Goal: Task Accomplishment & Management: Use online tool/utility

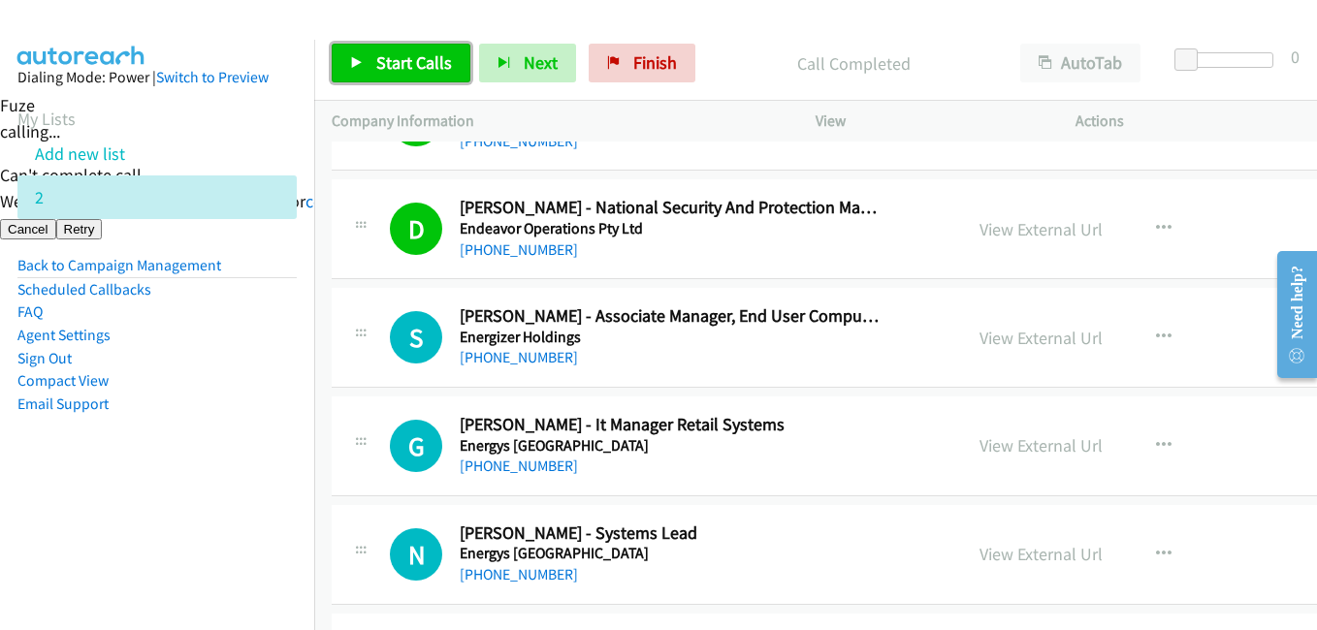
click at [421, 54] on span "Start Calls" at bounding box center [414, 62] width 76 height 22
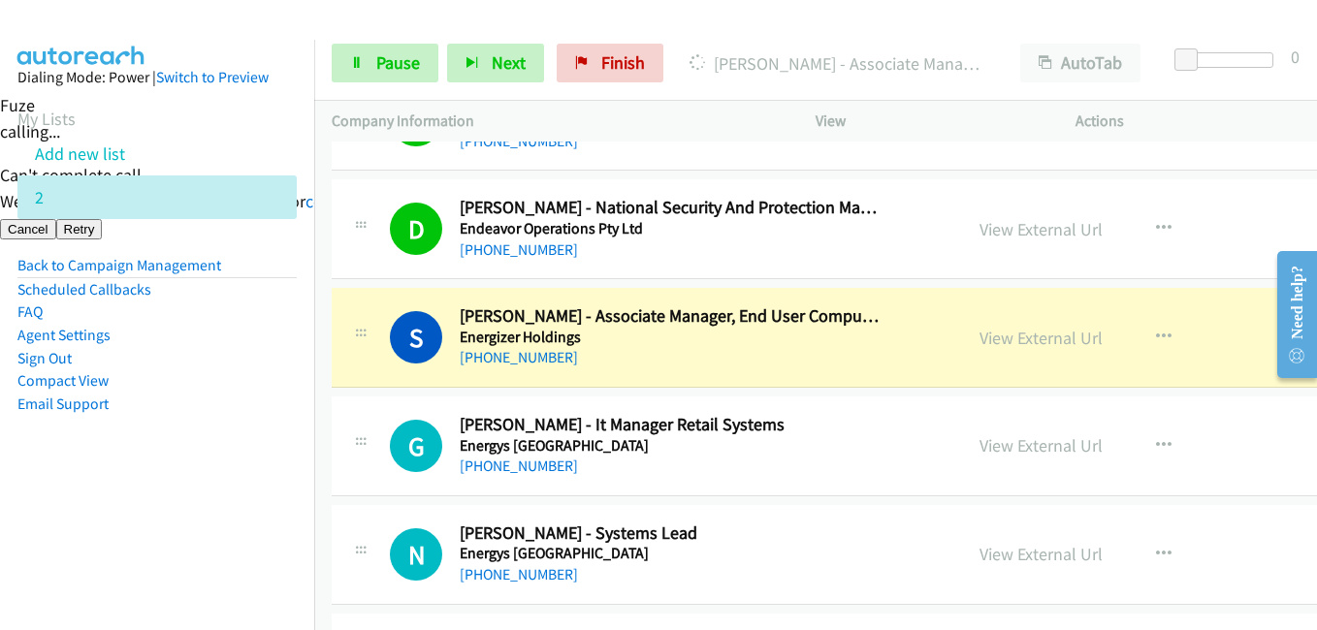
drag, startPoint x: 206, startPoint y: 435, endPoint x: 486, endPoint y: 405, distance: 281.9
click at [207, 435] on aside "Dialing Mode: Power | Switch to Preview My Lists Add new list 2 Back to Campaig…" at bounding box center [157, 272] width 314 height 464
click at [1026, 340] on link "View External Url" at bounding box center [1040, 338] width 123 height 22
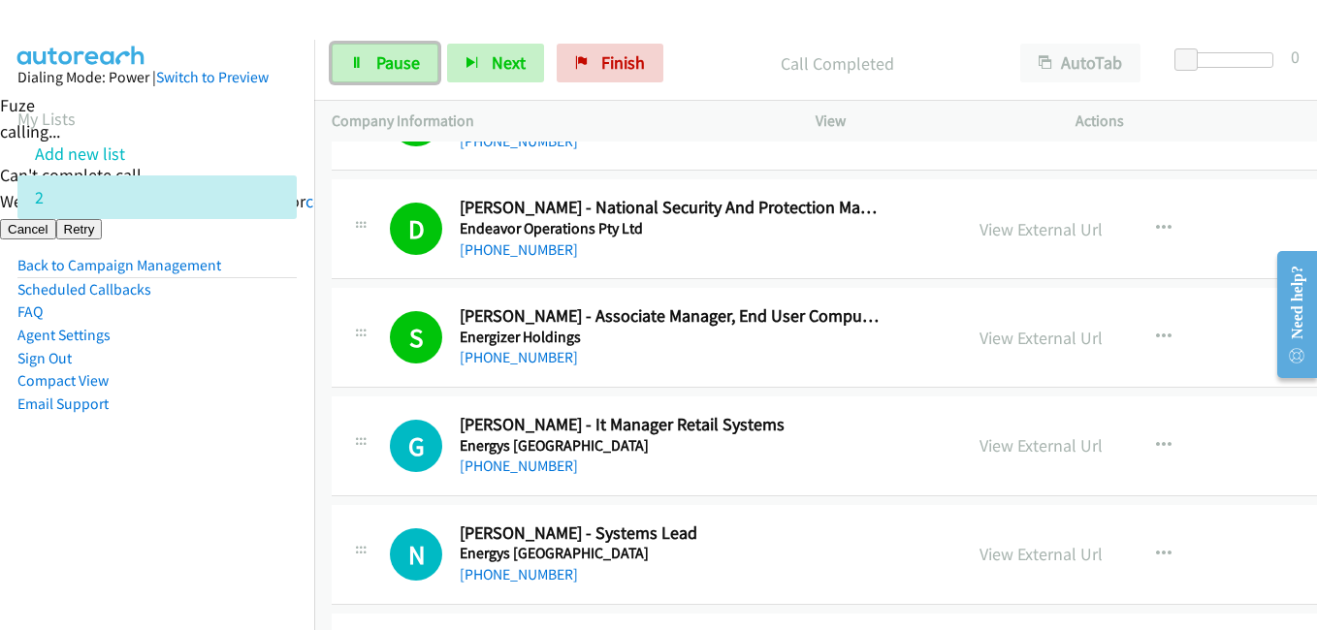
click at [385, 64] on span "Pause" at bounding box center [398, 62] width 44 height 22
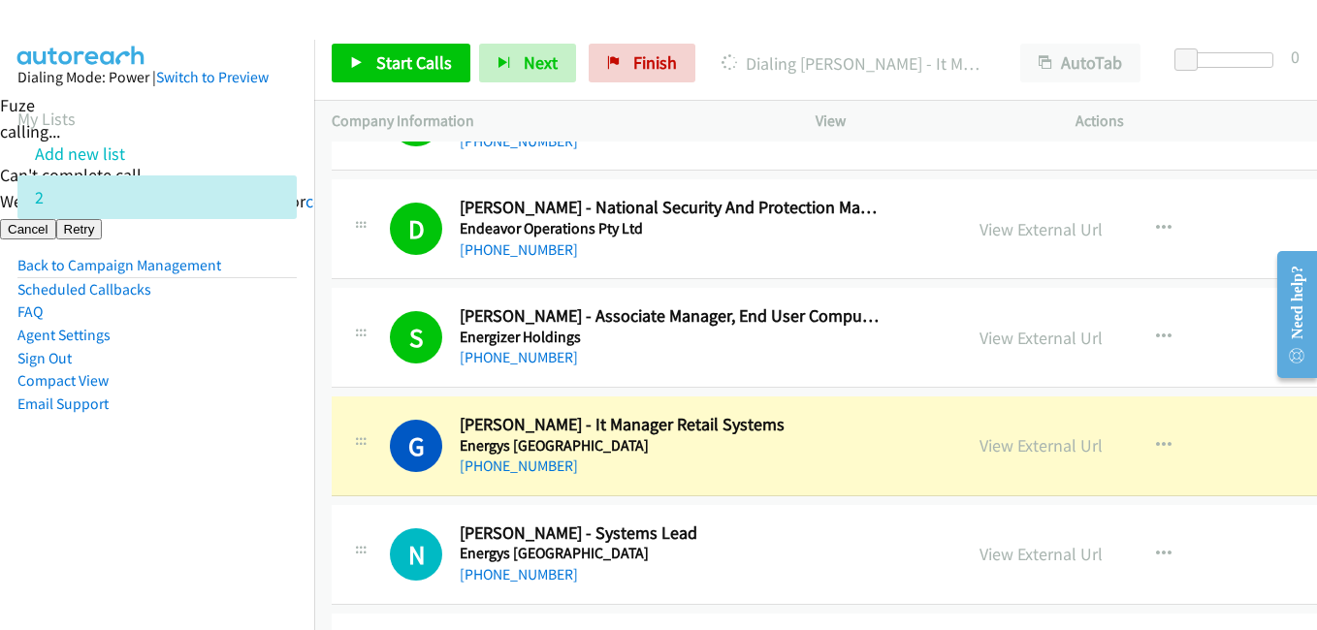
click at [175, 495] on aside "Dialing Mode: Power | Switch to Preview My Lists Add new list 2 Back to Campaig…" at bounding box center [157, 272] width 314 height 464
drag, startPoint x: 227, startPoint y: 455, endPoint x: 214, endPoint y: 456, distance: 12.6
click at [226, 456] on aside "Dialing Mode: Power | Switch to Preview My Lists Add new list 2 Back to Campaig…" at bounding box center [157, 272] width 314 height 464
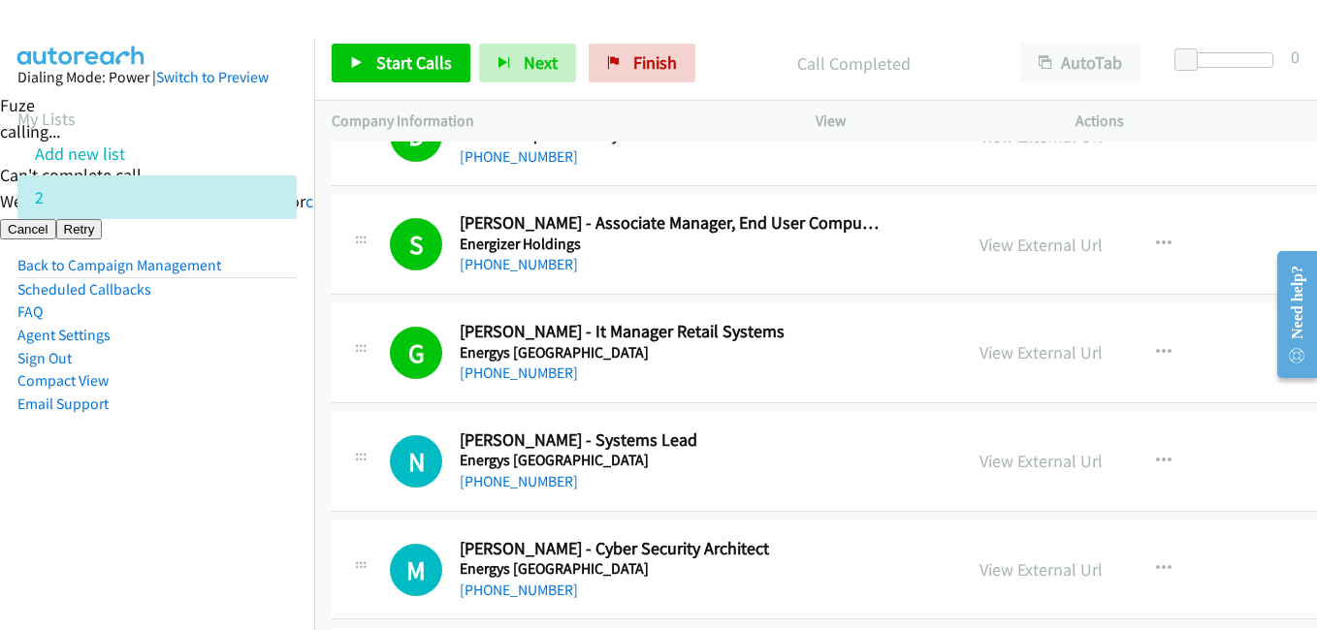
scroll to position [873, 0]
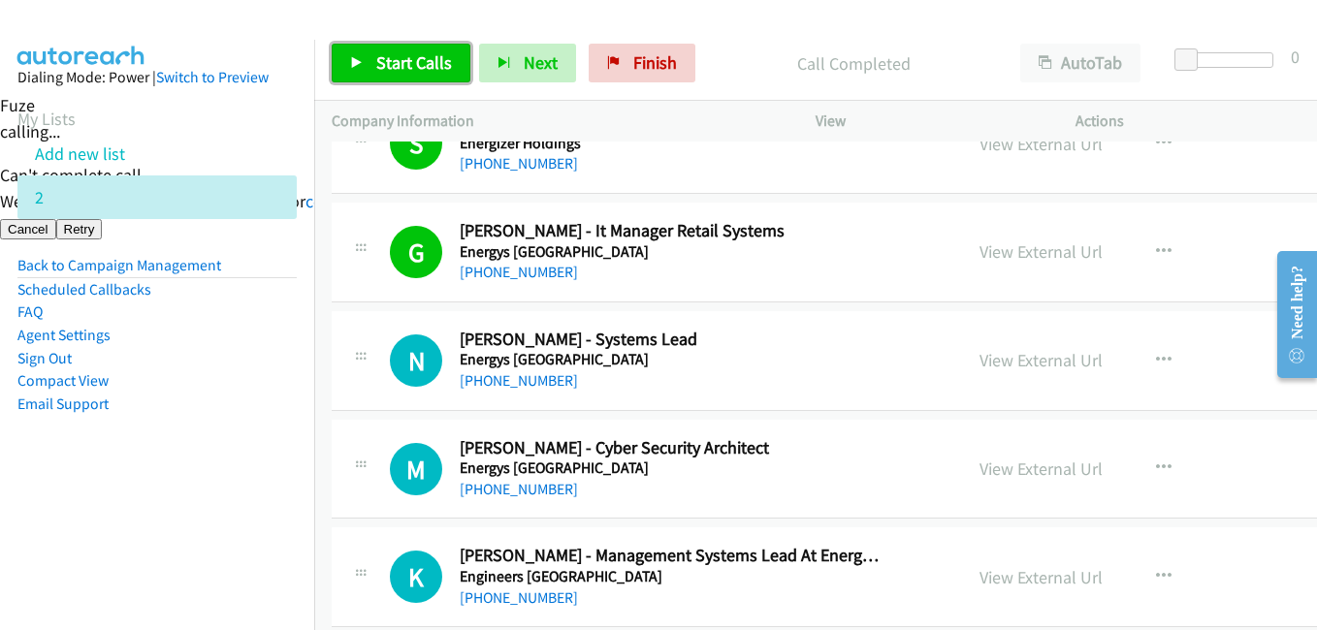
click at [447, 57] on span "Start Calls" at bounding box center [414, 62] width 76 height 22
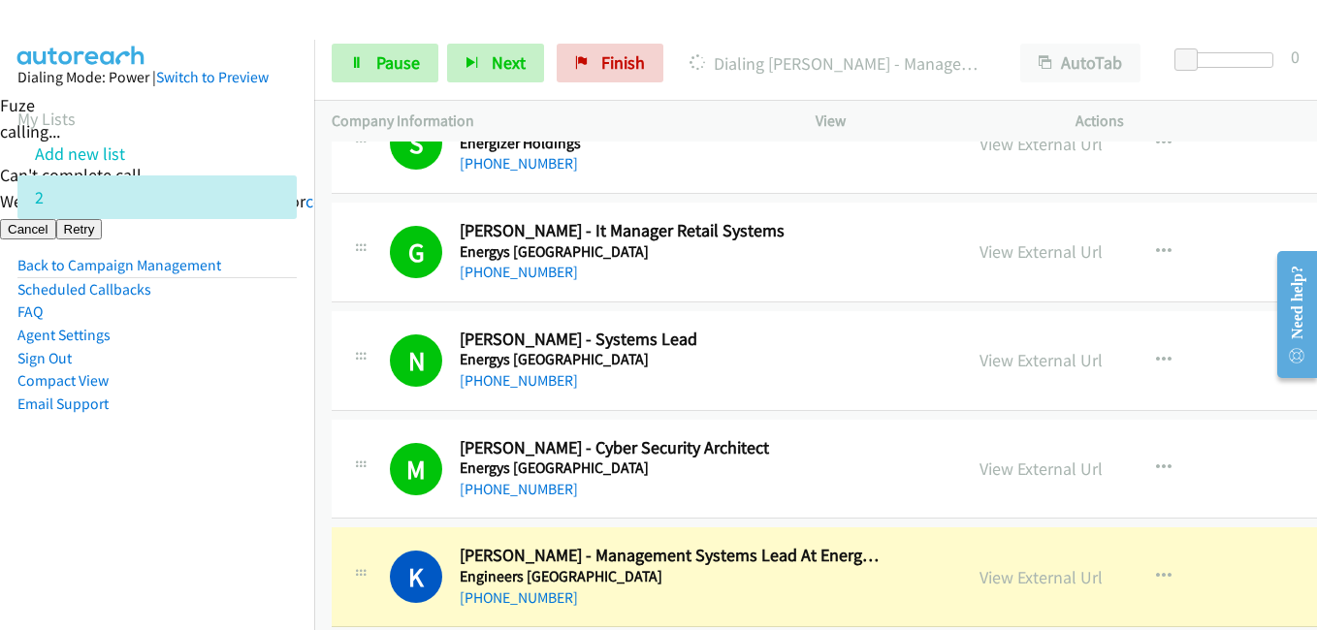
scroll to position [1164, 0]
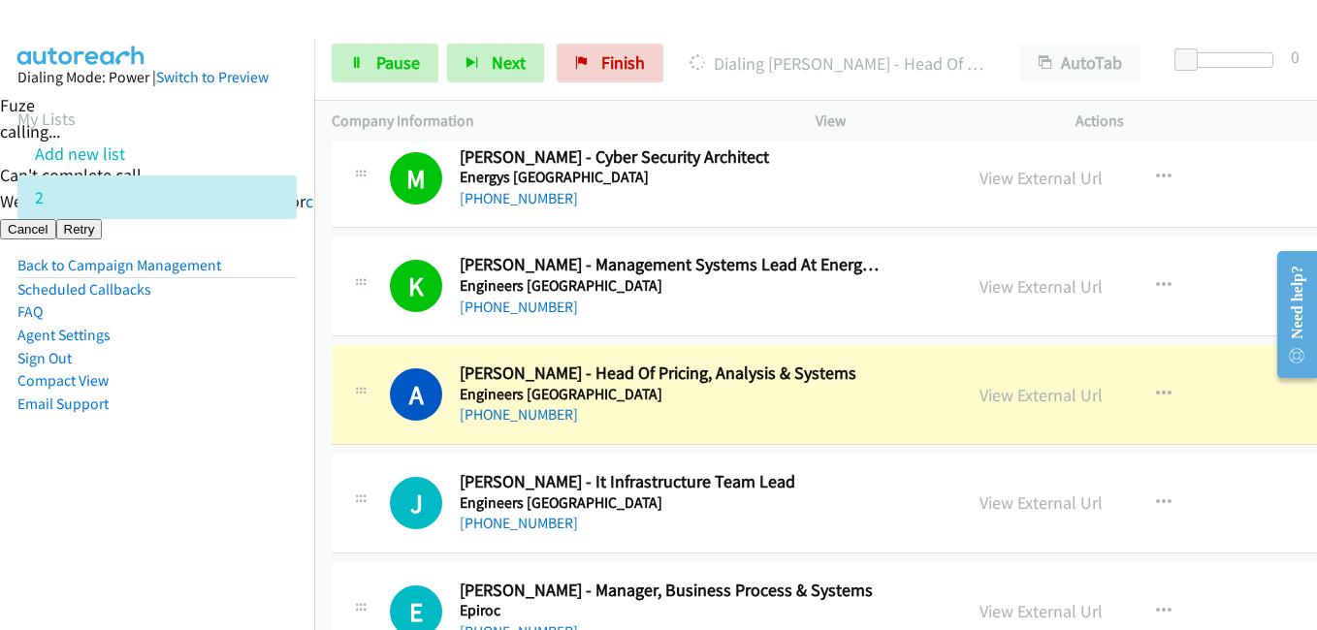
click at [246, 504] on nav "Dialing Mode: Power | Switch to Preview My Lists Add new list 2 Back to Campaig…" at bounding box center [157, 355] width 315 height 630
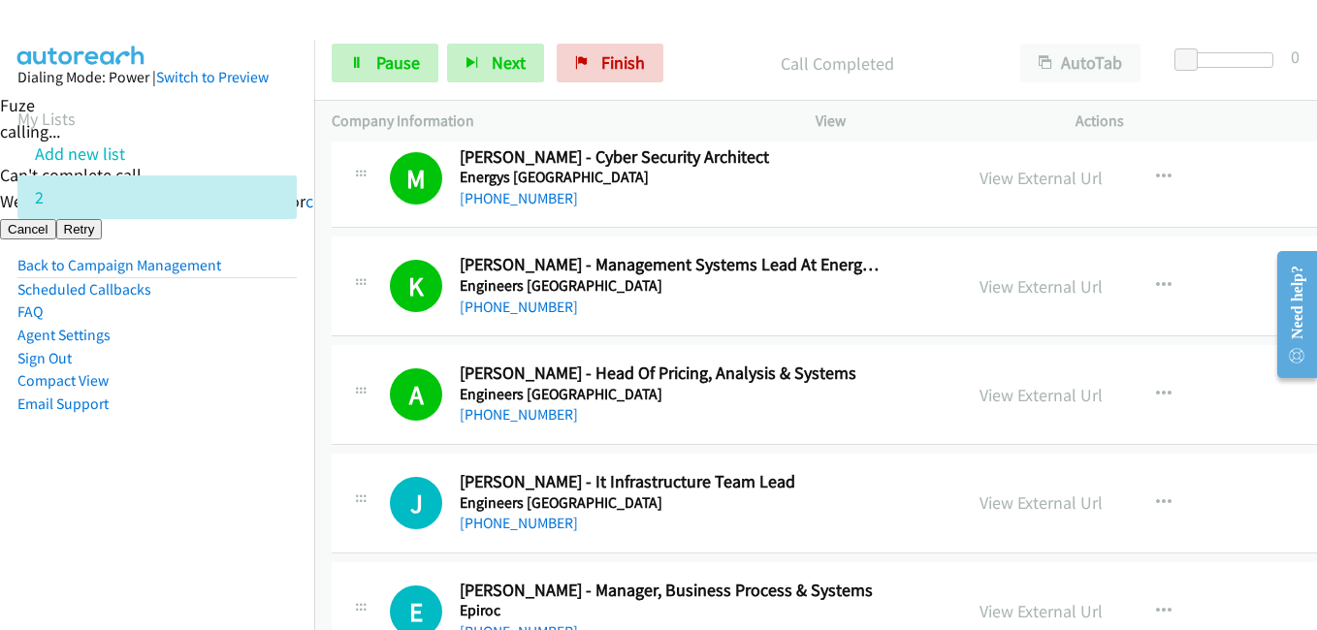
scroll to position [1358, 0]
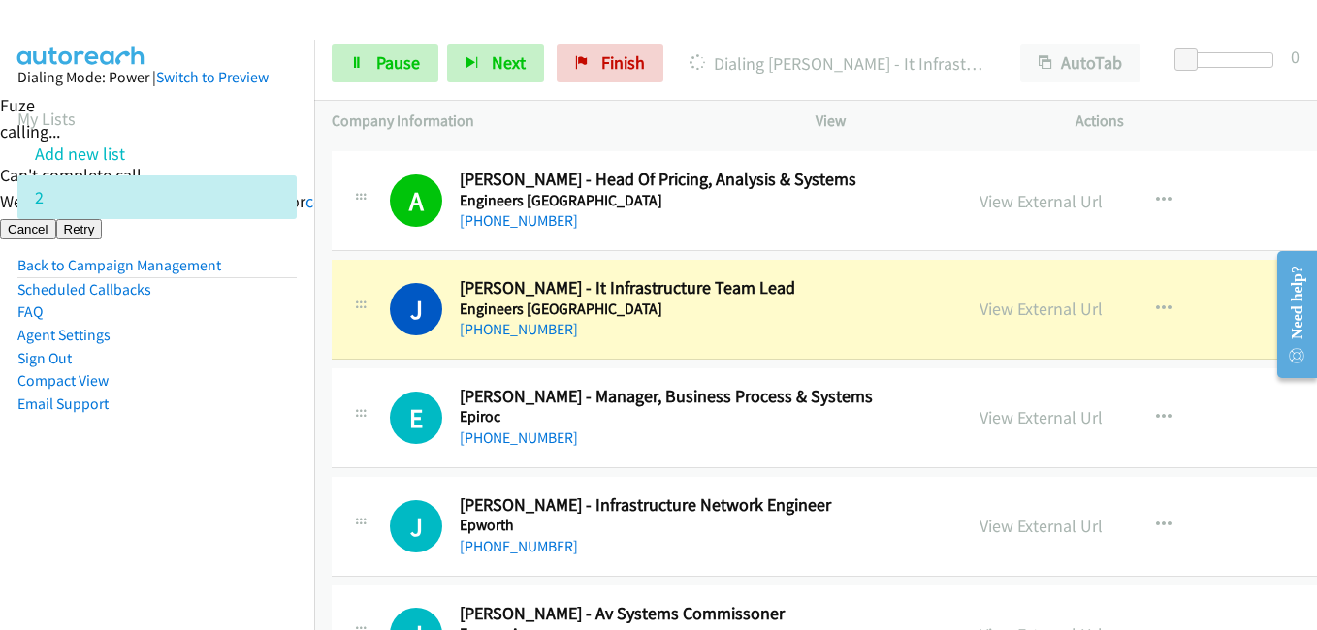
click at [280, 485] on aside "Dialing Mode: Power | Switch to Preview My Lists Add new list 2 Back to Campaig…" at bounding box center [157, 272] width 314 height 464
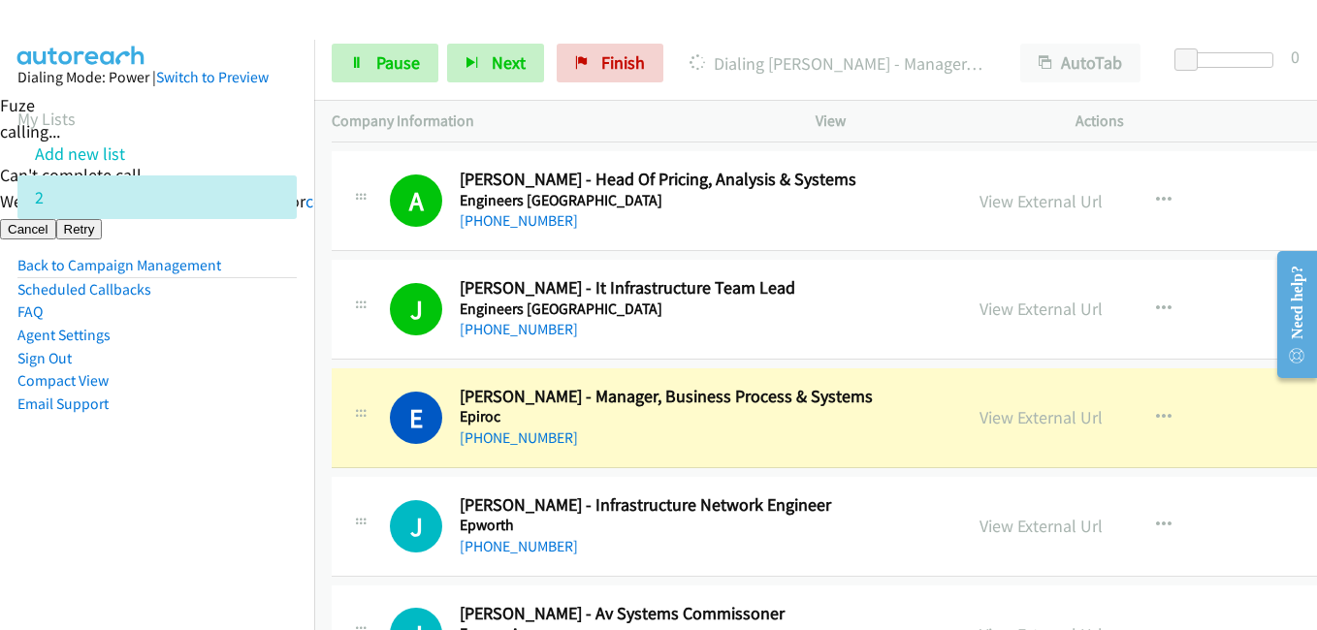
drag, startPoint x: 281, startPoint y: 447, endPoint x: 595, endPoint y: 5, distance: 542.4
click at [281, 439] on aside "Dialing Mode: Power | Switch to Preview My Lists Add new list 2 Back to Campaig…" at bounding box center [157, 272] width 314 height 464
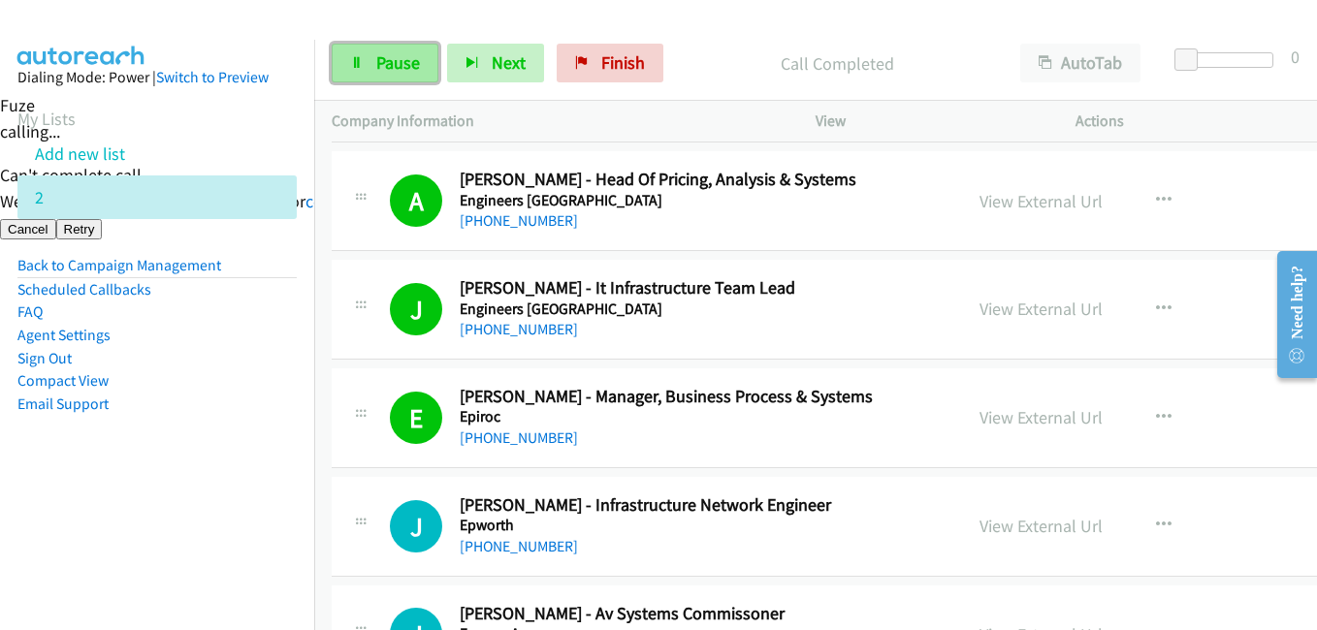
click at [385, 59] on span "Pause" at bounding box center [398, 62] width 44 height 22
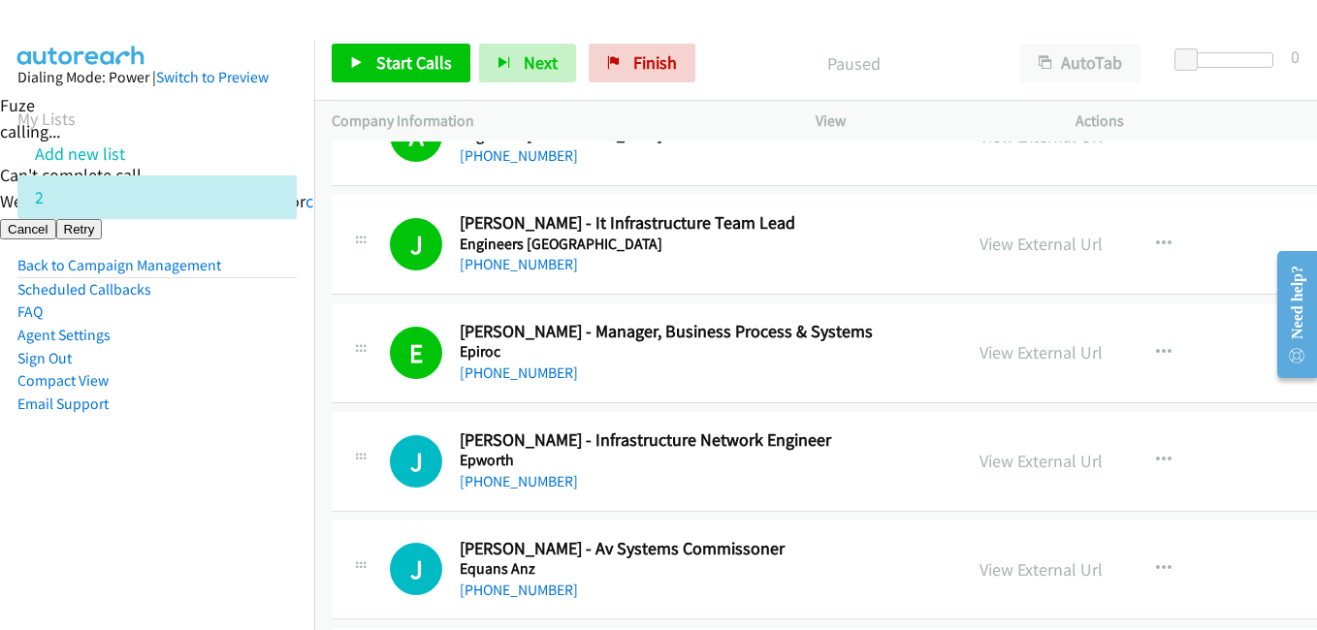
scroll to position [1552, 0]
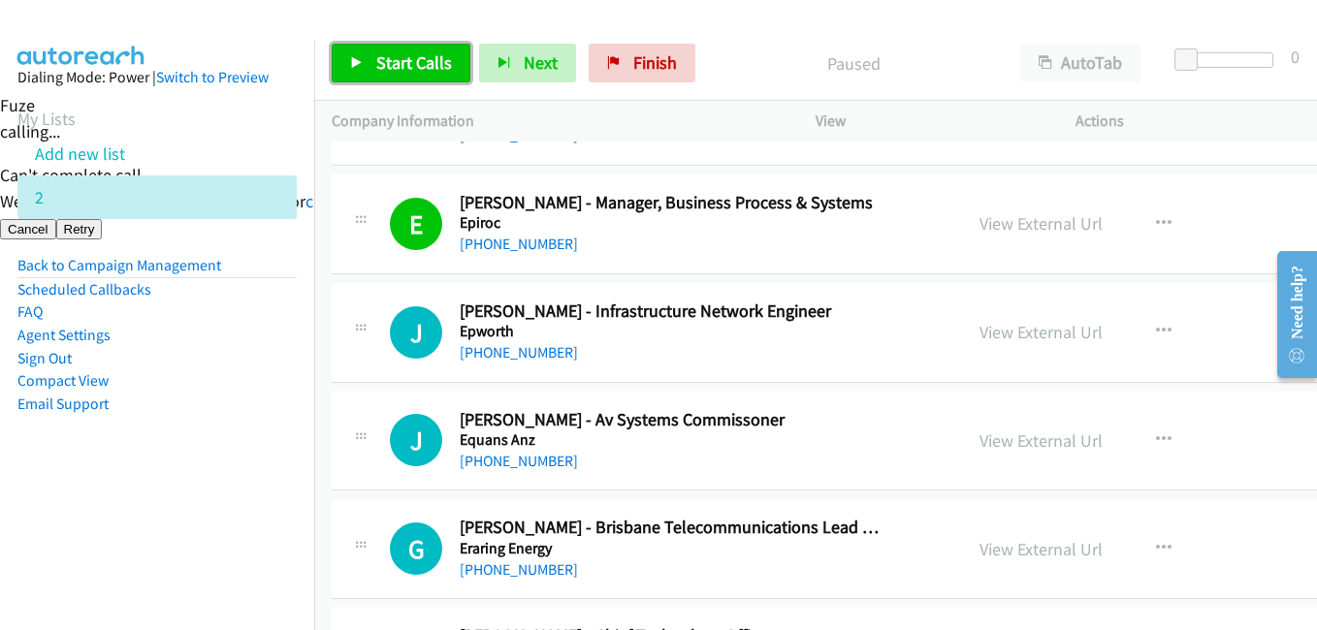
click at [402, 57] on span "Start Calls" at bounding box center [414, 62] width 76 height 22
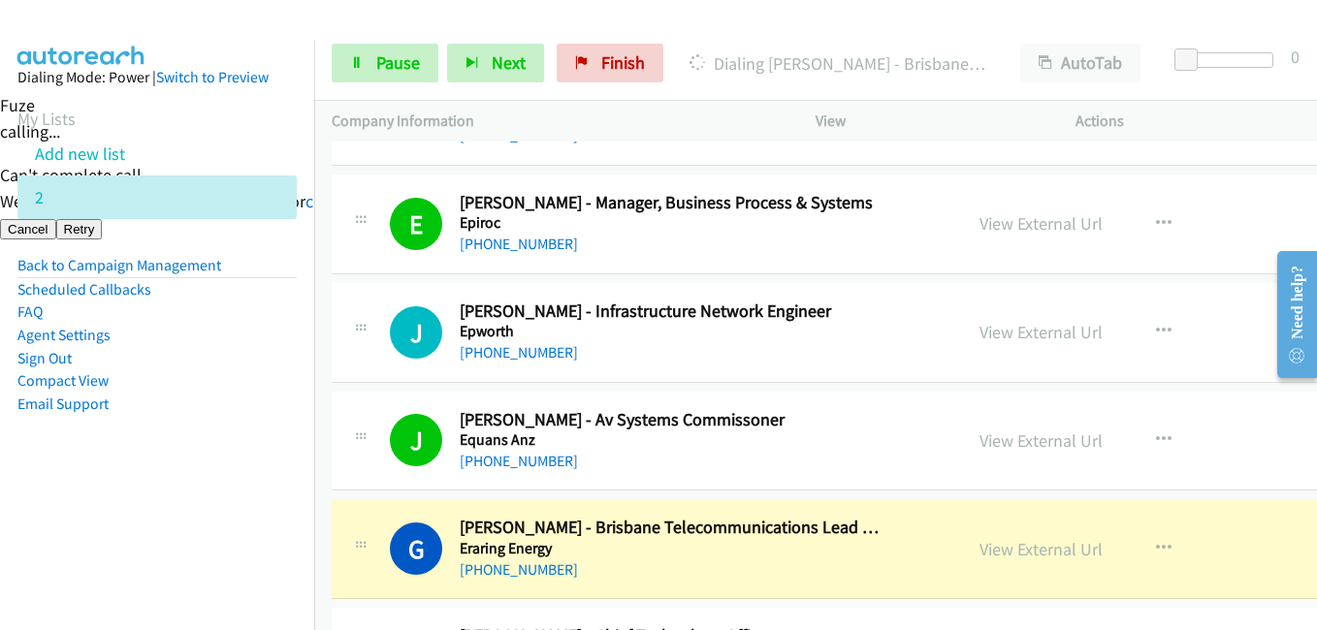
click at [272, 448] on aside "Dialing Mode: Power | Switch to Preview My Lists Add new list 2 Back to Campaig…" at bounding box center [157, 272] width 314 height 464
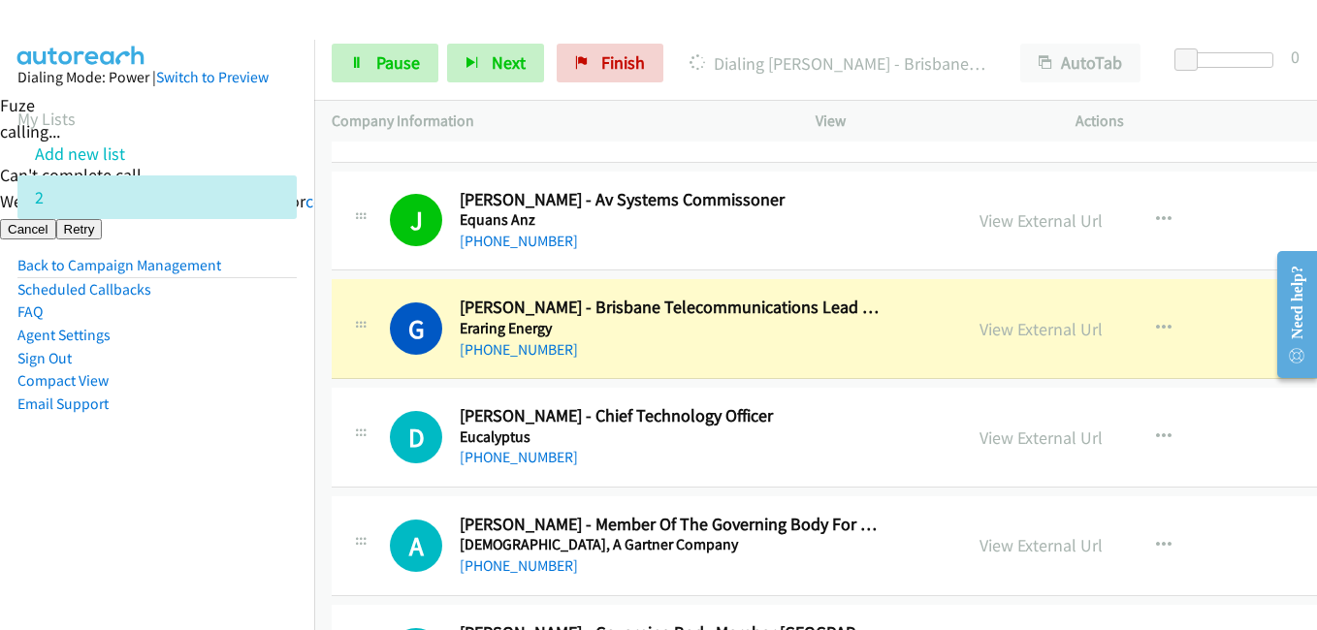
scroll to position [1842, 0]
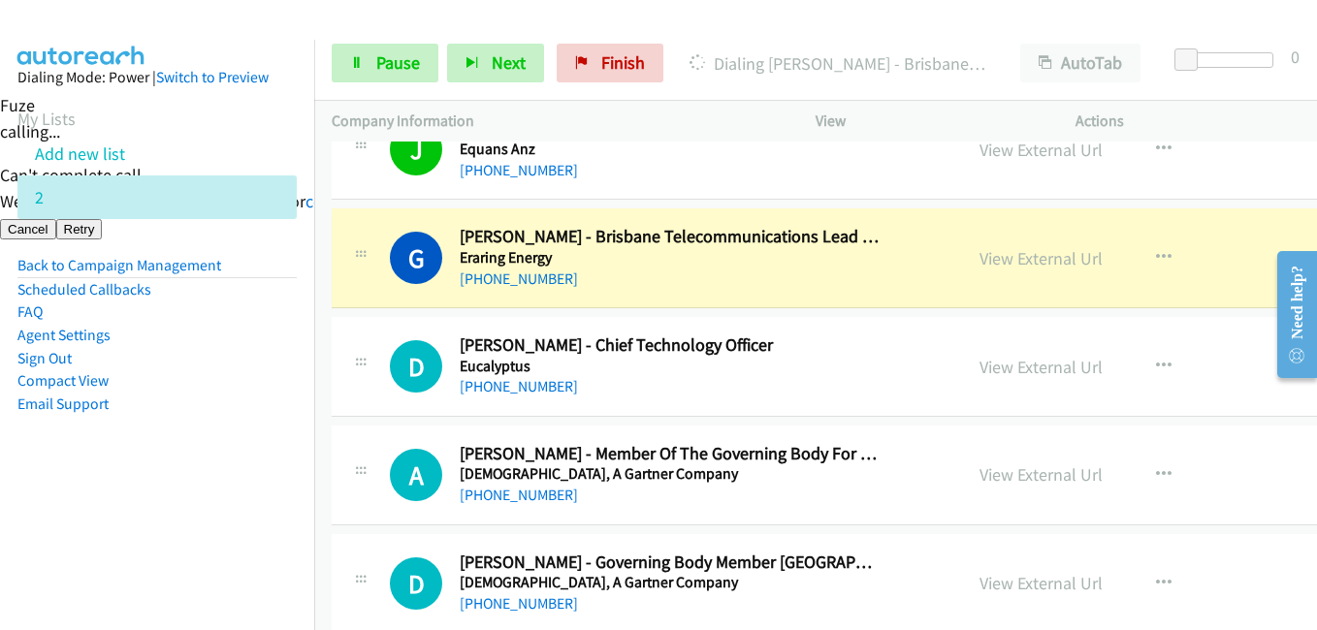
drag, startPoint x: 213, startPoint y: 498, endPoint x: 456, endPoint y: 428, distance: 252.6
click at [219, 498] on aside "Dialing Mode: Power | Switch to Preview My Lists Add new list 2 Back to Campaig…" at bounding box center [157, 272] width 314 height 464
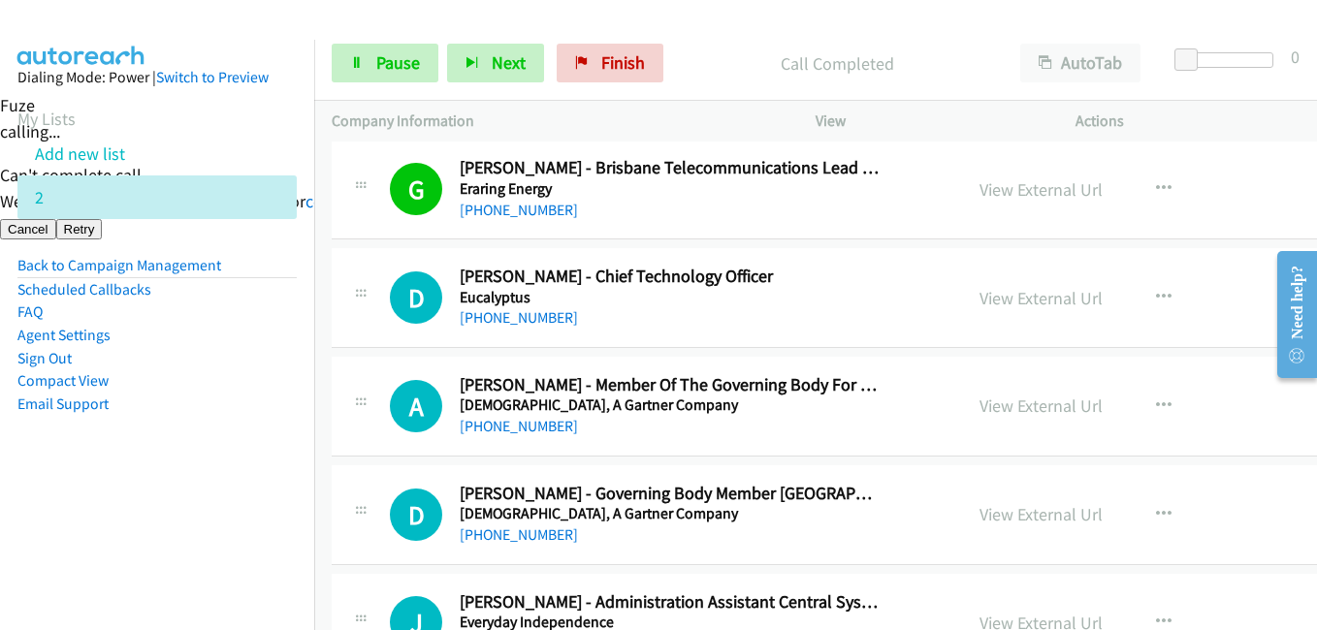
scroll to position [1939, 0]
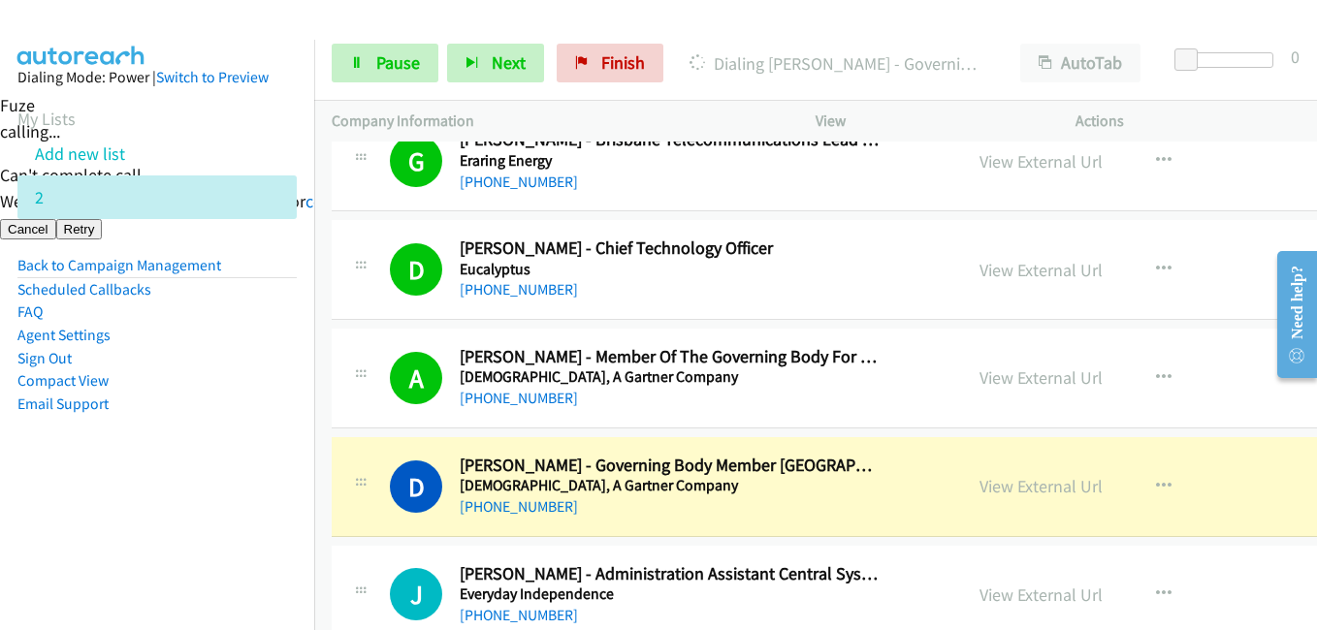
drag, startPoint x: 186, startPoint y: 485, endPoint x: 207, endPoint y: 481, distance: 20.7
click at [186, 485] on aside "Dialing Mode: Power | Switch to Preview My Lists Add new list 2 Back to Campaig…" at bounding box center [157, 272] width 314 height 464
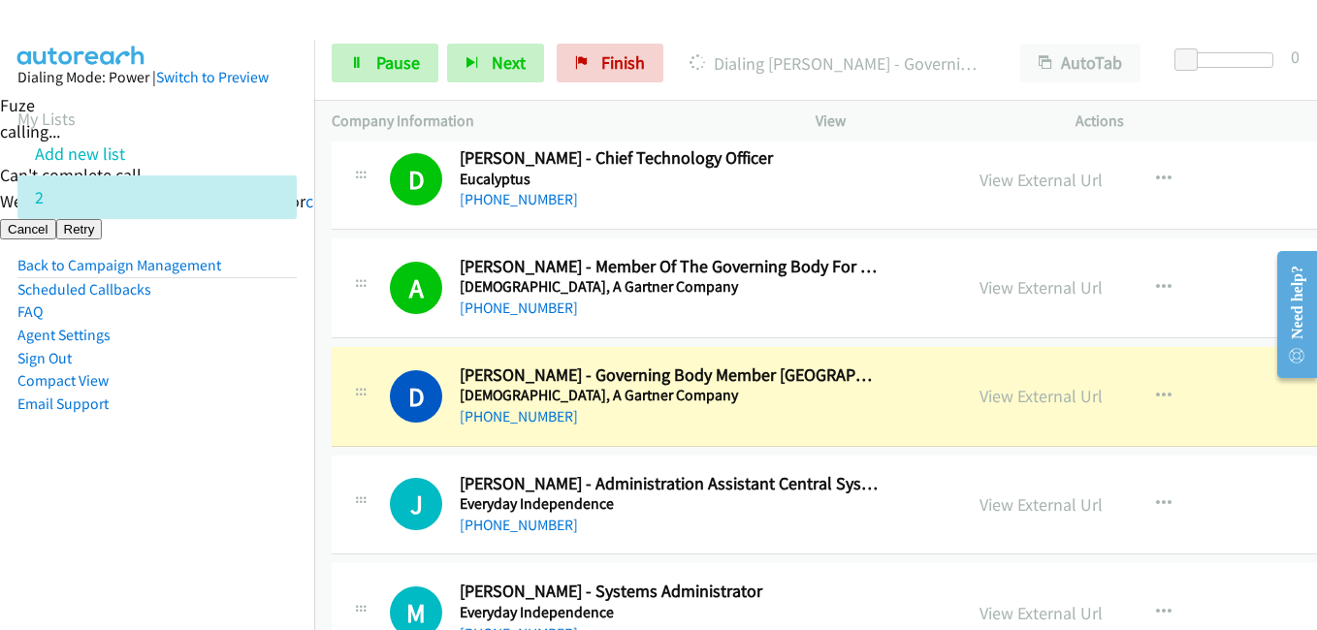
scroll to position [2133, 0]
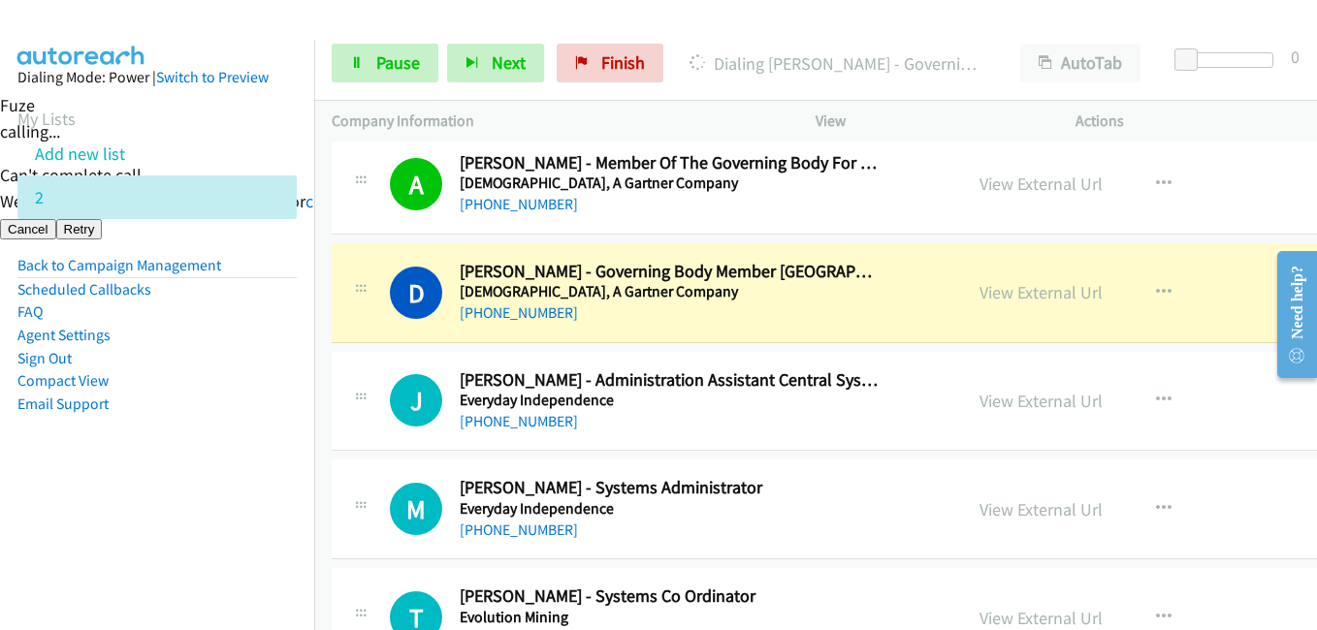
click at [250, 429] on aside "Dialing Mode: Power | Switch to Preview My Lists Add new list 2 Back to Campaig…" at bounding box center [157, 272] width 314 height 464
drag, startPoint x: 146, startPoint y: 458, endPoint x: 283, endPoint y: 458, distance: 136.7
click at [153, 458] on aside "Dialing Mode: Power | Switch to Preview My Lists Add new list 2 Back to Campaig…" at bounding box center [157, 272] width 314 height 464
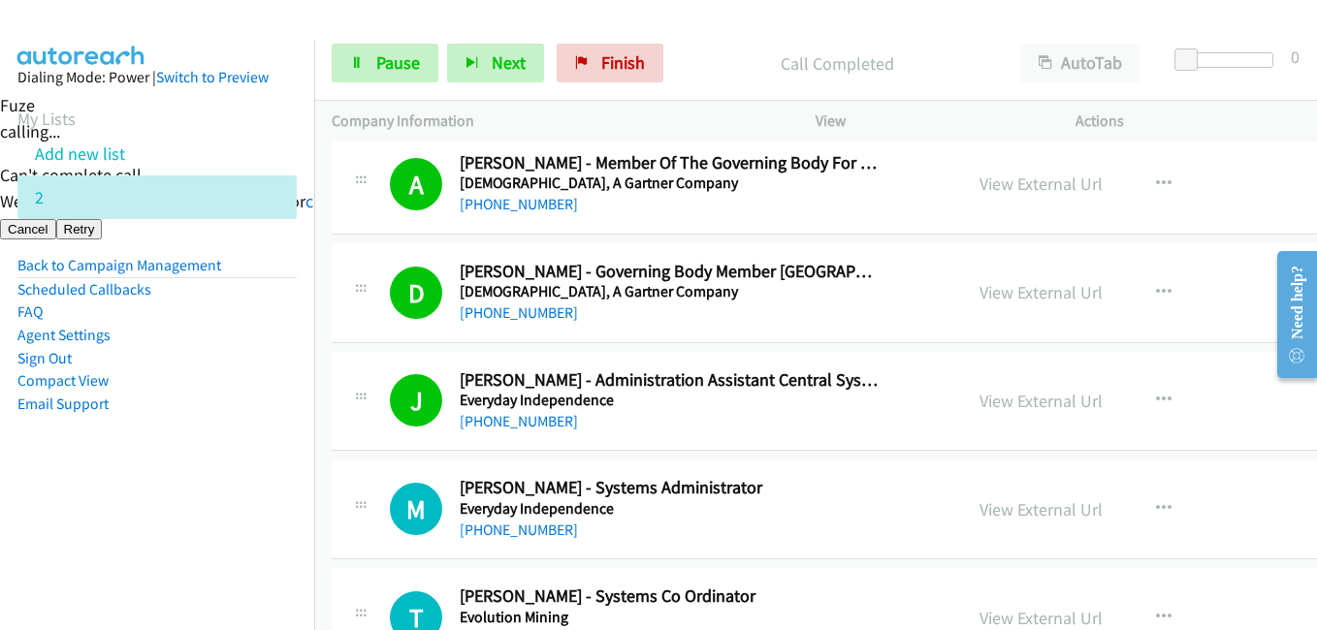
drag, startPoint x: 155, startPoint y: 499, endPoint x: 276, endPoint y: 274, distance: 255.5
click at [164, 492] on aside "Dialing Mode: Power | Switch to Preview My Lists Add new list 2 Back to Campaig…" at bounding box center [157, 272] width 314 height 464
click at [368, 73] on link "Pause" at bounding box center [385, 63] width 107 height 39
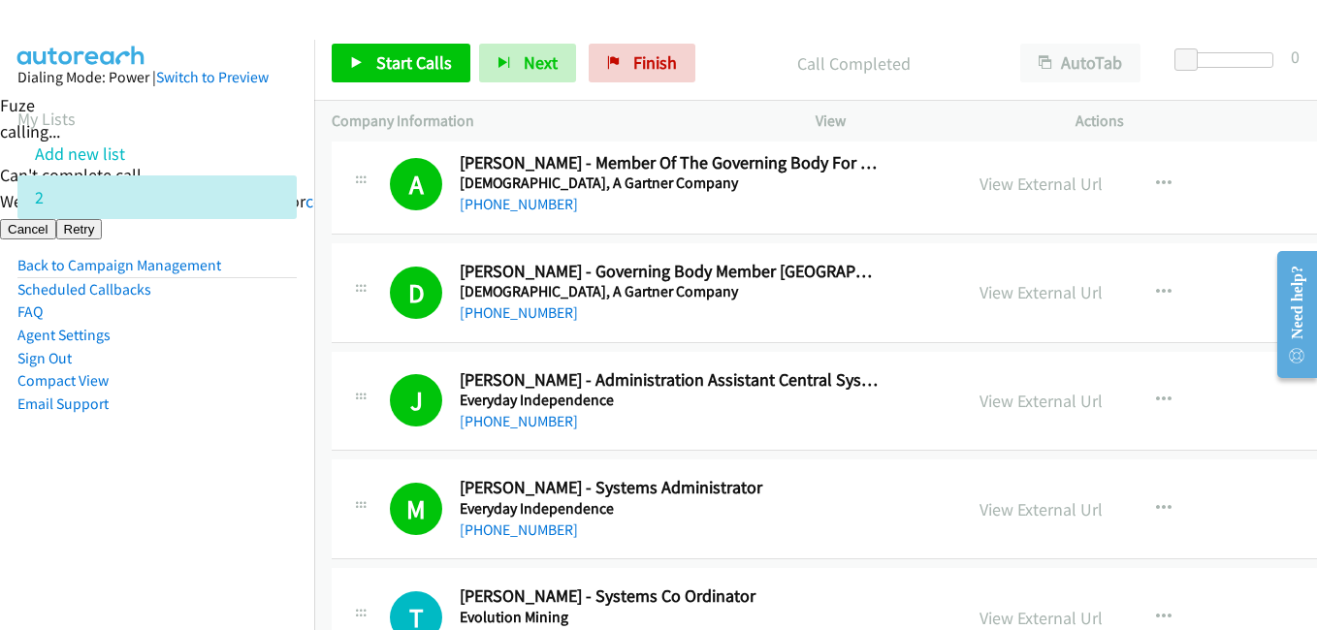
click at [215, 483] on aside "Dialing Mode: Power | Switch to Preview My Lists Add new list 2 Back to Campaig…" at bounding box center [157, 272] width 314 height 464
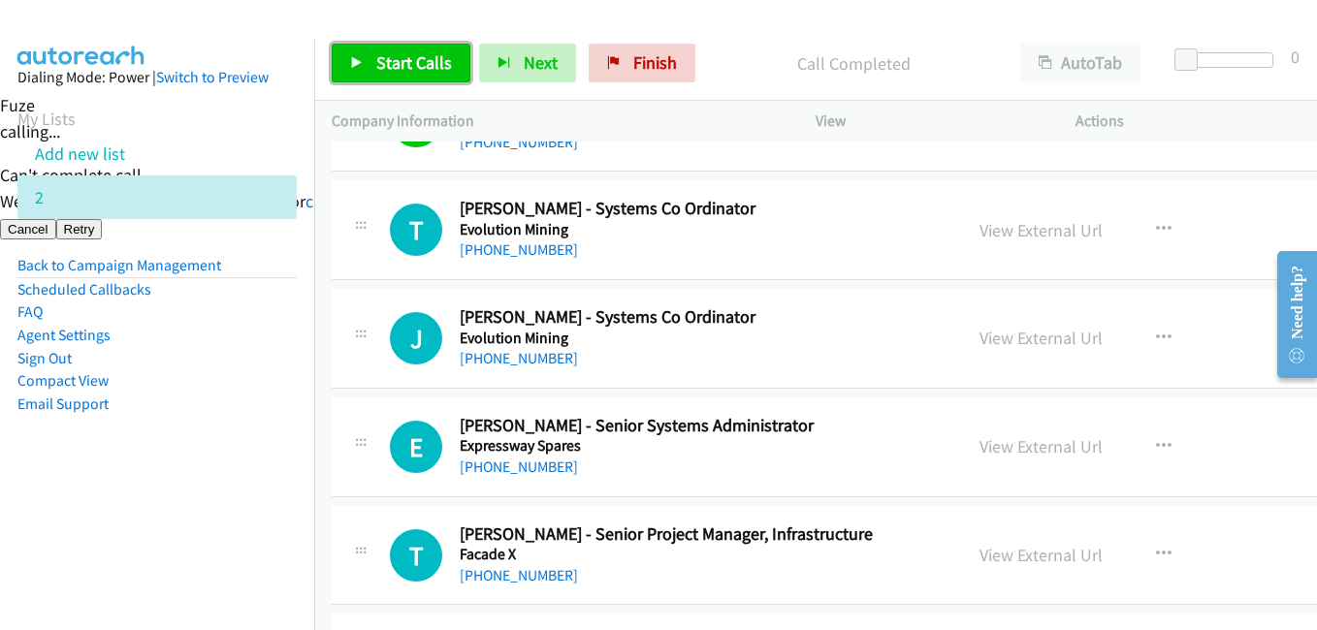
click at [395, 48] on link "Start Calls" at bounding box center [401, 63] width 139 height 39
click at [396, 67] on span "Start Calls" at bounding box center [414, 62] width 76 height 22
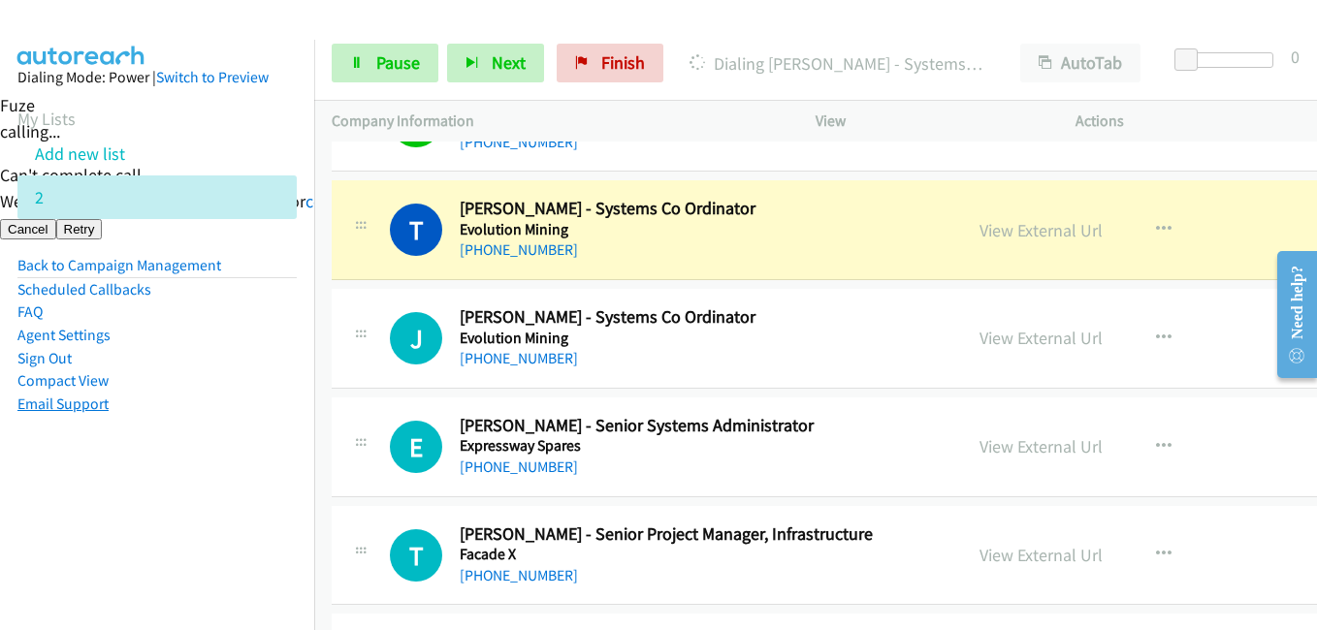
click at [8, 401] on aside "Dialing Mode: Power | Switch to Preview My Lists Add new list 2 Back to Campaig…" at bounding box center [157, 272] width 314 height 464
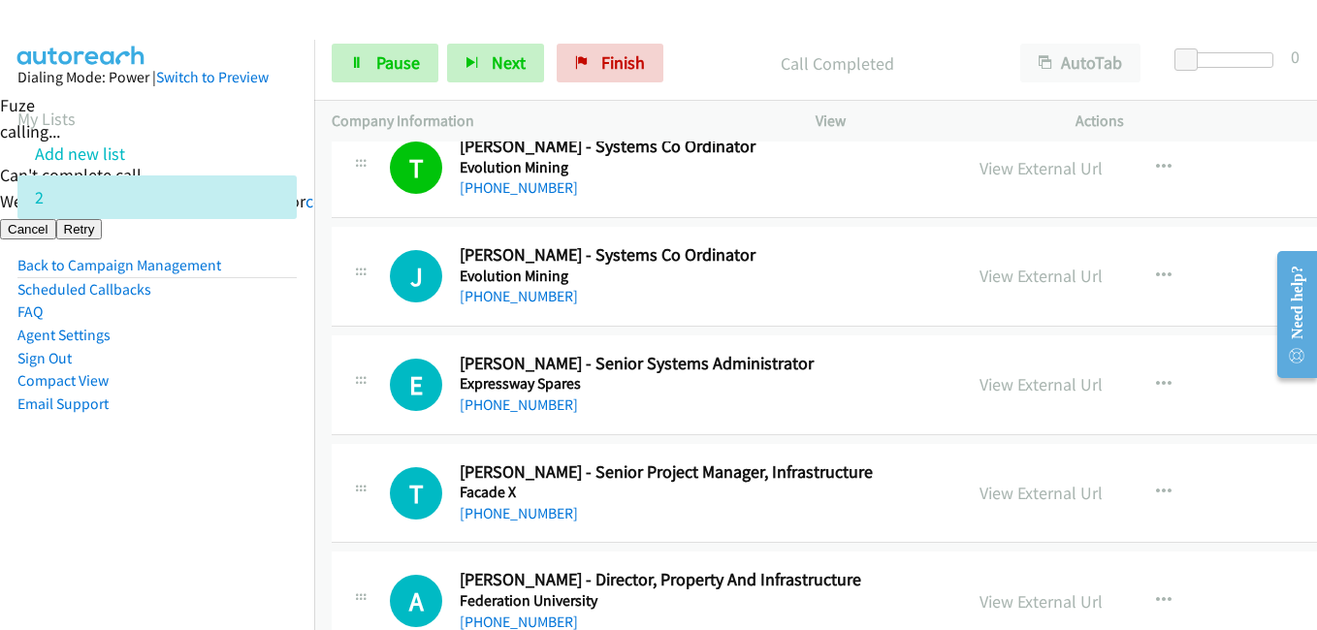
scroll to position [2618, 0]
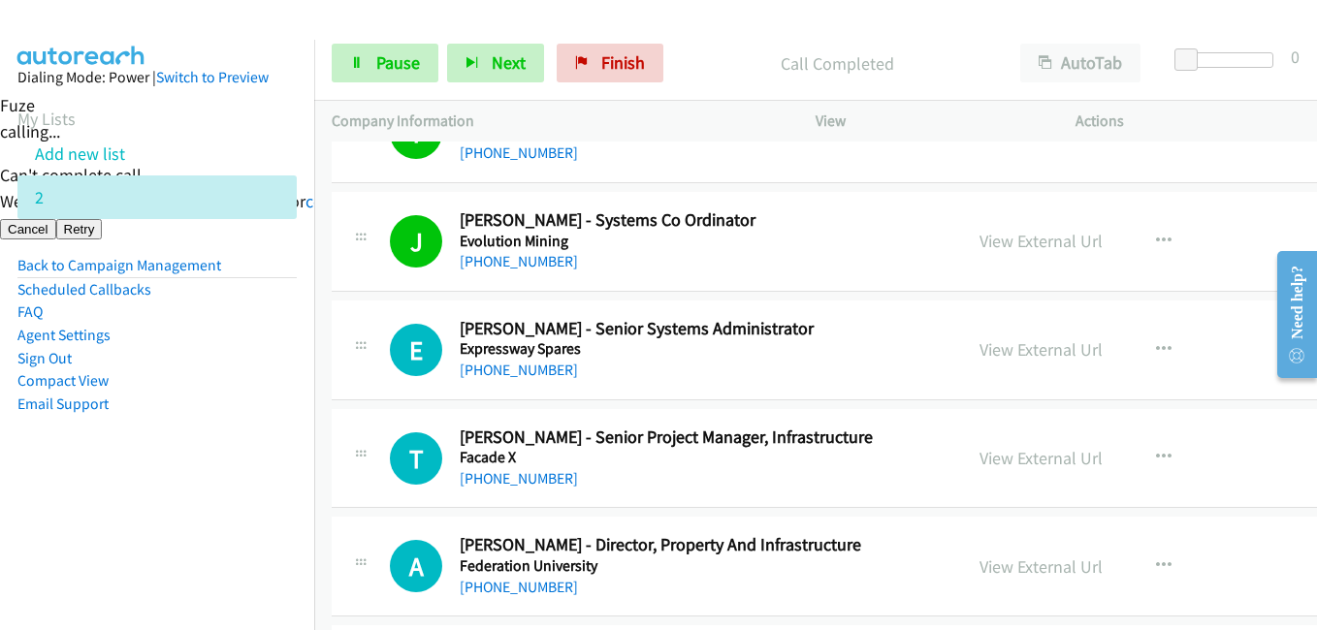
drag, startPoint x: 270, startPoint y: 432, endPoint x: 530, endPoint y: 424, distance: 261.0
click at [270, 432] on aside "Dialing Mode: Power | Switch to Preview My Lists Add new list 2 Back to Campaig…" at bounding box center [157, 272] width 314 height 464
click at [281, 456] on aside "Dialing Mode: Power | Switch to Preview My Lists Add new list 2 Back to Campaig…" at bounding box center [157, 272] width 314 height 464
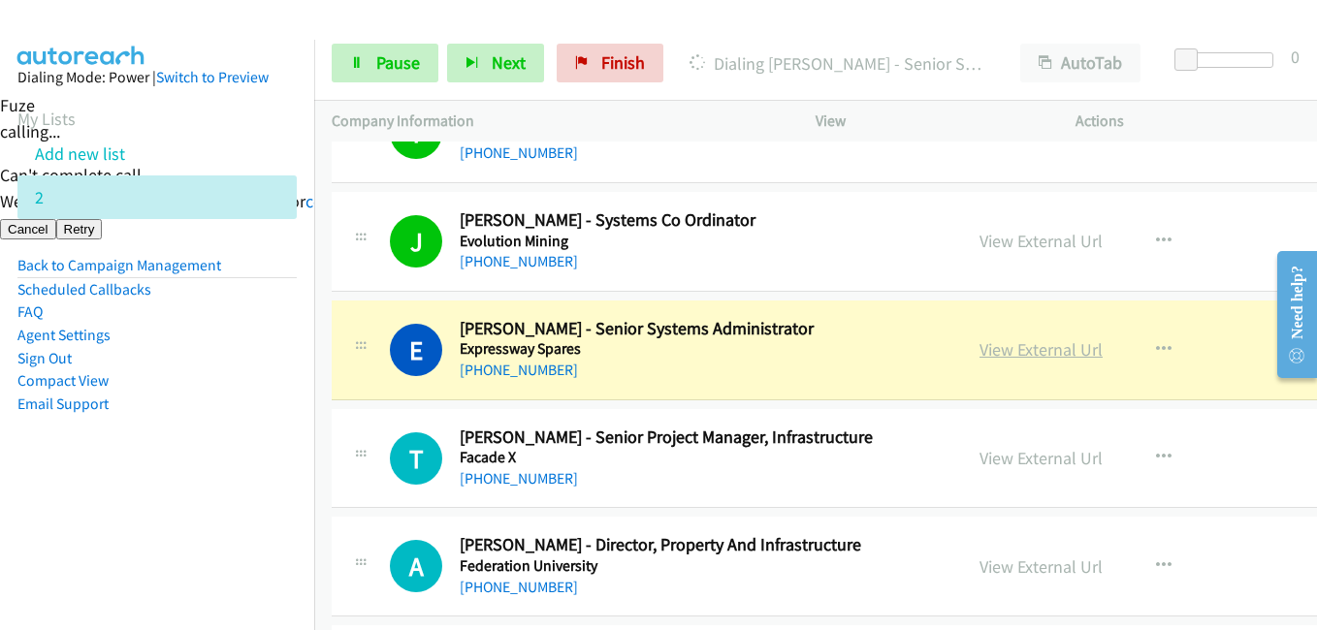
click at [1015, 351] on link "View External Url" at bounding box center [1040, 349] width 123 height 22
click at [362, 66] on icon at bounding box center [357, 64] width 14 height 14
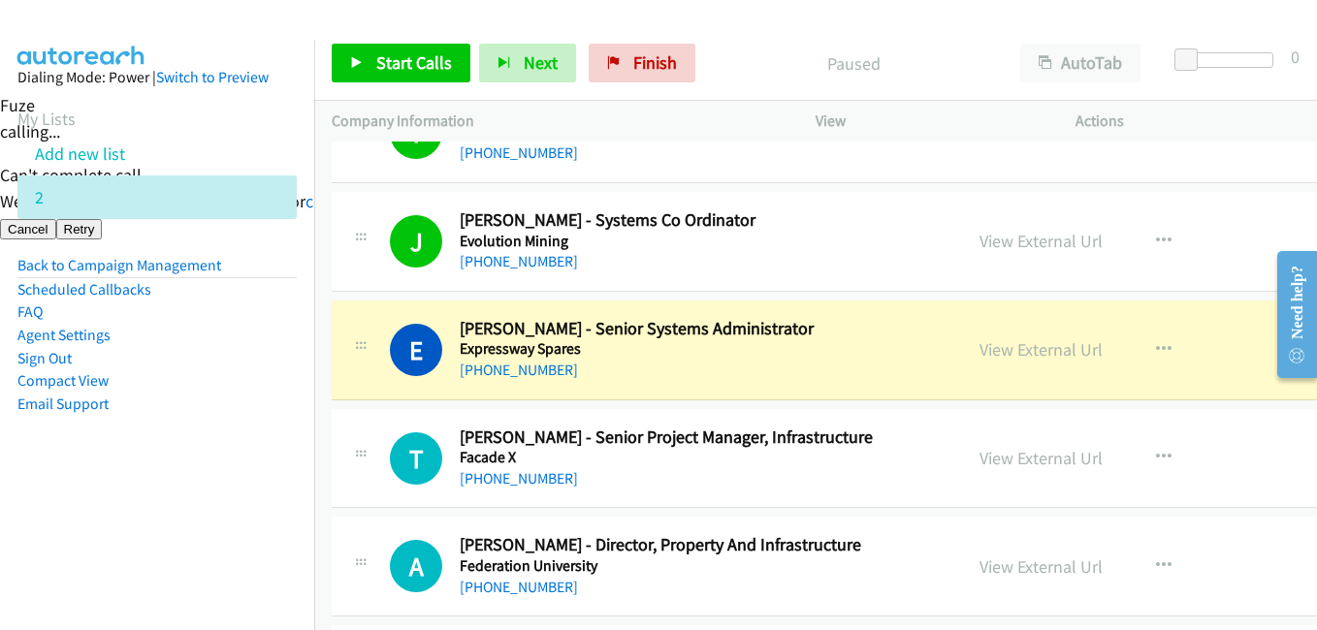
click at [151, 481] on aside "Dialing Mode: Power | Switch to Preview My Lists Add new list 2 Back to Campaig…" at bounding box center [157, 272] width 314 height 464
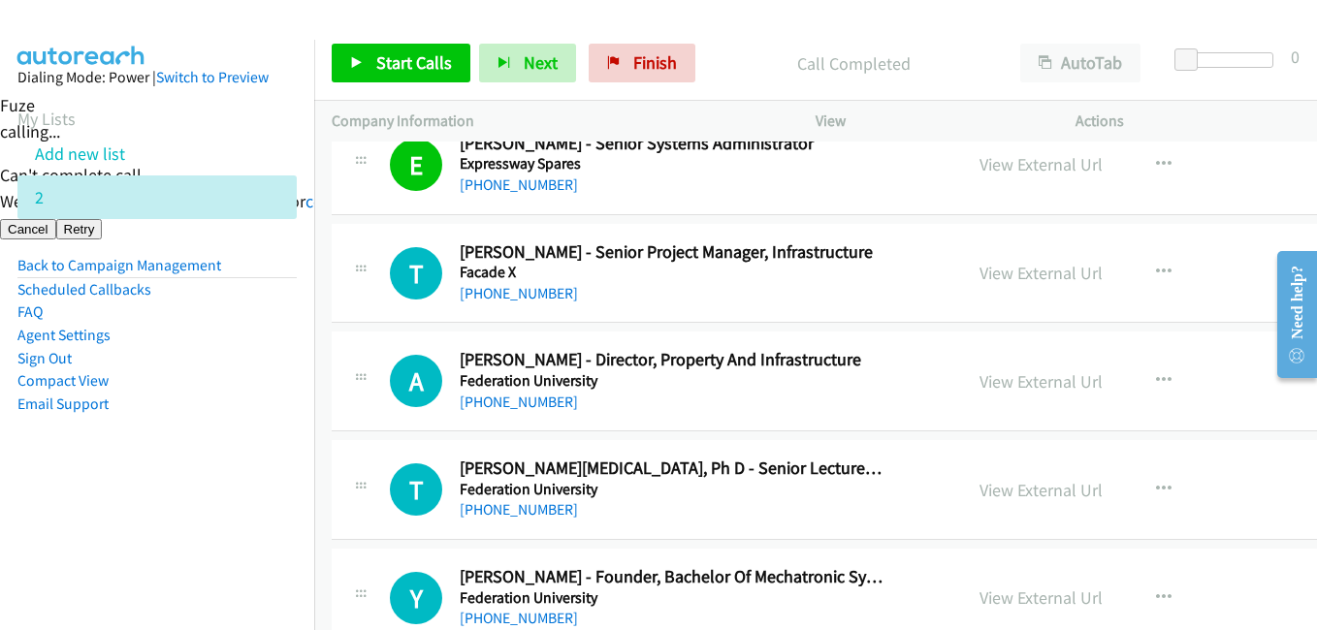
scroll to position [2812, 0]
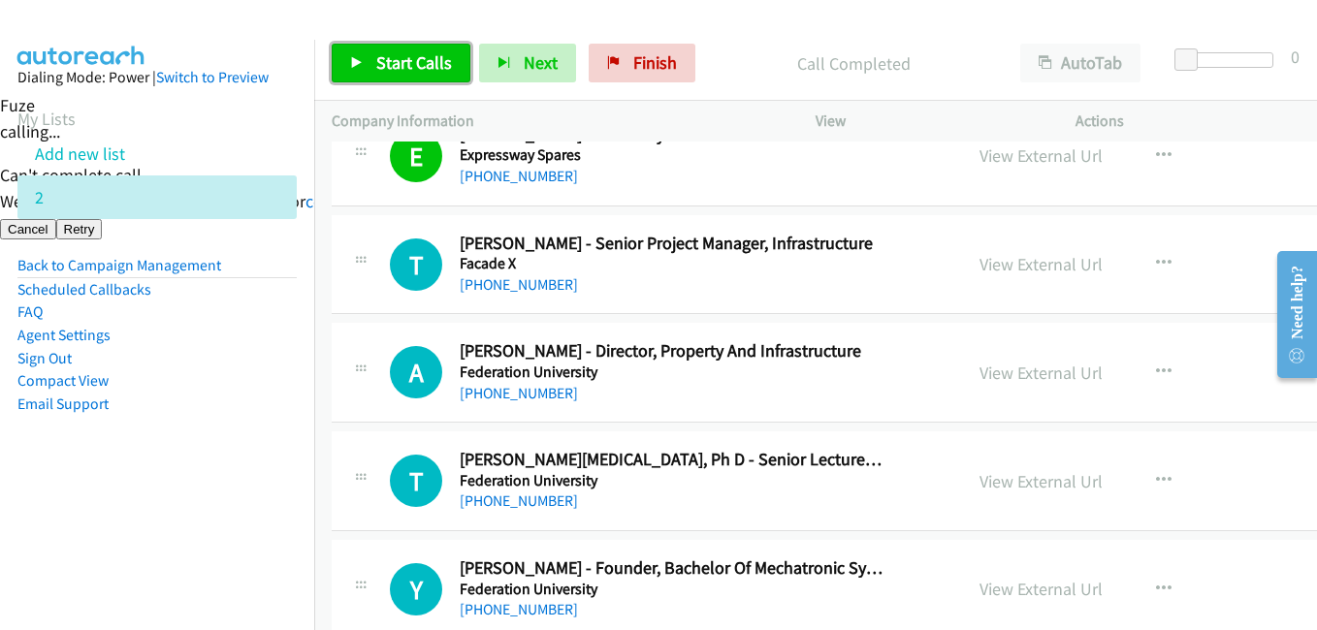
click at [412, 67] on span "Start Calls" at bounding box center [414, 62] width 76 height 22
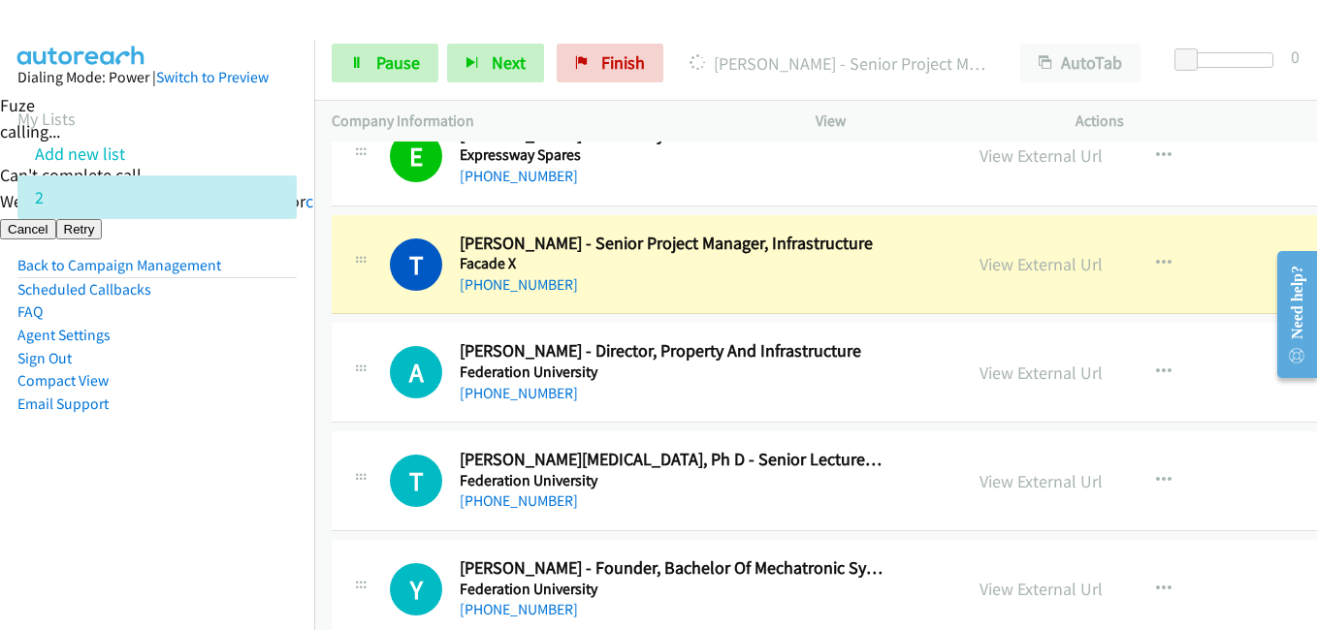
drag, startPoint x: 191, startPoint y: 494, endPoint x: 239, endPoint y: 473, distance: 51.7
click at [191, 494] on aside "Dialing Mode: Power | Switch to Preview My Lists Add new list 2 Back to Campaig…" at bounding box center [157, 272] width 314 height 464
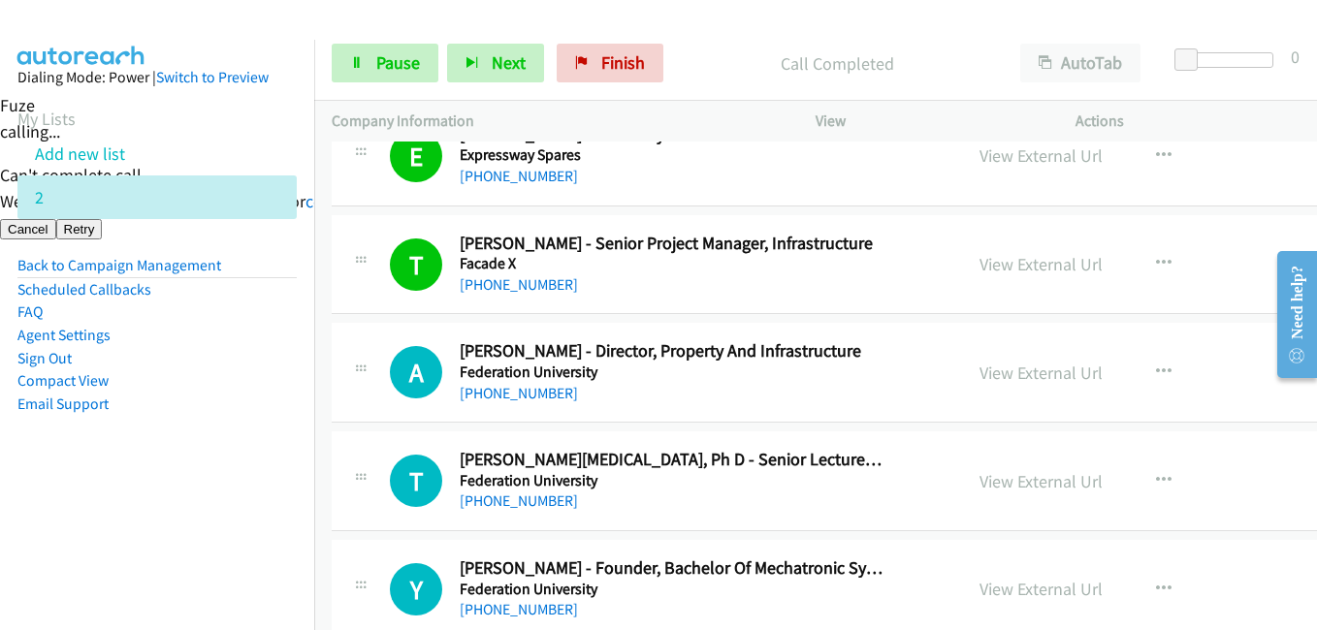
drag, startPoint x: 1030, startPoint y: 271, endPoint x: 826, endPoint y: 78, distance: 280.5
click at [1030, 271] on link "View External Url" at bounding box center [1040, 264] width 123 height 22
click at [417, 63] on span "Pause" at bounding box center [398, 62] width 44 height 22
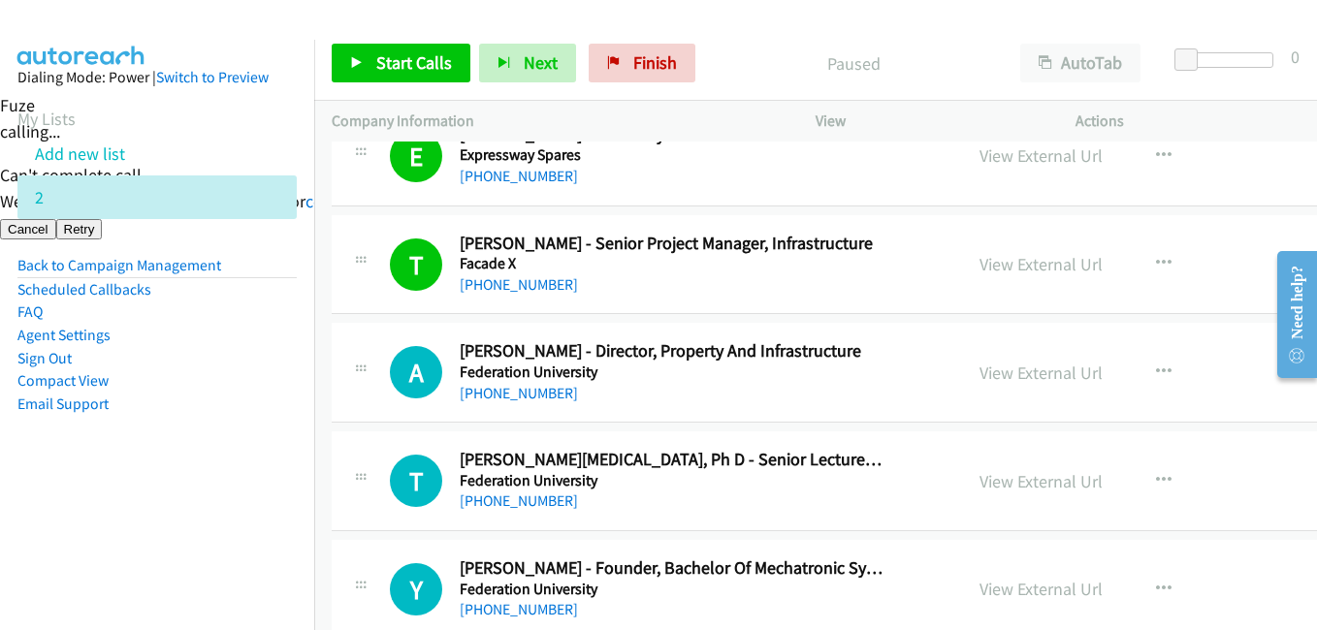
click at [239, 393] on li "Email Support" at bounding box center [156, 404] width 279 height 23
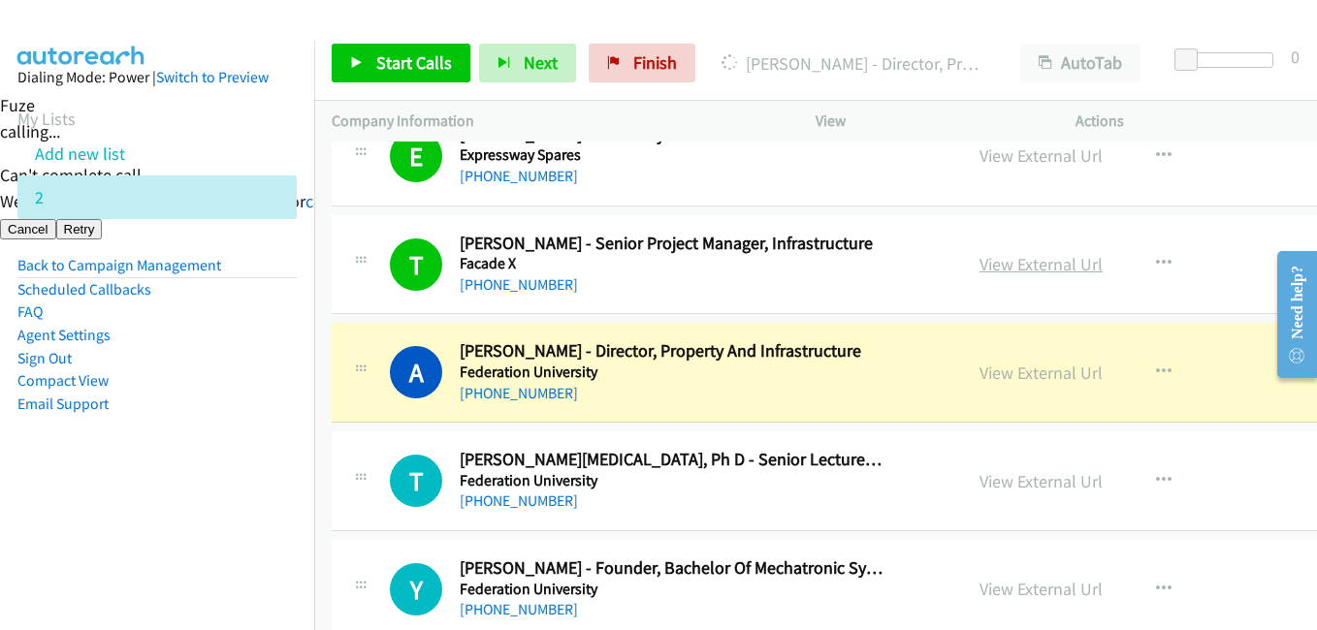
click at [1045, 262] on link "View External Url" at bounding box center [1040, 264] width 123 height 22
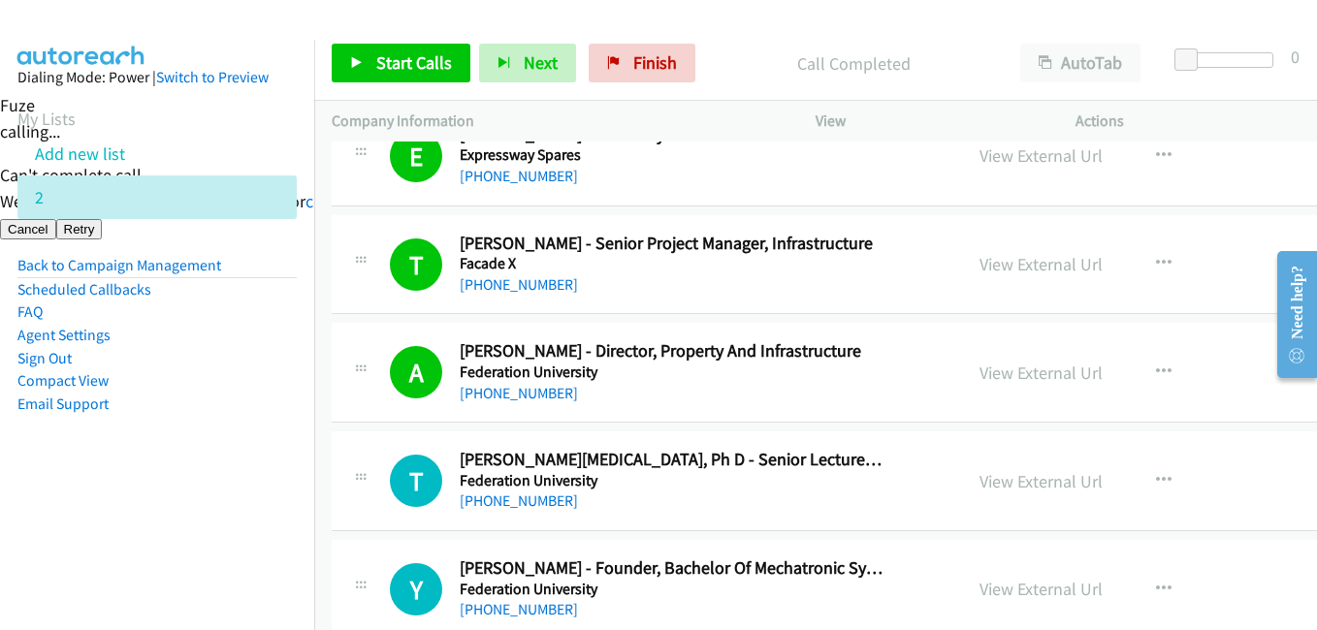
drag, startPoint x: 193, startPoint y: 494, endPoint x: 299, endPoint y: 422, distance: 127.8
click at [198, 494] on aside "Dialing Mode: Power | Switch to Preview My Lists Add new list 2 Back to Campaig…" at bounding box center [157, 272] width 314 height 464
click at [288, 436] on aside "Dialing Mode: Power | Switch to Preview My Lists Add new list 2 Back to Campaig…" at bounding box center [157, 272] width 314 height 464
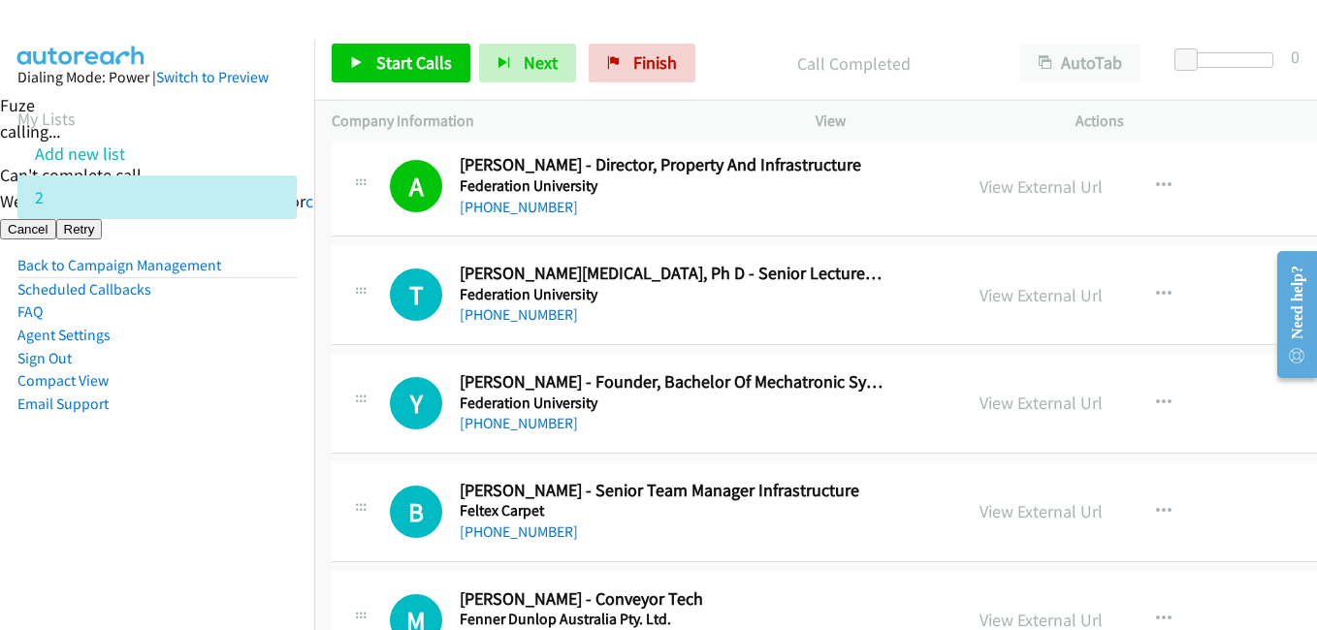
scroll to position [3103, 0]
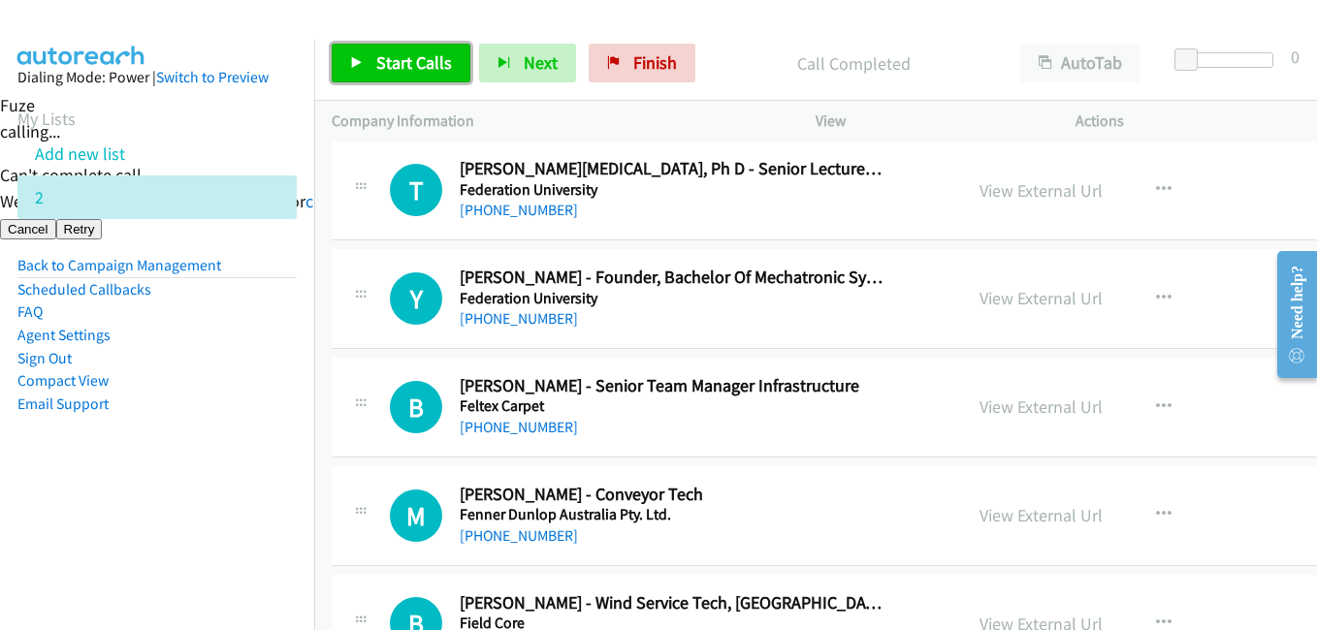
click at [384, 55] on span "Start Calls" at bounding box center [414, 62] width 76 height 22
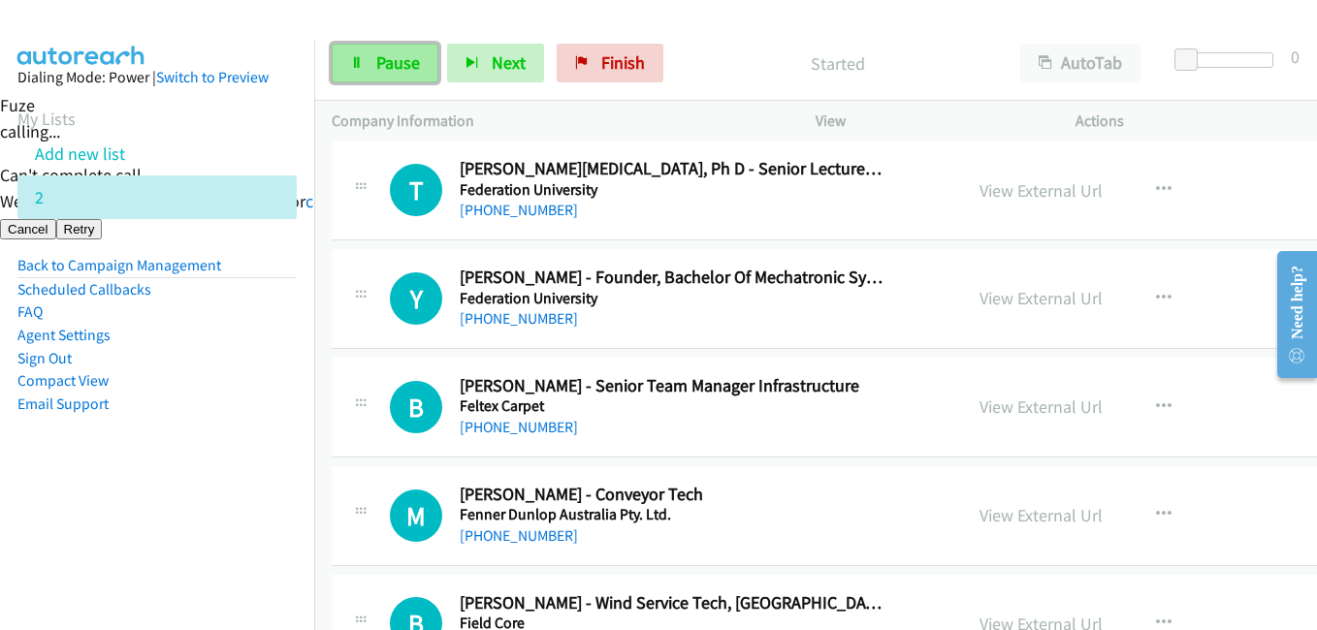
click at [384, 62] on span "Pause" at bounding box center [398, 62] width 44 height 22
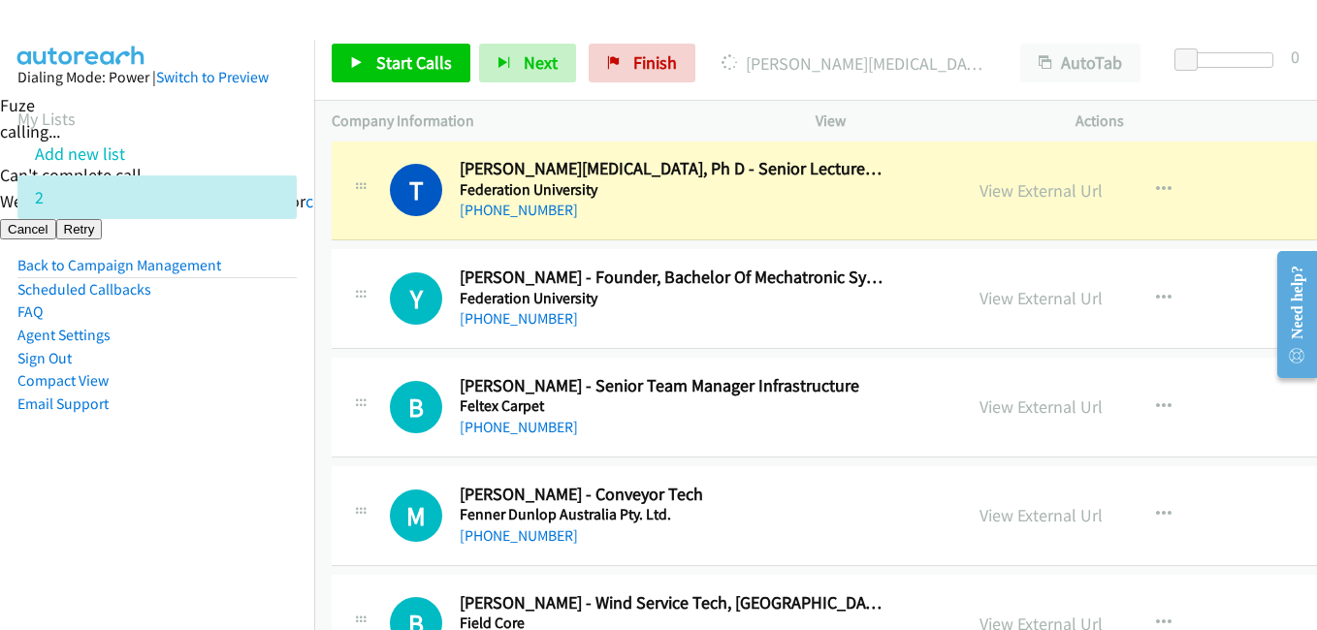
click at [214, 462] on aside "Dialing Mode: Power | Switch to Preview My Lists Add new list 2 Back to Campaig…" at bounding box center [157, 272] width 314 height 464
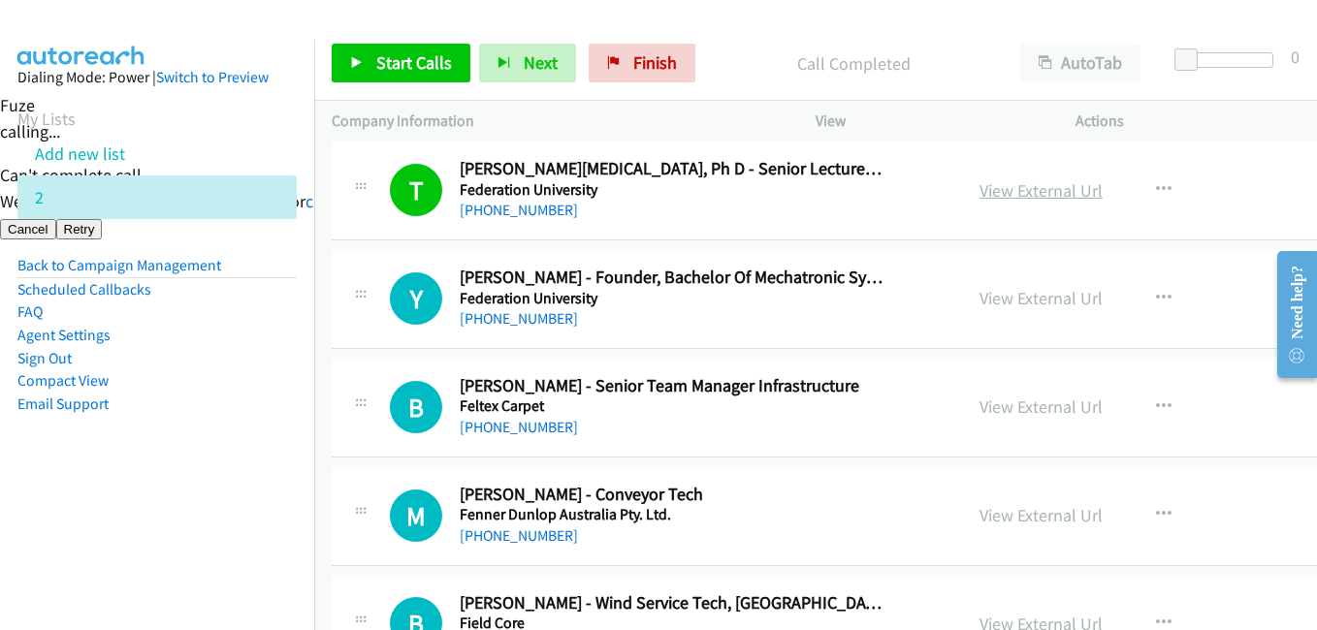
click at [1028, 194] on link "View External Url" at bounding box center [1040, 190] width 123 height 22
click at [1048, 517] on link "View External Url" at bounding box center [1040, 515] width 123 height 22
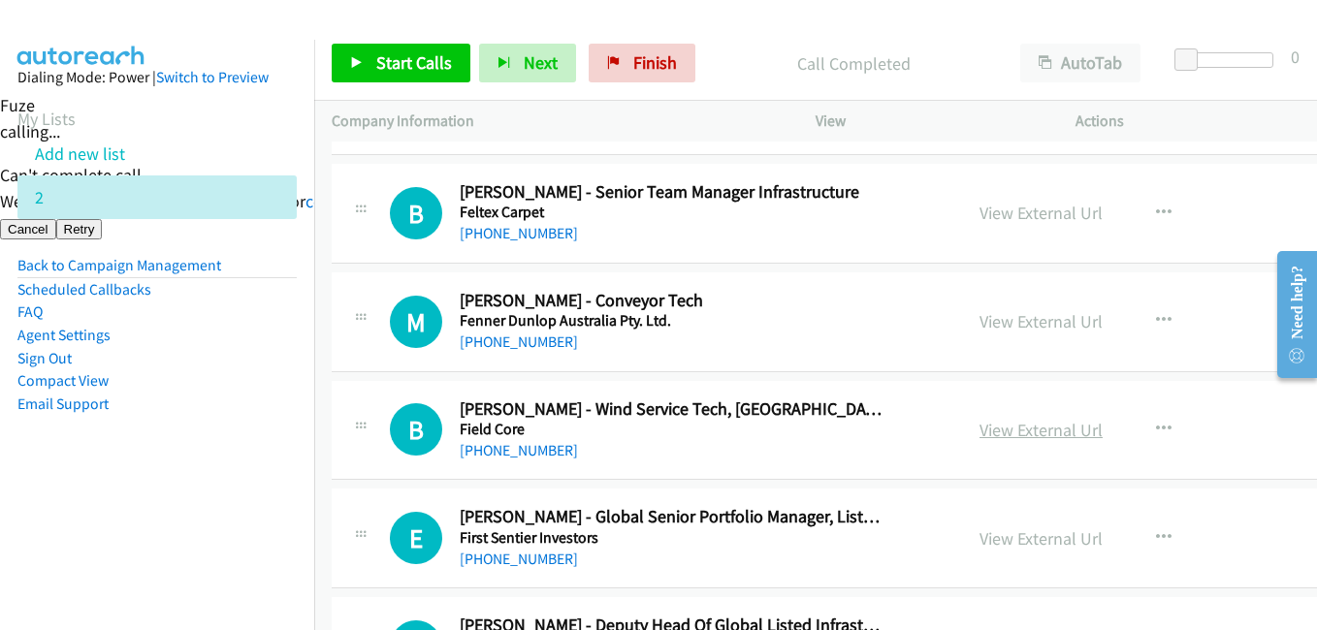
click at [1047, 429] on link "View External Url" at bounding box center [1040, 430] width 123 height 22
click at [1058, 431] on link "View External Url" at bounding box center [1040, 430] width 123 height 22
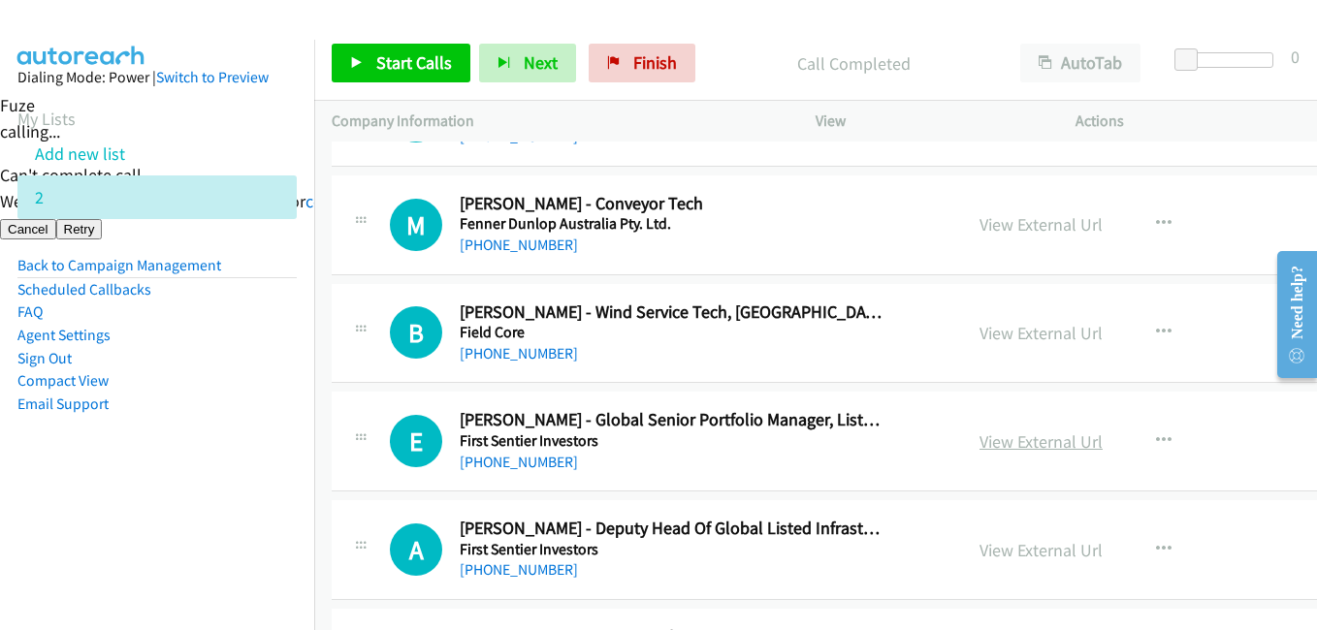
click at [1044, 444] on link "View External Url" at bounding box center [1040, 442] width 123 height 22
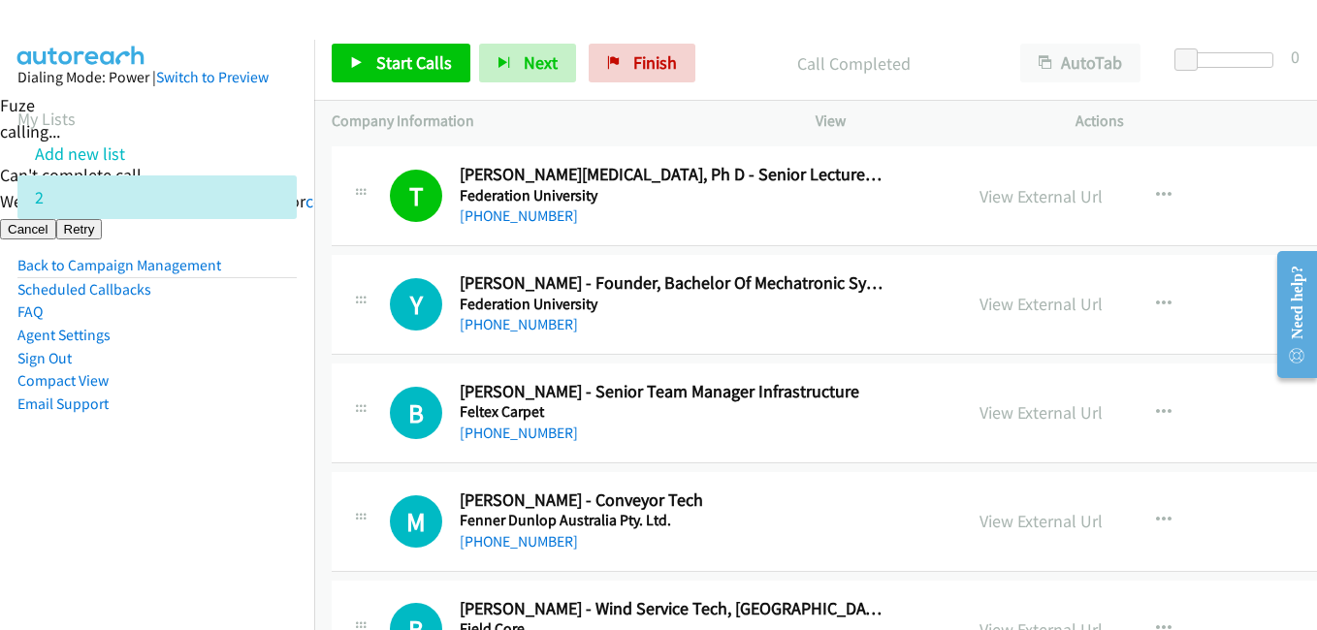
scroll to position [2909, 0]
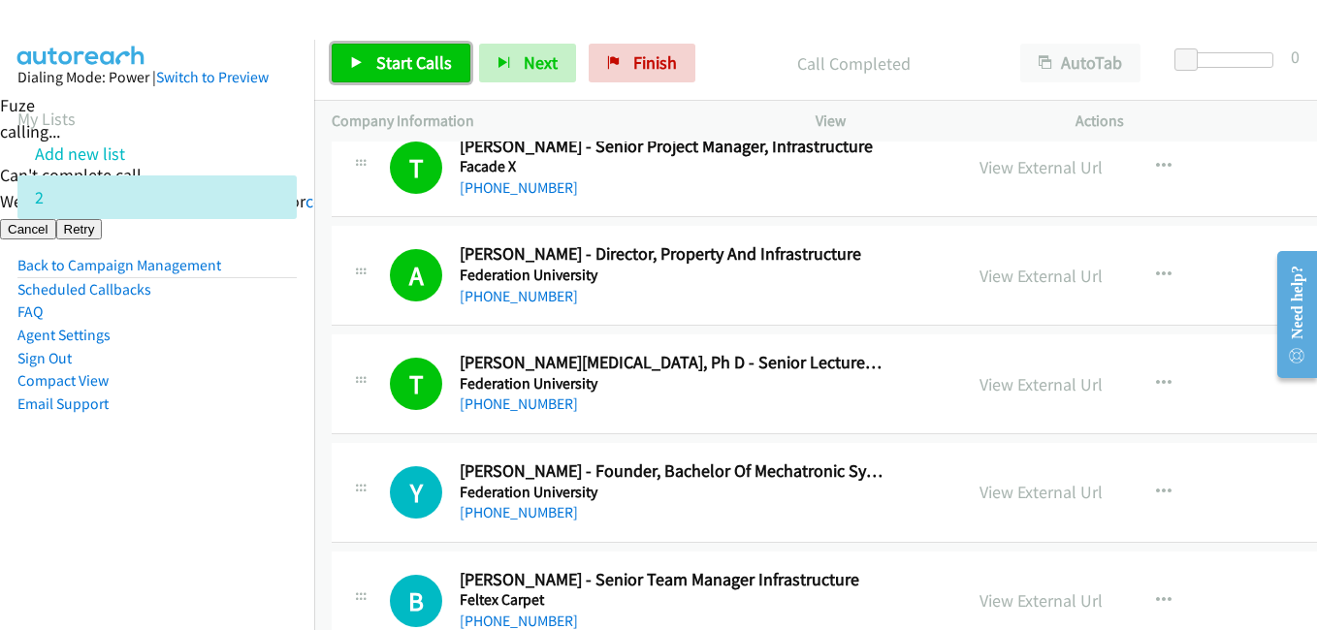
click at [442, 66] on span "Start Calls" at bounding box center [414, 62] width 76 height 22
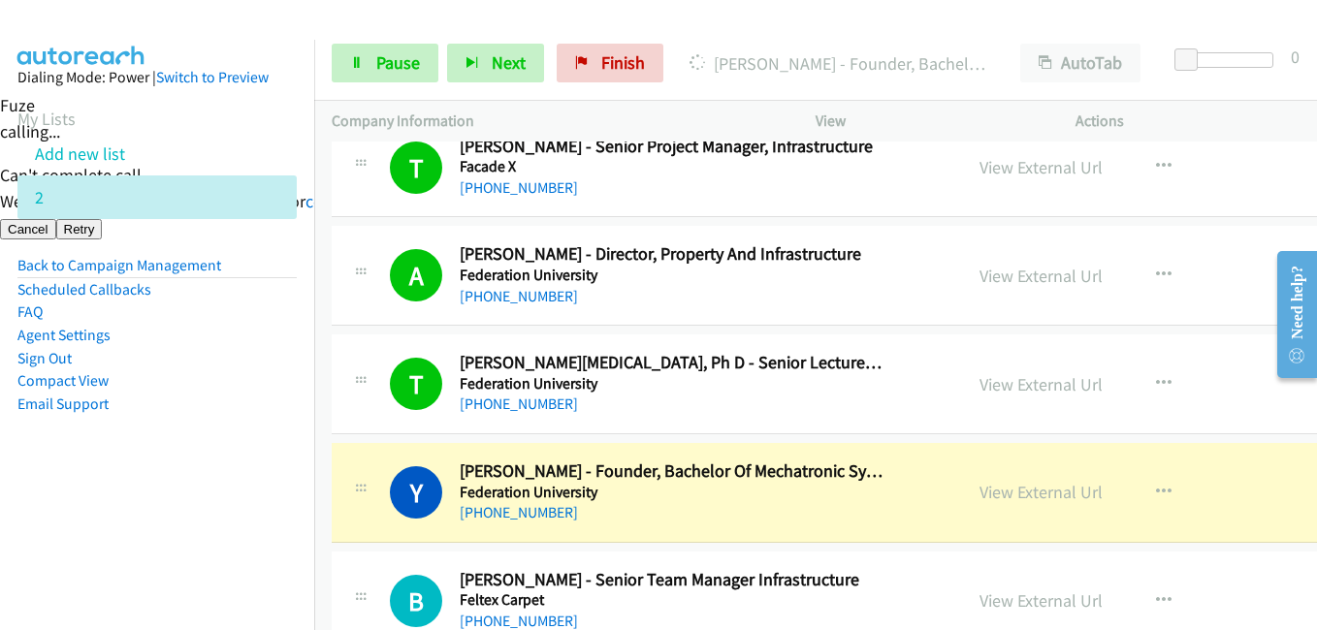
click at [145, 472] on aside "Dialing Mode: Power | Switch to Preview My Lists Add new list 2 Back to Campaig…" at bounding box center [157, 272] width 314 height 464
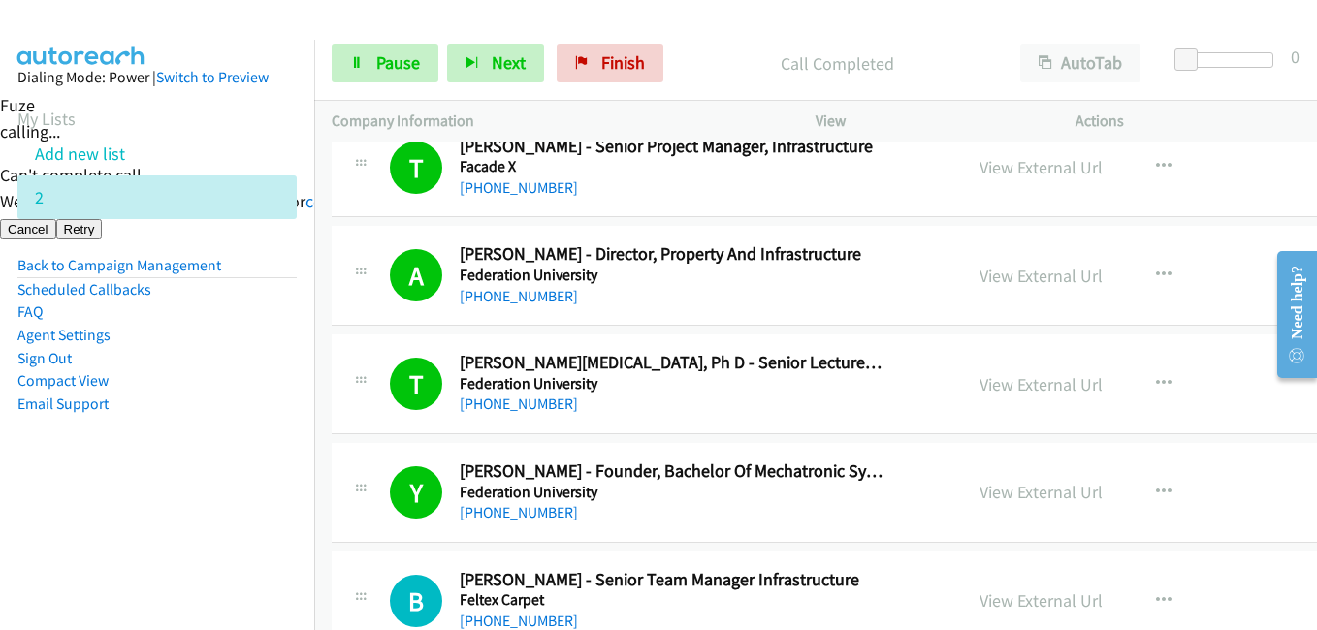
click at [201, 513] on nav "Dialing Mode: Power | Switch to Preview My Lists Add new list 2 Back to Campaig…" at bounding box center [157, 355] width 315 height 630
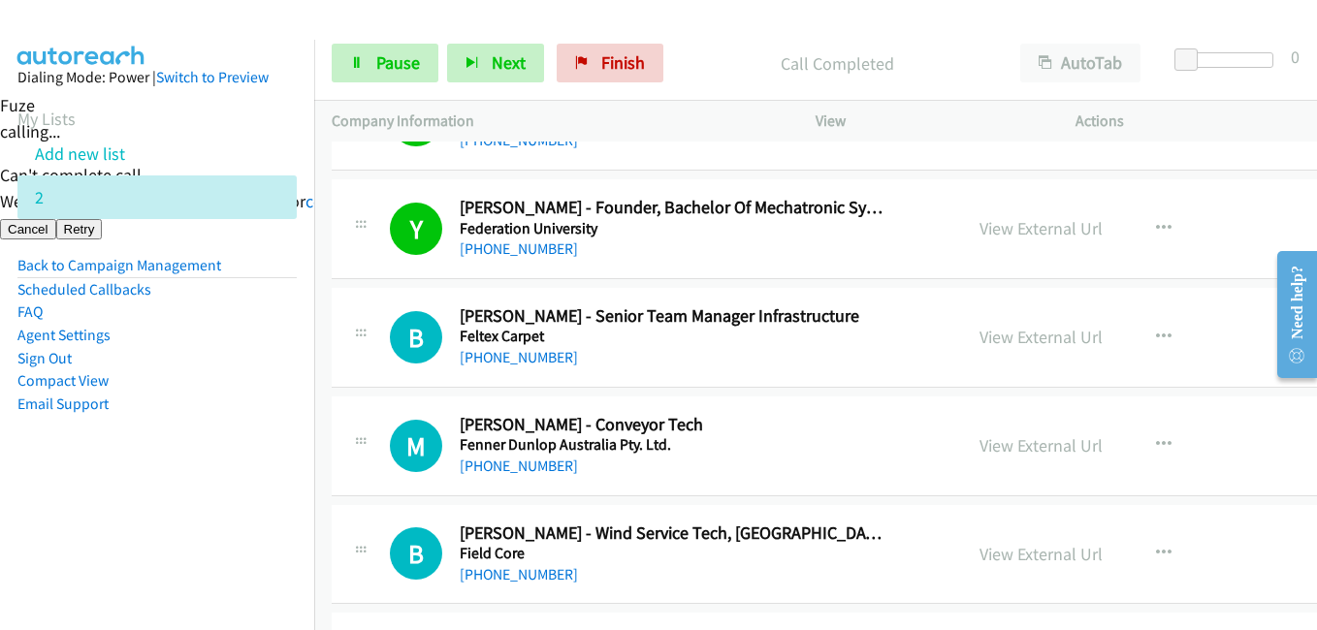
scroll to position [3200, 0]
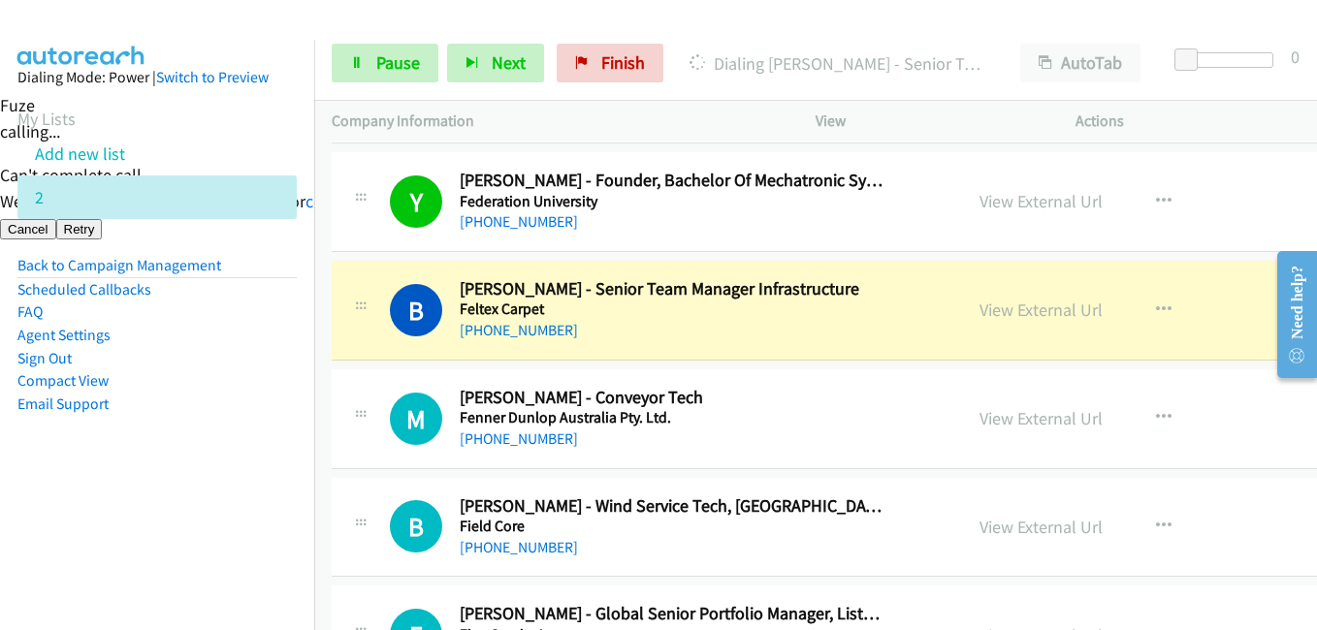
click at [206, 465] on aside "Dialing Mode: Power | Switch to Preview My Lists Add new list 2 Back to Campaig…" at bounding box center [157, 272] width 314 height 464
drag, startPoint x: 142, startPoint y: 507, endPoint x: 293, endPoint y: 462, distance: 158.0
click at [142, 507] on nav "Dialing Mode: Power | Switch to Preview My Lists Add new list 2 Back to Campaig…" at bounding box center [157, 355] width 315 height 630
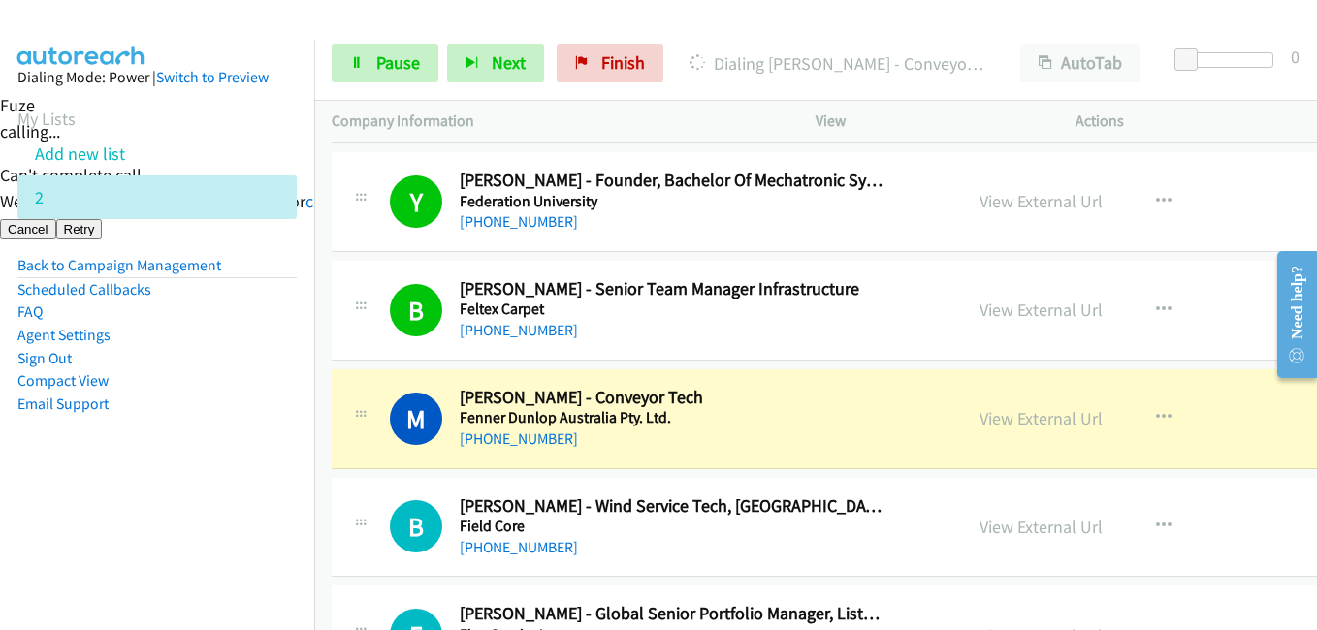
click at [153, 496] on aside "Dialing Mode: Power | Switch to Preview My Lists Add new list 2 Back to Campaig…" at bounding box center [157, 272] width 314 height 464
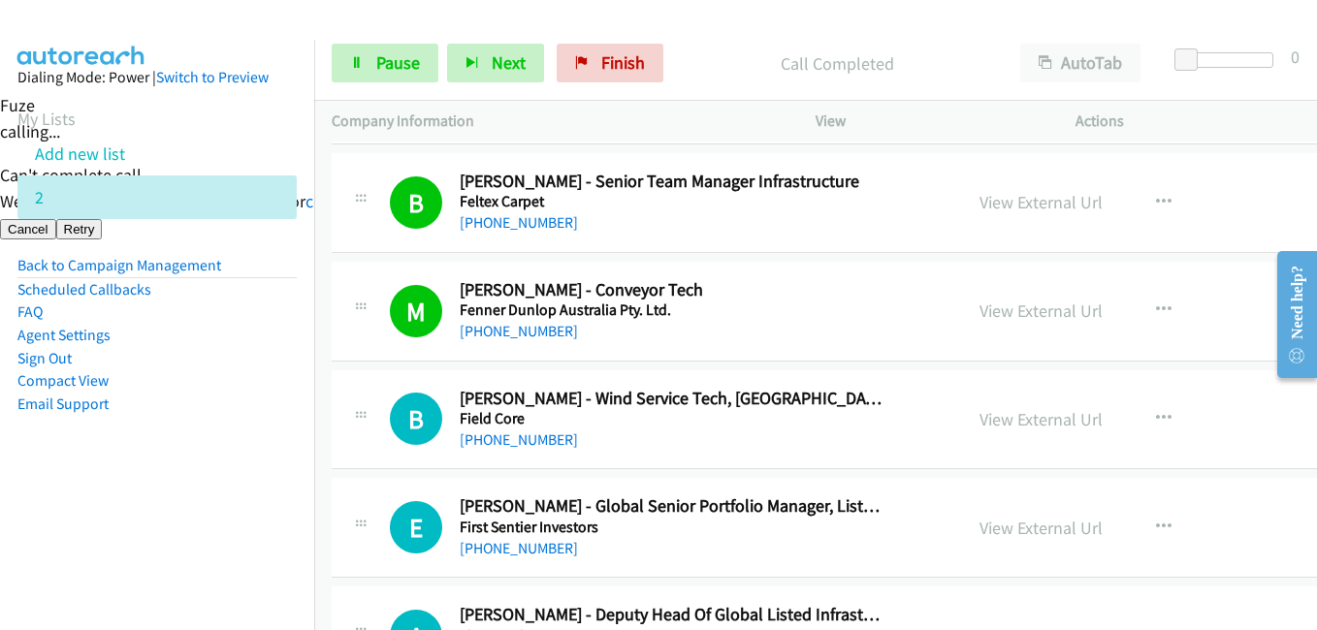
scroll to position [3394, 0]
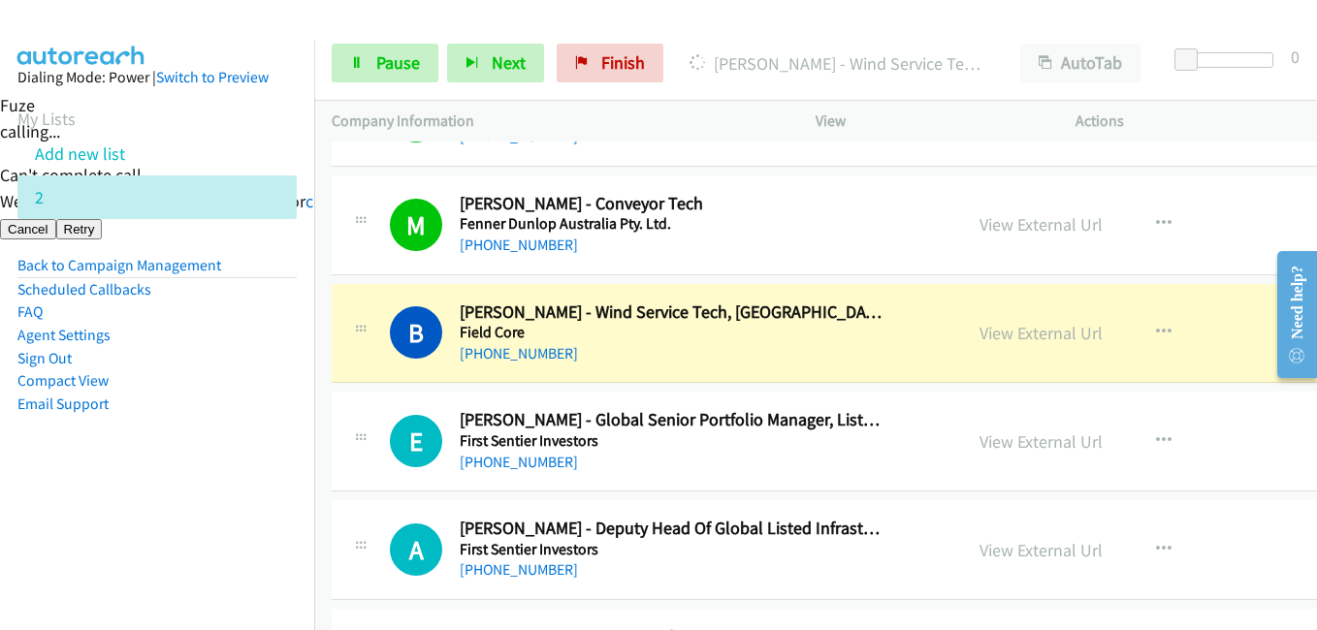
click at [241, 457] on aside "Dialing Mode: Power | Switch to Preview My Lists Add new list 2 Back to Campaig…" at bounding box center [157, 272] width 314 height 464
click at [412, 68] on span "Pause" at bounding box center [398, 62] width 44 height 22
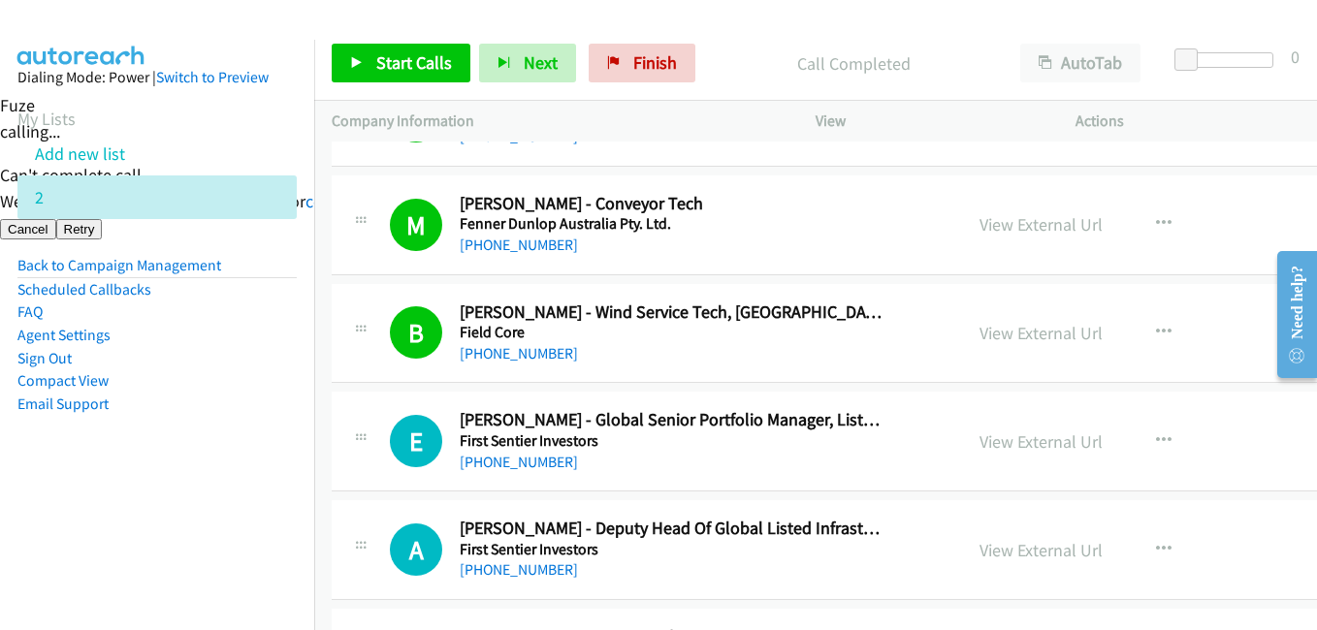
click at [128, 569] on nav "Dialing Mode: Power | Switch to Preview My Lists Add new list 2 Back to Campaig…" at bounding box center [157, 355] width 315 height 630
click at [407, 57] on span "Start Calls" at bounding box center [414, 62] width 76 height 22
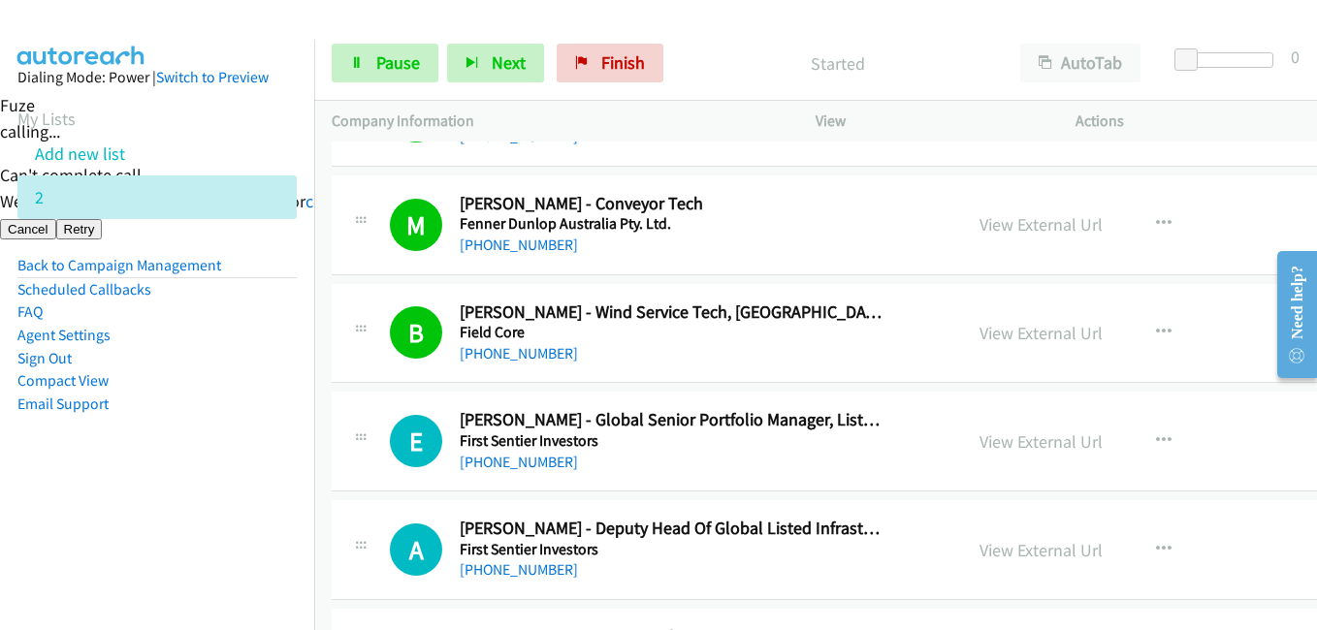
click at [235, 481] on aside "Dialing Mode: Power | Switch to Preview My Lists Add new list 2 Back to Campaig…" at bounding box center [157, 272] width 314 height 464
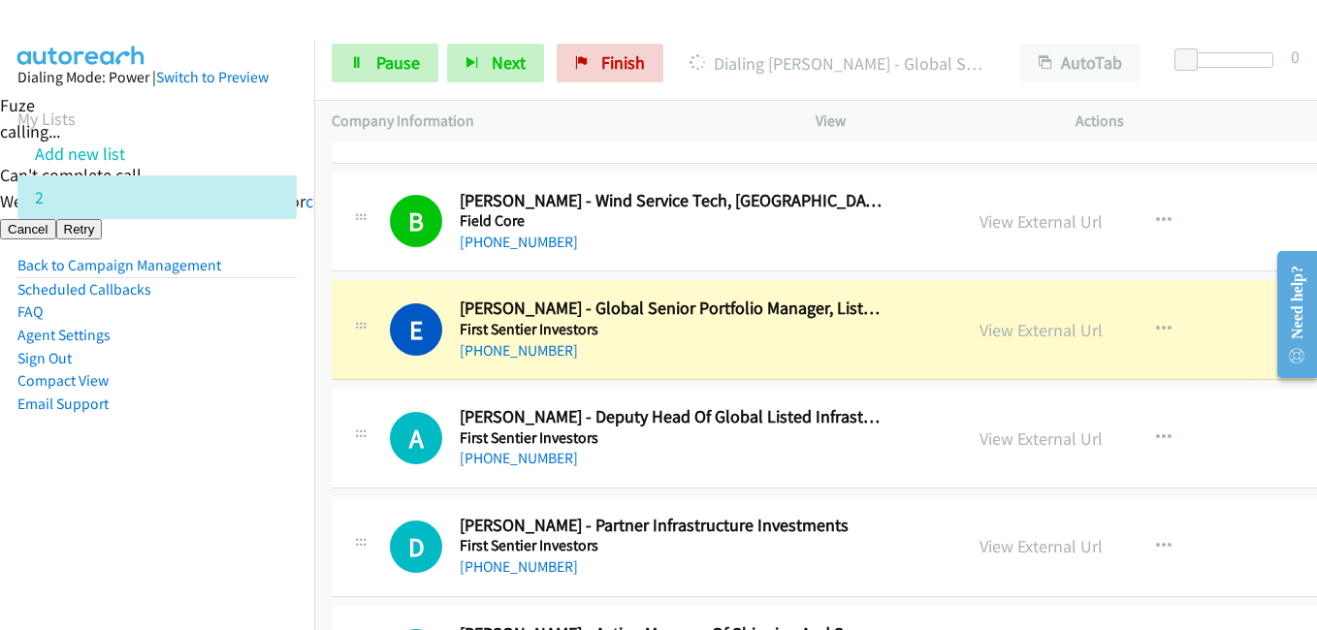
scroll to position [3588, 0]
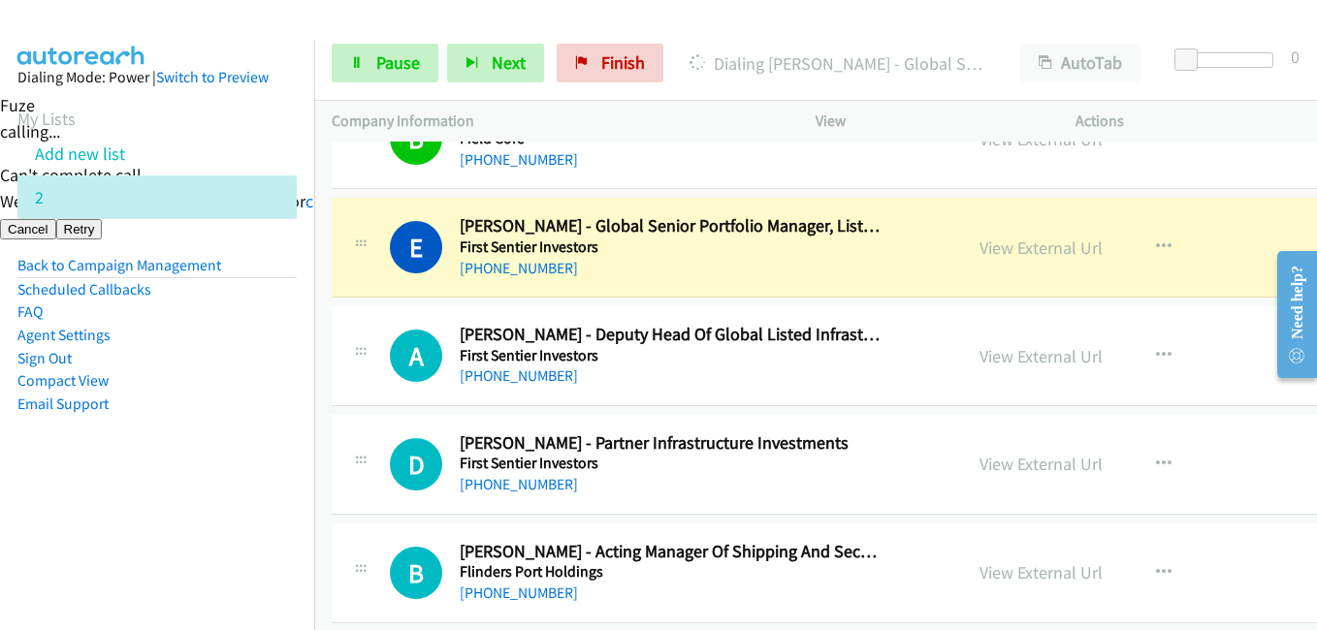
drag, startPoint x: 228, startPoint y: 493, endPoint x: 466, endPoint y: 474, distance: 239.3
click at [231, 493] on aside "Dialing Mode: Power | Switch to Preview My Lists Add new list 2 Back to Campaig…" at bounding box center [157, 272] width 314 height 464
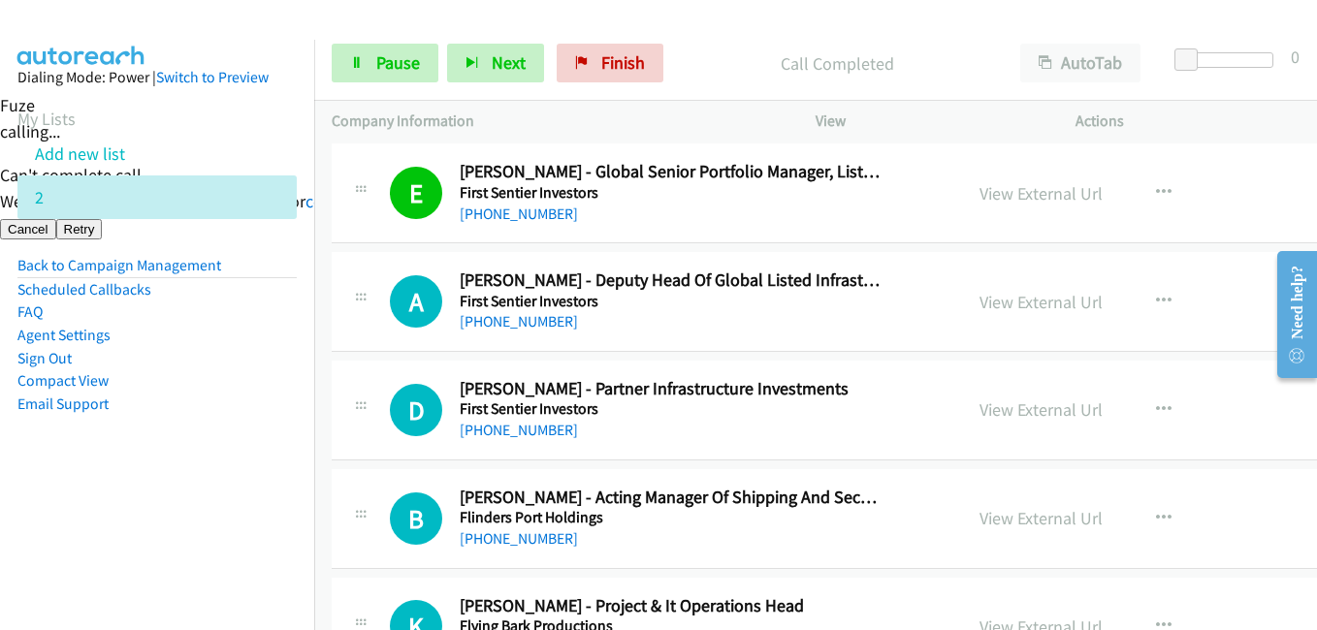
scroll to position [3685, 0]
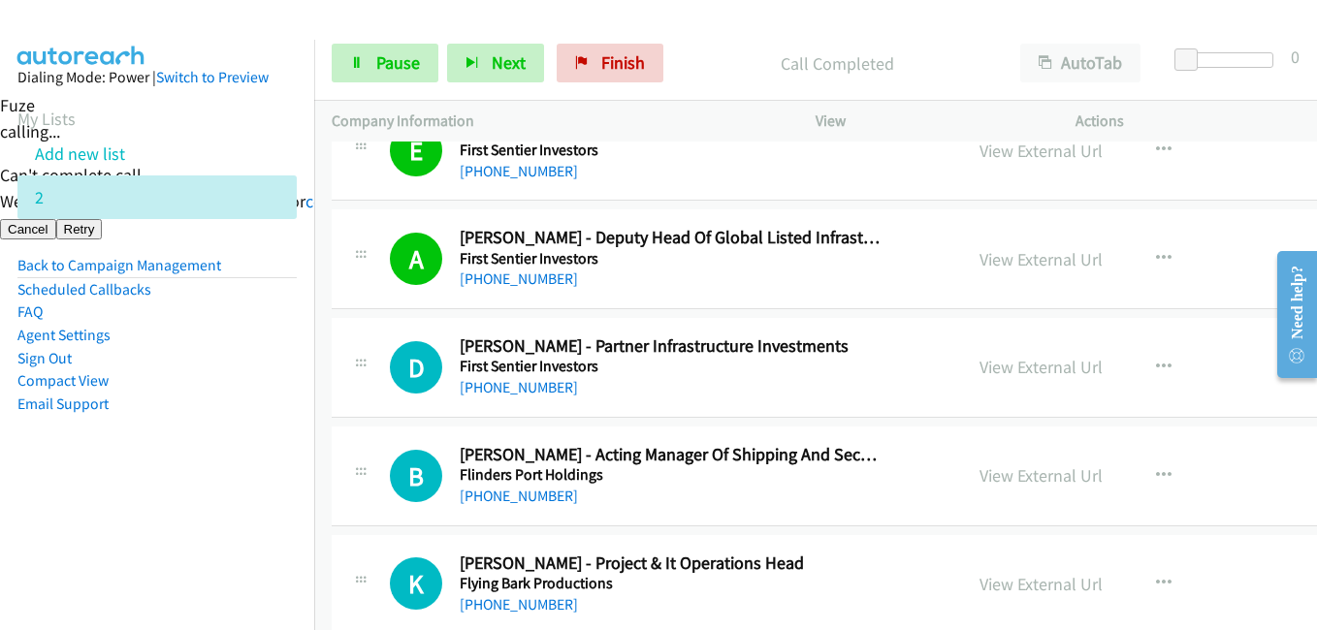
click at [204, 485] on aside "Dialing Mode: Power | Switch to Preview My Lists Add new list 2 Back to Campaig…" at bounding box center [157, 272] width 314 height 464
click at [400, 70] on span "Pause" at bounding box center [398, 62] width 44 height 22
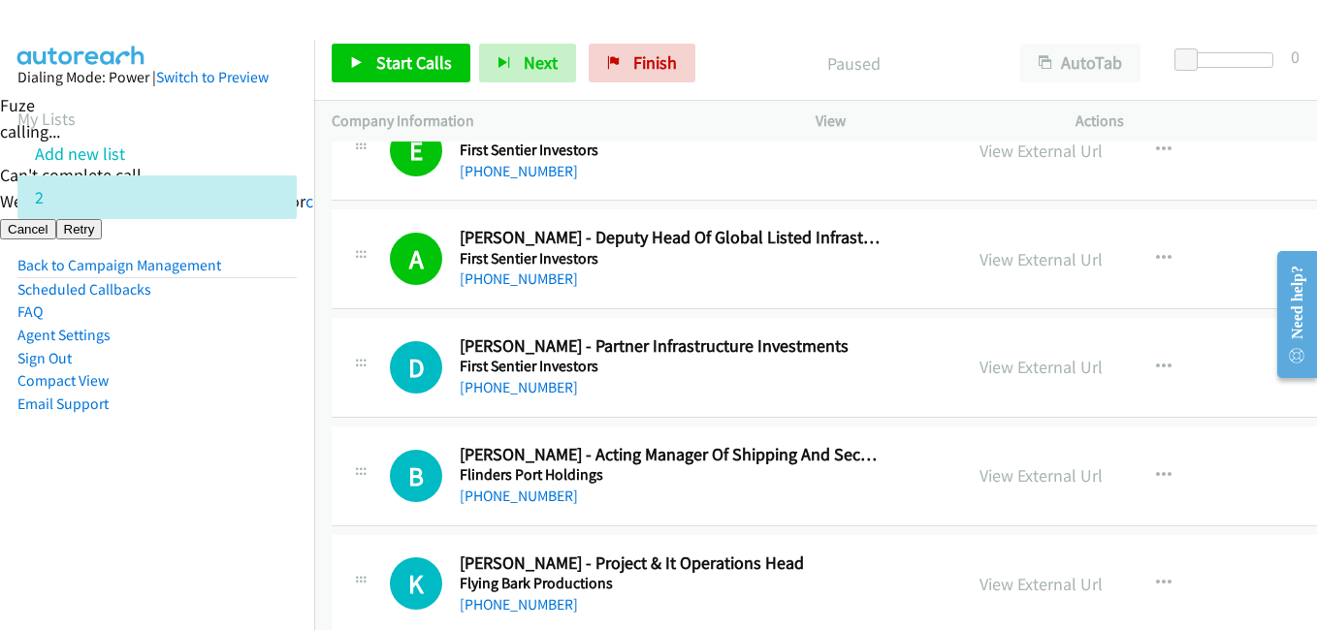
drag, startPoint x: 189, startPoint y: 538, endPoint x: 222, endPoint y: 518, distance: 38.8
click at [192, 537] on nav "Dialing Mode: Power | Switch to Preview My Lists Add new list 2 Back to Campaig…" at bounding box center [157, 355] width 315 height 630
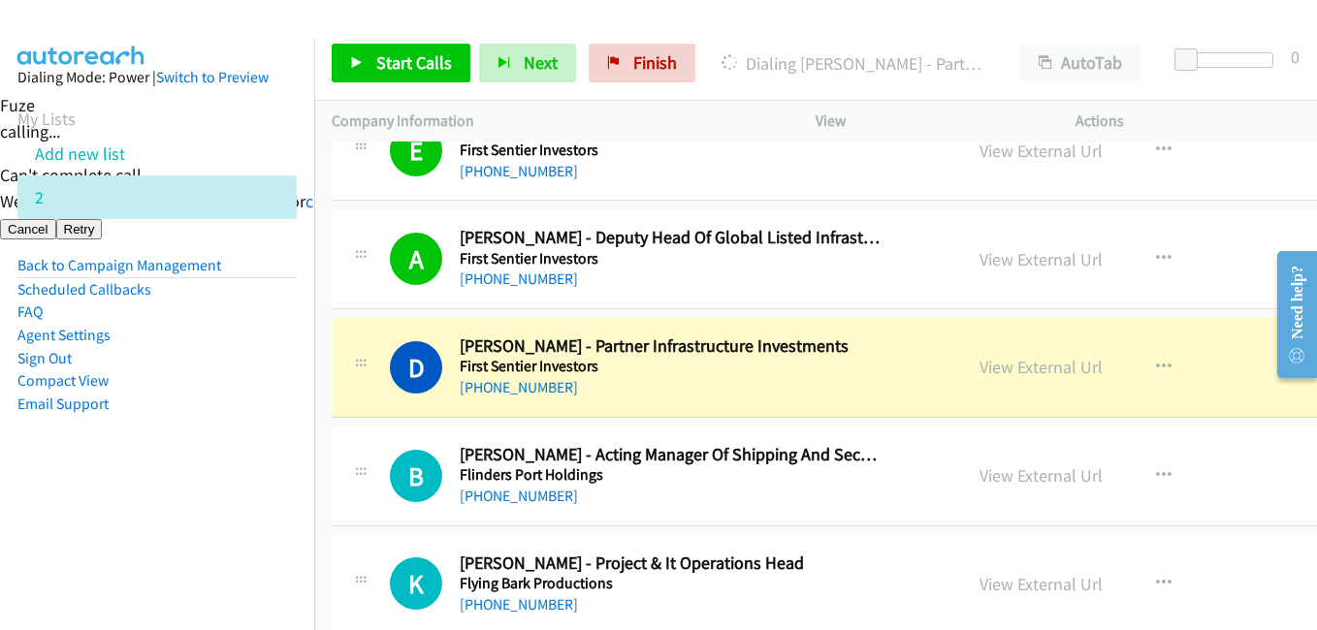
click at [80, 551] on nav "Dialing Mode: Power | Switch to Preview My Lists Add new list 2 Back to Campaig…" at bounding box center [157, 355] width 315 height 630
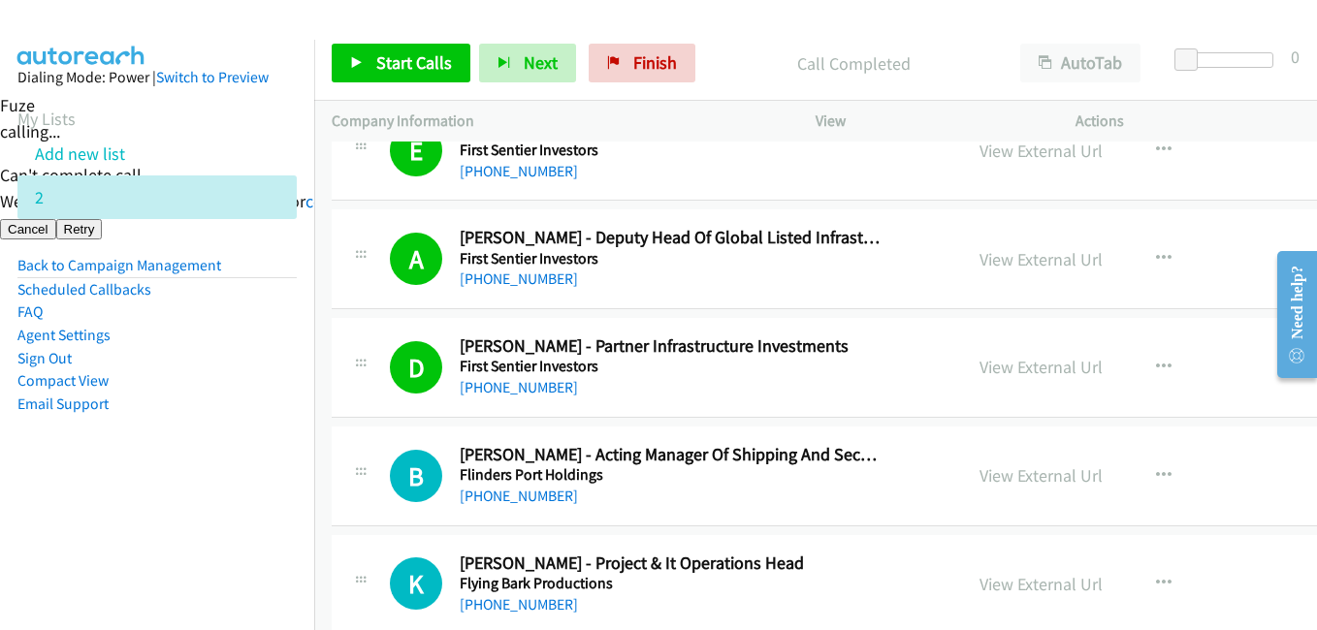
drag, startPoint x: 144, startPoint y: 542, endPoint x: 188, endPoint y: 520, distance: 49.0
click at [146, 542] on nav "Dialing Mode: Power | Switch to Preview My Lists Add new list 2 Back to Campaig…" at bounding box center [157, 355] width 315 height 630
click at [1069, 367] on link "View External Url" at bounding box center [1040, 367] width 123 height 22
click at [1054, 480] on link "View External Url" at bounding box center [1040, 475] width 123 height 22
drag, startPoint x: 252, startPoint y: 485, endPoint x: 417, endPoint y: 323, distance: 231.1
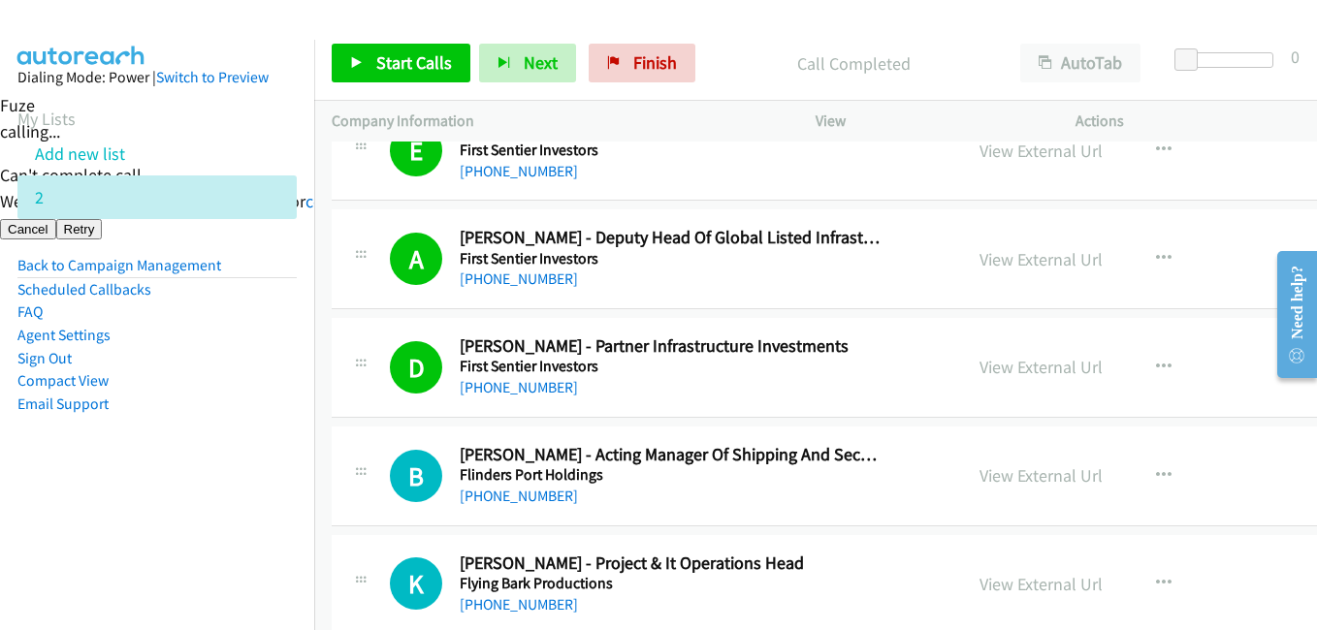
click at [252, 485] on aside "Dialing Mode: Power | Switch to Preview My Lists Add new list 2 Back to Campaig…" at bounding box center [157, 272] width 314 height 464
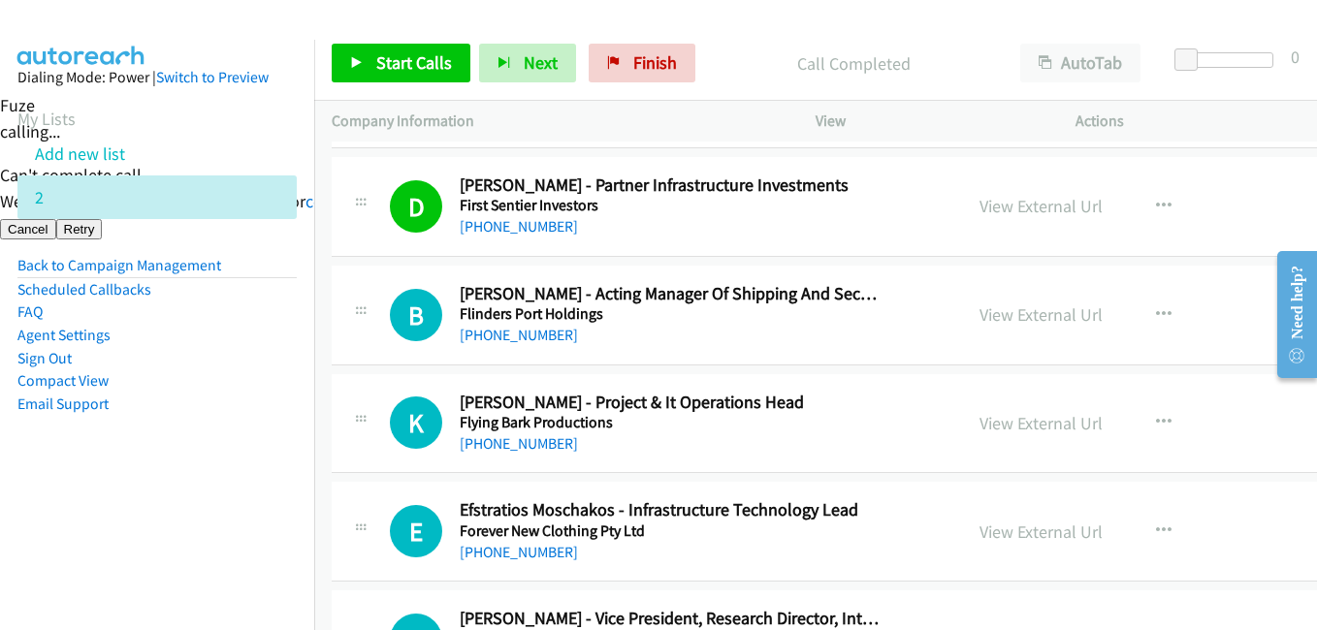
scroll to position [3879, 0]
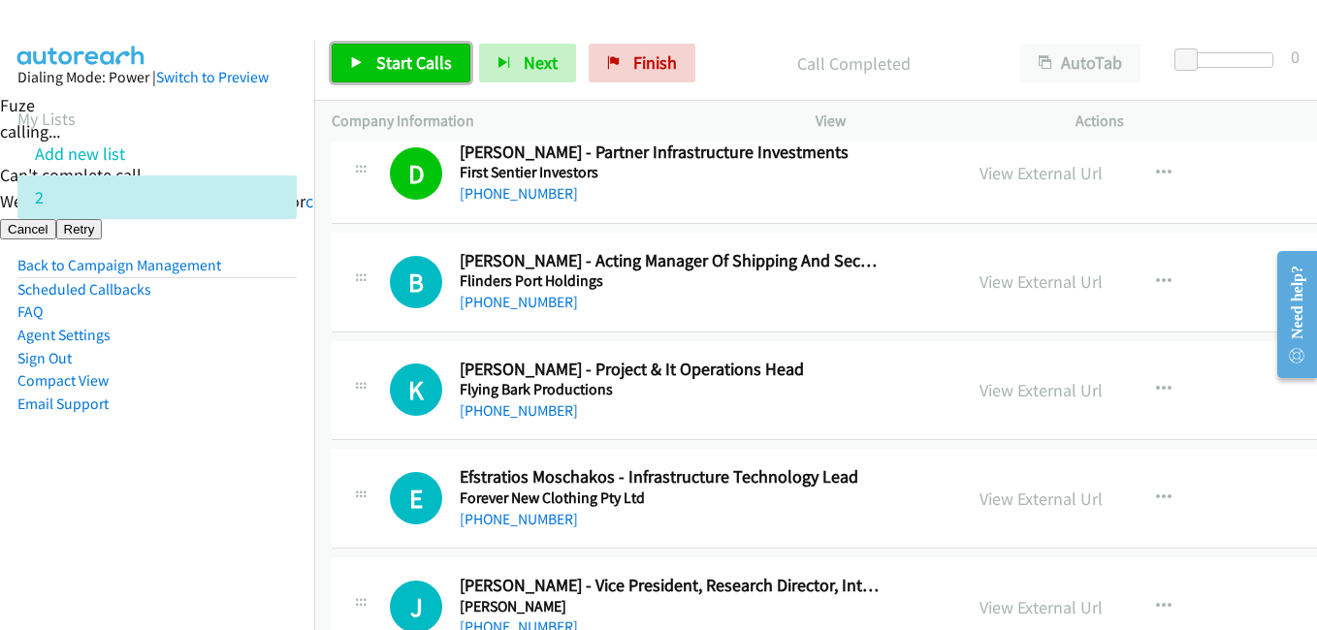
click at [417, 69] on span "Start Calls" at bounding box center [414, 62] width 76 height 22
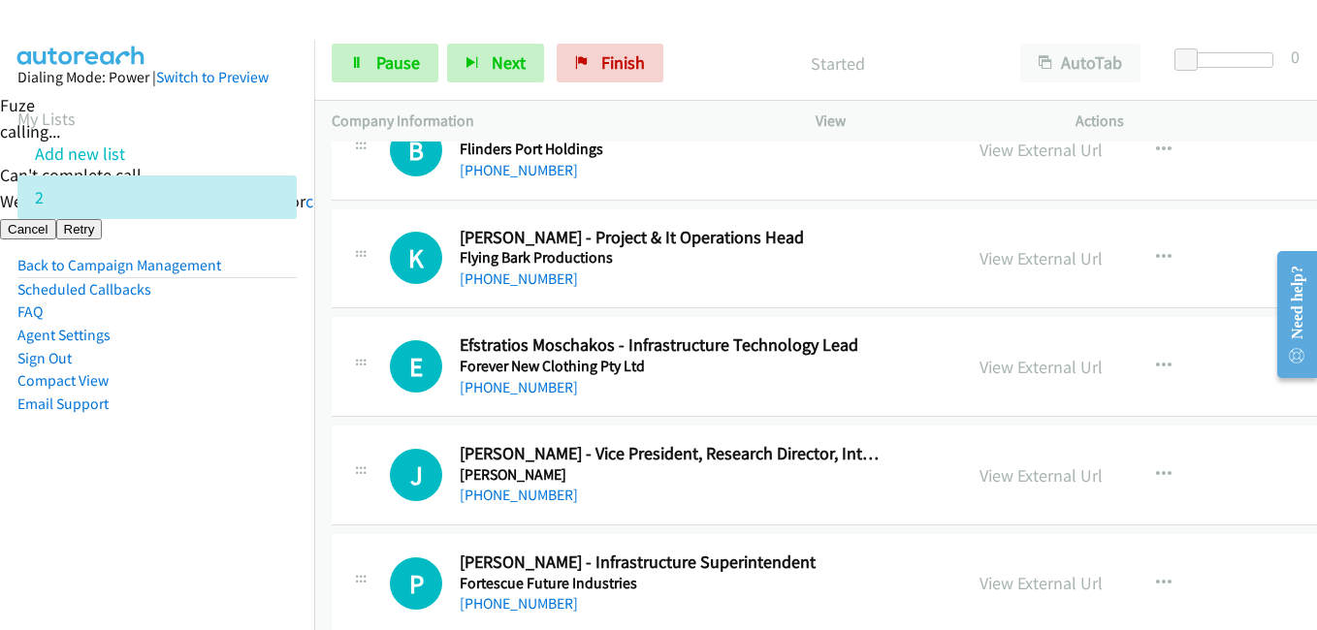
scroll to position [4073, 0]
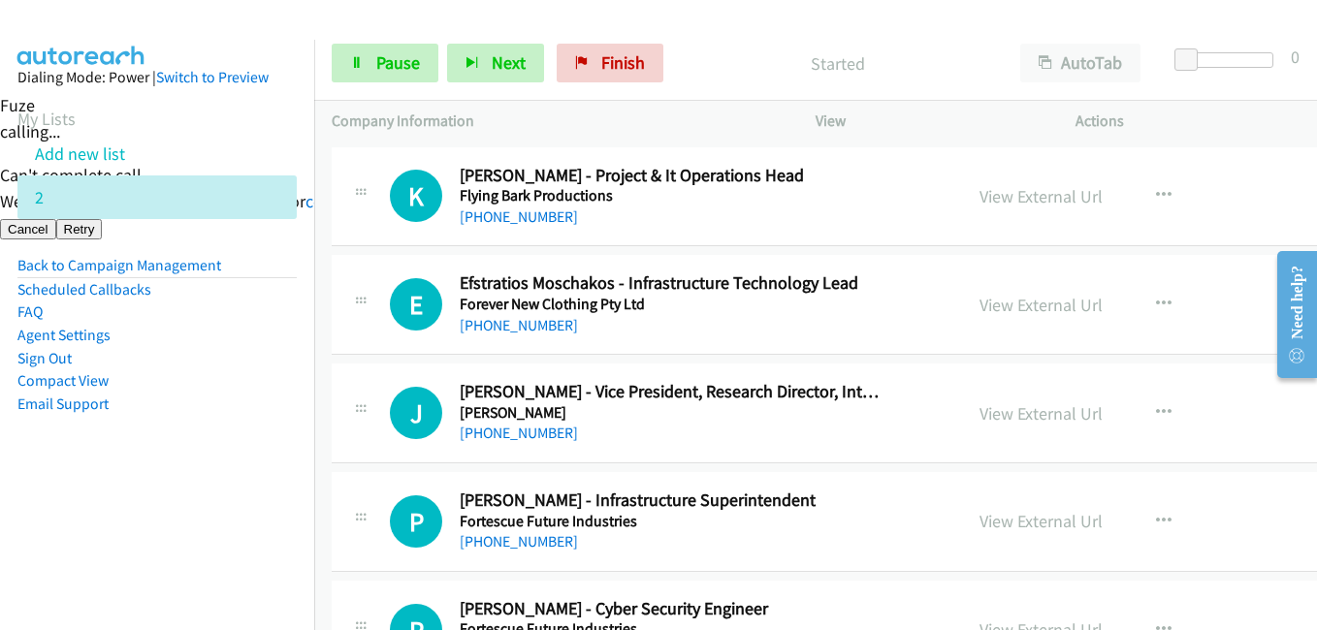
drag, startPoint x: 262, startPoint y: 458, endPoint x: 263, endPoint y: 442, distance: 15.5
click at [261, 455] on aside "Dialing Mode: Power | Switch to Preview My Lists Add new list 2 Back to Campaig…" at bounding box center [157, 272] width 314 height 464
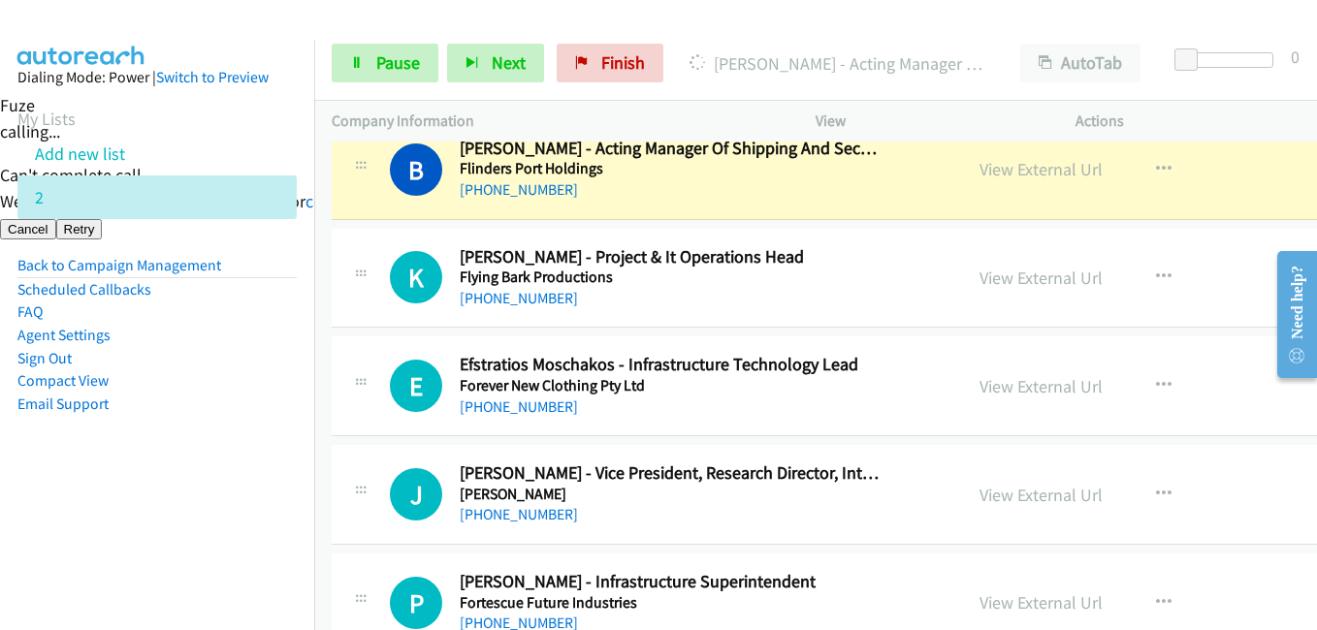
scroll to position [3879, 0]
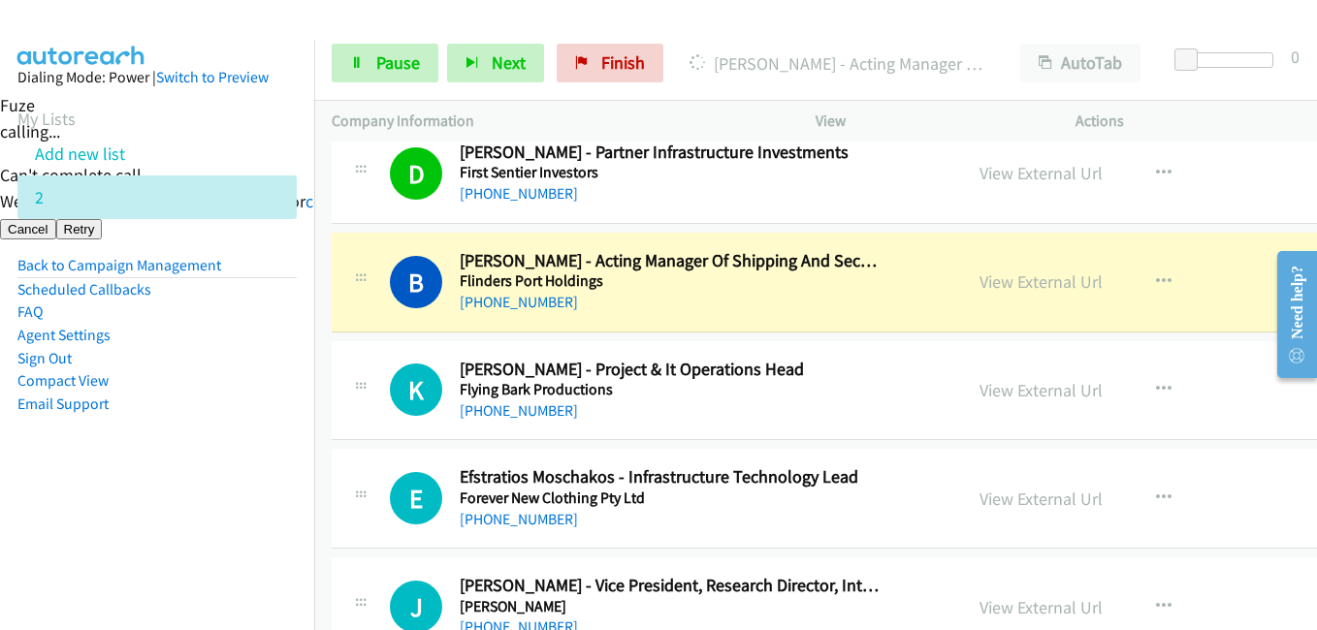
drag, startPoint x: 169, startPoint y: 505, endPoint x: 383, endPoint y: 474, distance: 216.5
click at [172, 504] on nav "Dialing Mode: Power | Switch to Preview My Lists Add new list 2 Back to Campaig…" at bounding box center [157, 355] width 315 height 630
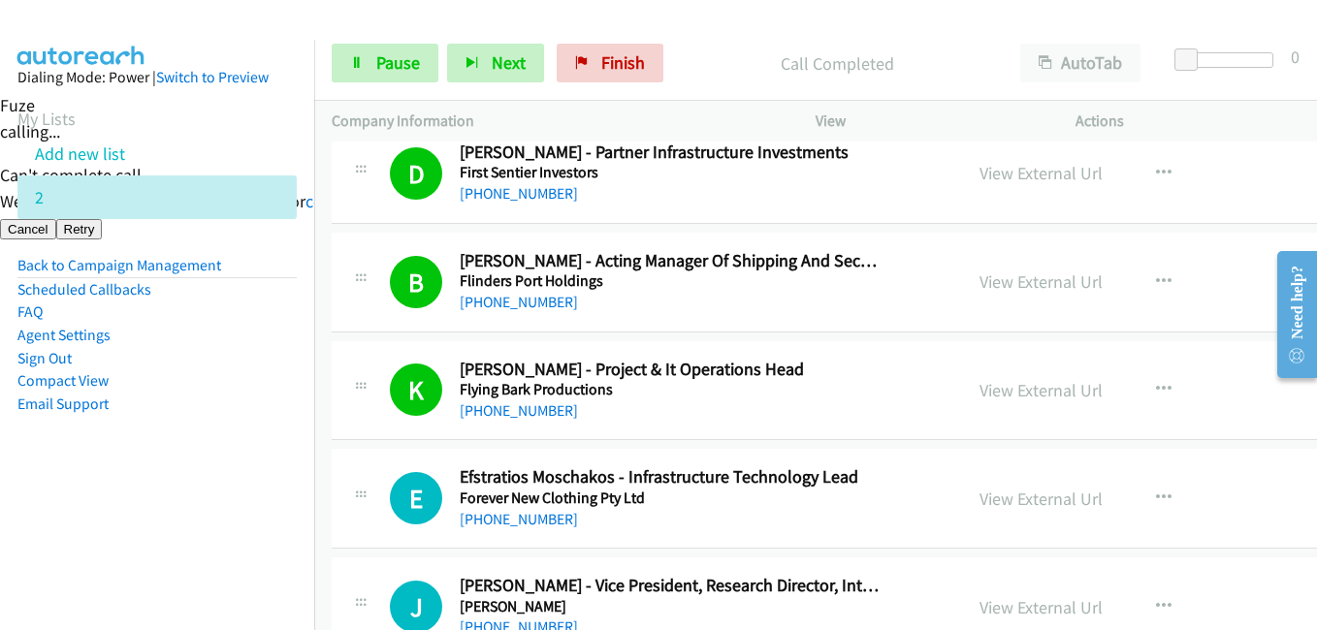
click at [215, 493] on aside "Dialing Mode: Power | Switch to Preview My Lists Add new list 2 Back to Campaig…" at bounding box center [157, 272] width 314 height 464
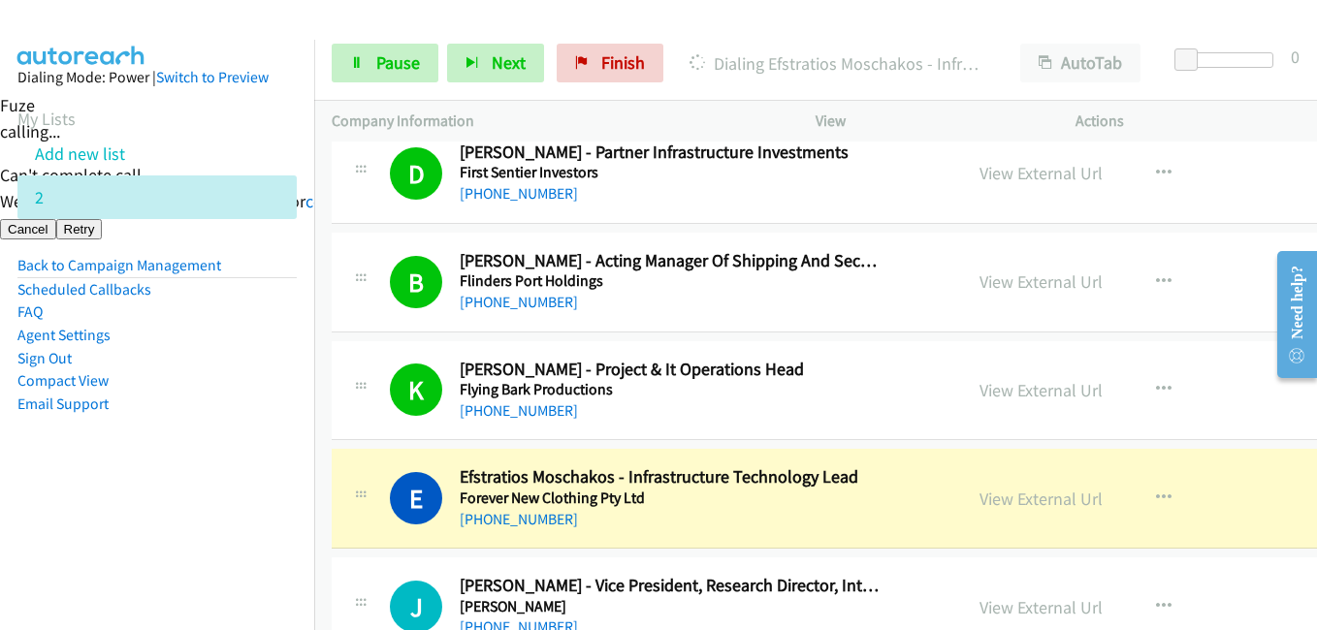
scroll to position [3976, 0]
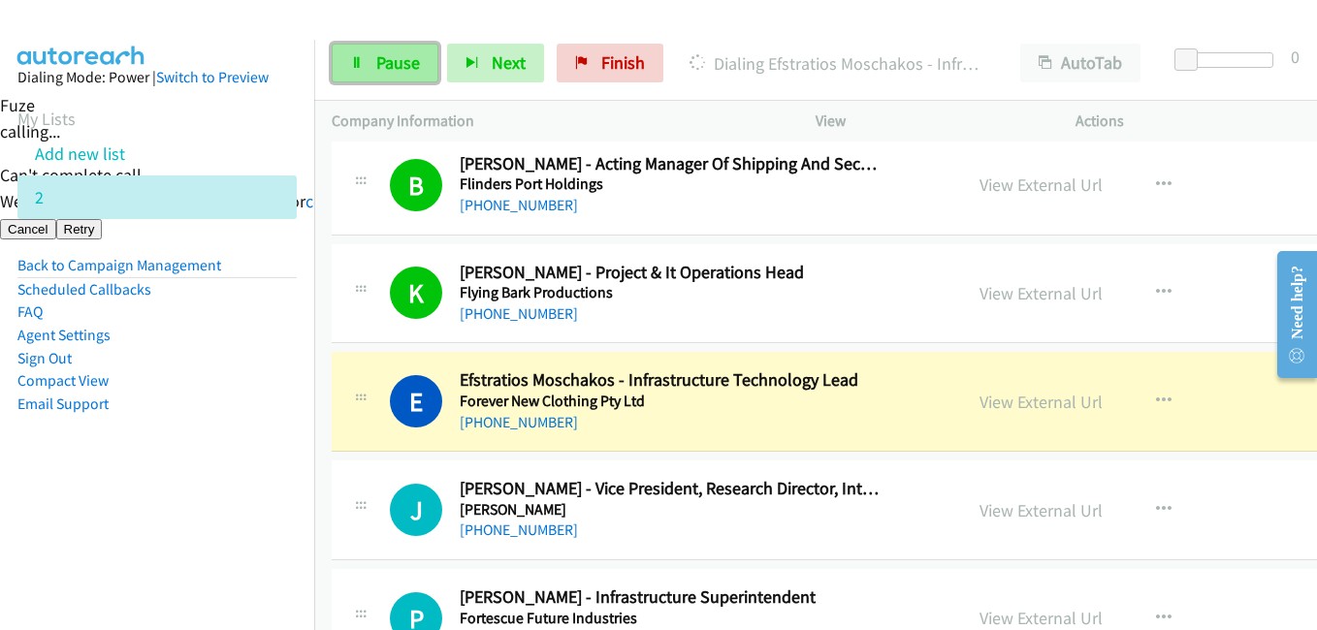
click at [408, 62] on span "Pause" at bounding box center [398, 62] width 44 height 22
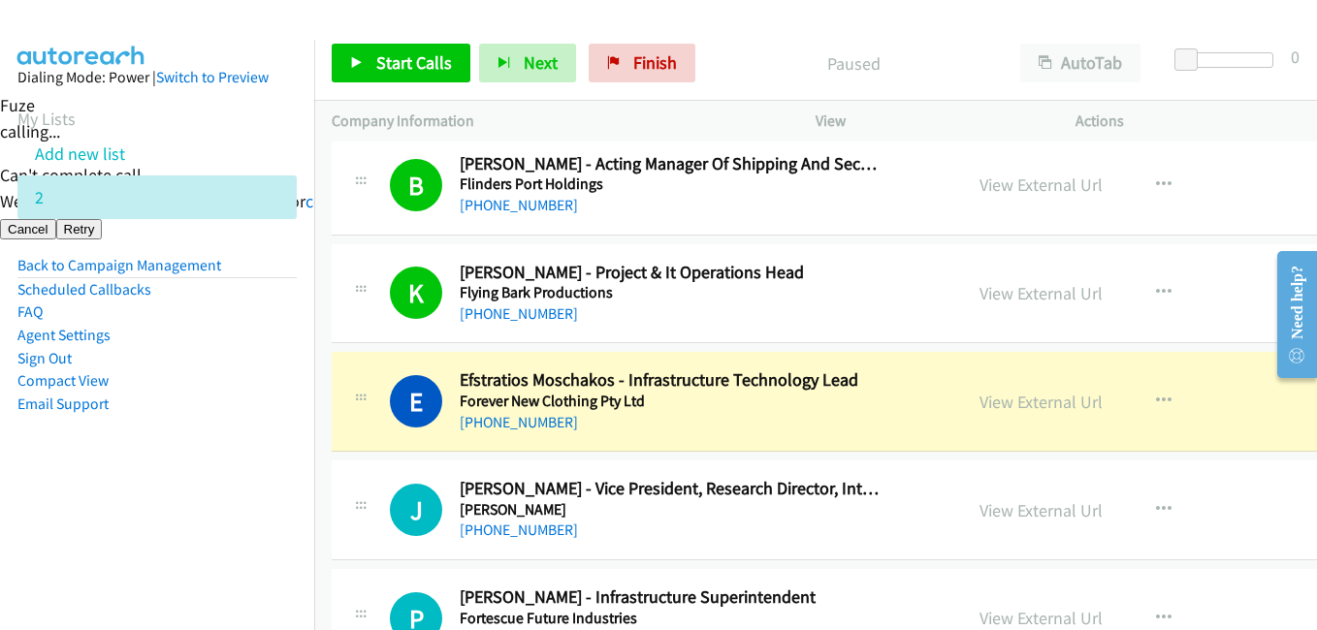
drag, startPoint x: 261, startPoint y: 466, endPoint x: 292, endPoint y: 462, distance: 31.4
click at [261, 466] on aside "Dialing Mode: Power | Switch to Preview My Lists Add new list 2 Back to Campaig…" at bounding box center [157, 272] width 314 height 464
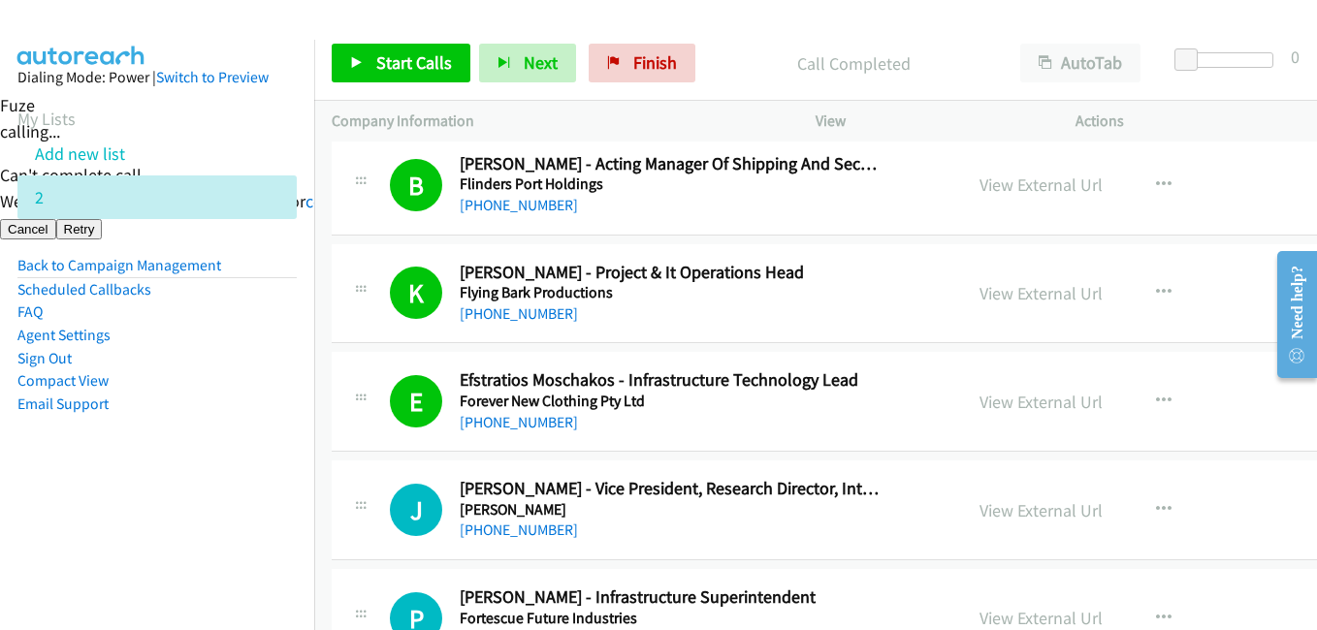
scroll to position [4267, 0]
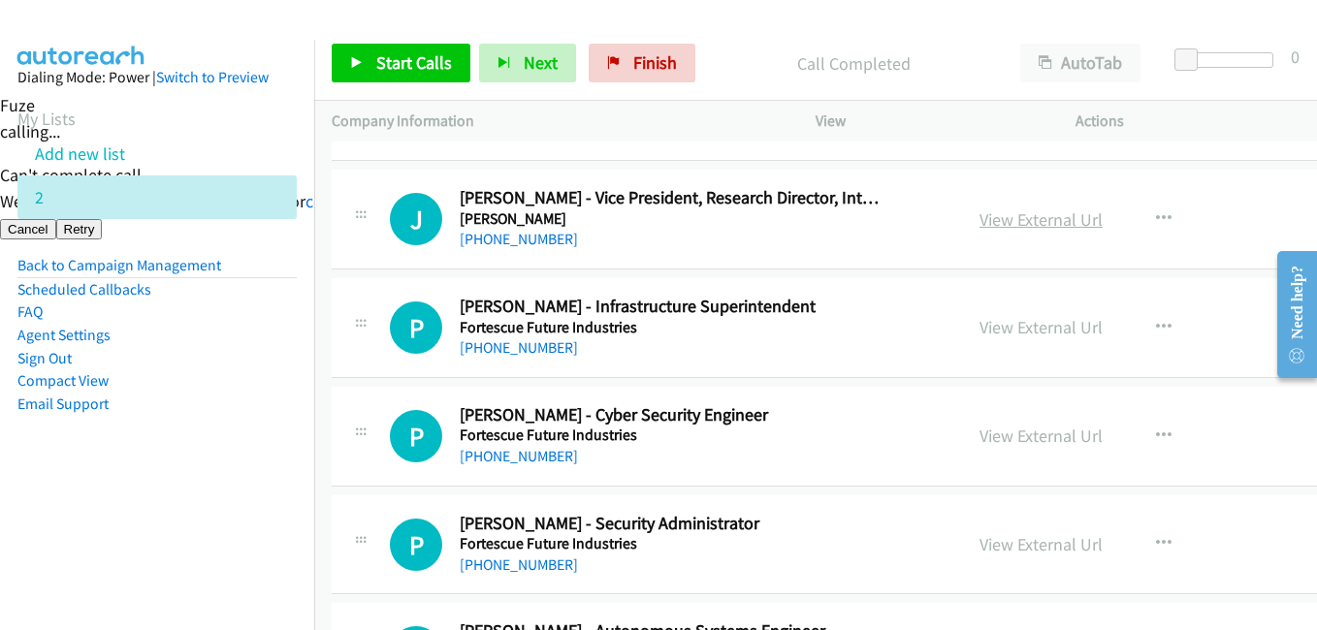
click at [1077, 223] on link "View External Url" at bounding box center [1040, 219] width 123 height 22
click at [400, 57] on span "Start Calls" at bounding box center [414, 62] width 76 height 22
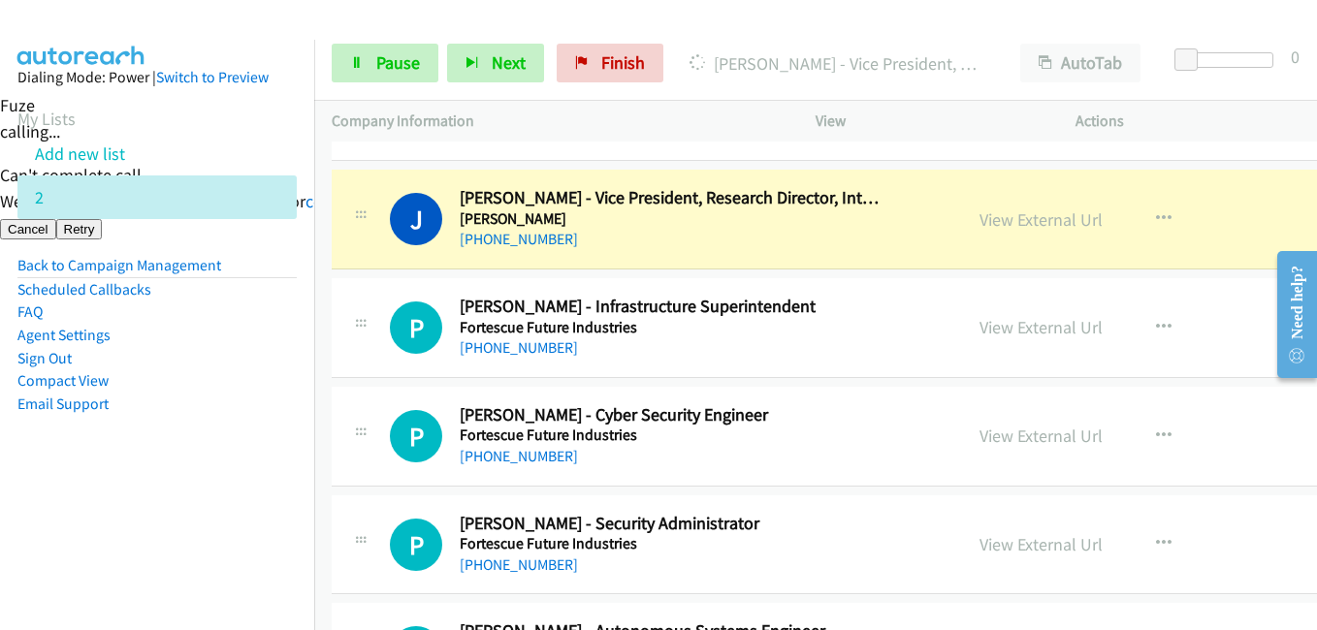
click at [197, 485] on aside "Dialing Mode: Power | Switch to Preview My Lists Add new list 2 Back to Campaig…" at bounding box center [157, 272] width 314 height 464
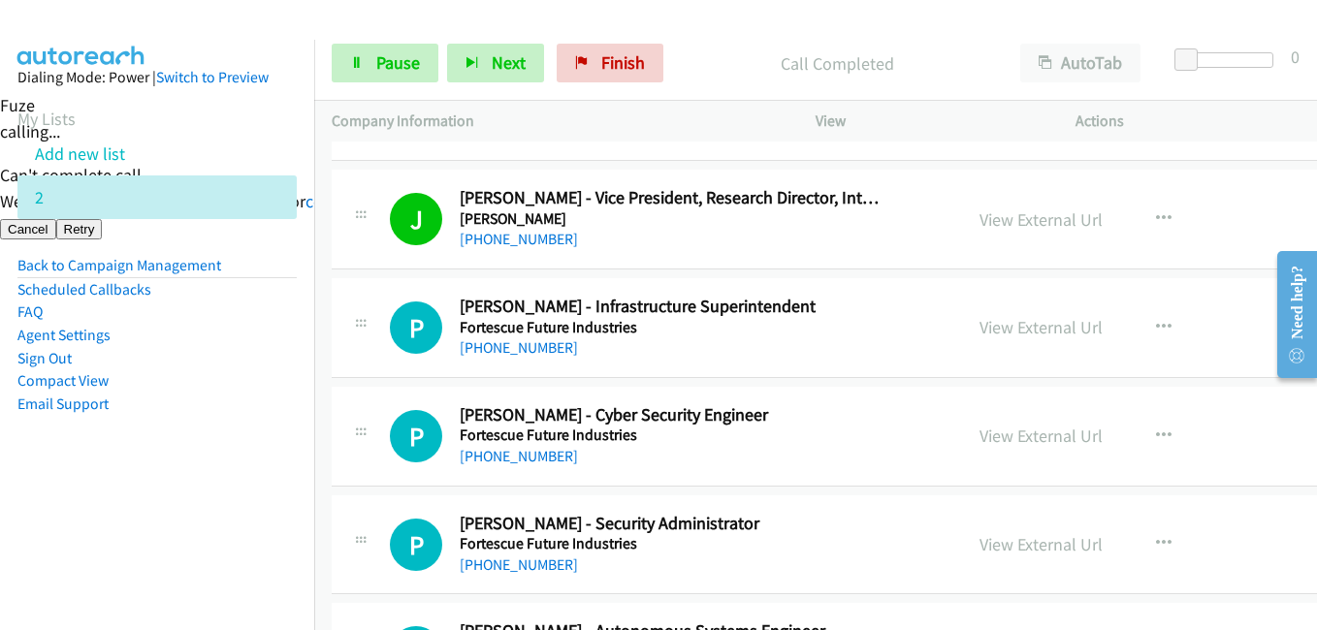
scroll to position [4364, 0]
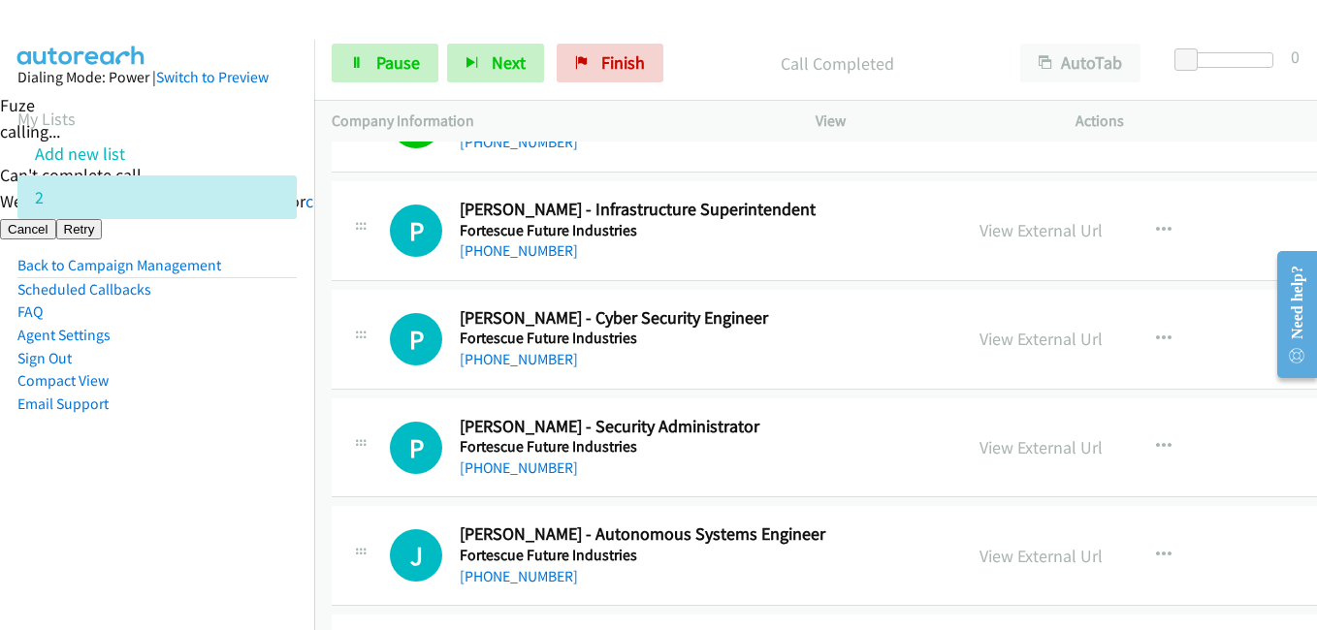
drag, startPoint x: 29, startPoint y: 501, endPoint x: 80, endPoint y: 504, distance: 51.5
click at [29, 501] on aside "Dialing Mode: Power | Switch to Preview My Lists Add new list 2 Back to Campaig…" at bounding box center [157, 272] width 314 height 464
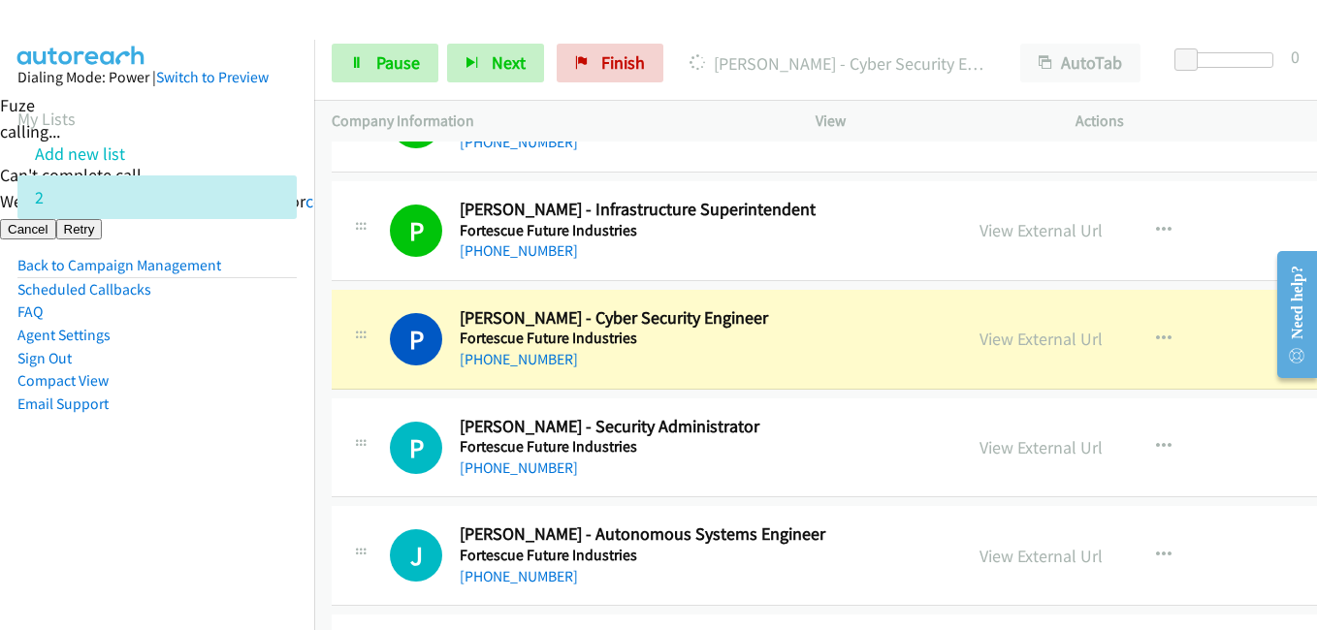
click at [221, 491] on aside "Dialing Mode: Power | Switch to Preview My Lists Add new list 2 Back to Campaig…" at bounding box center [157, 272] width 314 height 464
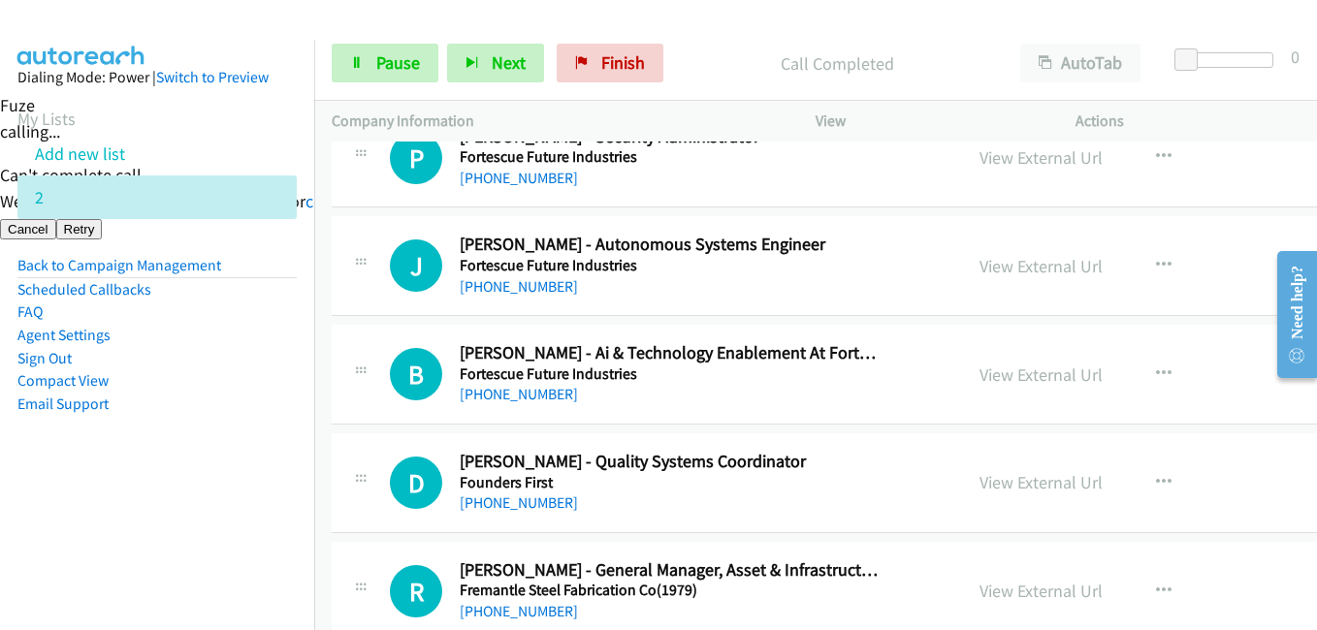
scroll to position [4655, 0]
drag, startPoint x: 185, startPoint y: 434, endPoint x: 235, endPoint y: 434, distance: 49.5
click at [185, 434] on aside "Dialing Mode: Power | Switch to Preview My Lists Add new list 2 Back to Campaig…" at bounding box center [157, 272] width 314 height 464
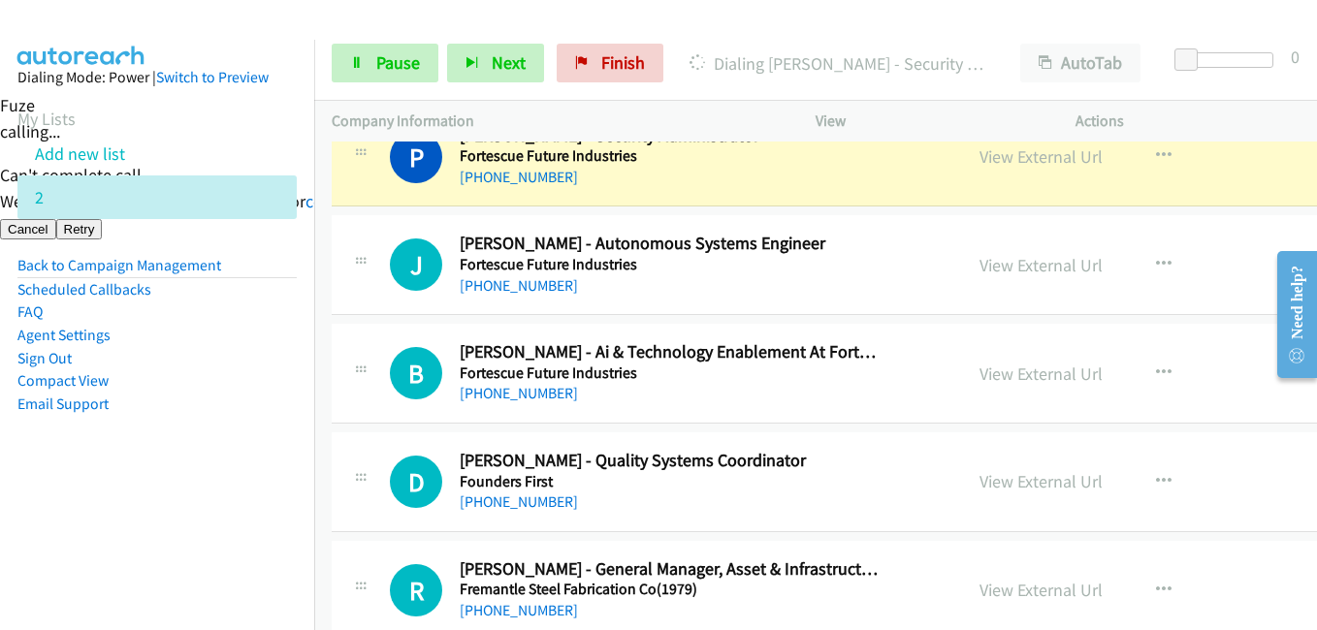
scroll to position [4461, 0]
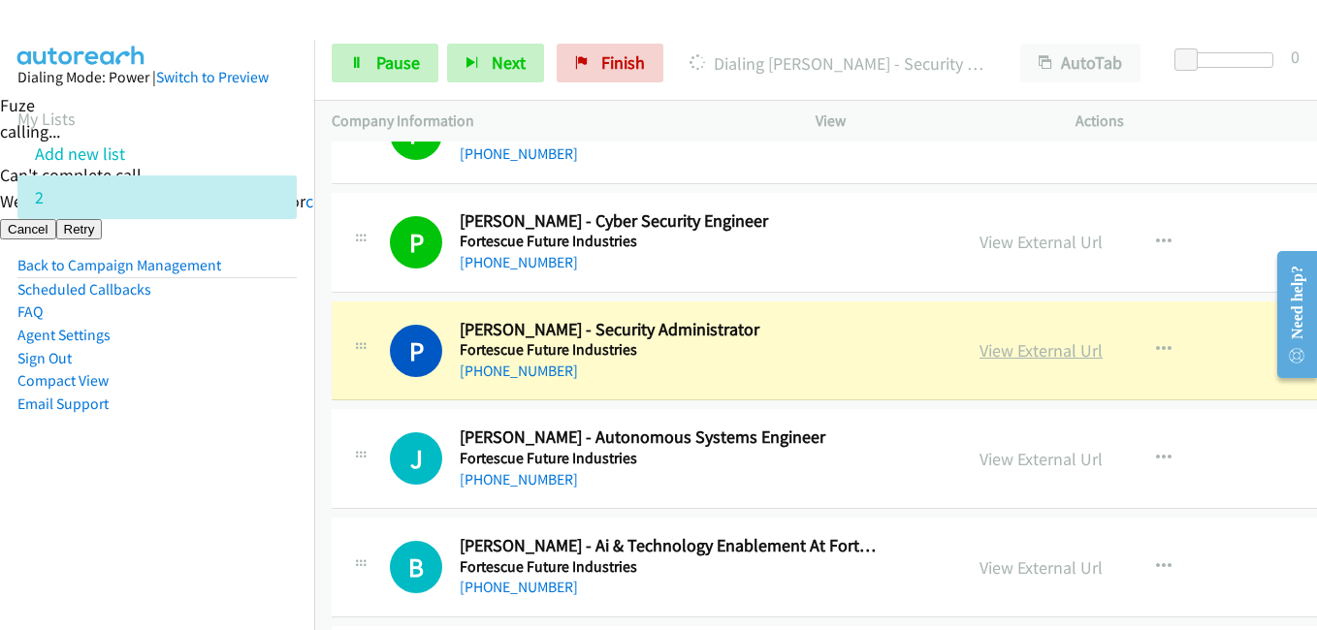
click at [1026, 339] on link "View External Url" at bounding box center [1040, 350] width 123 height 22
click at [390, 59] on span "Pause" at bounding box center [398, 62] width 44 height 22
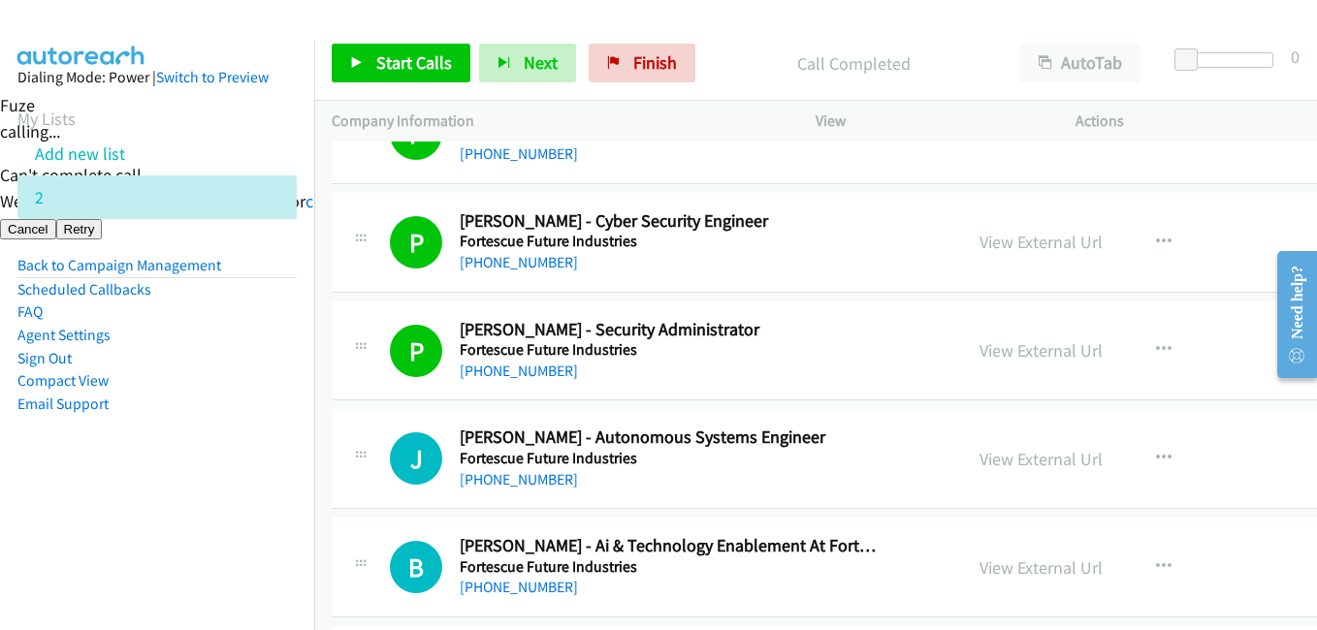
drag, startPoint x: 128, startPoint y: 528, endPoint x: 150, endPoint y: 528, distance: 22.3
click at [129, 528] on nav "Dialing Mode: Power | Switch to Preview My Lists Add new list 2 Back to Campaig…" at bounding box center [157, 355] width 315 height 630
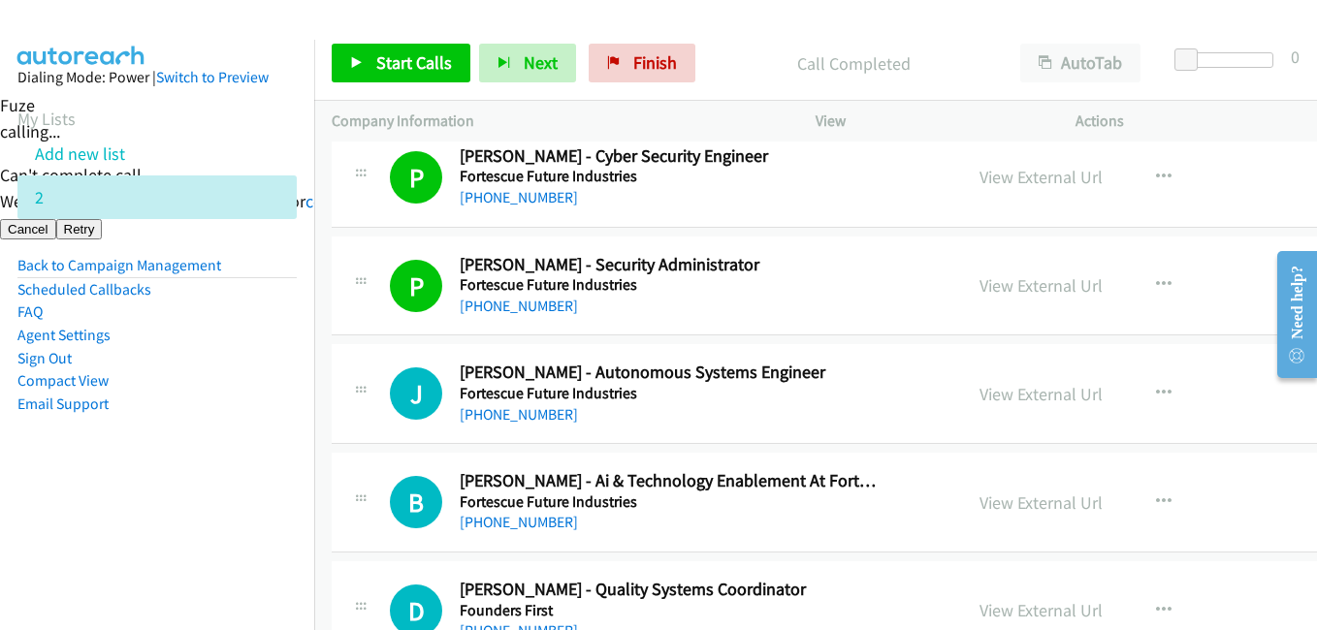
scroll to position [4558, 0]
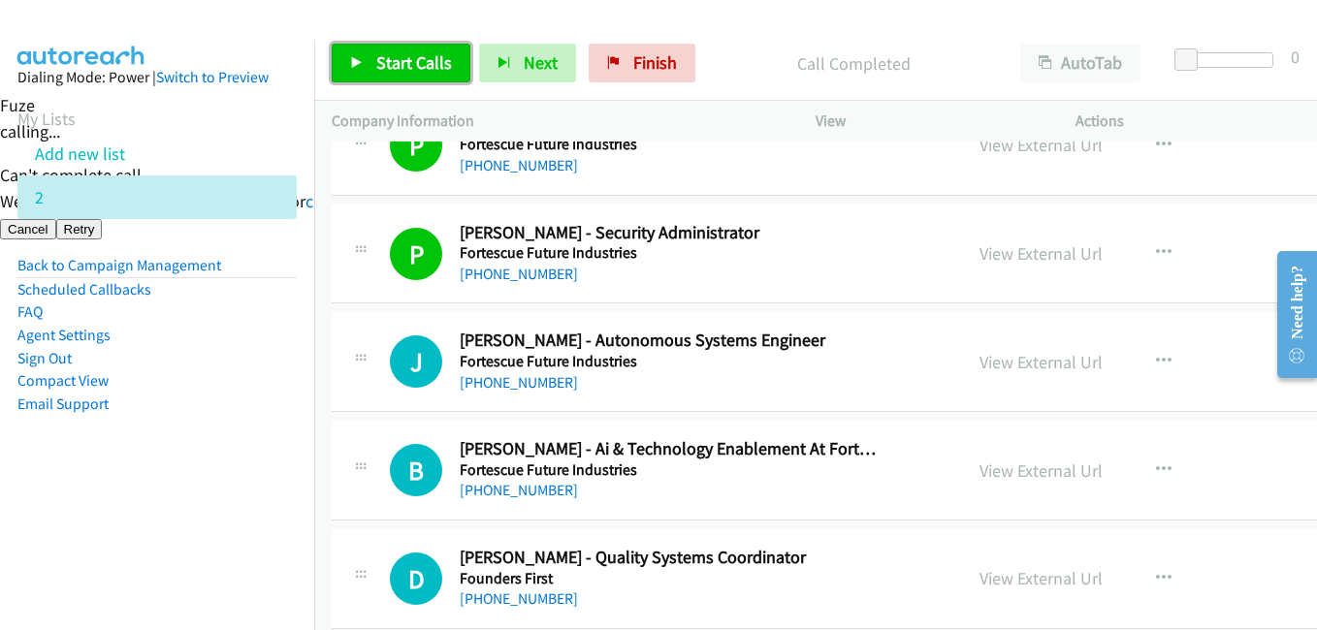
click at [441, 65] on span "Start Calls" at bounding box center [414, 62] width 76 height 22
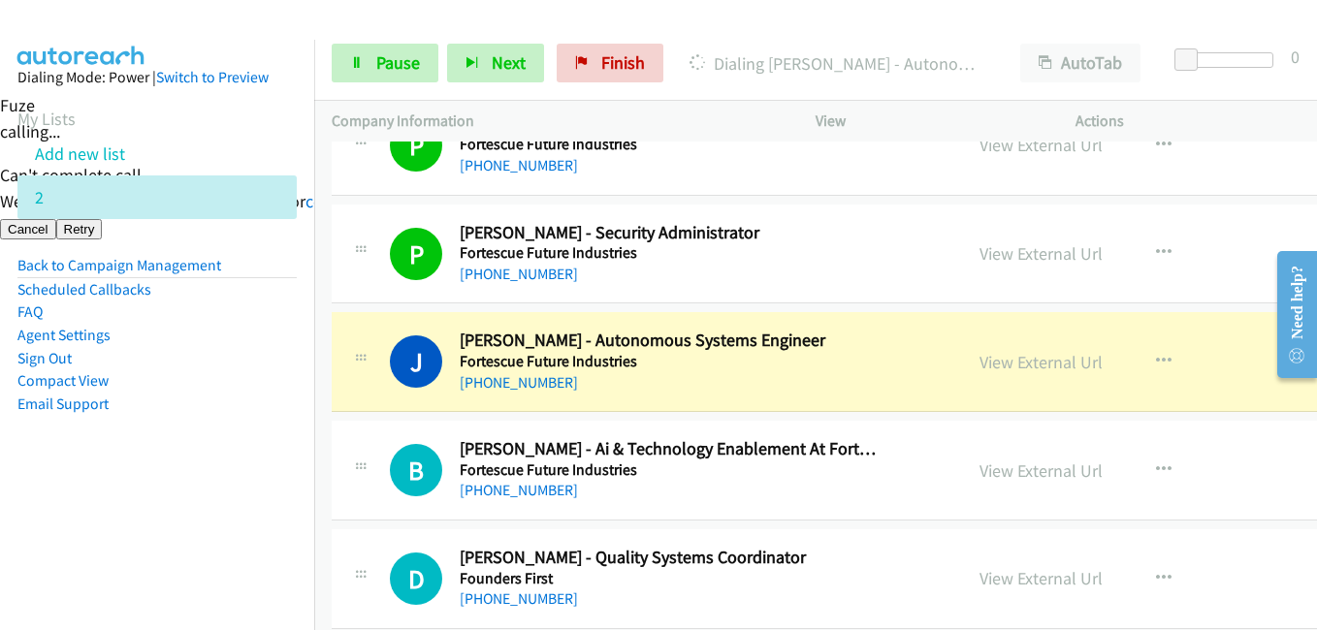
click at [176, 464] on aside "Dialing Mode: Power | Switch to Preview My Lists Add new list 2 Back to Campaig…" at bounding box center [157, 272] width 314 height 464
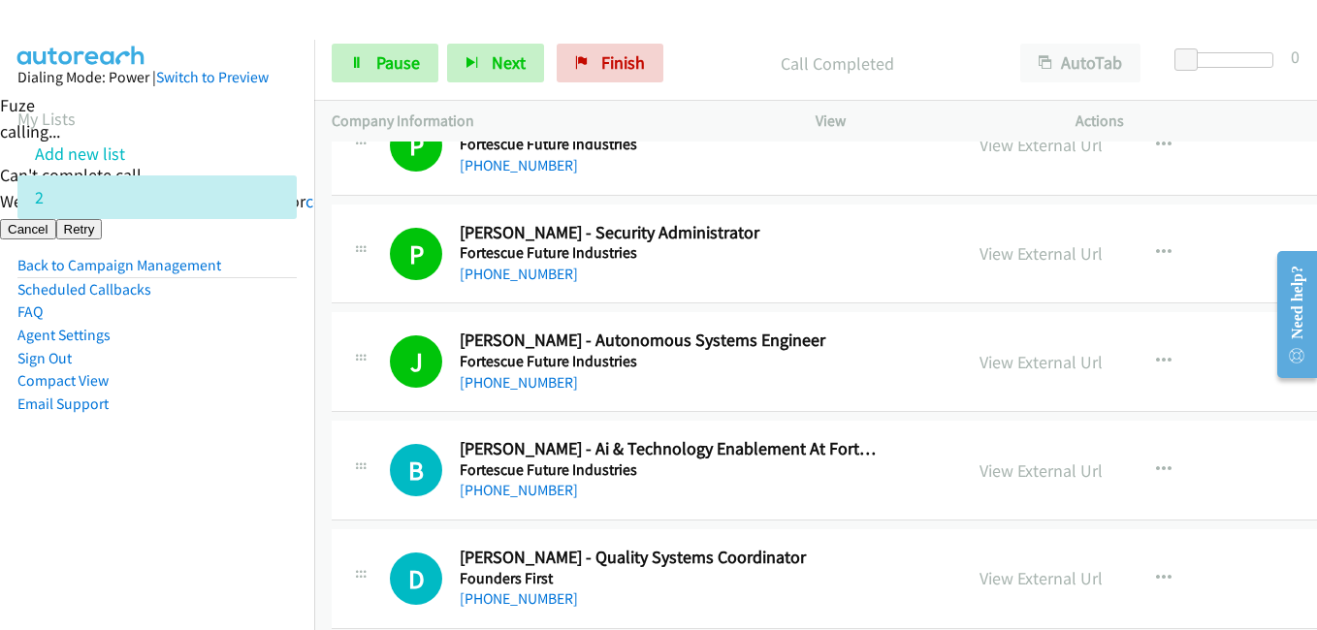
scroll to position [4655, 0]
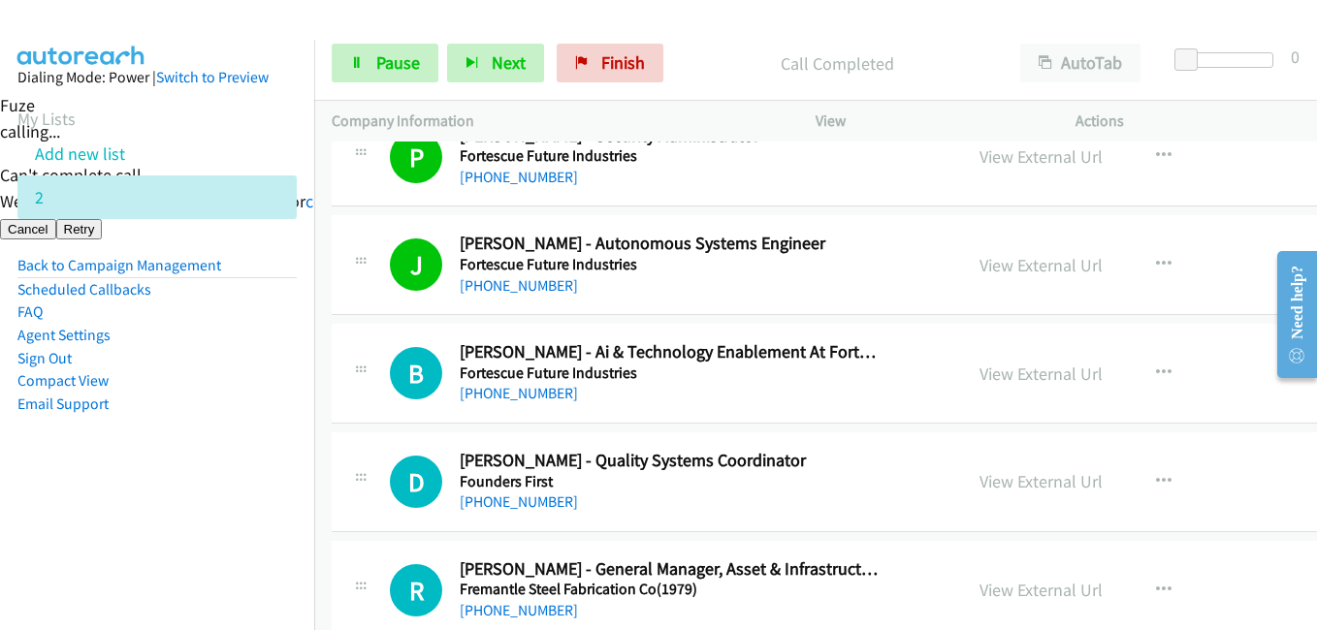
click at [232, 501] on aside "Dialing Mode: Power | Switch to Preview My Lists Add new list 2 Back to Campaig…" at bounding box center [157, 272] width 314 height 464
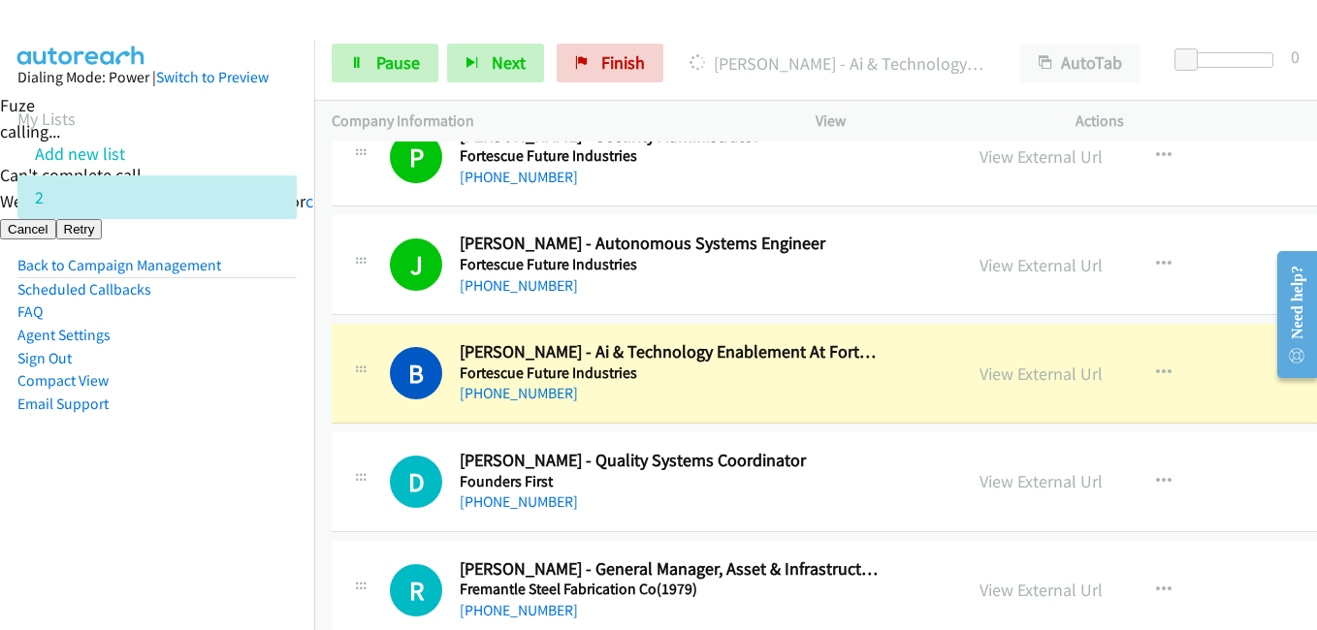
drag, startPoint x: 218, startPoint y: 477, endPoint x: 381, endPoint y: 464, distance: 163.4
click at [222, 477] on aside "Dialing Mode: Power | Switch to Preview My Lists Add new list 2 Back to Campaig…" at bounding box center [157, 272] width 314 height 464
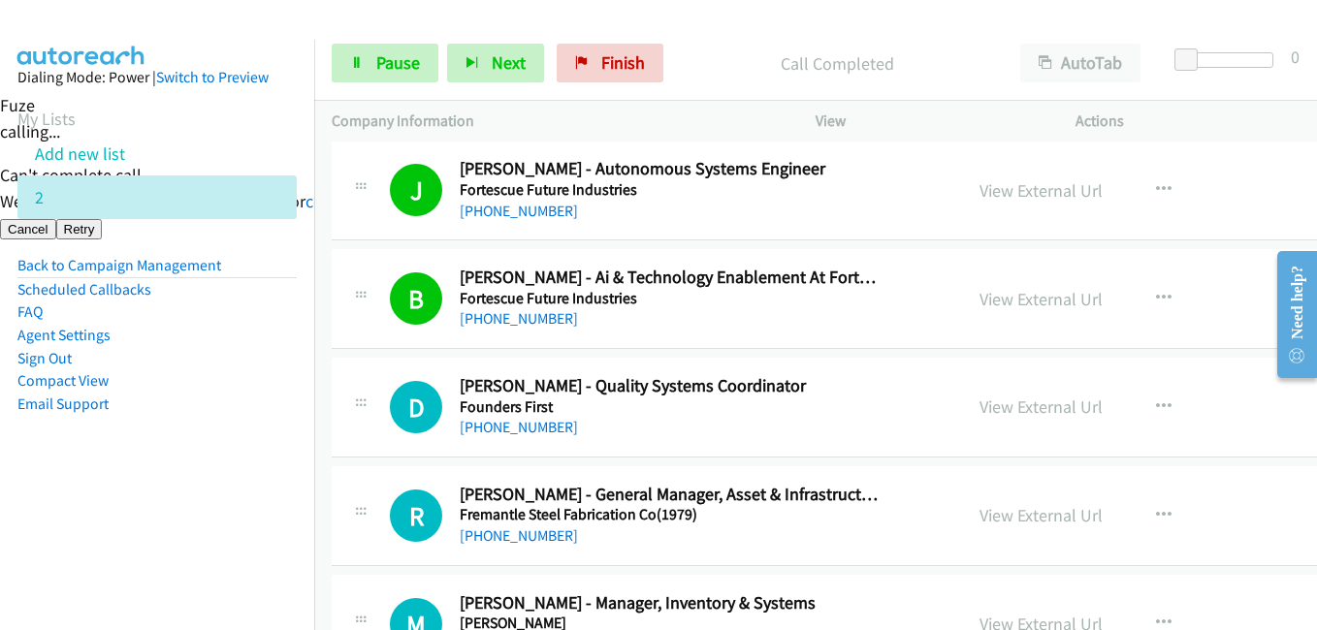
scroll to position [4752, 0]
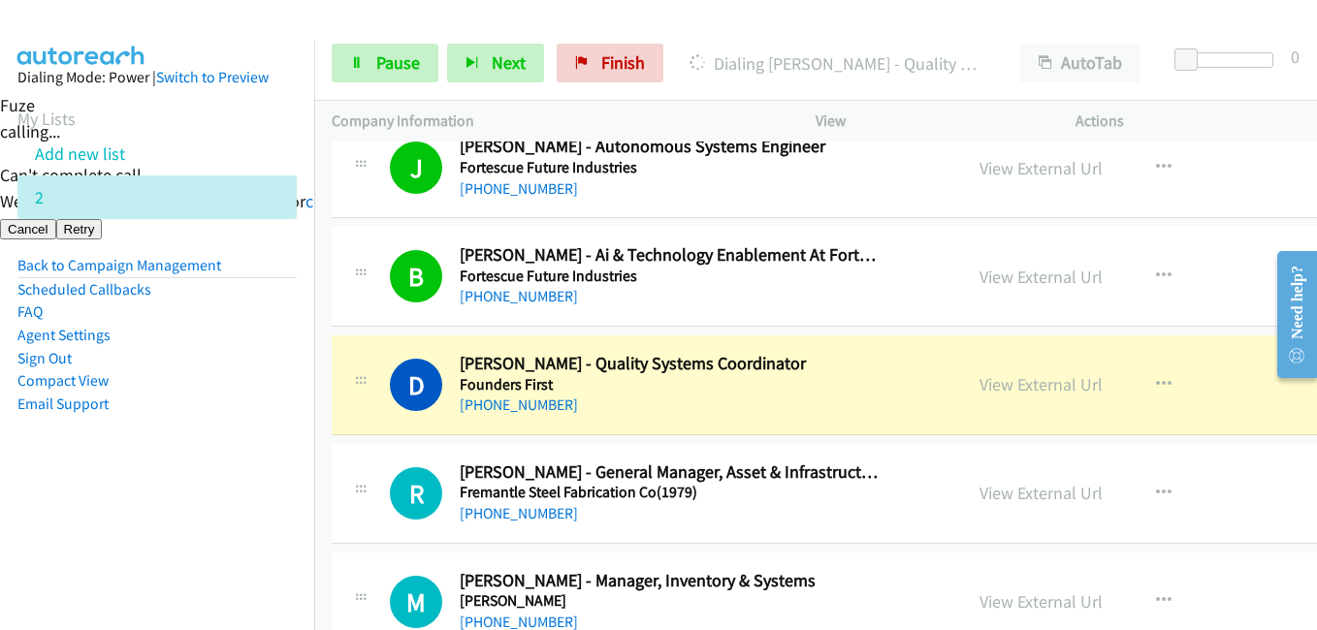
click at [240, 475] on aside "Dialing Mode: Power | Switch to Preview My Lists Add new list 2 Back to Campaig…" at bounding box center [157, 272] width 314 height 464
drag, startPoint x: 210, startPoint y: 497, endPoint x: 408, endPoint y: 478, distance: 198.8
click at [213, 497] on aside "Dialing Mode: Power | Switch to Preview My Lists Add new list 2 Back to Campaig…" at bounding box center [157, 272] width 314 height 464
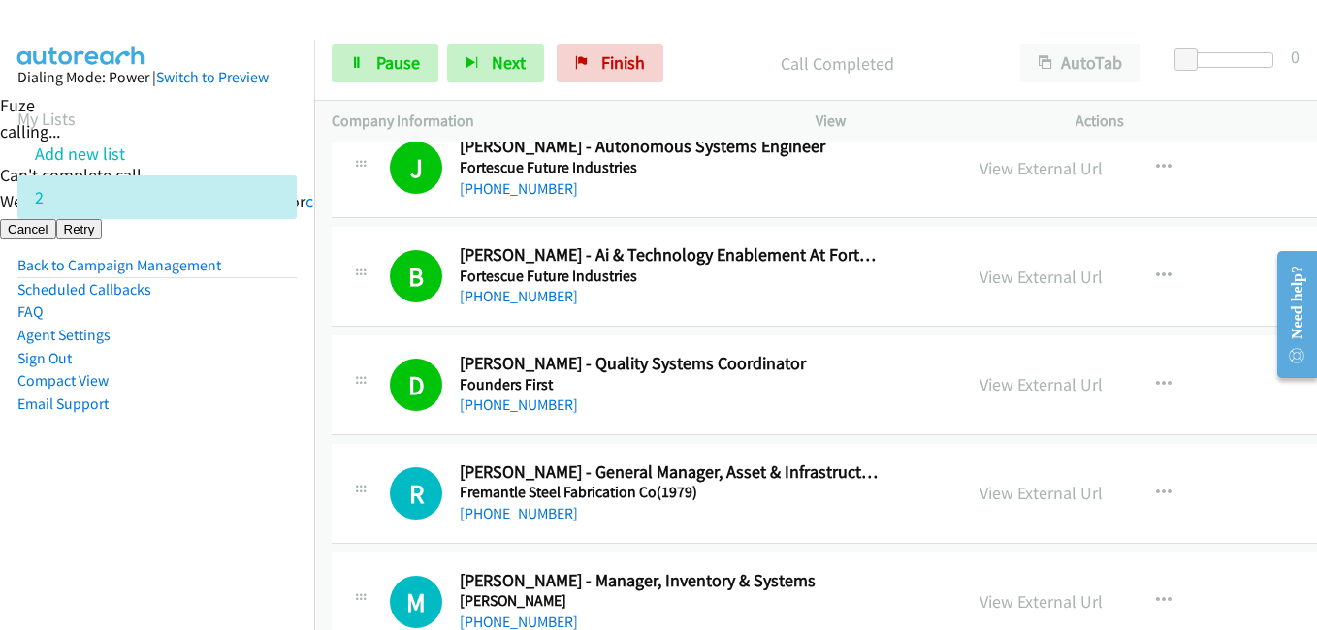
scroll to position [4946, 0]
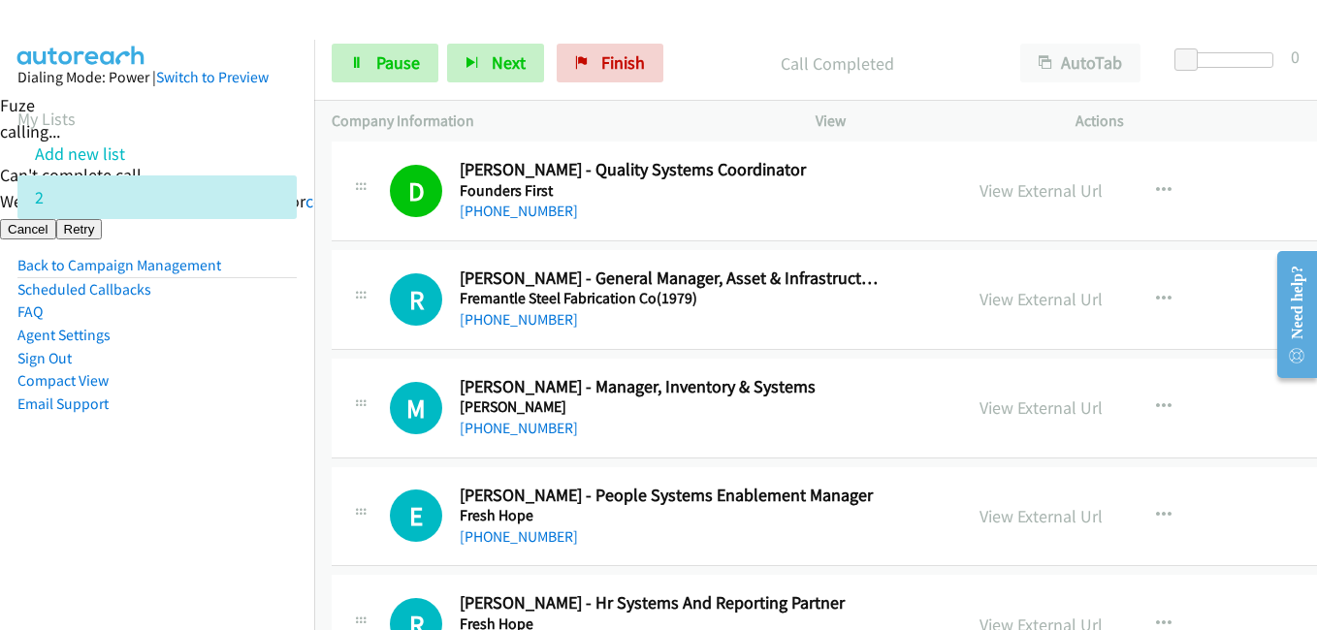
click at [192, 472] on aside "Dialing Mode: Power | Switch to Preview My Lists Add new list 2 Back to Campaig…" at bounding box center [157, 272] width 314 height 464
drag, startPoint x: 216, startPoint y: 522, endPoint x: 367, endPoint y: 197, distance: 357.9
click at [217, 521] on nav "Dialing Mode: Power | Switch to Preview My Lists Add new list 2 Back to Campaig…" at bounding box center [157, 355] width 315 height 630
click at [412, 76] on link "Pause" at bounding box center [385, 63] width 107 height 39
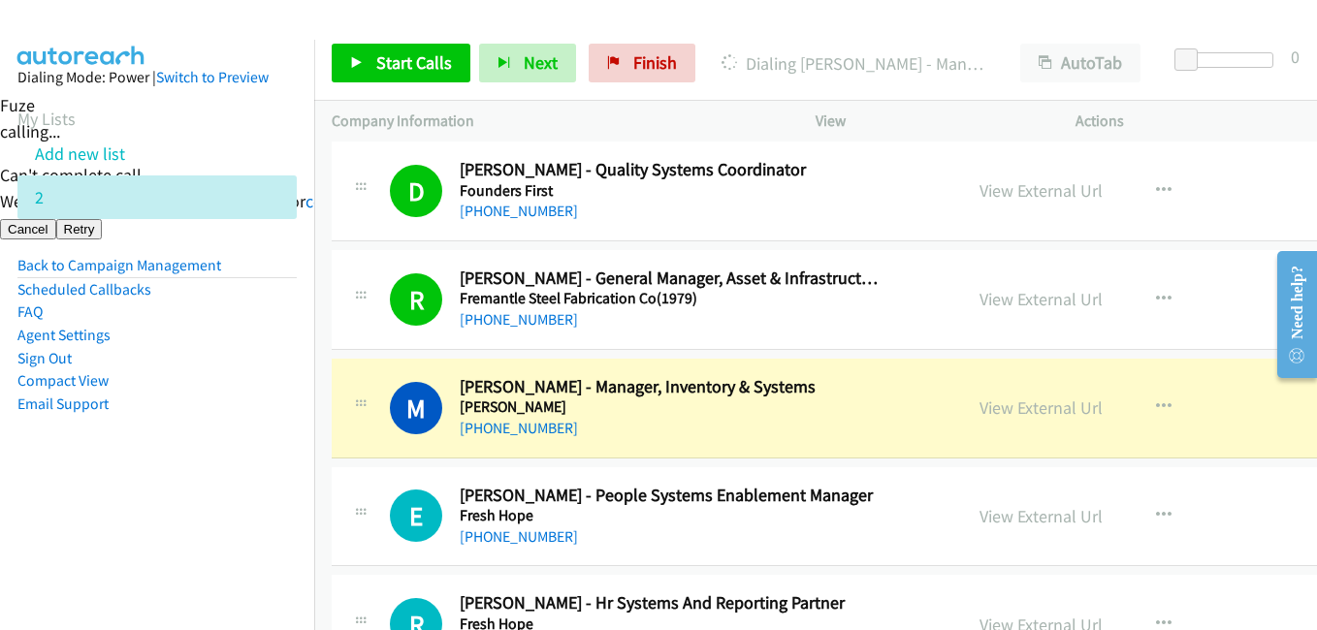
click at [183, 506] on nav "Dialing Mode: Power | Switch to Preview My Lists Add new list 2 Back to Campaig…" at bounding box center [157, 355] width 315 height 630
drag, startPoint x: 258, startPoint y: 504, endPoint x: 769, endPoint y: 483, distance: 511.5
click at [261, 504] on nav "Dialing Mode: Power | Switch to Preview My Lists Add new list 2 Back to Campaig…" at bounding box center [157, 355] width 315 height 630
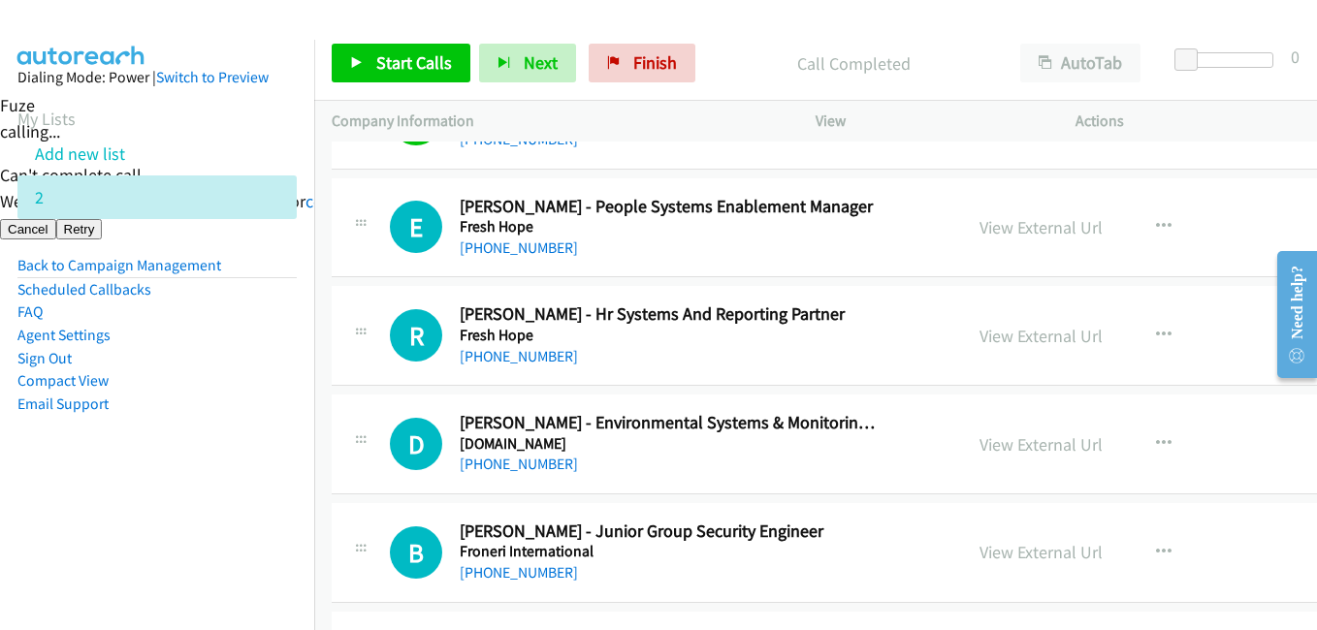
scroll to position [5236, 0]
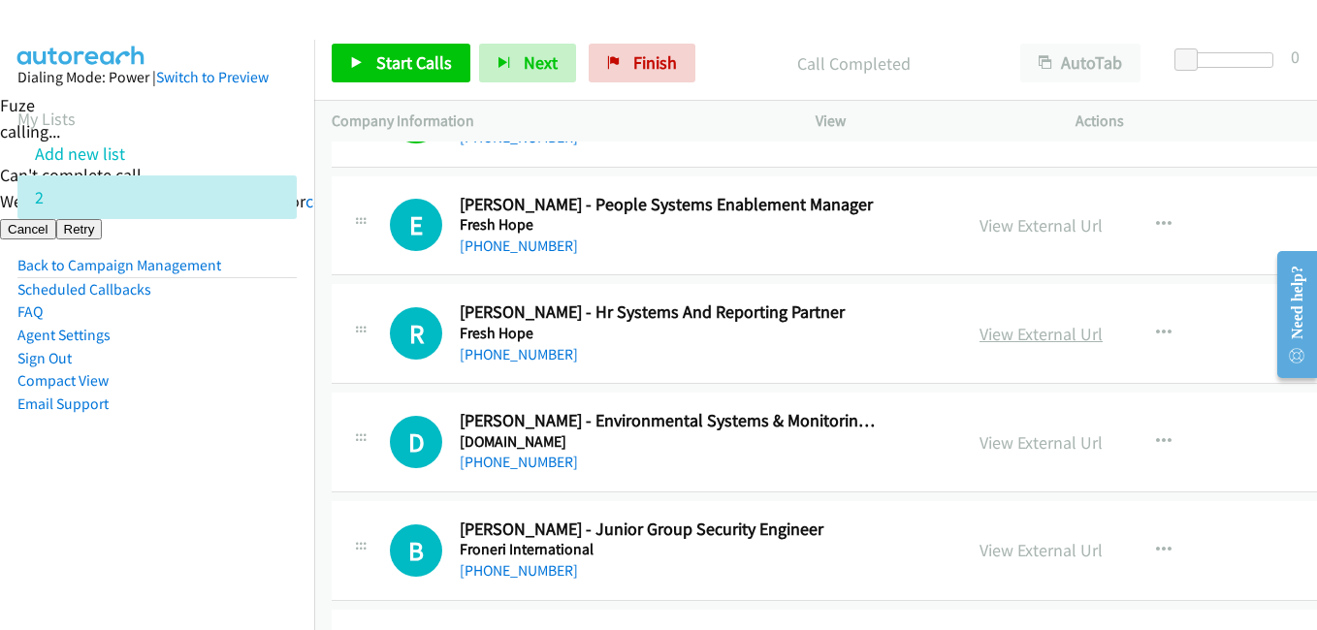
click at [1009, 338] on link "View External Url" at bounding box center [1040, 334] width 123 height 22
click at [413, 52] on span "Start Calls" at bounding box center [414, 62] width 76 height 22
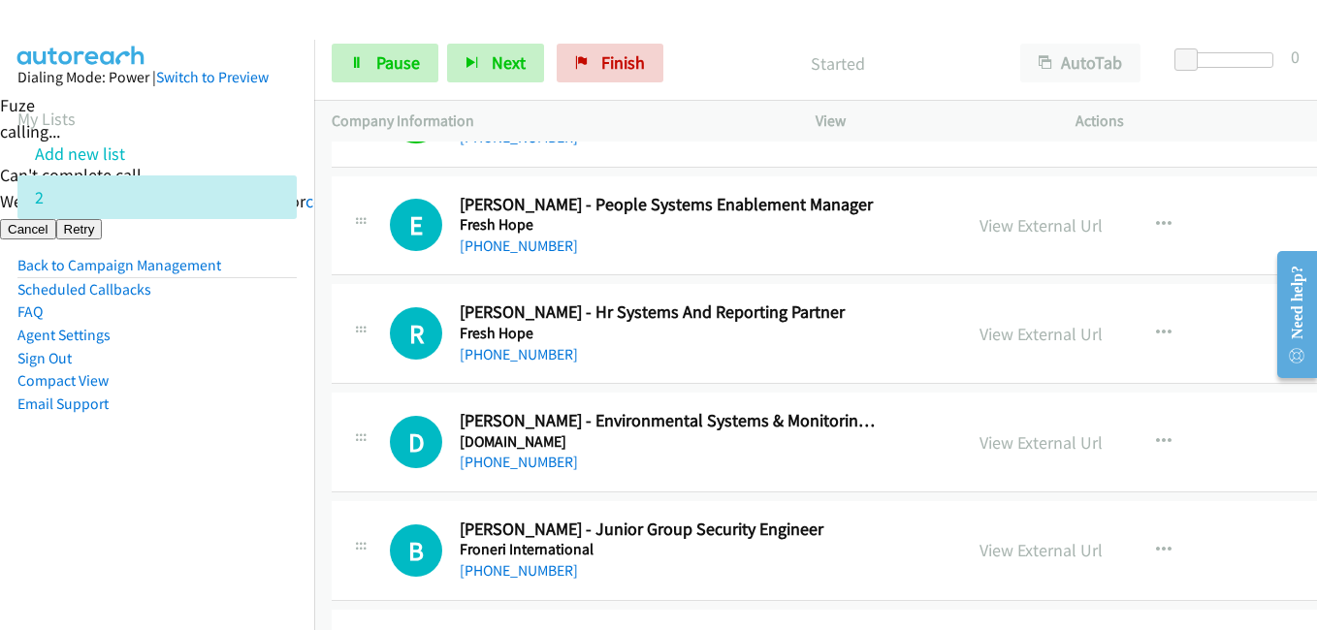
scroll to position [5430, 0]
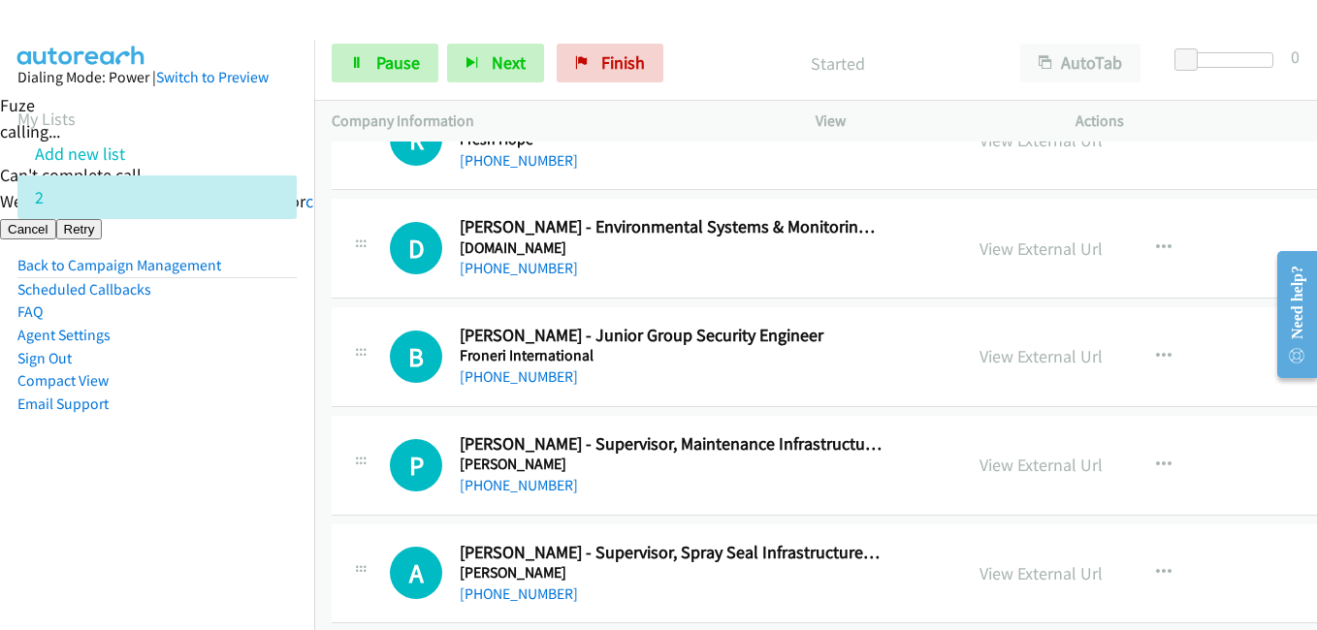
drag, startPoint x: 236, startPoint y: 426, endPoint x: 867, endPoint y: 228, distance: 661.5
click at [256, 413] on aside "Dialing Mode: Power | Switch to Preview My Lists Add new list 2 Back to Campaig…" at bounding box center [157, 272] width 314 height 464
click at [1033, 252] on link "View External Url" at bounding box center [1040, 249] width 123 height 22
click at [421, 57] on link "Pause" at bounding box center [385, 63] width 107 height 39
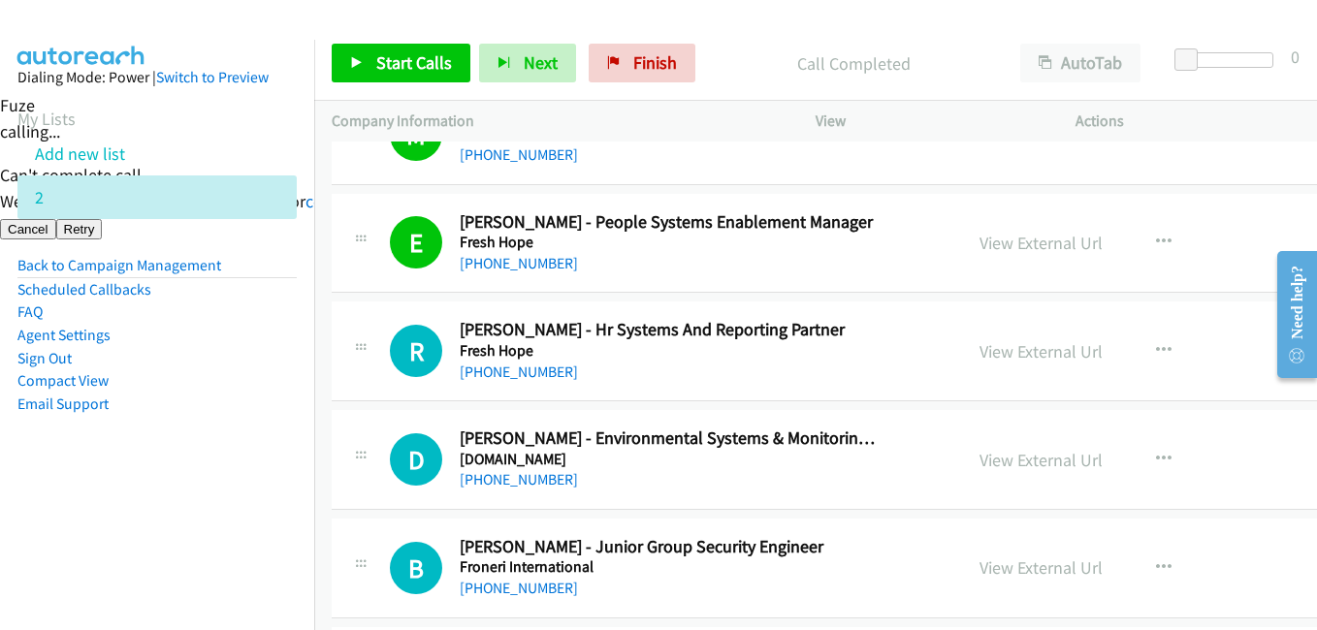
scroll to position [5236, 0]
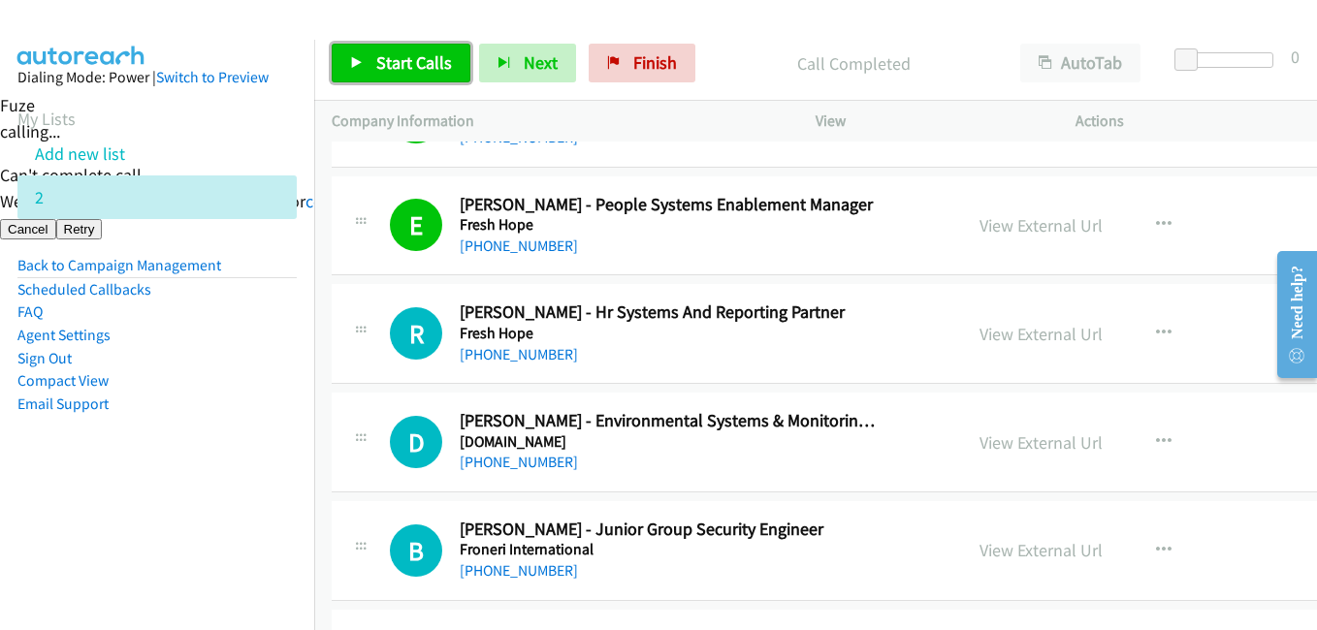
click at [428, 81] on link "Start Calls" at bounding box center [401, 63] width 139 height 39
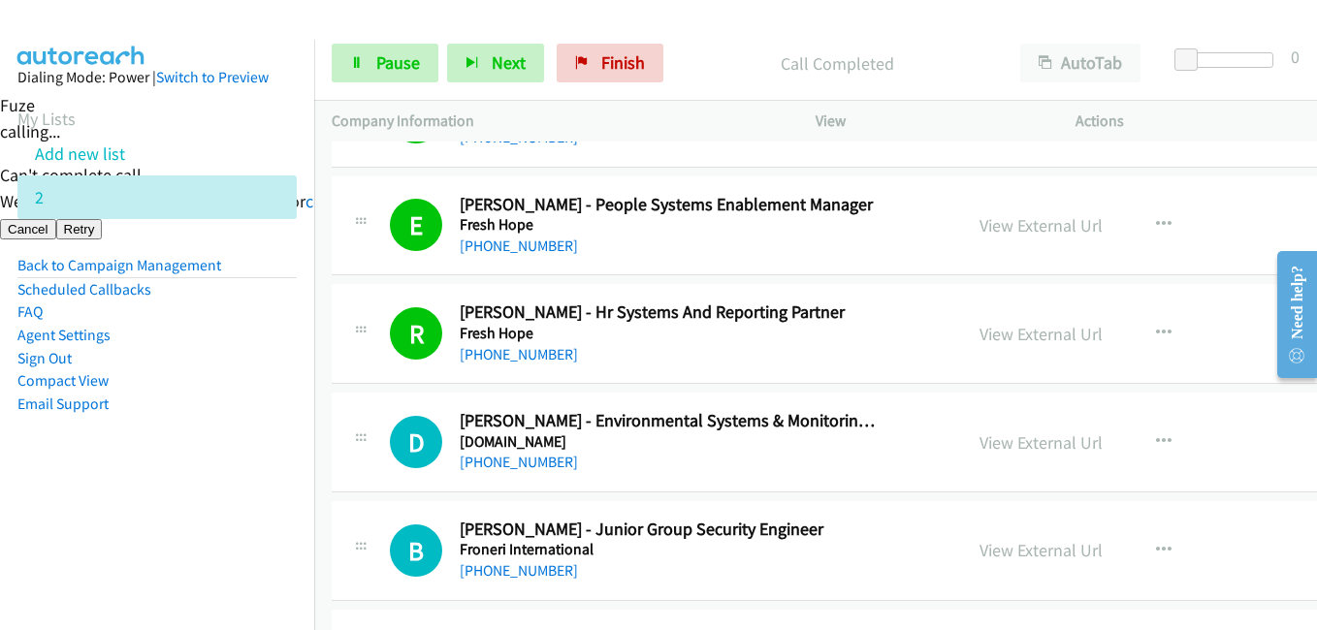
drag, startPoint x: 219, startPoint y: 468, endPoint x: 278, endPoint y: 459, distance: 59.9
click at [221, 468] on aside "Dialing Mode: Power | Switch to Preview My Lists Add new list 2 Back to Campaig…" at bounding box center [157, 272] width 314 height 464
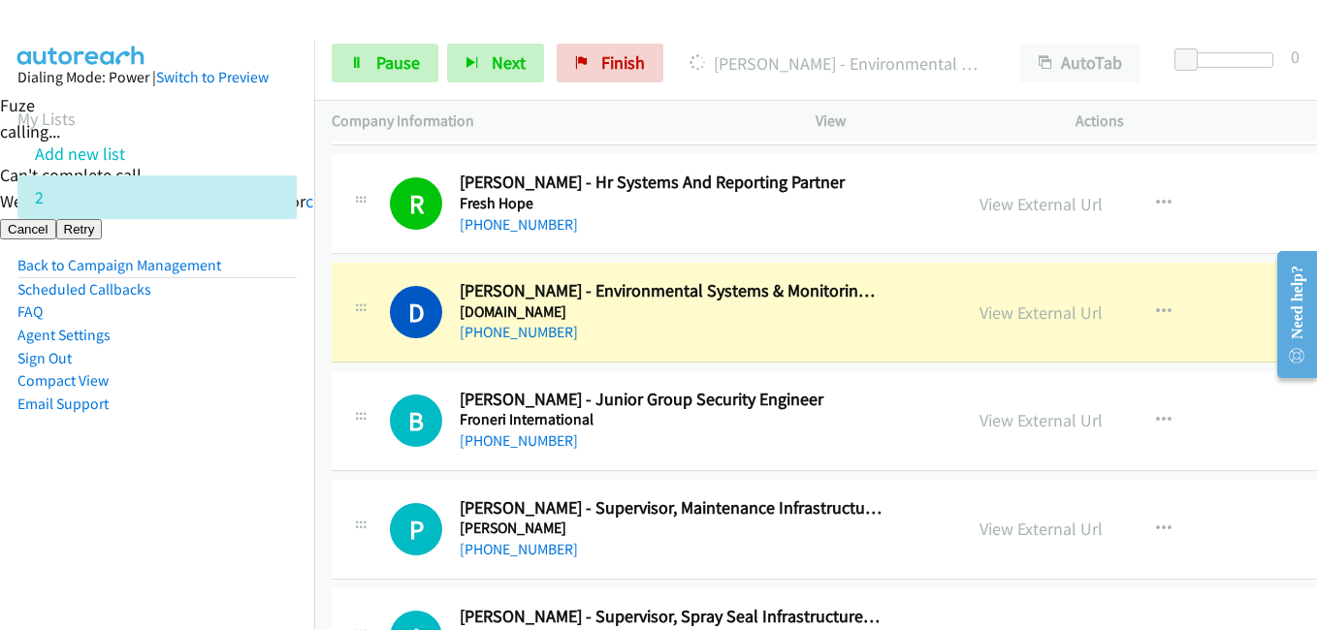
scroll to position [5430, 0]
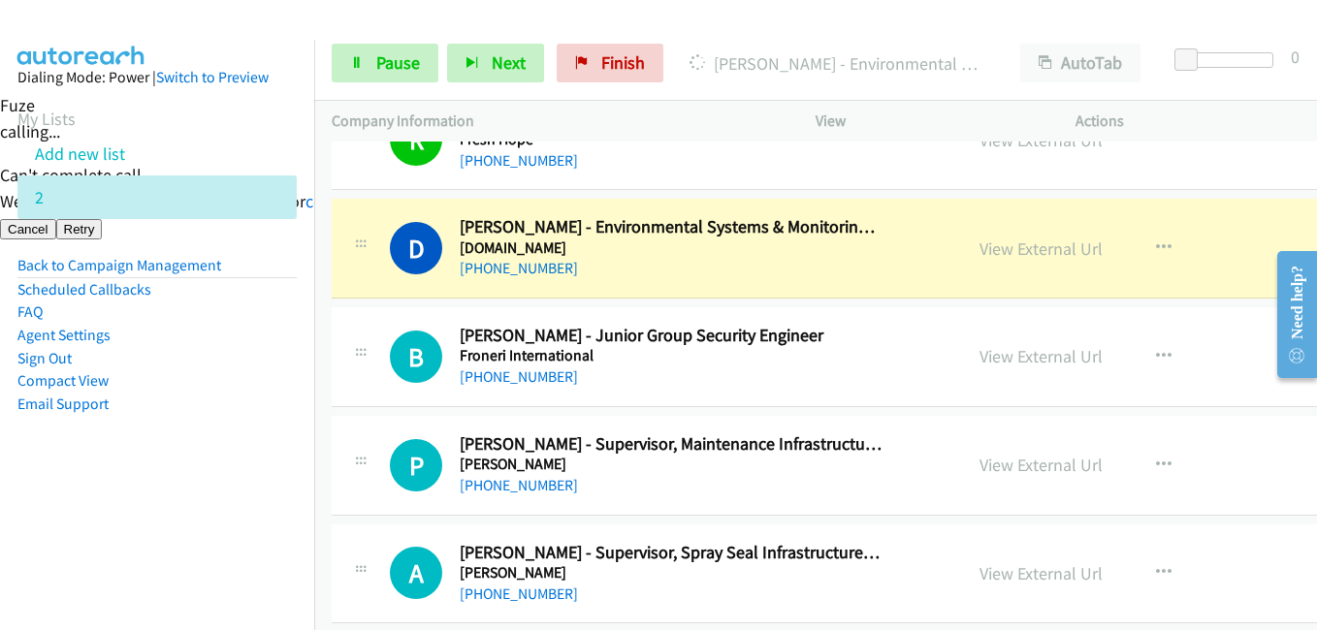
click at [218, 497] on aside "Dialing Mode: Power | Switch to Preview My Lists Add new list 2 Back to Campaig…" at bounding box center [157, 272] width 314 height 464
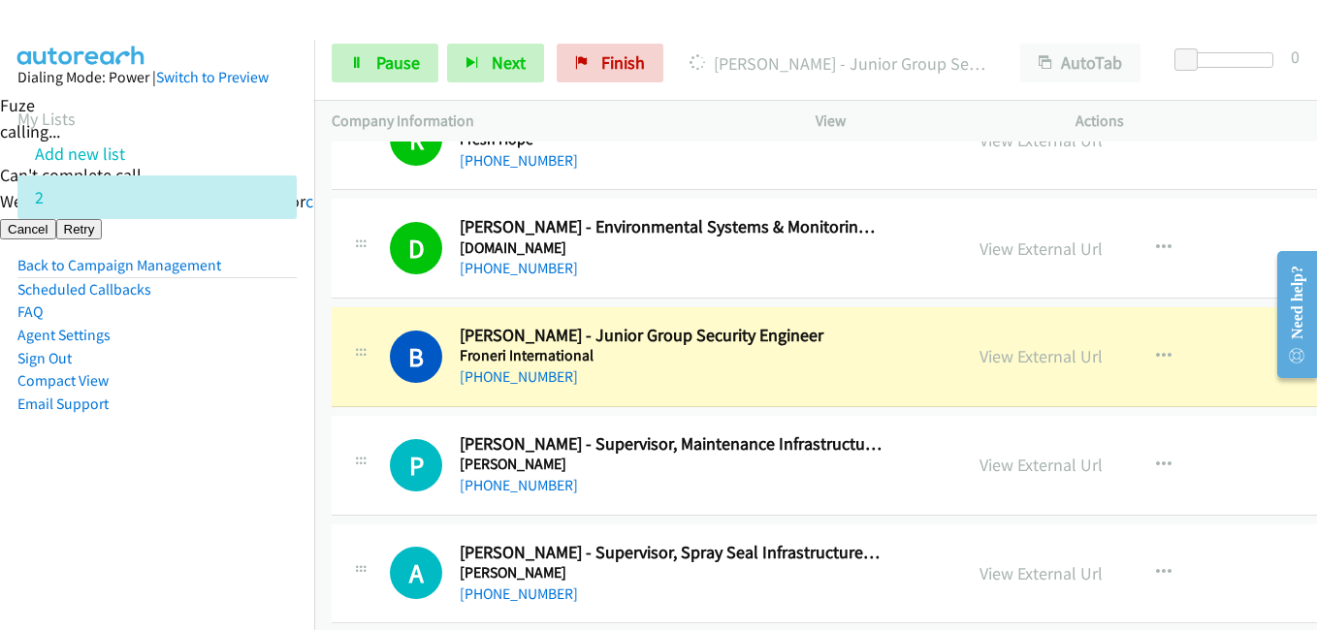
click at [268, 449] on aside "Dialing Mode: Power | Switch to Preview My Lists Add new list 2 Back to Campaig…" at bounding box center [157, 272] width 314 height 464
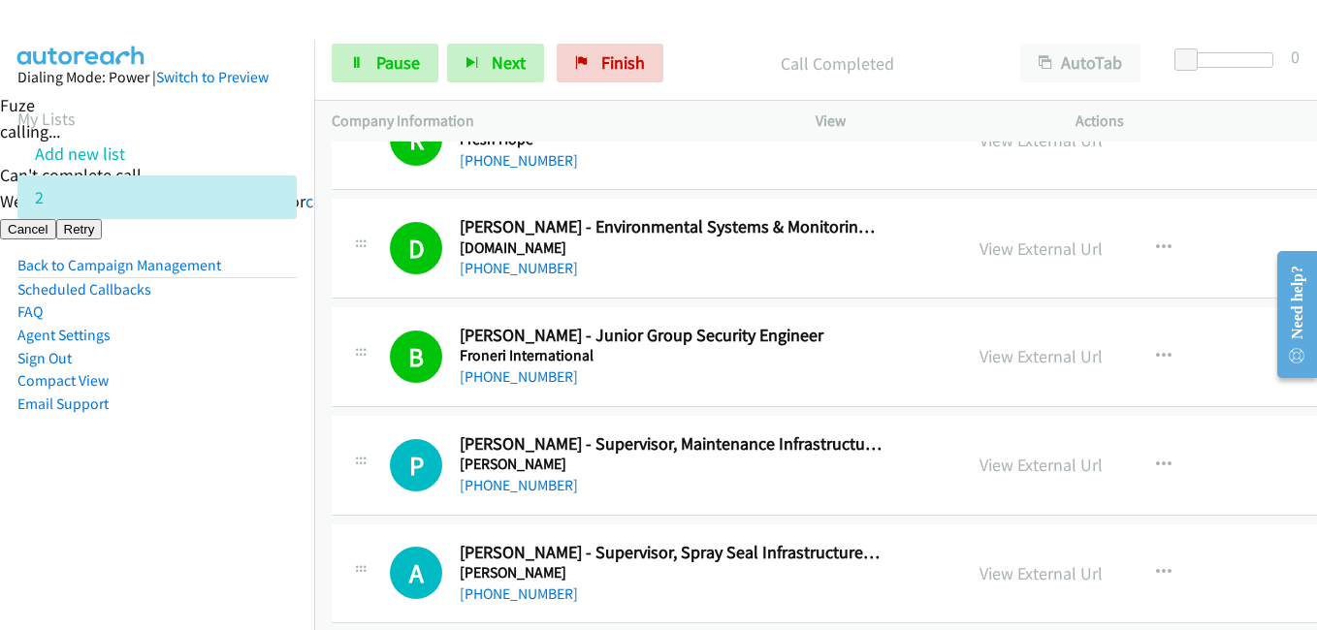
drag, startPoint x: 270, startPoint y: 459, endPoint x: 565, endPoint y: 459, distance: 295.8
click at [272, 459] on aside "Dialing Mode: Power | Switch to Preview My Lists Add new list 2 Back to Campaig…" at bounding box center [157, 272] width 314 height 464
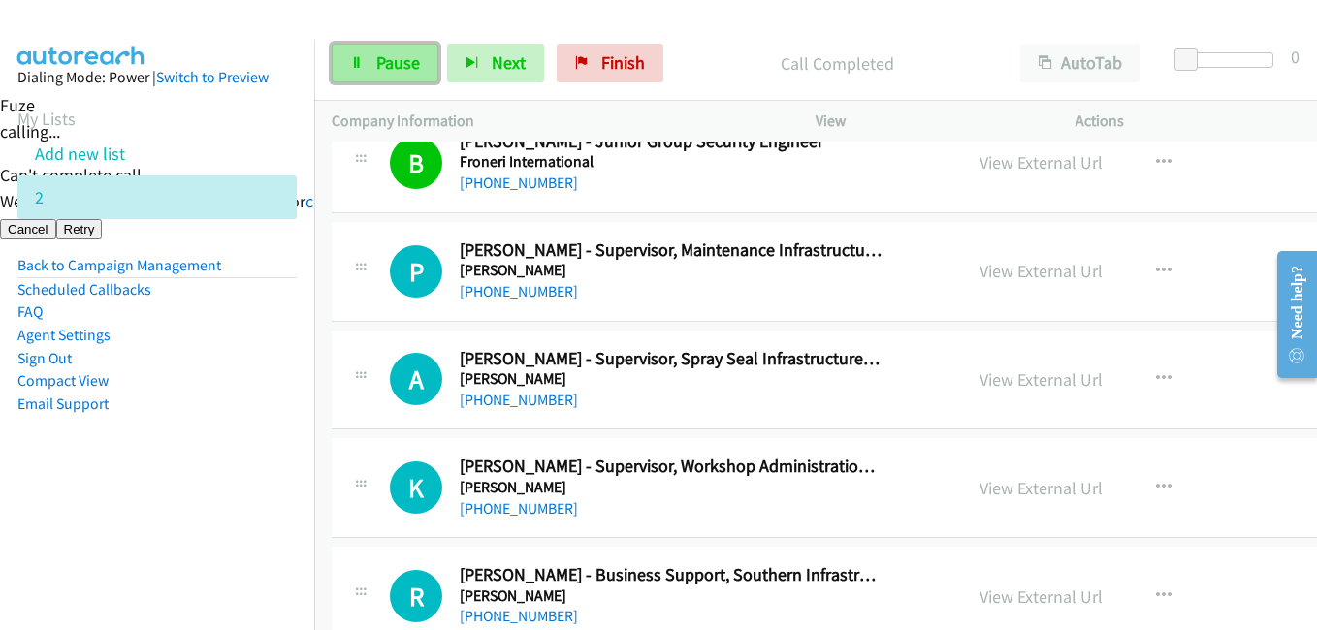
click at [421, 54] on link "Pause" at bounding box center [385, 63] width 107 height 39
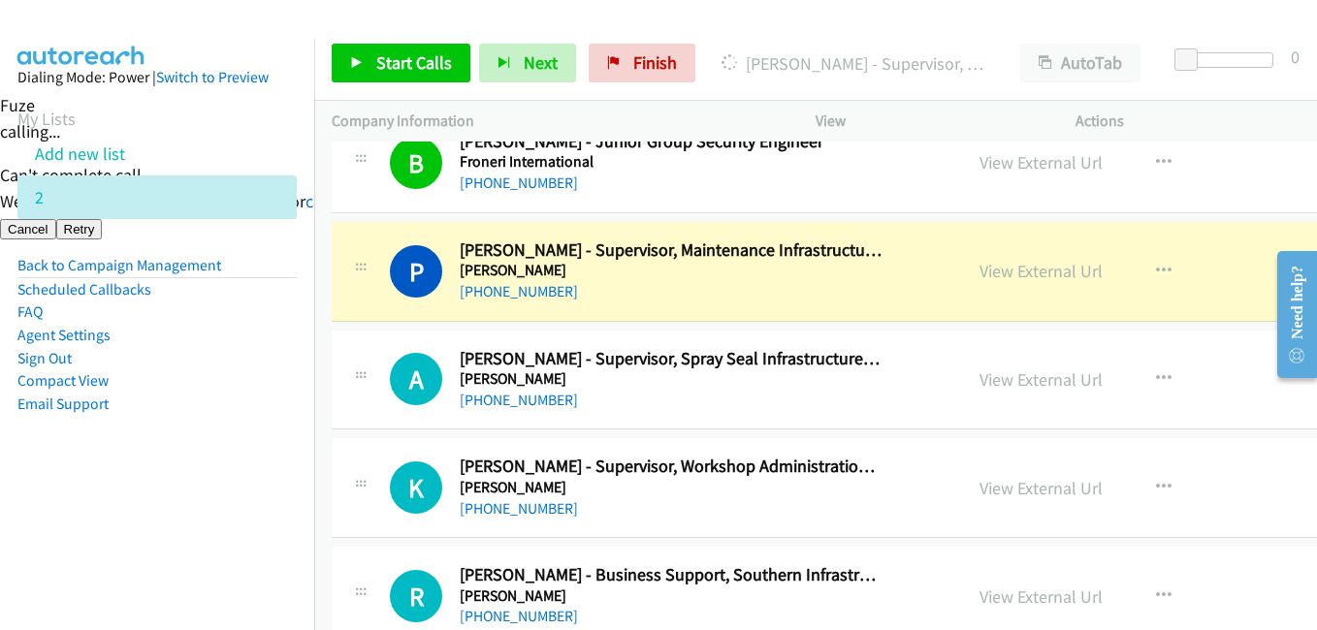
drag, startPoint x: 216, startPoint y: 498, endPoint x: 514, endPoint y: 466, distance: 299.4
click at [217, 498] on aside "Dialing Mode: Power | Switch to Preview My Lists Add new list 2 Back to Campaig…" at bounding box center [157, 272] width 314 height 464
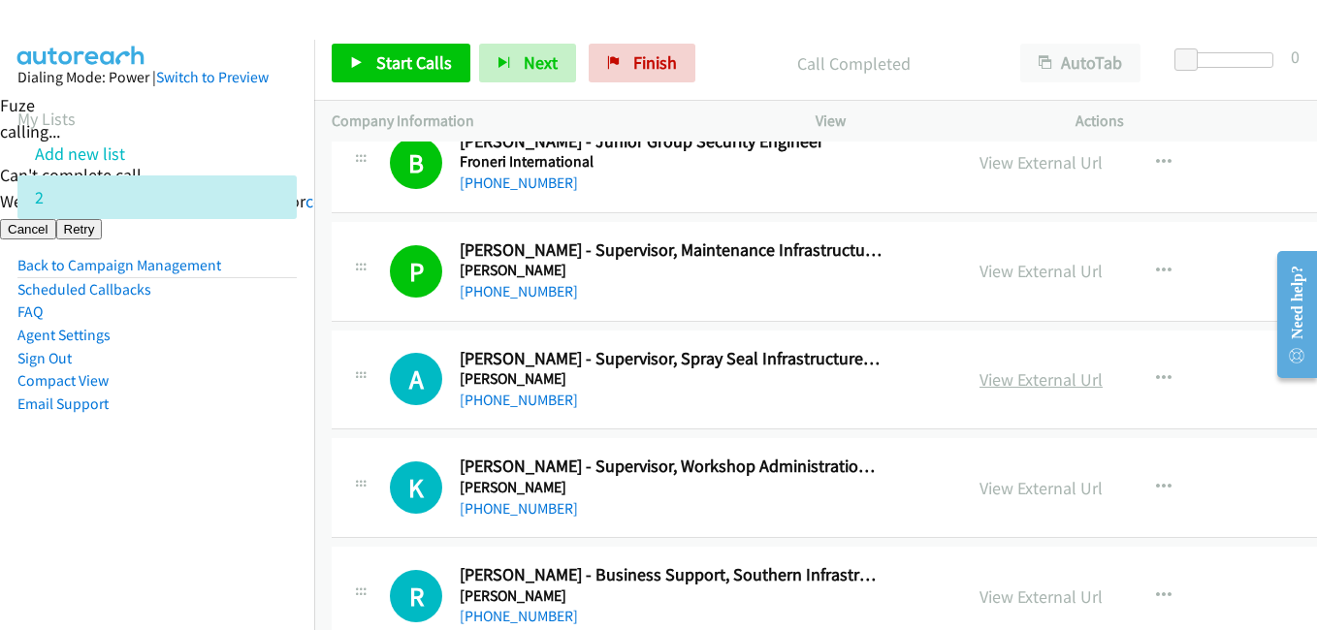
click at [1010, 380] on link "View External Url" at bounding box center [1040, 379] width 123 height 22
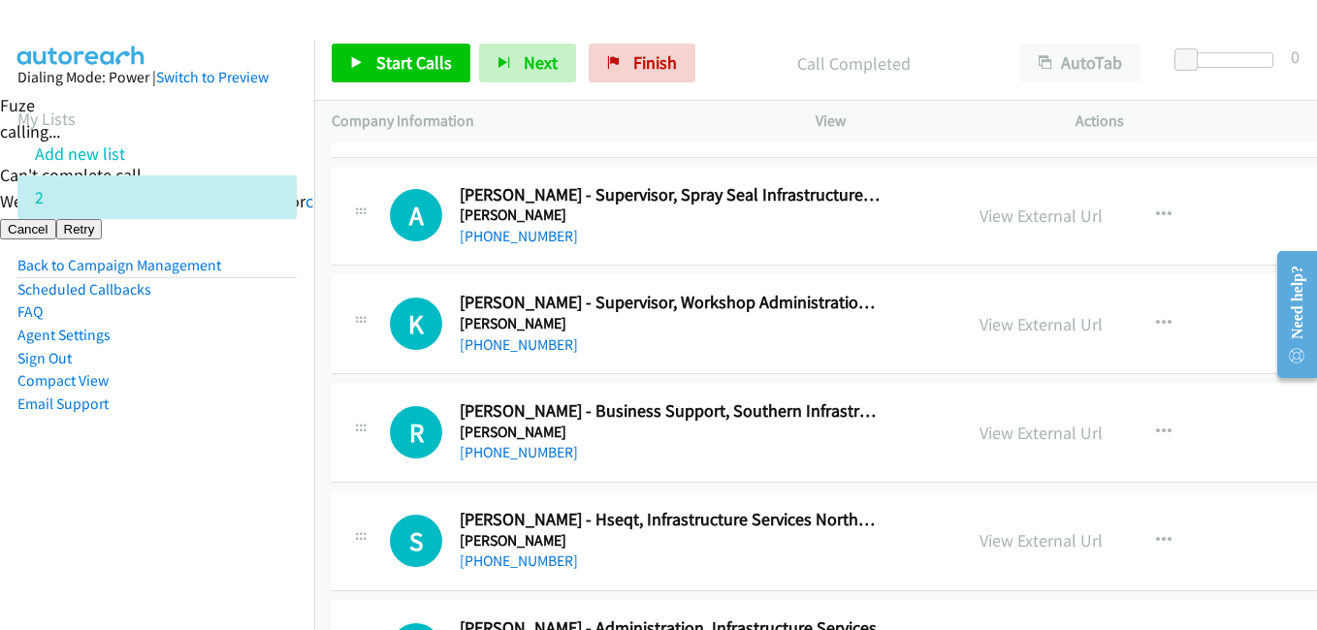
scroll to position [5818, 0]
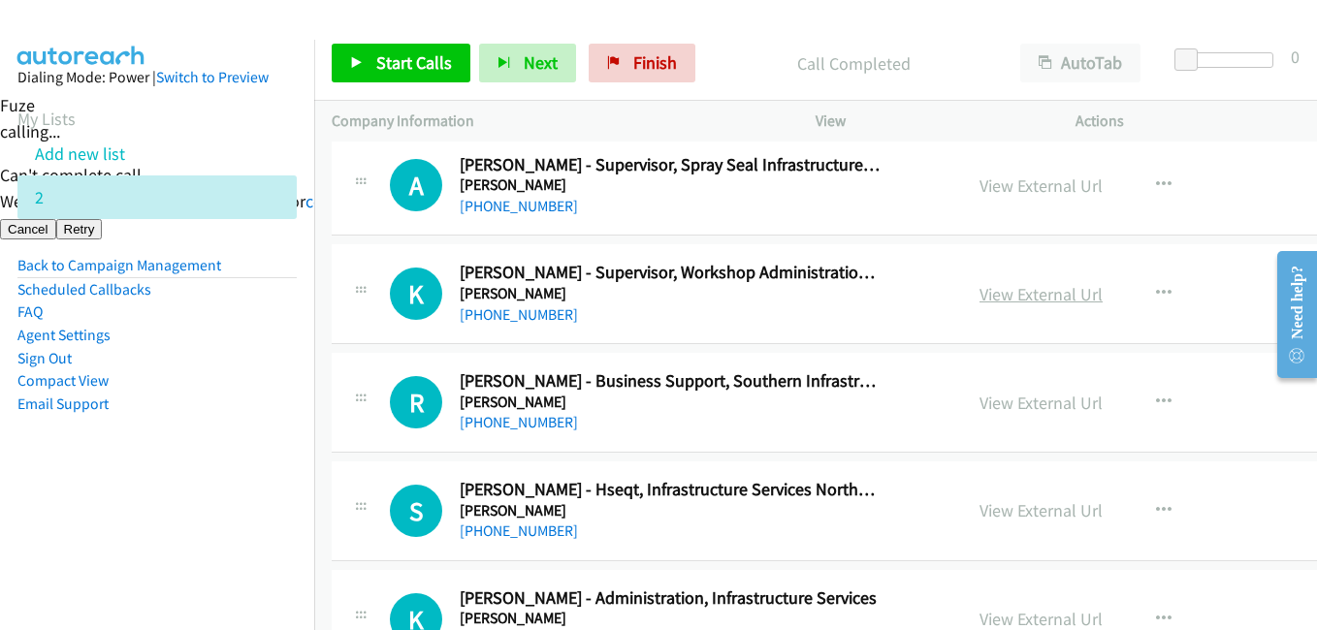
click at [1049, 299] on link "View External Url" at bounding box center [1040, 294] width 123 height 22
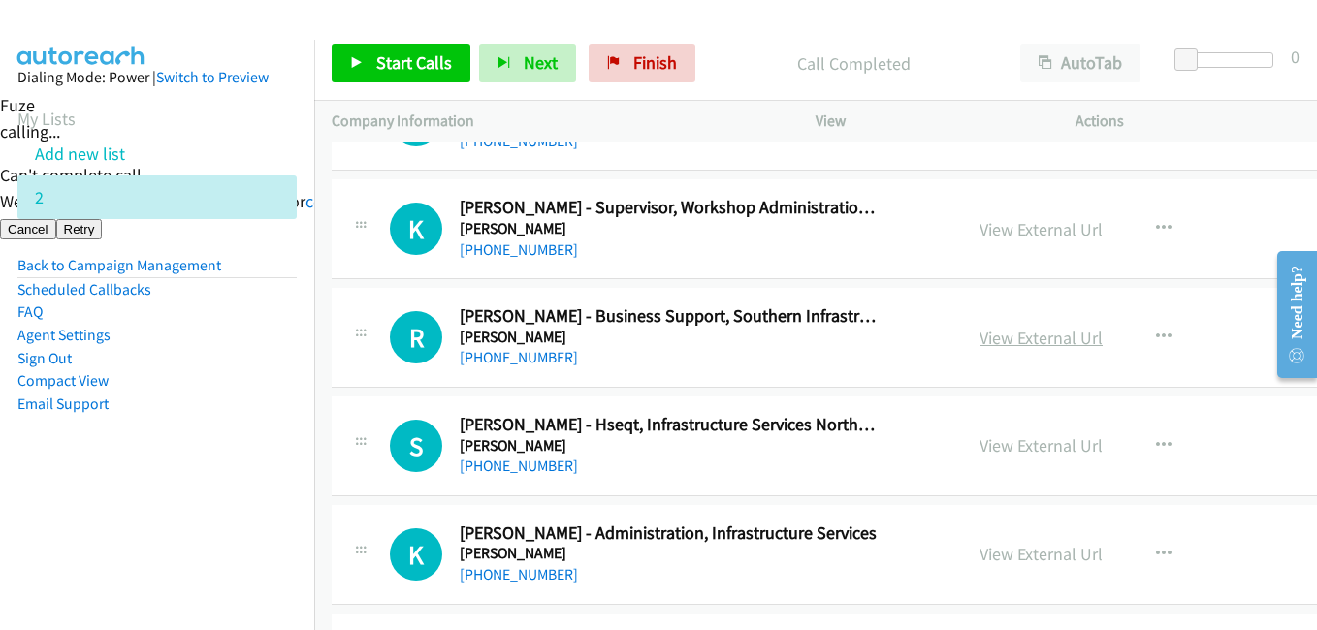
scroll to position [5915, 0]
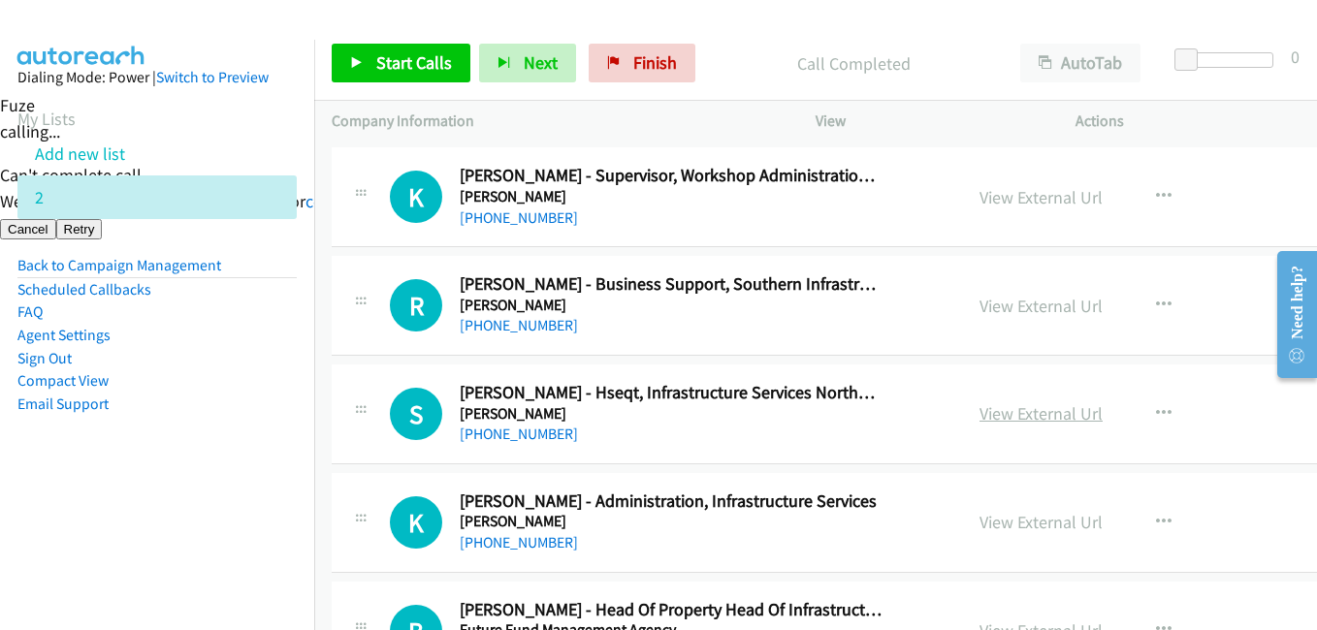
click at [1044, 413] on link "View External Url" at bounding box center [1040, 413] width 123 height 22
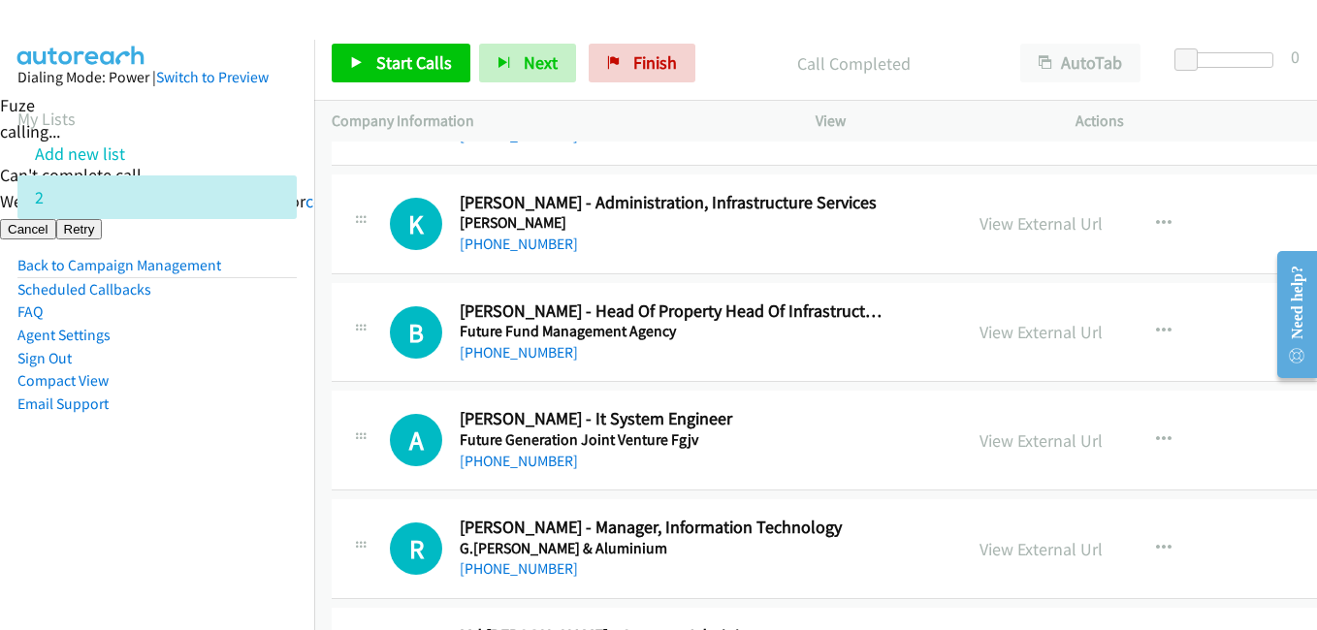
scroll to position [6206, 0]
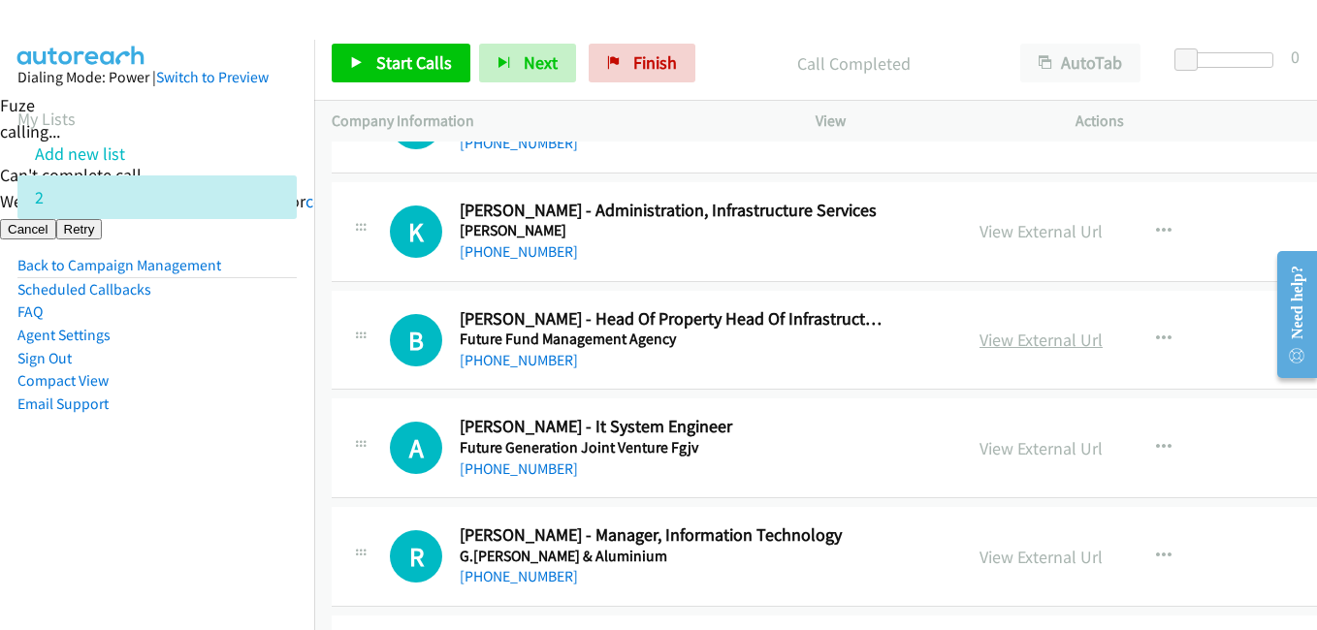
click at [1012, 340] on link "View External Url" at bounding box center [1040, 340] width 123 height 22
click at [408, 57] on span "Start Calls" at bounding box center [414, 62] width 76 height 22
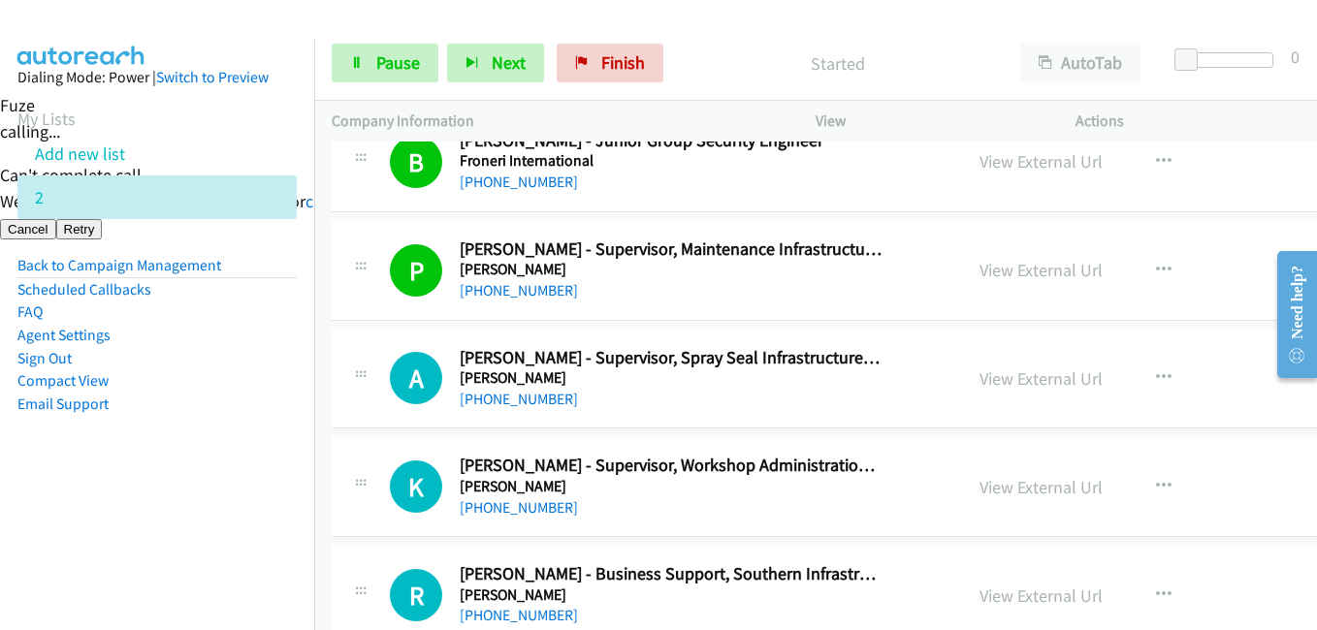
scroll to position [5624, 0]
drag, startPoint x: 188, startPoint y: 464, endPoint x: 206, endPoint y: 461, distance: 17.7
click at [188, 464] on aside "Dialing Mode: Power | Switch to Preview My Lists Add new list 2 Back to Campaig…" at bounding box center [157, 272] width 314 height 464
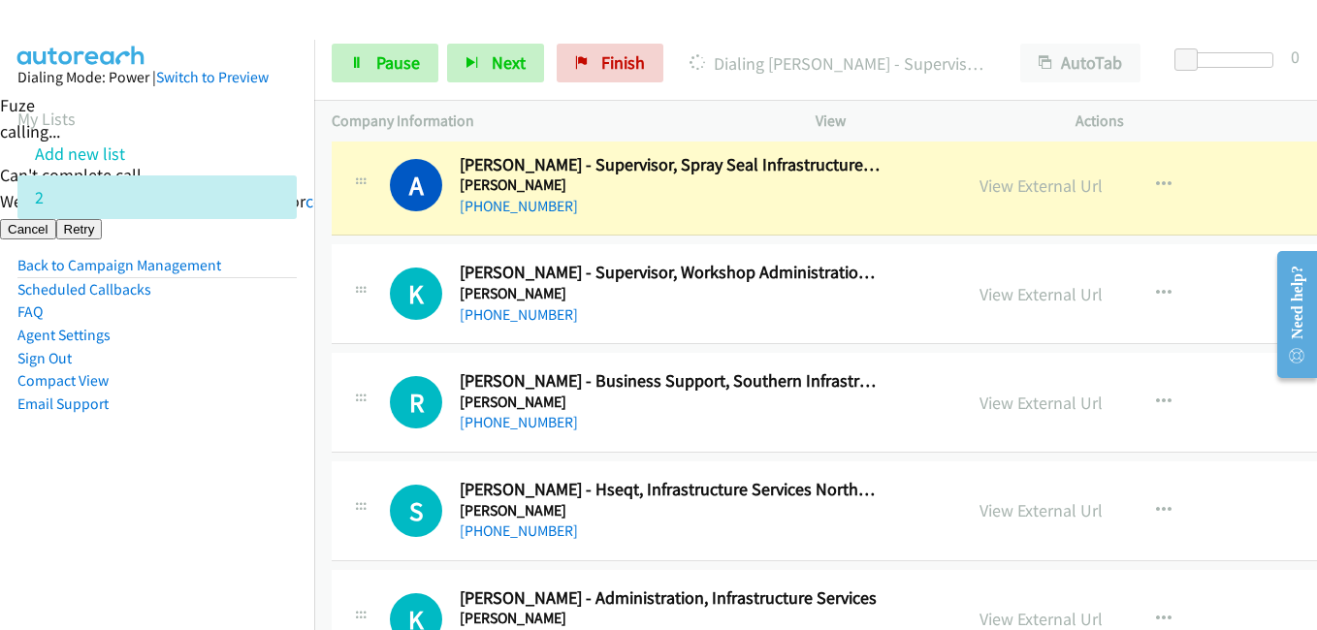
drag, startPoint x: 210, startPoint y: 524, endPoint x: 407, endPoint y: 496, distance: 198.8
click at [211, 523] on nav "Dialing Mode: Power | Switch to Preview My Lists Add new list 2 Back to Campaig…" at bounding box center [157, 355] width 315 height 630
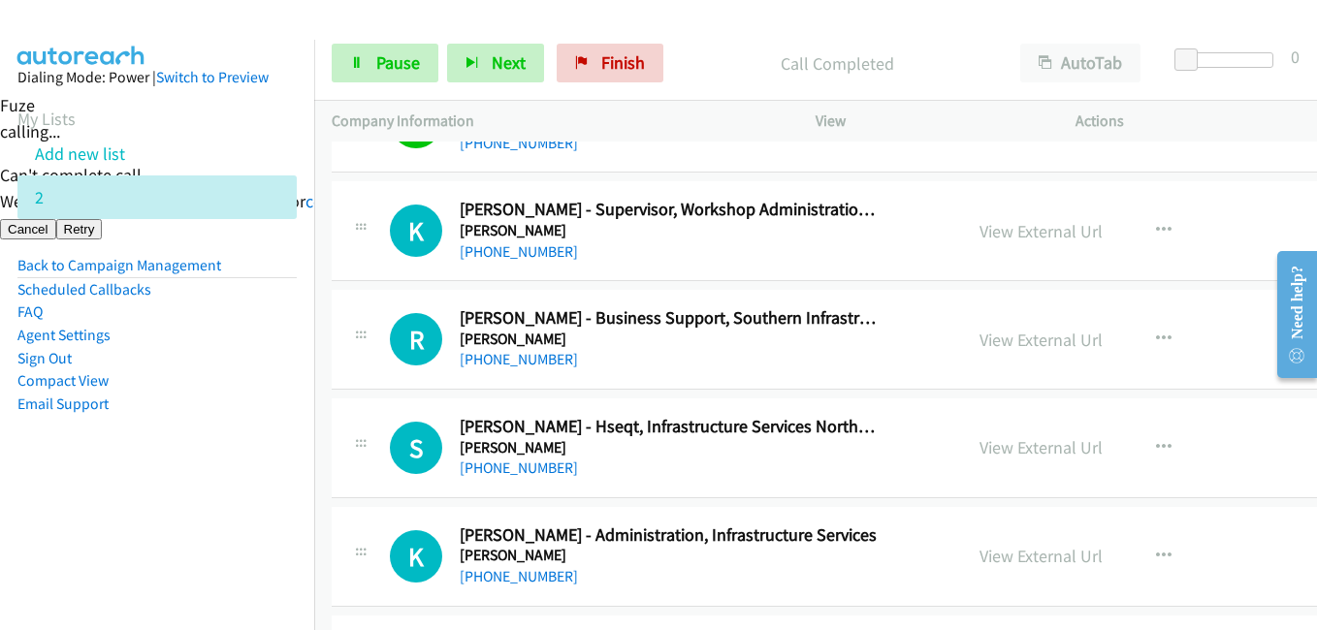
scroll to position [5915, 0]
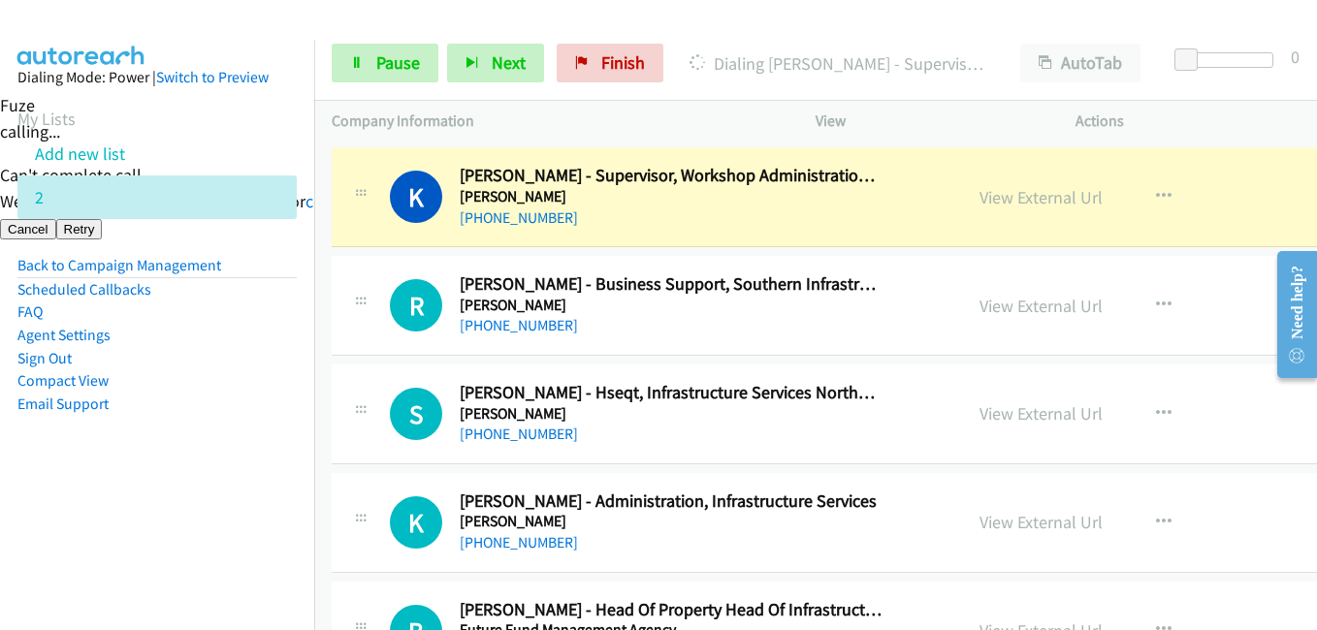
click at [222, 475] on aside "Dialing Mode: Power | Switch to Preview My Lists Add new list 2 Back to Campaig…" at bounding box center [157, 272] width 314 height 464
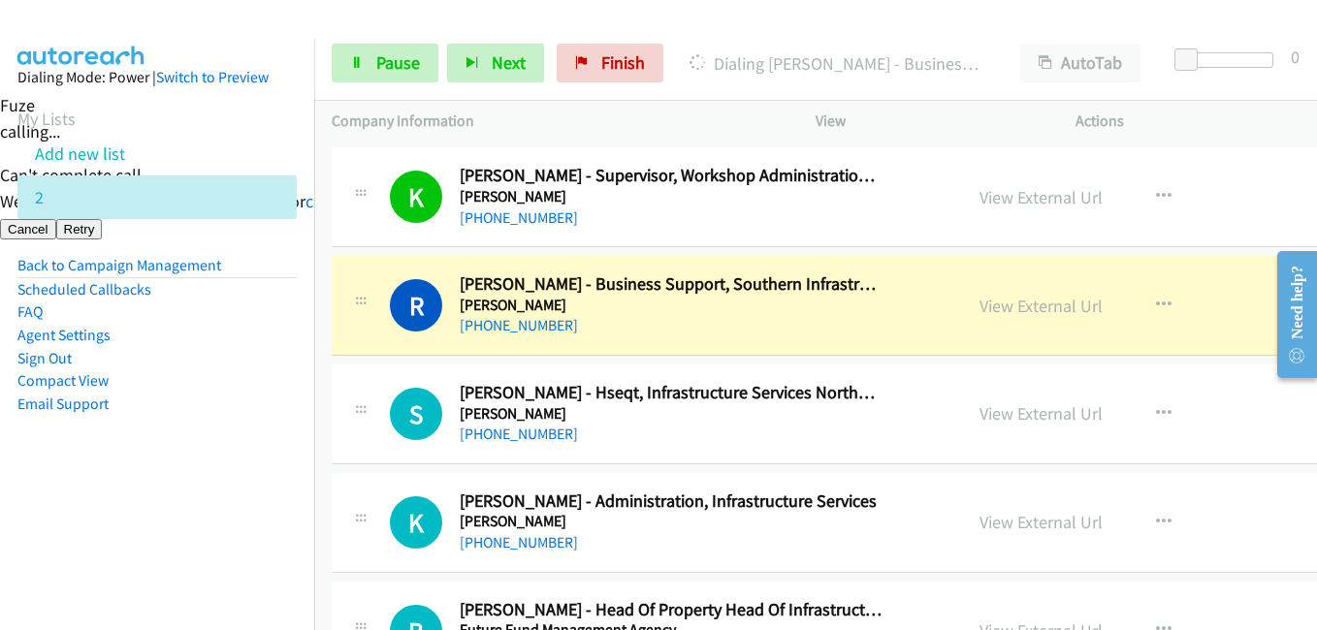
click at [243, 479] on aside "Dialing Mode: Power | Switch to Preview My Lists Add new list 2 Back to Campaig…" at bounding box center [157, 272] width 314 height 464
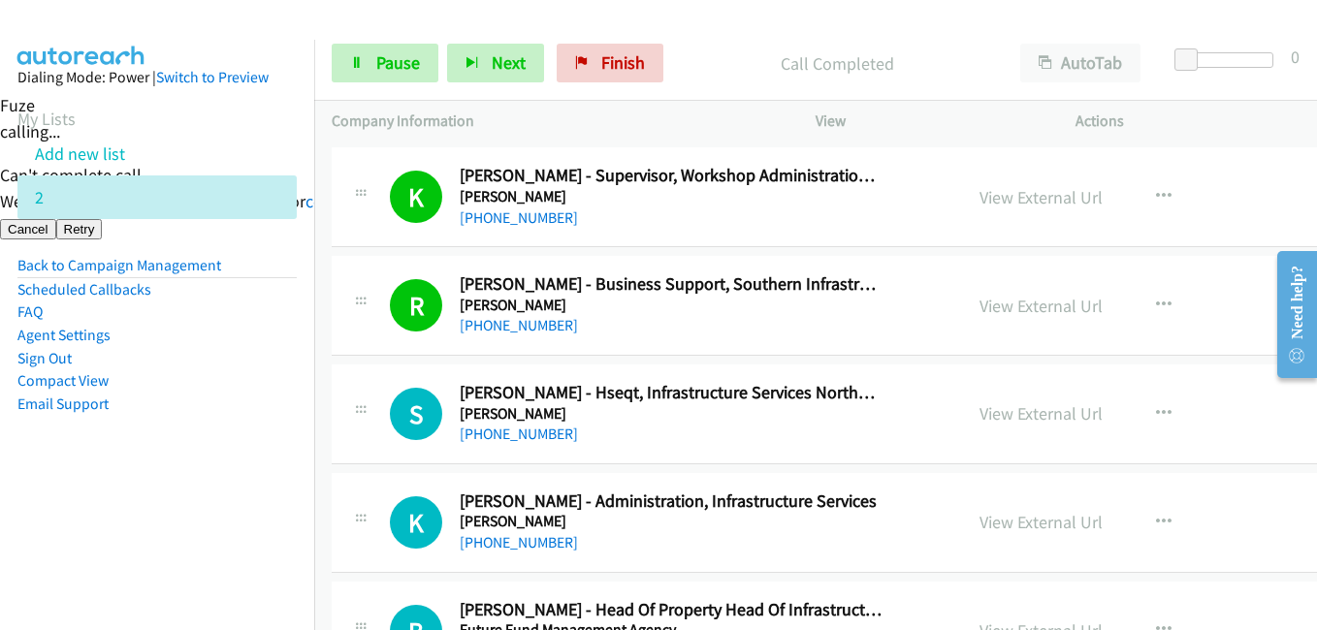
drag, startPoint x: 217, startPoint y: 494, endPoint x: 263, endPoint y: 494, distance: 45.6
click at [219, 494] on aside "Dialing Mode: Power | Switch to Preview My Lists Add new list 2 Back to Campaig…" at bounding box center [157, 272] width 314 height 464
drag, startPoint x: 213, startPoint y: 496, endPoint x: 487, endPoint y: 496, distance: 273.5
click at [218, 496] on aside "Dialing Mode: Power | Switch to Preview My Lists Add new list 2 Back to Campaig…" at bounding box center [157, 272] width 314 height 464
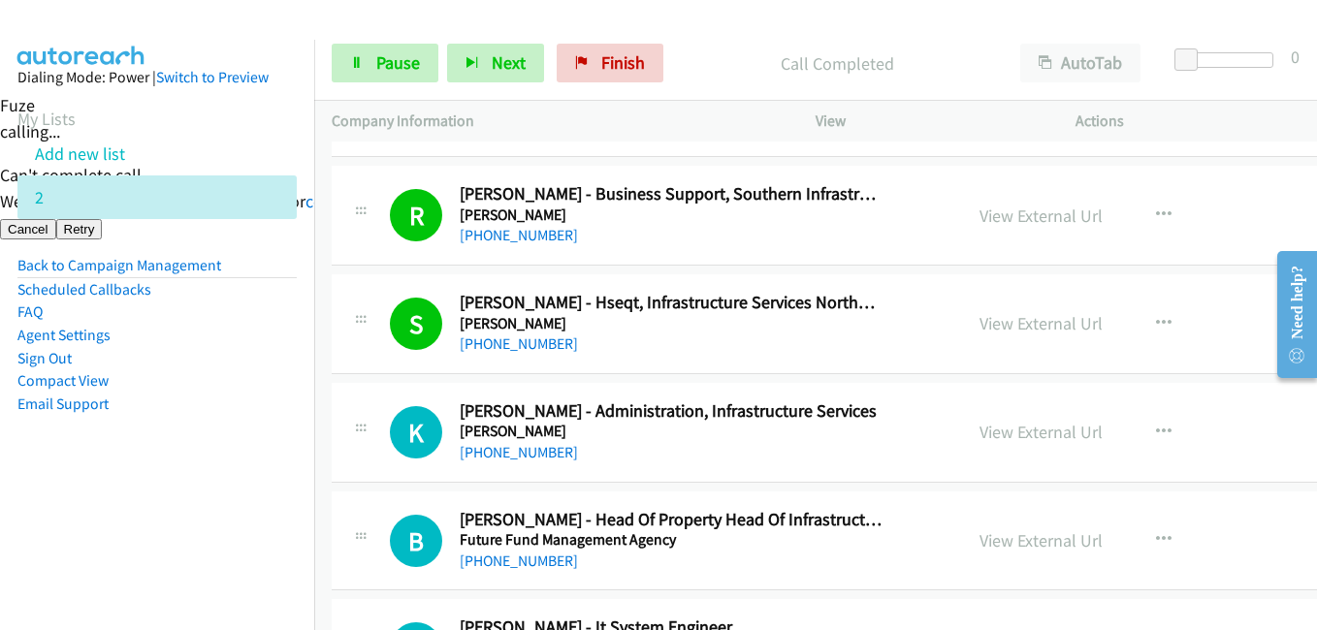
scroll to position [6109, 0]
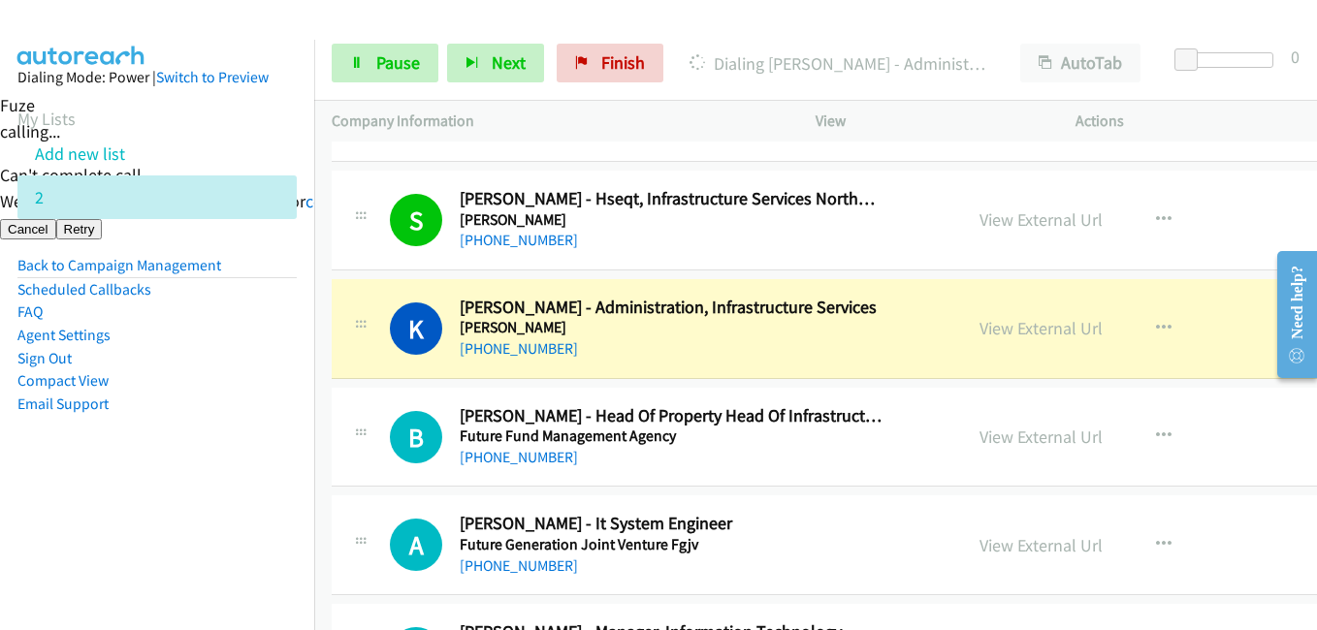
click at [205, 473] on aside "Dialing Mode: Power | Switch to Preview My Lists Add new list 2 Back to Campaig…" at bounding box center [157, 272] width 314 height 464
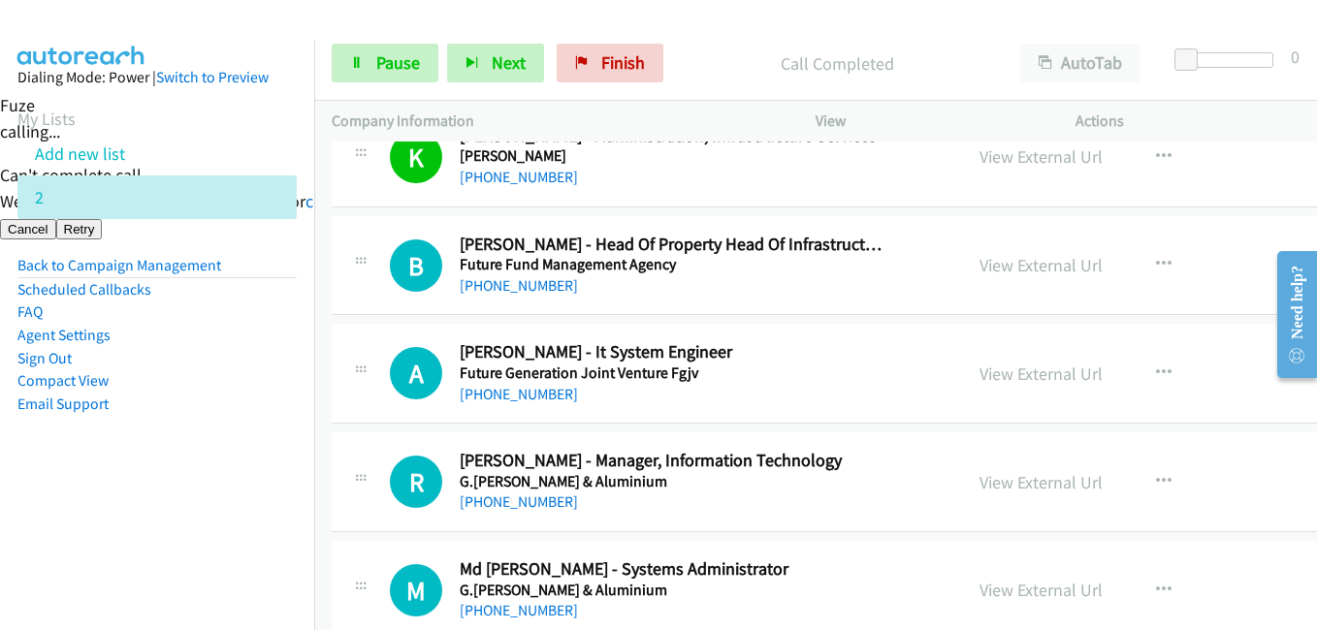
scroll to position [6303, 0]
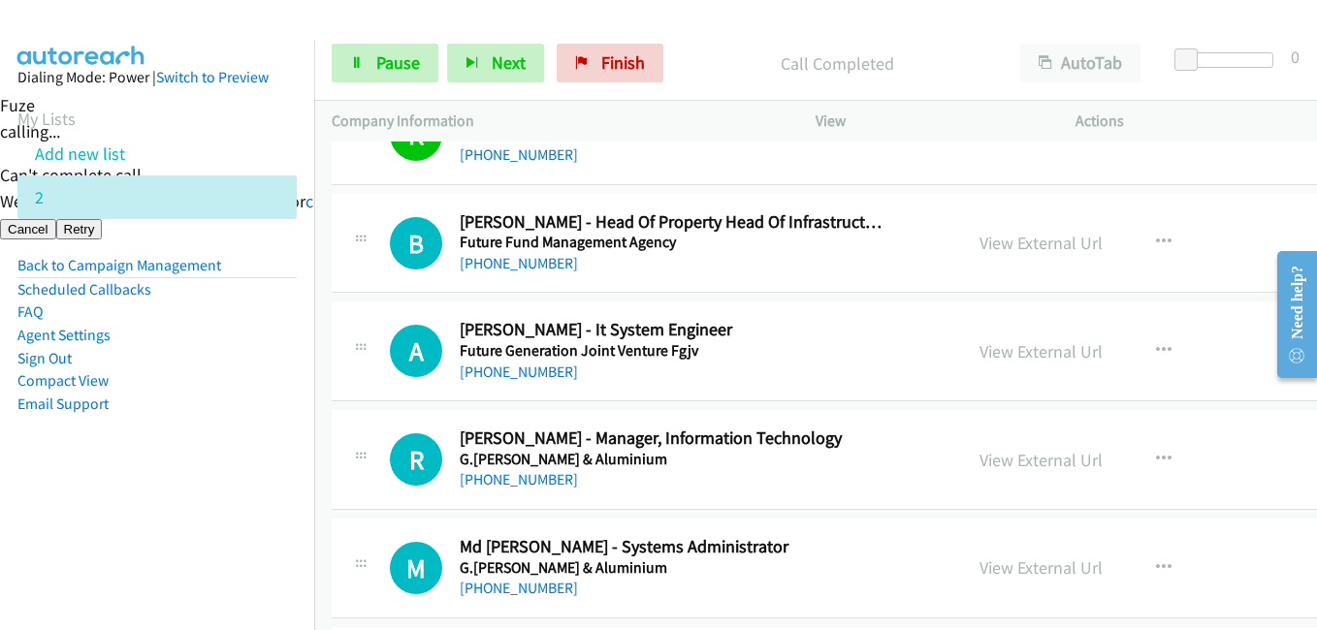
click at [200, 548] on nav "Dialing Mode: Power | Switch to Preview My Lists Add new list 2 Back to Campaig…" at bounding box center [157, 355] width 315 height 630
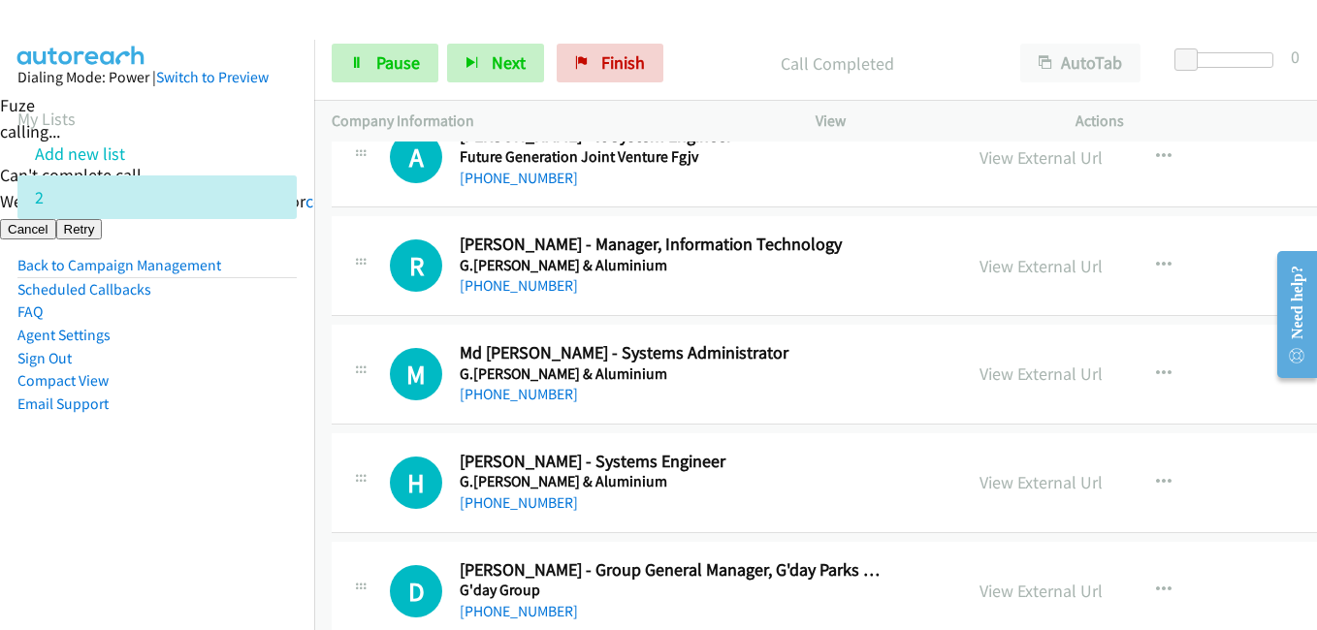
scroll to position [6400, 0]
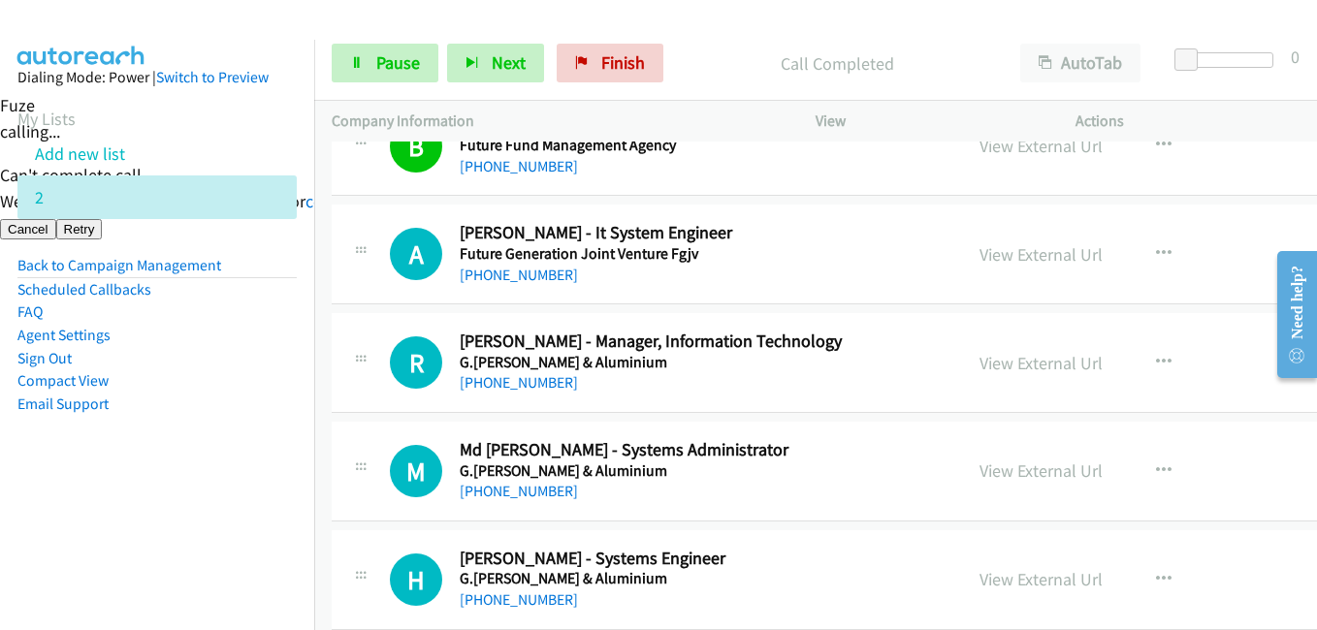
click at [164, 526] on nav "Dialing Mode: Power | Switch to Preview My Lists Add new list 2 Back to Campaig…" at bounding box center [157, 355] width 315 height 630
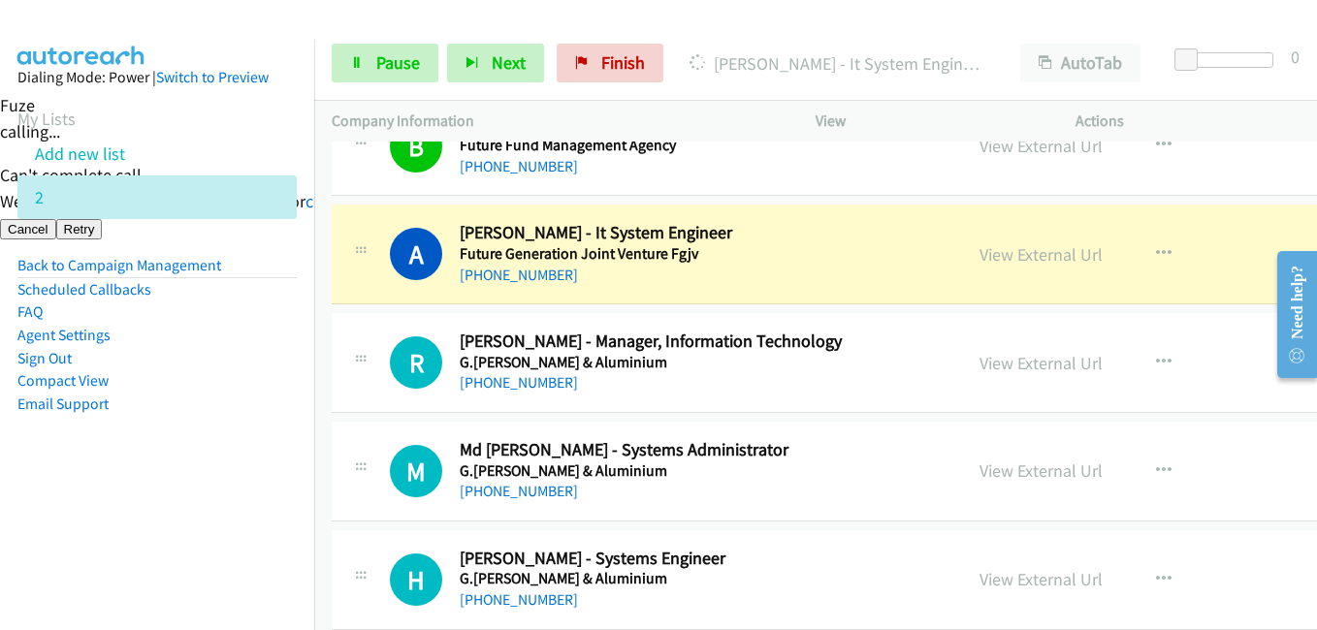
drag, startPoint x: 73, startPoint y: 535, endPoint x: 112, endPoint y: 528, distance: 40.5
click at [74, 534] on nav "Dialing Mode: Power | Switch to Preview My Lists Add new list 2 Back to Campaig…" at bounding box center [157, 355] width 315 height 630
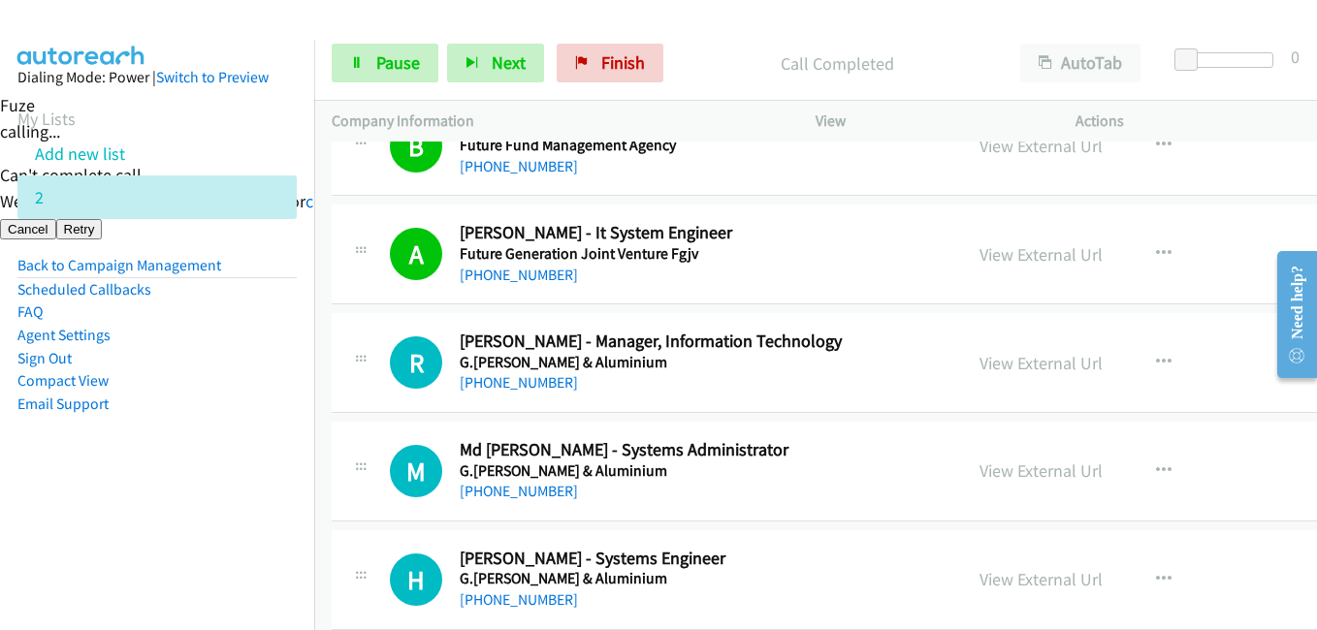
drag, startPoint x: 170, startPoint y: 464, endPoint x: 219, endPoint y: 462, distance: 49.5
click at [177, 465] on aside "Dialing Mode: Power | Switch to Preview My Lists Add new list 2 Back to Campaig…" at bounding box center [157, 272] width 314 height 464
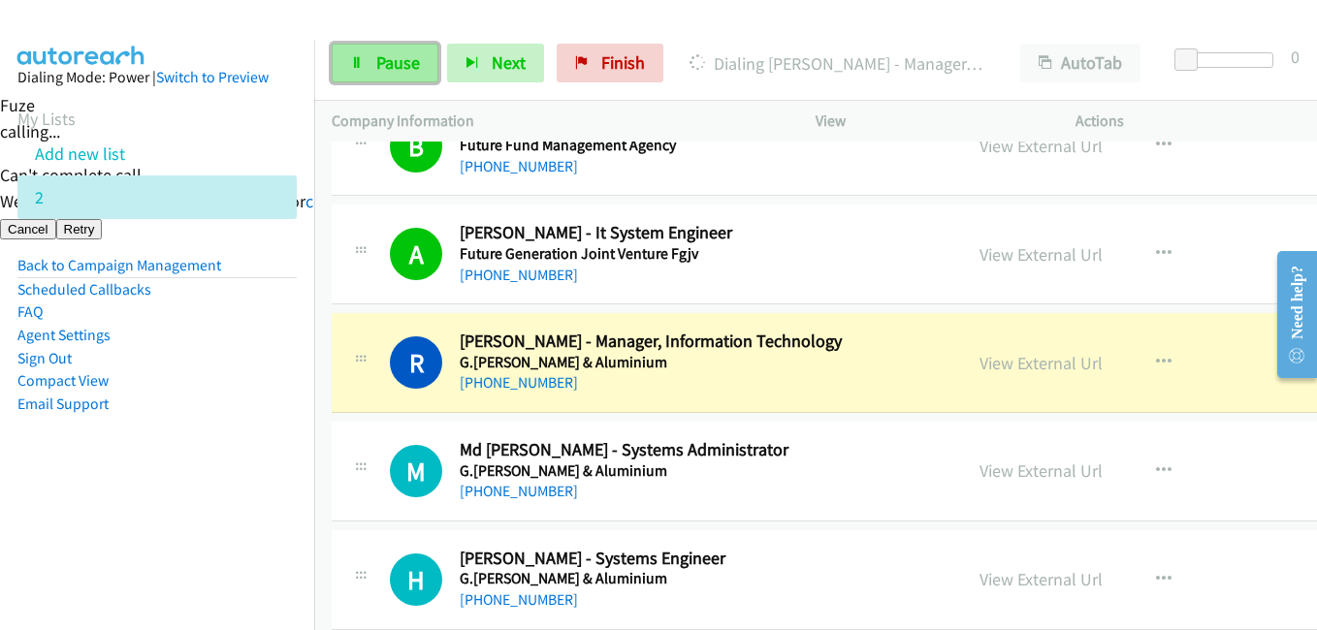
click at [392, 61] on span "Pause" at bounding box center [398, 62] width 44 height 22
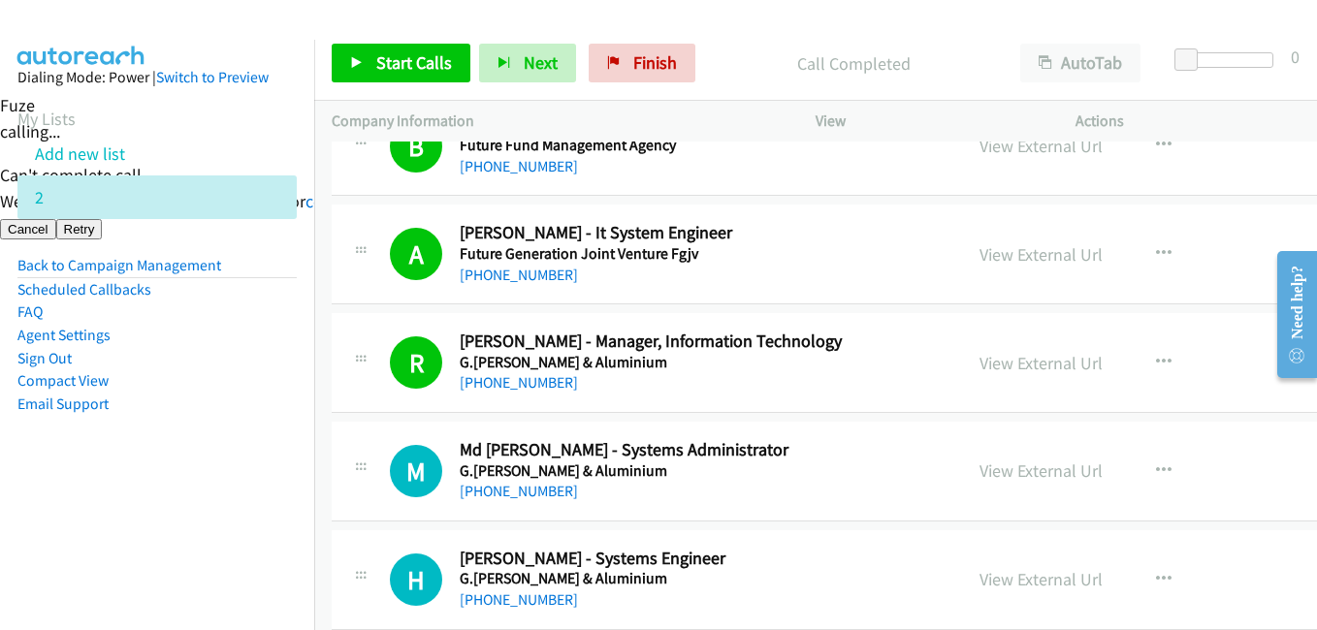
click at [110, 439] on aside "Dialing Mode: Power | Switch to Preview My Lists Add new list 2 Back to Campaig…" at bounding box center [157, 272] width 314 height 464
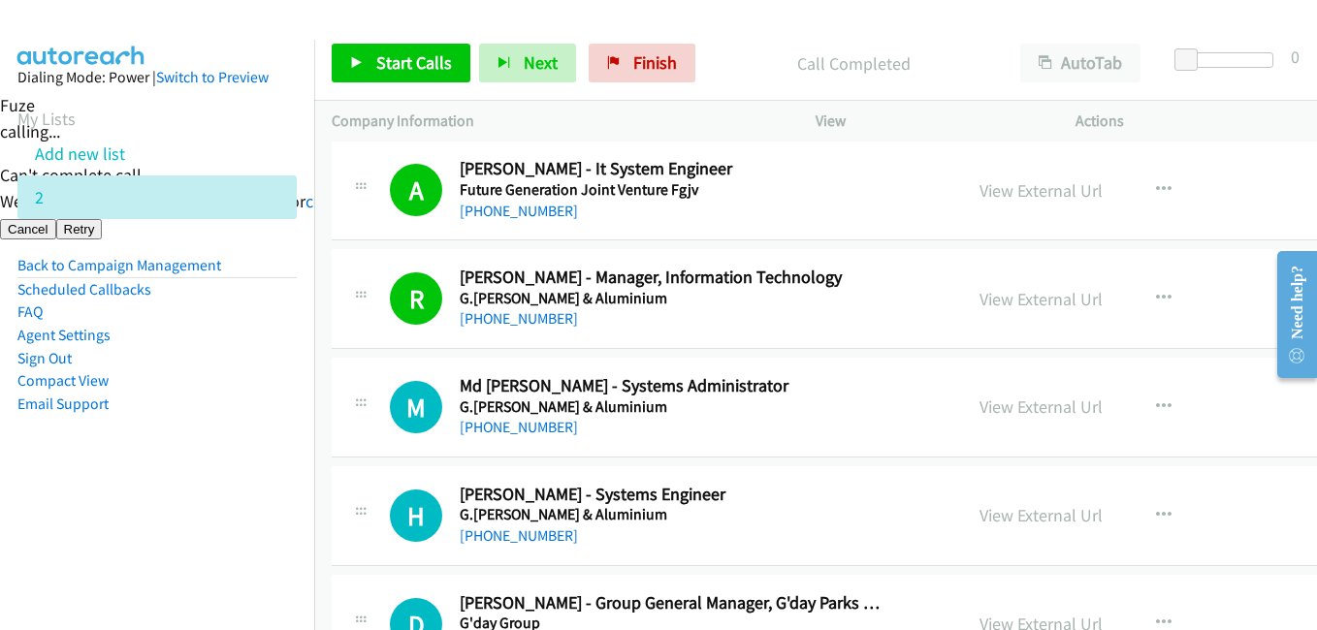
scroll to position [6497, 0]
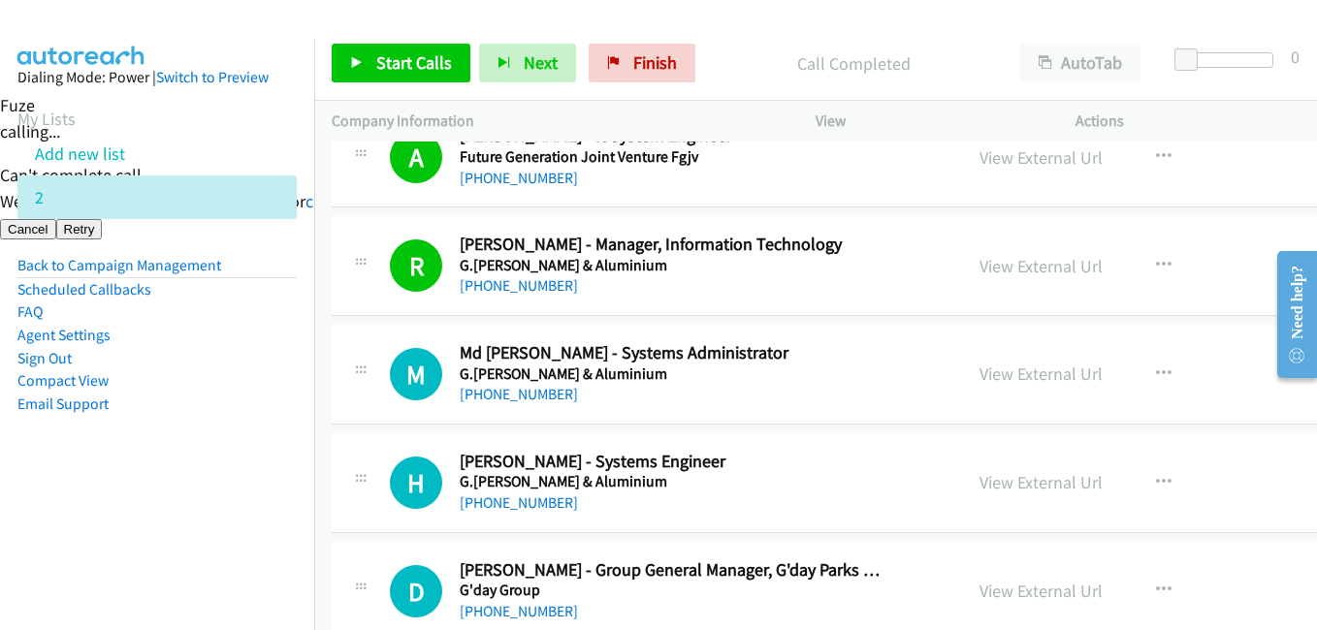
click at [165, 556] on nav "Dialing Mode: Power | Switch to Preview My Lists Add new list 2 Back to Campaig…" at bounding box center [157, 355] width 315 height 630
click at [425, 65] on span "Start Calls" at bounding box center [414, 62] width 76 height 22
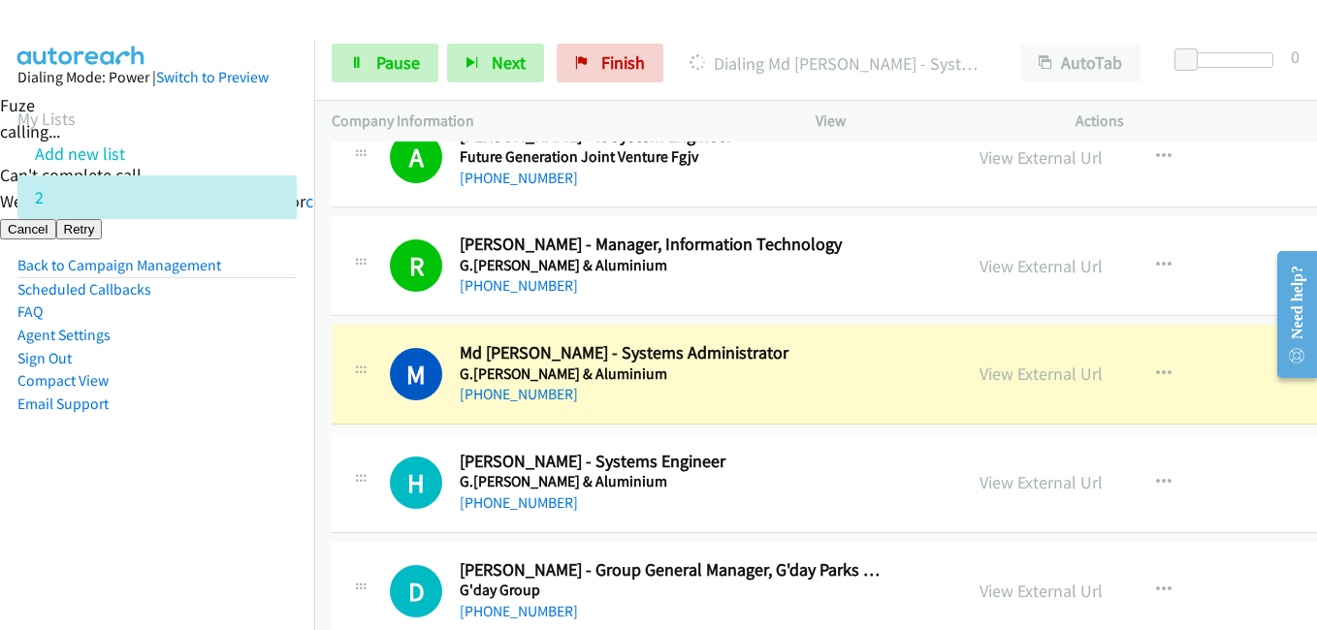
click at [189, 545] on nav "Dialing Mode: Power | Switch to Preview My Lists Add new list 2 Back to Campaig…" at bounding box center [157, 355] width 315 height 630
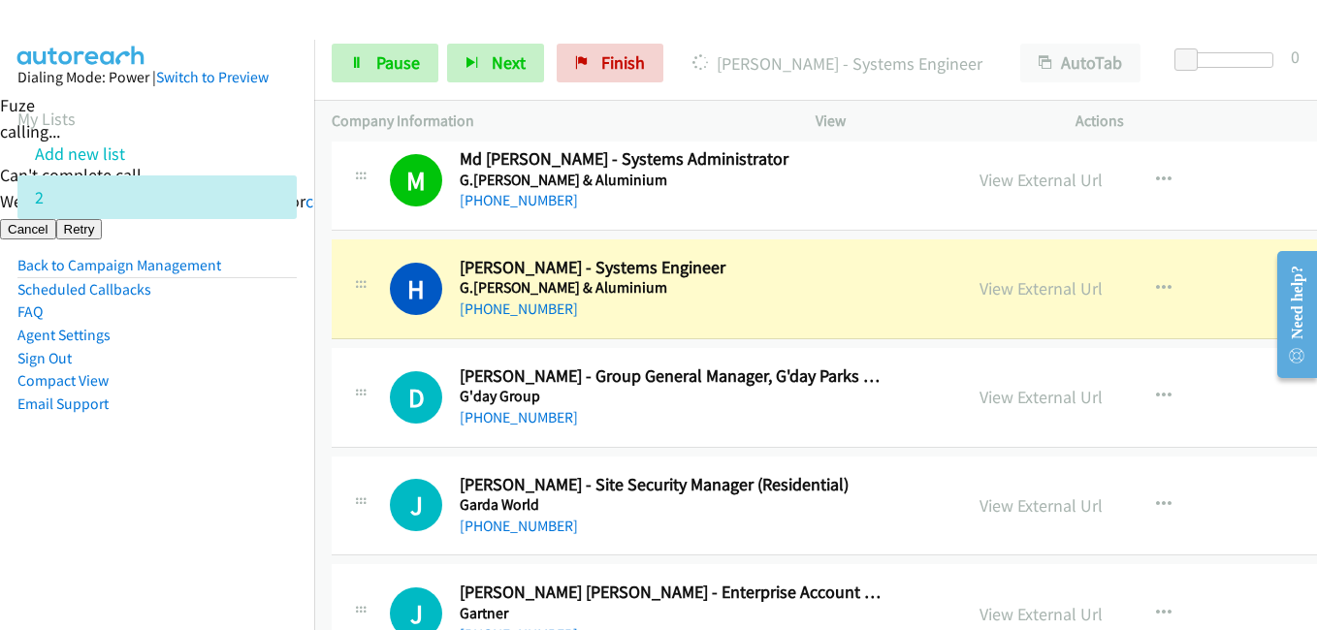
drag, startPoint x: 261, startPoint y: 423, endPoint x: 565, endPoint y: 370, distance: 309.0
click at [265, 420] on aside "Dialing Mode: Power | Switch to Preview My Lists Add new list 2 Back to Campaig…" at bounding box center [157, 272] width 314 height 464
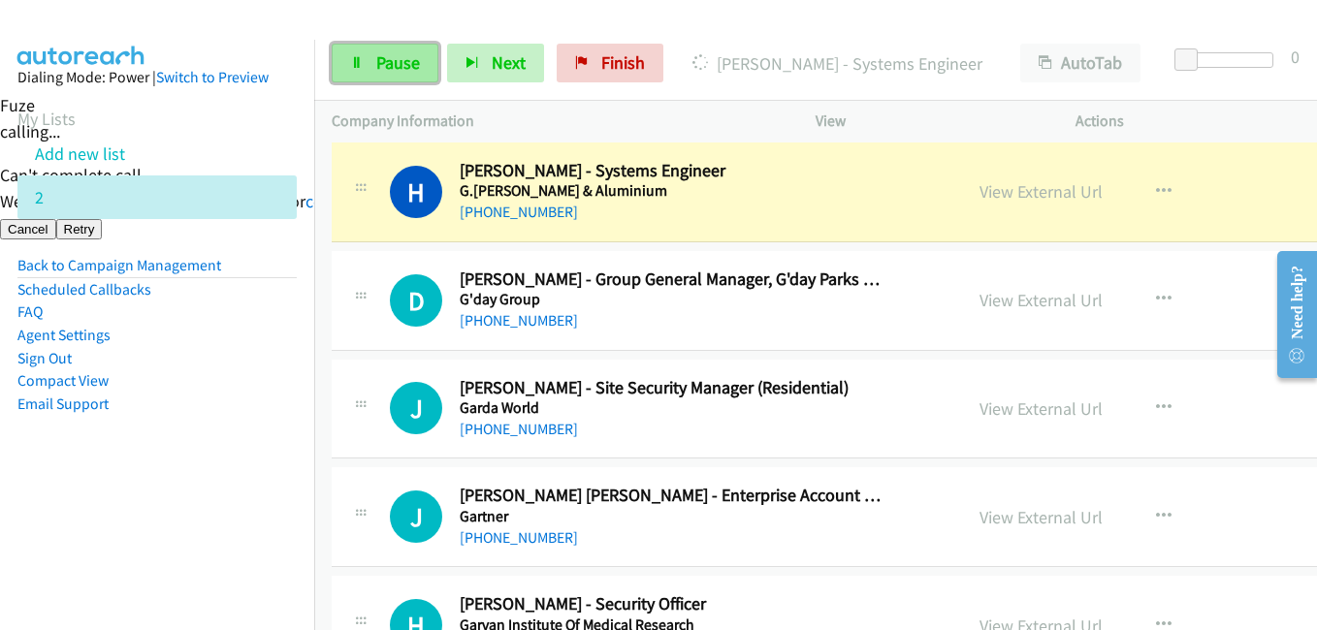
click at [403, 64] on span "Pause" at bounding box center [398, 62] width 44 height 22
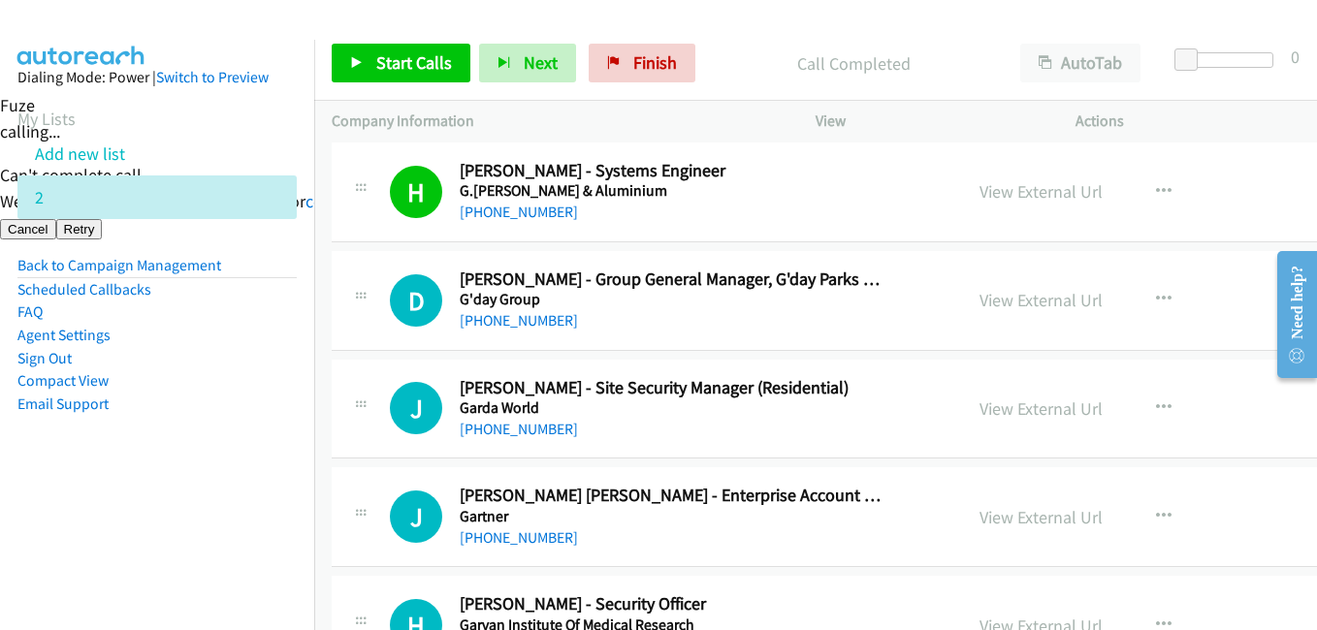
click at [150, 537] on nav "Dialing Mode: Power | Switch to Preview My Lists Add new list 2 Back to Campaig…" at bounding box center [157, 355] width 315 height 630
click at [429, 60] on span "Start Calls" at bounding box center [414, 62] width 76 height 22
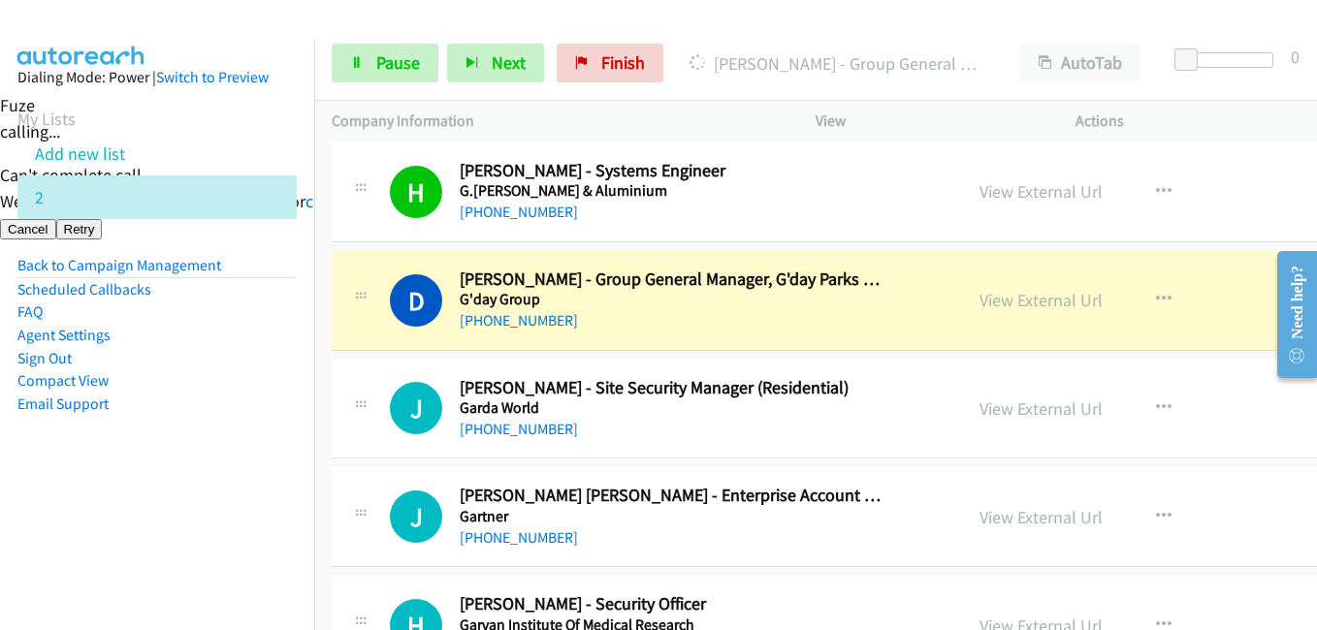
drag, startPoint x: 270, startPoint y: 468, endPoint x: 278, endPoint y: 454, distance: 17.0
click at [270, 464] on aside "Dialing Mode: Power | Switch to Preview My Lists Add new list 2 Back to Campaig…" at bounding box center [157, 272] width 314 height 464
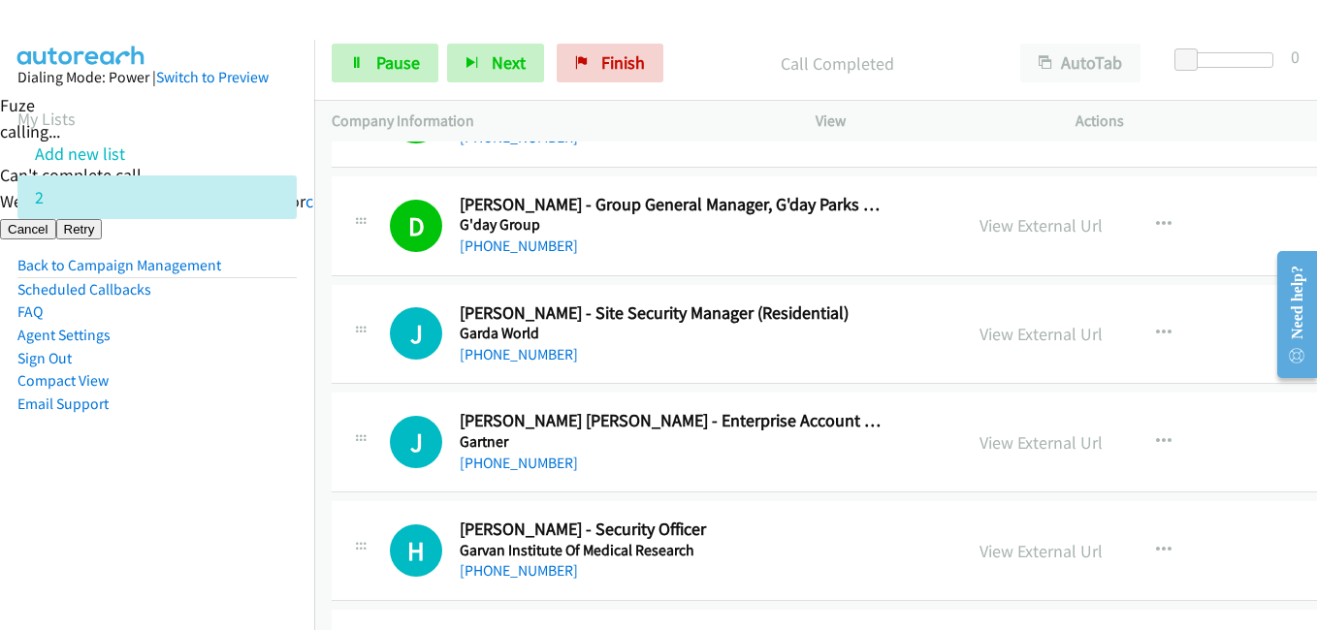
scroll to position [6982, 0]
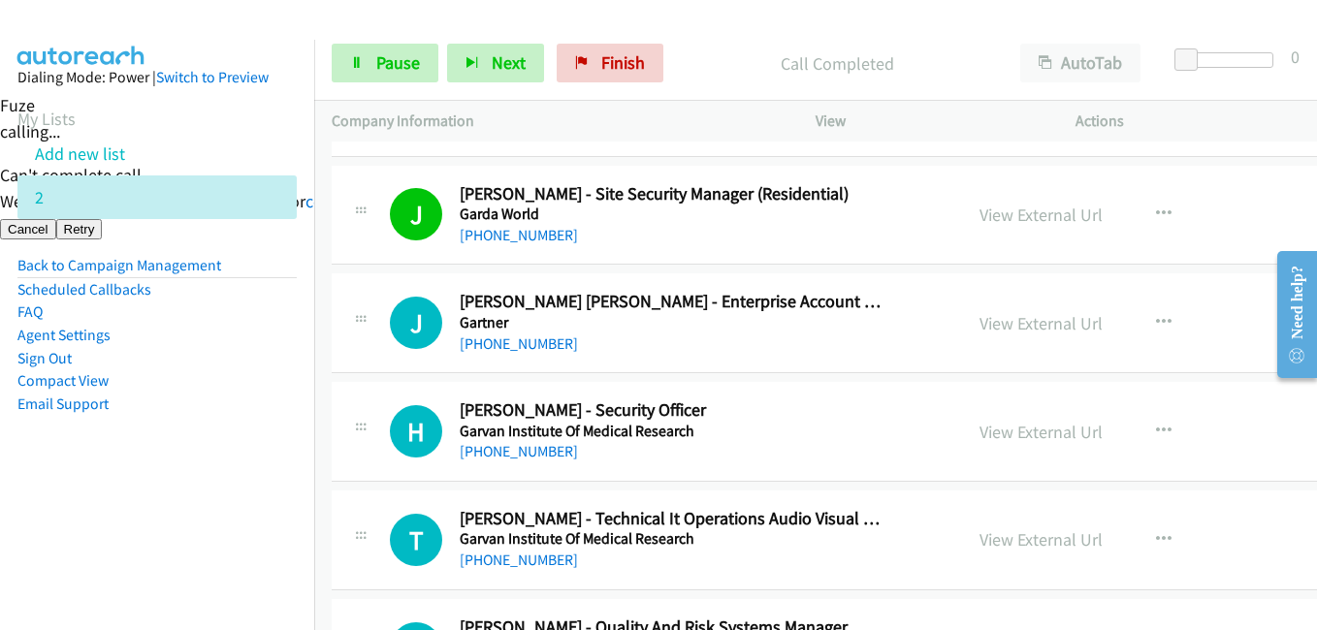
click at [266, 507] on nav "Dialing Mode: Power | Switch to Preview My Lists Add new list 2 Back to Campaig…" at bounding box center [157, 355] width 315 height 630
click at [184, 489] on aside "Dialing Mode: Power | Switch to Preview My Lists Add new list 2 Back to Campaig…" at bounding box center [157, 272] width 314 height 464
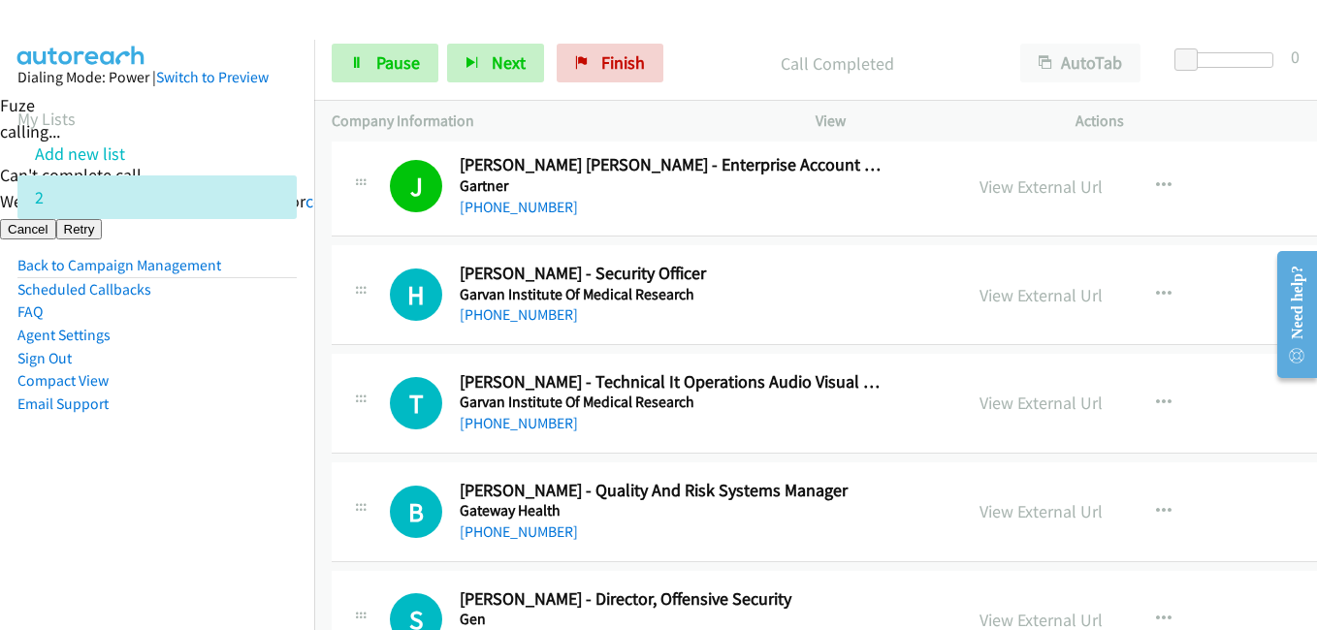
scroll to position [7176, 0]
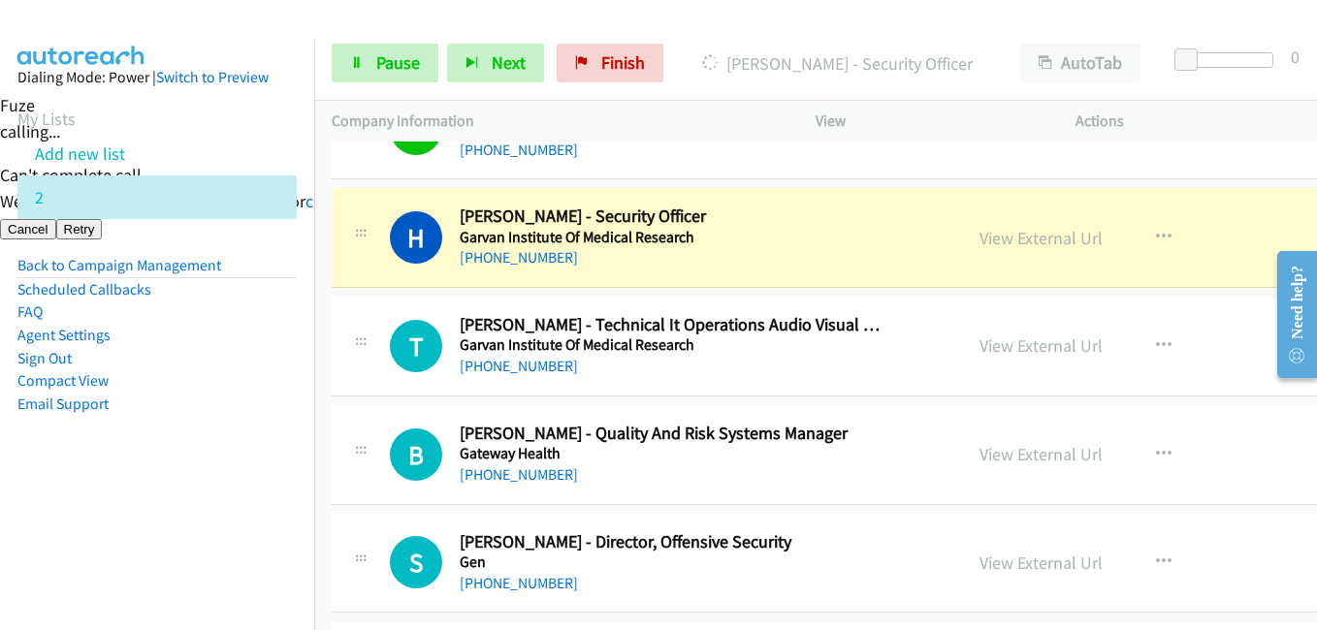
click at [258, 338] on li "Agent Settings" at bounding box center [156, 335] width 279 height 23
drag, startPoint x: 228, startPoint y: 483, endPoint x: 247, endPoint y: 413, distance: 72.5
click at [234, 483] on aside "Dialing Mode: Power | Switch to Preview My Lists Add new list 2 Back to Campaig…" at bounding box center [157, 272] width 314 height 464
drag, startPoint x: 378, startPoint y: 56, endPoint x: 587, endPoint y: 67, distance: 208.8
click at [378, 56] on span "Pause" at bounding box center [398, 62] width 44 height 22
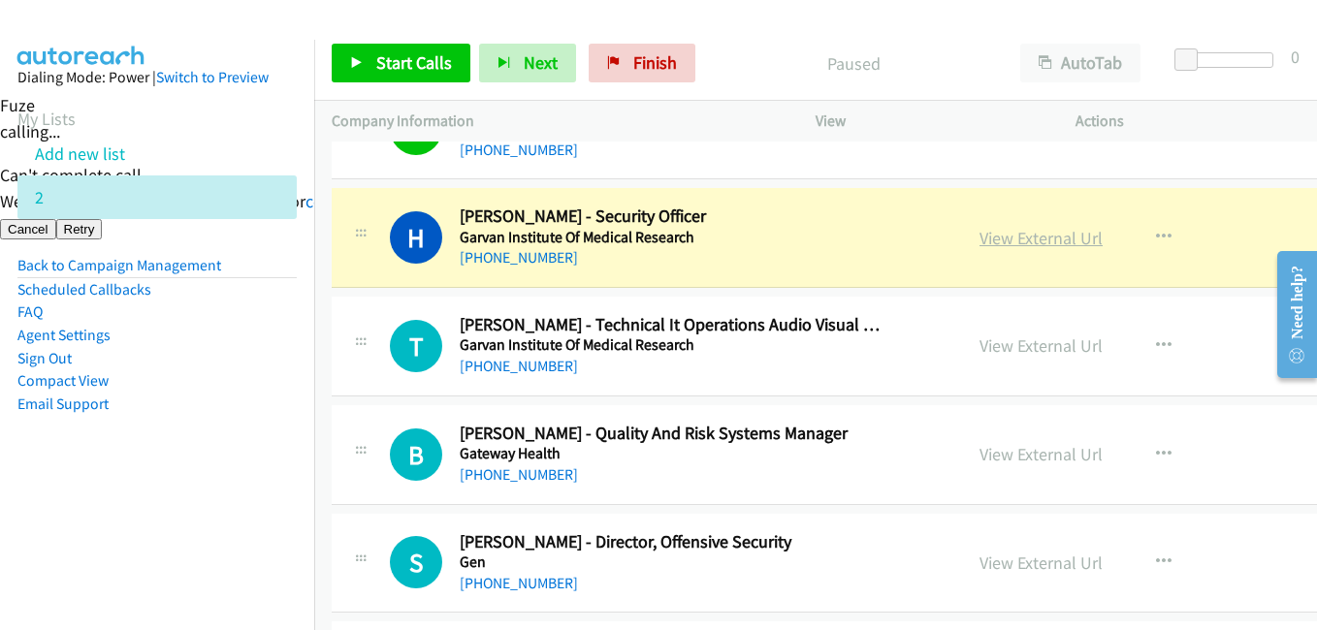
click at [1062, 241] on link "View External Url" at bounding box center [1040, 238] width 123 height 22
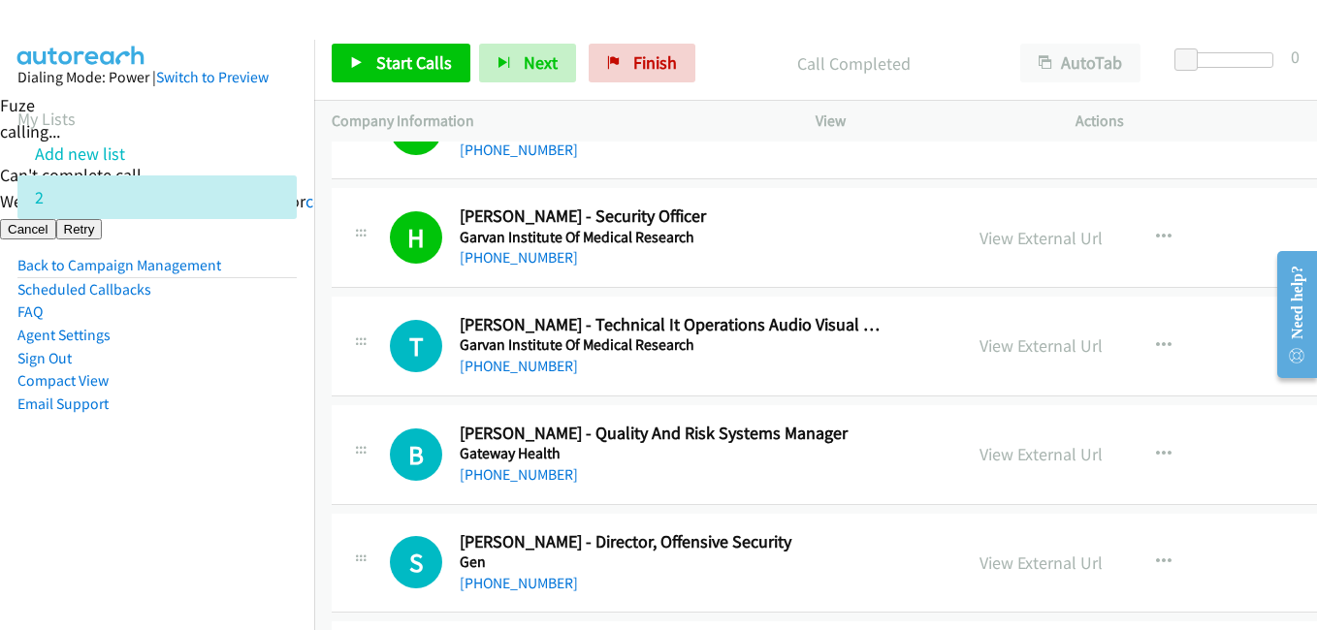
click at [252, 511] on nav "Dialing Mode: Power | Switch to Preview My Lists Add new list 2 Back to Campaig…" at bounding box center [157, 355] width 315 height 630
click at [1048, 342] on link "View External Url" at bounding box center [1040, 346] width 123 height 22
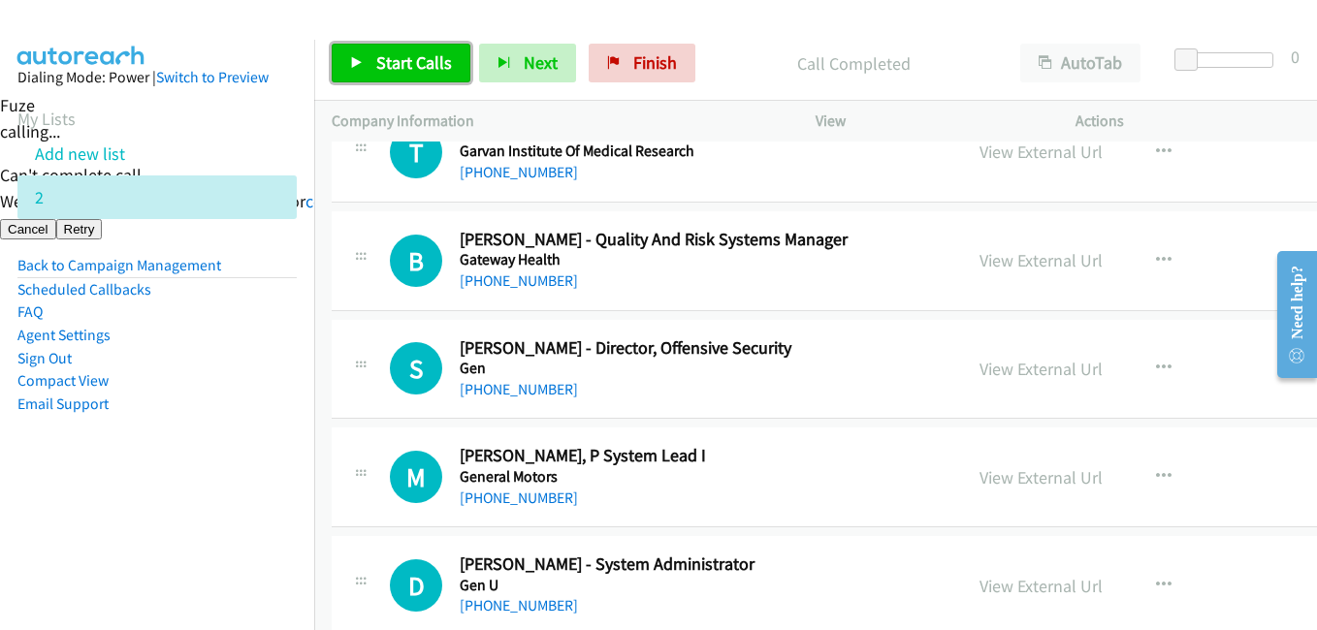
click at [438, 66] on span "Start Calls" at bounding box center [414, 62] width 76 height 22
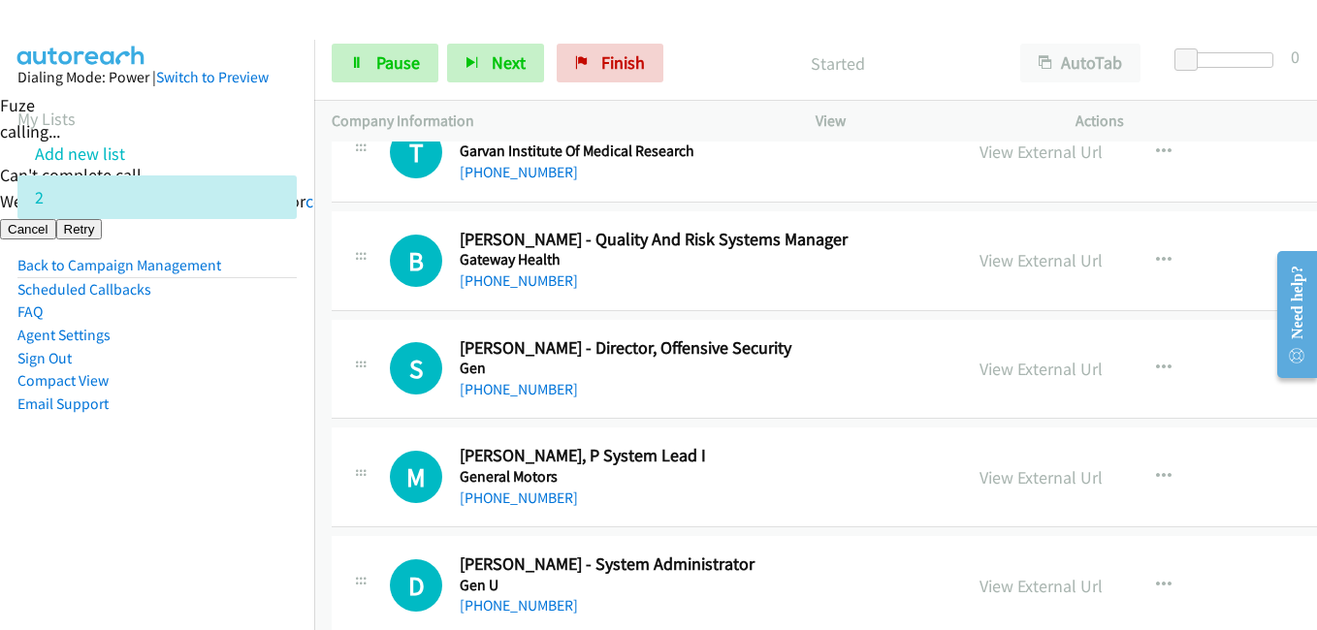
drag, startPoint x: 267, startPoint y: 386, endPoint x: 286, endPoint y: 376, distance: 21.7
click at [267, 386] on li "Compact View" at bounding box center [156, 380] width 279 height 23
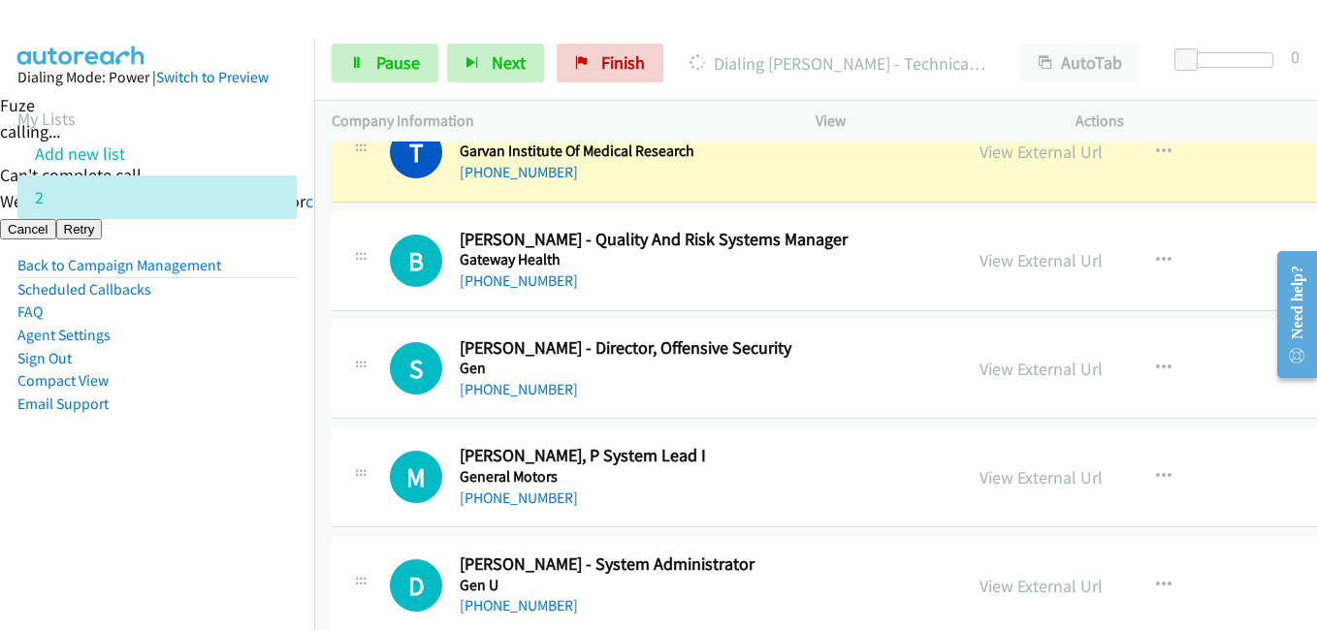
click at [224, 498] on aside "Dialing Mode: Power | Switch to Preview My Lists Add new list 2 Back to Campaig…" at bounding box center [157, 272] width 314 height 464
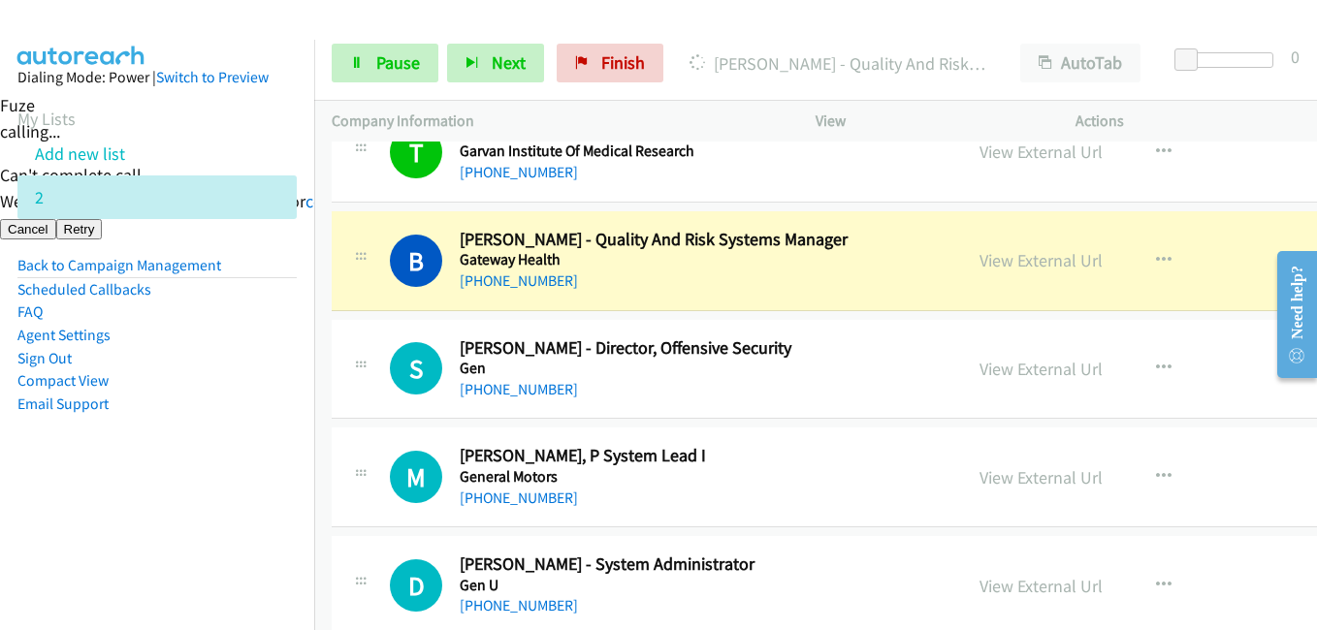
drag, startPoint x: 244, startPoint y: 491, endPoint x: 581, endPoint y: 436, distance: 340.8
click at [244, 491] on aside "Dialing Mode: Power | Switch to Preview My Lists Add new list 2 Back to Campaig…" at bounding box center [157, 272] width 314 height 464
drag, startPoint x: 173, startPoint y: 485, endPoint x: 302, endPoint y: 489, distance: 129.0
click at [191, 489] on aside "Dialing Mode: Power | Switch to Preview My Lists Add new list 2 Back to Campaig…" at bounding box center [157, 272] width 314 height 464
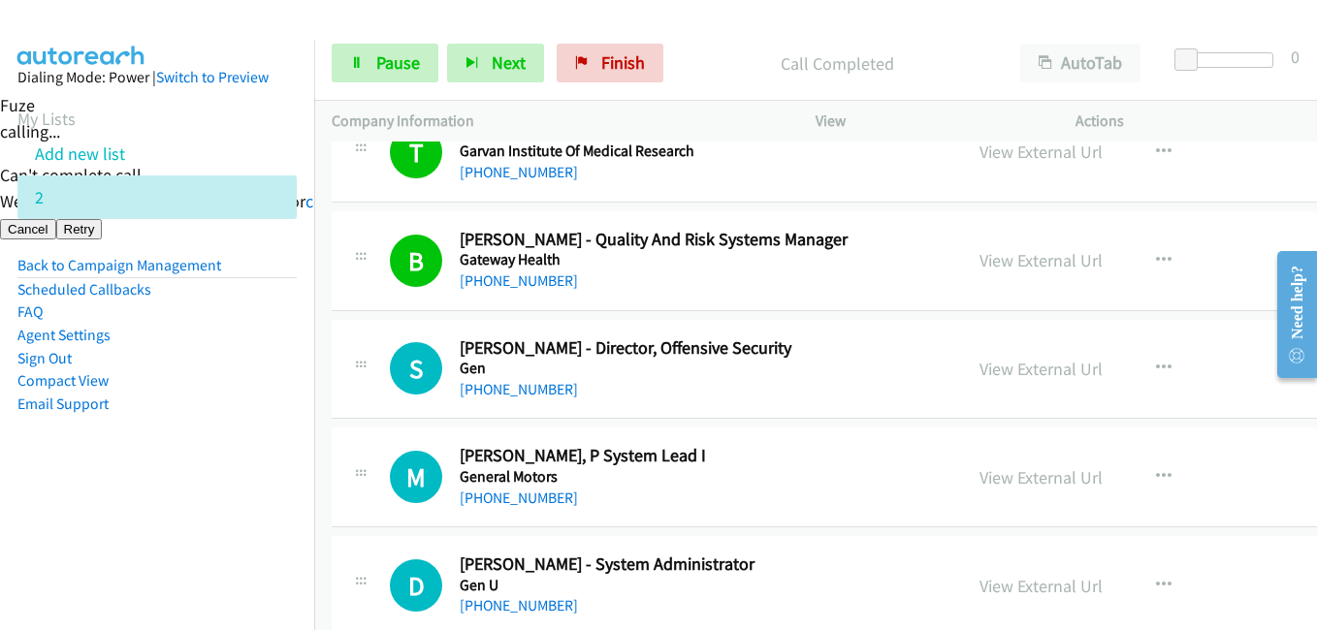
scroll to position [7564, 0]
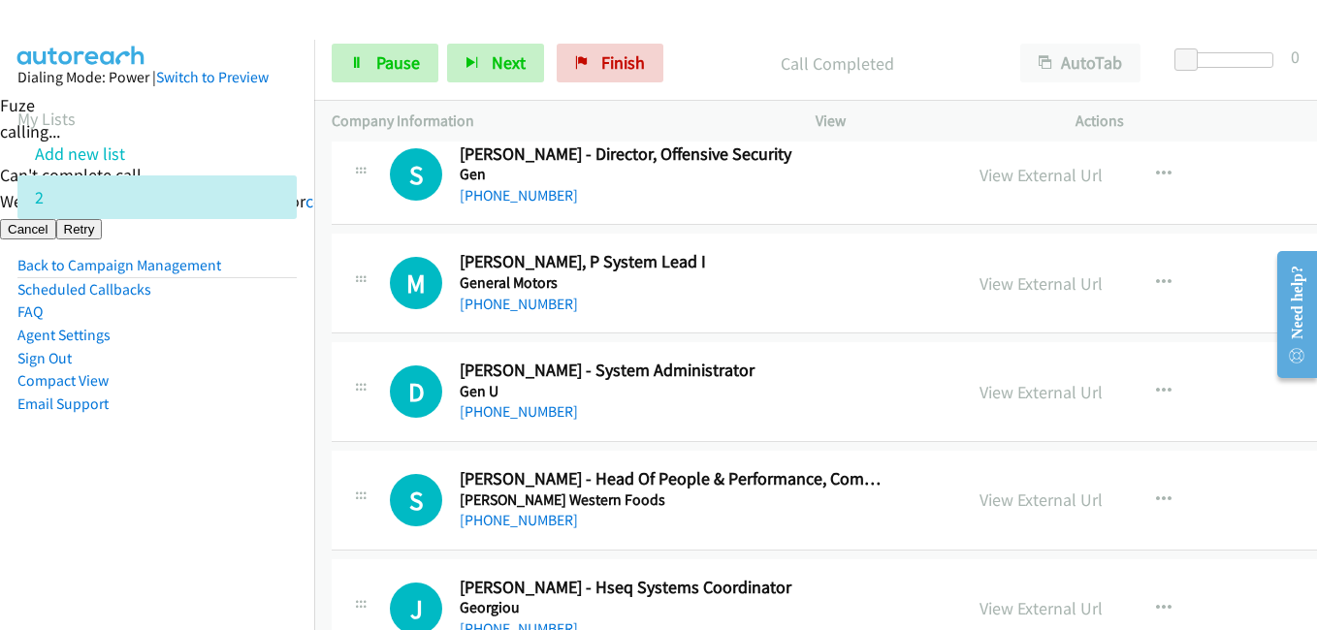
click at [186, 455] on aside "Dialing Mode: Power | Switch to Preview My Lists Add new list 2 Back to Campaig…" at bounding box center [157, 272] width 314 height 464
click at [231, 518] on nav "Dialing Mode: Power | Switch to Preview My Lists Add new list 2 Back to Campaig…" at bounding box center [157, 355] width 315 height 630
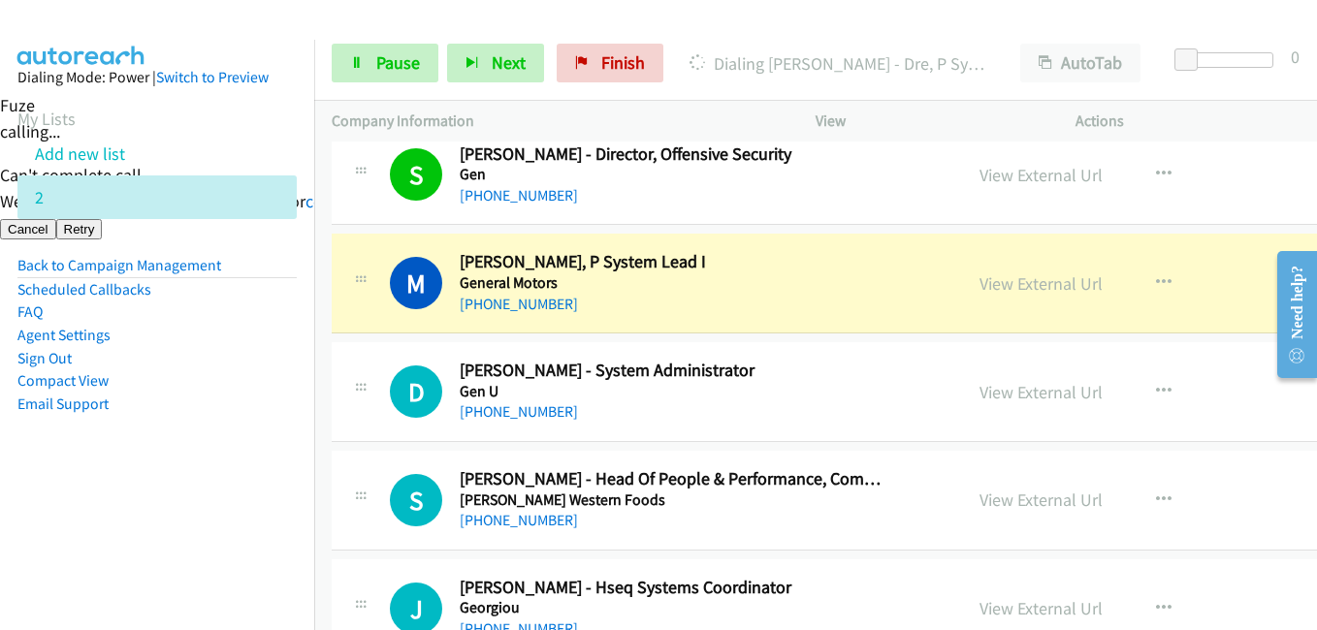
click at [138, 491] on aside "Dialing Mode: Power | Switch to Preview My Lists Add new list 2 Back to Campaig…" at bounding box center [157, 272] width 314 height 464
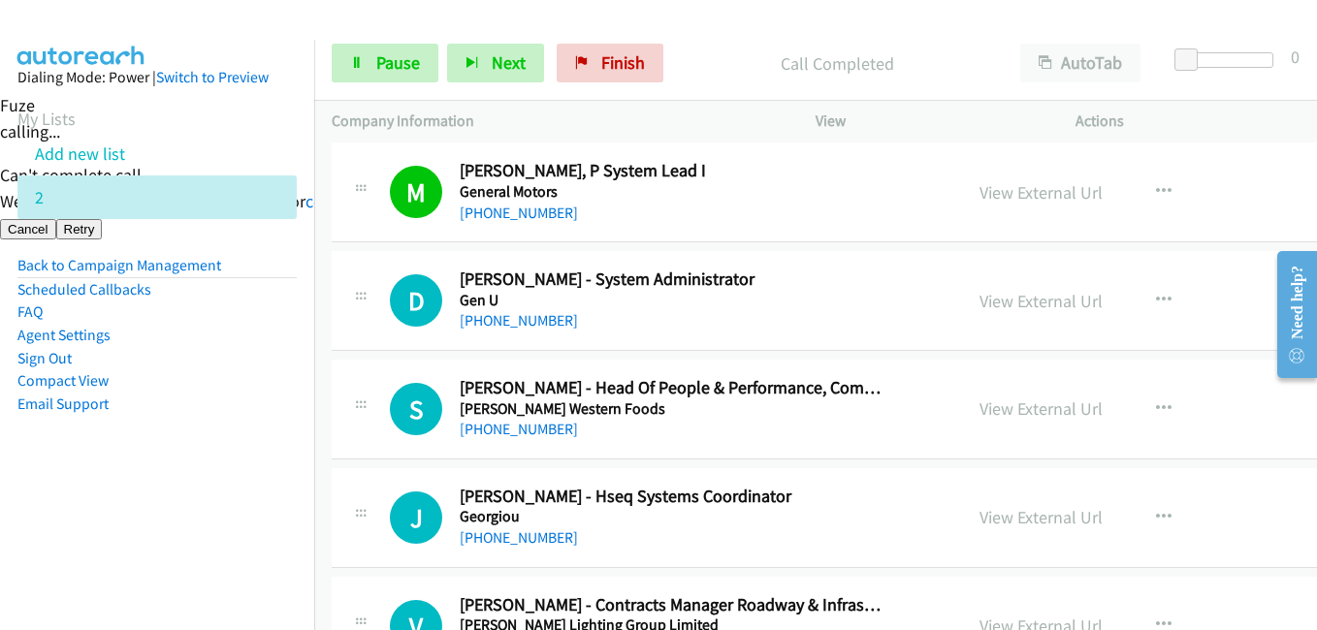
scroll to position [7758, 0]
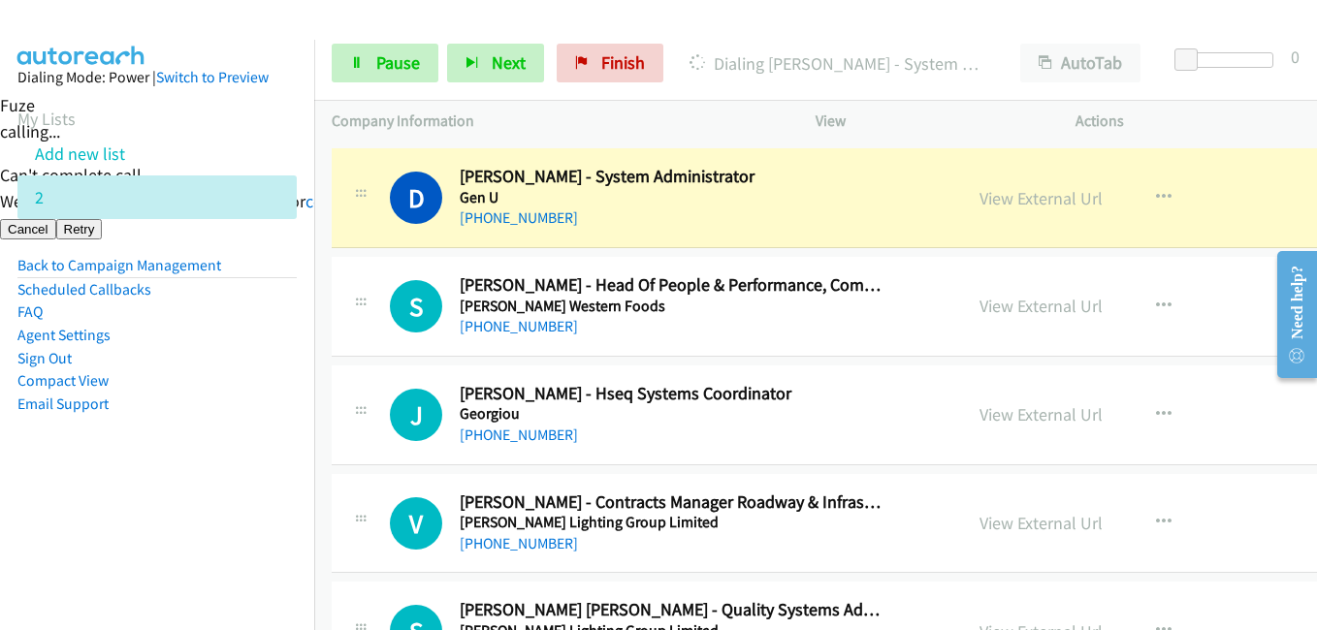
drag, startPoint x: 244, startPoint y: 408, endPoint x: 635, endPoint y: 395, distance: 391.0
click at [247, 408] on li "Email Support" at bounding box center [156, 404] width 279 height 23
click at [226, 466] on aside "Dialing Mode: Power | Switch to Preview My Lists Add new list 2 Back to Campaig…" at bounding box center [157, 272] width 314 height 464
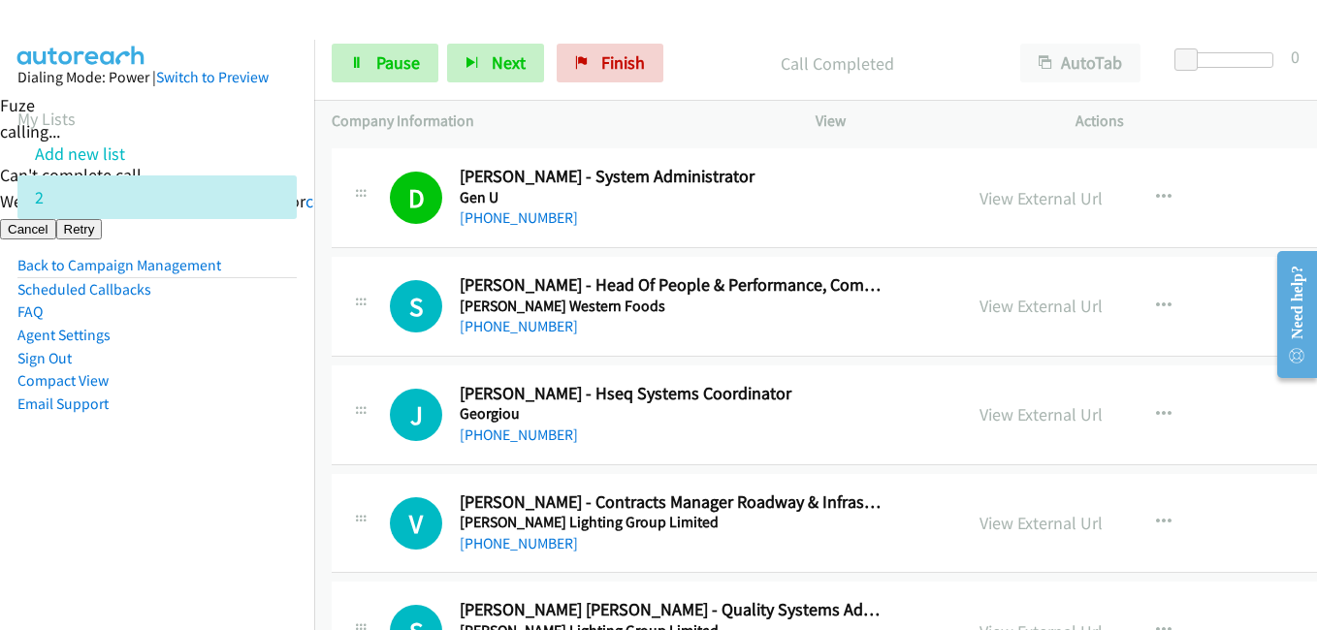
scroll to position [7855, 0]
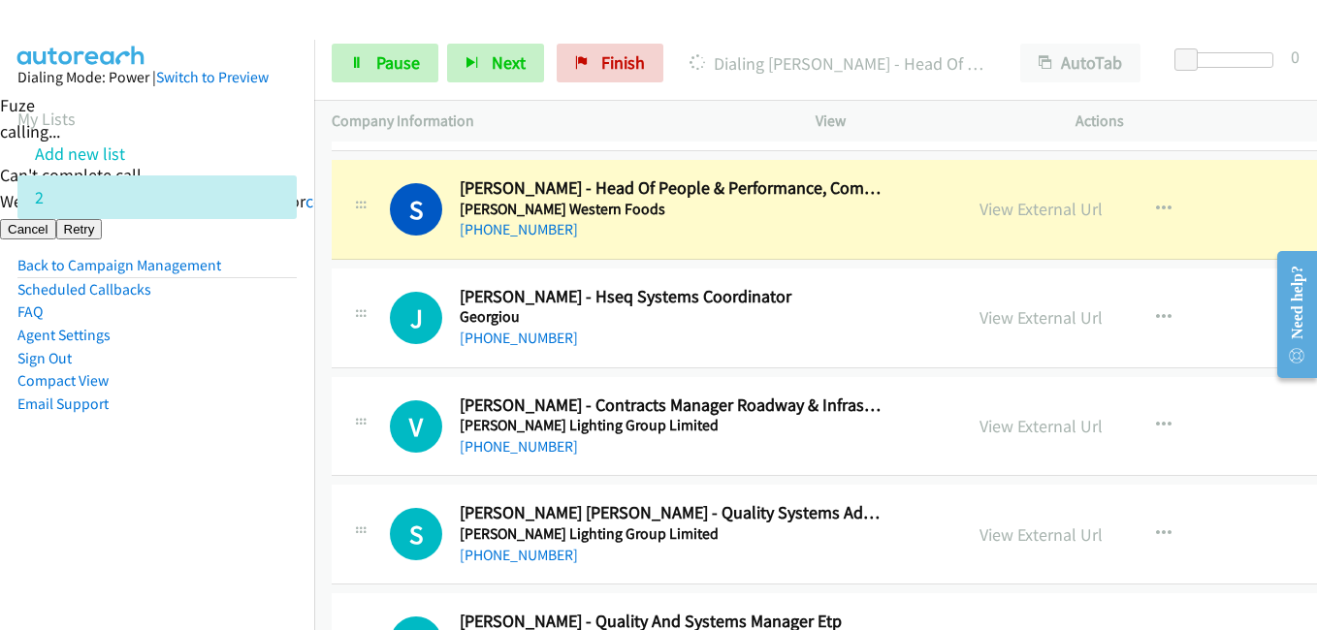
click at [202, 492] on aside "Dialing Mode: Power | Switch to Preview My Lists Add new list 2 Back to Campaig…" at bounding box center [157, 272] width 314 height 464
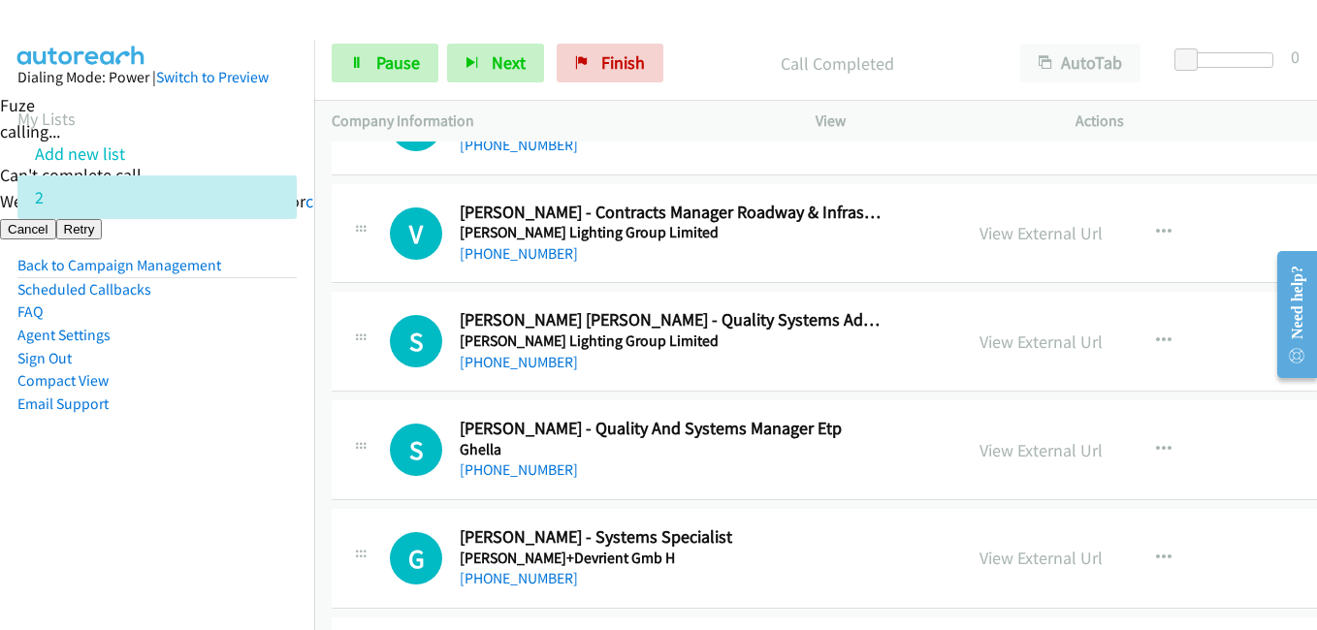
scroll to position [8049, 0]
click at [393, 55] on span "Pause" at bounding box center [398, 62] width 44 height 22
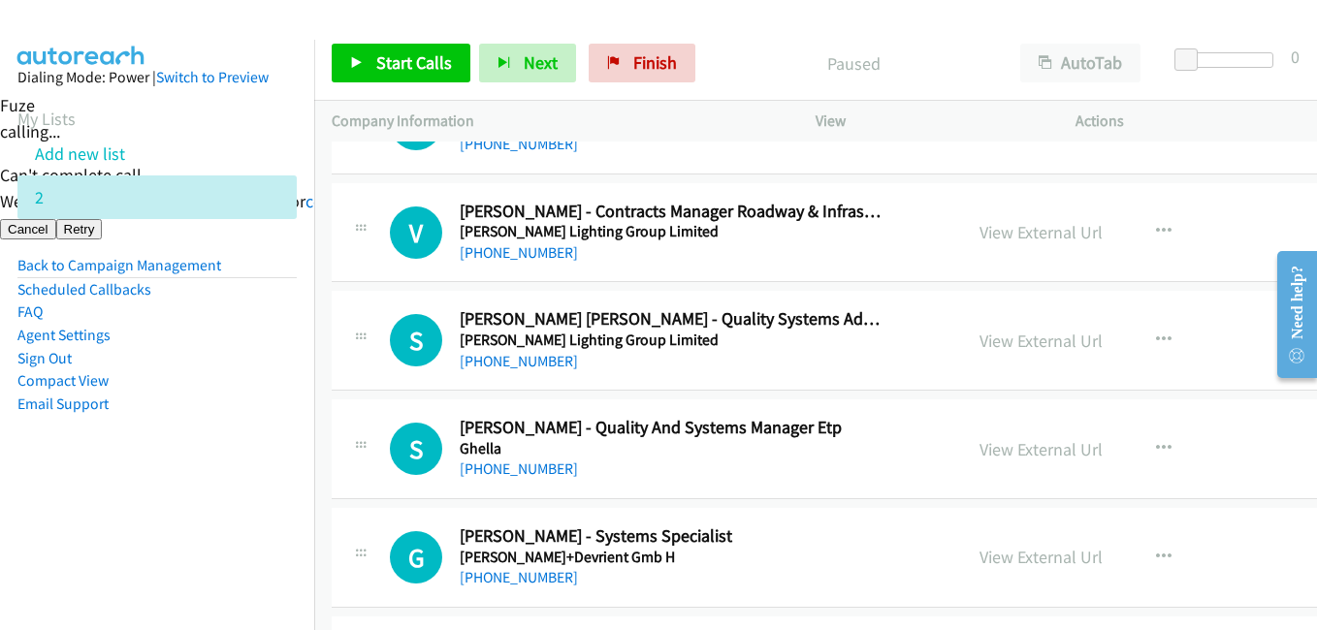
drag, startPoint x: 217, startPoint y: 459, endPoint x: 510, endPoint y: 423, distance: 295.0
click at [217, 458] on aside "Dialing Mode: Power | Switch to Preview My Lists Add new list 2 Back to Campaig…" at bounding box center [157, 272] width 314 height 464
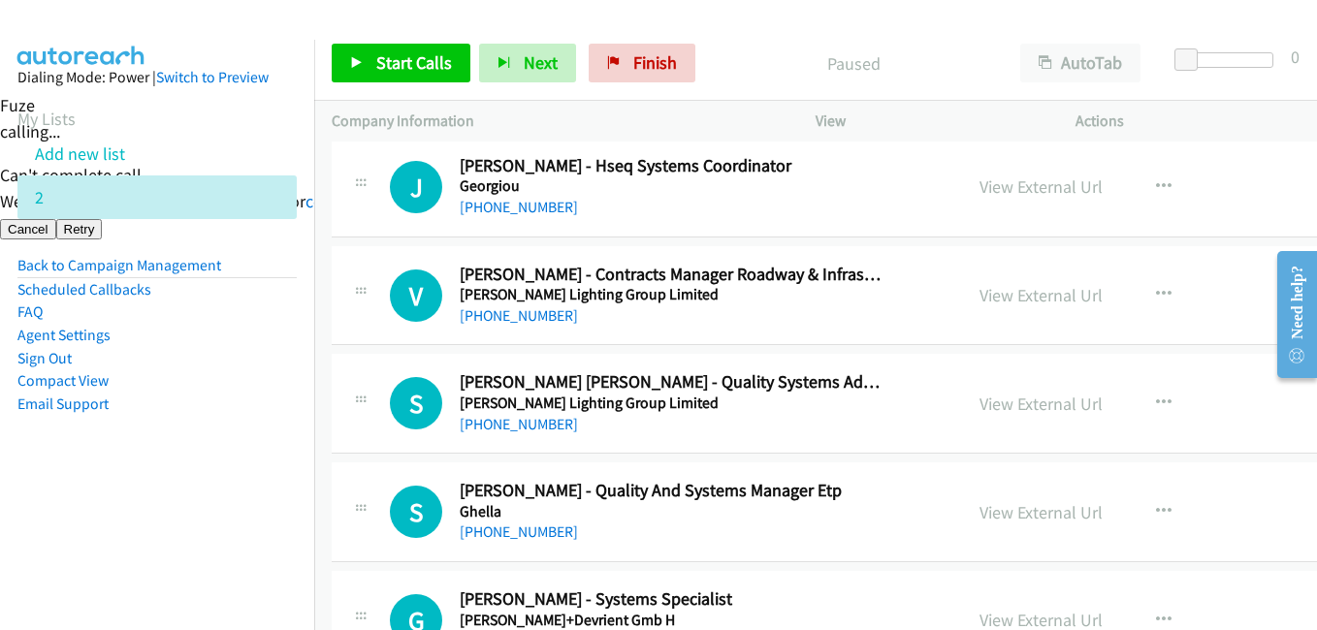
scroll to position [7952, 0]
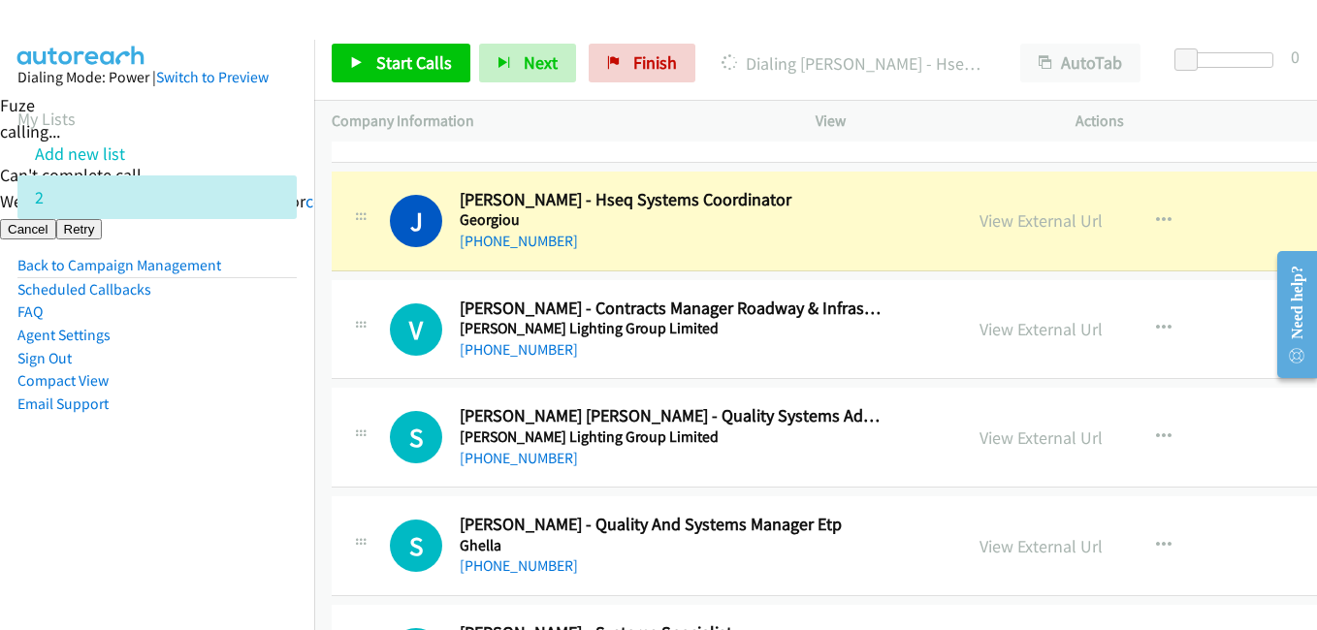
drag, startPoint x: 118, startPoint y: 453, endPoint x: 844, endPoint y: 332, distance: 735.4
click at [146, 453] on aside "Dialing Mode: Power | Switch to Preview My Lists Add new list 2 Back to Campaig…" at bounding box center [157, 272] width 314 height 464
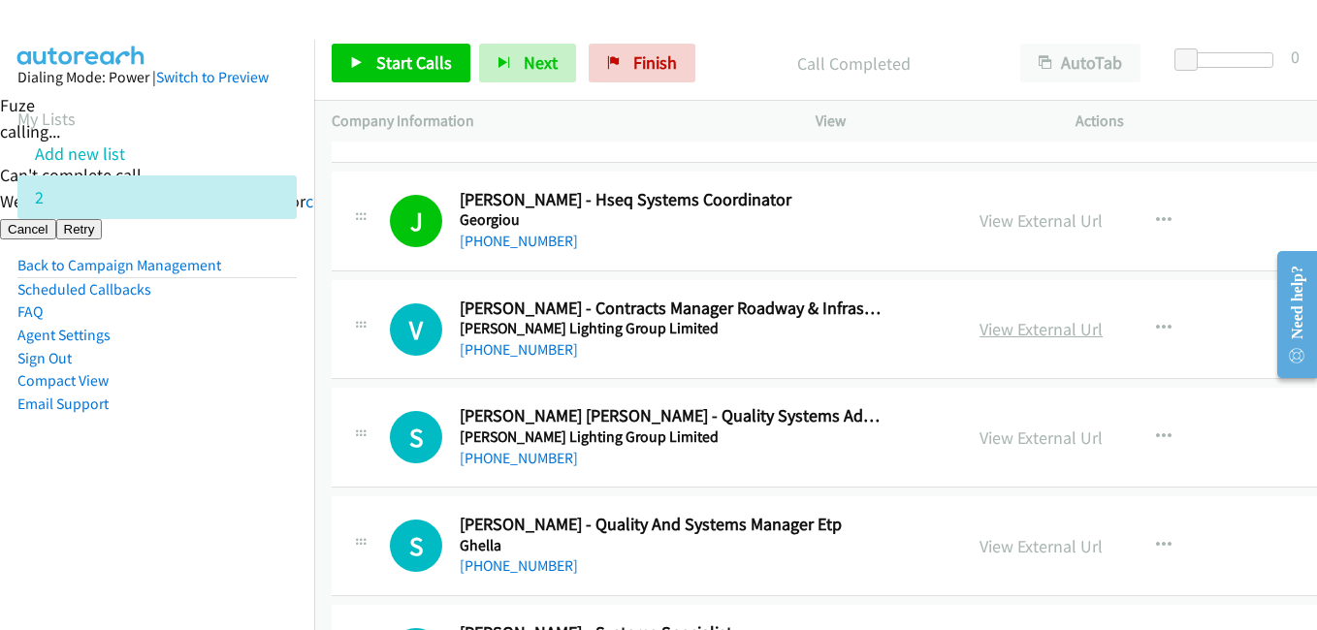
click at [1021, 336] on link "View External Url" at bounding box center [1040, 329] width 123 height 22
click at [382, 70] on span "Start Calls" at bounding box center [414, 62] width 76 height 22
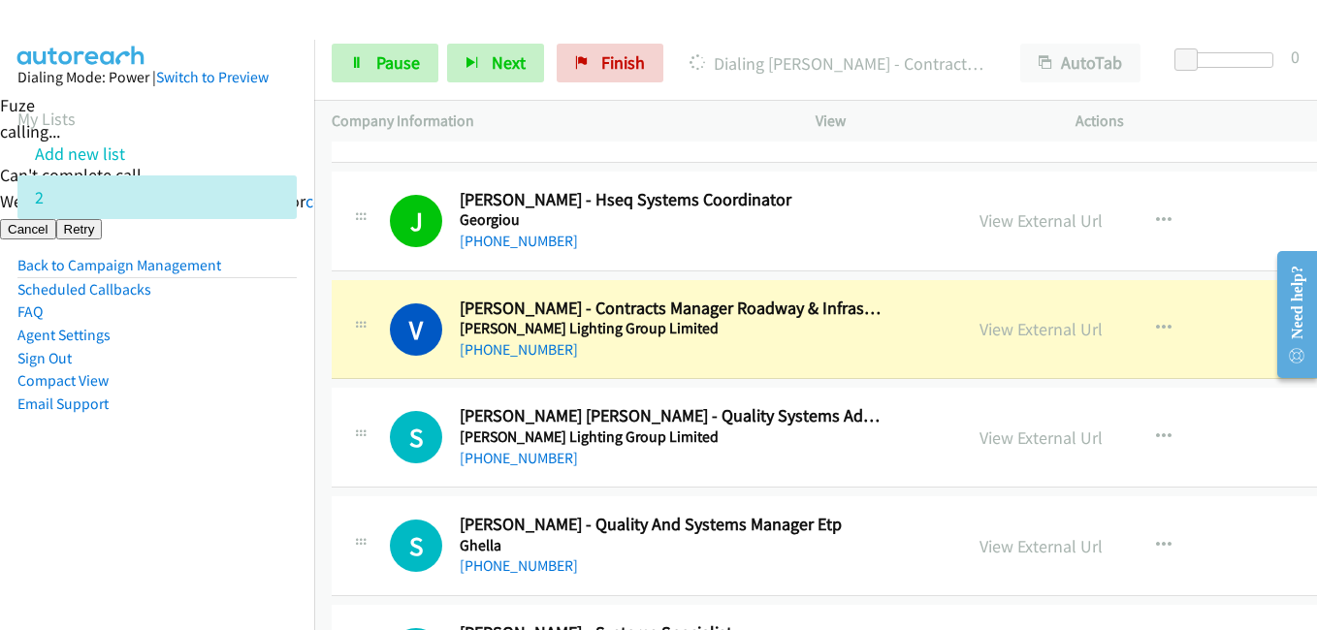
drag, startPoint x: 182, startPoint y: 478, endPoint x: 622, endPoint y: 357, distance: 455.7
click at [189, 480] on aside "Dialing Mode: Power | Switch to Preview My Lists Add new list 2 Back to Campaig…" at bounding box center [157, 272] width 314 height 464
drag, startPoint x: 298, startPoint y: 522, endPoint x: 391, endPoint y: 511, distance: 93.7
click at [305, 522] on nav "Dialing Mode: Power | Switch to Preview My Lists Add new list 2 Back to Campaig…" at bounding box center [157, 355] width 315 height 630
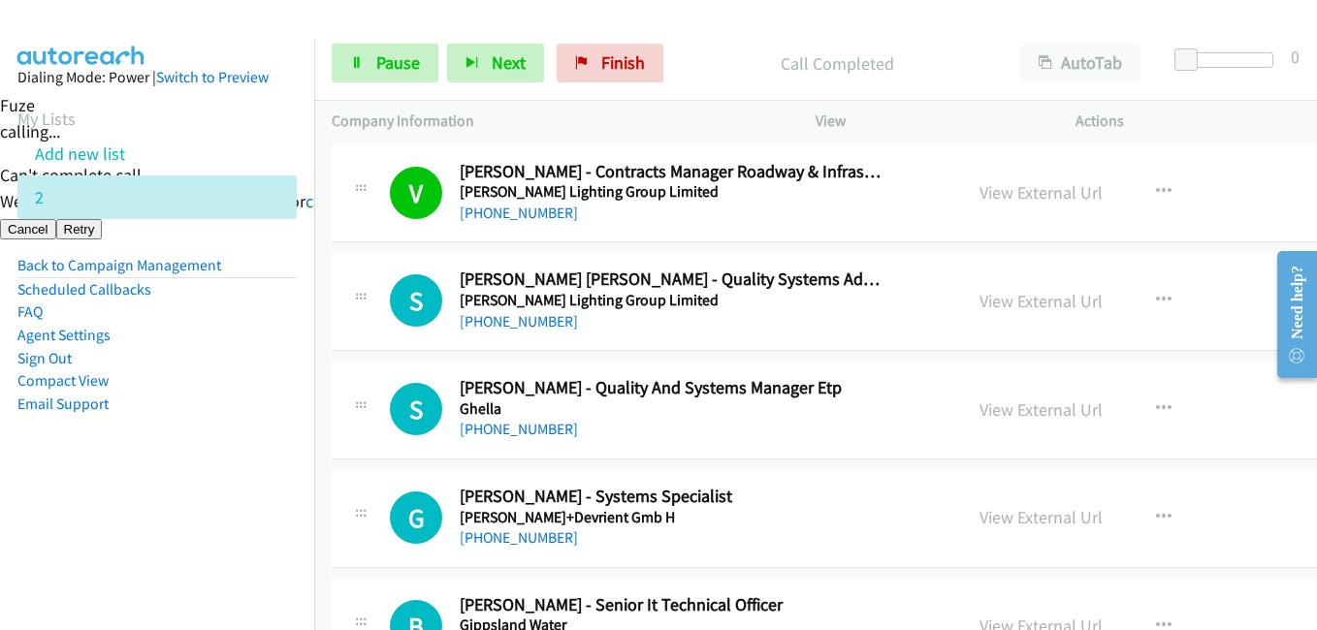
scroll to position [8146, 0]
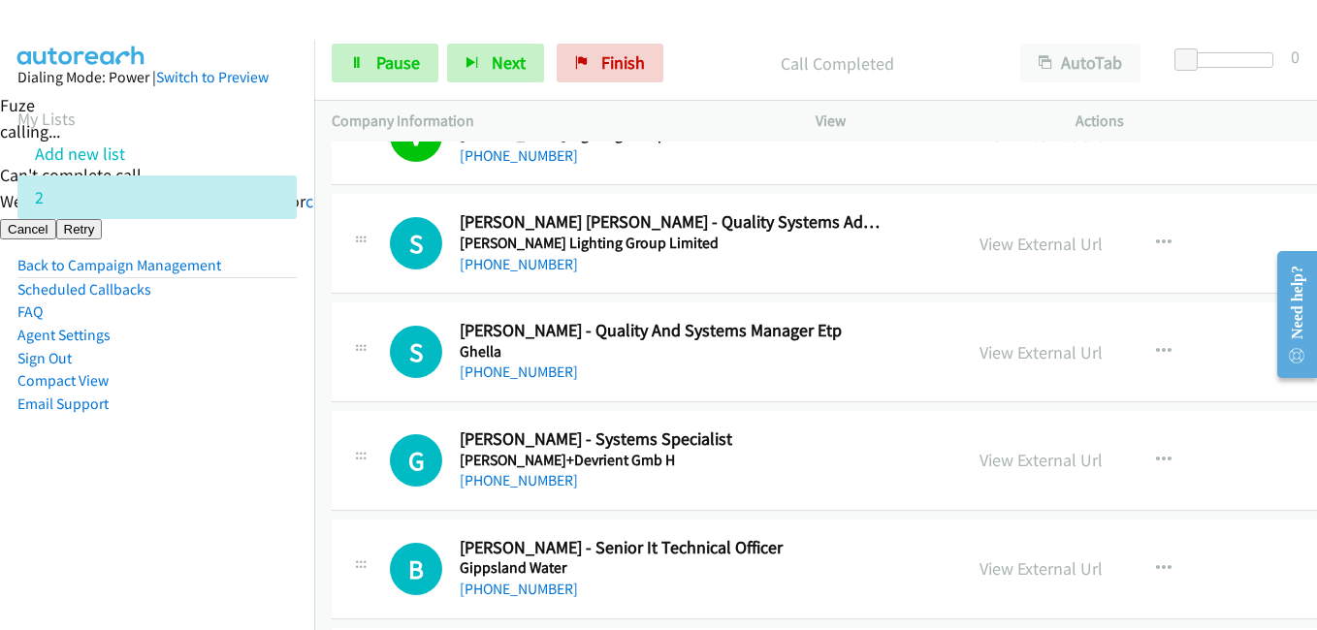
drag, startPoint x: 184, startPoint y: 495, endPoint x: 560, endPoint y: 464, distance: 377.5
click at [187, 495] on aside "Dialing Mode: Power | Switch to Preview My Lists Add new list 2 Back to Campaig…" at bounding box center [157, 272] width 314 height 464
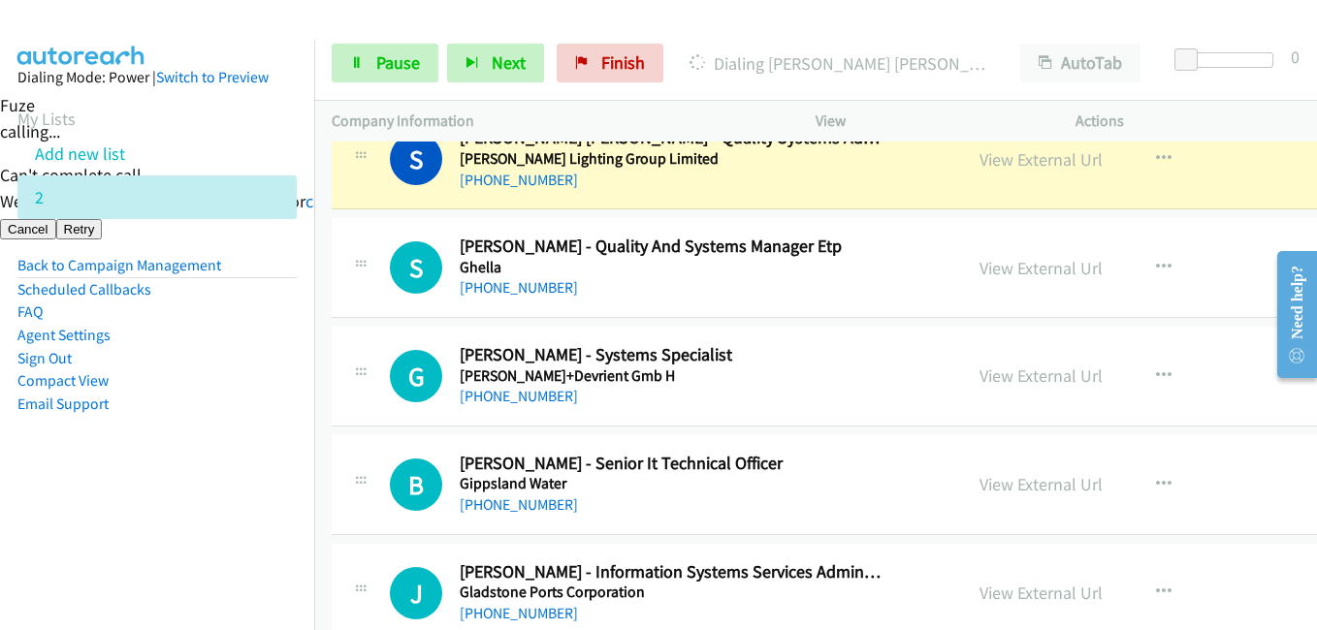
scroll to position [8339, 0]
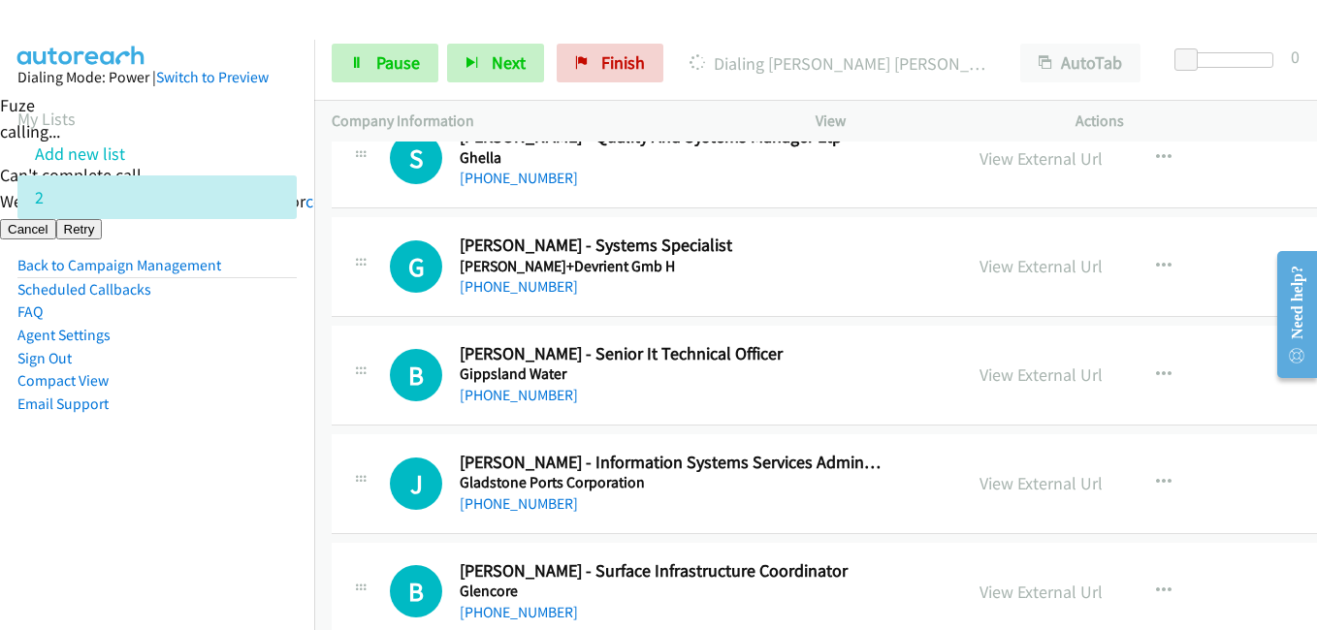
drag, startPoint x: 150, startPoint y: 514, endPoint x: 466, endPoint y: 453, distance: 322.0
click at [162, 512] on nav "Dialing Mode: Power | Switch to Preview My Lists Add new list 2 Back to Campaig…" at bounding box center [157, 355] width 315 height 630
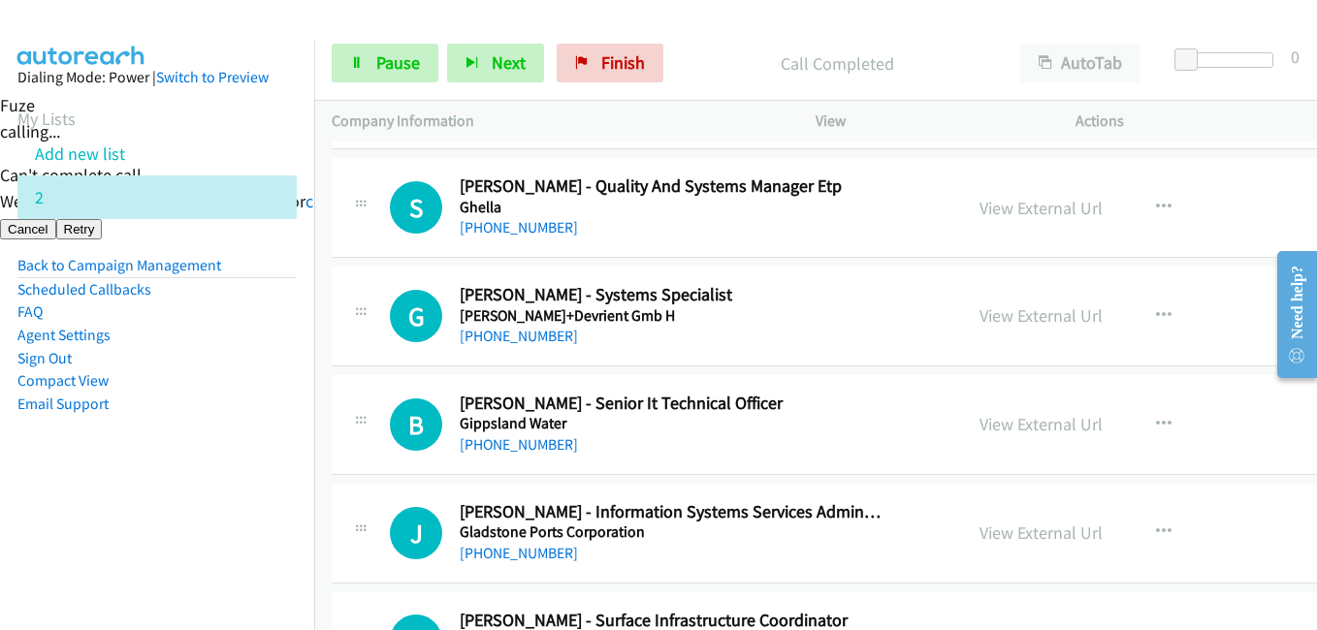
scroll to position [8243, 0]
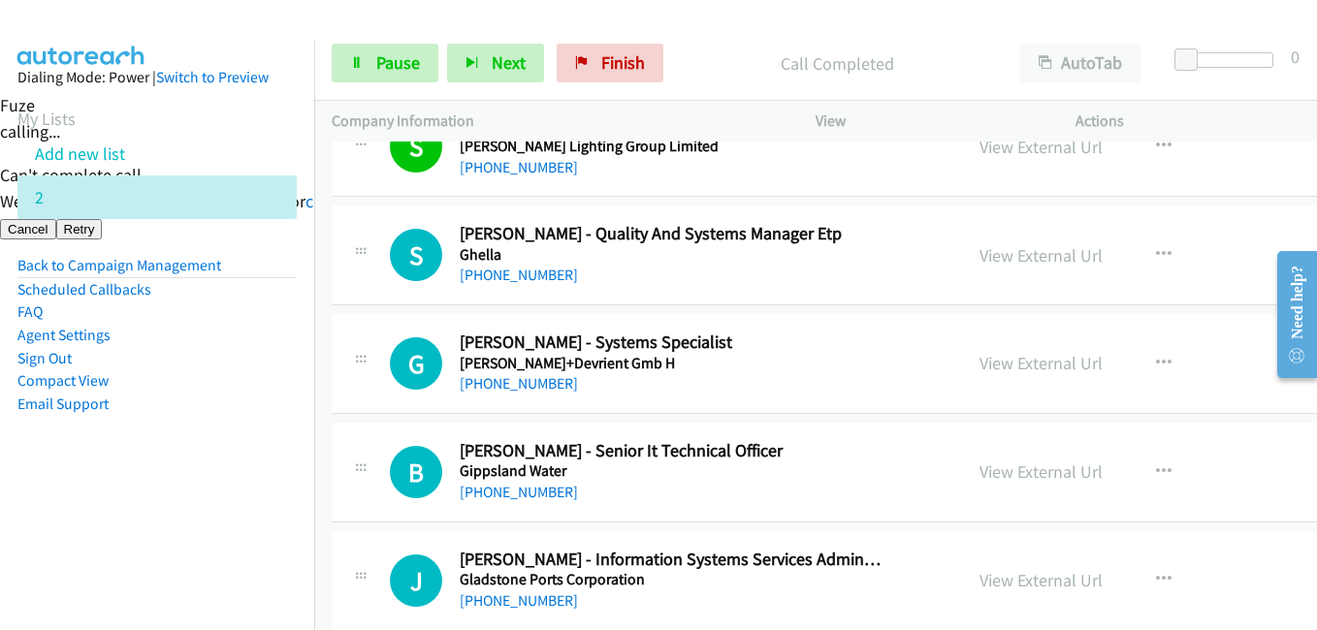
drag, startPoint x: 162, startPoint y: 511, endPoint x: 311, endPoint y: 506, distance: 149.4
click at [166, 511] on nav "Dialing Mode: Power | Switch to Preview My Lists Add new list 2 Back to Campaig…" at bounding box center [157, 355] width 315 height 630
click at [990, 367] on link "View External Url" at bounding box center [1040, 363] width 123 height 22
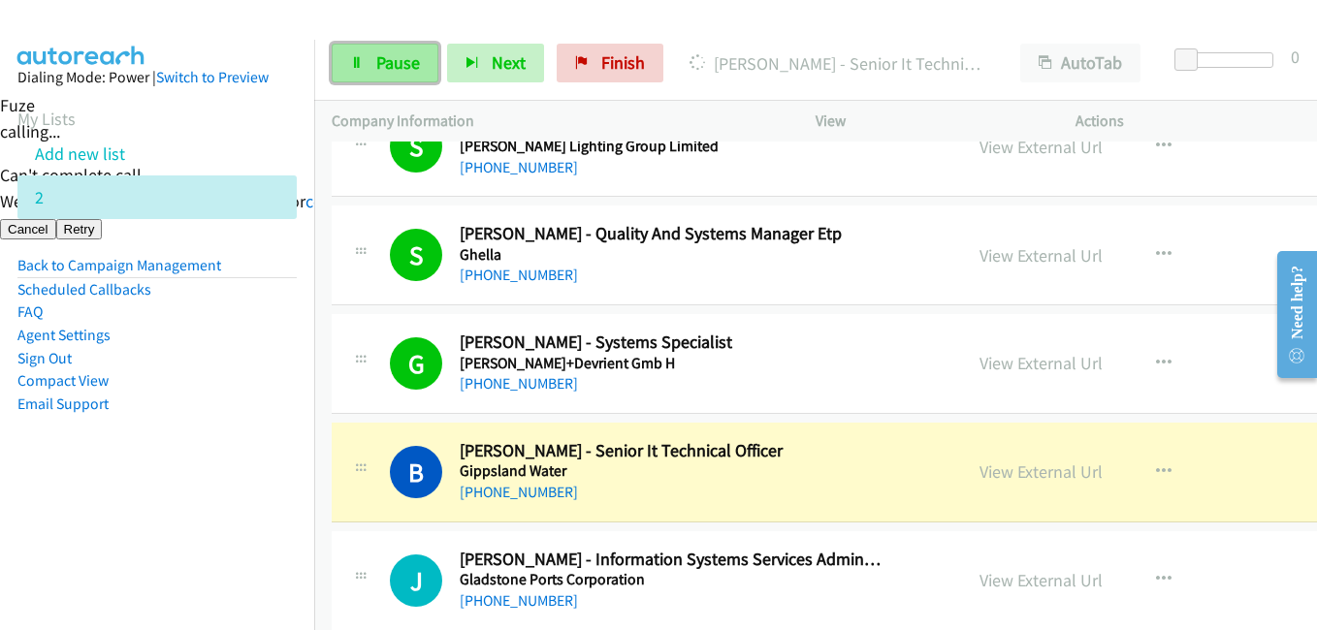
click at [390, 55] on span "Pause" at bounding box center [398, 62] width 44 height 22
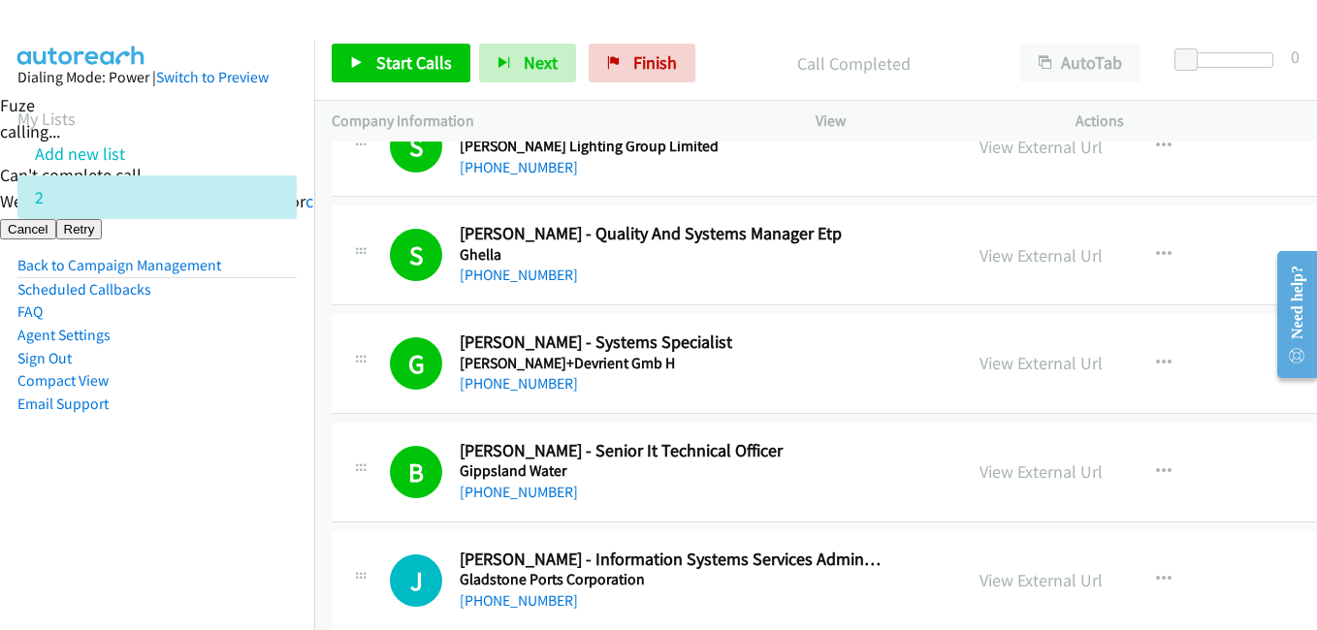
drag, startPoint x: 215, startPoint y: 509, endPoint x: 600, endPoint y: 447, distance: 389.9
click at [215, 507] on nav "Dialing Mode: Power | Switch to Preview My Lists Add new list 2 Back to Campaig…" at bounding box center [157, 355] width 315 height 630
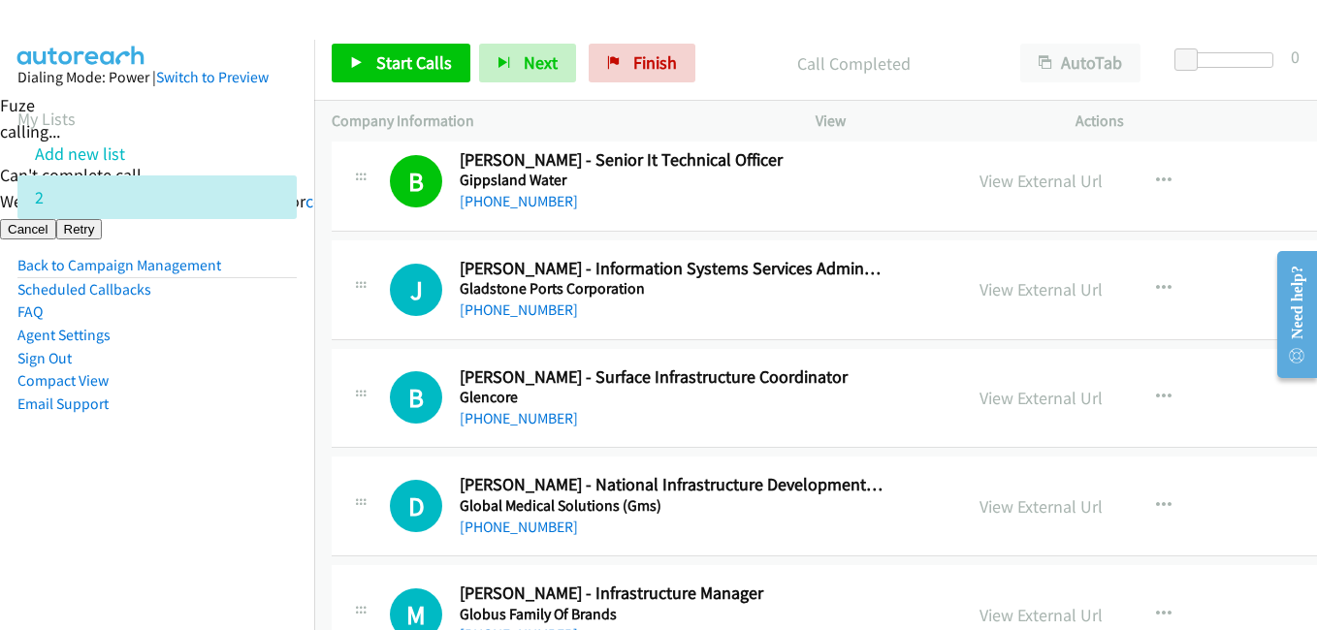
scroll to position [8727, 0]
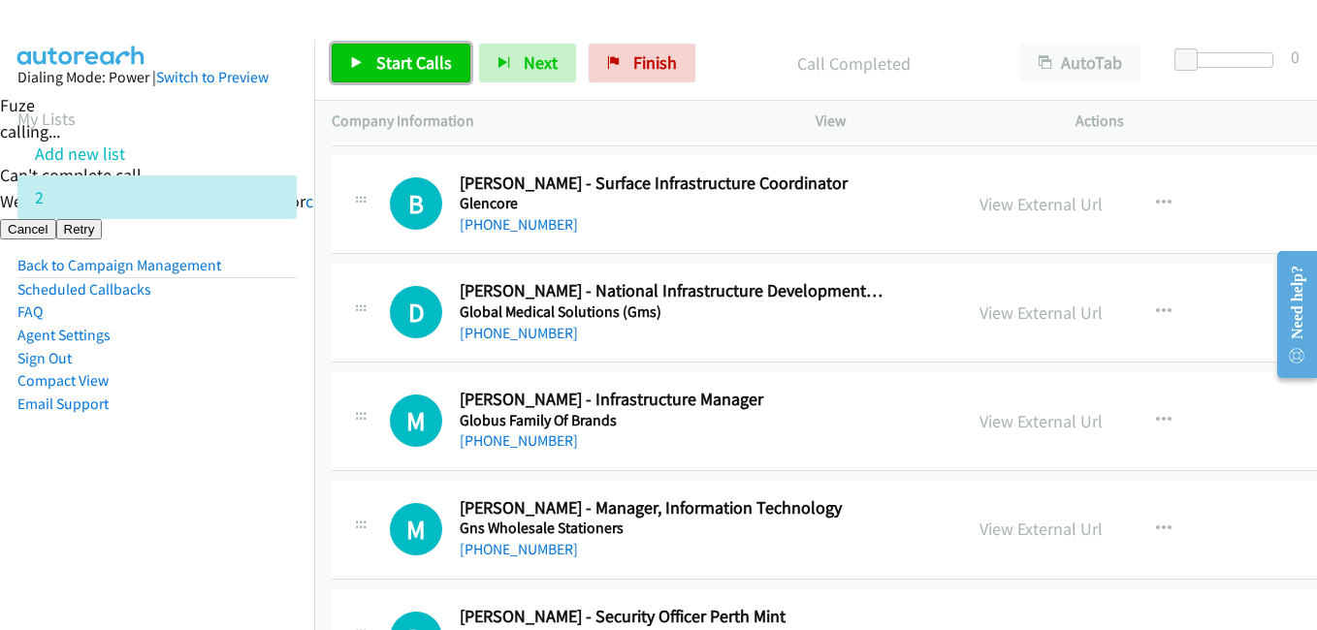
click at [422, 76] on link "Start Calls" at bounding box center [401, 63] width 139 height 39
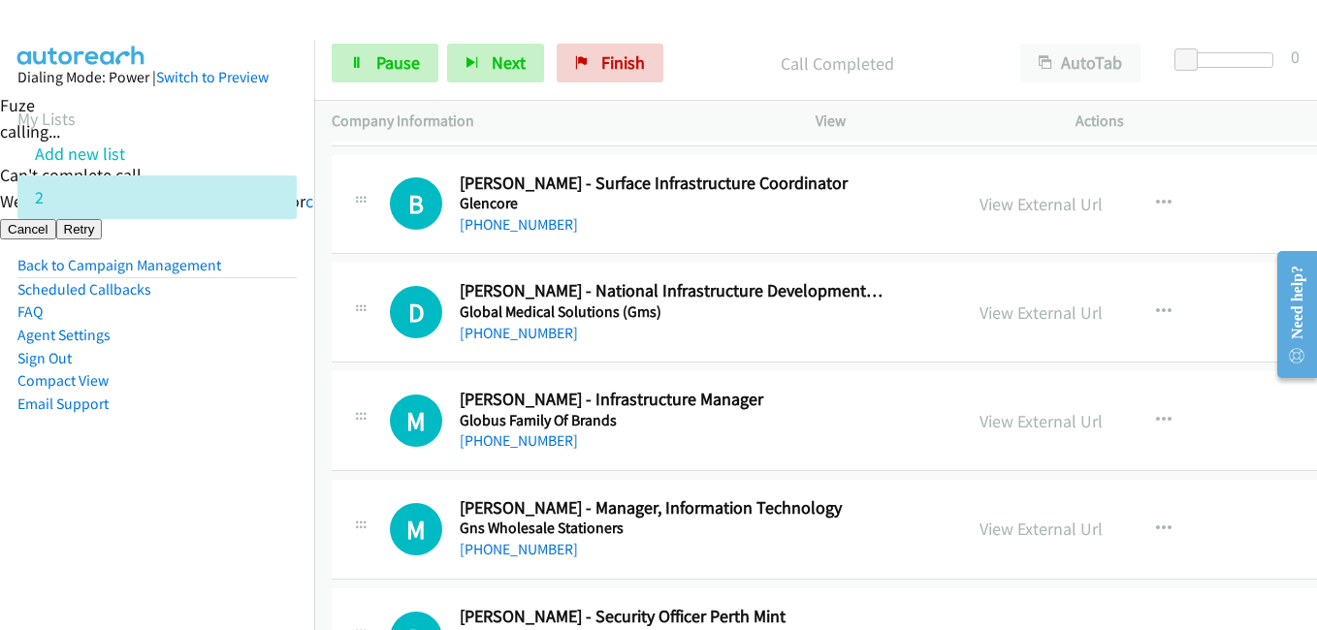
drag, startPoint x: 186, startPoint y: 431, endPoint x: 437, endPoint y: 415, distance: 251.6
click at [187, 431] on aside "Dialing Mode: Power | Switch to Preview My Lists Add new list 2 Back to Campaig…" at bounding box center [157, 272] width 314 height 464
click at [198, 487] on aside "Dialing Mode: Power | Switch to Preview My Lists Add new list 2 Back to Campaig…" at bounding box center [157, 272] width 314 height 464
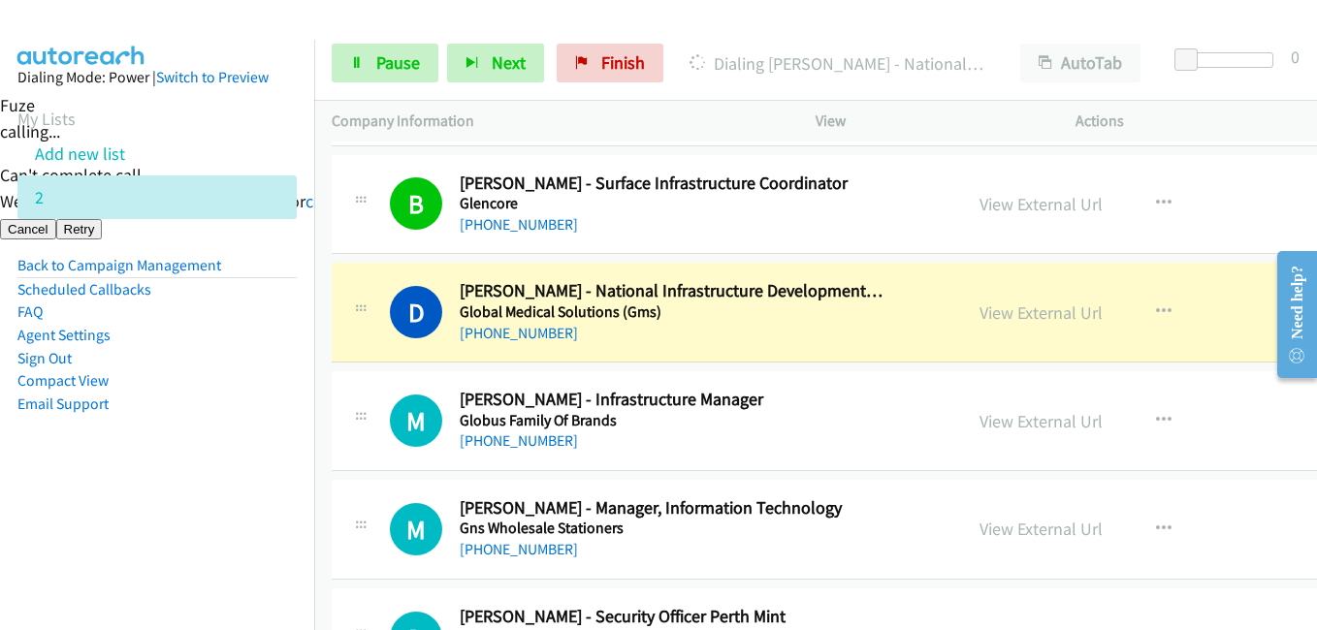
drag, startPoint x: 226, startPoint y: 496, endPoint x: 427, endPoint y: 497, distance: 200.7
click at [225, 496] on aside "Dialing Mode: Power | Switch to Preview My Lists Add new list 2 Back to Campaig…" at bounding box center [157, 272] width 314 height 464
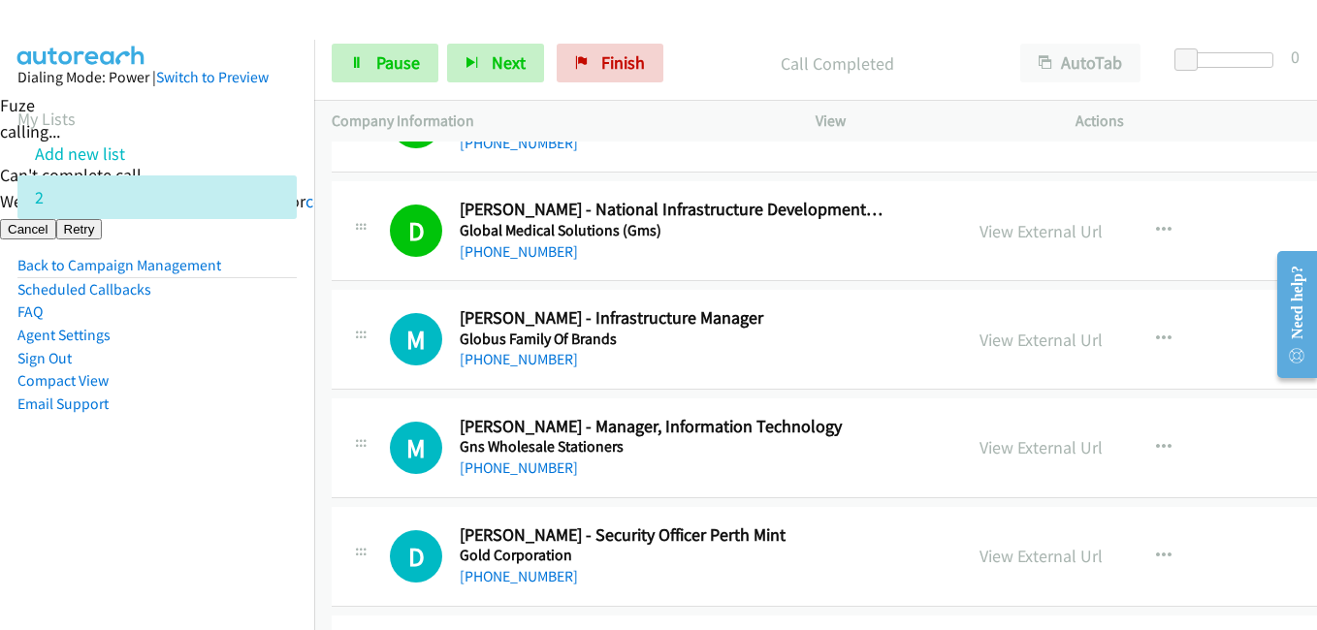
scroll to position [8921, 0]
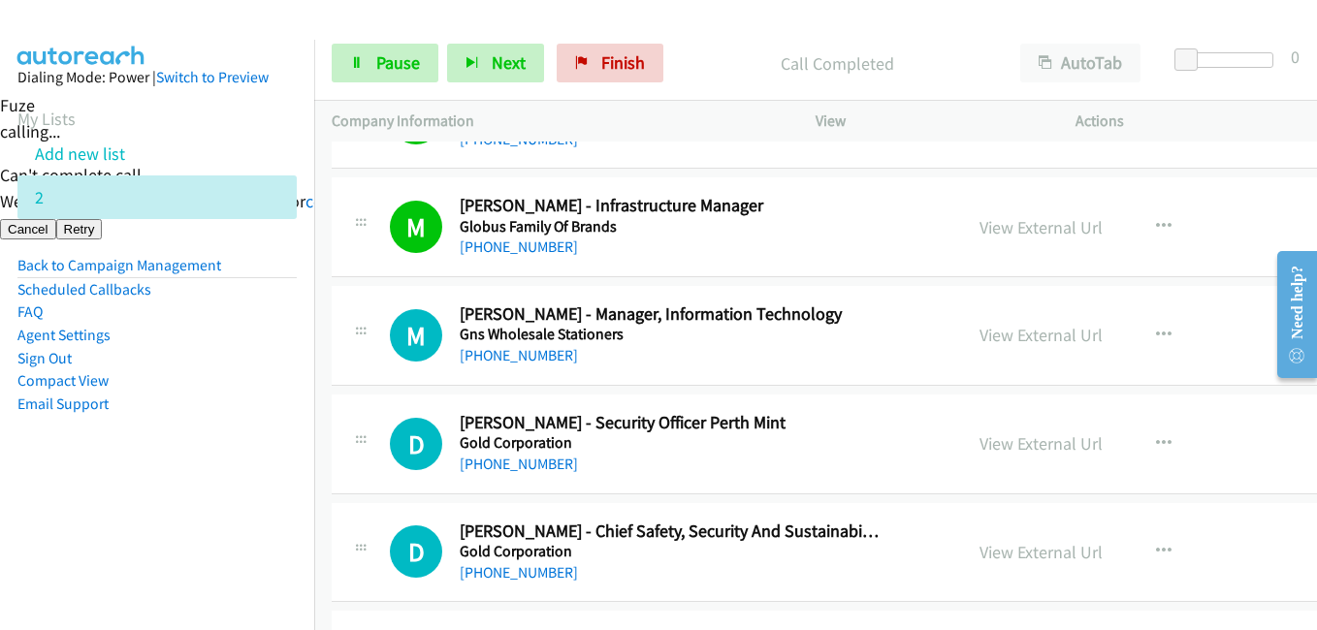
click at [283, 505] on nav "Dialing Mode: Power | Switch to Preview My Lists Add new list 2 Back to Campaig…" at bounding box center [157, 355] width 315 height 630
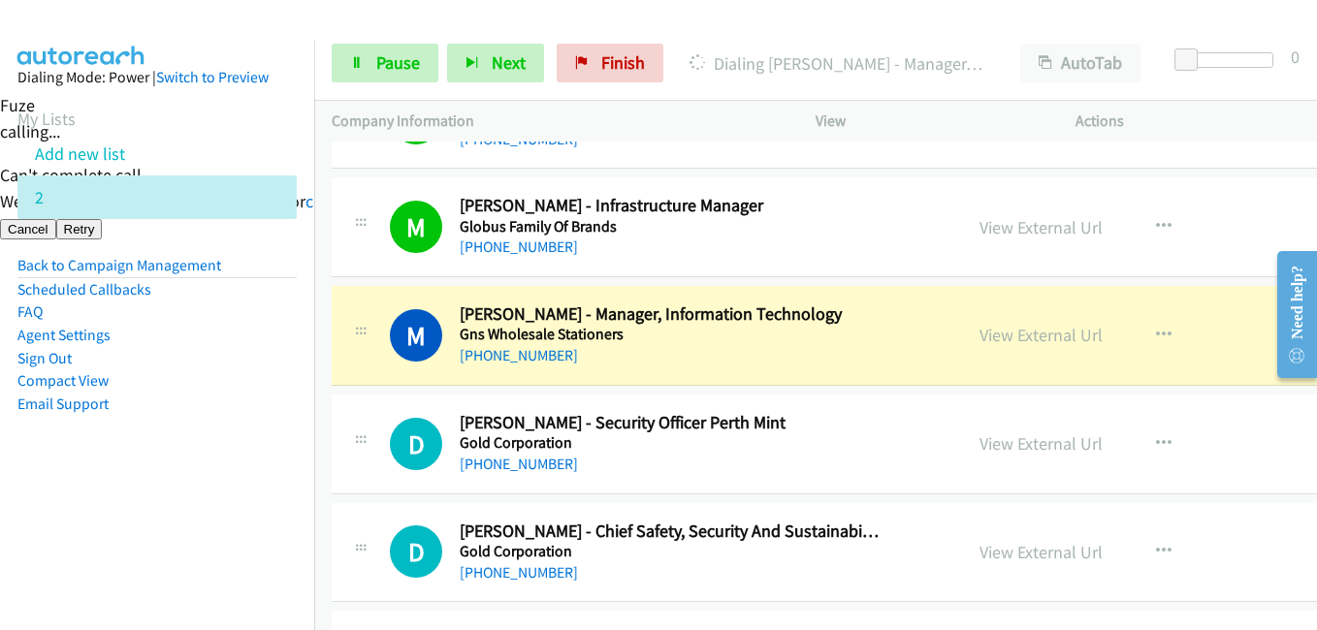
drag, startPoint x: 226, startPoint y: 462, endPoint x: 267, endPoint y: 453, distance: 41.7
click at [227, 462] on aside "Dialing Mode: Power | Switch to Preview My Lists Add new list 2 Back to Campaig…" at bounding box center [157, 272] width 314 height 464
click at [994, 341] on link "View External Url" at bounding box center [1040, 335] width 123 height 22
click at [419, 66] on link "Pause" at bounding box center [385, 63] width 107 height 39
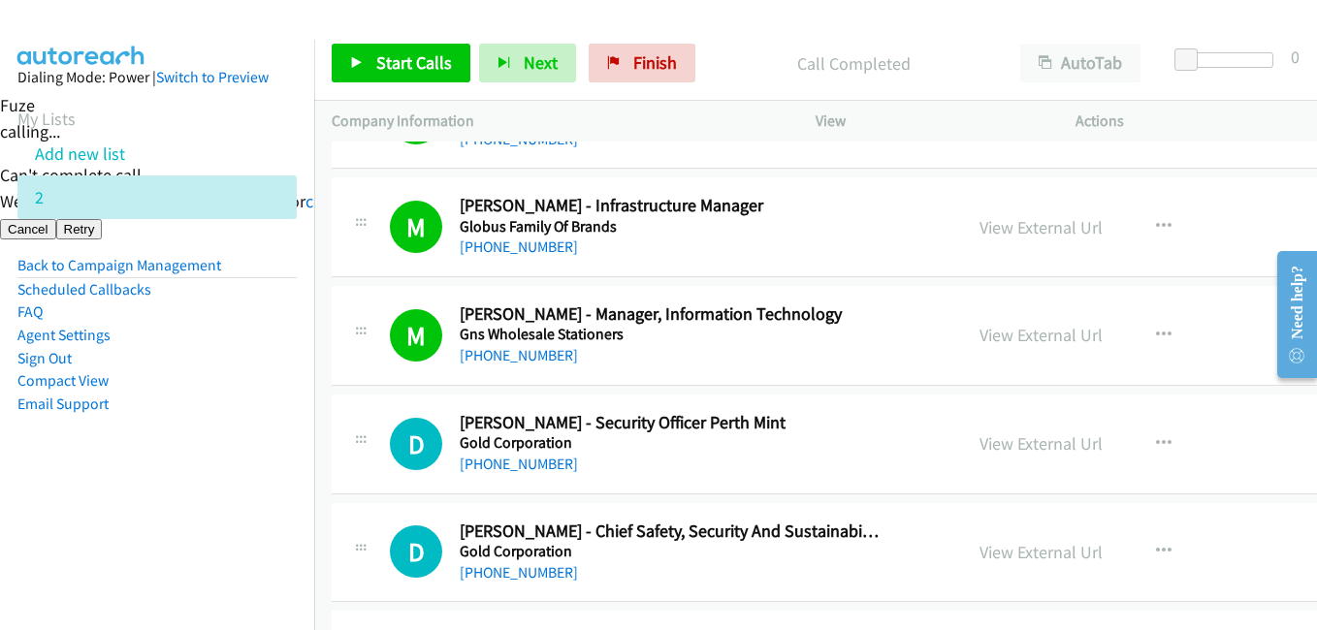
click at [192, 487] on aside "Dialing Mode: Power | Switch to Preview My Lists Add new list 2 Back to Campaig…" at bounding box center [157, 272] width 314 height 464
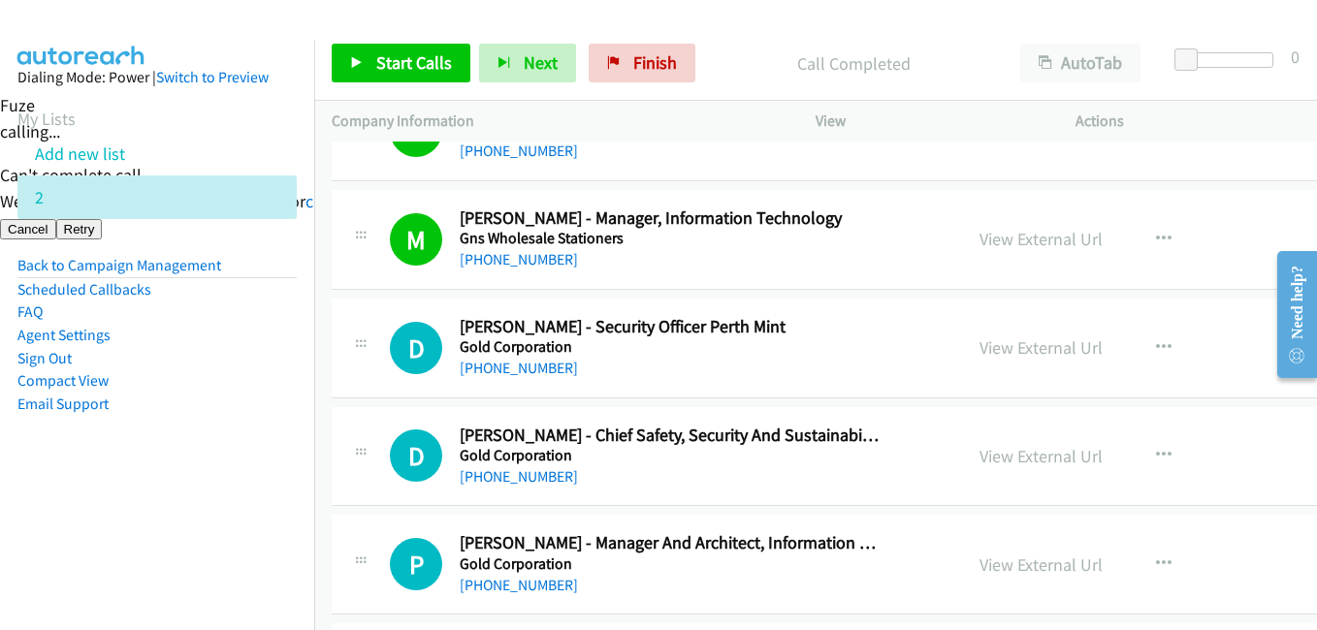
scroll to position [9018, 0]
click at [408, 60] on span "Start Calls" at bounding box center [414, 62] width 76 height 22
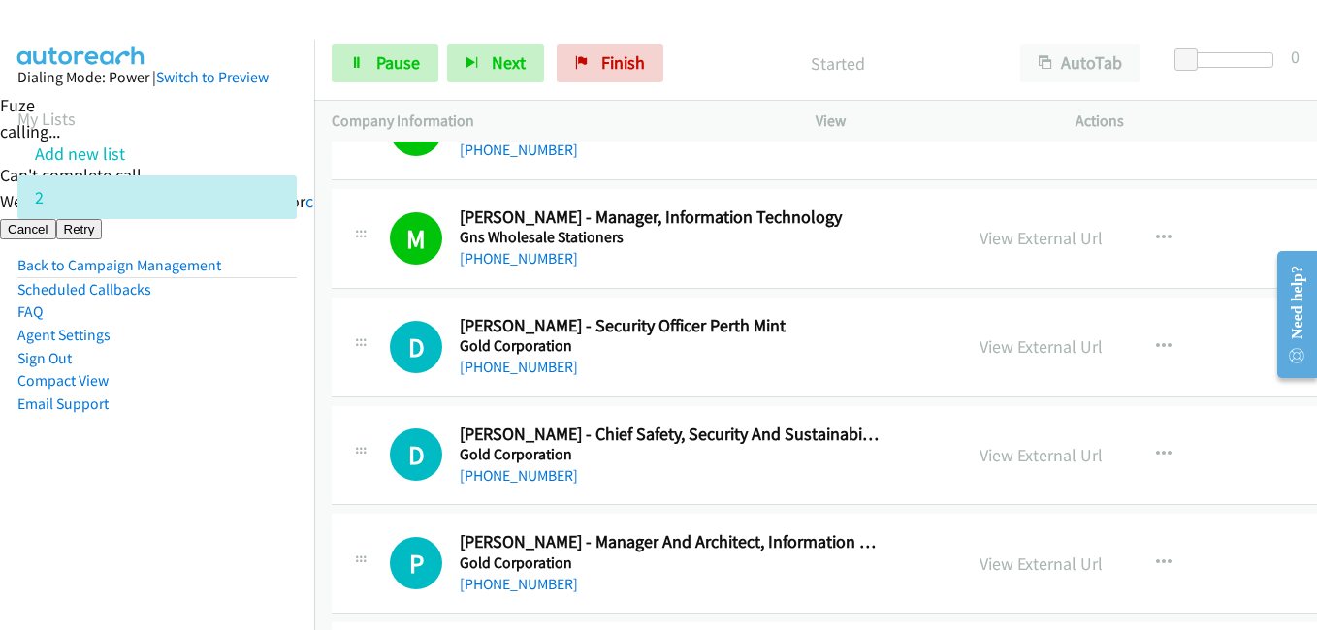
click at [297, 571] on nav "Dialing Mode: Power | Switch to Preview My Lists Add new list 2 Back to Campaig…" at bounding box center [157, 355] width 315 height 630
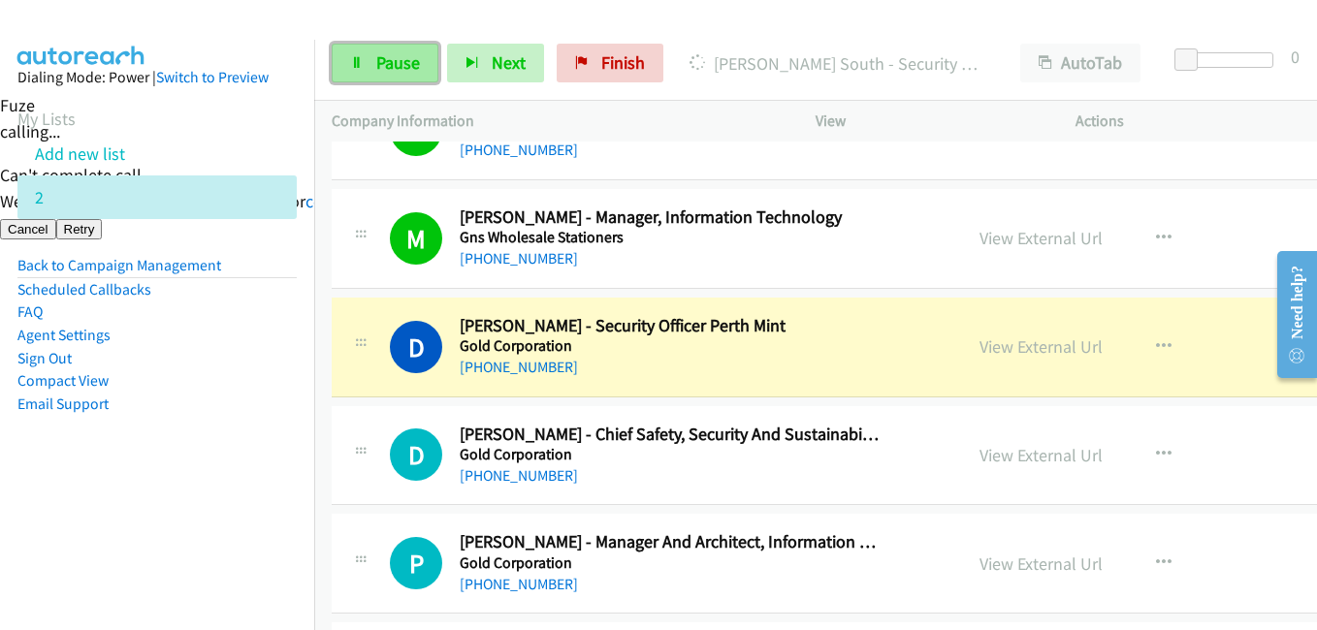
click at [387, 56] on span "Pause" at bounding box center [398, 62] width 44 height 22
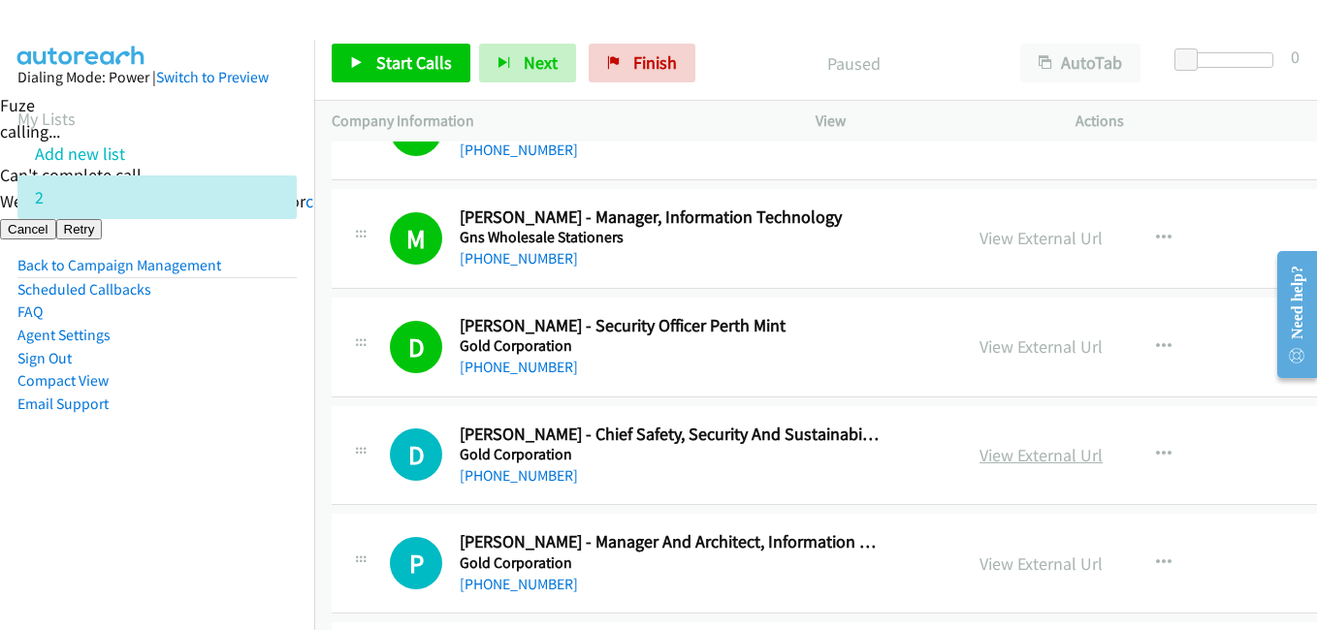
click at [1047, 457] on link "View External Url" at bounding box center [1040, 455] width 123 height 22
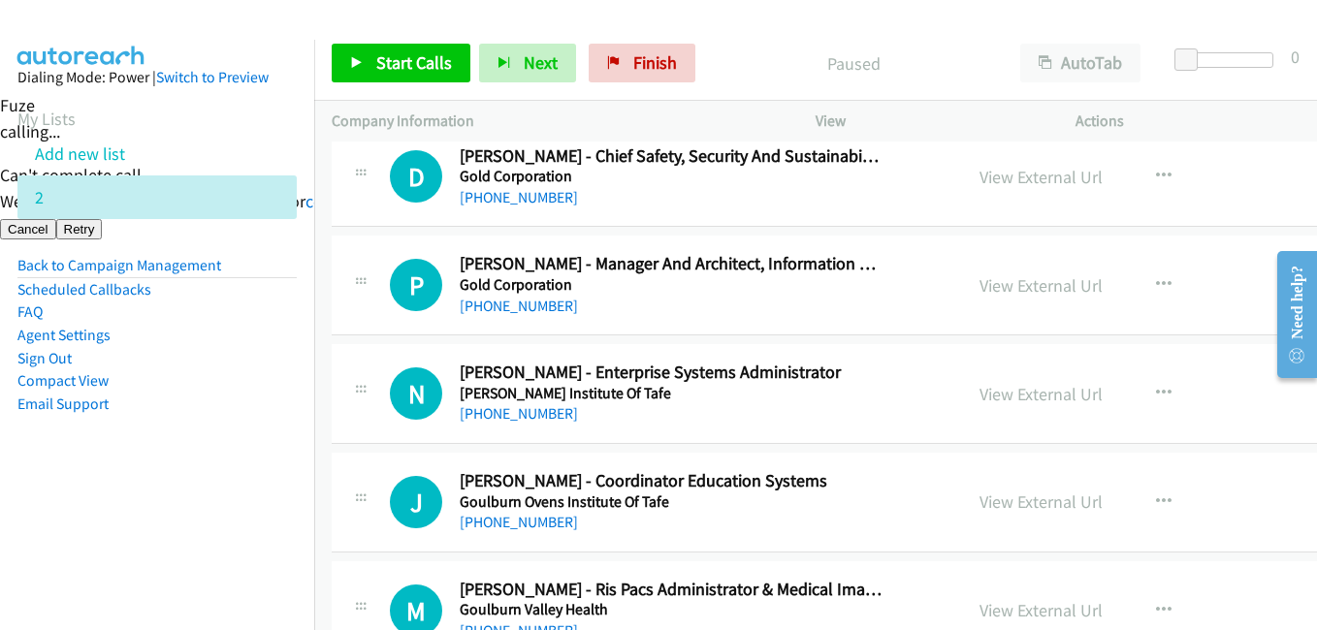
scroll to position [9309, 0]
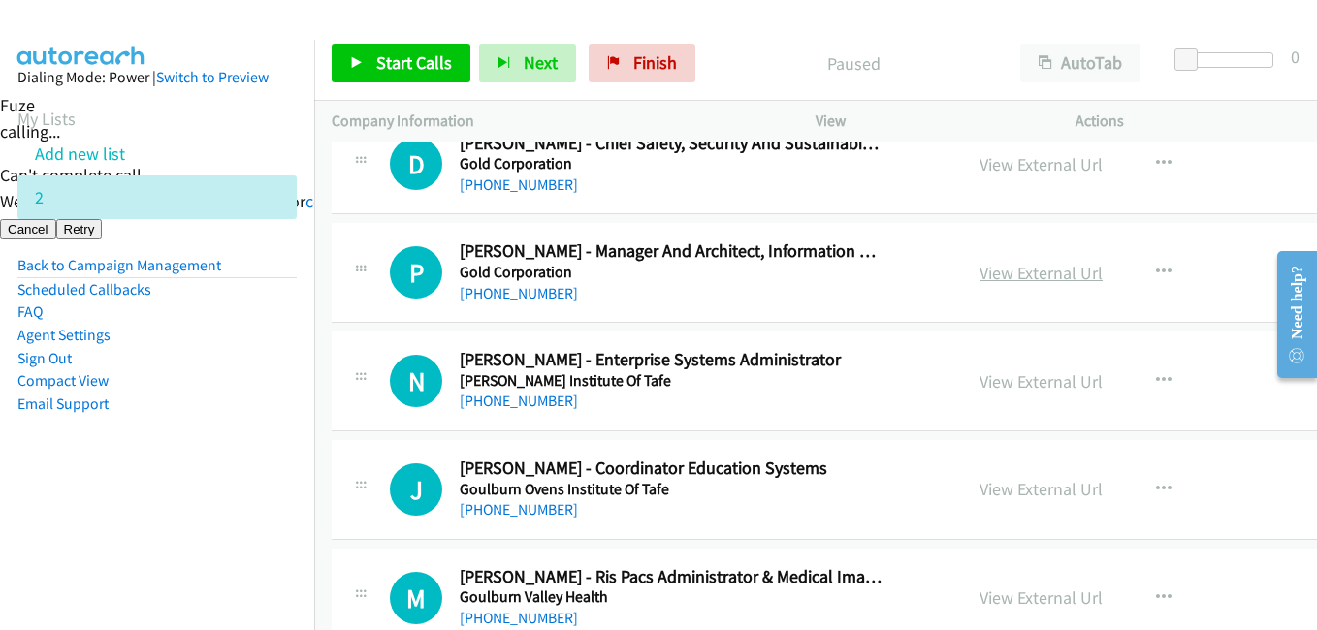
click at [1012, 265] on link "View External Url" at bounding box center [1040, 273] width 123 height 22
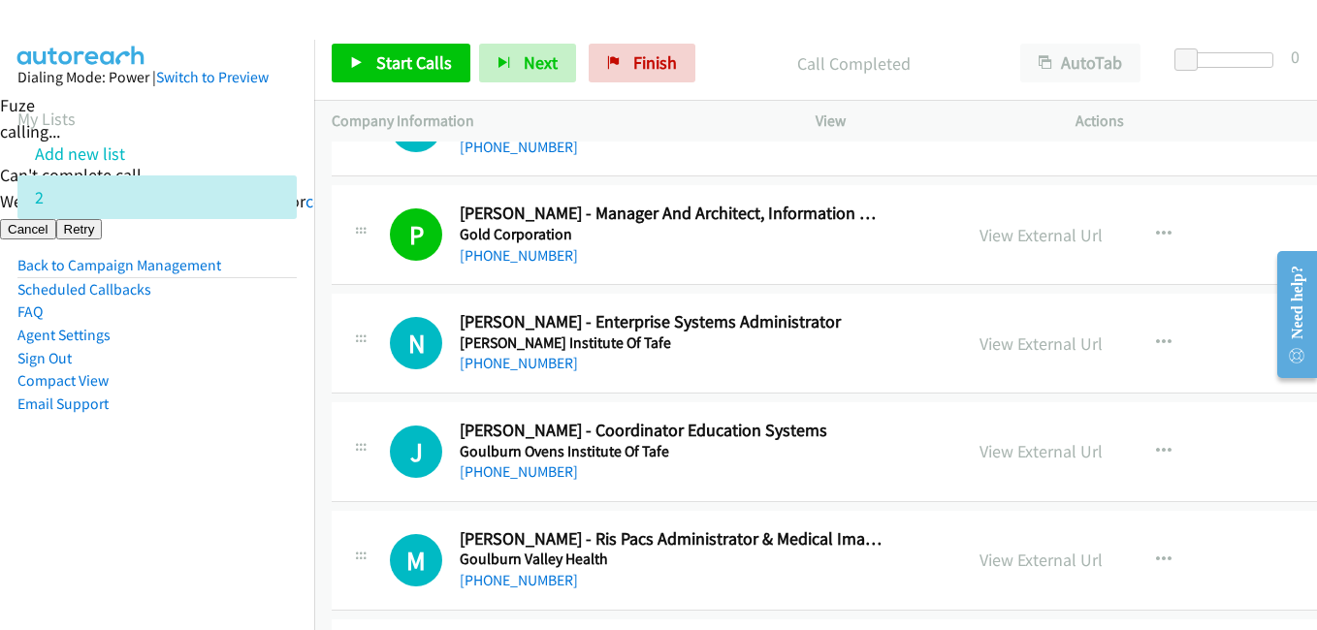
scroll to position [9406, 0]
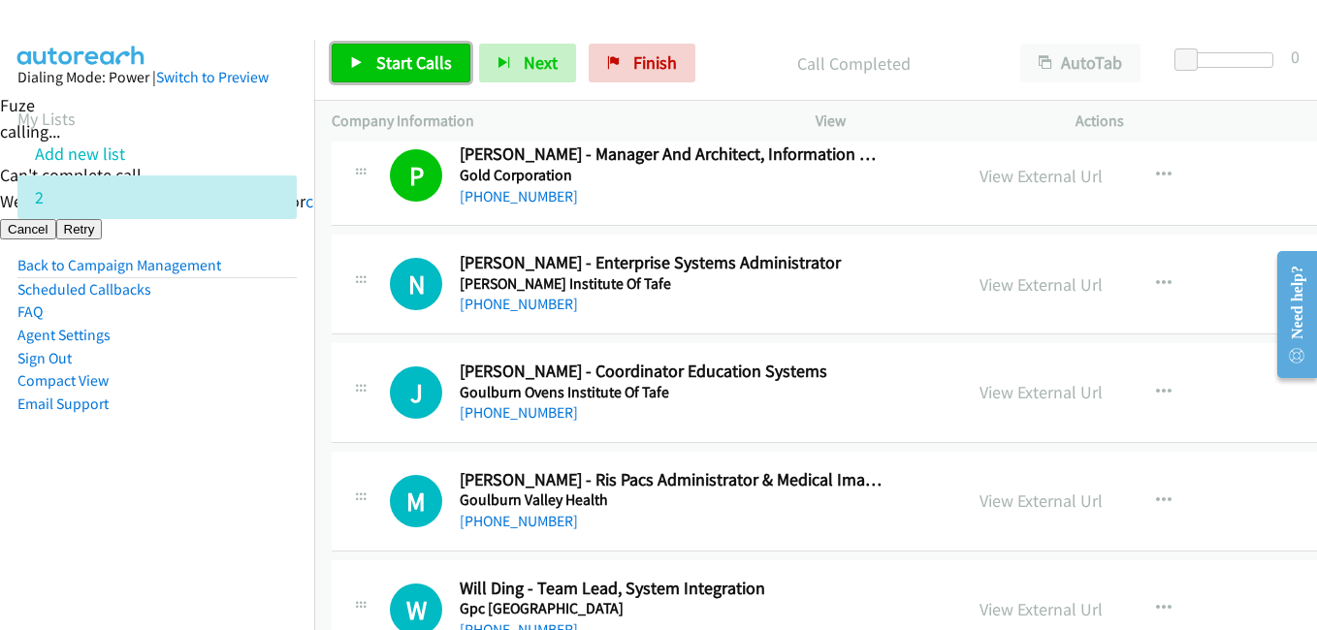
click at [415, 68] on span "Start Calls" at bounding box center [414, 62] width 76 height 22
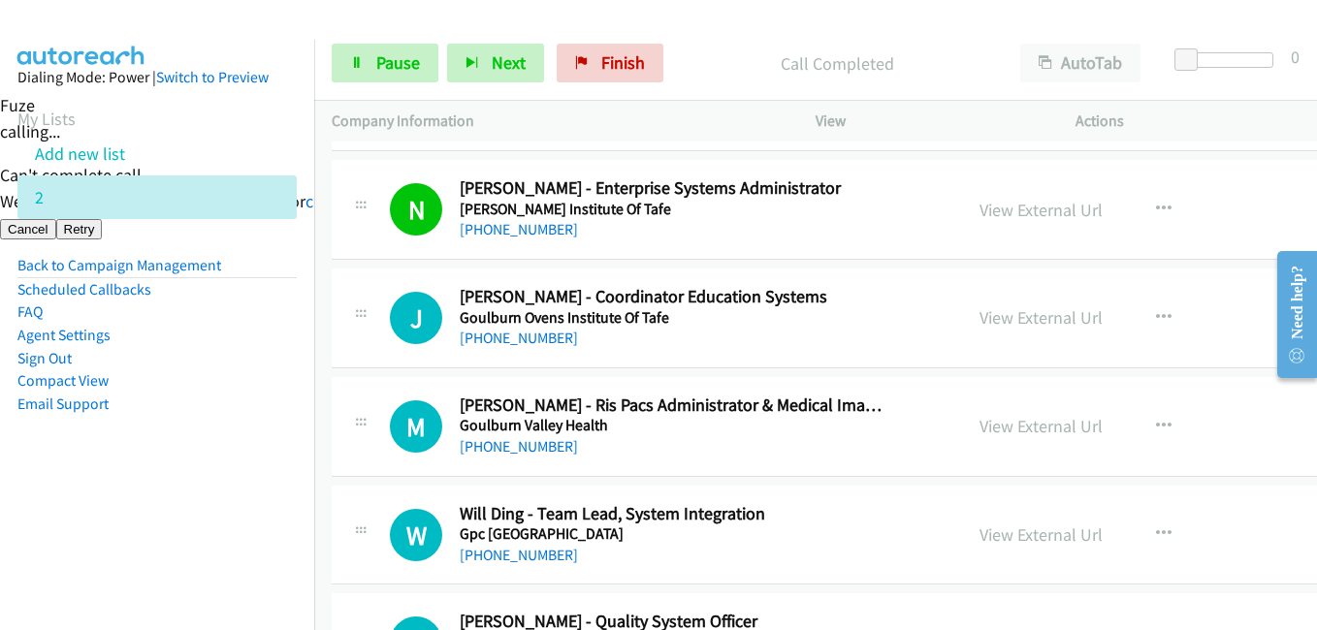
scroll to position [9503, 0]
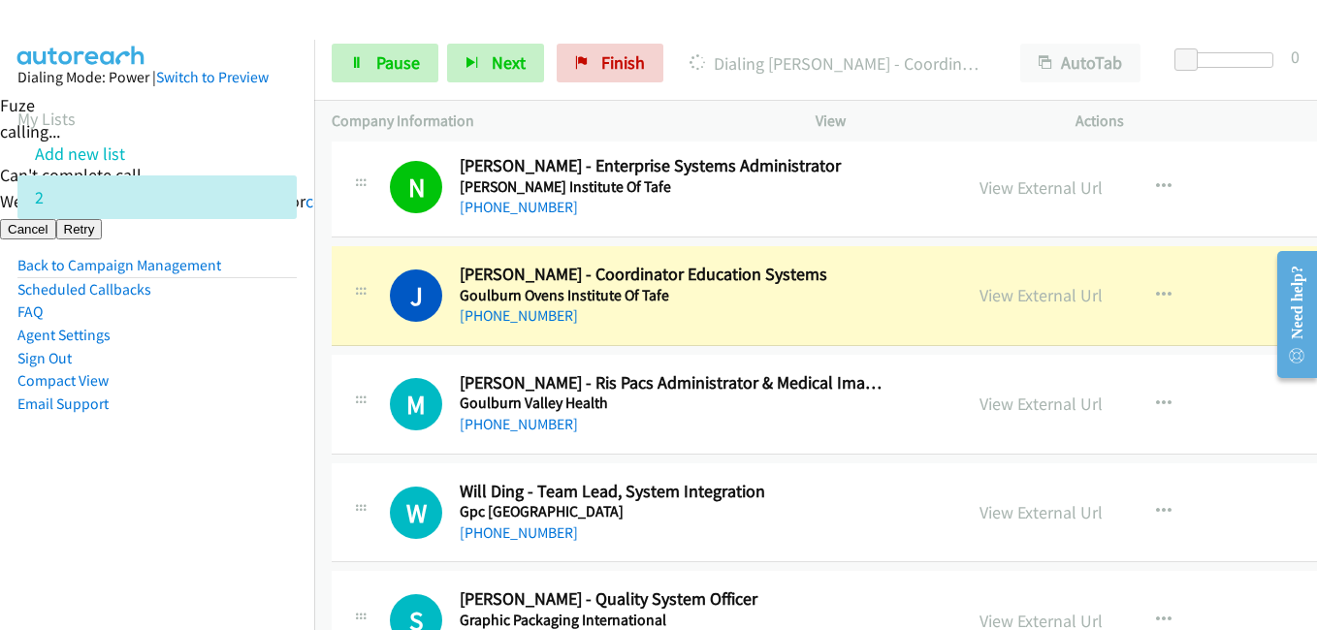
drag, startPoint x: 165, startPoint y: 470, endPoint x: 304, endPoint y: 371, distance: 171.1
click at [167, 470] on aside "Dialing Mode: Power | Switch to Preview My Lists Add new list 2 Back to Campaig…" at bounding box center [157, 272] width 314 height 464
click at [401, 57] on span "Pause" at bounding box center [398, 62] width 44 height 22
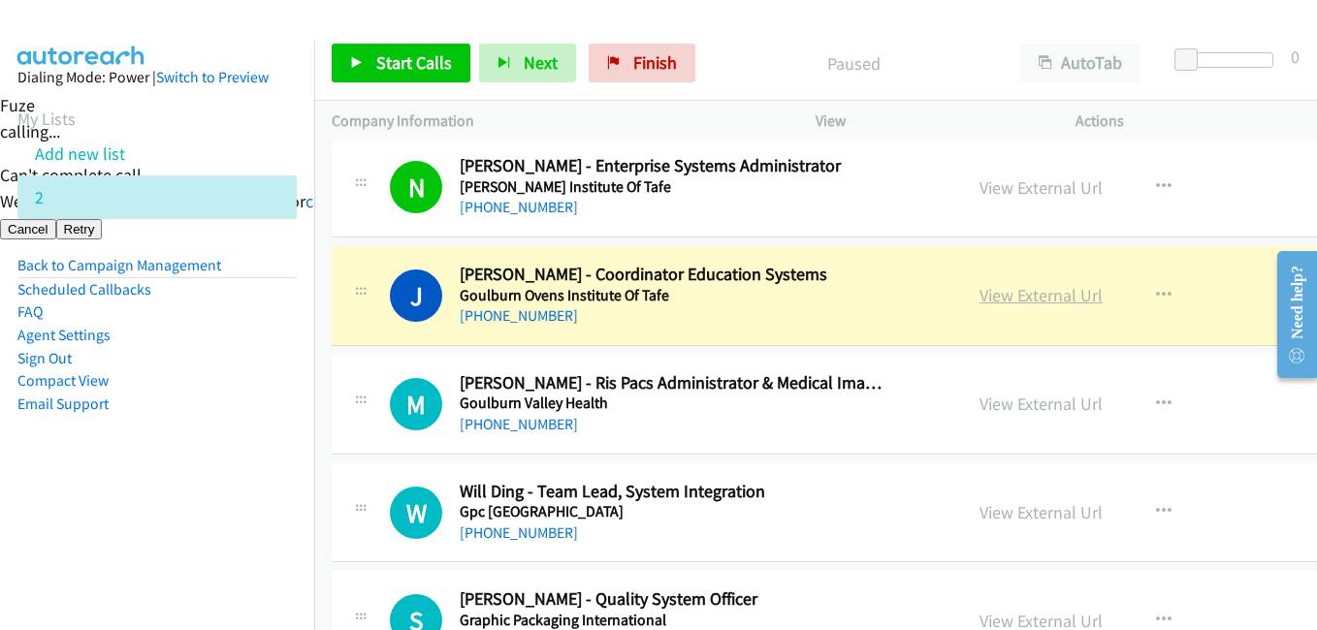
click at [1055, 289] on link "View External Url" at bounding box center [1040, 295] width 123 height 22
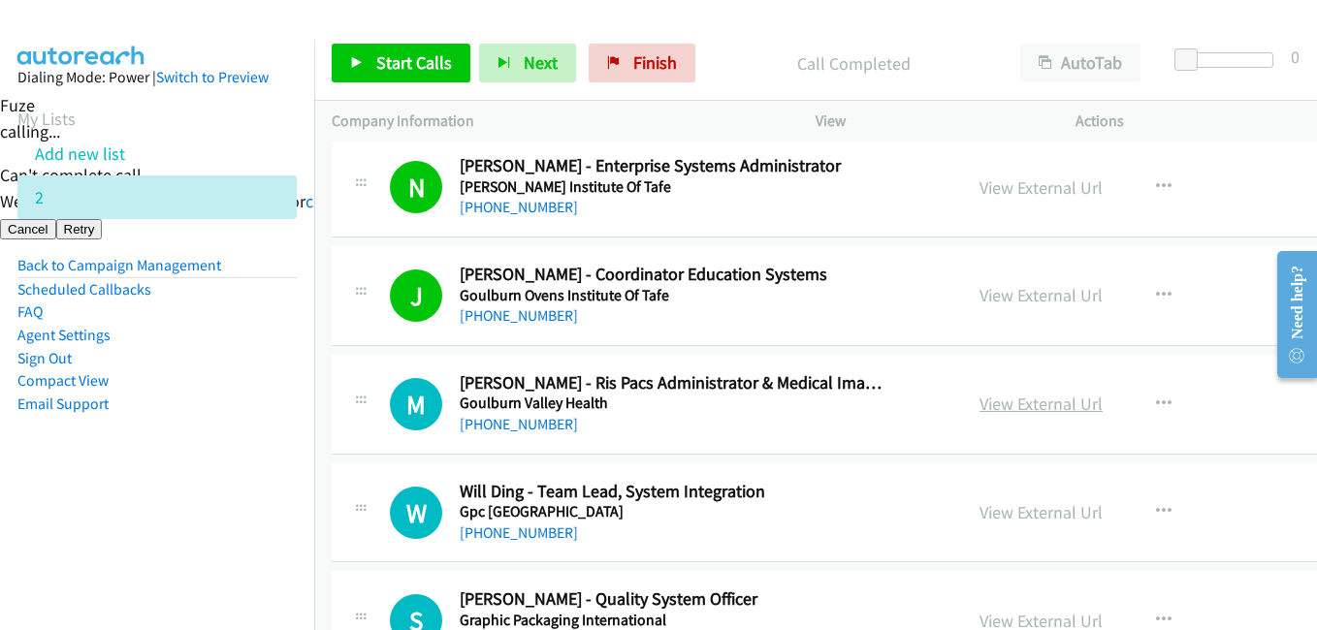
click at [1041, 398] on link "View External Url" at bounding box center [1040, 404] width 123 height 22
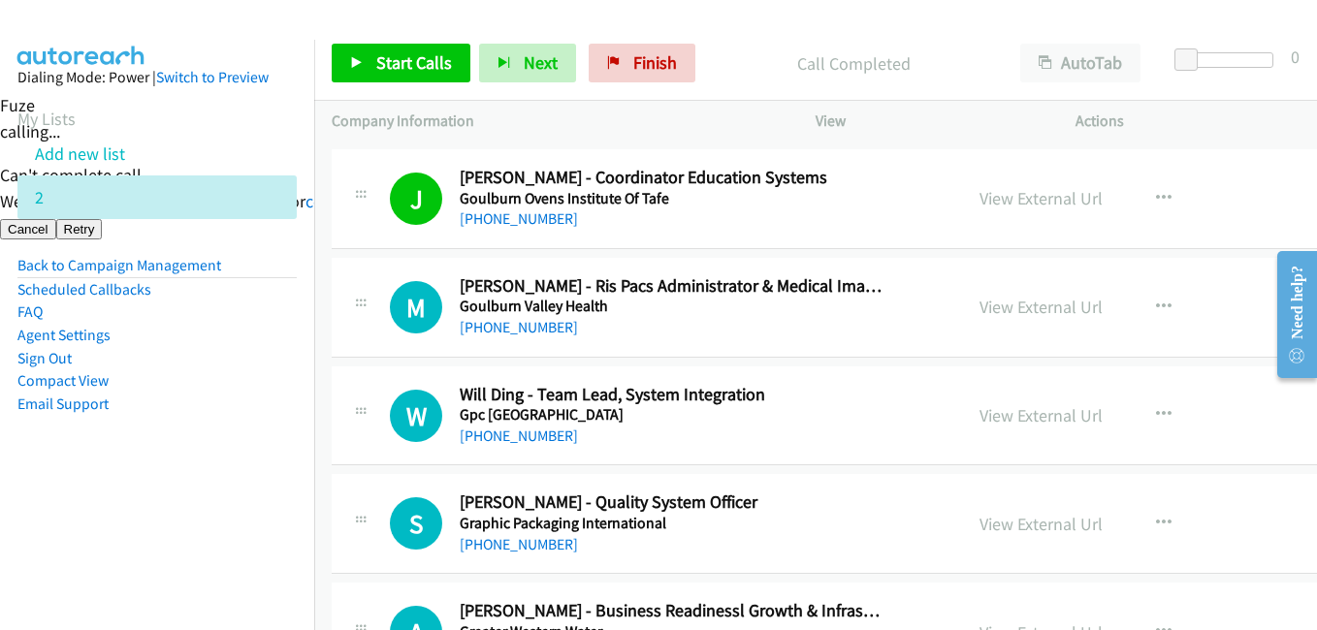
scroll to position [9697, 0]
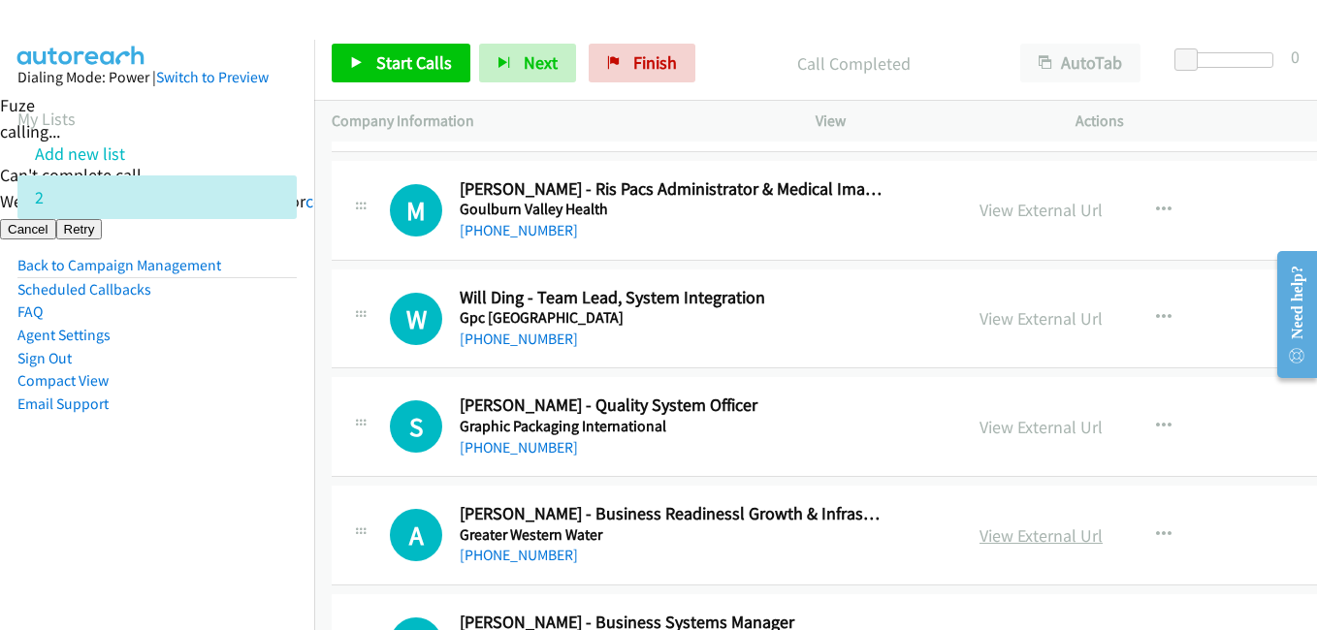
click at [1023, 538] on link "View External Url" at bounding box center [1040, 536] width 123 height 22
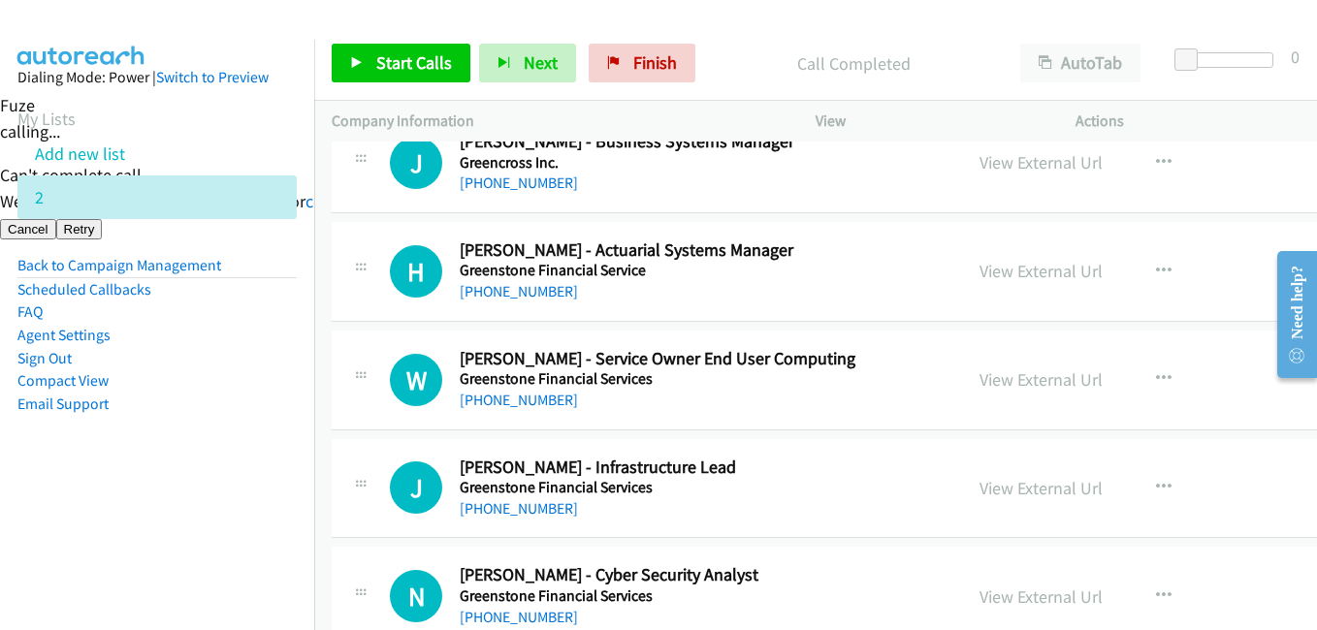
scroll to position [10182, 0]
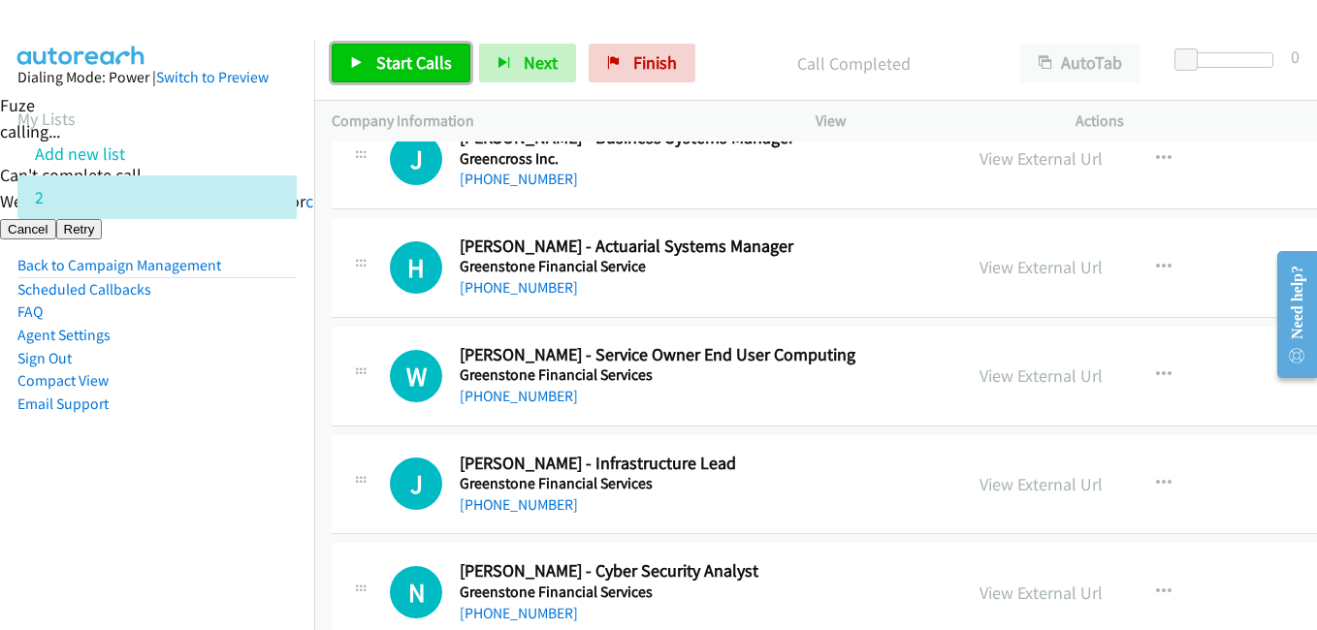
click at [390, 66] on span "Start Calls" at bounding box center [414, 62] width 76 height 22
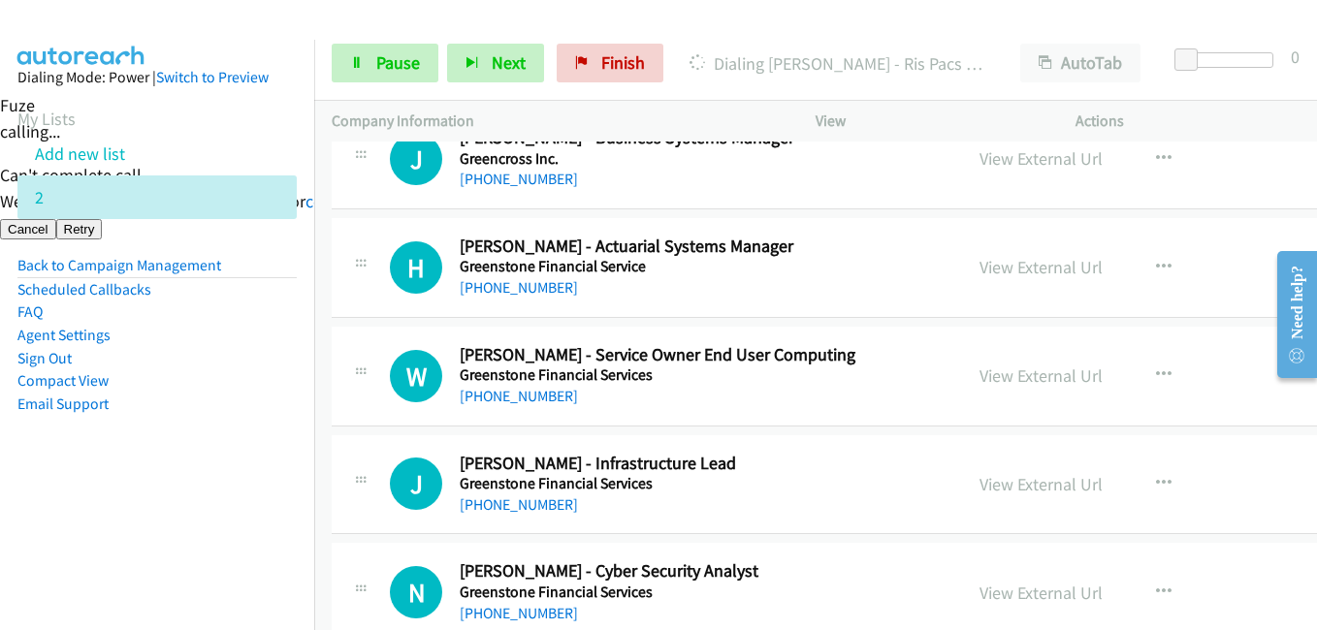
click at [90, 516] on nav "Dialing Mode: Power | Switch to Preview My Lists Add new list 2 Back to Campaig…" at bounding box center [157, 355] width 315 height 630
drag, startPoint x: 267, startPoint y: 481, endPoint x: 378, endPoint y: 464, distance: 112.9
click at [267, 481] on aside "Dialing Mode: Power | Switch to Preview My Lists Add new list 2 Back to Campaig…" at bounding box center [157, 272] width 314 height 464
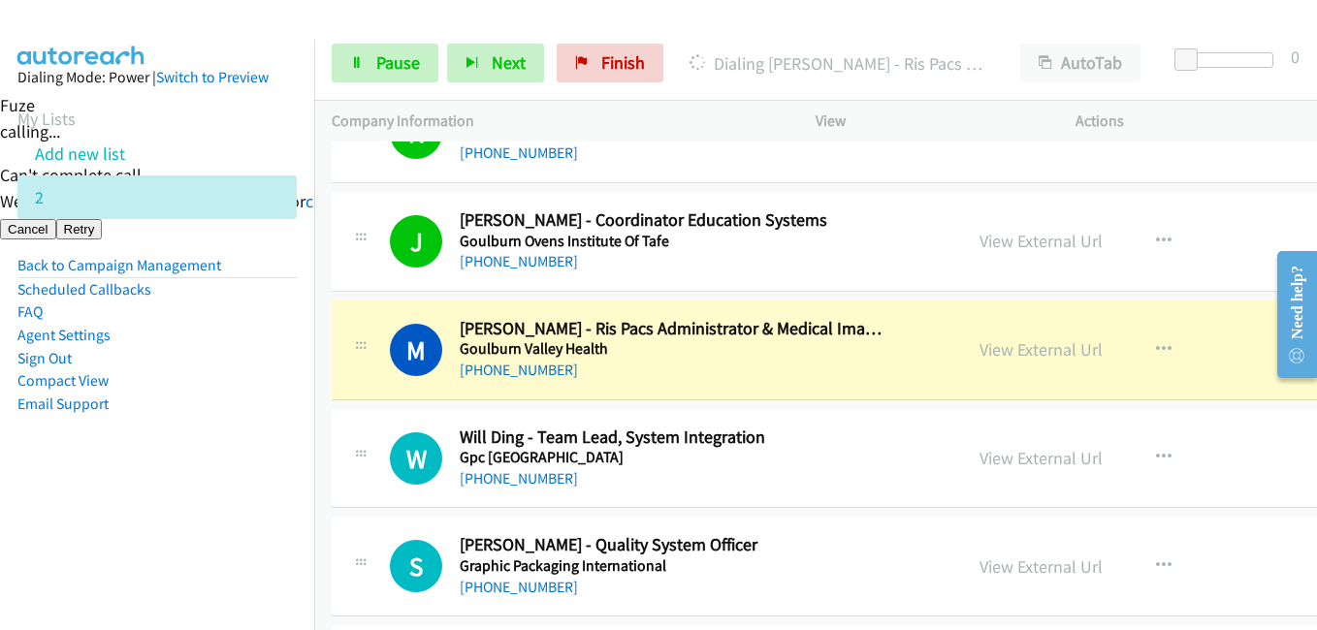
scroll to position [9697, 0]
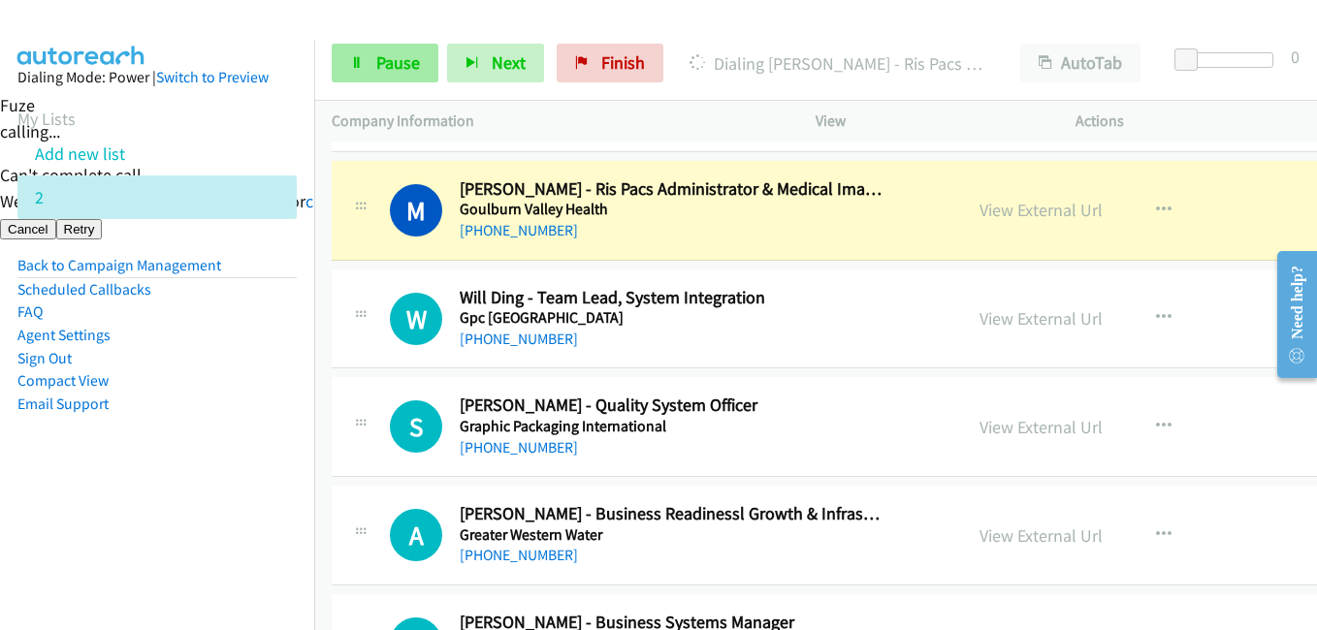
drag, startPoint x: 289, startPoint y: 347, endPoint x: 351, endPoint y: 64, distance: 289.9
click at [287, 346] on aside "Dialing Mode: Power | Switch to Preview My Lists Add new list 2 Back to Campaig…" at bounding box center [157, 272] width 314 height 464
click at [368, 48] on link "Pause" at bounding box center [385, 63] width 107 height 39
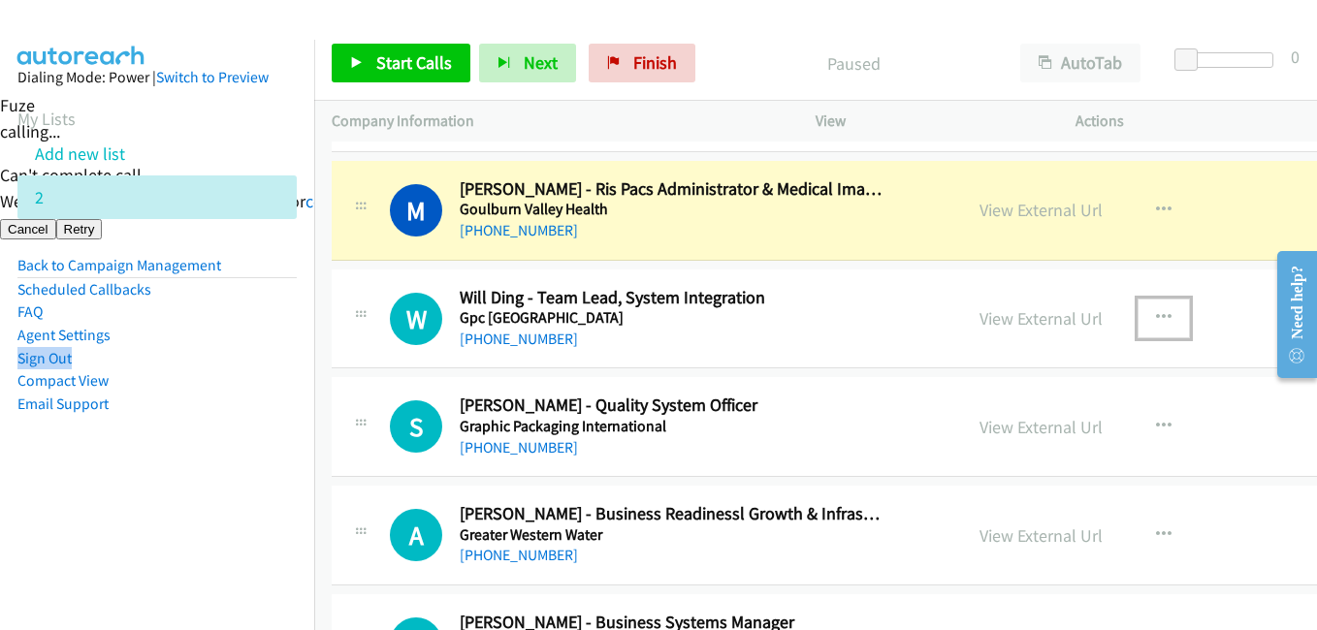
click at [1147, 307] on button "button" at bounding box center [1163, 318] width 52 height 39
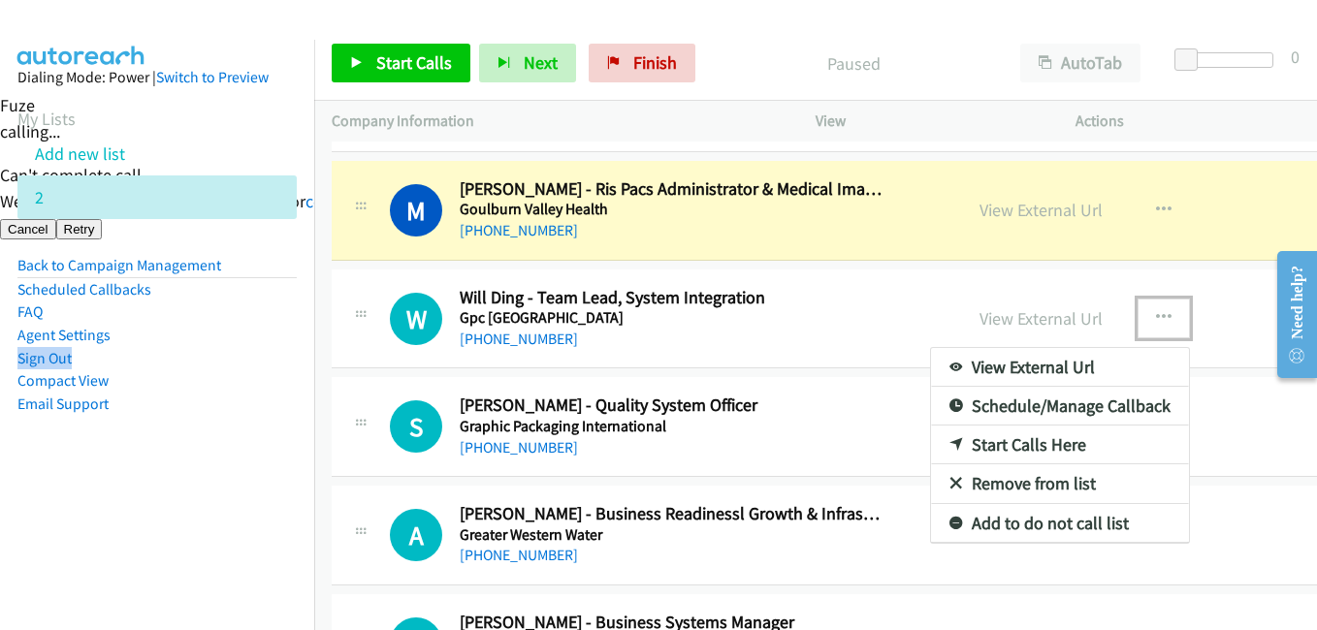
click at [1023, 435] on link "Start Calls Here" at bounding box center [1060, 445] width 258 height 39
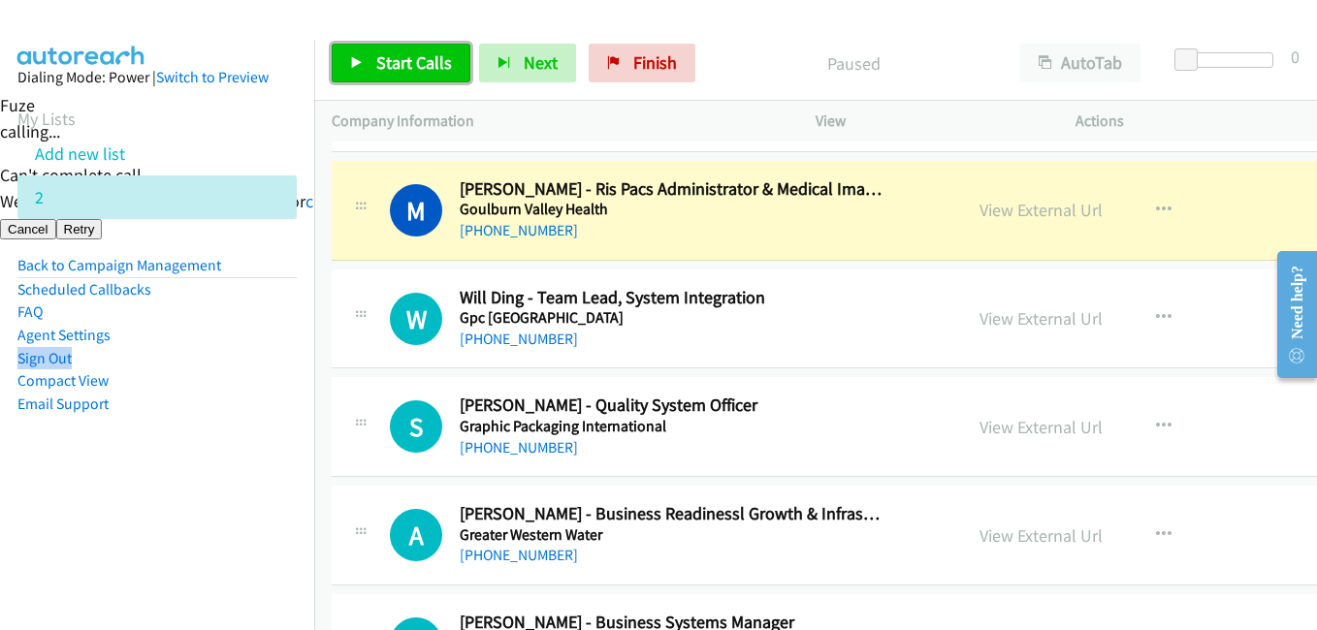
click at [444, 59] on span "Start Calls" at bounding box center [414, 62] width 76 height 22
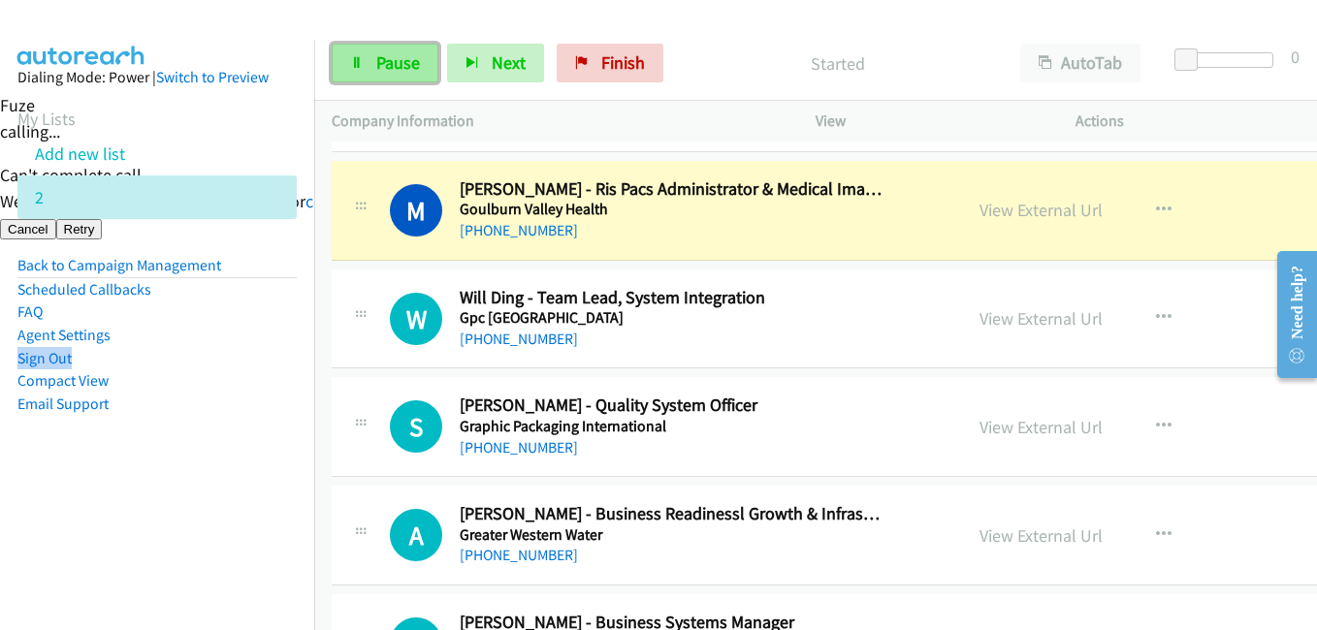
click at [403, 75] on link "Pause" at bounding box center [385, 63] width 107 height 39
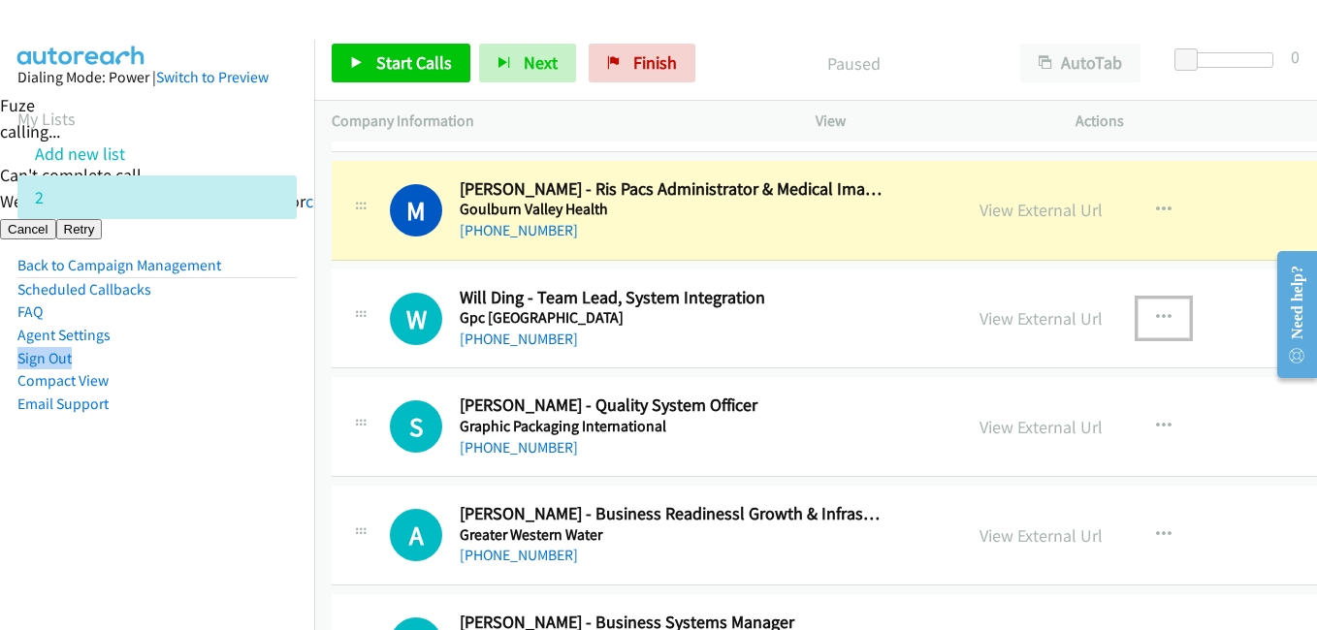
click at [1156, 311] on icon "button" at bounding box center [1164, 318] width 16 height 16
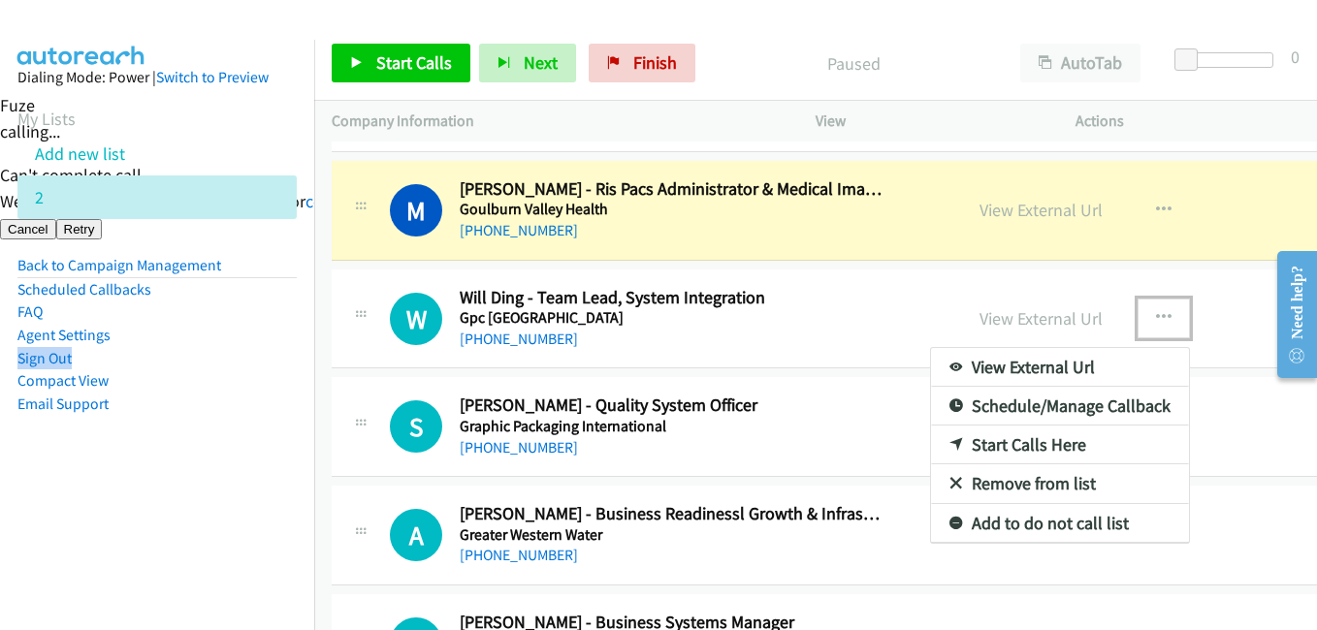
click at [1051, 445] on link "Start Calls Here" at bounding box center [1060, 445] width 258 height 39
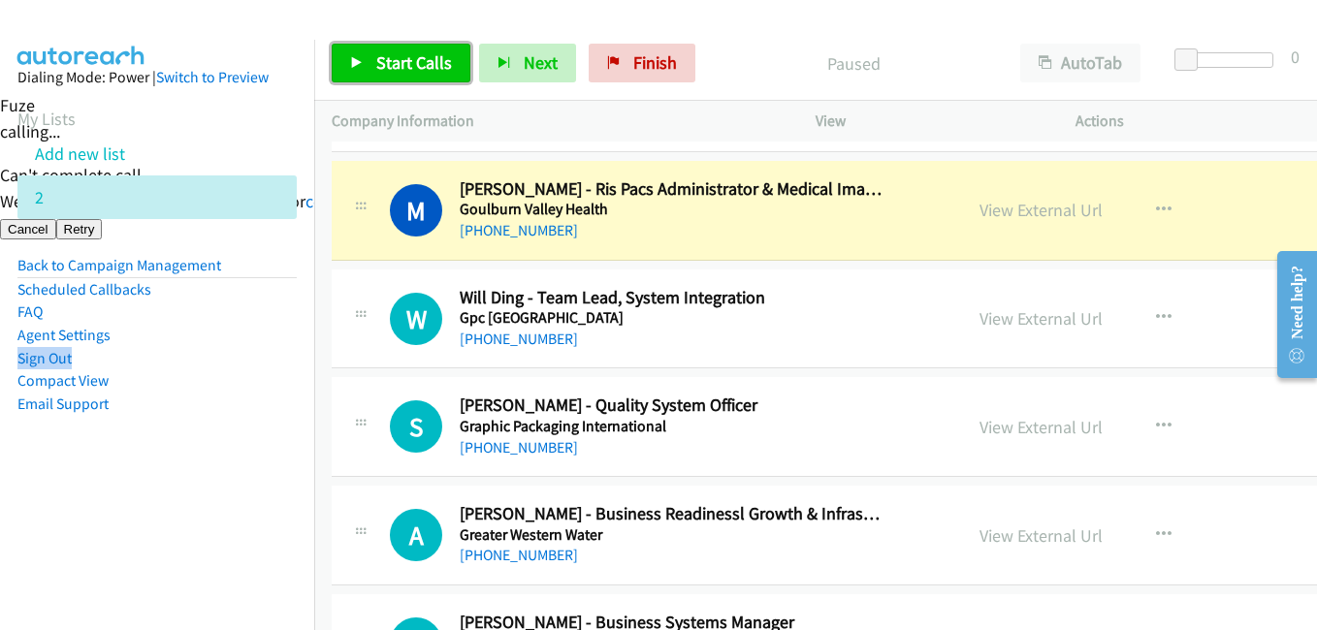
click at [386, 53] on span "Start Calls" at bounding box center [414, 62] width 76 height 22
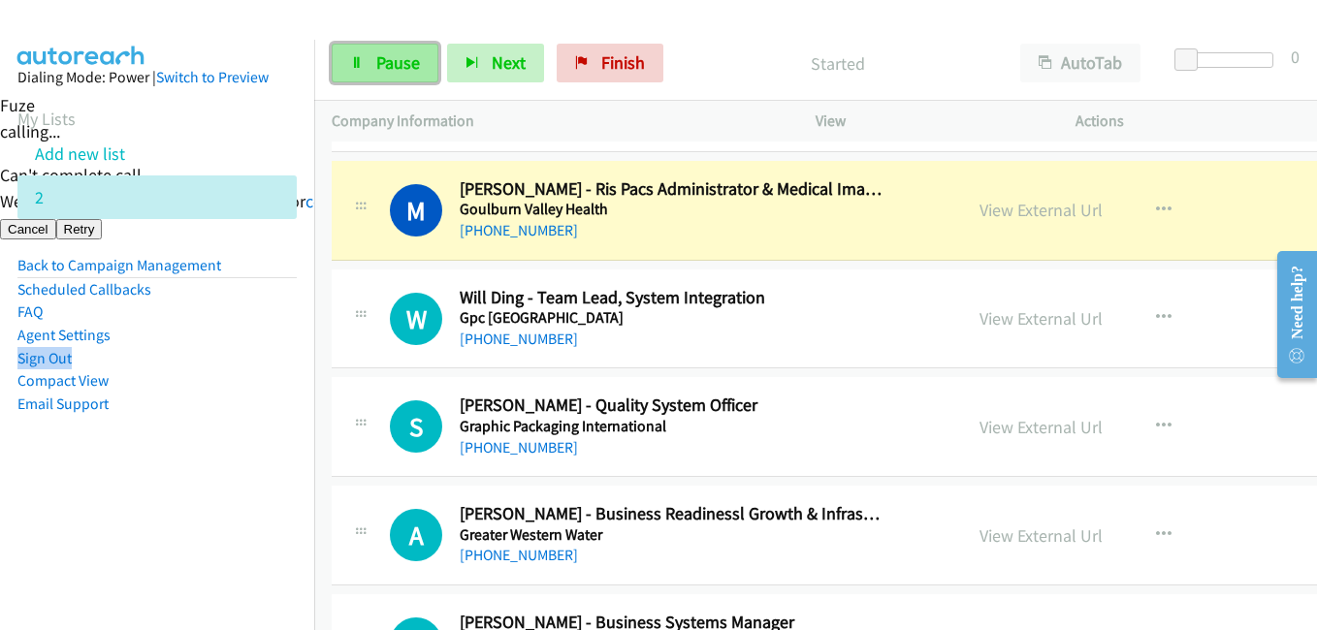
click at [390, 61] on span "Pause" at bounding box center [398, 62] width 44 height 22
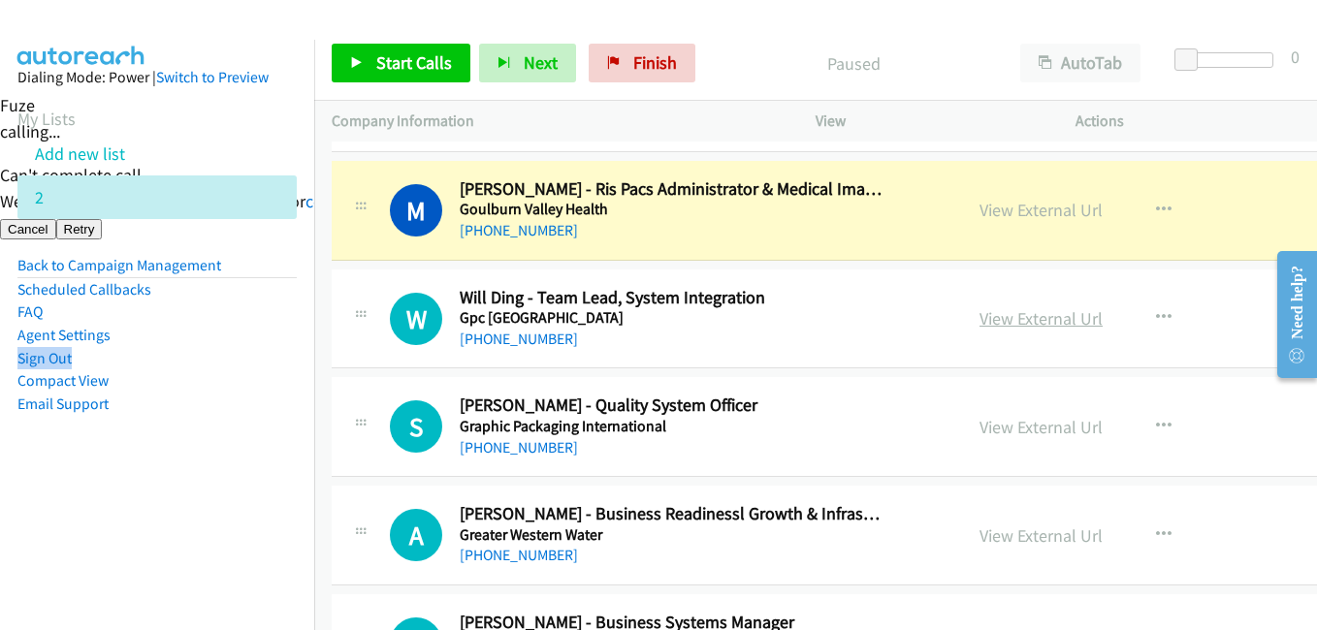
click at [1033, 315] on link "View External Url" at bounding box center [1040, 318] width 123 height 22
click at [432, 66] on span "Start Calls" at bounding box center [414, 62] width 76 height 22
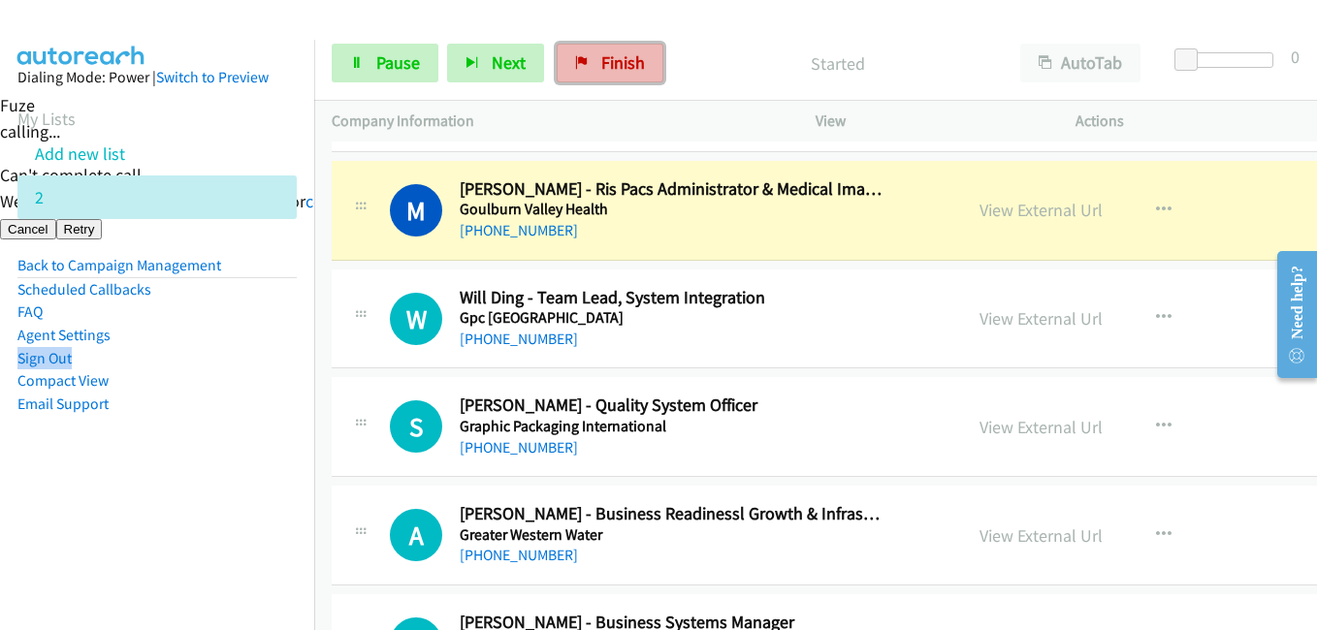
click at [607, 62] on span "Finish" at bounding box center [623, 62] width 44 height 22
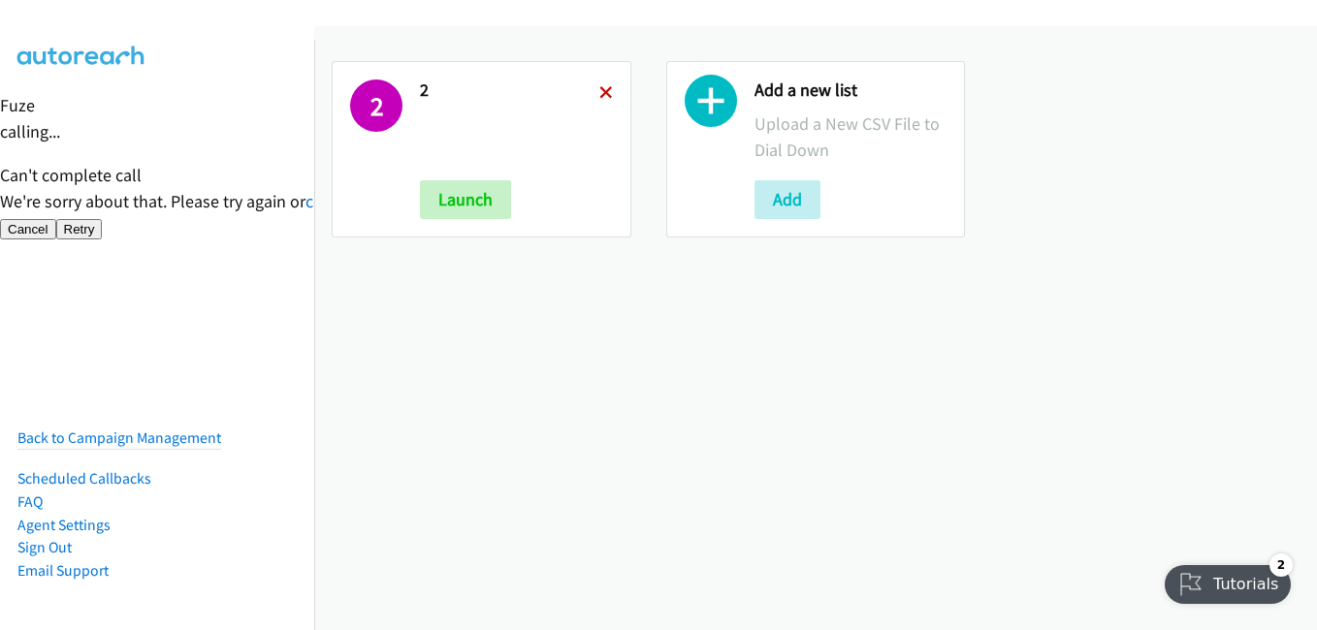
click at [599, 90] on icon at bounding box center [606, 94] width 14 height 14
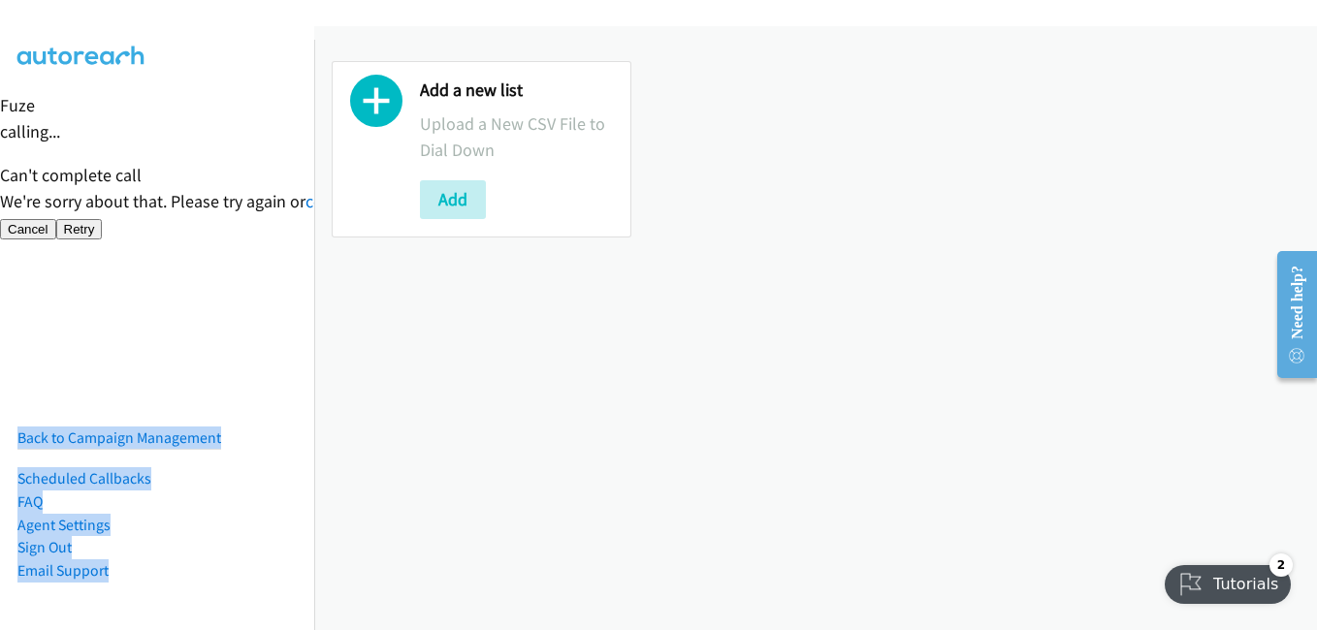
click at [222, 551] on nav "Back to Campaign Management Scheduled Callbacks FAQ Agent Settings Sign Out Com…" at bounding box center [157, 355] width 315 height 630
click at [477, 196] on button "Add" at bounding box center [453, 199] width 66 height 39
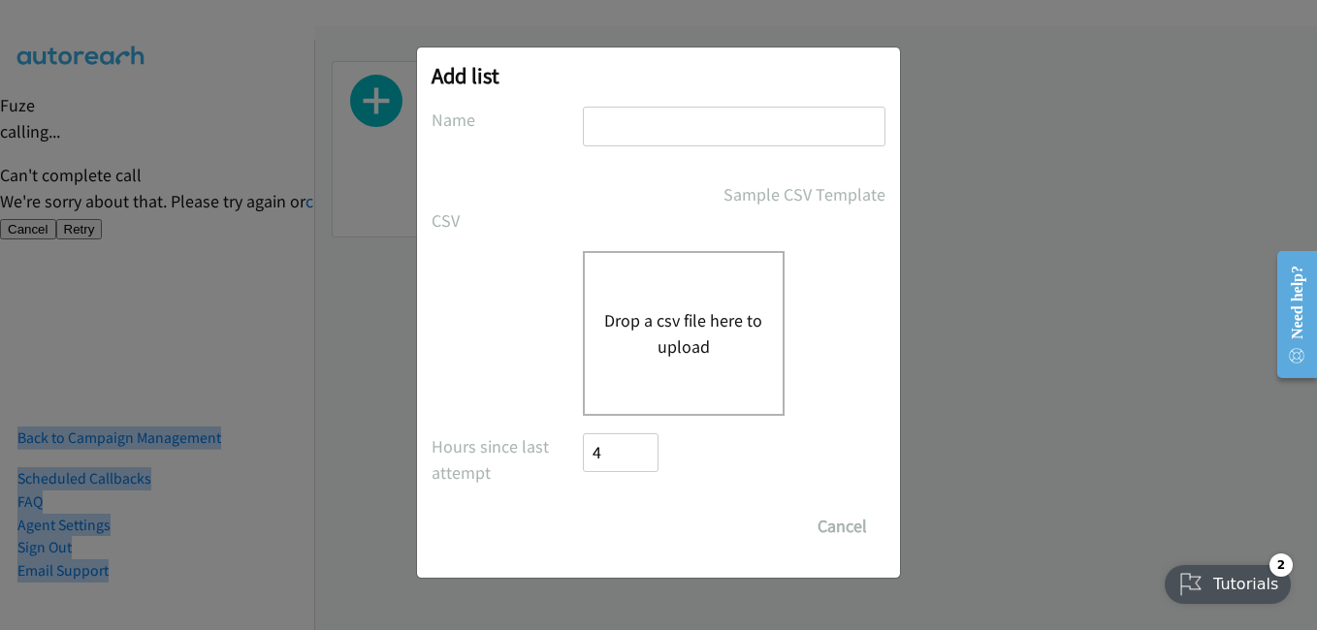
click at [685, 131] on input "text" at bounding box center [734, 127] width 303 height 40
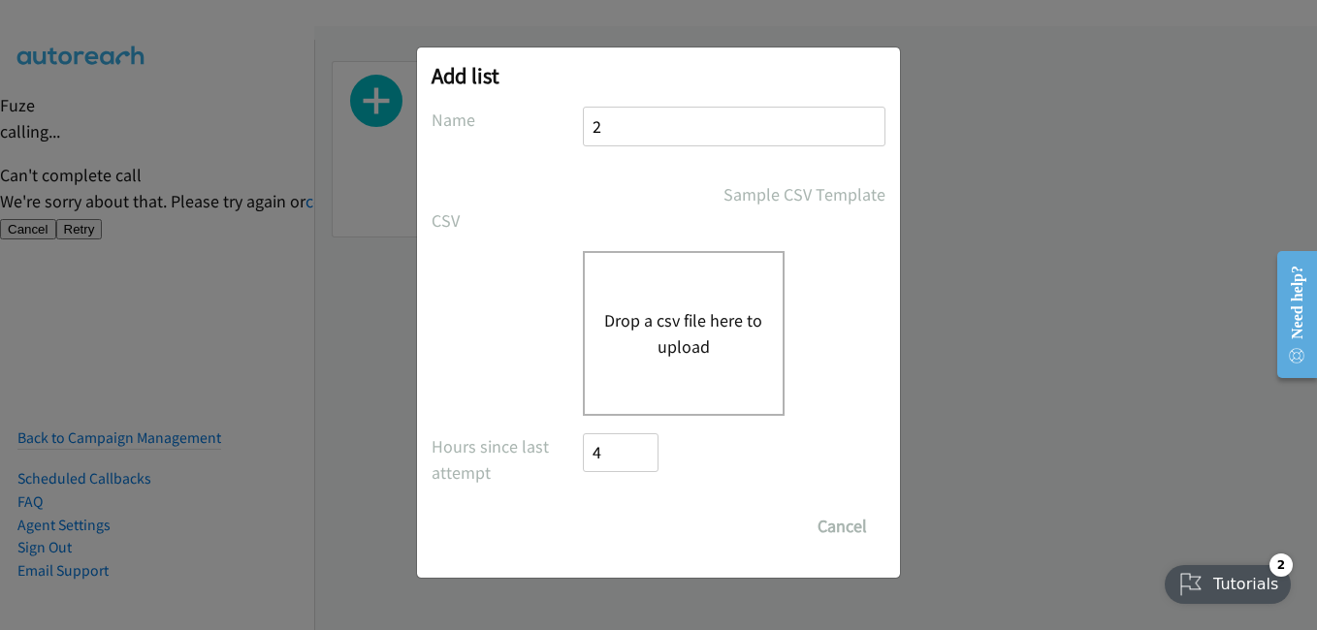
type input "2"
click at [665, 324] on button "Drop a csv file here to upload" at bounding box center [683, 333] width 159 height 52
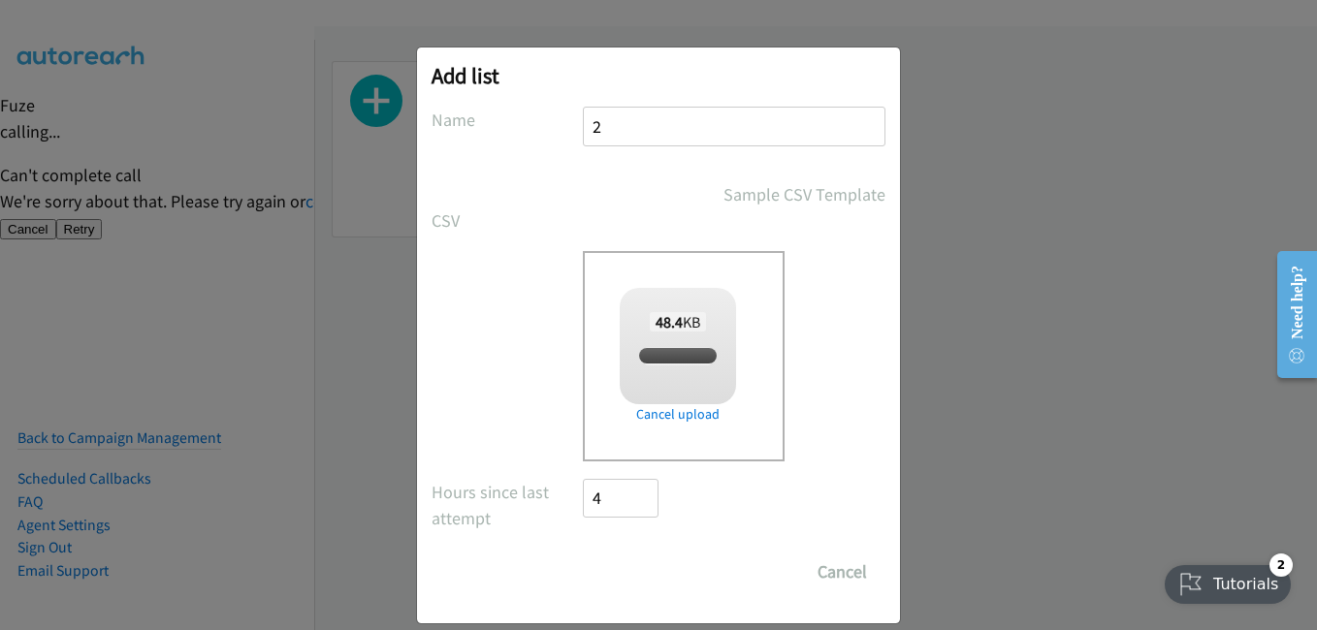
checkbox input "true"
click at [667, 569] on input "Save List" at bounding box center [634, 572] width 102 height 39
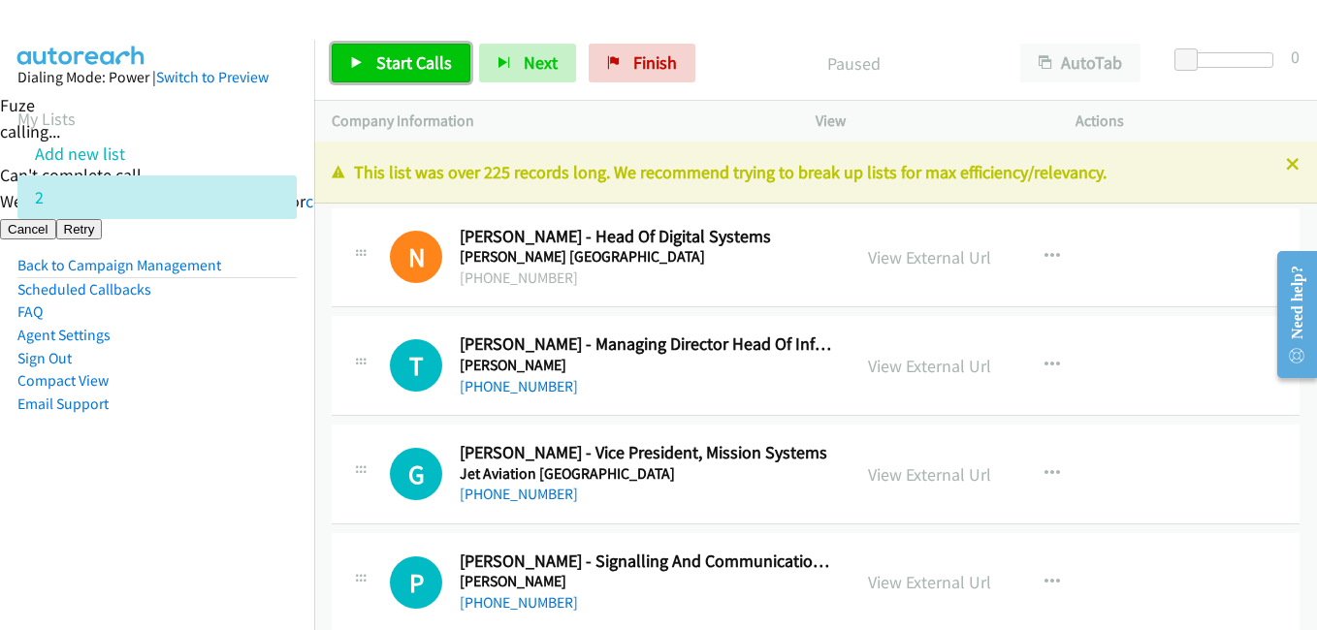
click at [446, 58] on span "Start Calls" at bounding box center [414, 62] width 76 height 22
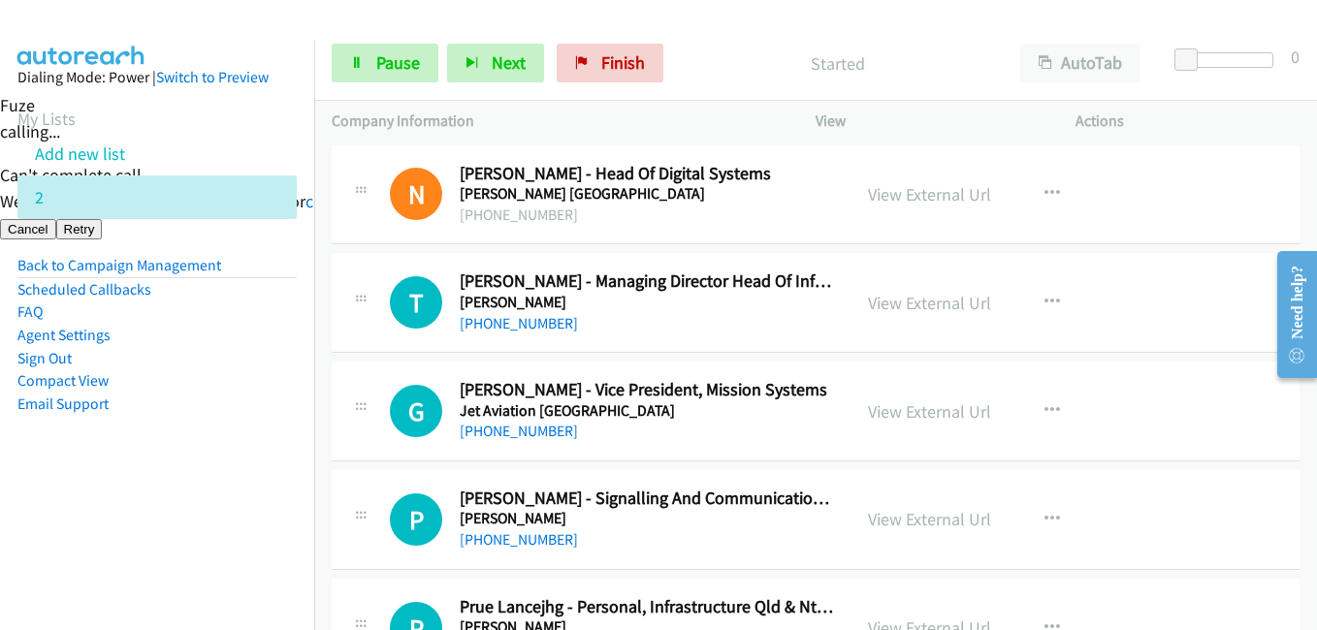
scroll to position [97, 0]
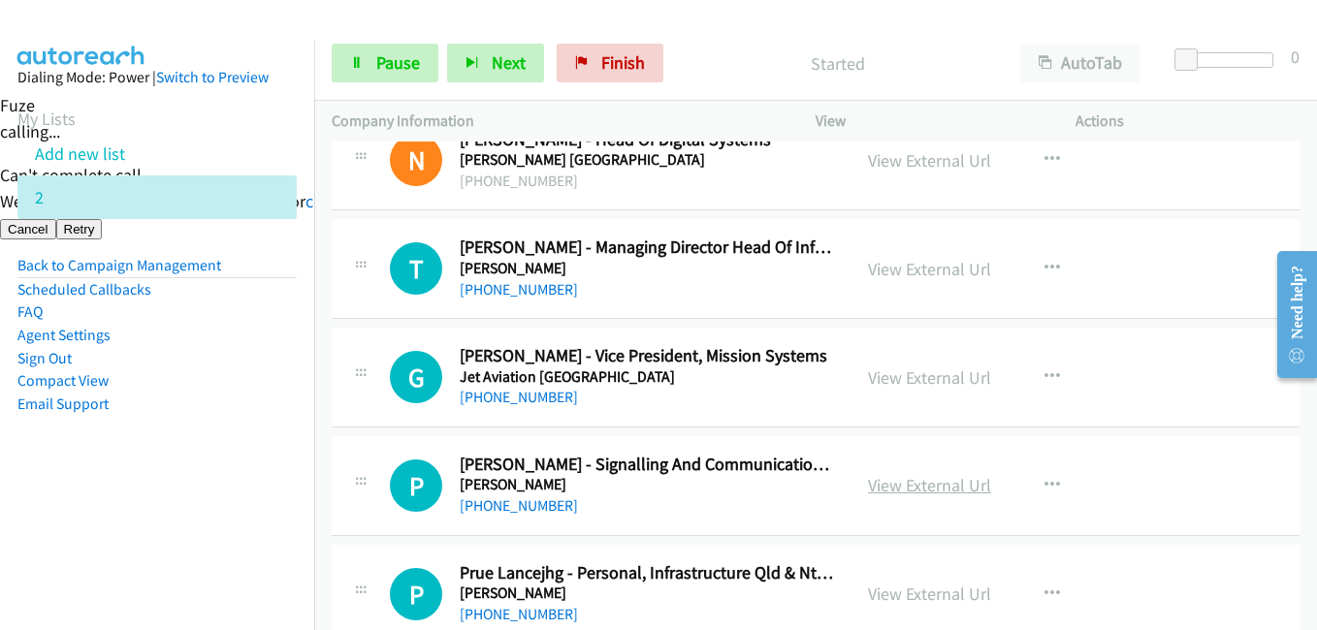
click at [945, 485] on link "View External Url" at bounding box center [929, 485] width 123 height 22
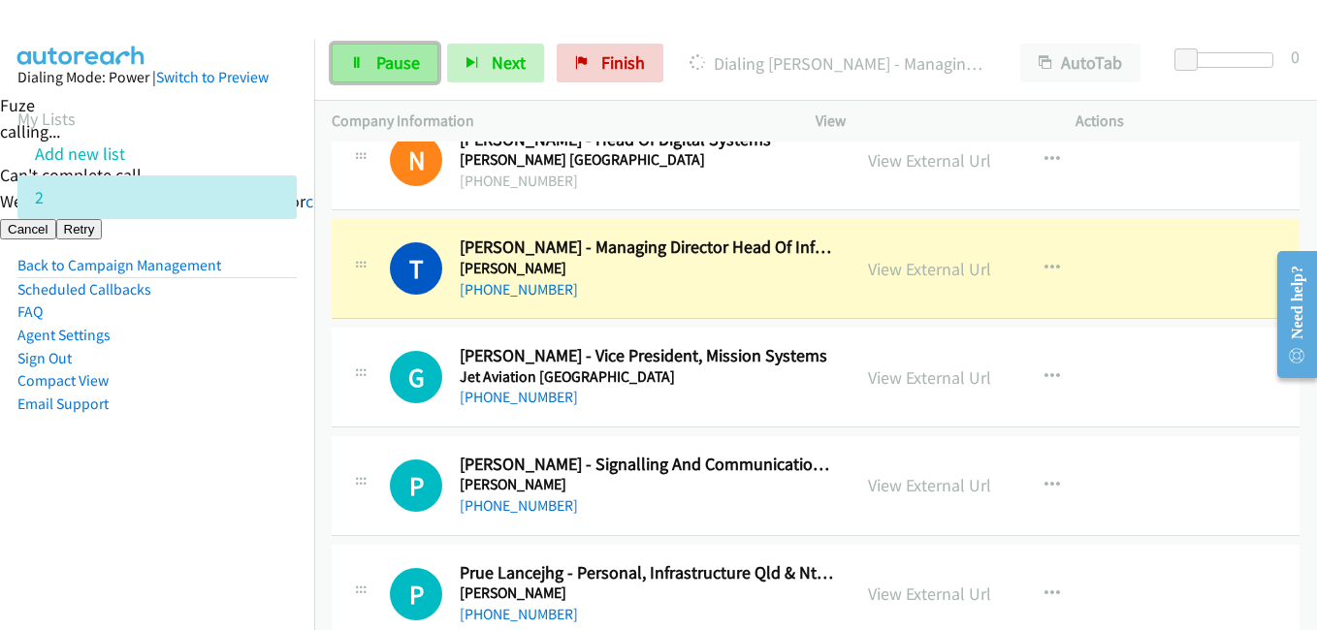
click at [411, 65] on span "Pause" at bounding box center [398, 62] width 44 height 22
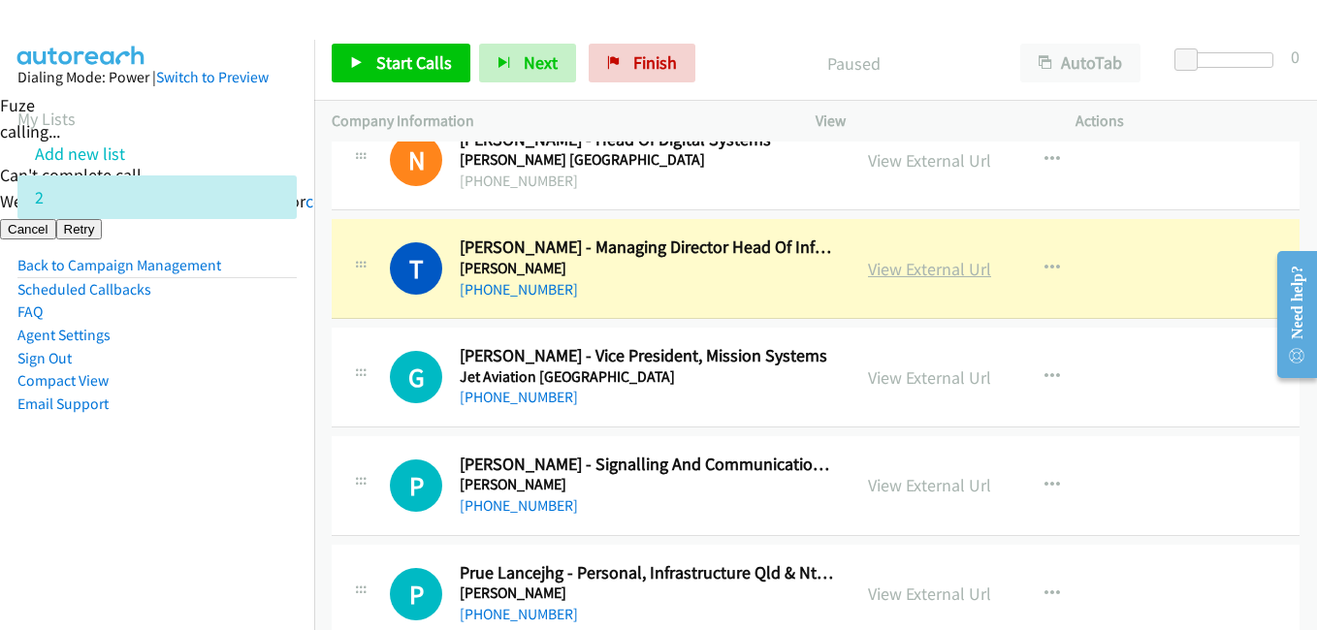
click at [968, 266] on link "View External Url" at bounding box center [929, 269] width 123 height 22
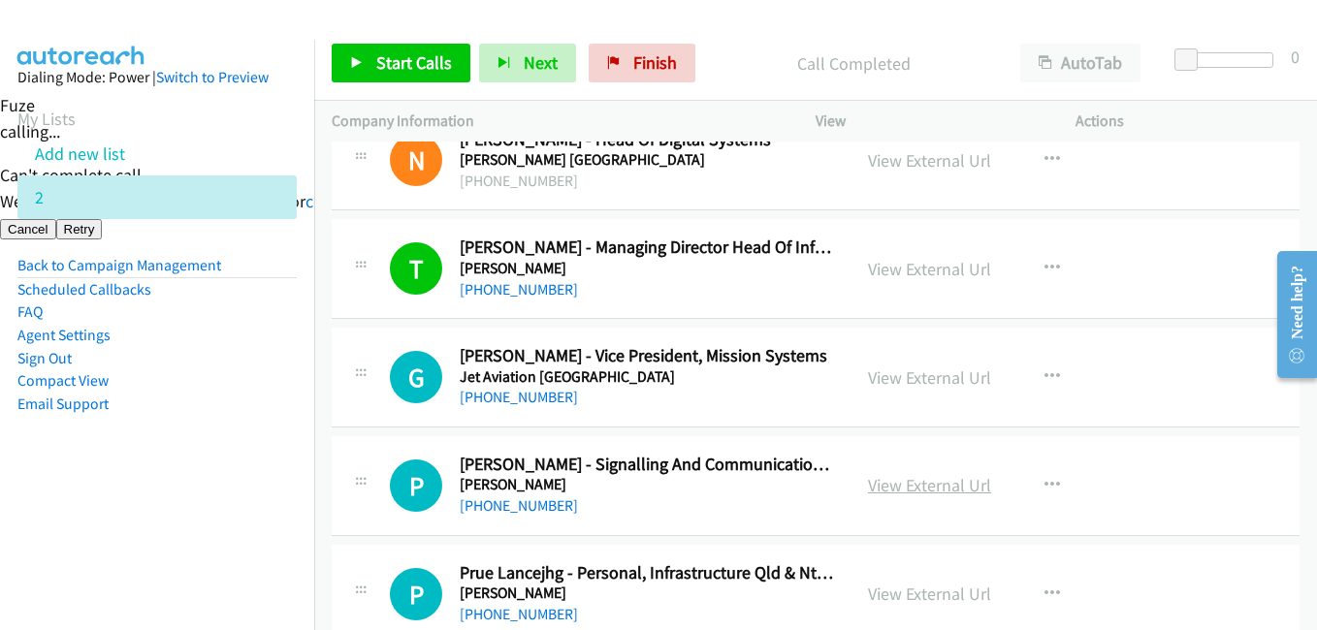
click at [940, 487] on link "View External Url" at bounding box center [929, 485] width 123 height 22
click at [383, 48] on link "Start Calls" at bounding box center [401, 63] width 139 height 39
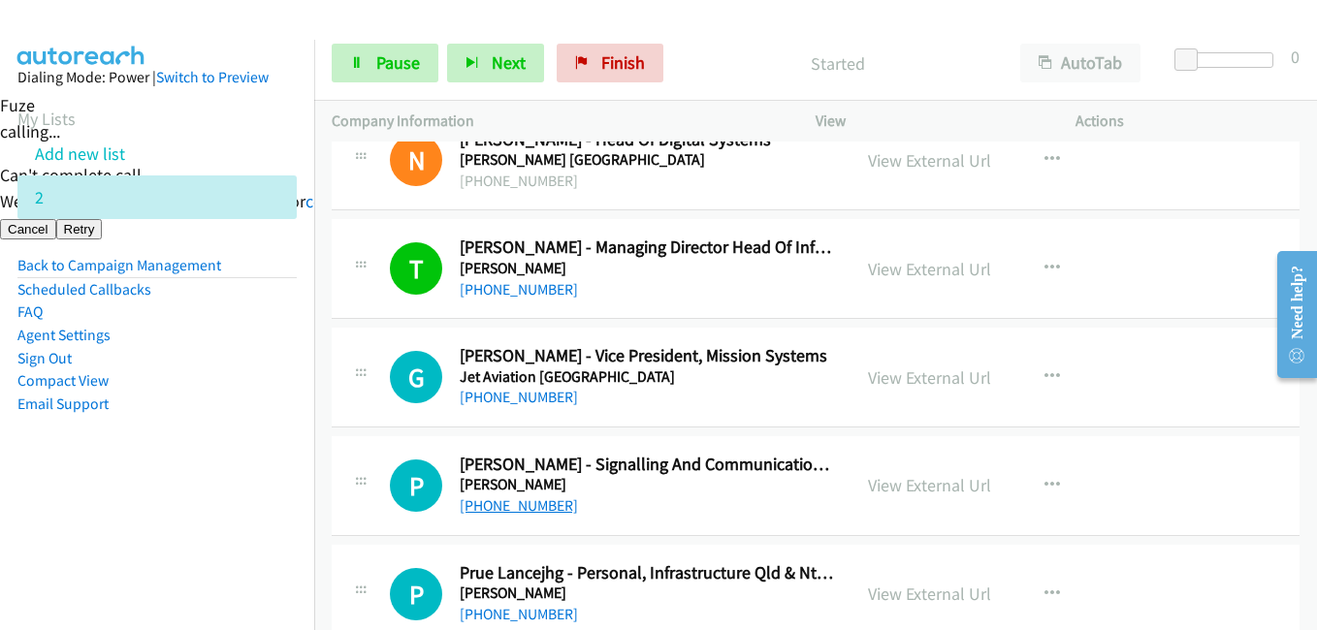
drag, startPoint x: 196, startPoint y: 549, endPoint x: 539, endPoint y: 497, distance: 347.1
click at [196, 549] on nav "Dialing Mode: Power | Switch to Preview My Lists Add new list 2 Back to Campaig…" at bounding box center [157, 355] width 315 height 630
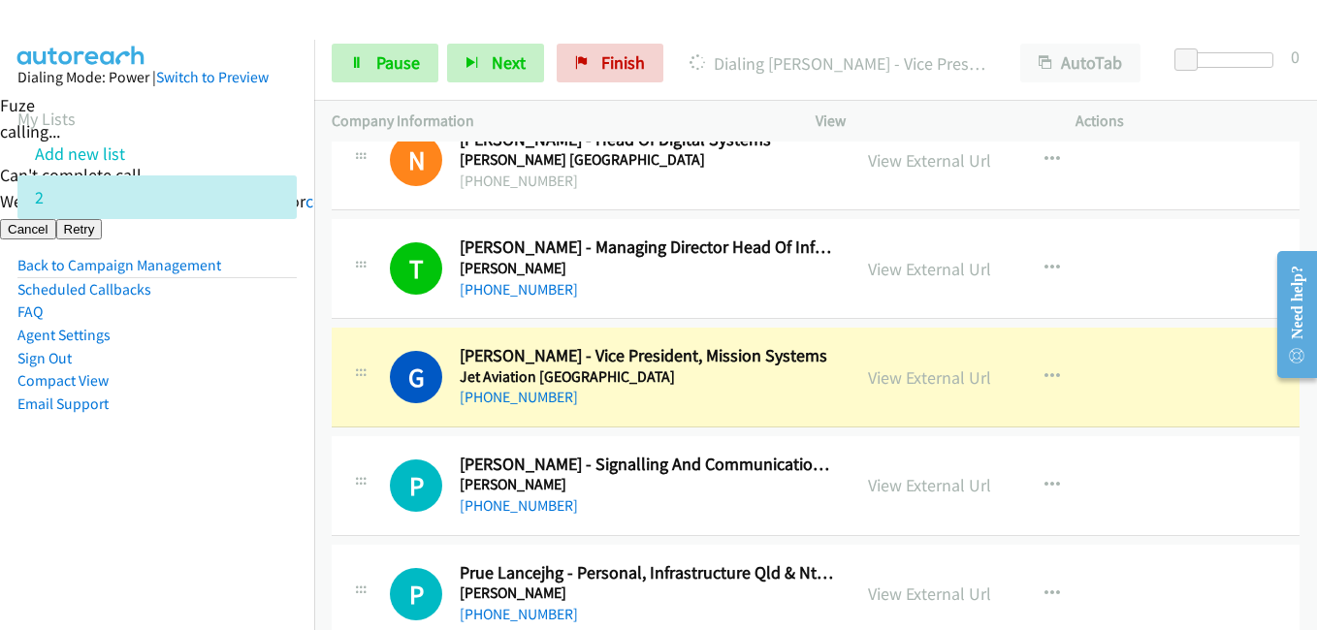
drag, startPoint x: 145, startPoint y: 508, endPoint x: 281, endPoint y: 503, distance: 135.8
click at [146, 508] on nav "Dialing Mode: Power | Switch to Preview My Lists Add new list 2 Back to Campaig…" at bounding box center [157, 355] width 315 height 630
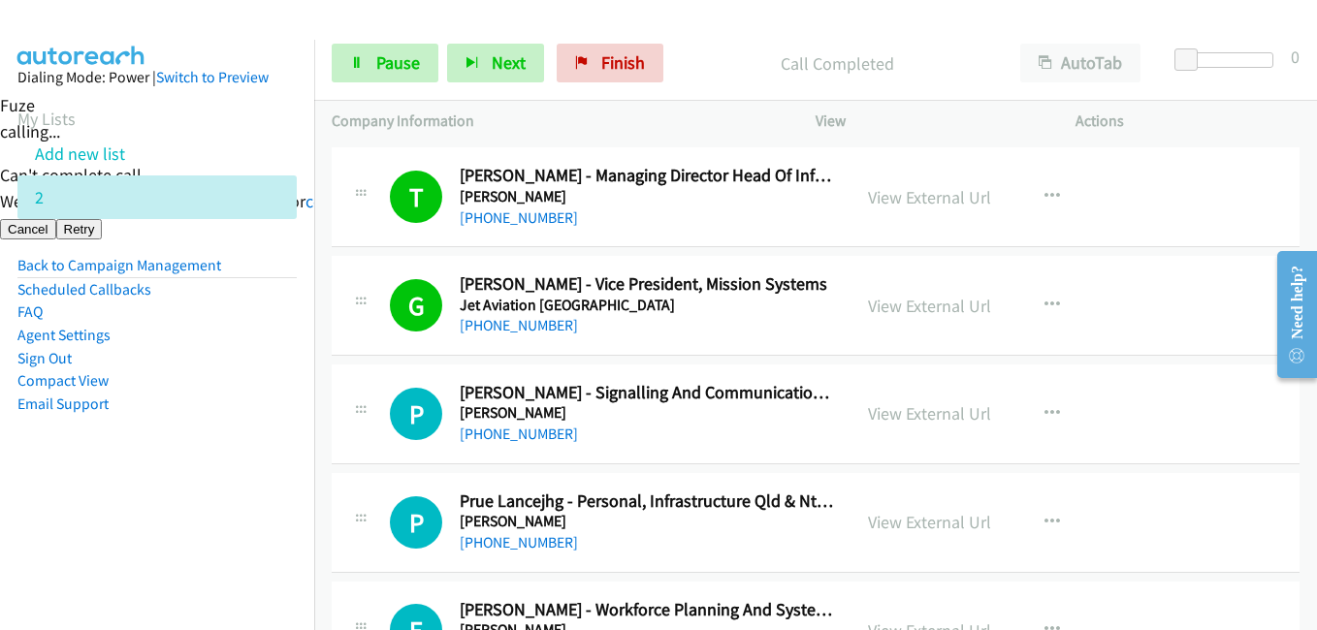
scroll to position [291, 0]
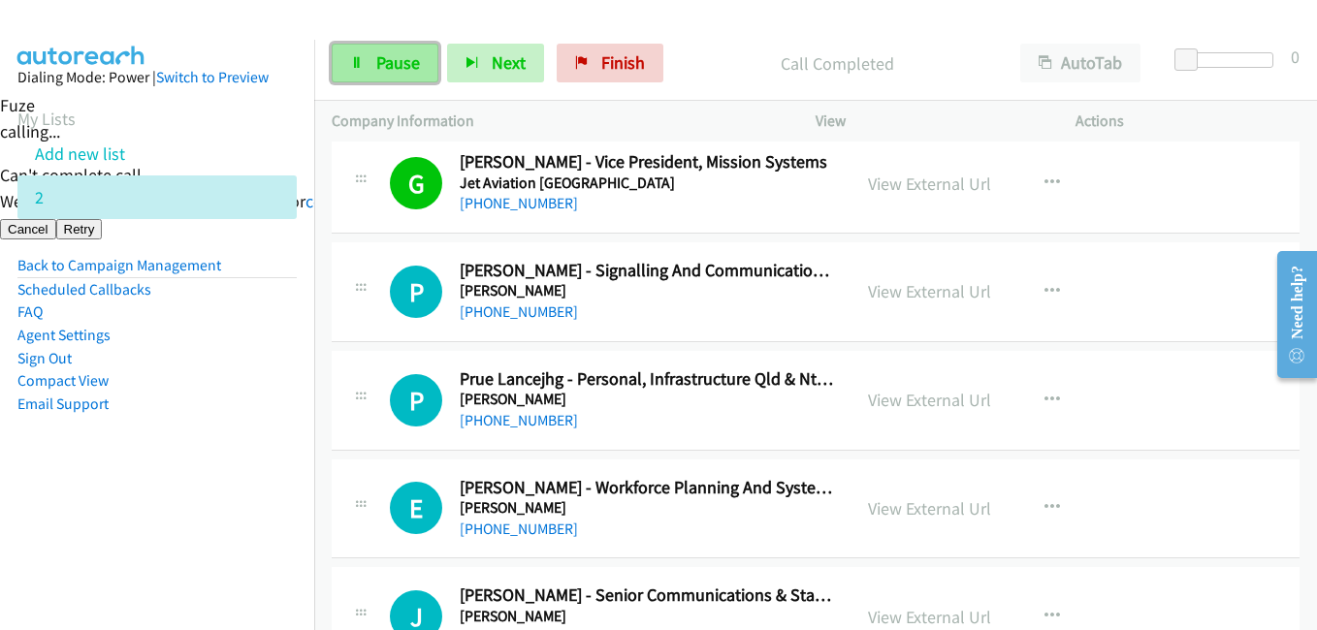
click at [404, 68] on span "Pause" at bounding box center [398, 62] width 44 height 22
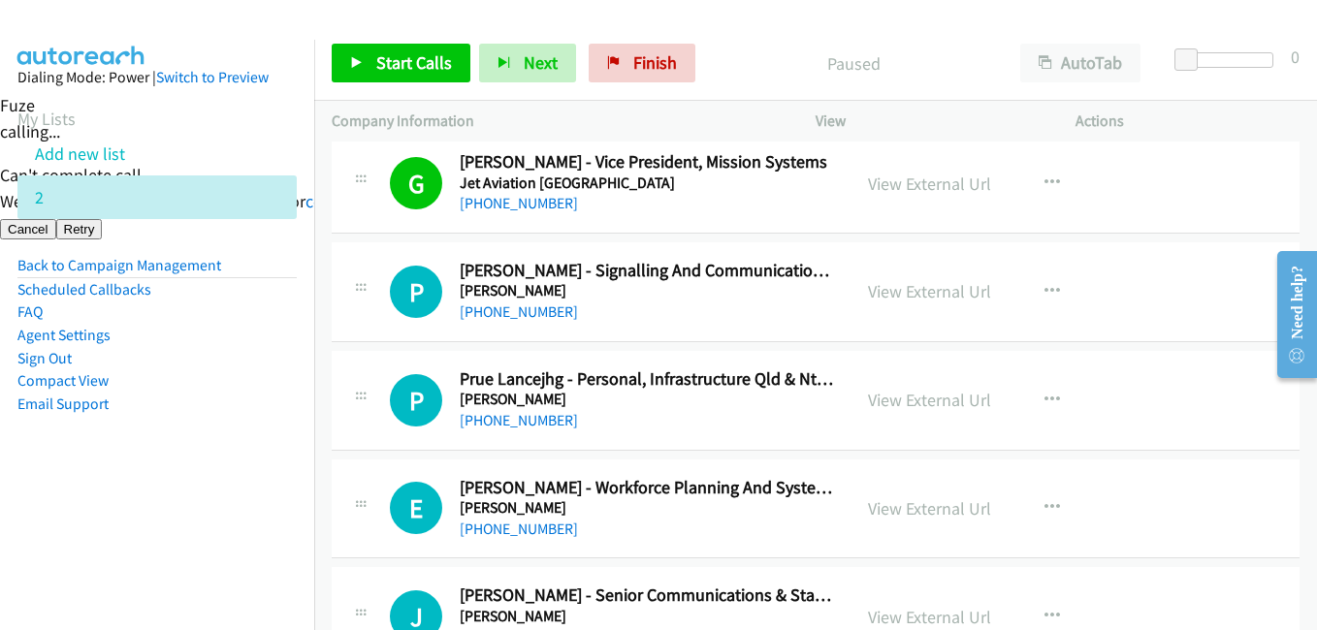
drag, startPoint x: 238, startPoint y: 433, endPoint x: 374, endPoint y: 396, distance: 141.9
click at [240, 430] on aside "Dialing Mode: Power | Switch to Preview My Lists Add new list 2 Back to Campaig…" at bounding box center [157, 272] width 314 height 464
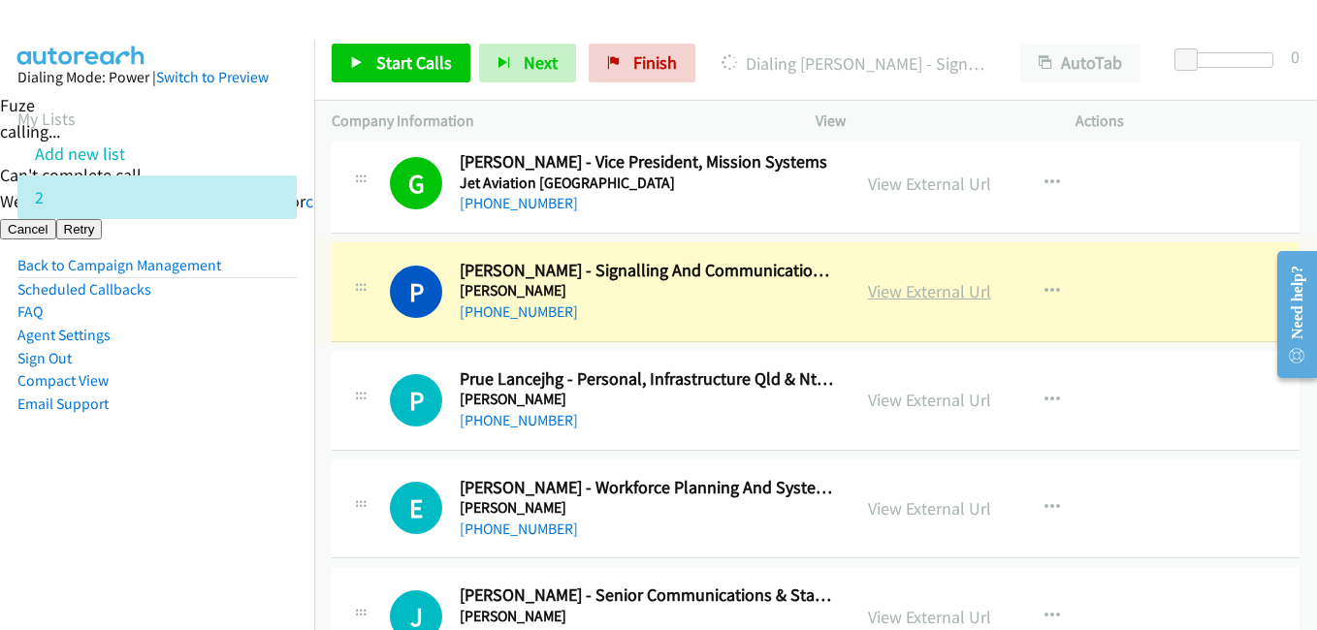
click at [922, 289] on link "View External Url" at bounding box center [929, 291] width 123 height 22
click at [406, 59] on span "Start Calls" at bounding box center [414, 62] width 76 height 22
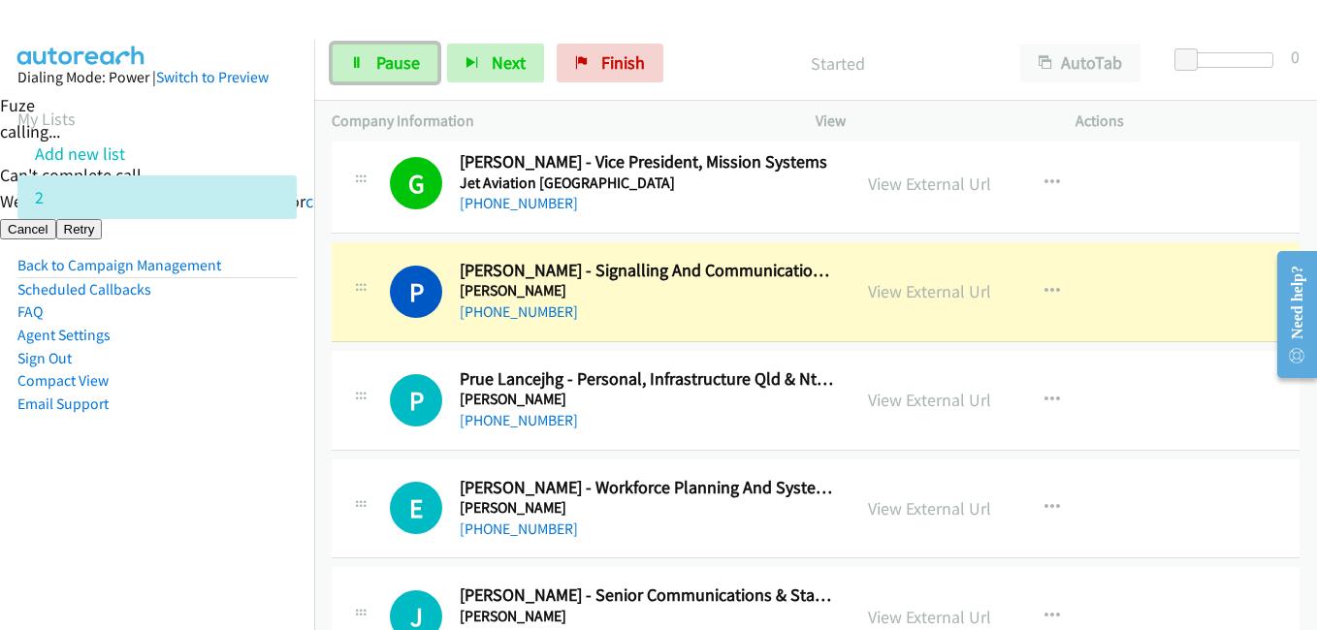
drag, startPoint x: 407, startPoint y: 59, endPoint x: 1200, endPoint y: 55, distance: 793.2
click at [408, 59] on span "Pause" at bounding box center [398, 62] width 44 height 22
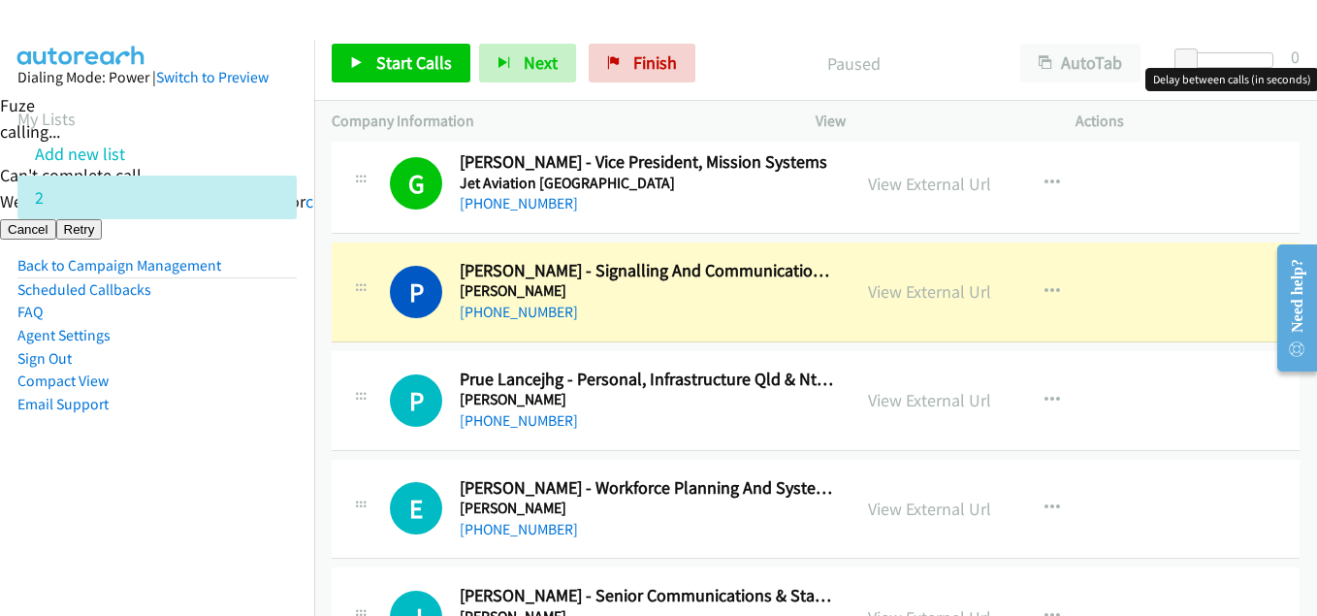
click at [1200, 55] on div at bounding box center [1228, 60] width 89 height 16
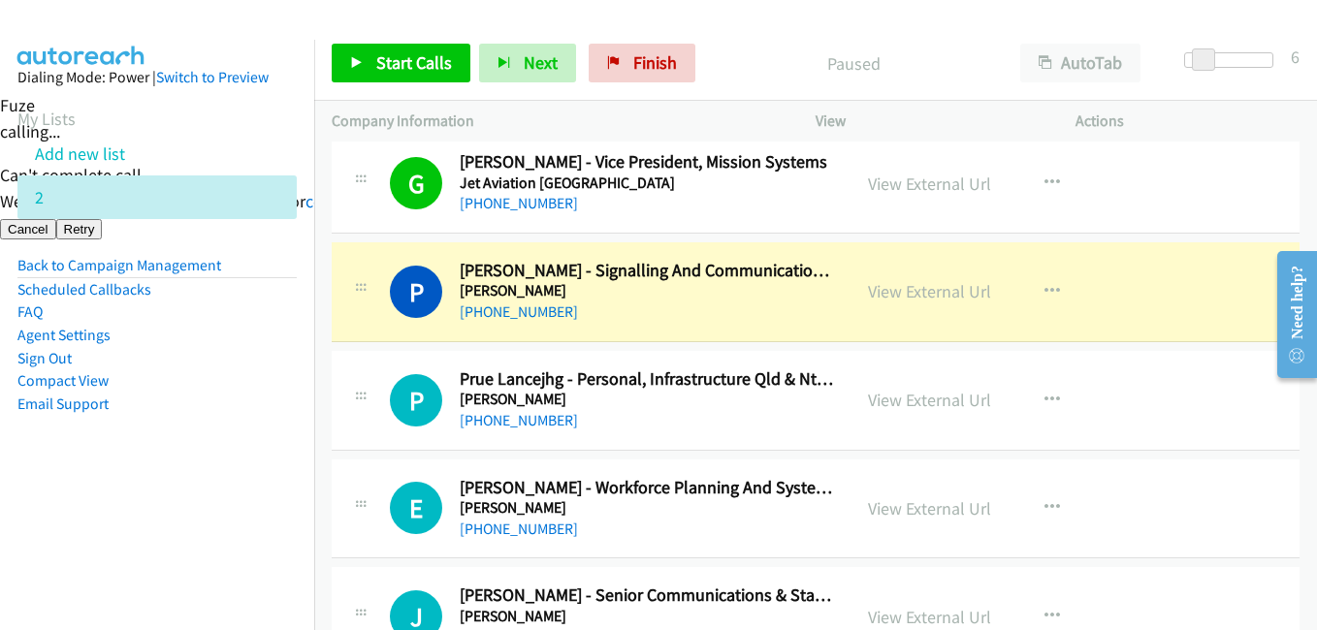
click at [1200, 55] on span at bounding box center [1203, 59] width 23 height 23
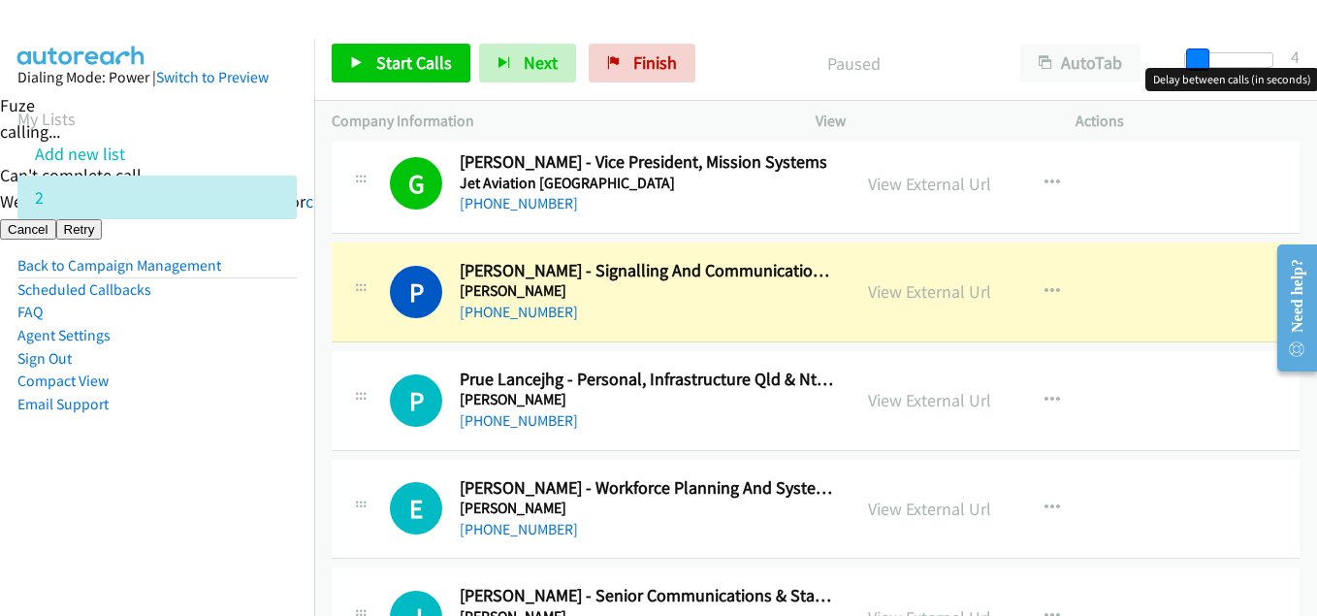
click at [1193, 62] on span at bounding box center [1197, 59] width 23 height 23
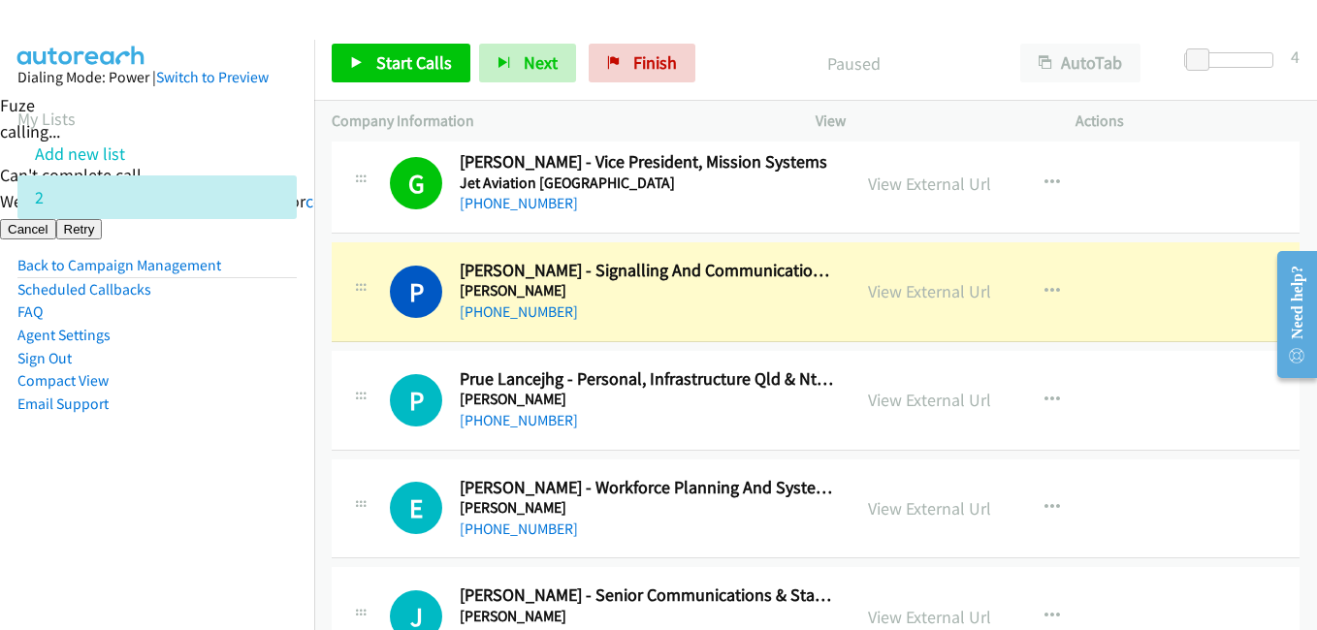
drag, startPoint x: 172, startPoint y: 510, endPoint x: 754, endPoint y: 223, distance: 649.6
click at [176, 505] on nav "Dialing Mode: Power | Switch to Preview My Lists Add new list 2 Back to Campaig…" at bounding box center [157, 355] width 315 height 630
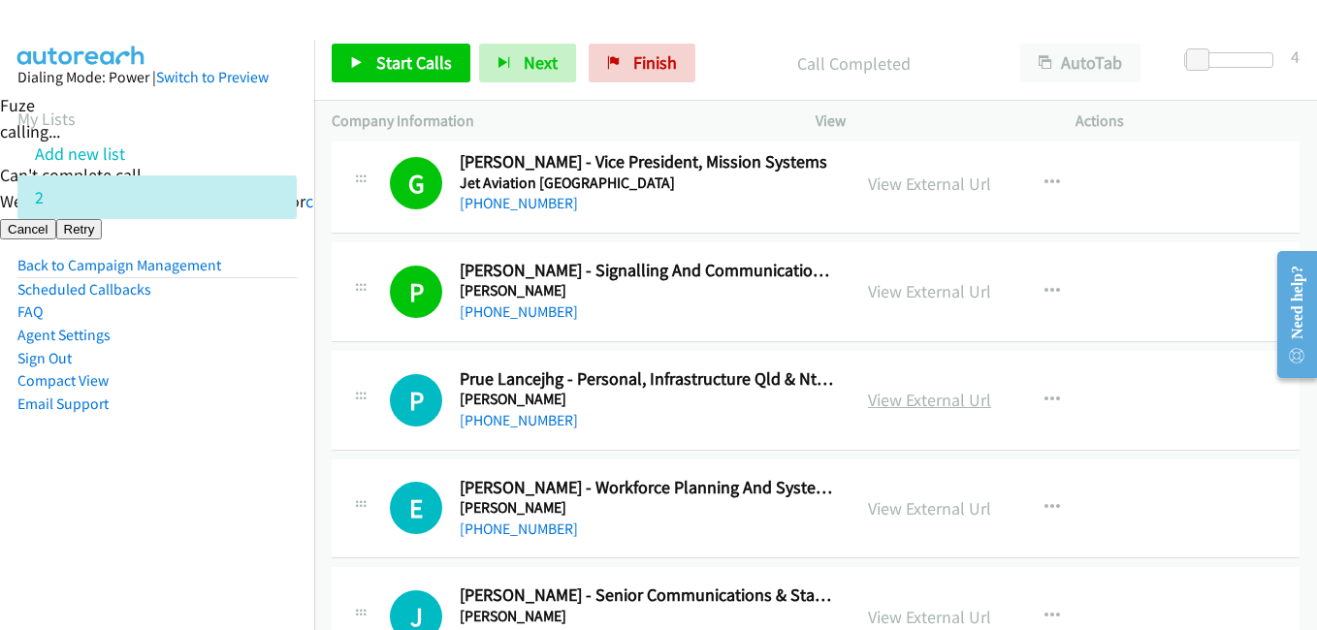
click at [960, 402] on link "View External Url" at bounding box center [929, 400] width 123 height 22
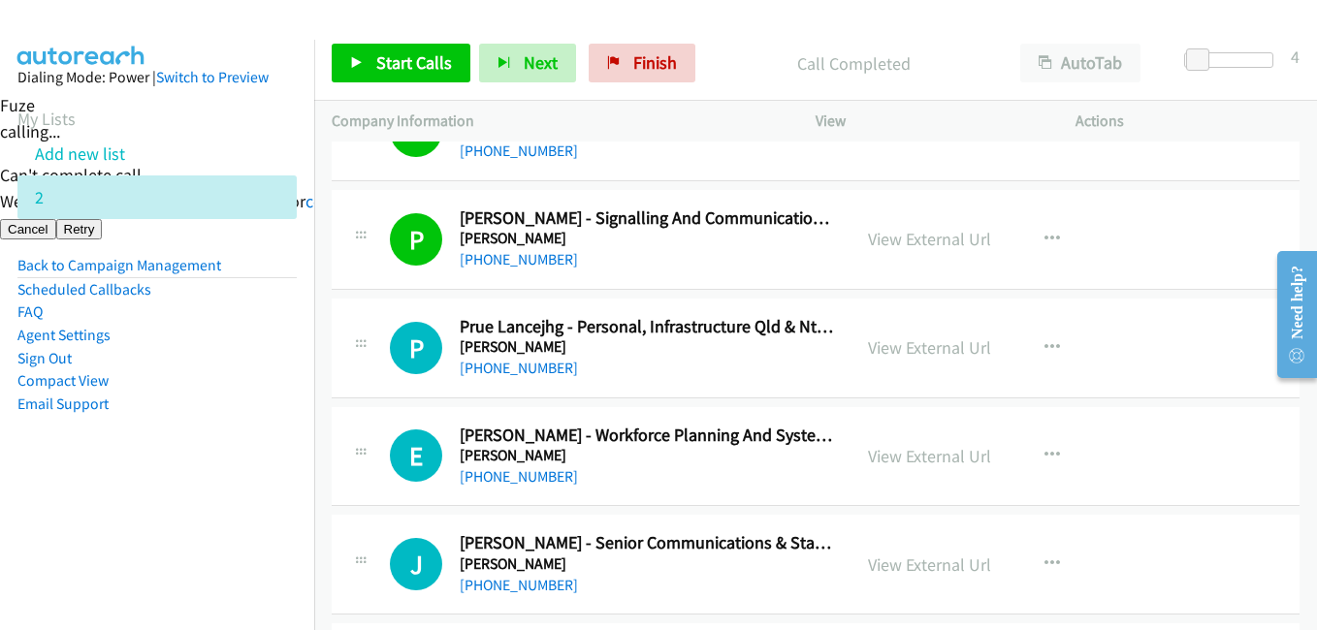
scroll to position [388, 0]
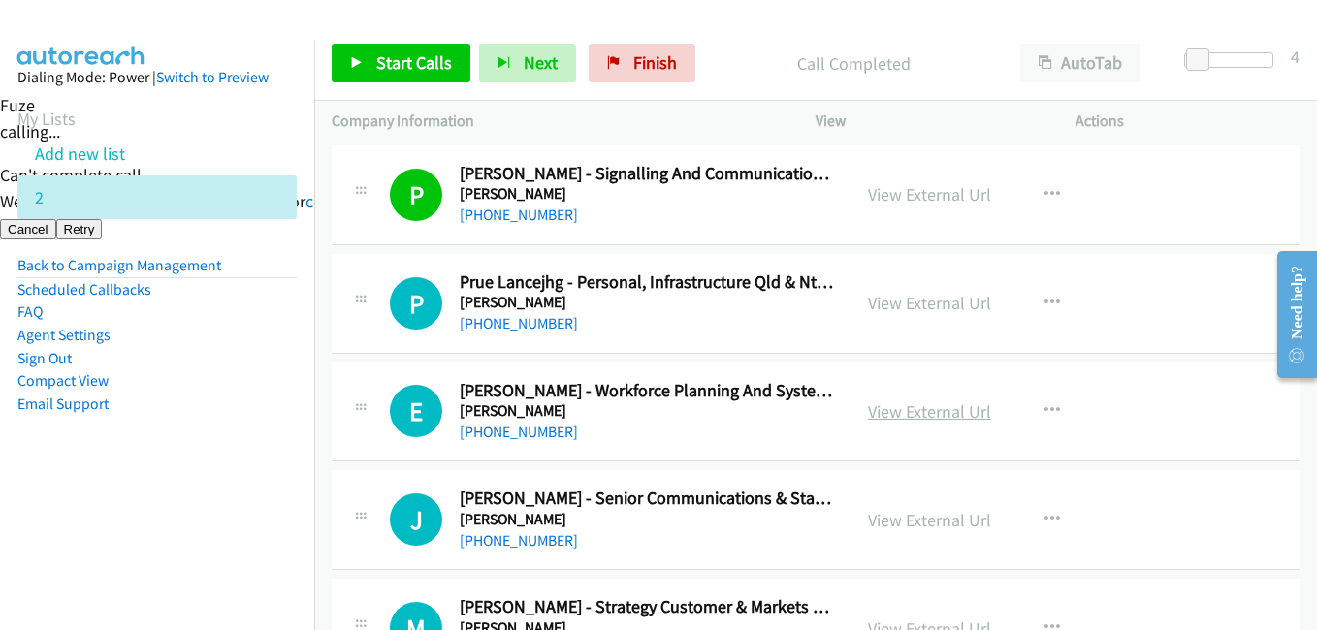
click at [930, 411] on link "View External Url" at bounding box center [929, 411] width 123 height 22
click at [937, 523] on link "View External Url" at bounding box center [929, 520] width 123 height 22
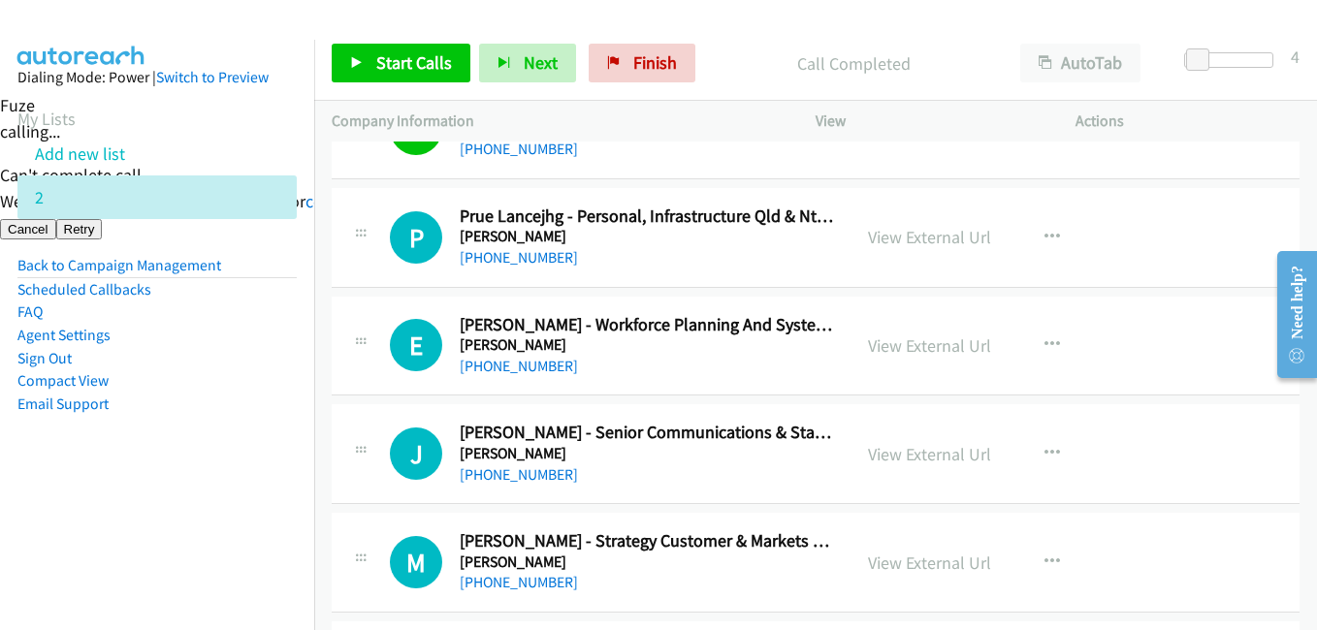
scroll to position [485, 0]
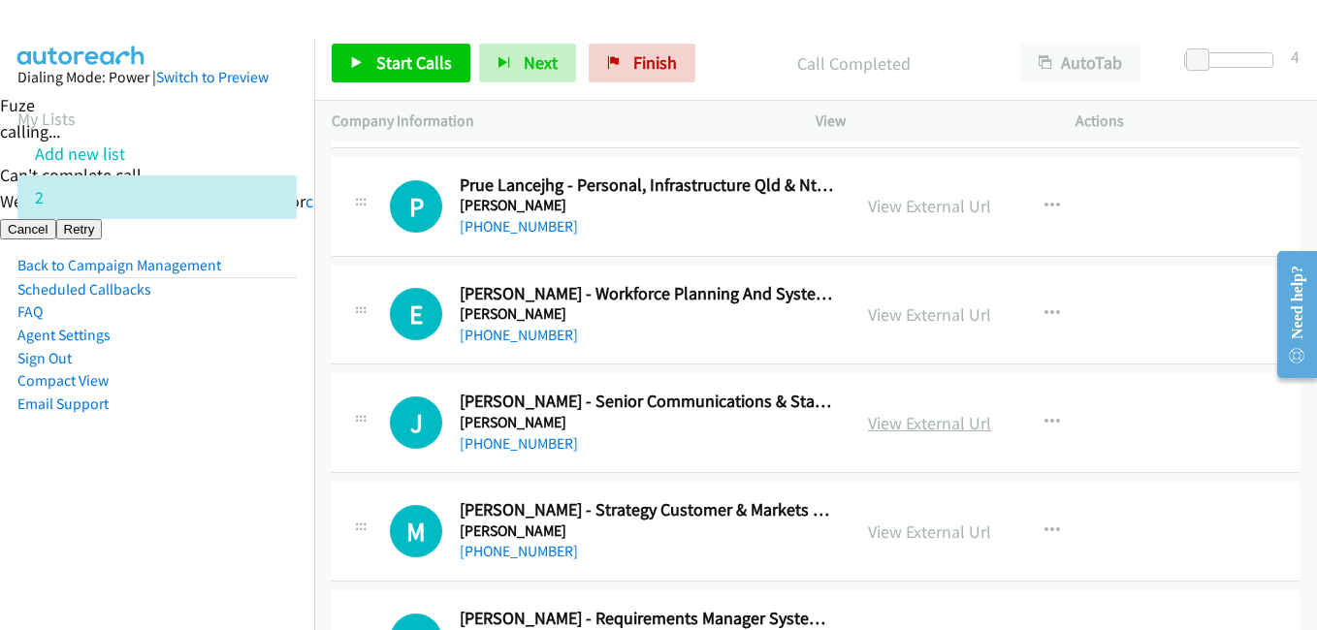
click at [912, 428] on link "View External Url" at bounding box center [929, 423] width 123 height 22
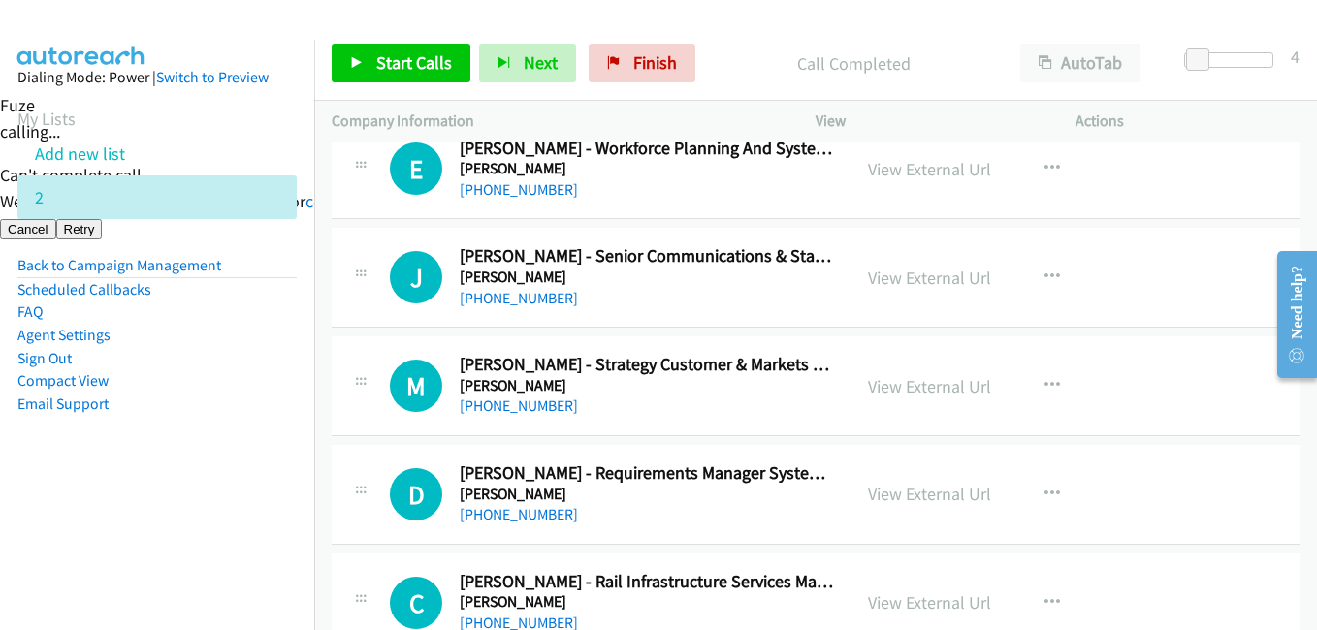
scroll to position [776, 0]
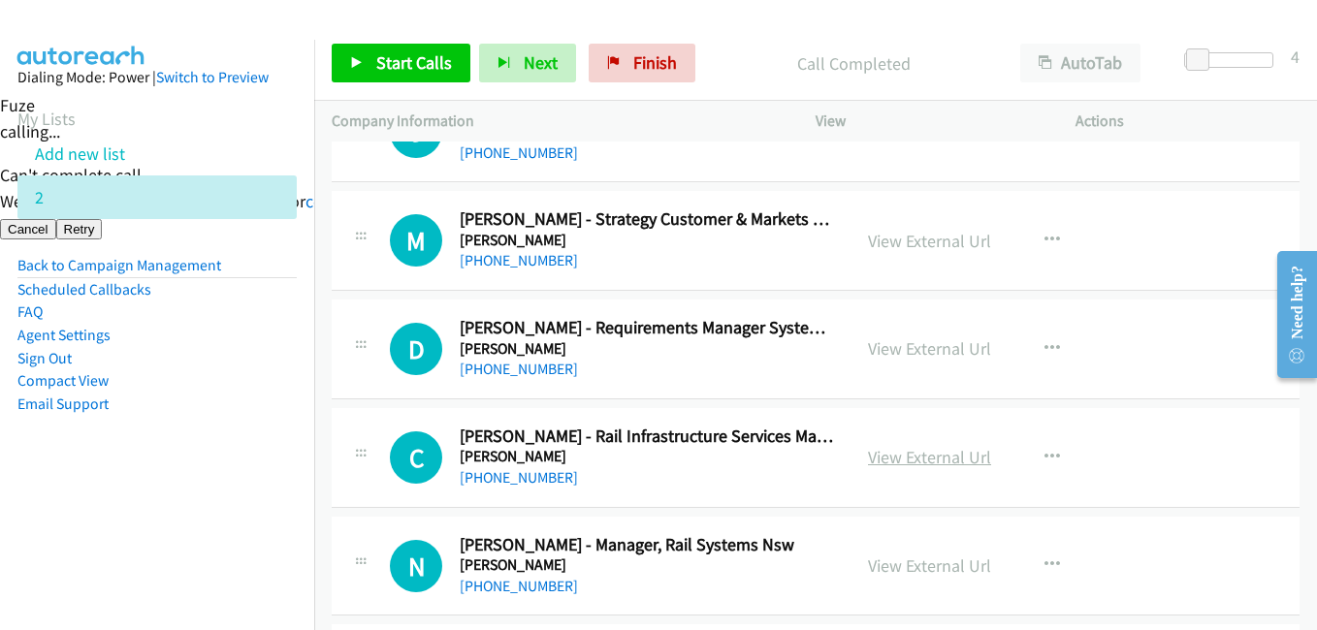
click at [923, 463] on link "View External Url" at bounding box center [929, 457] width 123 height 22
click at [432, 58] on span "Start Calls" at bounding box center [414, 62] width 76 height 22
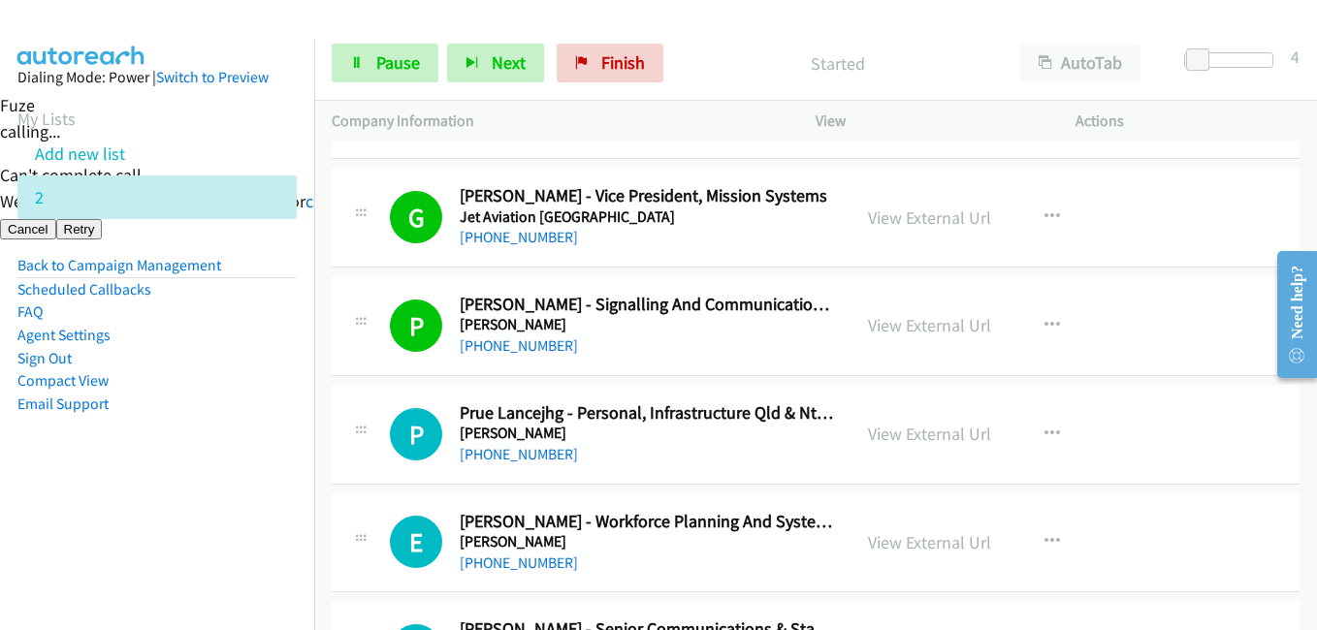
scroll to position [291, 0]
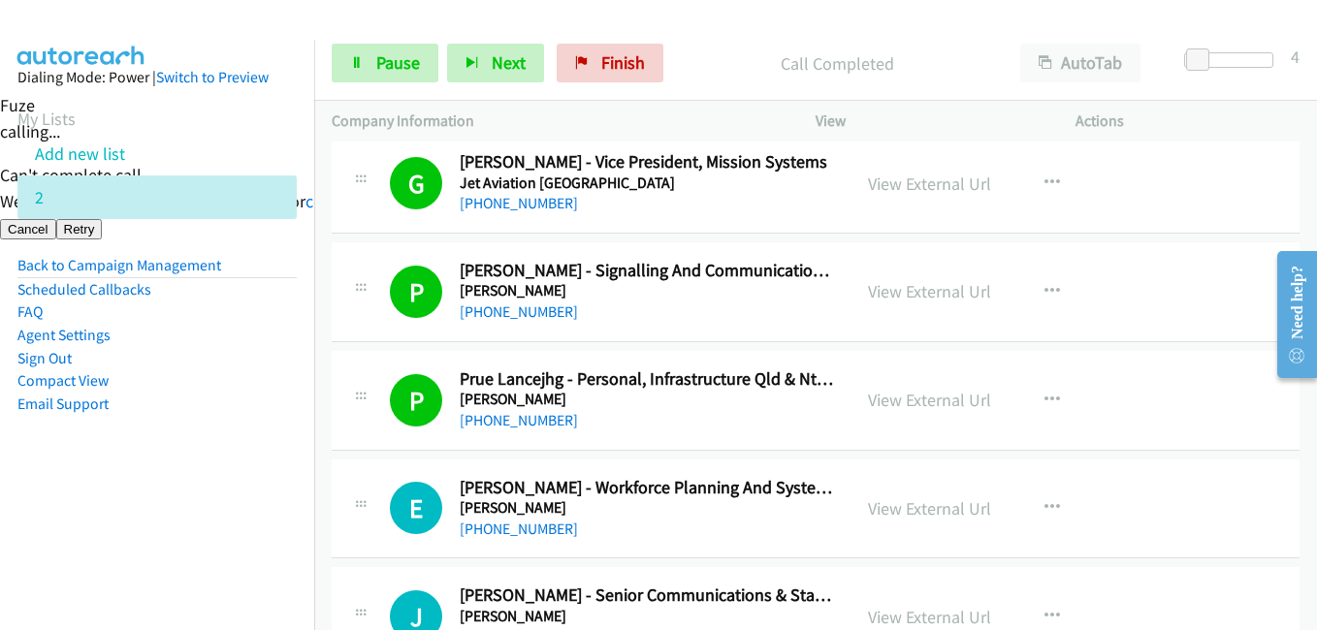
click at [228, 497] on aside "Dialing Mode: Power | Switch to Preview My Lists Add new list 2 Back to Campaig…" at bounding box center [157, 272] width 314 height 464
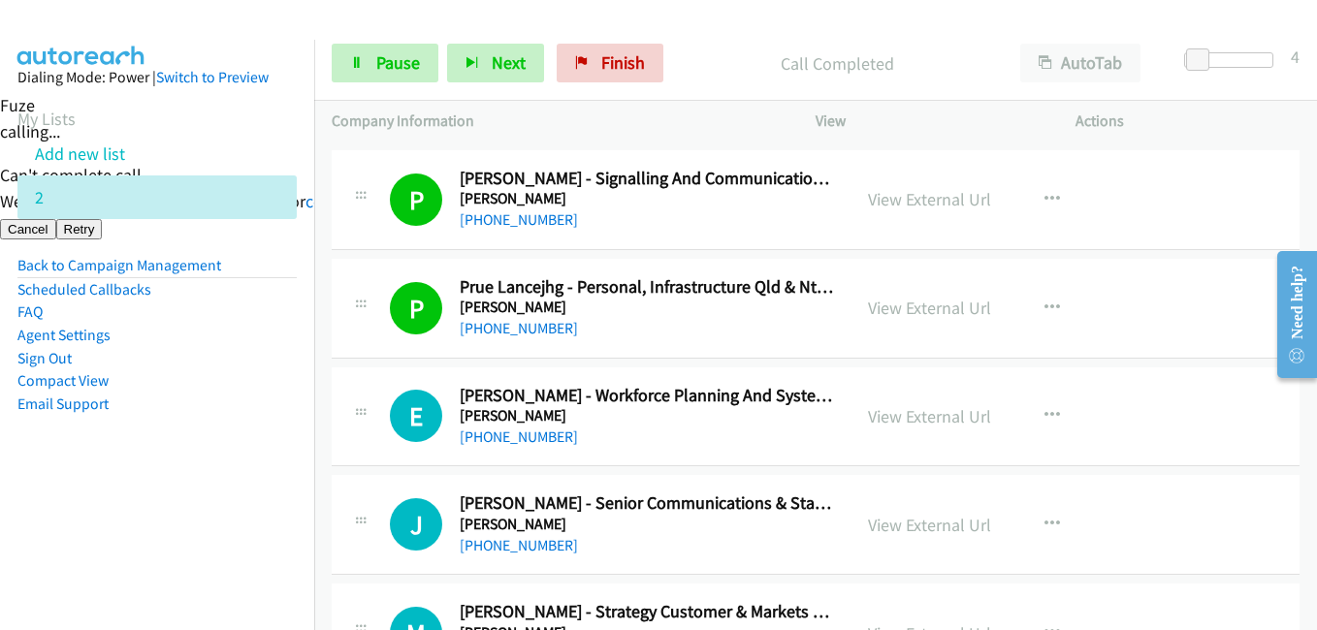
scroll to position [388, 0]
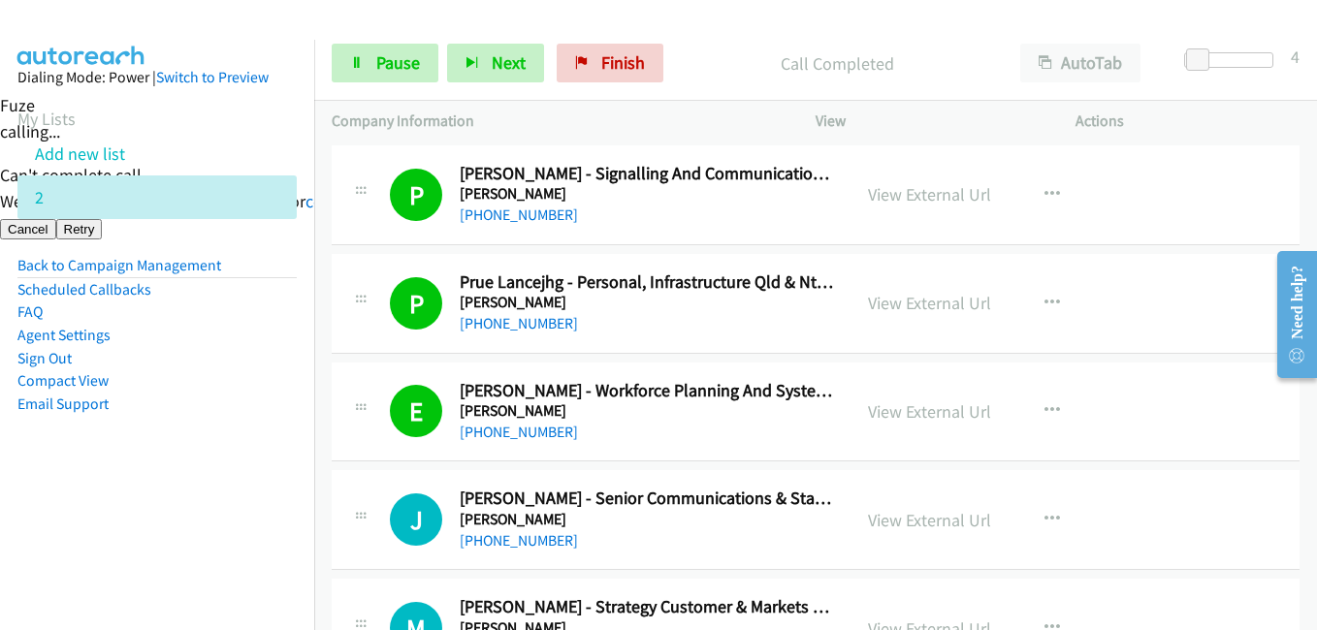
drag, startPoint x: 181, startPoint y: 512, endPoint x: 696, endPoint y: 449, distance: 518.8
click at [182, 511] on nav "Dialing Mode: Power | Switch to Preview My Lists Add new list 2 Back to Campaig…" at bounding box center [157, 355] width 315 height 630
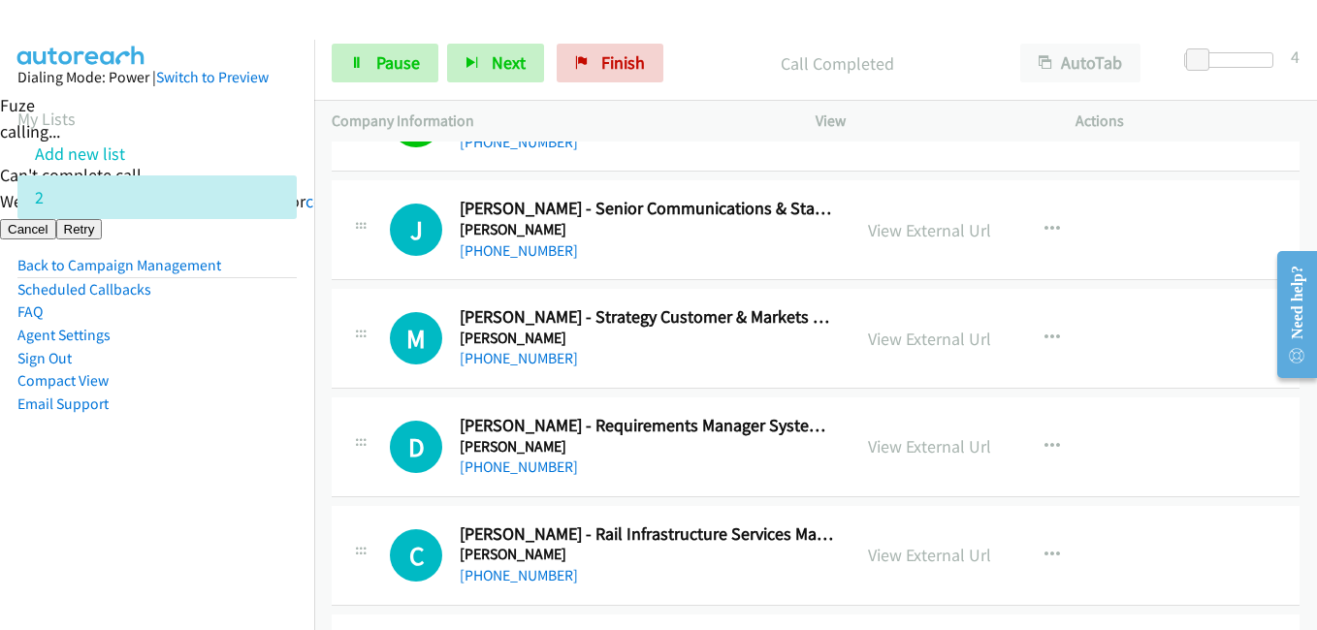
scroll to position [679, 0]
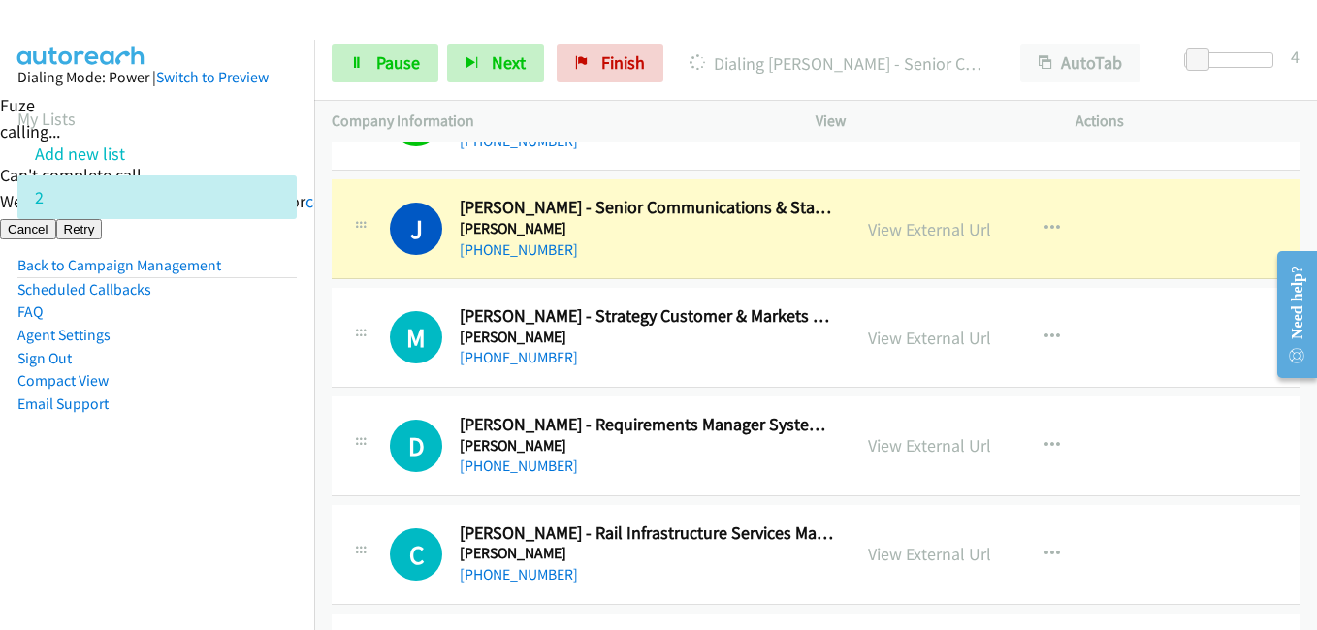
drag, startPoint x: 170, startPoint y: 504, endPoint x: 203, endPoint y: 495, distance: 34.4
click at [170, 502] on nav "Dialing Mode: Power | Switch to Preview My Lists Add new list 2 Back to Campaig…" at bounding box center [157, 355] width 315 height 630
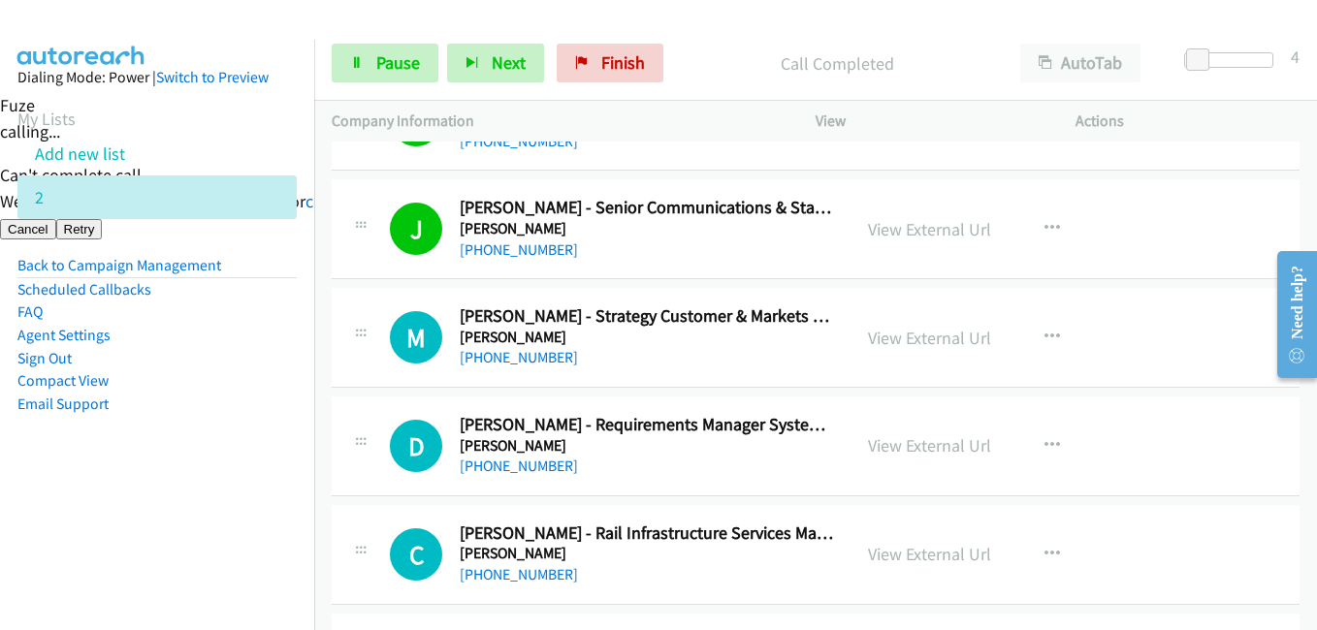
drag, startPoint x: 226, startPoint y: 541, endPoint x: 473, endPoint y: 513, distance: 248.9
click at [227, 541] on nav "Dialing Mode: Power | Switch to Preview My Lists Add new list 2 Back to Campaig…" at bounding box center [157, 355] width 315 height 630
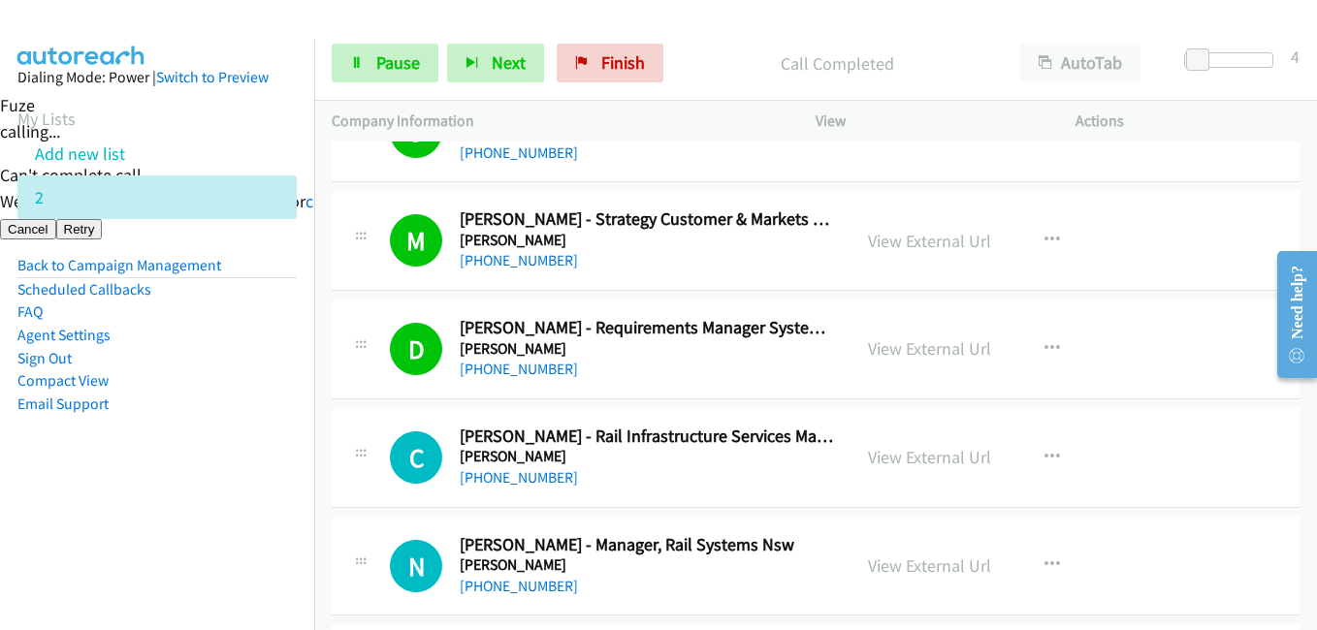
drag, startPoint x: 243, startPoint y: 501, endPoint x: 359, endPoint y: 467, distance: 120.3
click at [243, 501] on aside "Dialing Mode: Power | Switch to Preview My Lists Add new list 2 Back to Campaig…" at bounding box center [157, 272] width 314 height 464
click at [254, 509] on nav "Dialing Mode: Power | Switch to Preview My Lists Add new list 2 Back to Campaig…" at bounding box center [157, 355] width 315 height 630
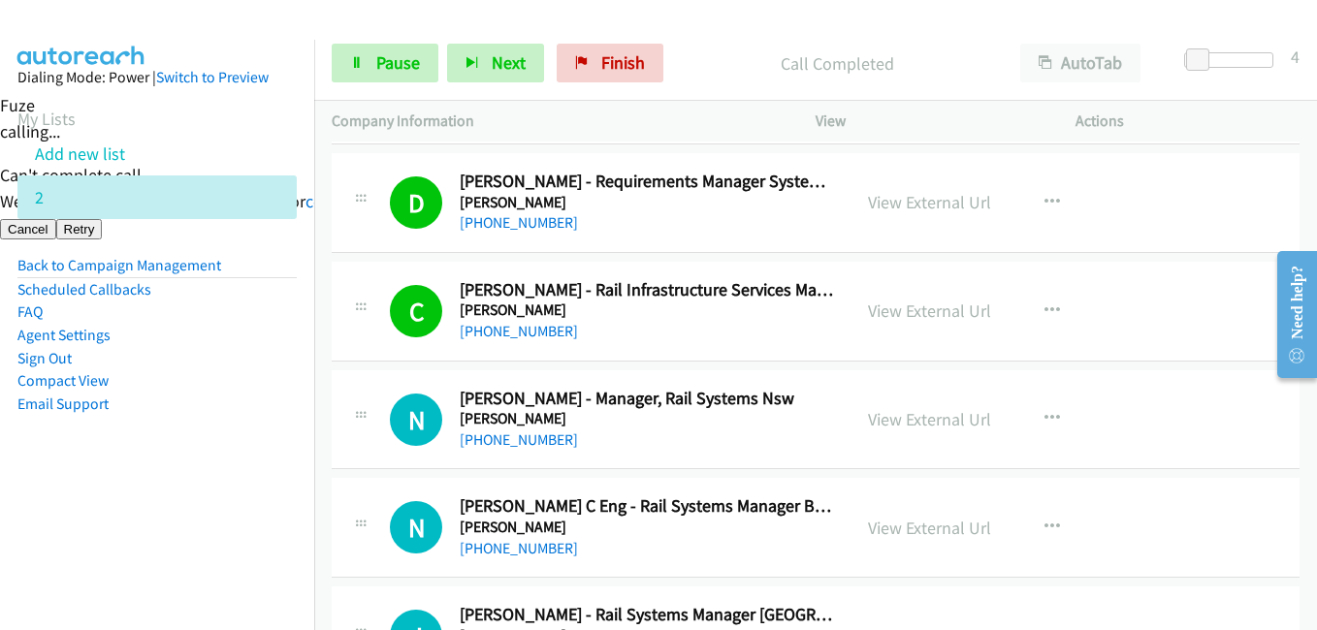
scroll to position [1067, 0]
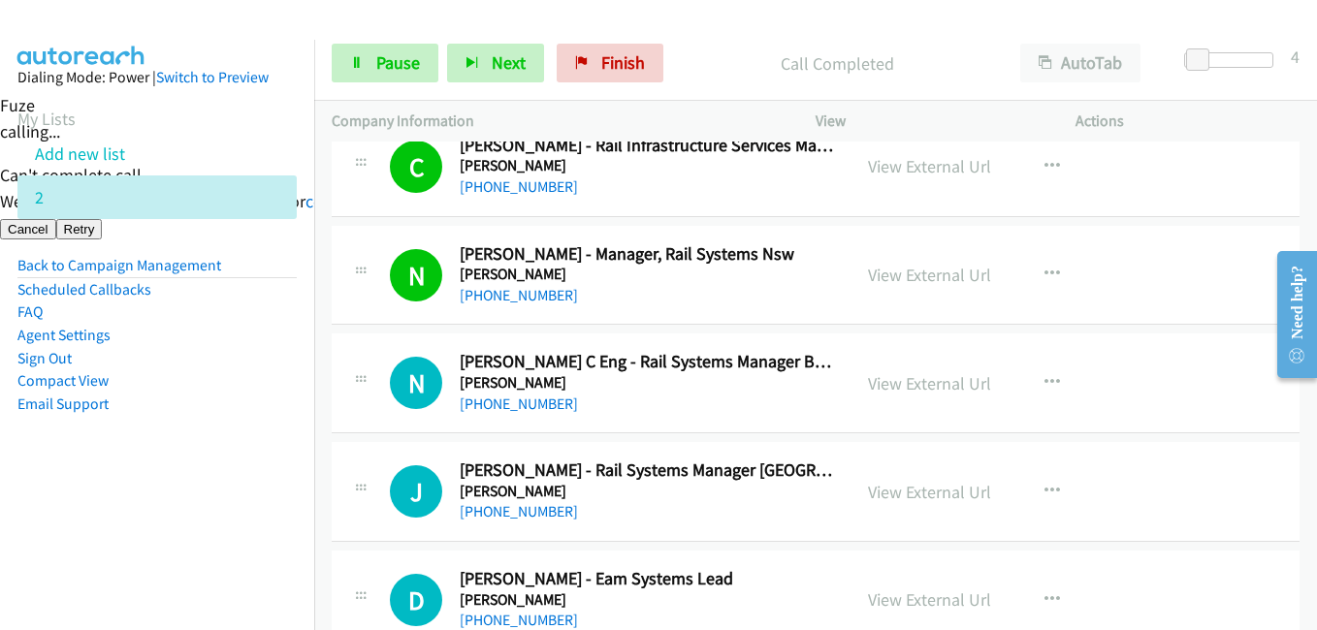
click at [217, 456] on aside "Dialing Mode: Power | Switch to Preview My Lists Add new list 2 Back to Campaig…" at bounding box center [157, 272] width 314 height 464
click at [198, 456] on aside "Dialing Mode: Power | Switch to Preview My Lists Add new list 2 Back to Campaig…" at bounding box center [157, 272] width 314 height 464
click at [258, 498] on aside "Dialing Mode: Power | Switch to Preview My Lists Add new list 2 Back to Campaig…" at bounding box center [157, 272] width 314 height 464
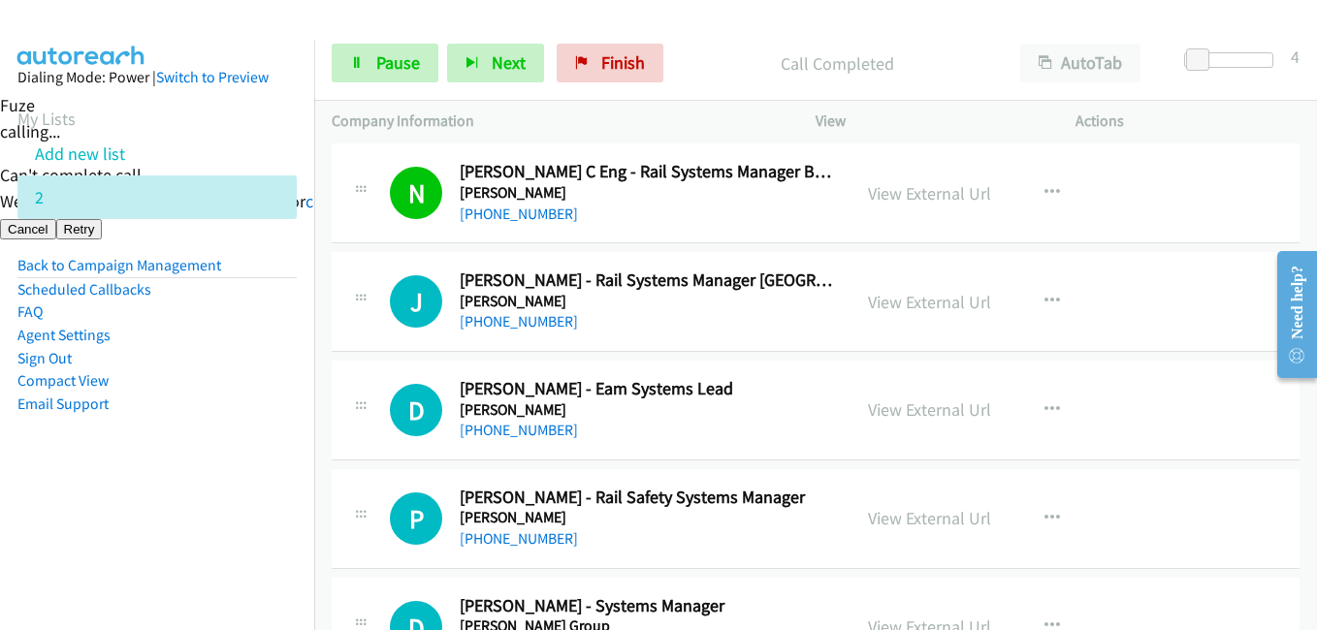
scroll to position [1358, 0]
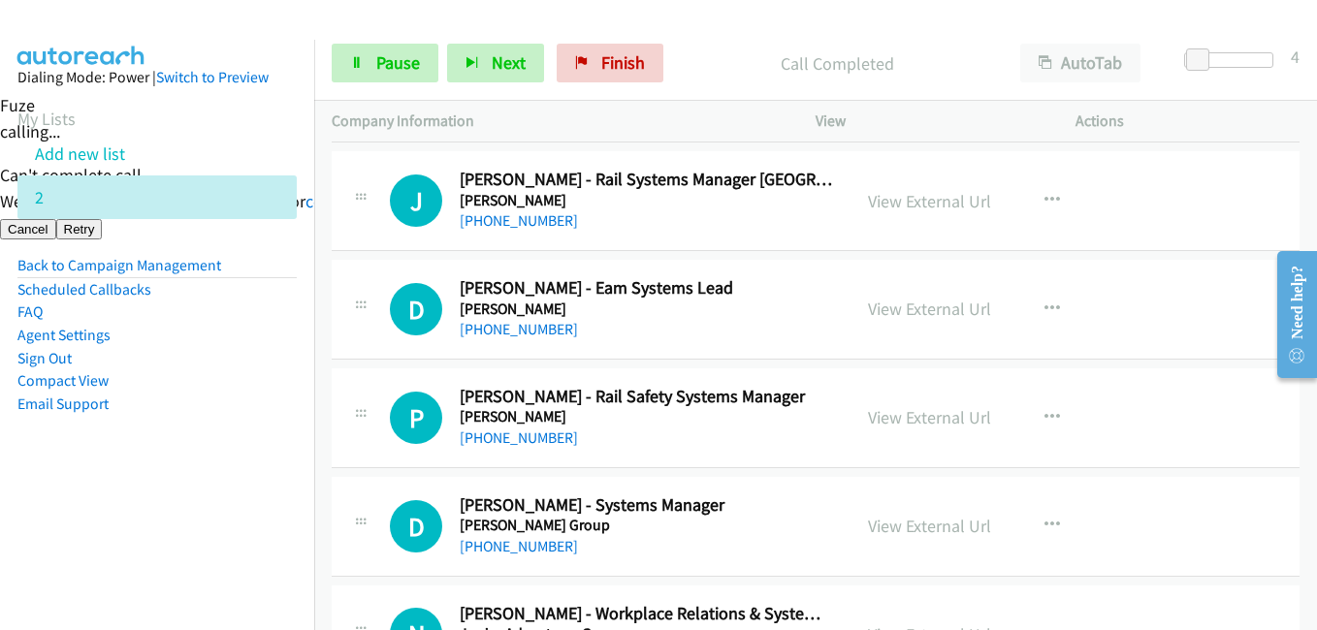
click at [172, 490] on aside "Dialing Mode: Power | Switch to Preview My Lists Add new list 2 Back to Campaig…" at bounding box center [157, 272] width 314 height 464
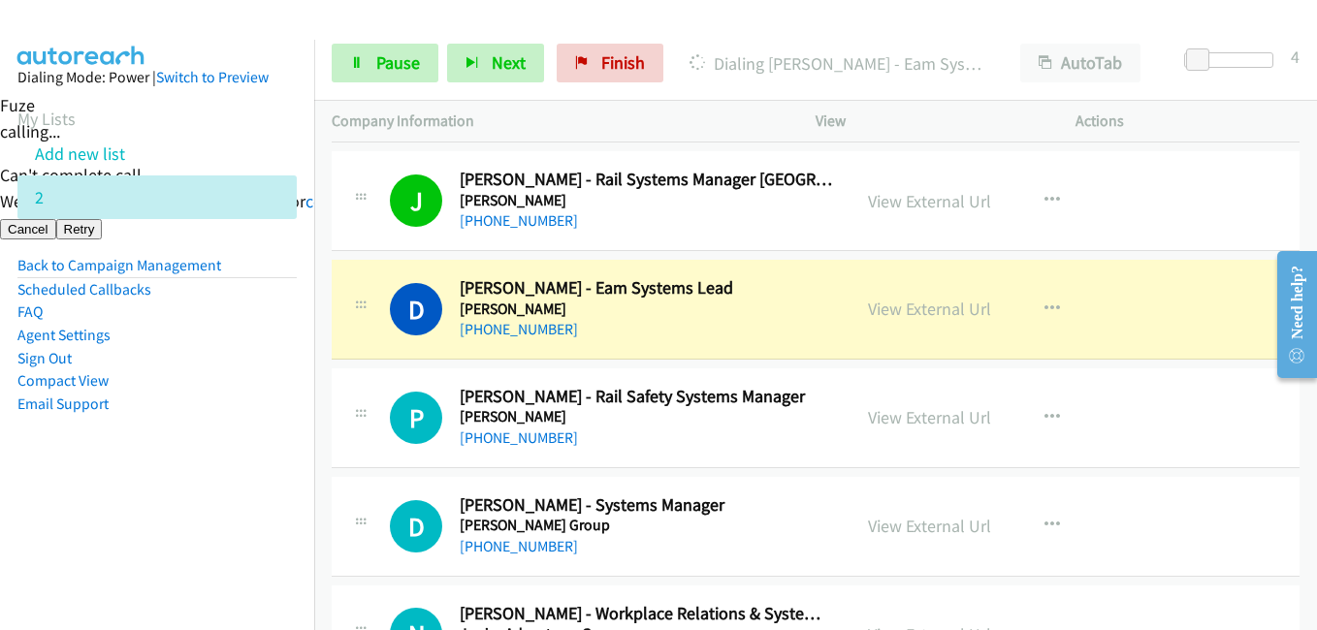
click at [216, 497] on aside "Dialing Mode: Power | Switch to Preview My Lists Add new list 2 Back to Campaig…" at bounding box center [157, 272] width 314 height 464
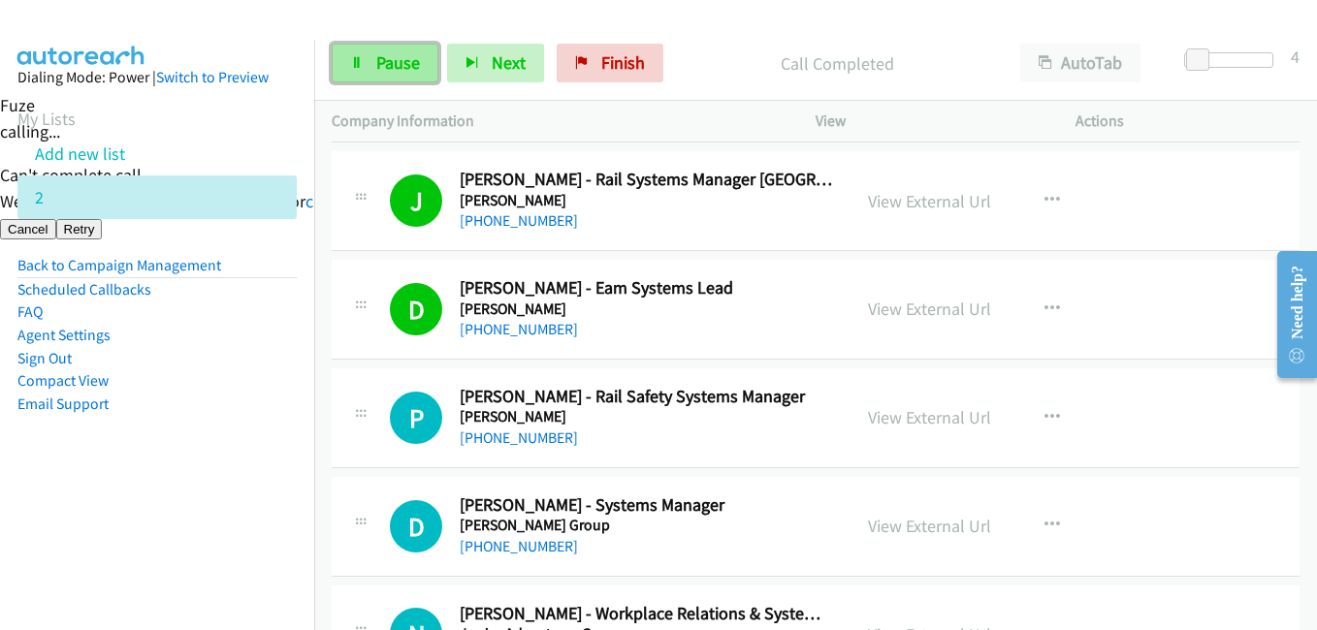
click at [416, 62] on span "Pause" at bounding box center [398, 62] width 44 height 22
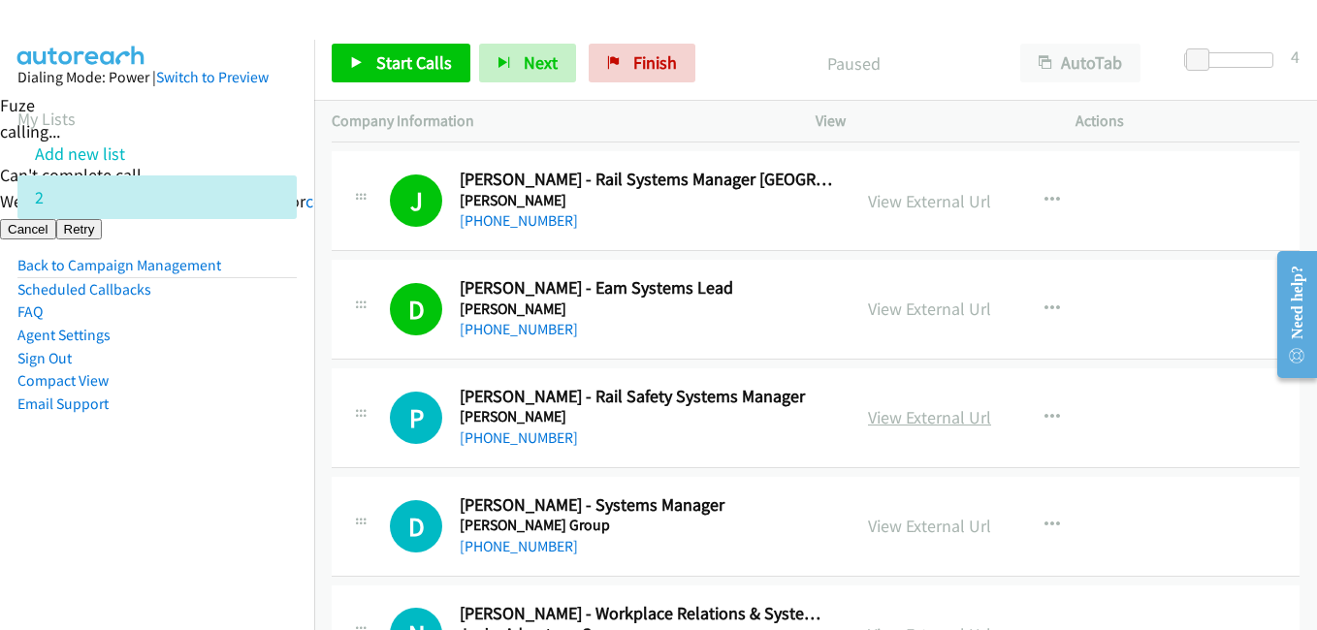
click at [948, 414] on link "View External Url" at bounding box center [929, 417] width 123 height 22
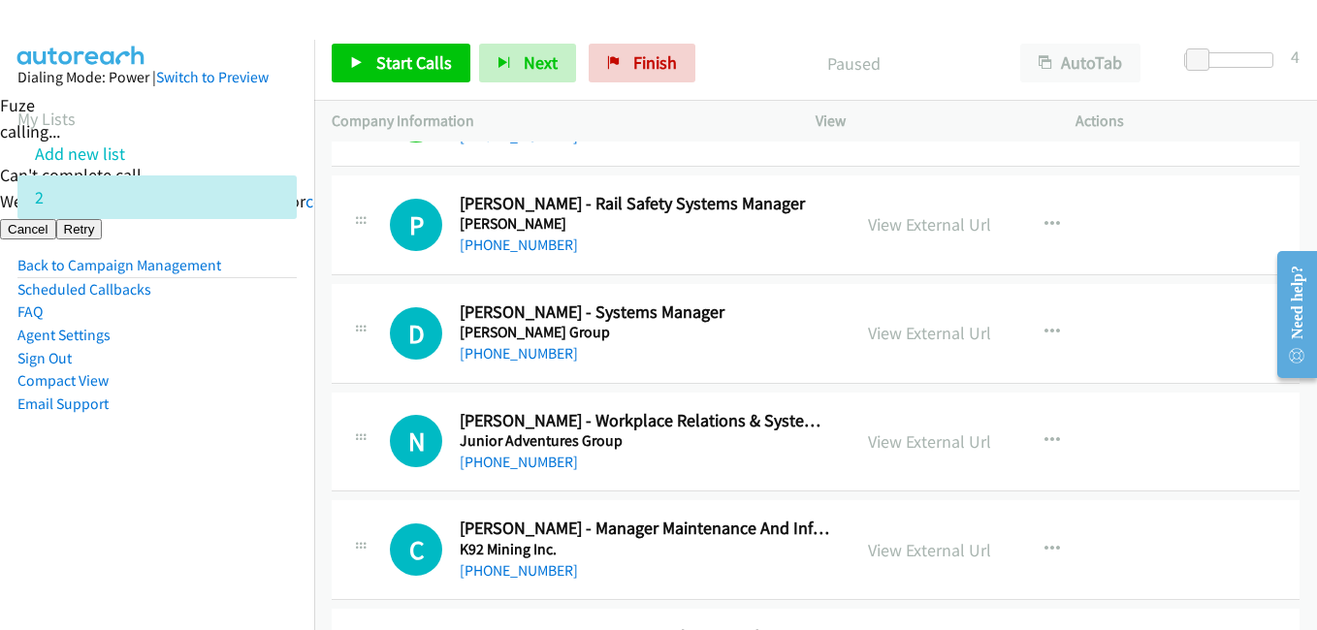
scroll to position [1552, 0]
click at [432, 68] on span "Start Calls" at bounding box center [414, 62] width 76 height 22
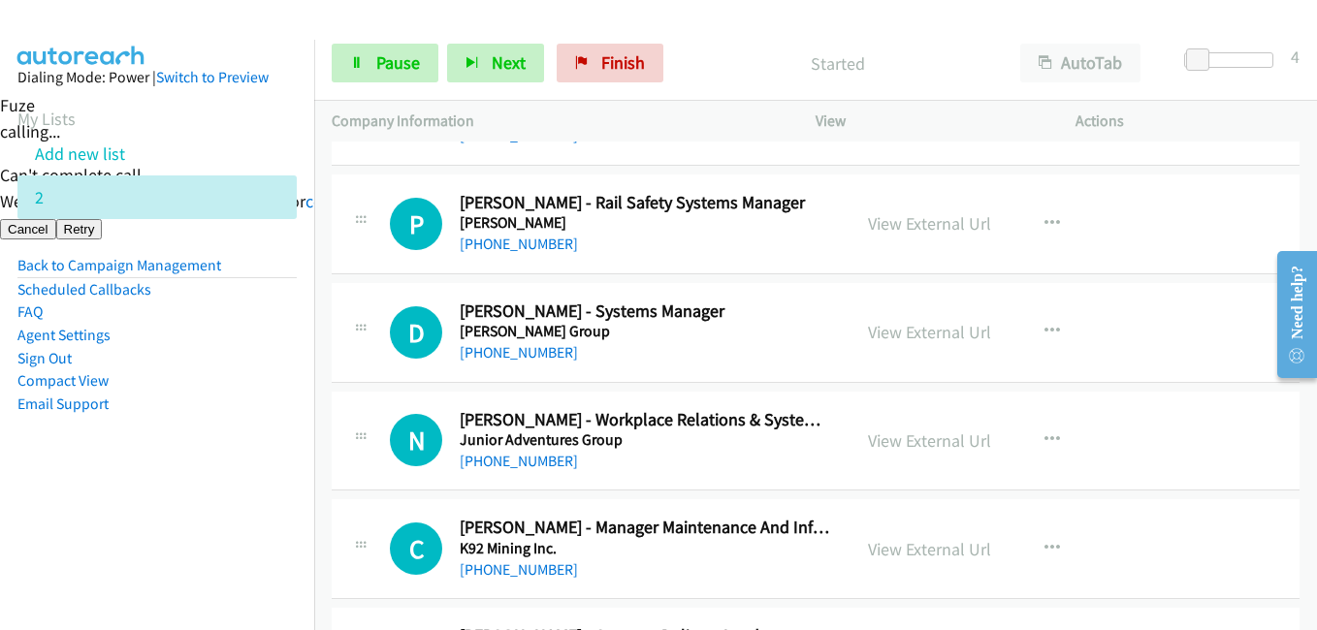
click at [238, 516] on nav "Dialing Mode: Power | Switch to Preview My Lists Add new list 2 Back to Campaig…" at bounding box center [157, 355] width 315 height 630
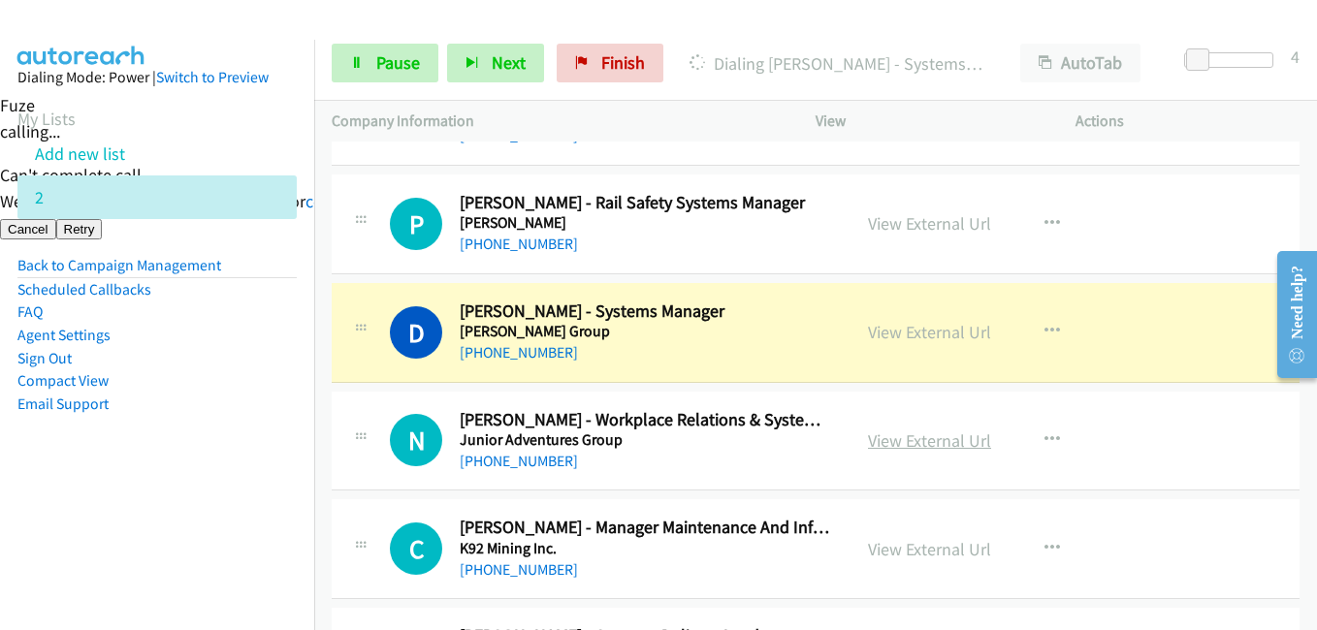
click at [939, 440] on link "View External Url" at bounding box center [929, 441] width 123 height 22
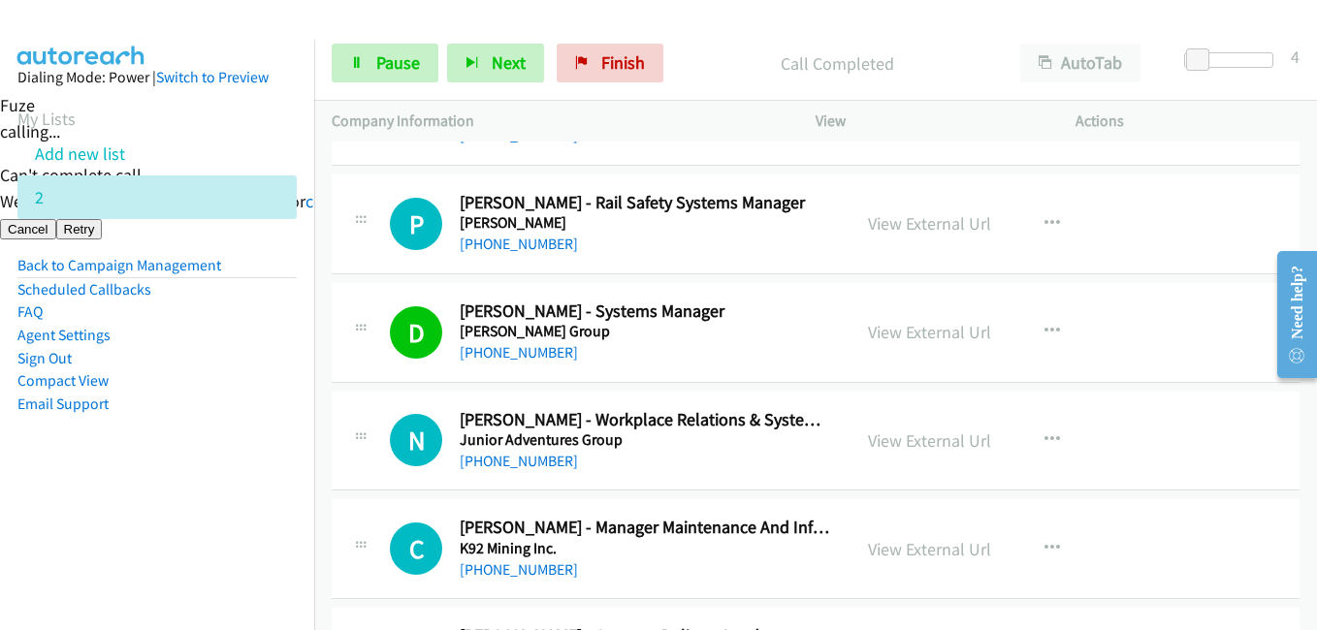
scroll to position [1745, 0]
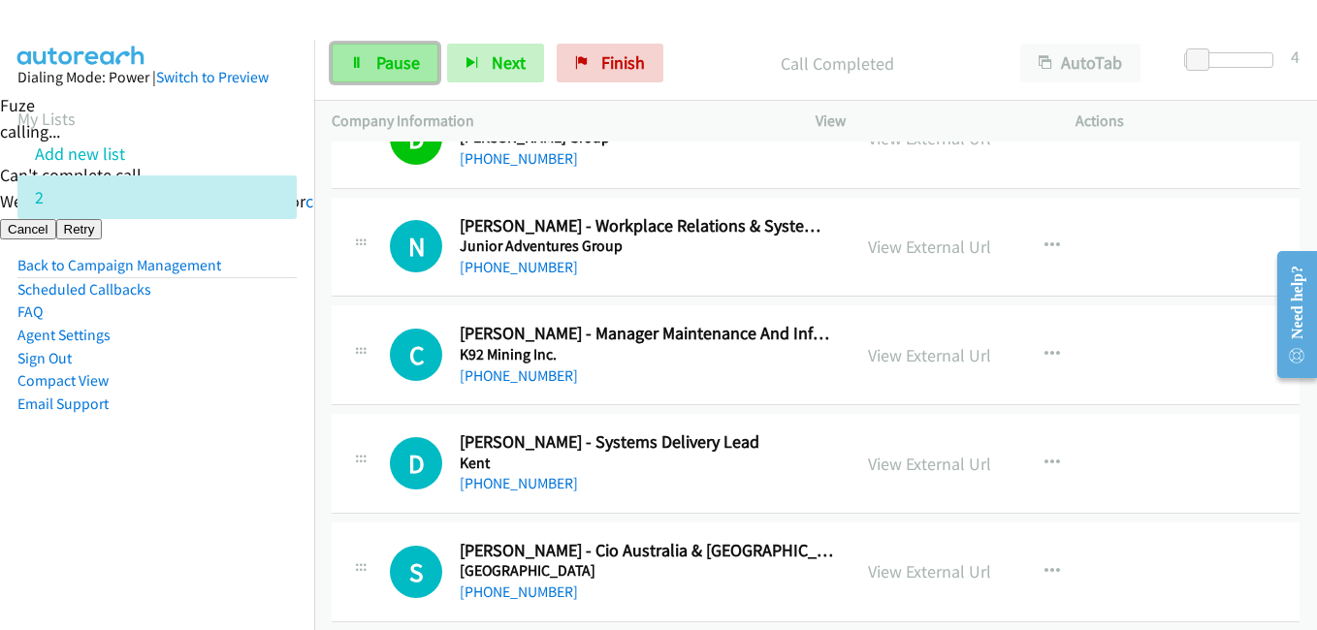
click at [413, 70] on span "Pause" at bounding box center [398, 62] width 44 height 22
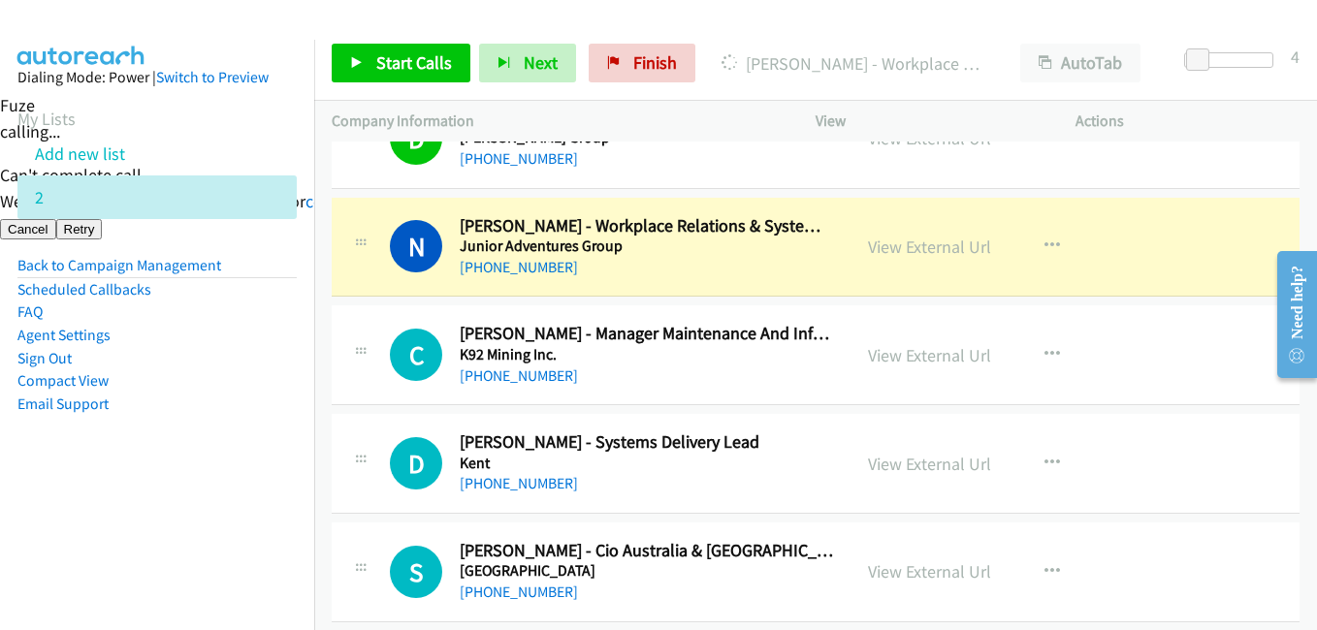
click at [190, 466] on aside "Dialing Mode: Power | Switch to Preview My Lists Add new list 2 Back to Campaig…" at bounding box center [157, 272] width 314 height 464
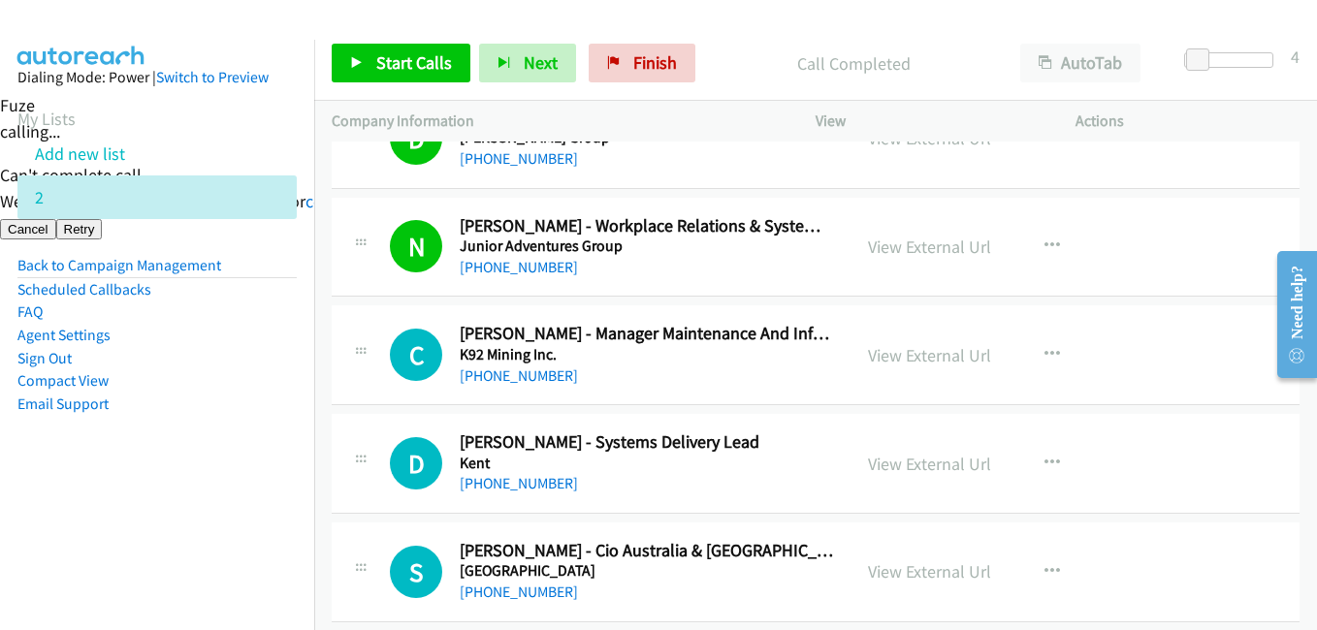
click at [298, 496] on aside "Dialing Mode: Power | Switch to Preview My Lists Add new list 2 Back to Campaig…" at bounding box center [157, 272] width 314 height 464
click at [177, 488] on aside "Dialing Mode: Power | Switch to Preview My Lists Add new list 2 Back to Campaig…" at bounding box center [157, 272] width 314 height 464
click at [159, 444] on aside "Dialing Mode: Power | Switch to Preview My Lists Add new list 2 Back to Campaig…" at bounding box center [157, 272] width 314 height 464
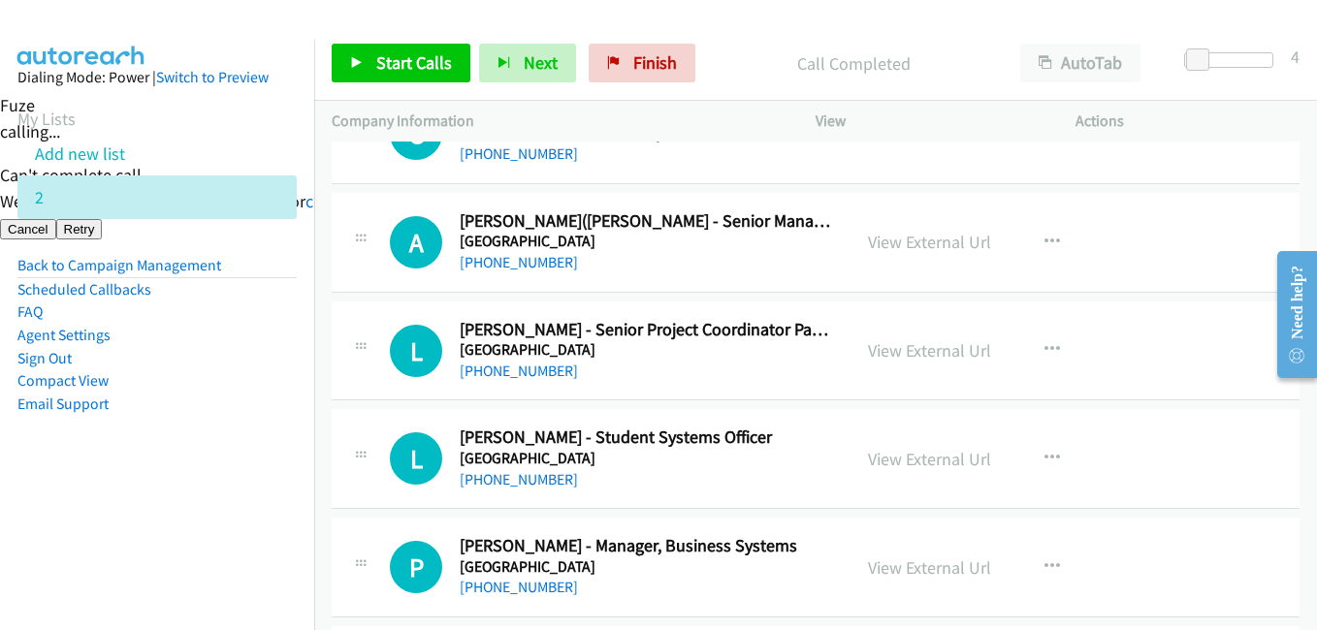
scroll to position [2812, 0]
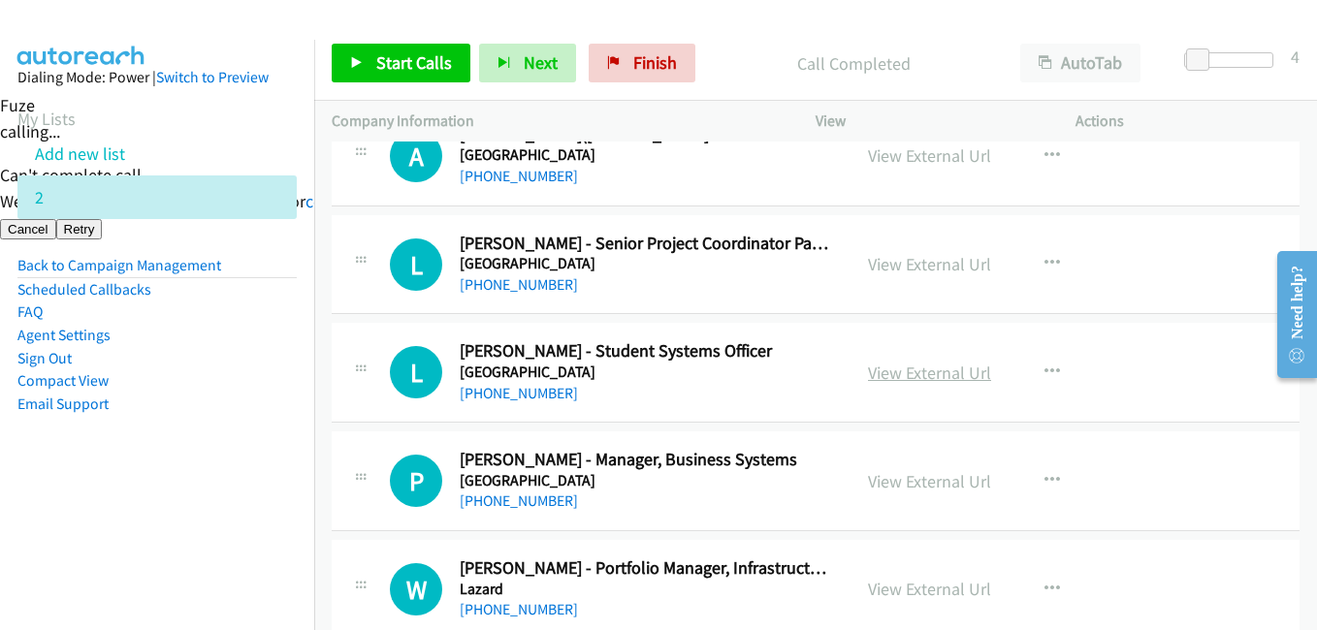
click at [926, 368] on link "View External Url" at bounding box center [929, 373] width 123 height 22
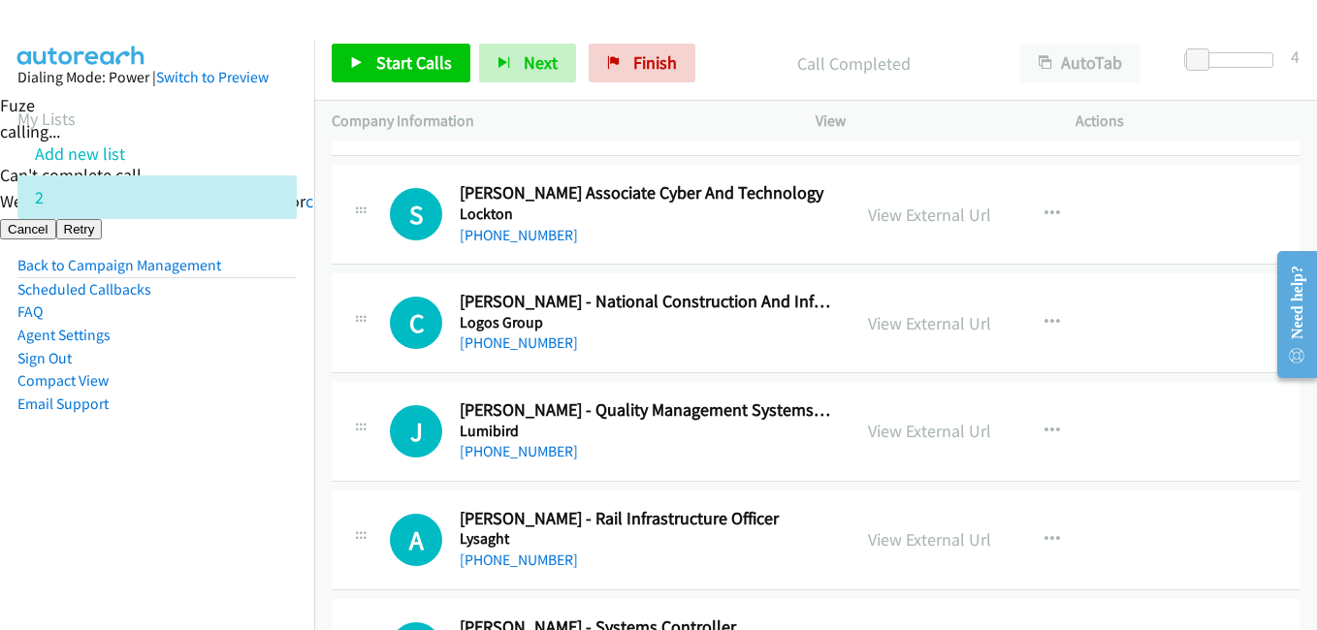
scroll to position [4752, 0]
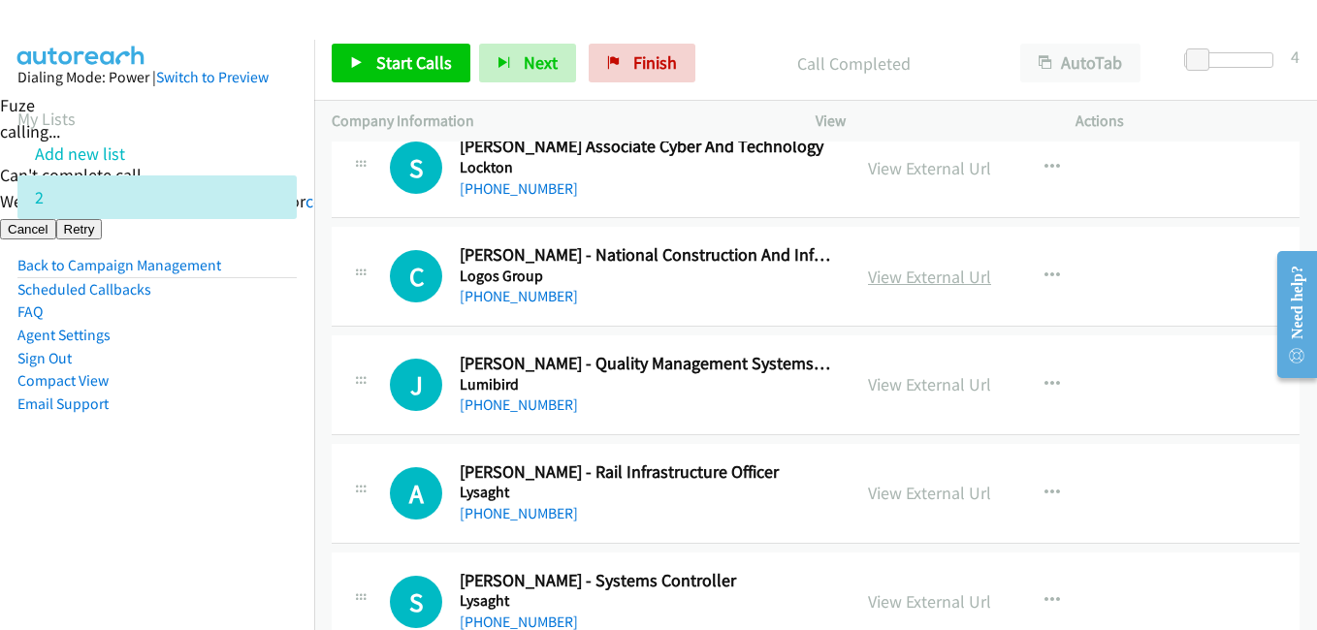
click at [913, 279] on link "View External Url" at bounding box center [929, 277] width 123 height 22
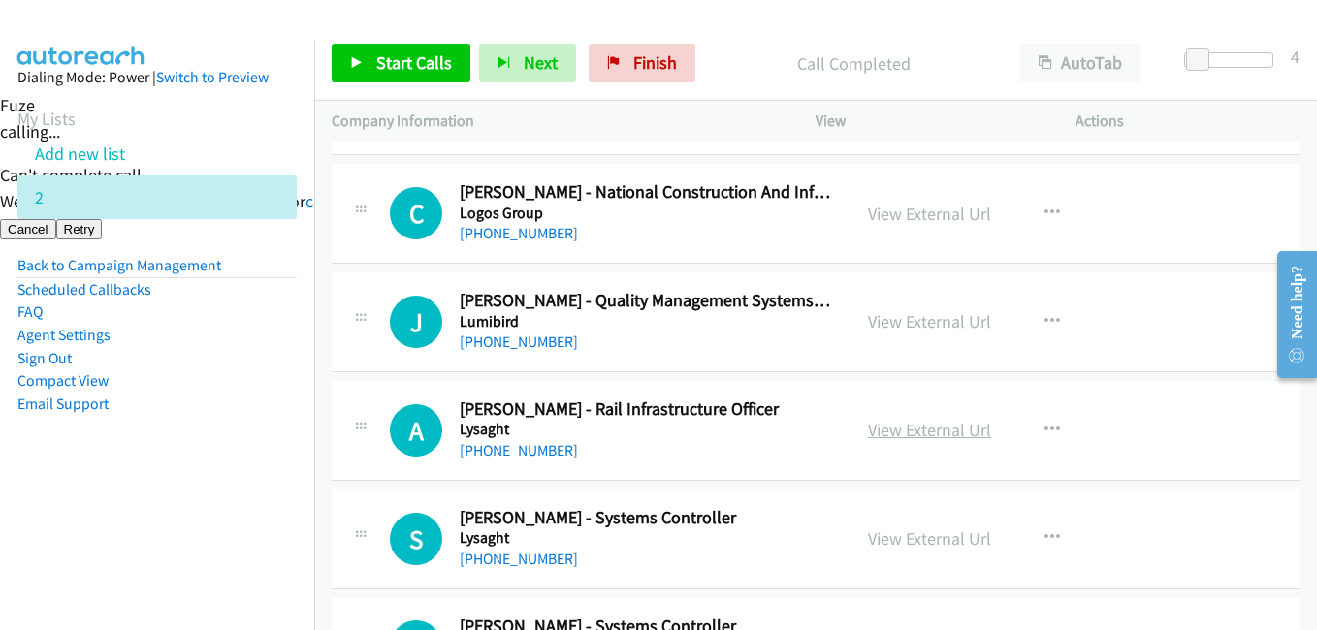
scroll to position [4849, 0]
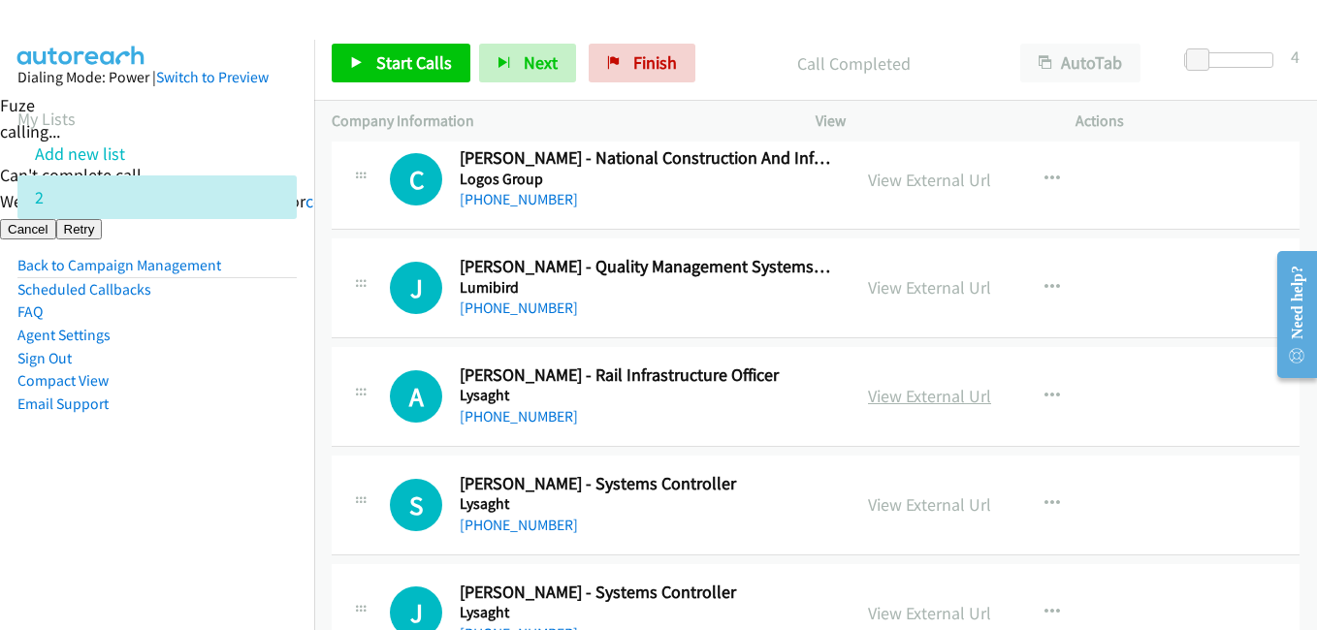
click at [944, 390] on link "View External Url" at bounding box center [929, 396] width 123 height 22
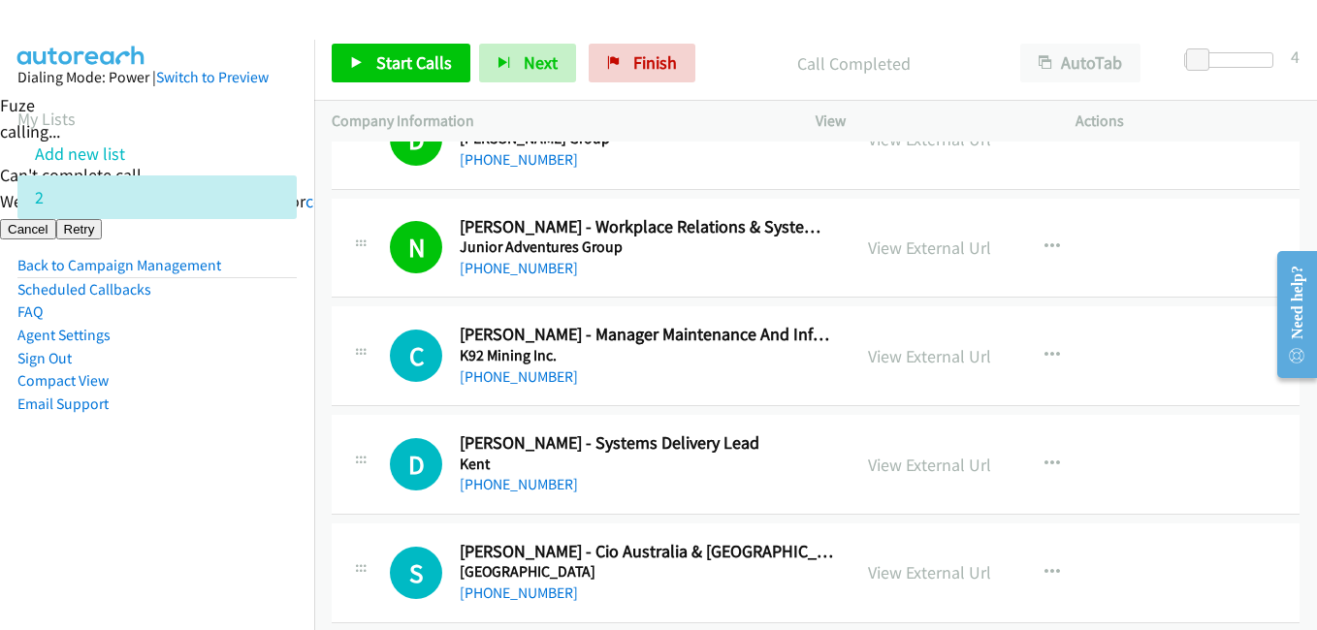
scroll to position [1745, 0]
click at [432, 56] on span "Start Calls" at bounding box center [414, 62] width 76 height 22
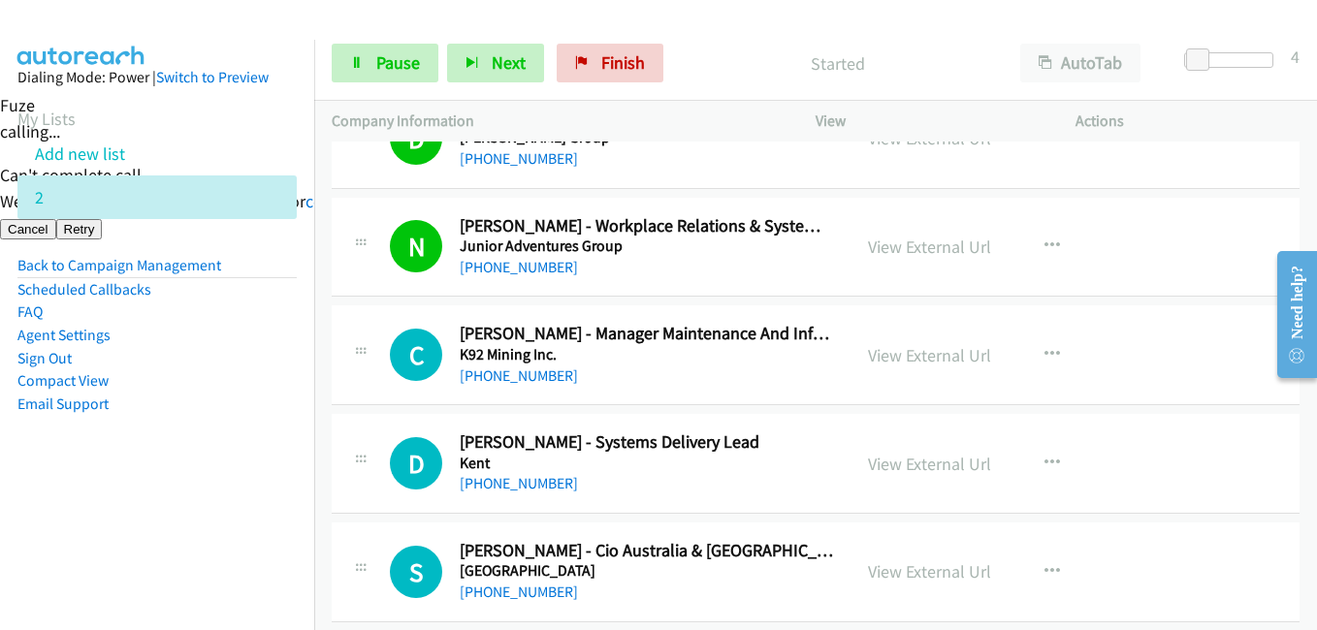
click at [175, 499] on aside "Dialing Mode: Power | Switch to Preview My Lists Add new list 2 Back to Campaig…" at bounding box center [157, 272] width 314 height 464
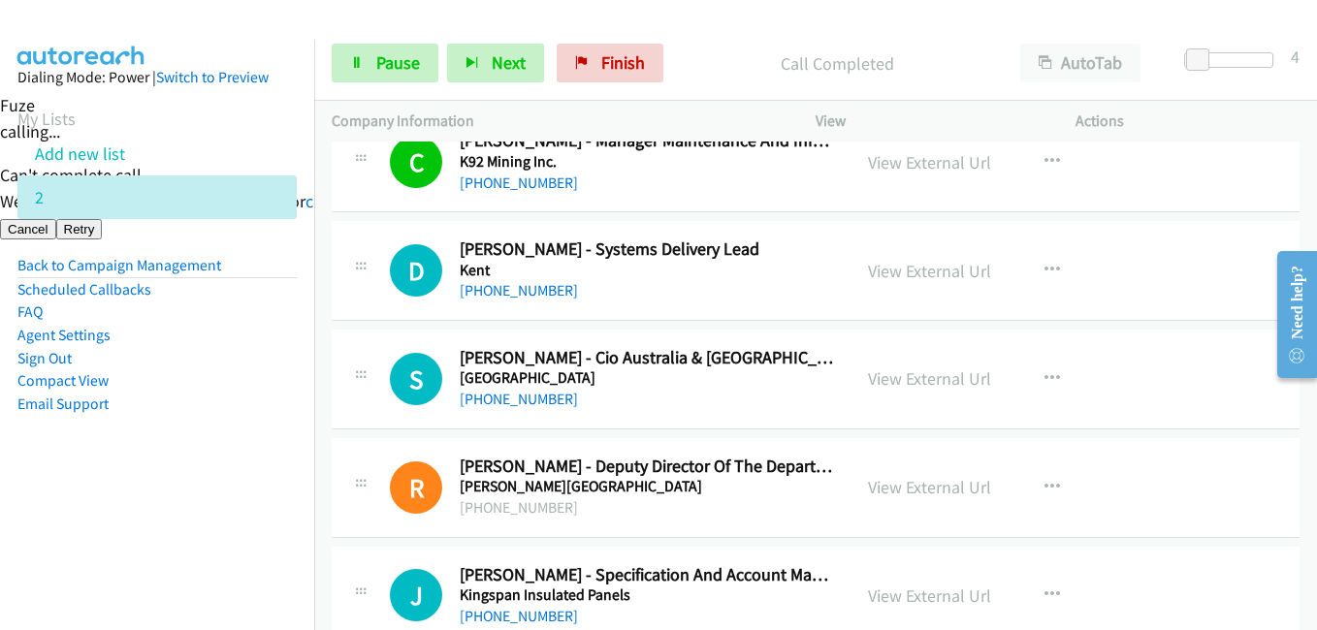
scroll to position [1939, 0]
click at [170, 429] on aside "Dialing Mode: Power | Switch to Preview My Lists Add new list 2 Back to Campaig…" at bounding box center [157, 272] width 314 height 464
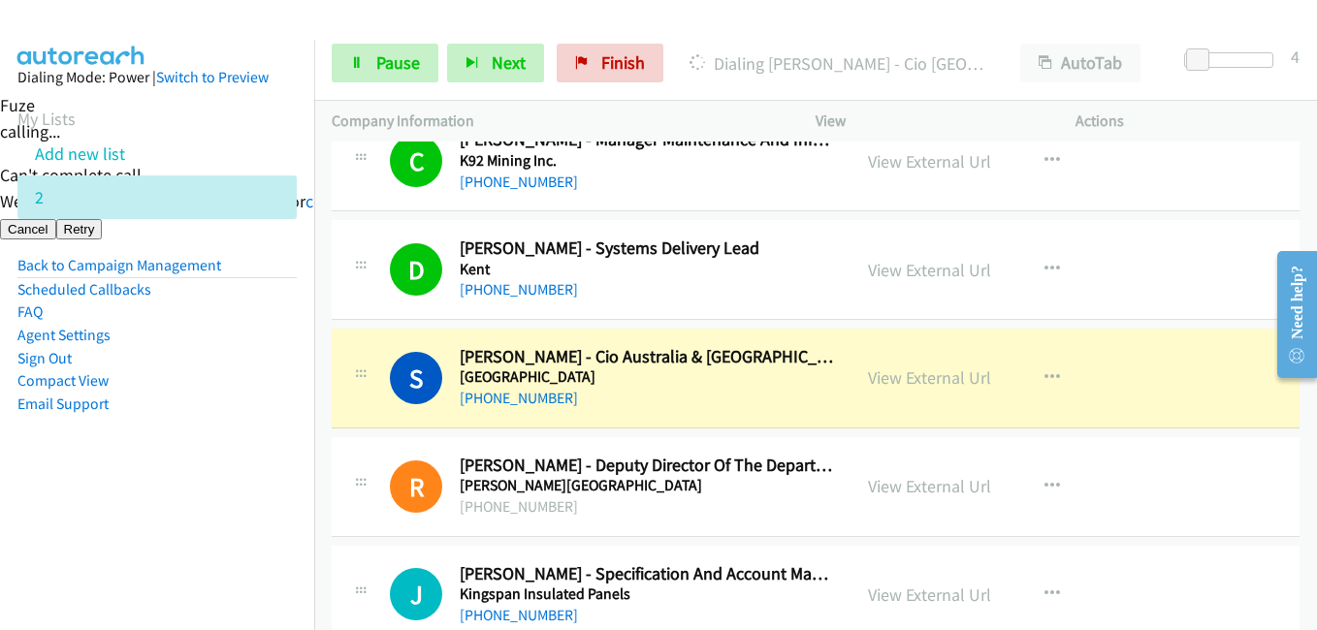
click at [293, 333] on aside "Dialing Mode: Power | Switch to Preview My Lists Add new list 2 Back to Campaig…" at bounding box center [157, 272] width 314 height 464
click at [402, 62] on span "Pause" at bounding box center [398, 62] width 44 height 22
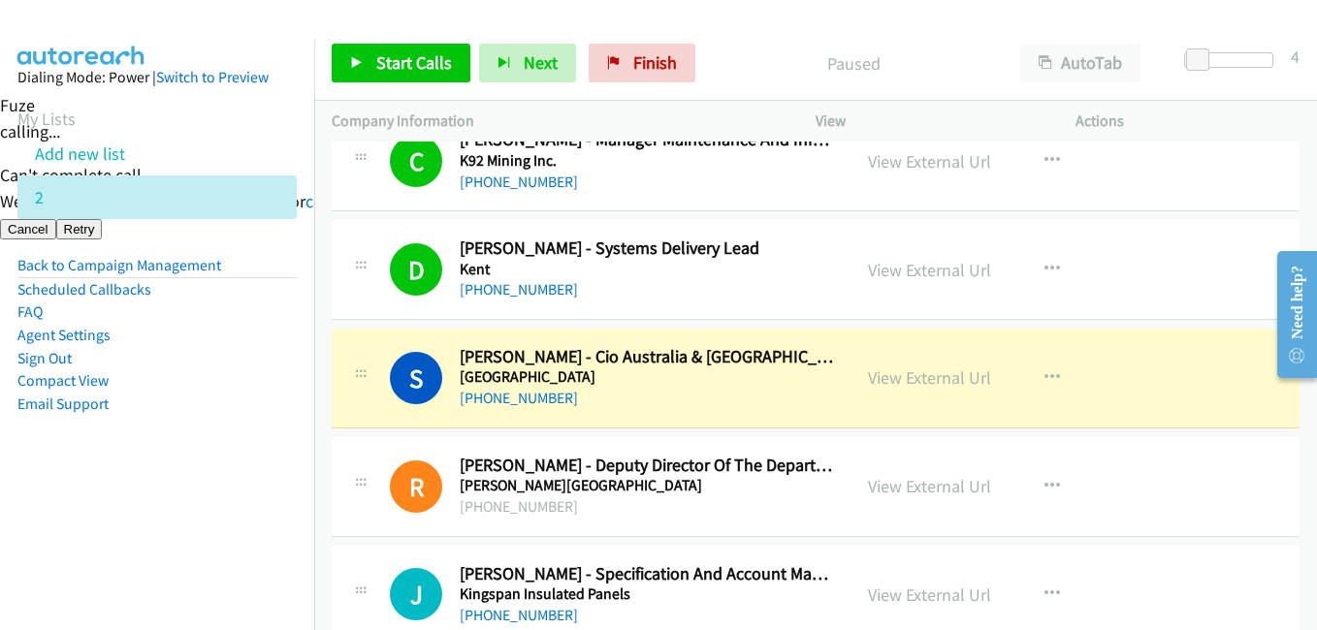
click at [144, 517] on nav "Dialing Mode: Power | Switch to Preview My Lists Add new list 2 Back to Campaig…" at bounding box center [157, 355] width 315 height 630
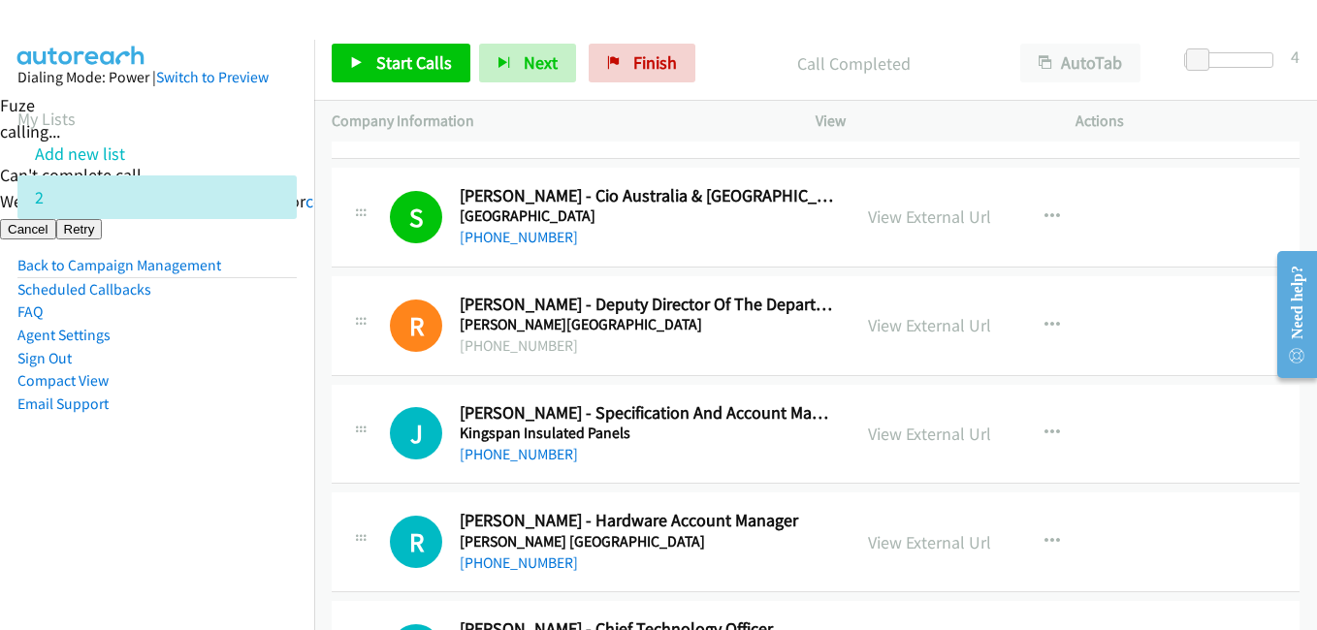
scroll to position [2230, 0]
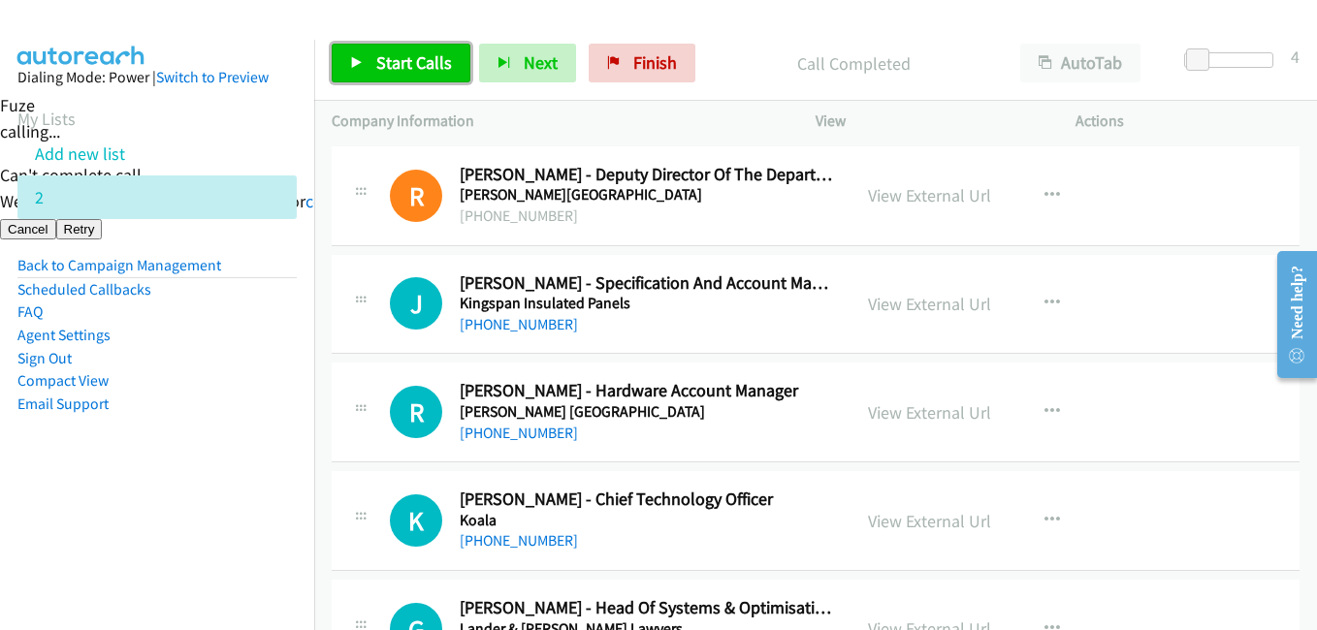
click at [387, 74] on link "Start Calls" at bounding box center [401, 63] width 139 height 39
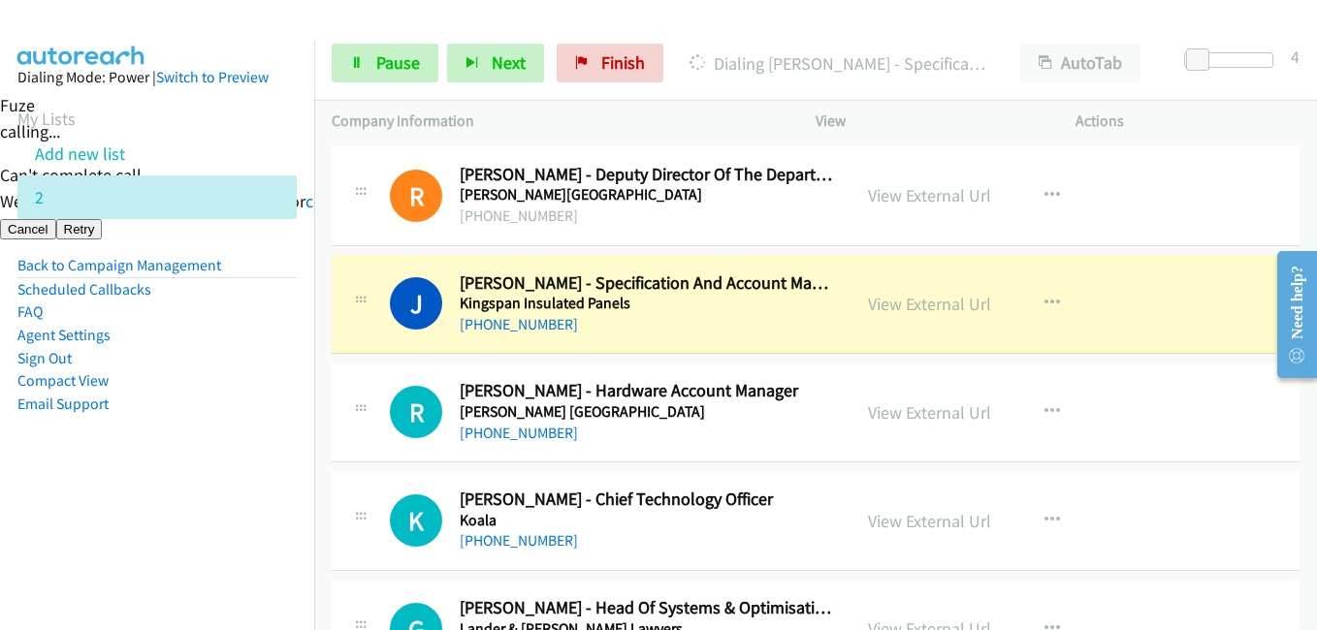
drag, startPoint x: 168, startPoint y: 494, endPoint x: 366, endPoint y: 465, distance: 199.8
click at [169, 494] on aside "Dialing Mode: Power | Switch to Preview My Lists Add new list 2 Back to Campaig…" at bounding box center [157, 272] width 314 height 464
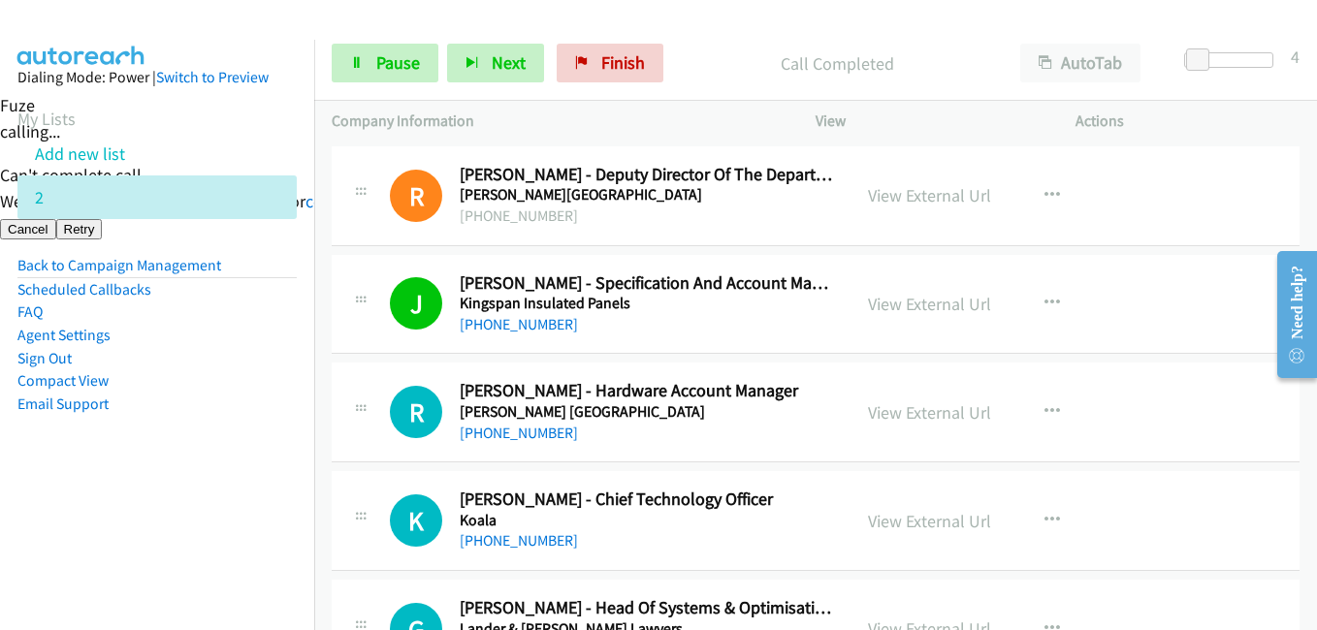
scroll to position [2424, 0]
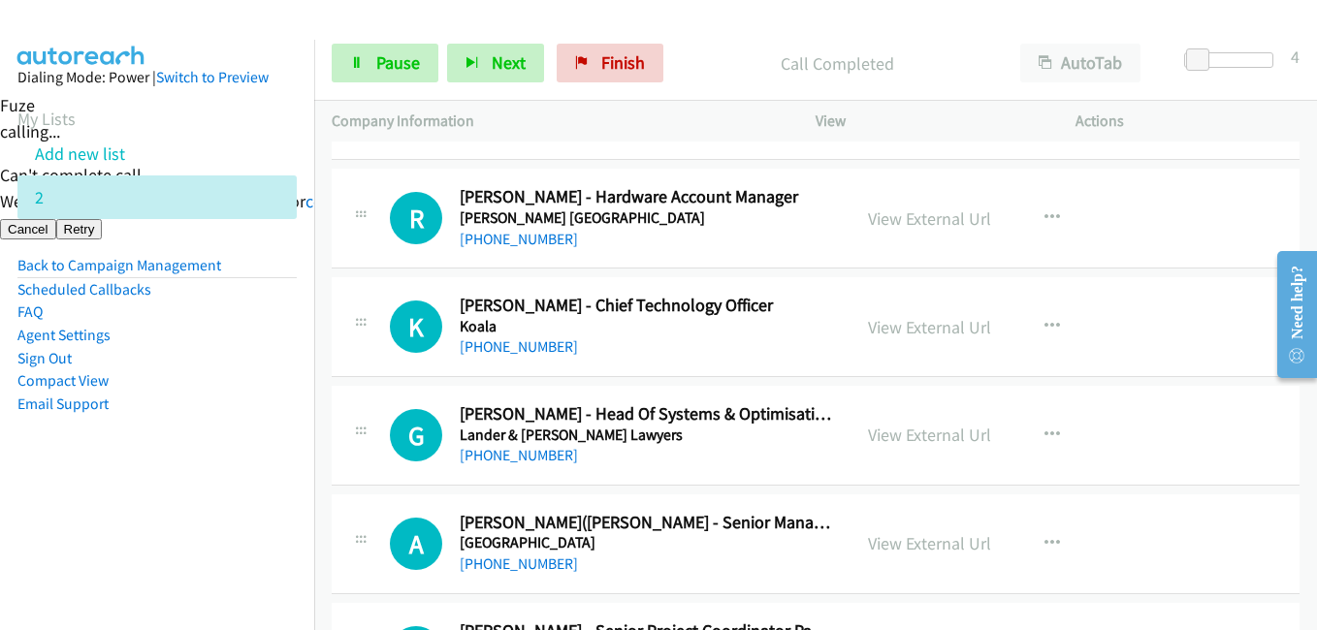
drag, startPoint x: 151, startPoint y: 463, endPoint x: 229, endPoint y: 463, distance: 77.6
click at [153, 464] on aside "Dialing Mode: Power | Switch to Preview My Lists Add new list 2 Back to Campaig…" at bounding box center [157, 272] width 314 height 464
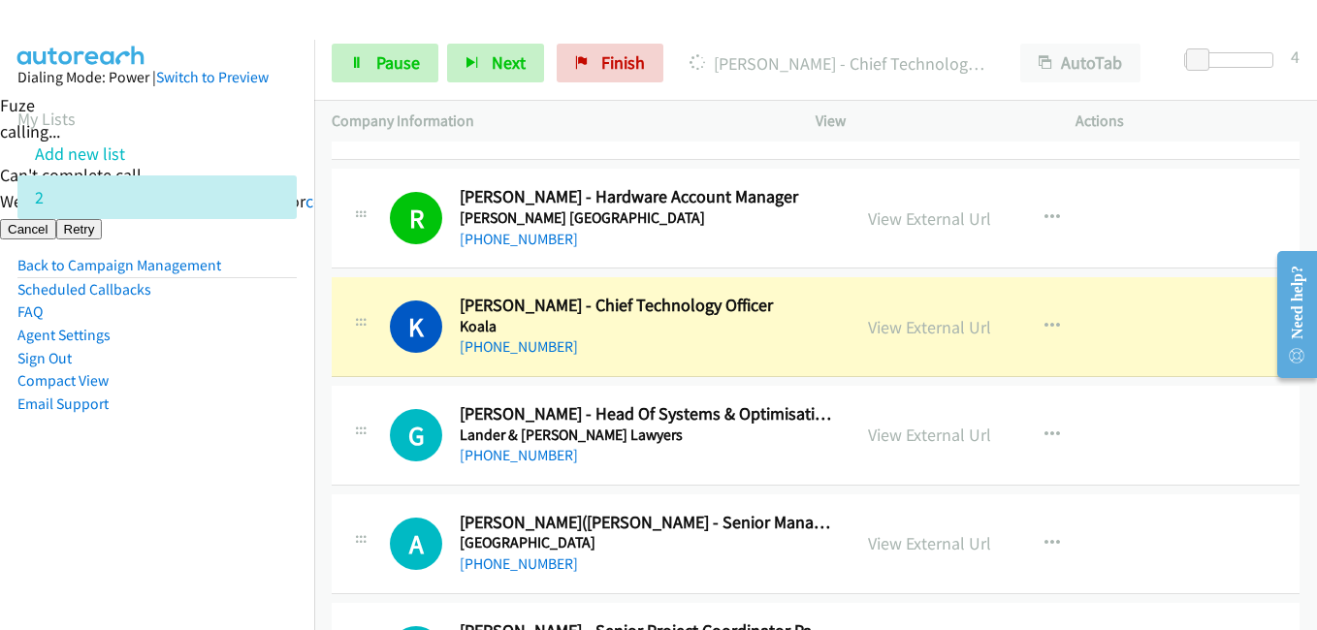
click at [235, 470] on aside "Dialing Mode: Power | Switch to Preview My Lists Add new list 2 Back to Campaig…" at bounding box center [157, 272] width 314 height 464
drag, startPoint x: 212, startPoint y: 436, endPoint x: 395, endPoint y: 269, distance: 247.7
click at [217, 436] on aside "Dialing Mode: Power | Switch to Preview My Lists Add new list 2 Back to Campaig…" at bounding box center [157, 272] width 314 height 464
click at [382, 58] on span "Pause" at bounding box center [398, 62] width 44 height 22
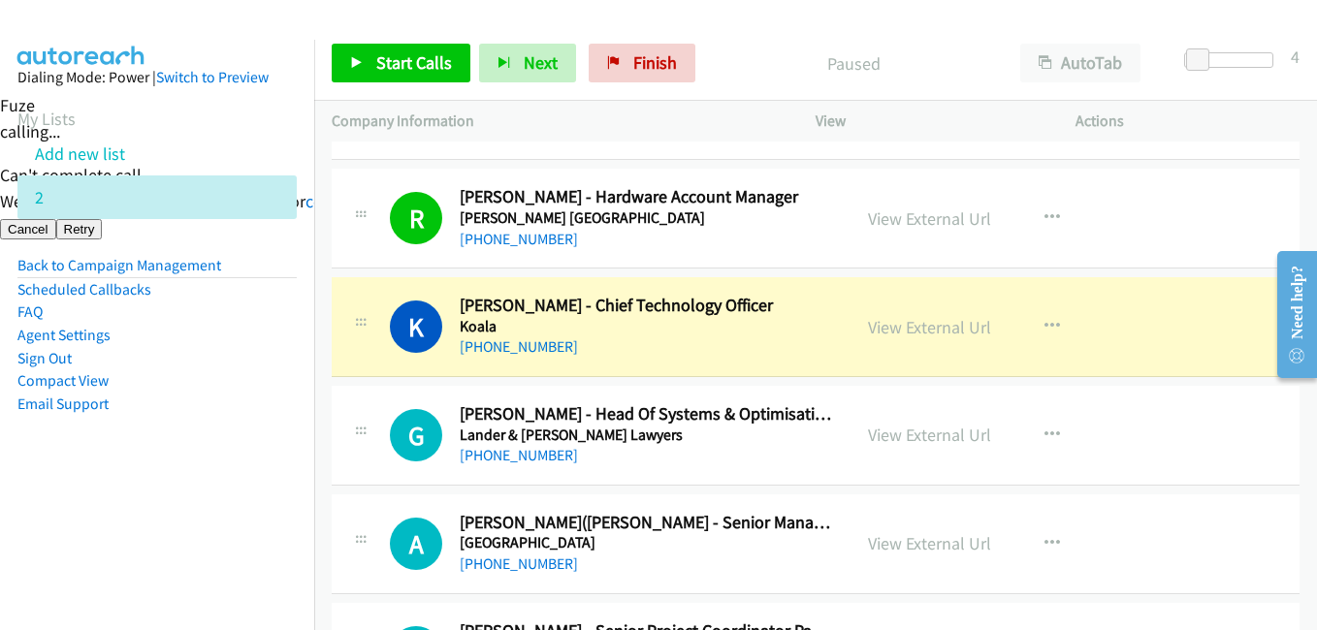
click at [210, 505] on nav "Dialing Mode: Power | Switch to Preview My Lists Add new list 2 Back to Campaig…" at bounding box center [157, 355] width 315 height 630
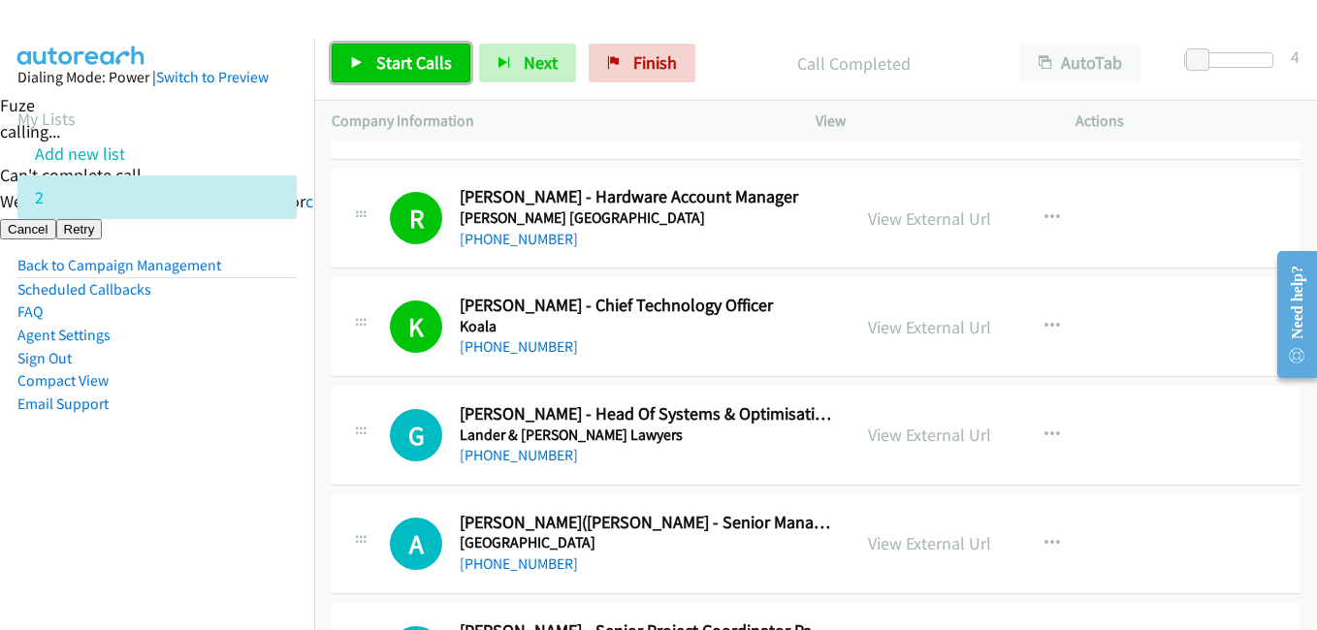
click at [428, 47] on link "Start Calls" at bounding box center [401, 63] width 139 height 39
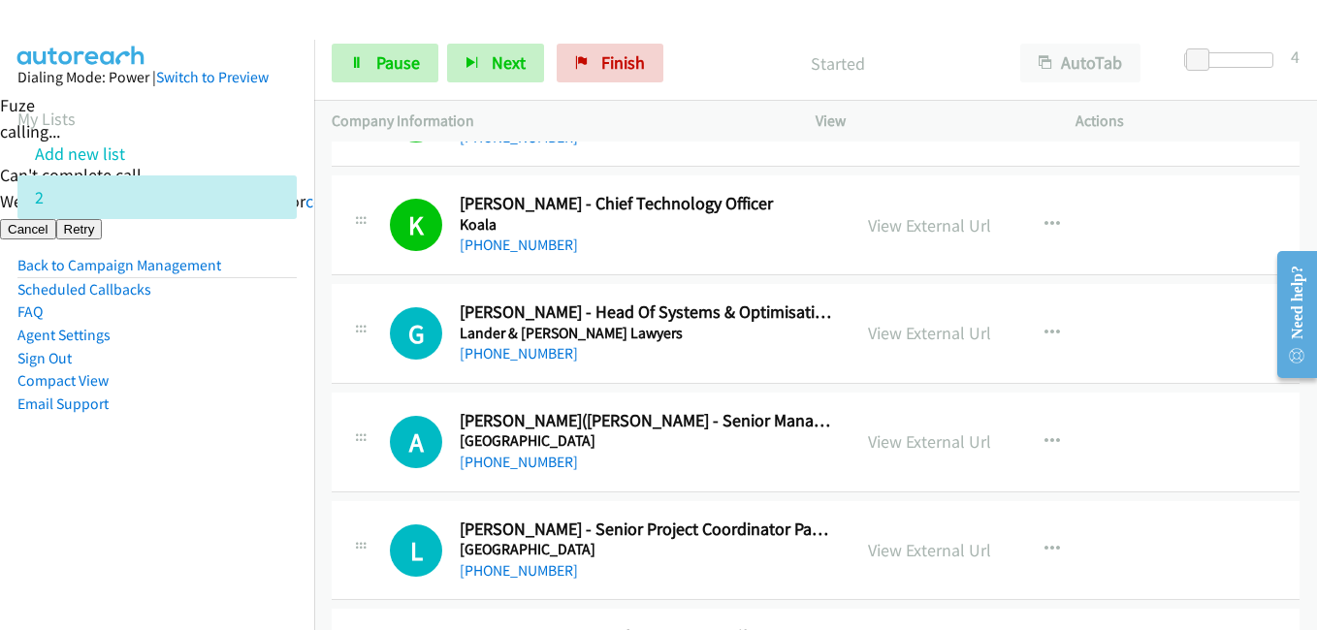
scroll to position [2618, 0]
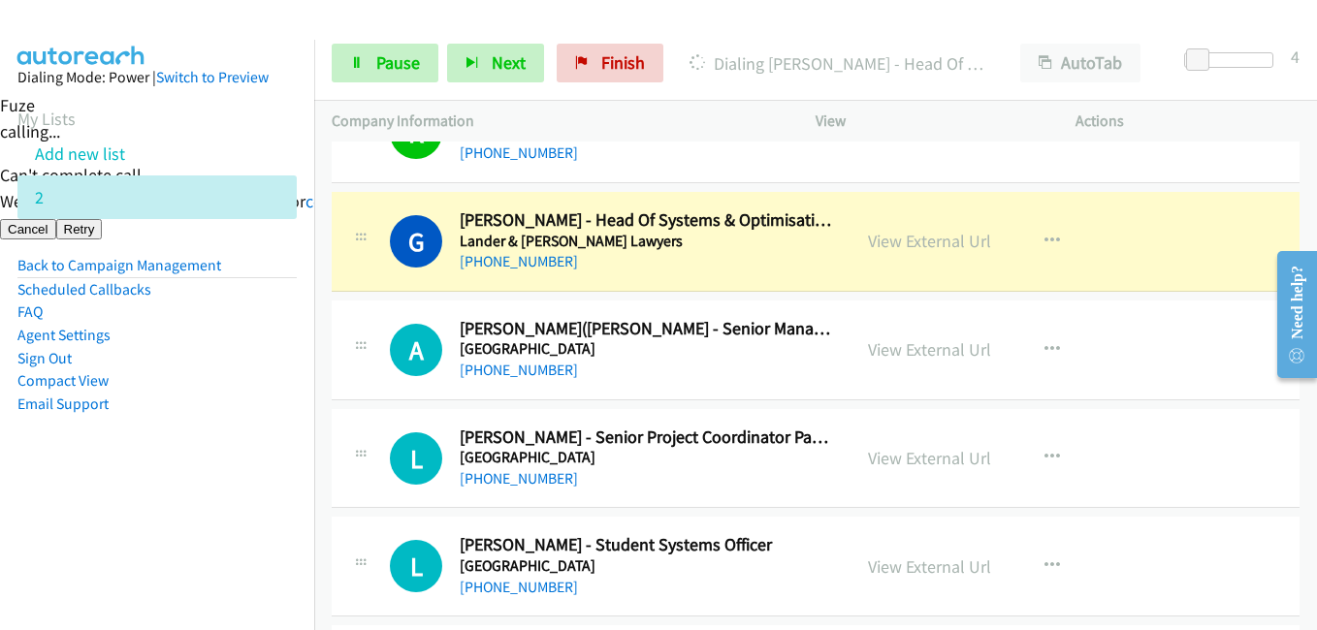
drag, startPoint x: 220, startPoint y: 413, endPoint x: 250, endPoint y: 405, distance: 31.0
click at [220, 412] on li "Email Support" at bounding box center [156, 404] width 279 height 23
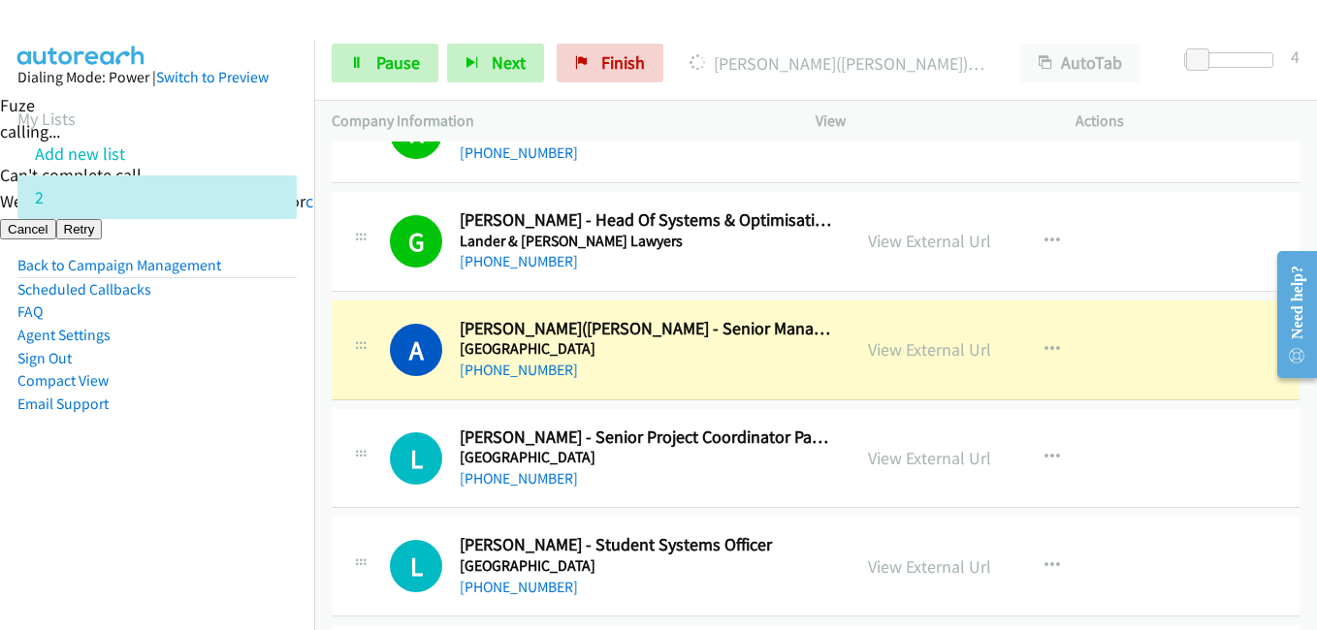
click at [157, 488] on aside "Dialing Mode: Power | Switch to Preview My Lists Add new list 2 Back to Campaig…" at bounding box center [157, 272] width 314 height 464
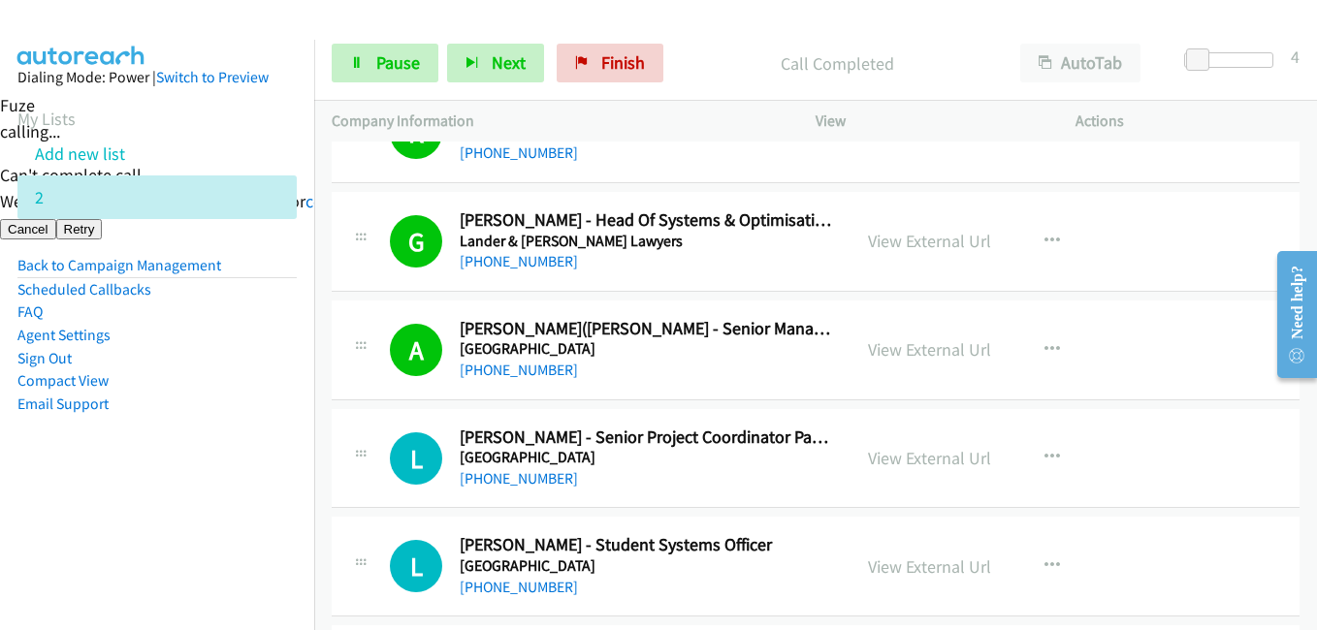
scroll to position [2909, 0]
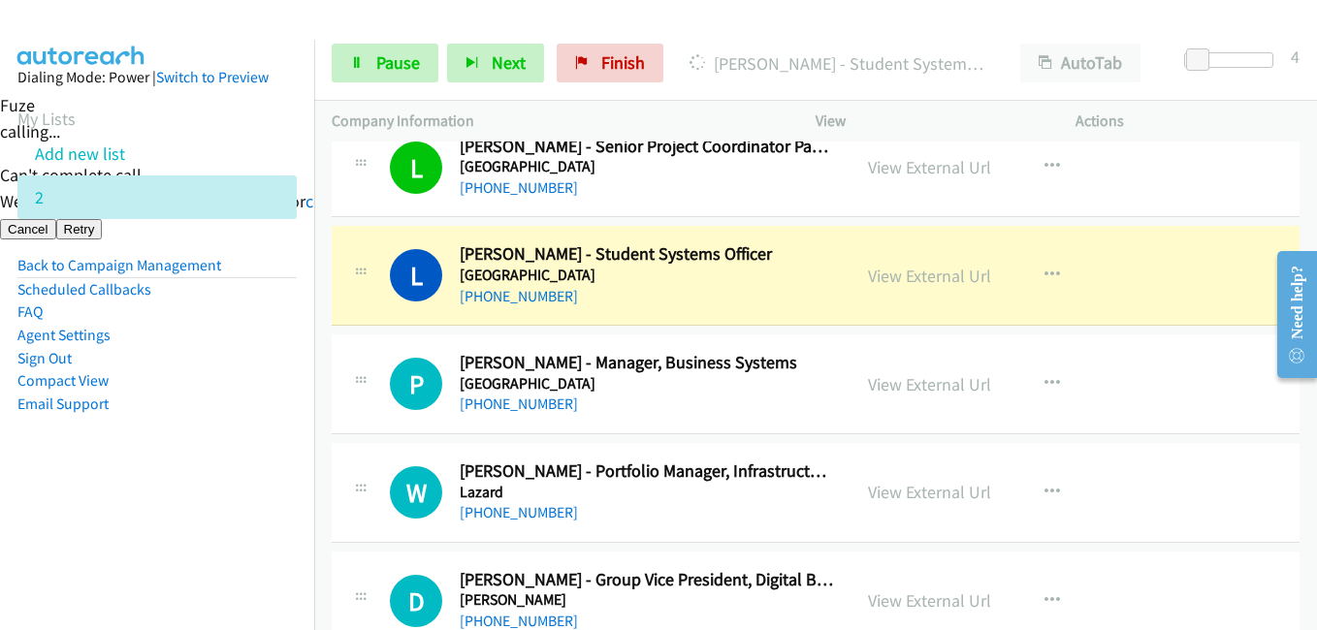
click at [239, 470] on aside "Dialing Mode: Power | Switch to Preview My Lists Add new list 2 Back to Campaig…" at bounding box center [157, 272] width 314 height 464
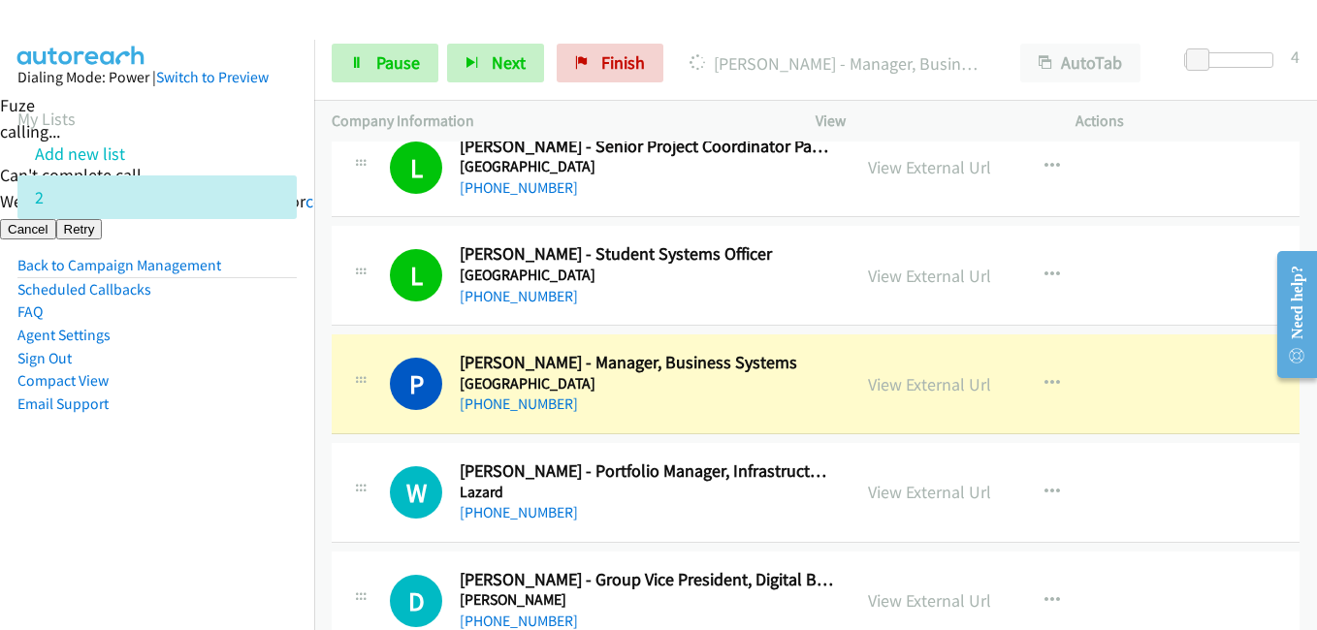
click at [234, 463] on aside "Dialing Mode: Power | Switch to Preview My Lists Add new list 2 Back to Campaig…" at bounding box center [157, 272] width 314 height 464
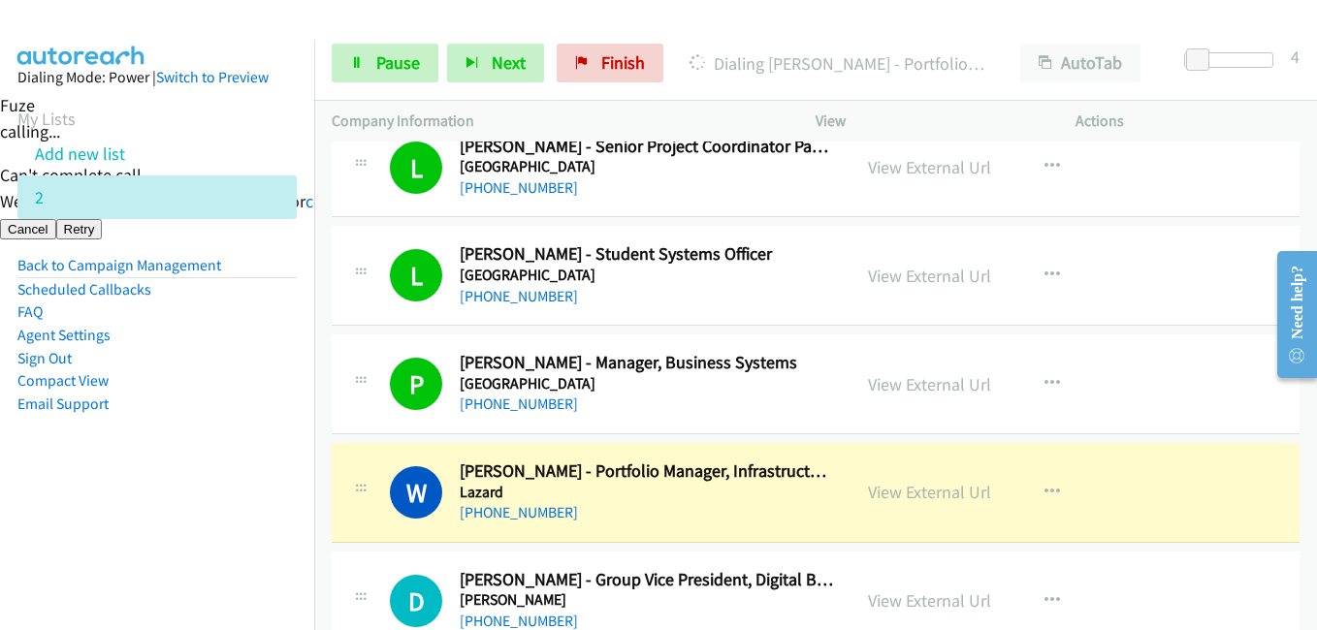
drag, startPoint x: 187, startPoint y: 532, endPoint x: 350, endPoint y: 502, distance: 165.7
click at [201, 535] on nav "Dialing Mode: Power | Switch to Preview My Lists Add new list 2 Back to Campaig…" at bounding box center [157, 355] width 315 height 630
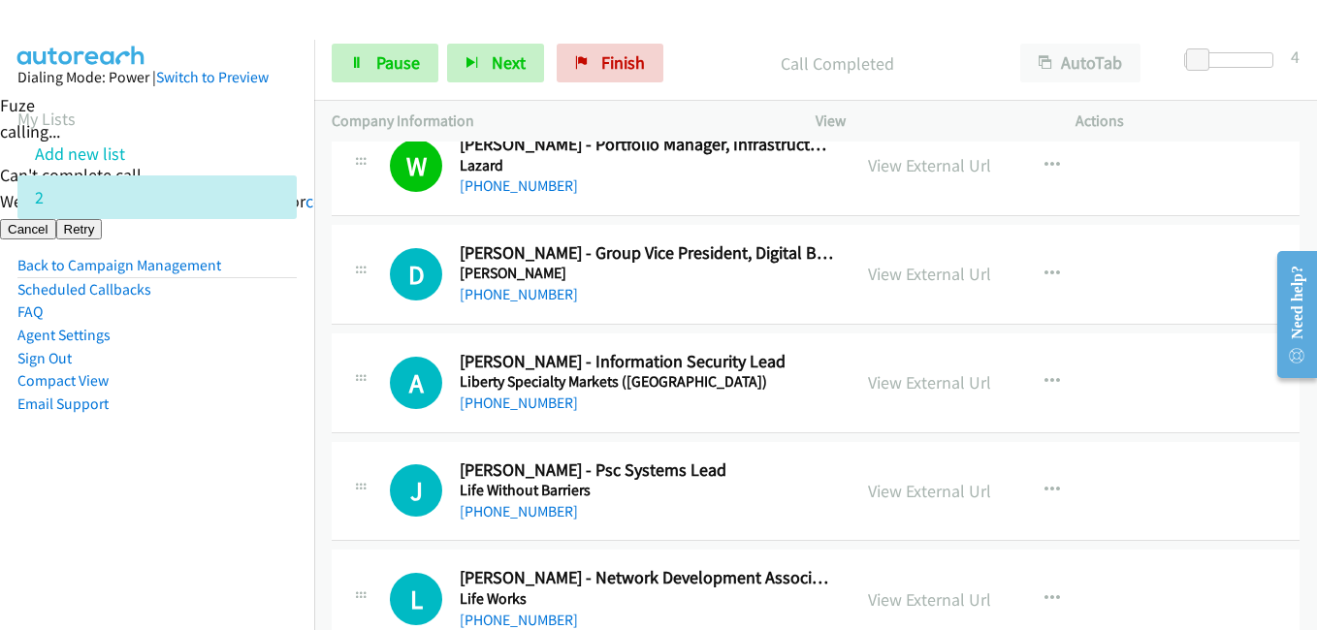
scroll to position [3297, 0]
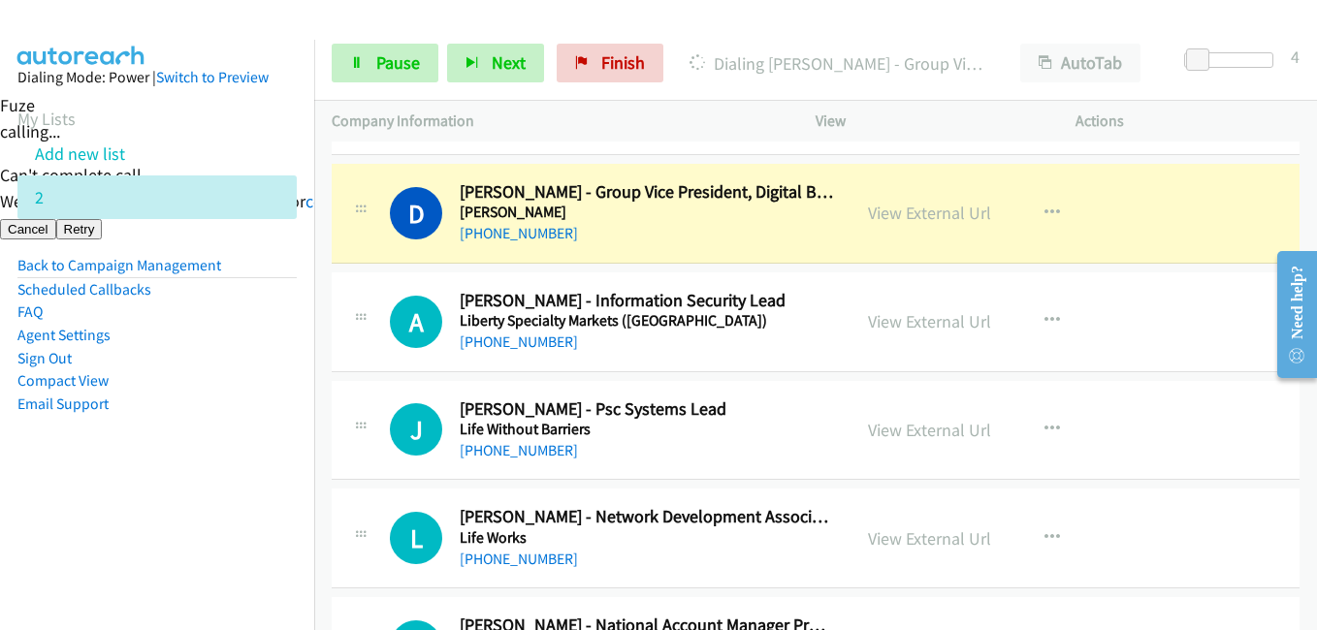
drag, startPoint x: 227, startPoint y: 464, endPoint x: 314, endPoint y: 452, distance: 88.0
click at [233, 464] on aside "Dialing Mode: Power | Switch to Preview My Lists Add new list 2 Back to Campaig…" at bounding box center [157, 272] width 314 height 464
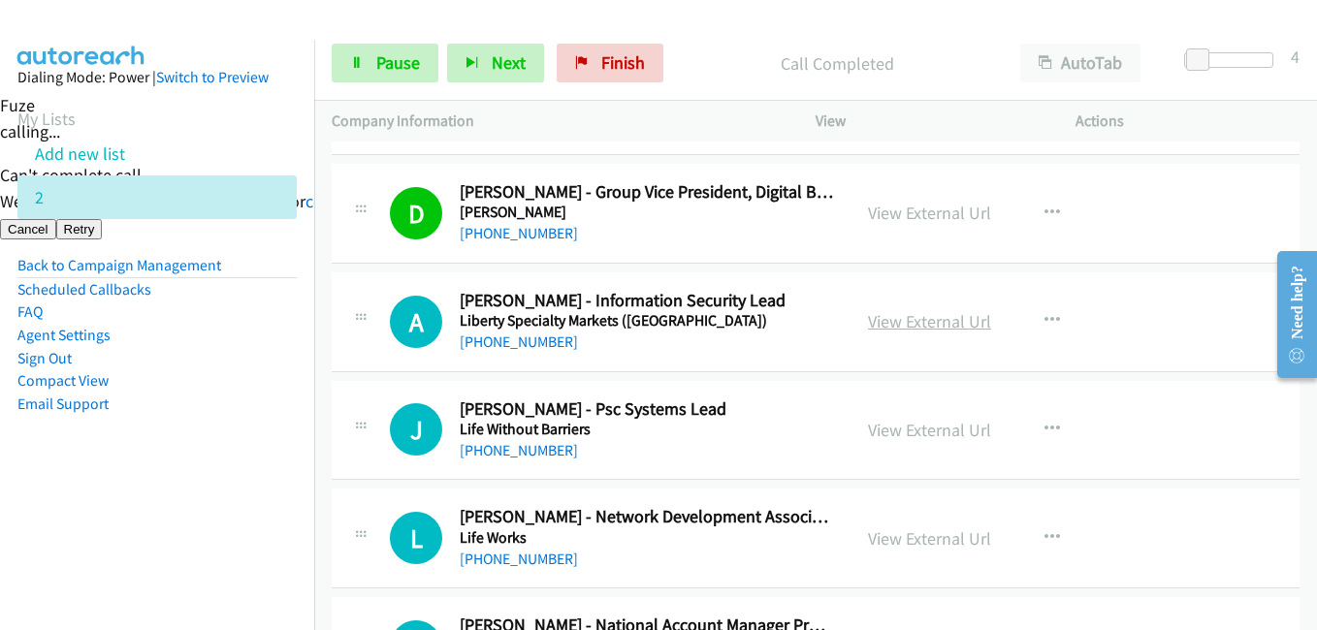
click at [942, 318] on link "View External Url" at bounding box center [929, 321] width 123 height 22
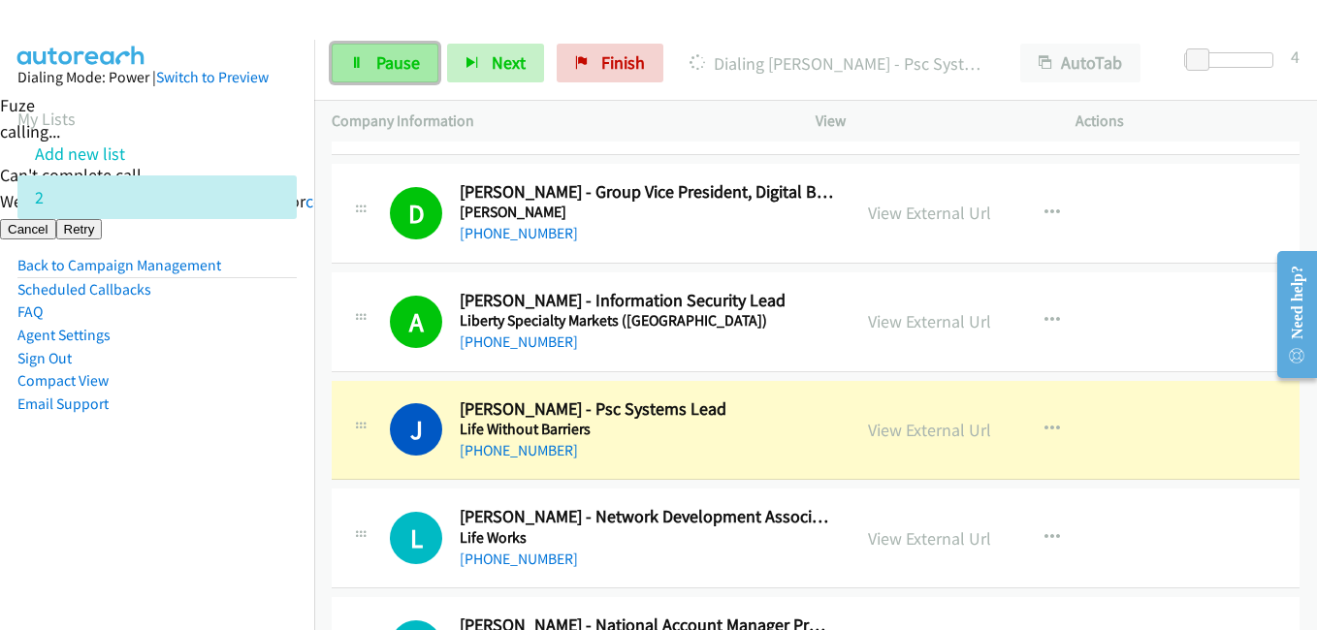
click at [412, 58] on span "Pause" at bounding box center [398, 62] width 44 height 22
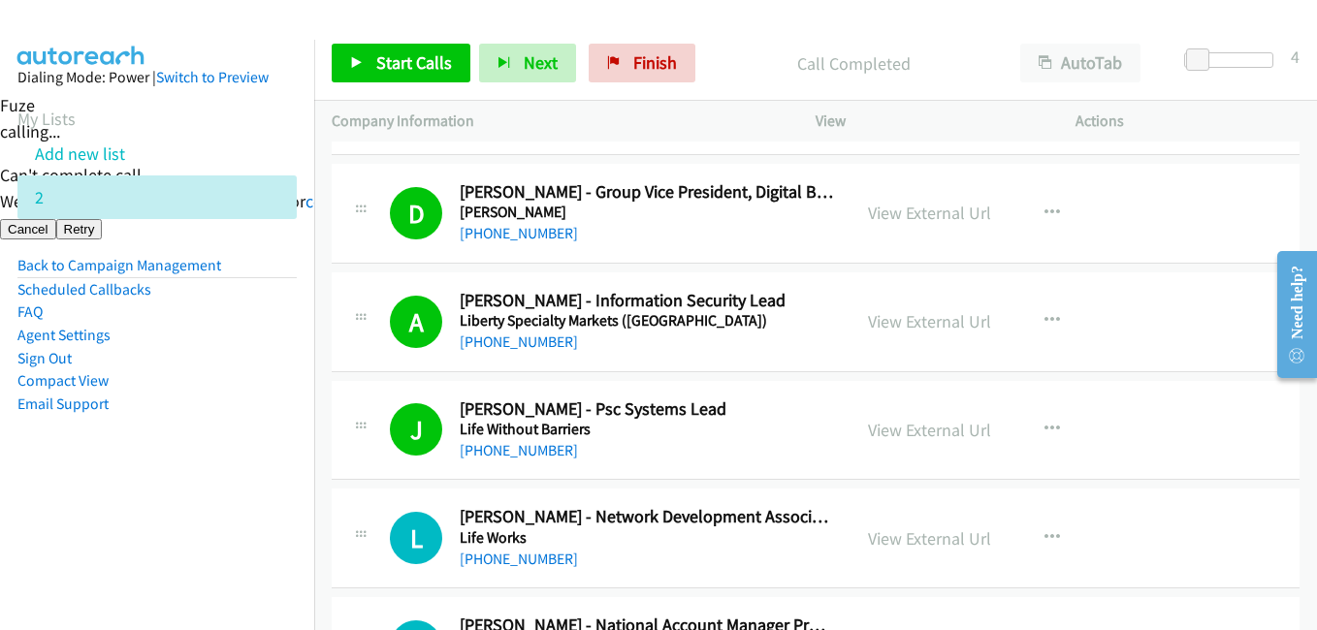
drag, startPoint x: 224, startPoint y: 376, endPoint x: 296, endPoint y: 319, distance: 91.8
click at [225, 376] on li "Compact View" at bounding box center [156, 380] width 279 height 23
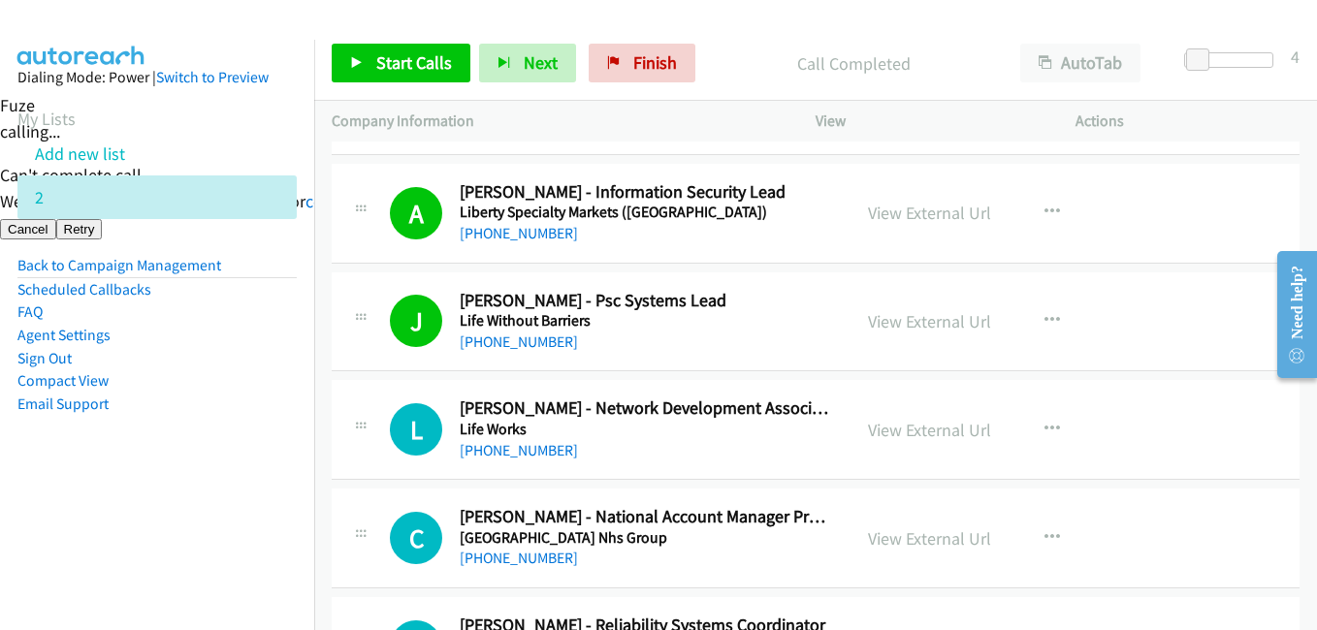
scroll to position [3491, 0]
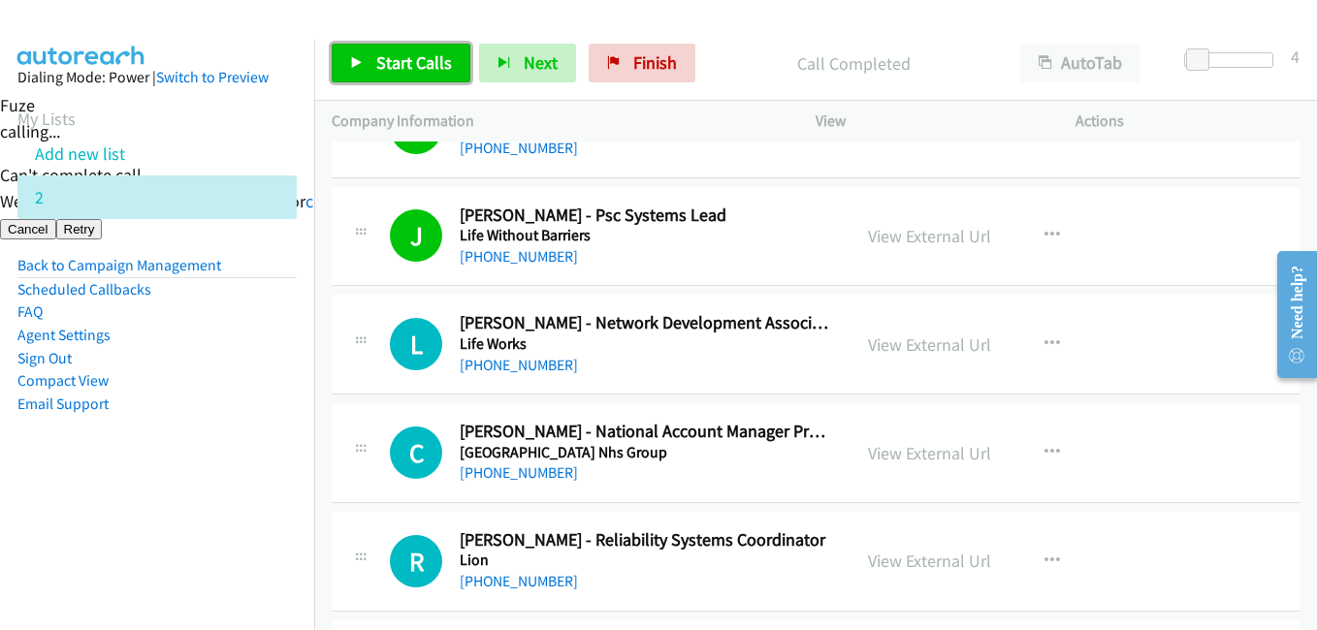
click at [400, 54] on span "Start Calls" at bounding box center [414, 62] width 76 height 22
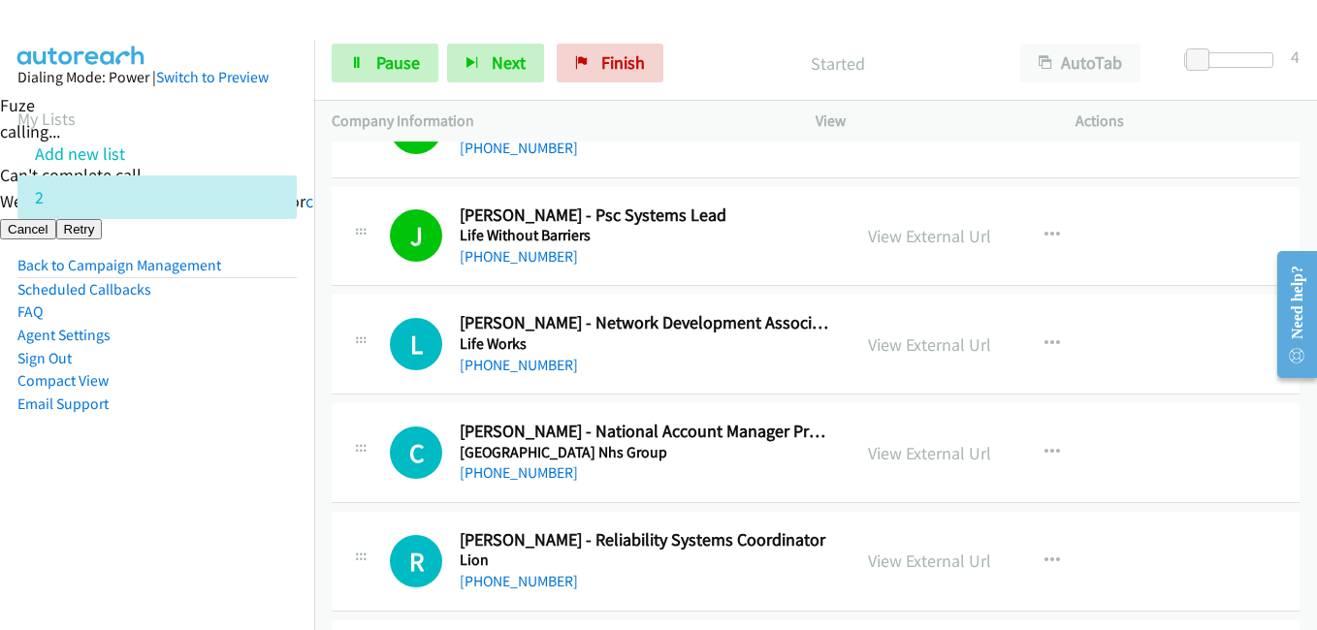
drag, startPoint x: 215, startPoint y: 427, endPoint x: 283, endPoint y: 428, distance: 67.9
click at [231, 428] on aside "Dialing Mode: Power | Switch to Preview My Lists Add new list 2 Back to Campaig…" at bounding box center [157, 272] width 314 height 464
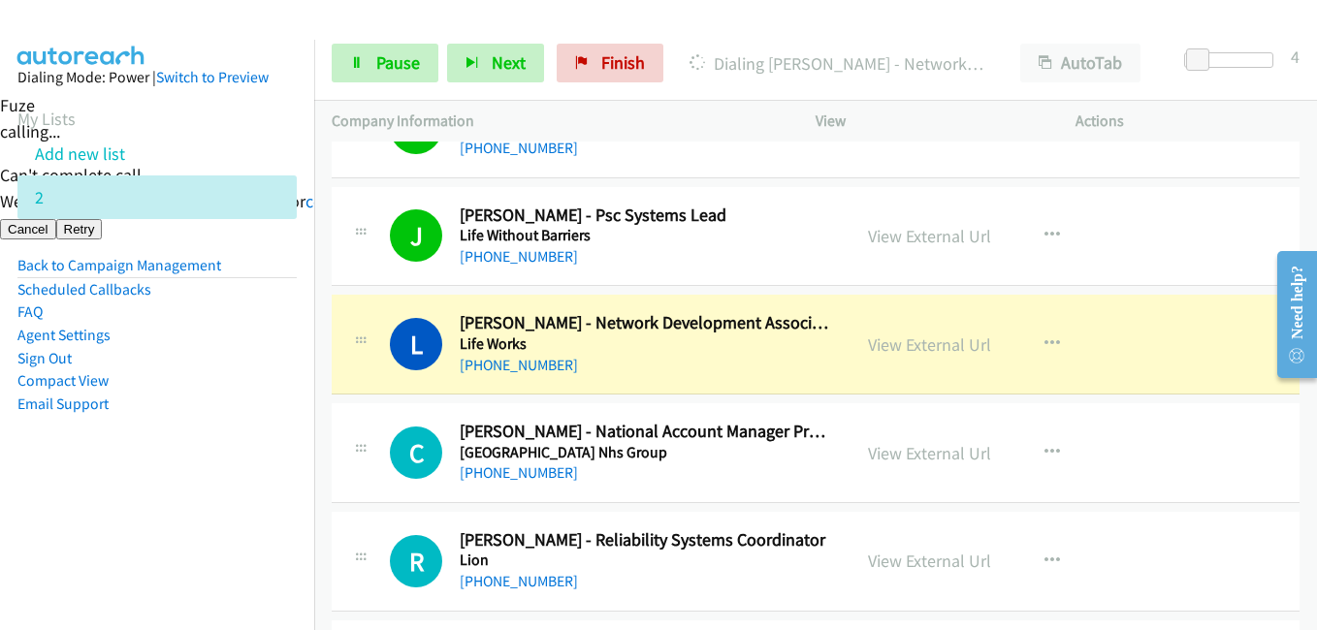
click at [226, 482] on aside "Dialing Mode: Power | Switch to Preview My Lists Add new list 2 Back to Campaig…" at bounding box center [157, 272] width 314 height 464
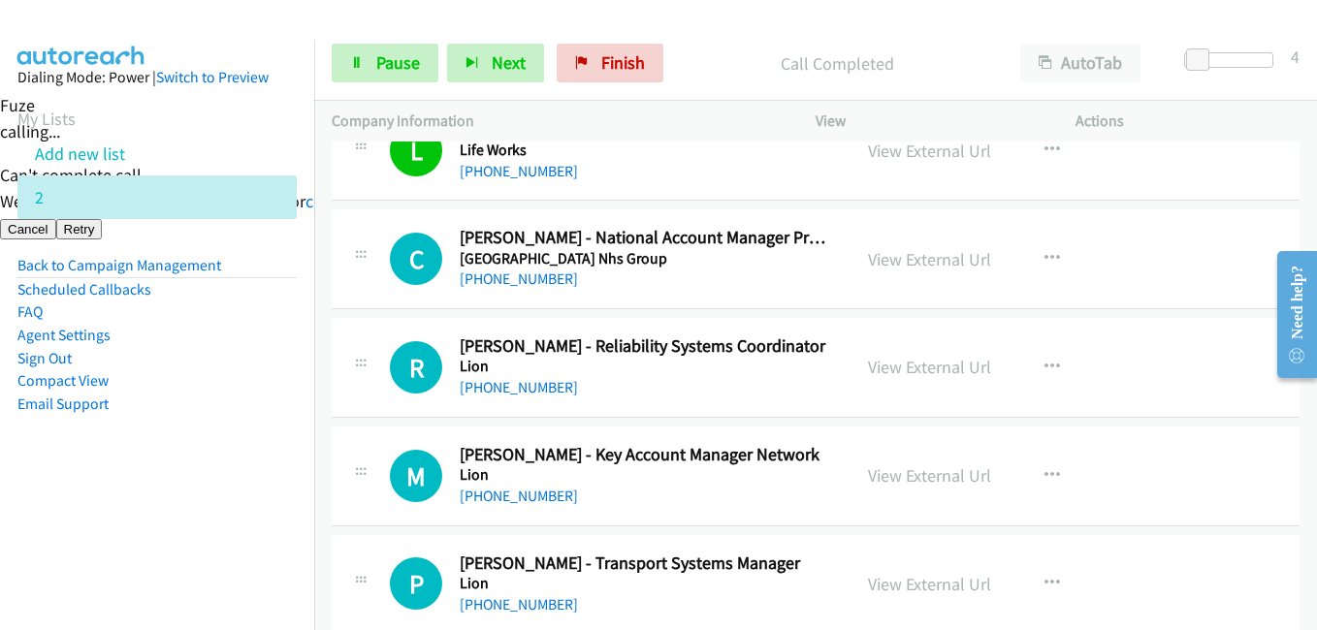
scroll to position [3782, 0]
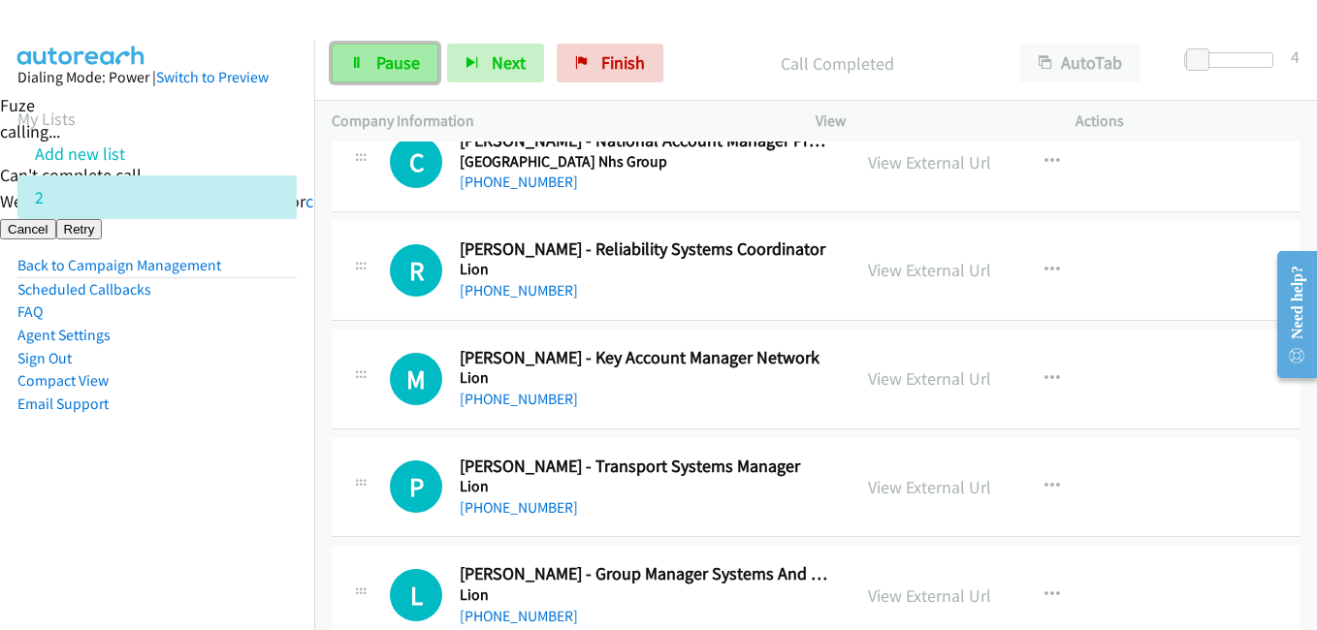
click at [389, 54] on span "Pause" at bounding box center [398, 62] width 44 height 22
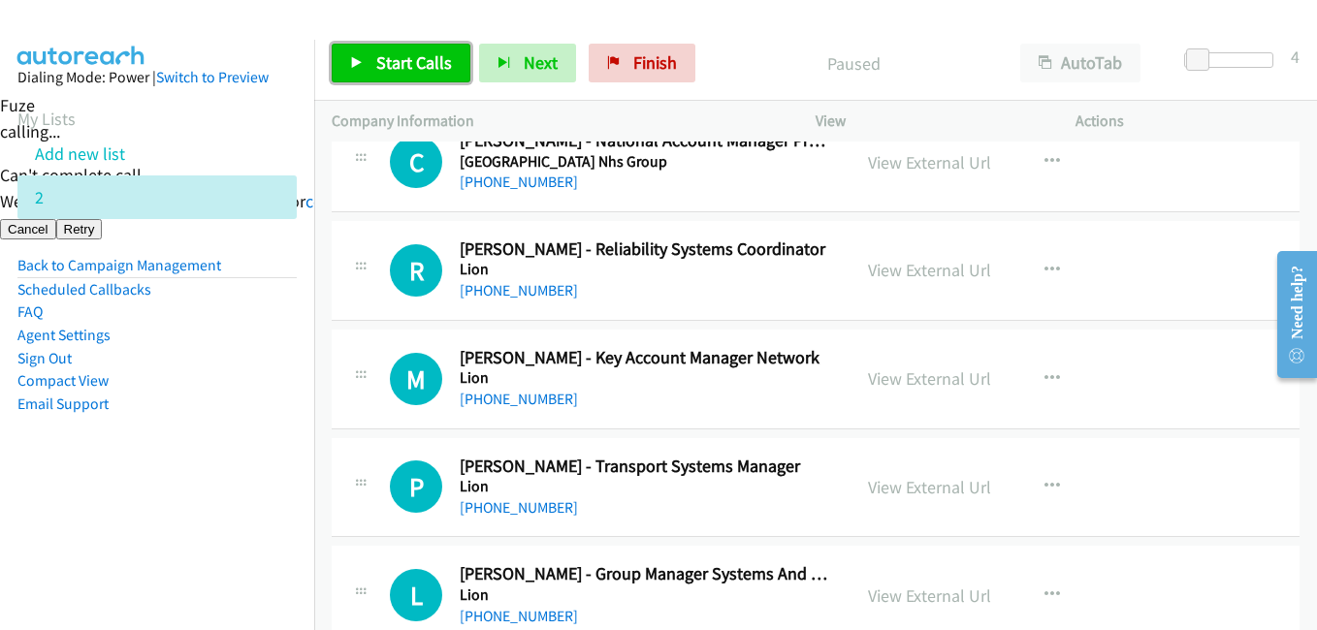
click at [407, 66] on span "Start Calls" at bounding box center [414, 62] width 76 height 22
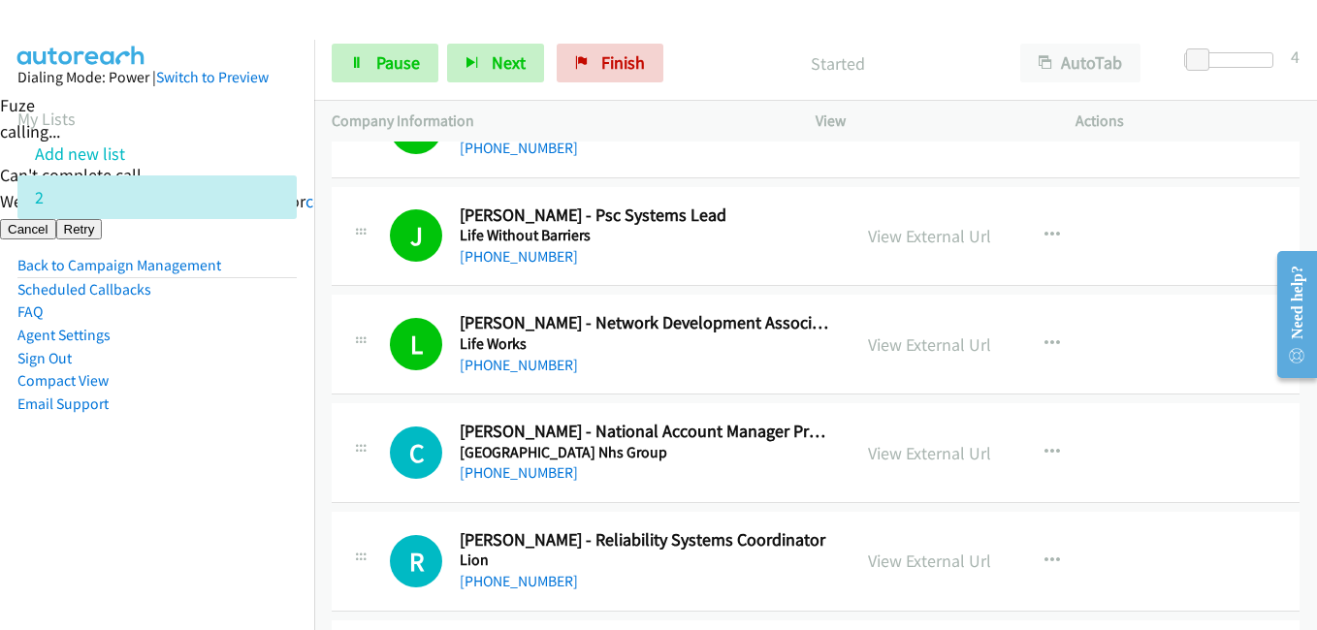
scroll to position [3588, 0]
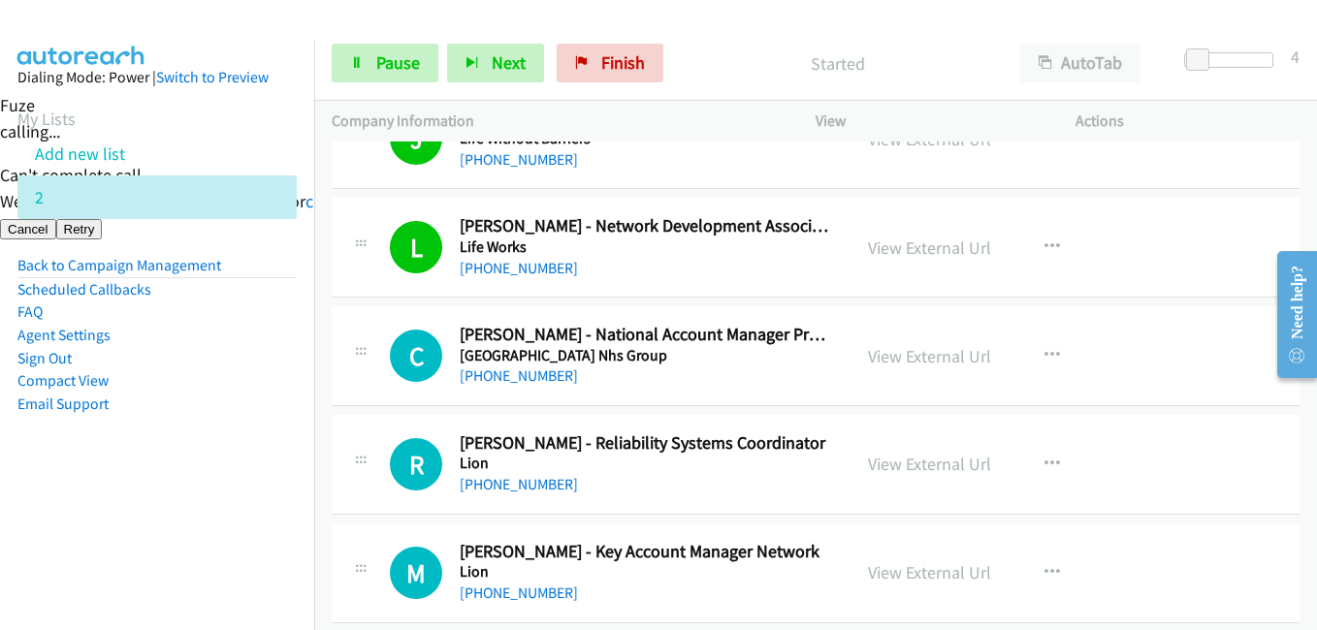
click at [234, 446] on aside "Dialing Mode: Power | Switch to Preview My Lists Add new list 2 Back to Campaig…" at bounding box center [157, 272] width 314 height 464
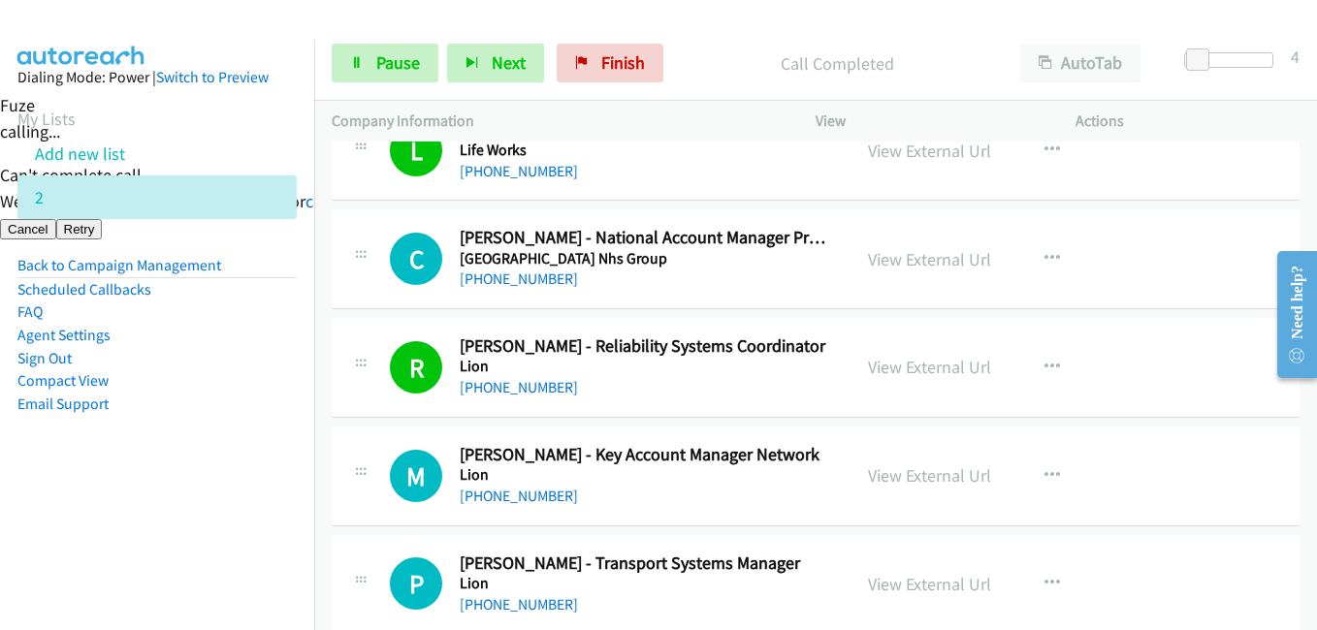
scroll to position [3782, 0]
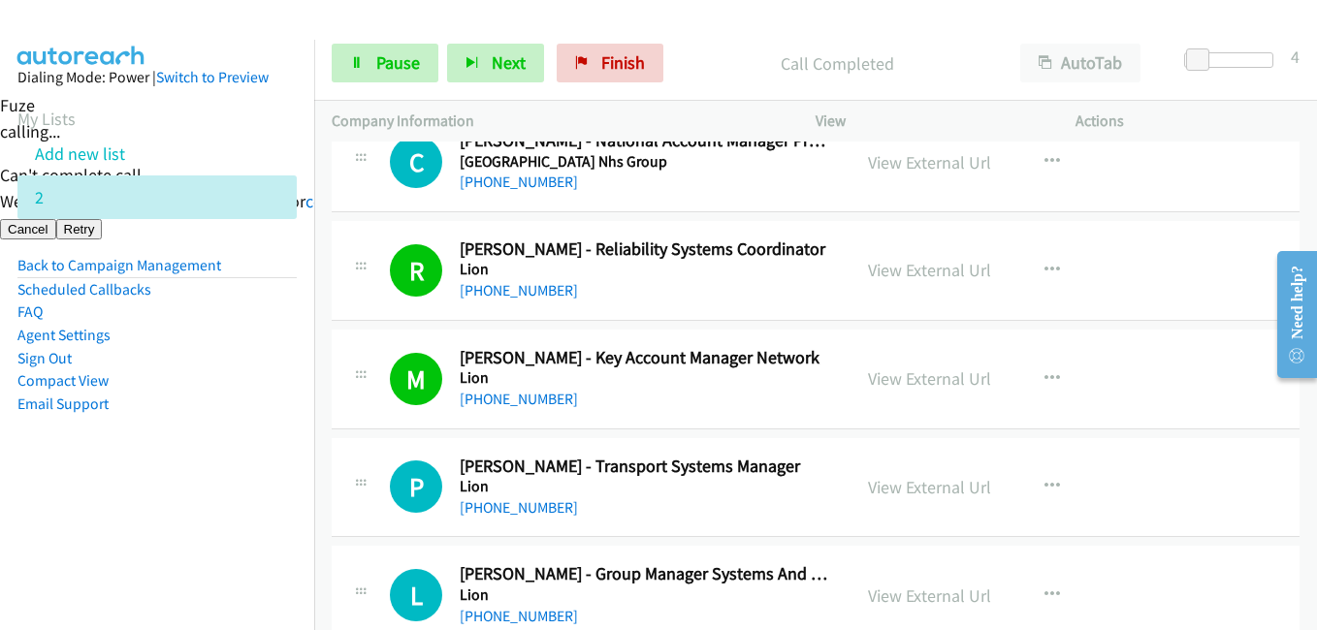
click at [238, 464] on aside "Dialing Mode: Power | Switch to Preview My Lists Add new list 2 Back to Campaig…" at bounding box center [157, 272] width 314 height 464
click at [283, 392] on aside "Dialing Mode: Power | Switch to Preview My Lists Add new list 2 Back to Campaig…" at bounding box center [157, 272] width 314 height 464
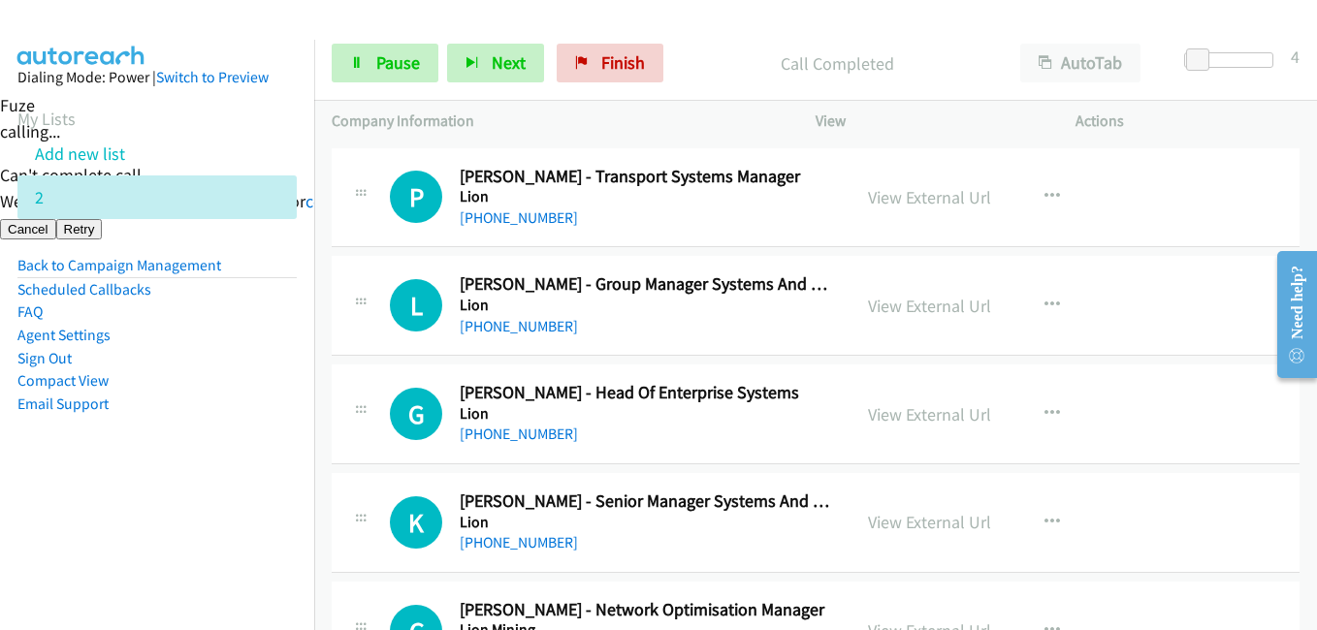
scroll to position [4073, 0]
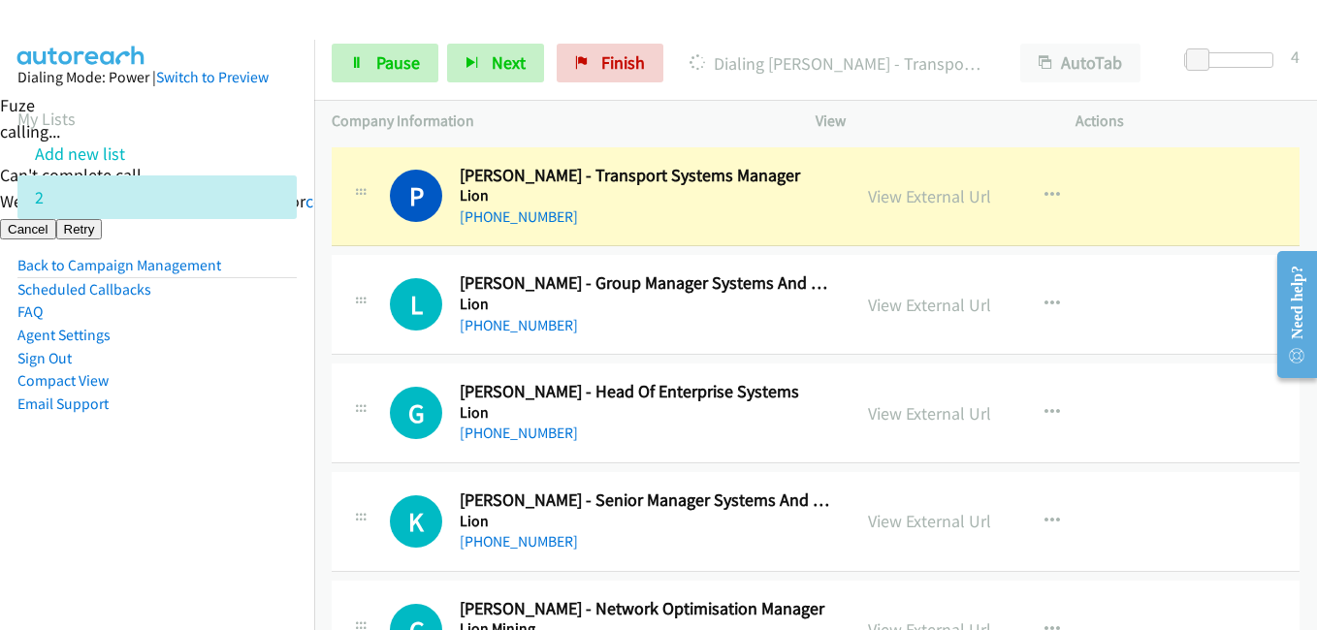
click at [223, 475] on aside "Dialing Mode: Power | Switch to Preview My Lists Add new list 2 Back to Campaig…" at bounding box center [157, 272] width 314 height 464
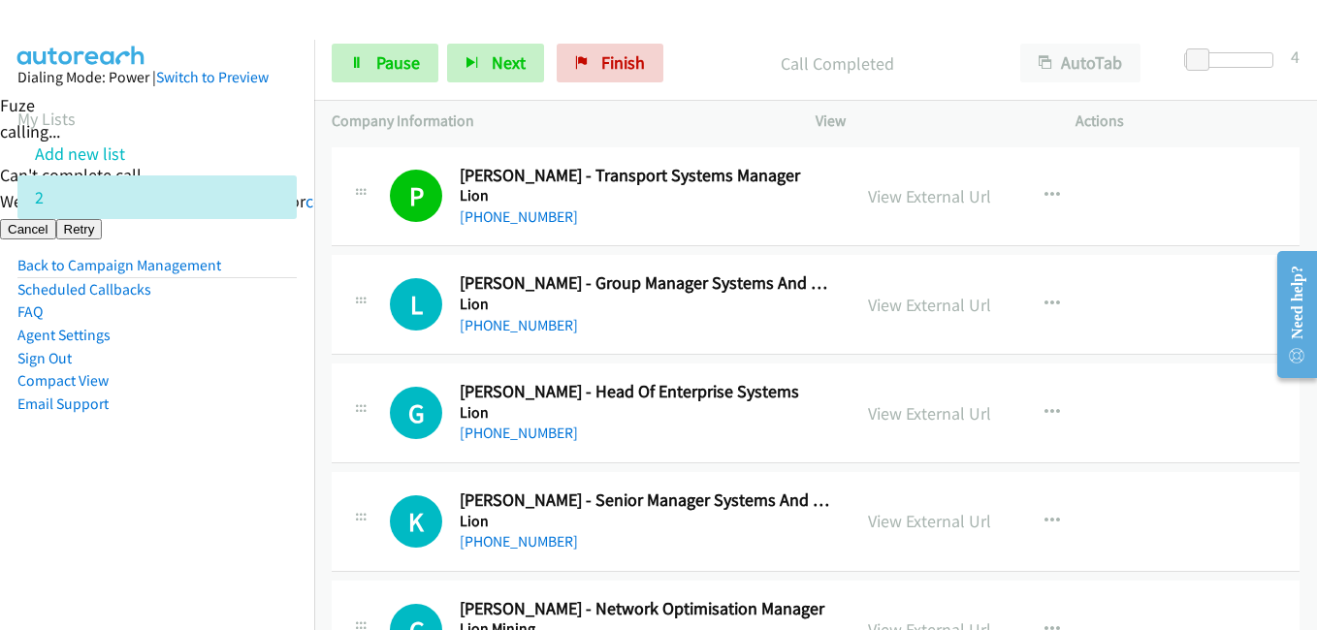
click at [240, 488] on aside "Dialing Mode: Power | Switch to Preview My Lists Add new list 2 Back to Campaig…" at bounding box center [157, 272] width 314 height 464
drag, startPoint x: 252, startPoint y: 429, endPoint x: 317, endPoint y: 429, distance: 65.0
click at [254, 429] on aside "Dialing Mode: Power | Switch to Preview My Lists Add new list 2 Back to Campaig…" at bounding box center [157, 272] width 314 height 464
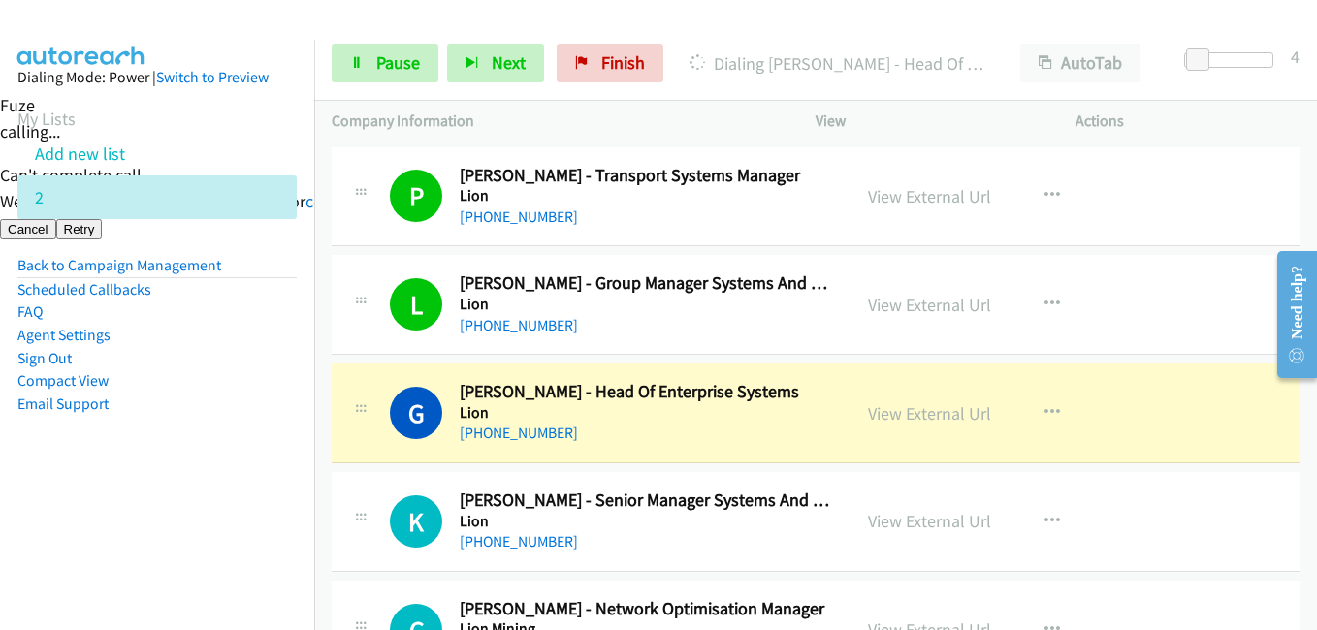
drag, startPoint x: 123, startPoint y: 486, endPoint x: 230, endPoint y: 485, distance: 106.7
click at [136, 495] on aside "Dialing Mode: Power | Switch to Preview My Lists Add new list 2 Back to Campaig…" at bounding box center [157, 272] width 314 height 464
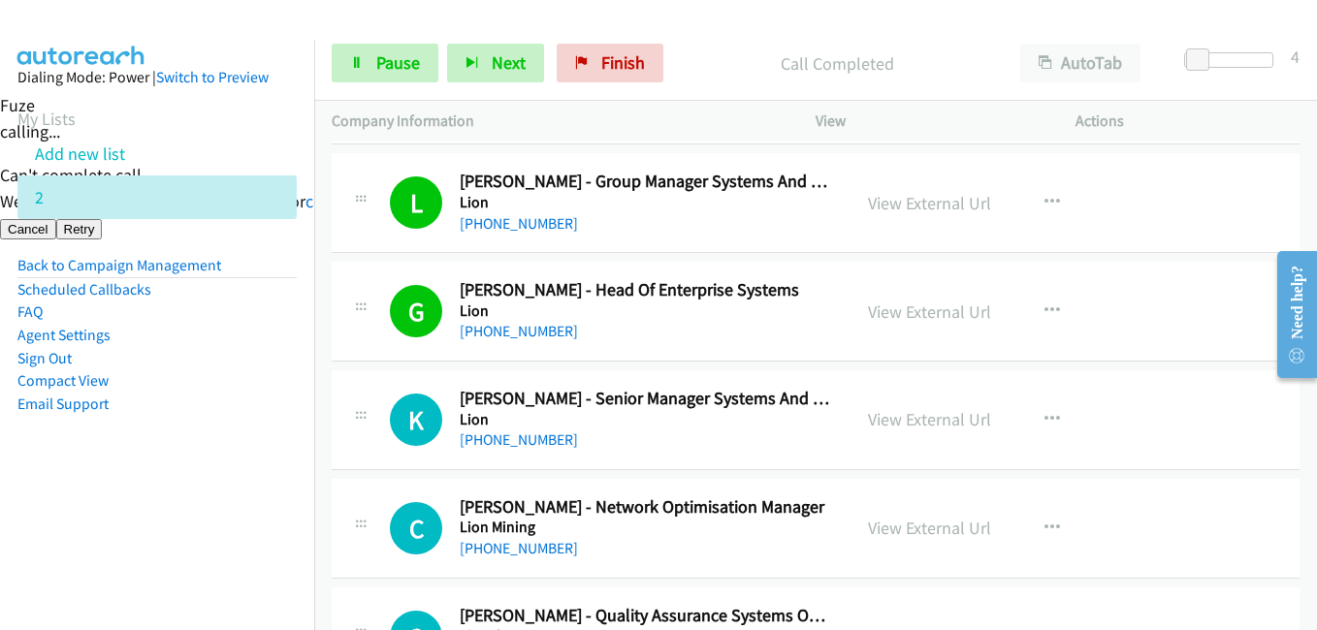
scroll to position [4267, 0]
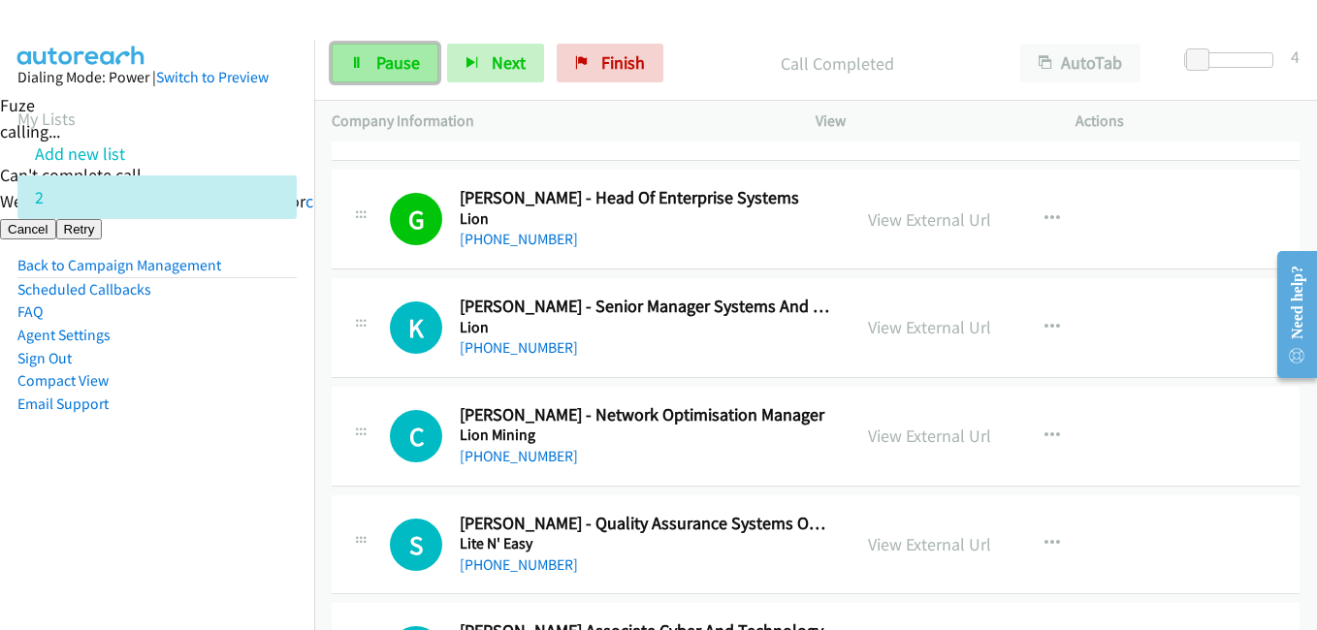
click at [405, 61] on span "Pause" at bounding box center [398, 62] width 44 height 22
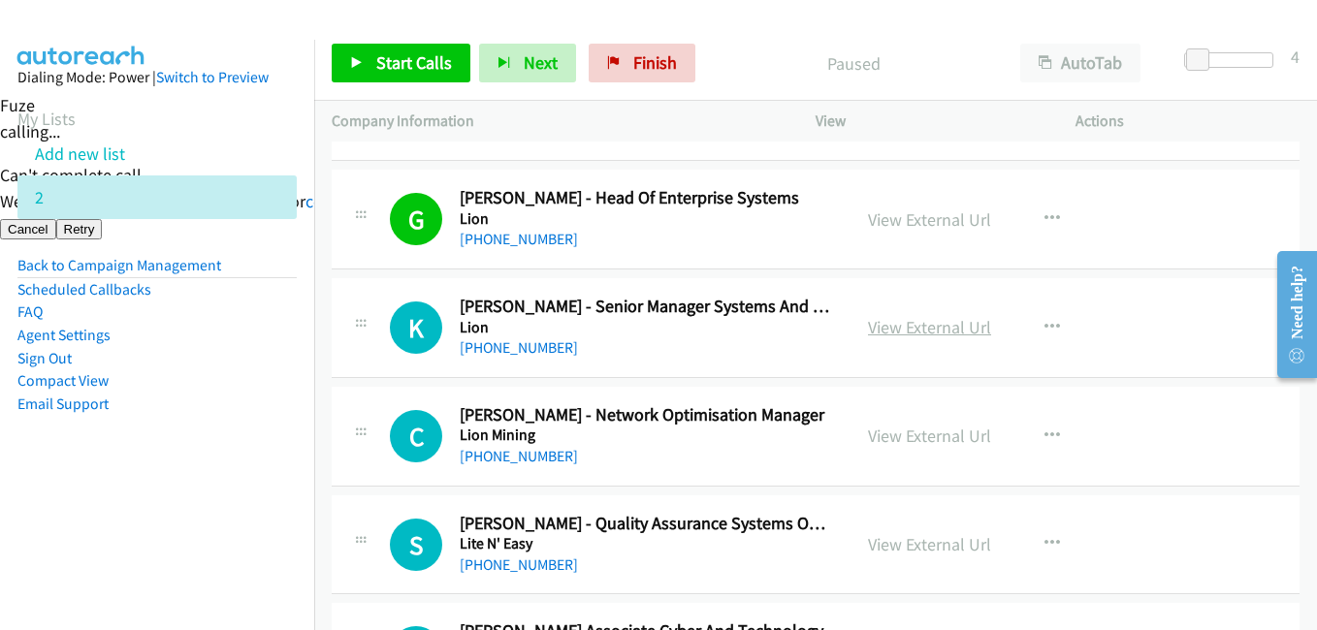
click at [945, 325] on link "View External Url" at bounding box center [929, 327] width 123 height 22
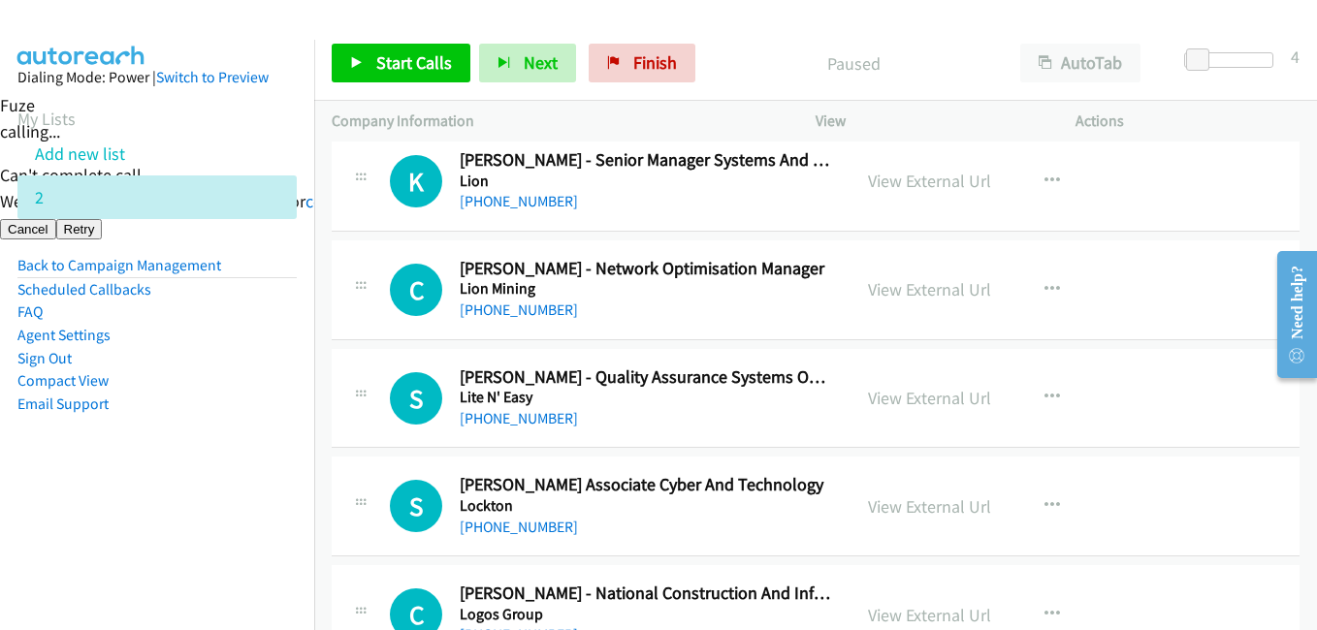
scroll to position [4461, 0]
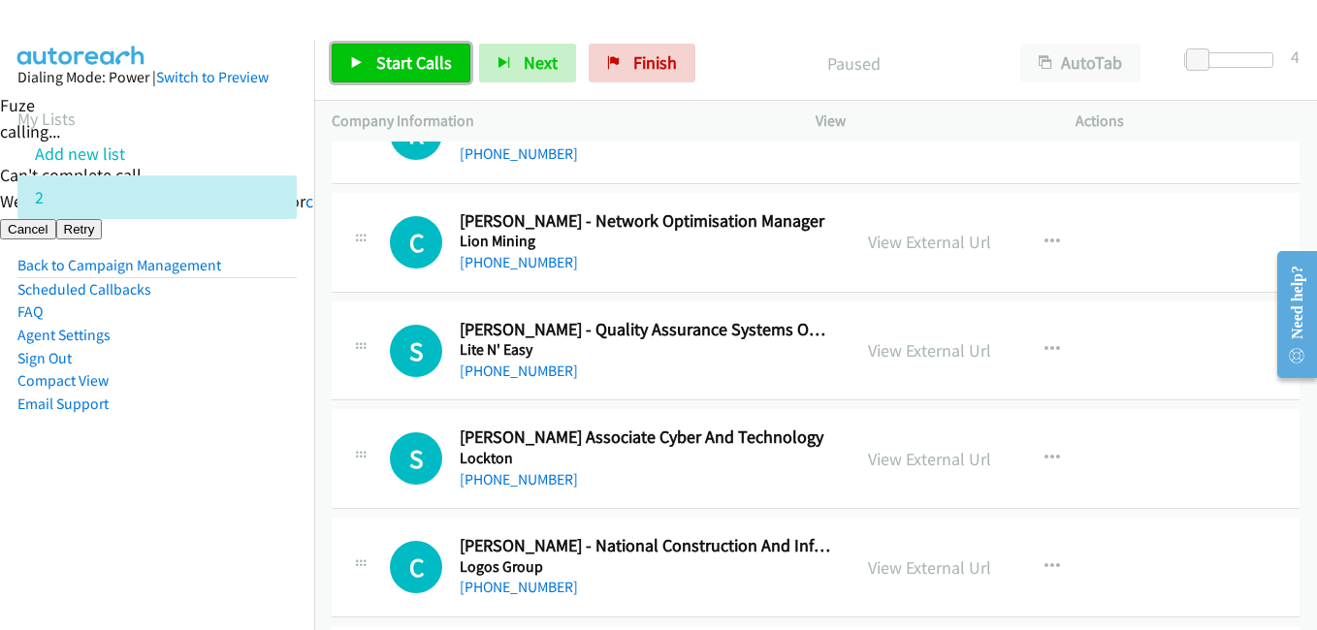
click at [400, 58] on span "Start Calls" at bounding box center [414, 62] width 76 height 22
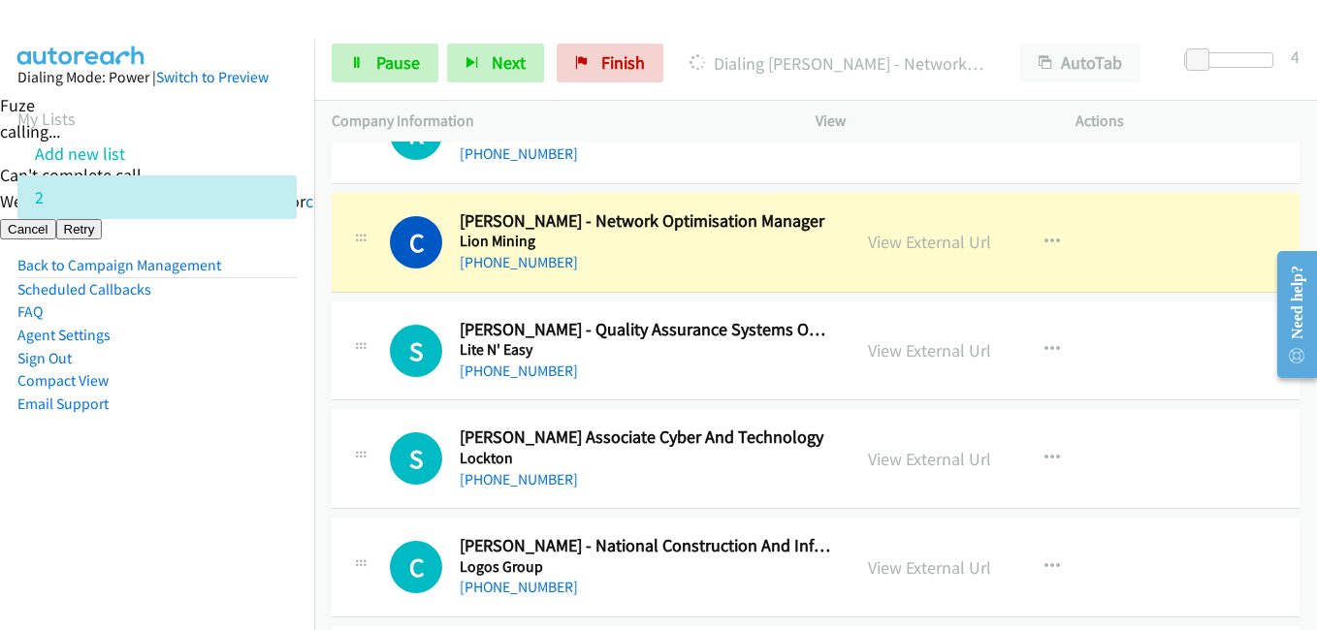
click at [293, 503] on nav "Dialing Mode: Power | Switch to Preview My Lists Add new list 2 Back to Campaig…" at bounding box center [157, 355] width 315 height 630
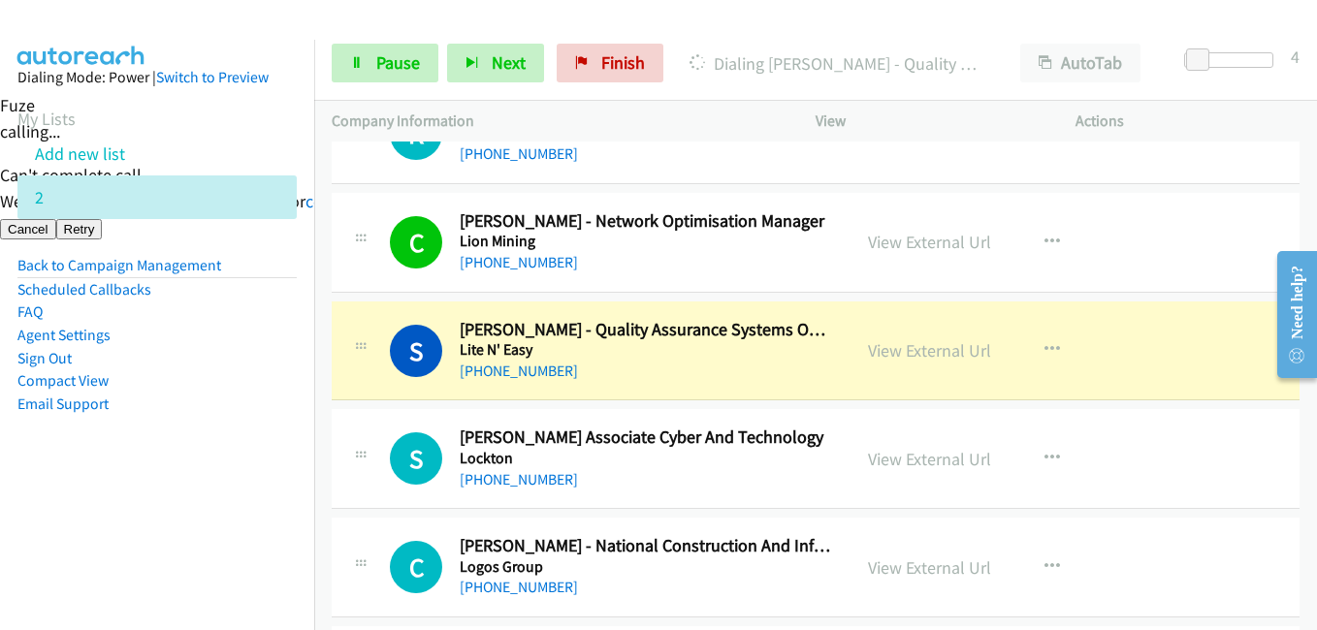
click at [73, 540] on nav "Dialing Mode: Power | Switch to Preview My Lists Add new list 2 Back to Campaig…" at bounding box center [157, 355] width 315 height 630
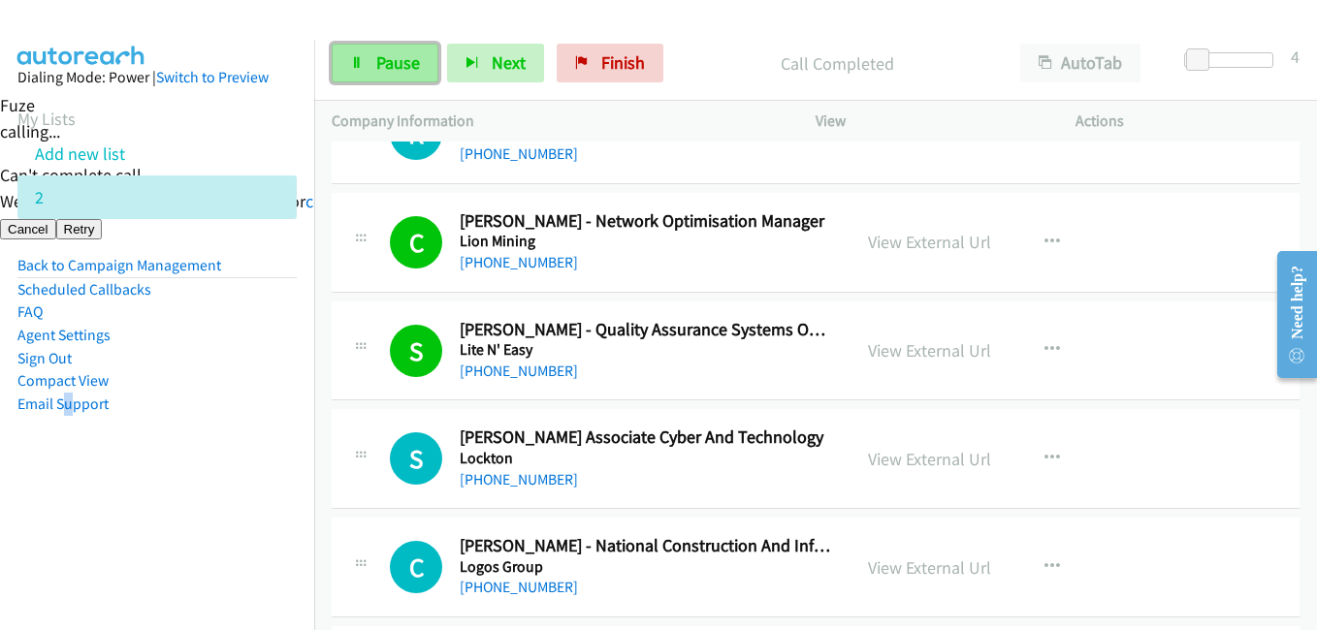
click at [392, 57] on span "Pause" at bounding box center [398, 62] width 44 height 22
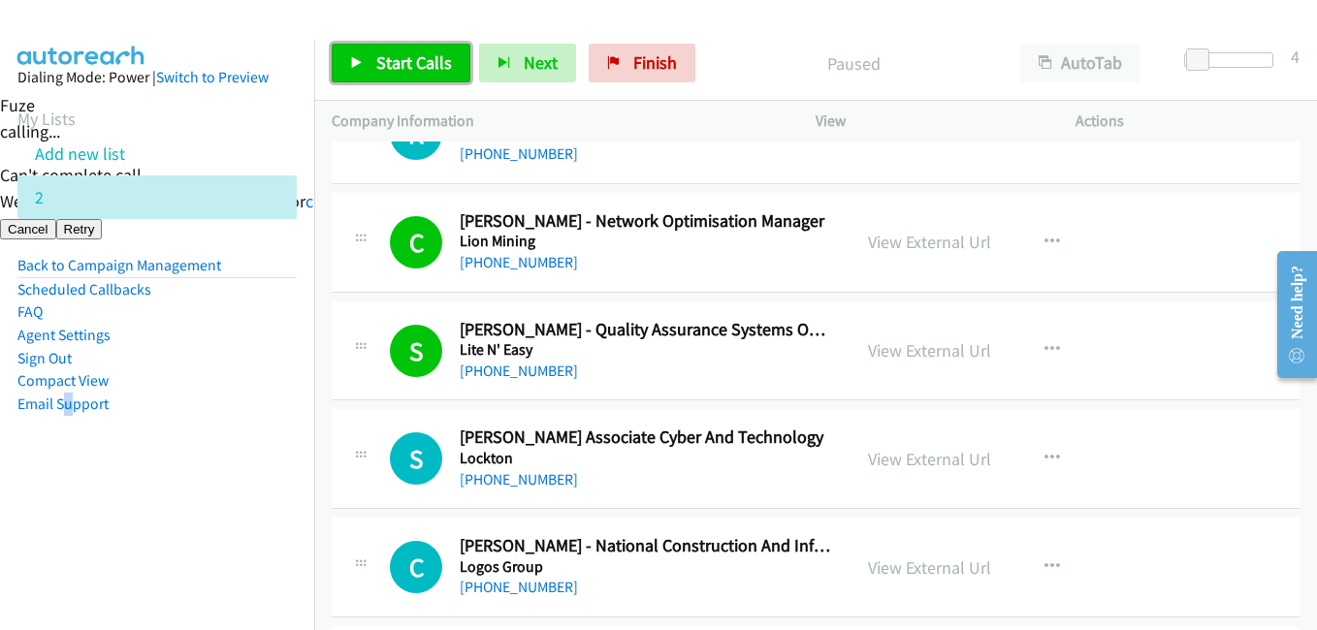
click at [399, 55] on span "Start Calls" at bounding box center [414, 62] width 76 height 22
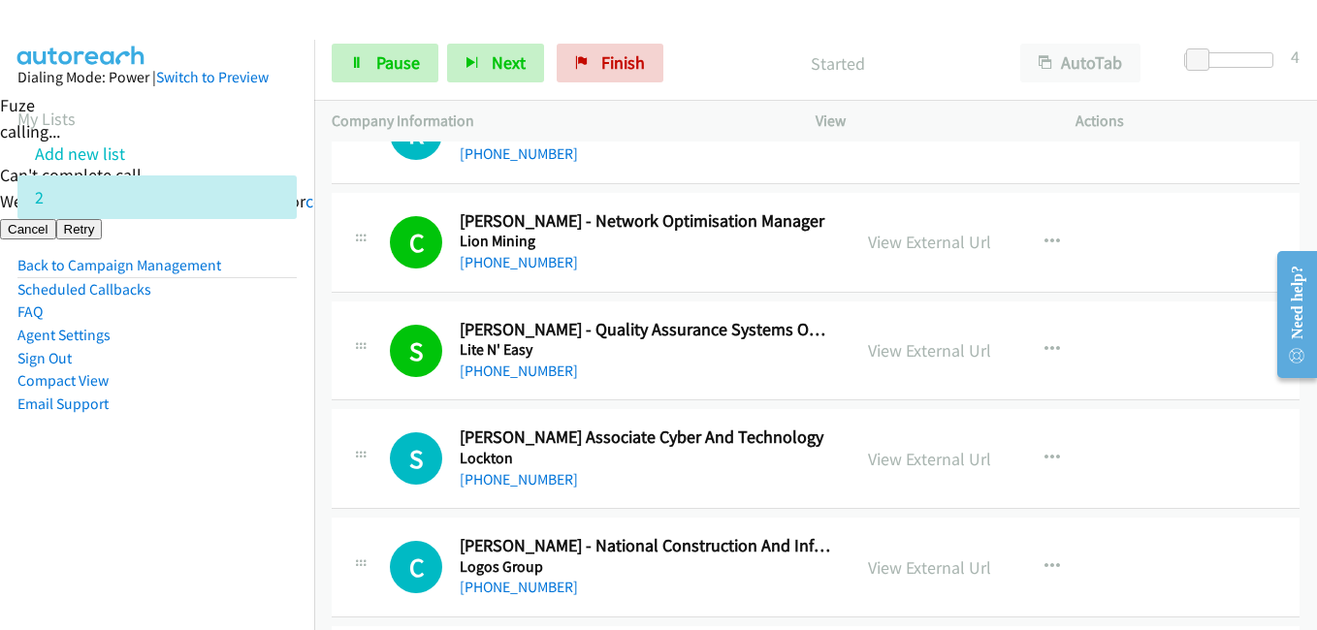
click at [237, 384] on li "Compact View" at bounding box center [156, 380] width 279 height 23
drag, startPoint x: 409, startPoint y: 51, endPoint x: 421, endPoint y: 53, distance: 11.8
click at [409, 53] on span "Pause" at bounding box center [398, 62] width 44 height 22
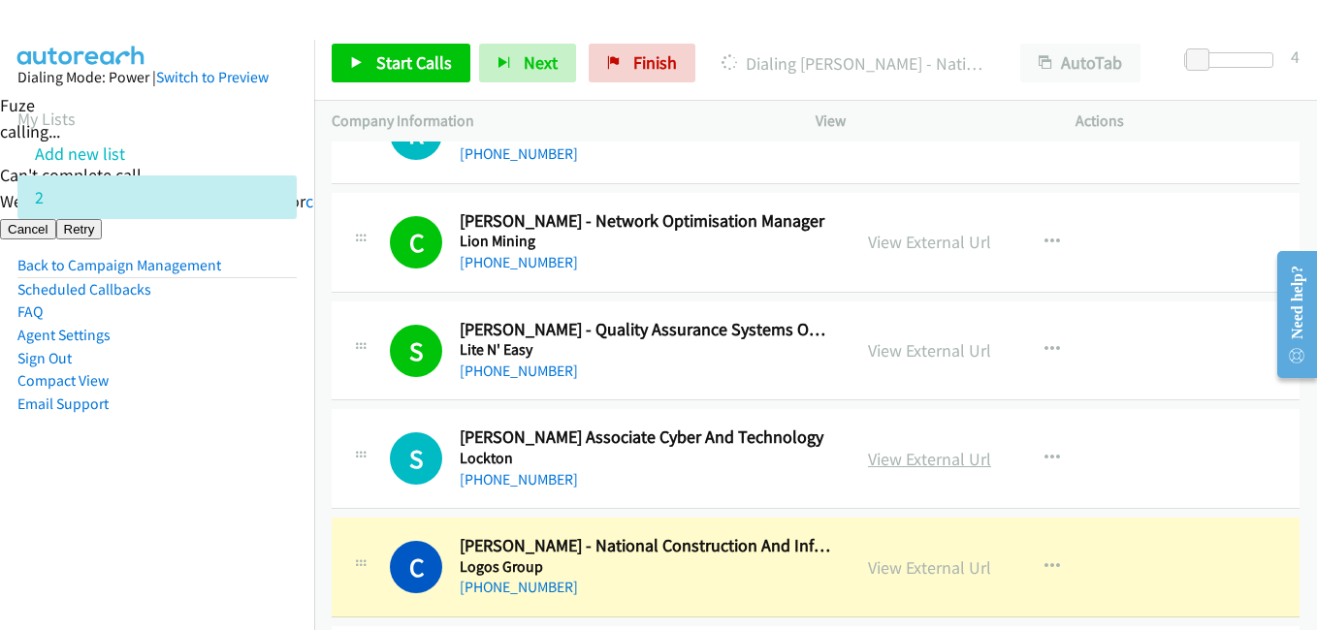
click at [944, 461] on link "View External Url" at bounding box center [929, 459] width 123 height 22
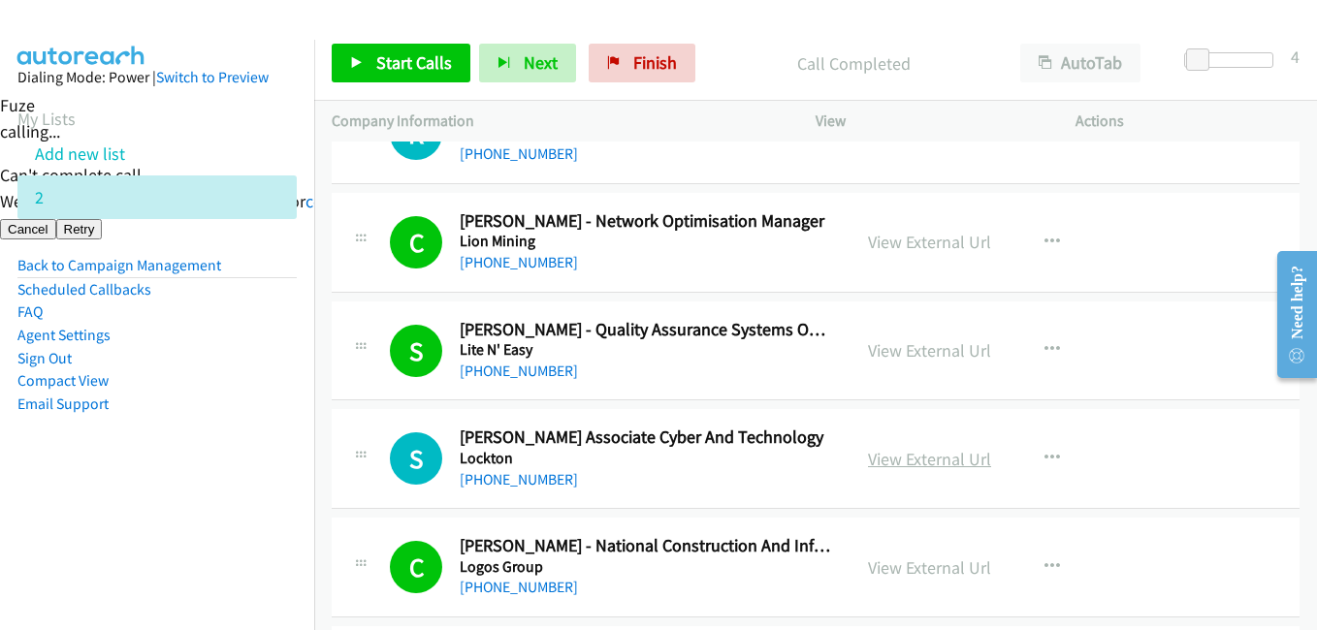
drag, startPoint x: 201, startPoint y: 514, endPoint x: 949, endPoint y: 456, distance: 750.9
click at [208, 513] on nav "Dialing Mode: Power | Switch to Preview My Lists Add new list 2 Back to Campaig…" at bounding box center [157, 355] width 315 height 630
click at [949, 456] on link "View External Url" at bounding box center [929, 459] width 123 height 22
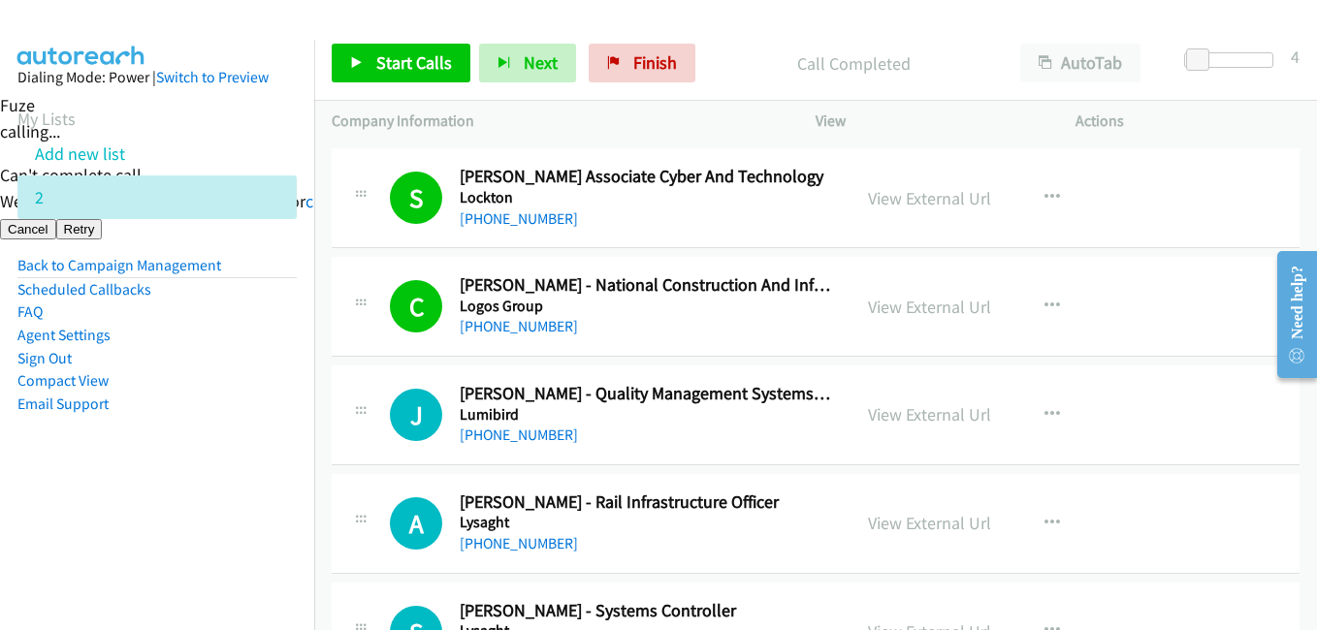
scroll to position [4752, 0]
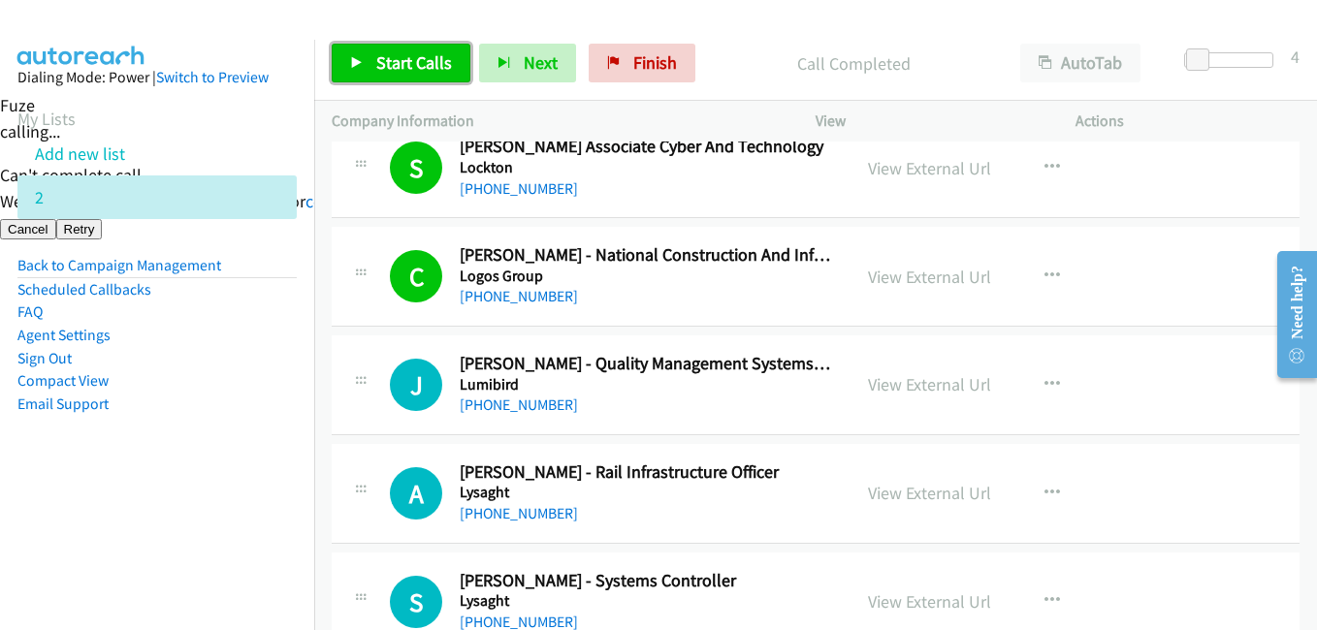
click at [372, 46] on link "Start Calls" at bounding box center [401, 63] width 139 height 39
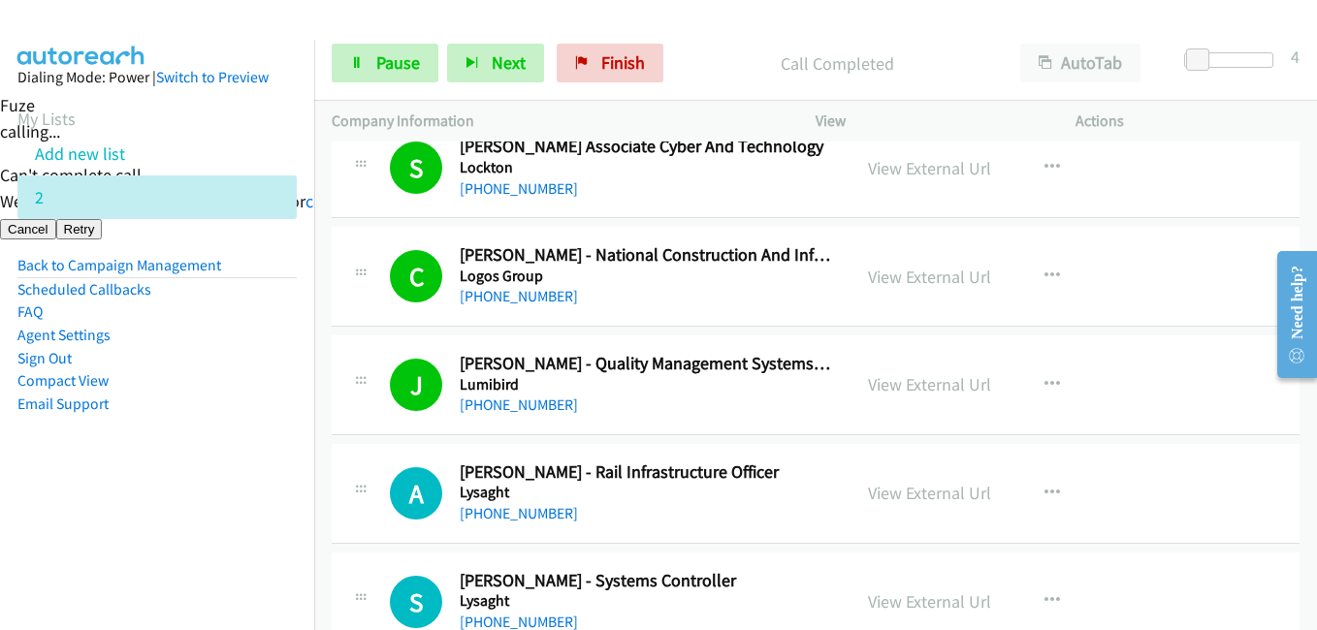
click at [29, 419] on aside "Dialing Mode: Power | Switch to Preview My Lists Add new list 2 Back to Campaig…" at bounding box center [157, 272] width 314 height 464
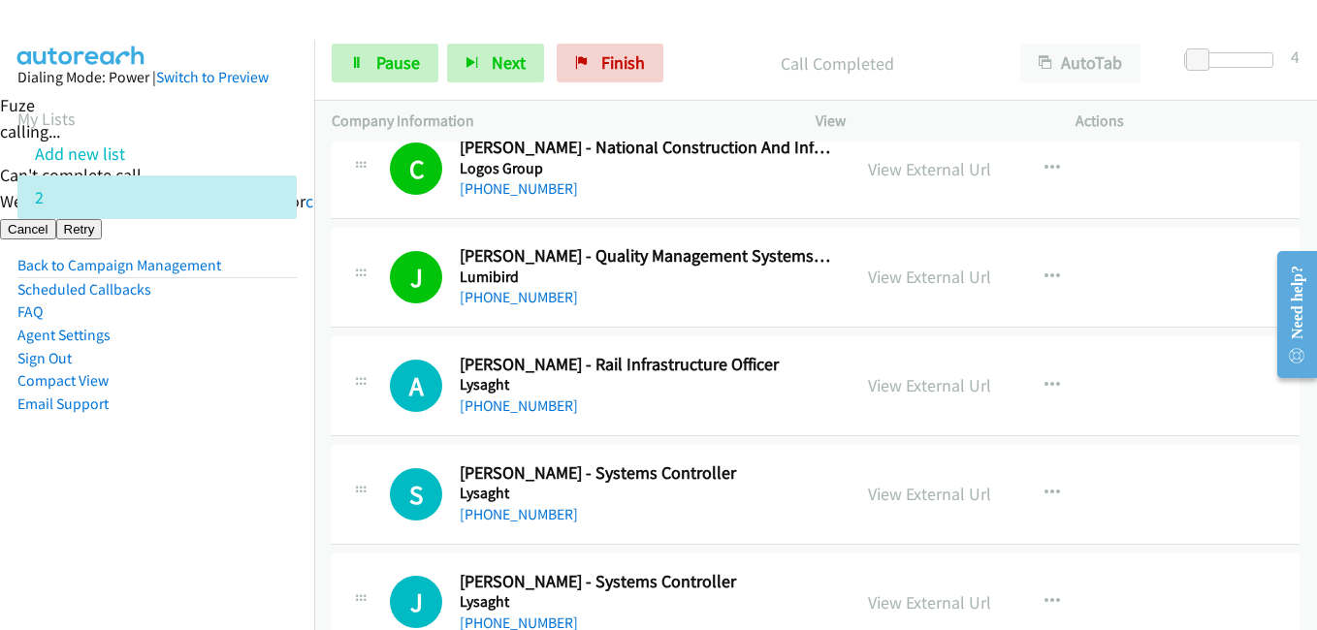
scroll to position [4946, 0]
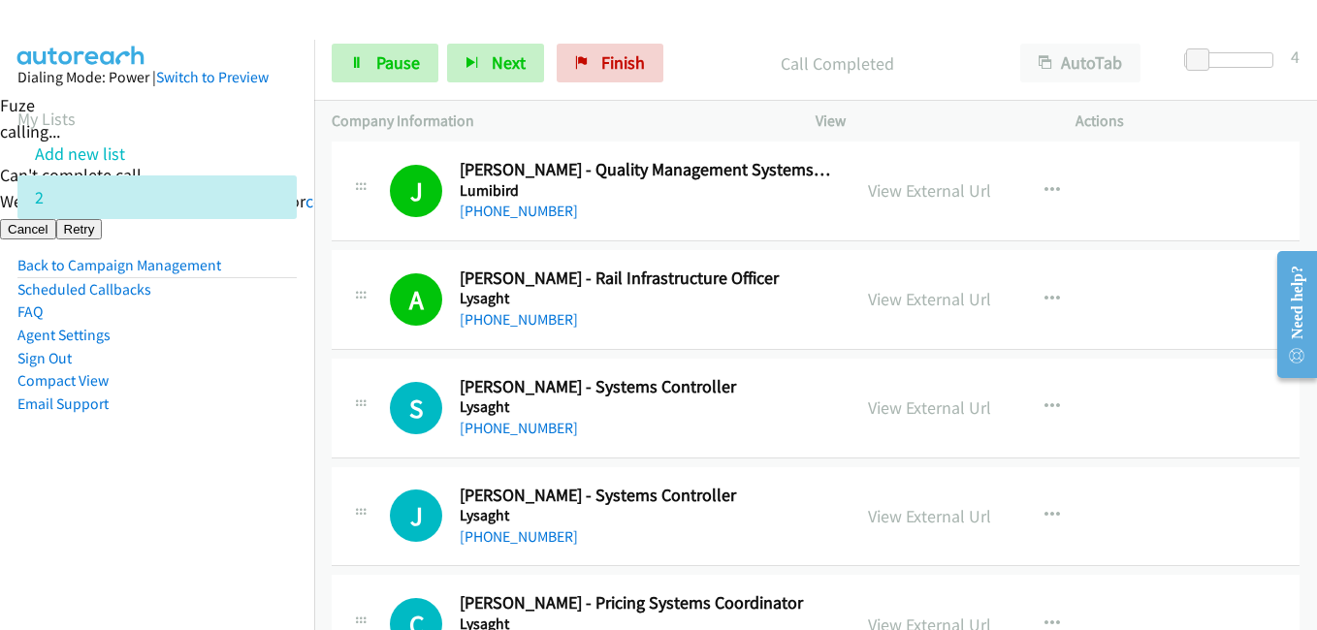
click at [263, 520] on nav "Dialing Mode: Power | Switch to Preview My Lists Add new list 2 Back to Campaig…" at bounding box center [157, 355] width 315 height 630
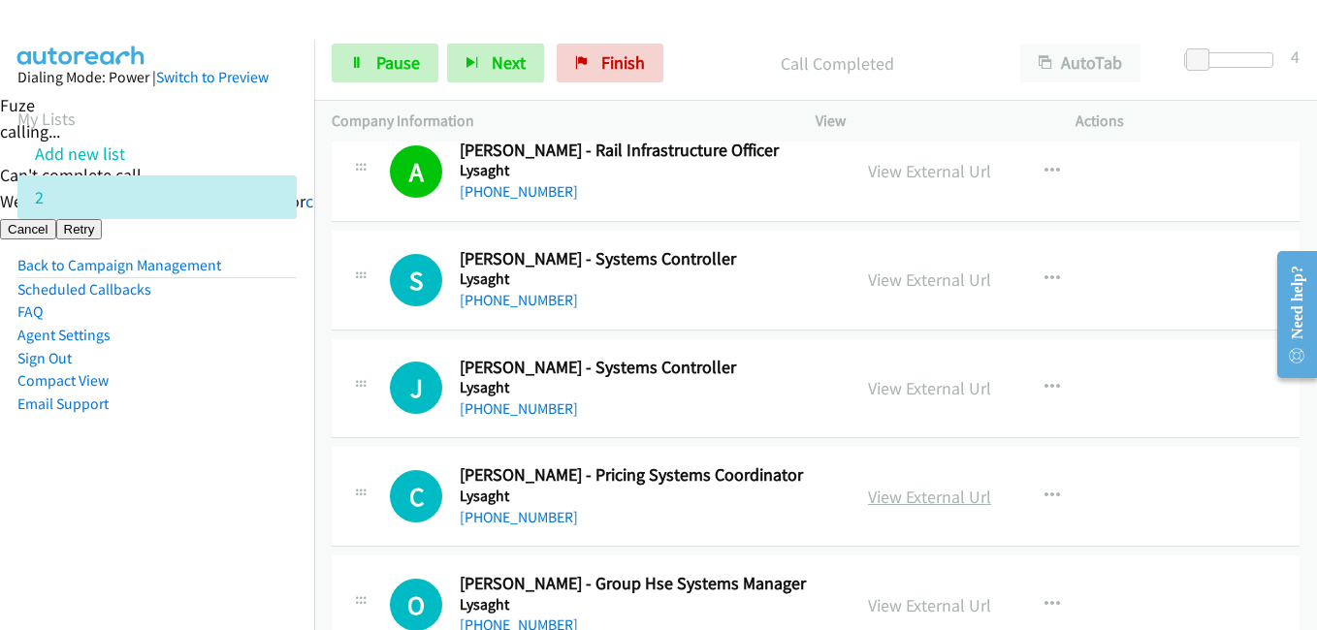
scroll to position [5139, 0]
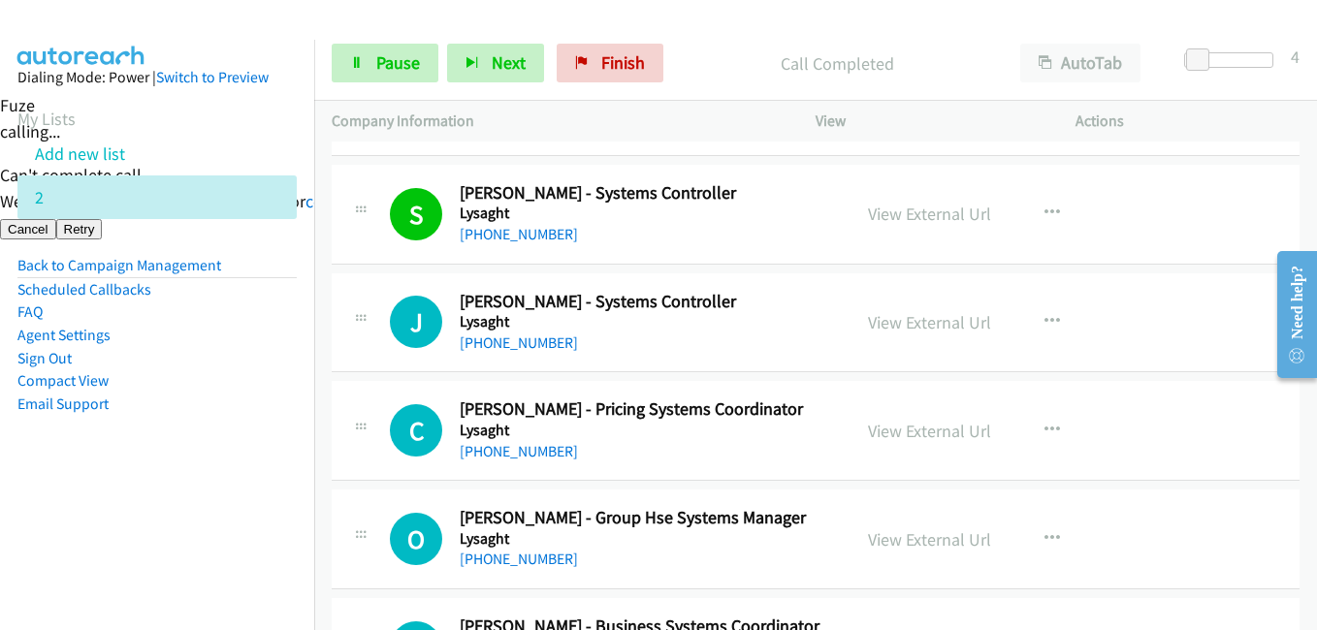
drag, startPoint x: 211, startPoint y: 511, endPoint x: 267, endPoint y: 498, distance: 56.7
click at [211, 511] on nav "Dialing Mode: Power | Switch to Preview My Lists Add new list 2 Back to Campaig…" at bounding box center [157, 355] width 315 height 630
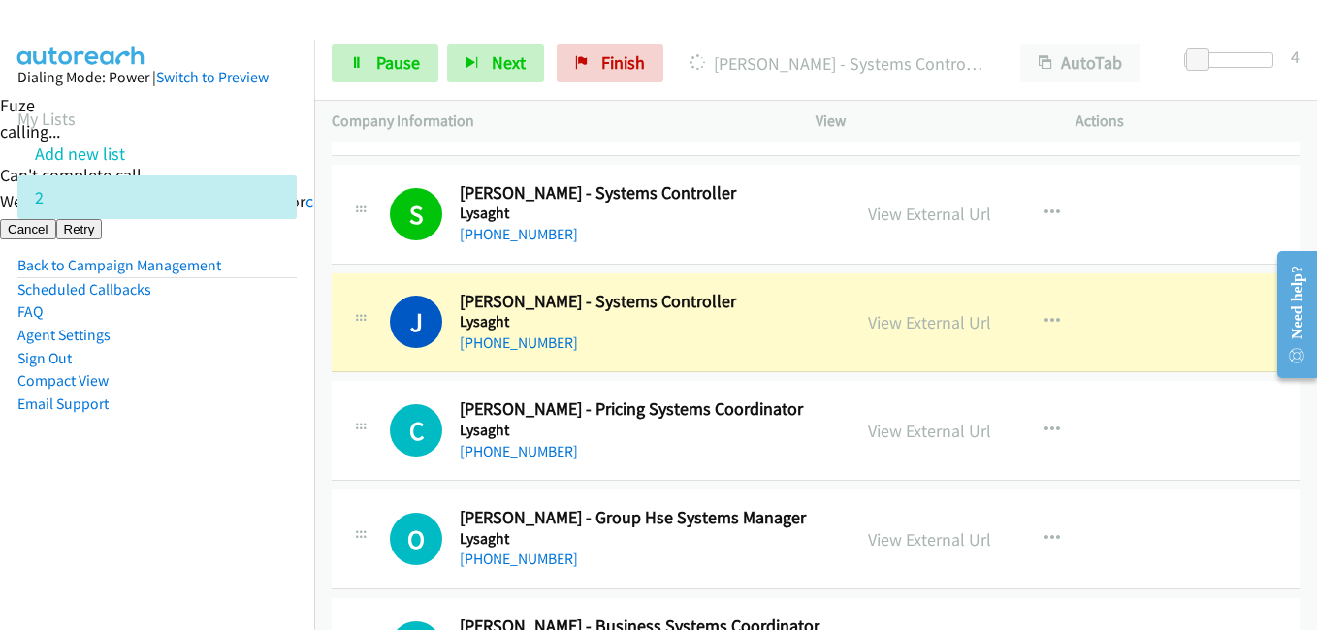
click at [219, 496] on aside "Dialing Mode: Power | Switch to Preview My Lists Add new list 2 Back to Campaig…" at bounding box center [157, 272] width 314 height 464
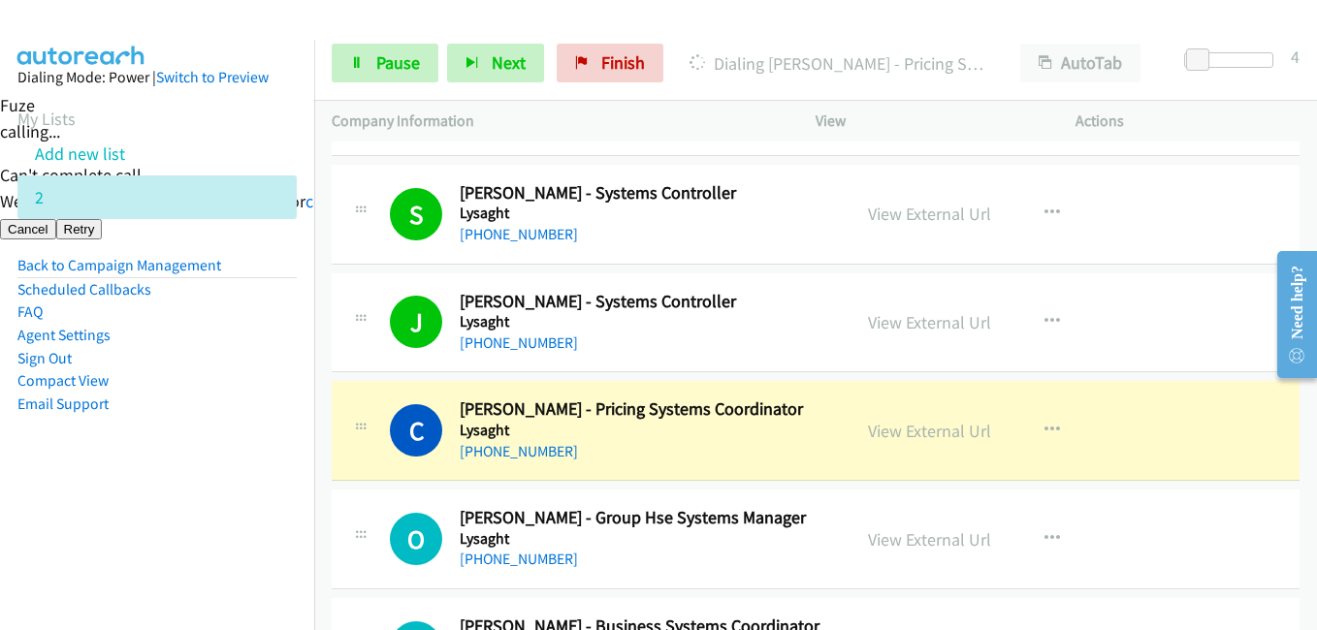
drag, startPoint x: 232, startPoint y: 488, endPoint x: 720, endPoint y: 460, distance: 489.5
click at [241, 485] on aside "Dialing Mode: Power | Switch to Preview My Lists Add new list 2 Back to Campaig…" at bounding box center [157, 272] width 314 height 464
click at [384, 55] on span "Pause" at bounding box center [398, 62] width 44 height 22
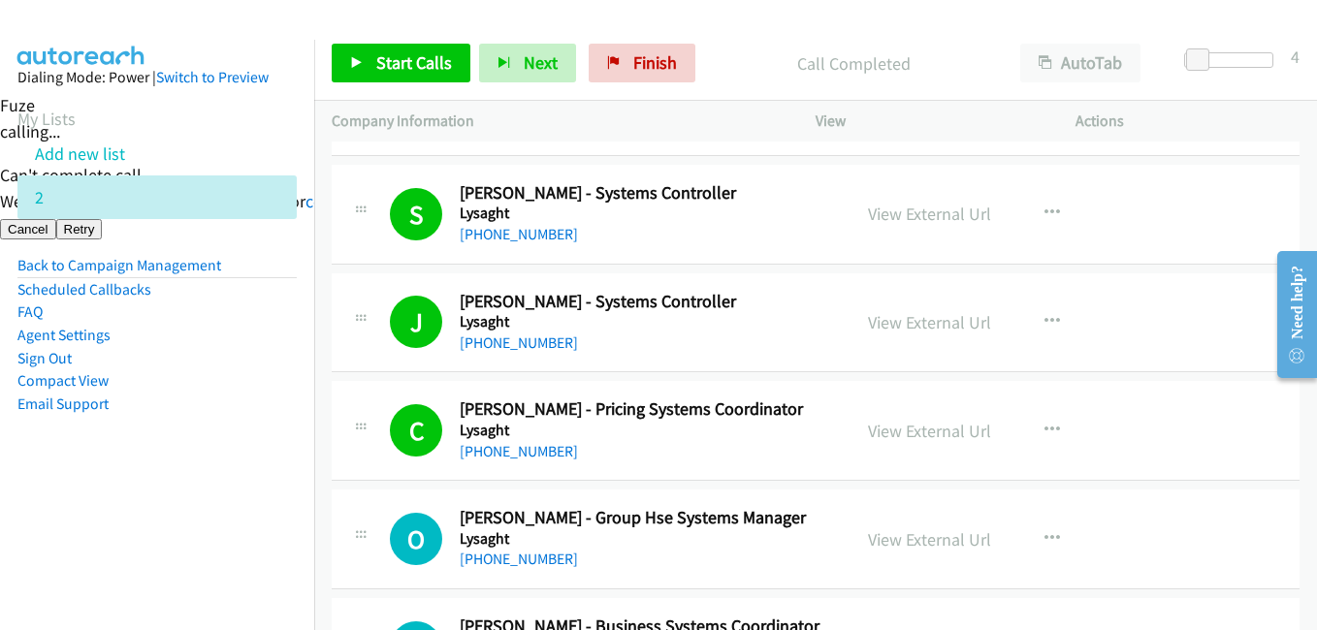
drag, startPoint x: 214, startPoint y: 576, endPoint x: 237, endPoint y: 549, distance: 35.1
click at [215, 571] on nav "Dialing Mode: Power | Switch to Preview My Lists Add new list 2 Back to Campaig…" at bounding box center [157, 355] width 315 height 630
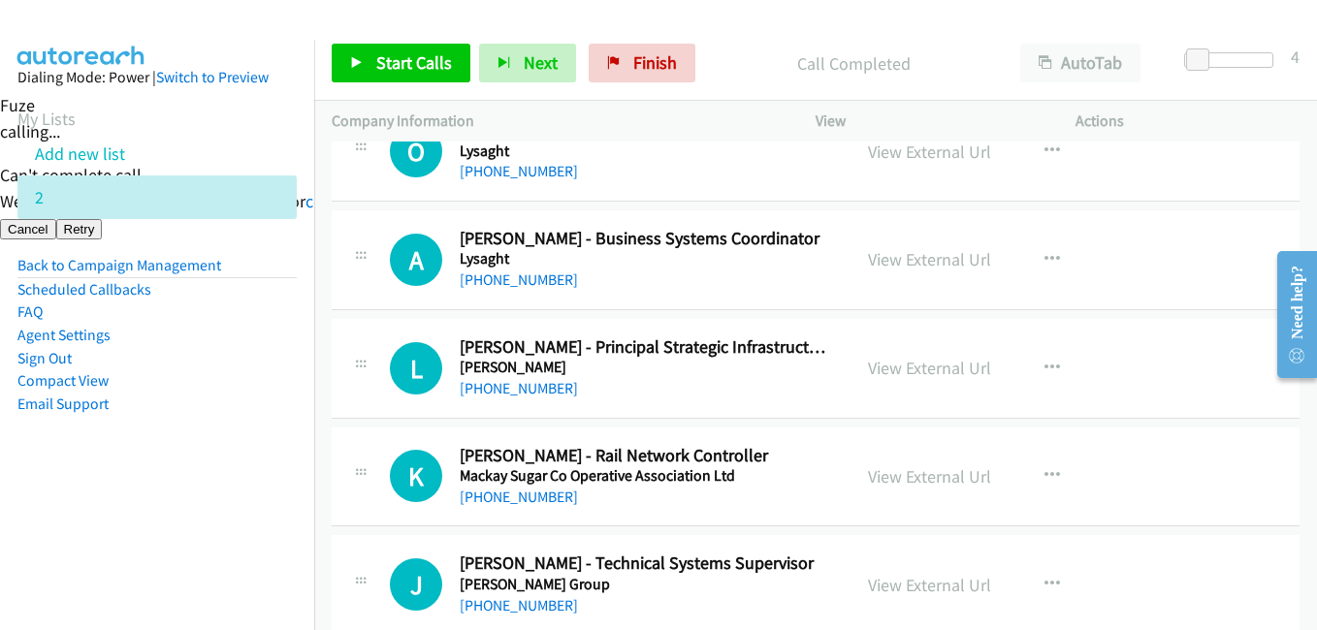
scroll to position [5333, 0]
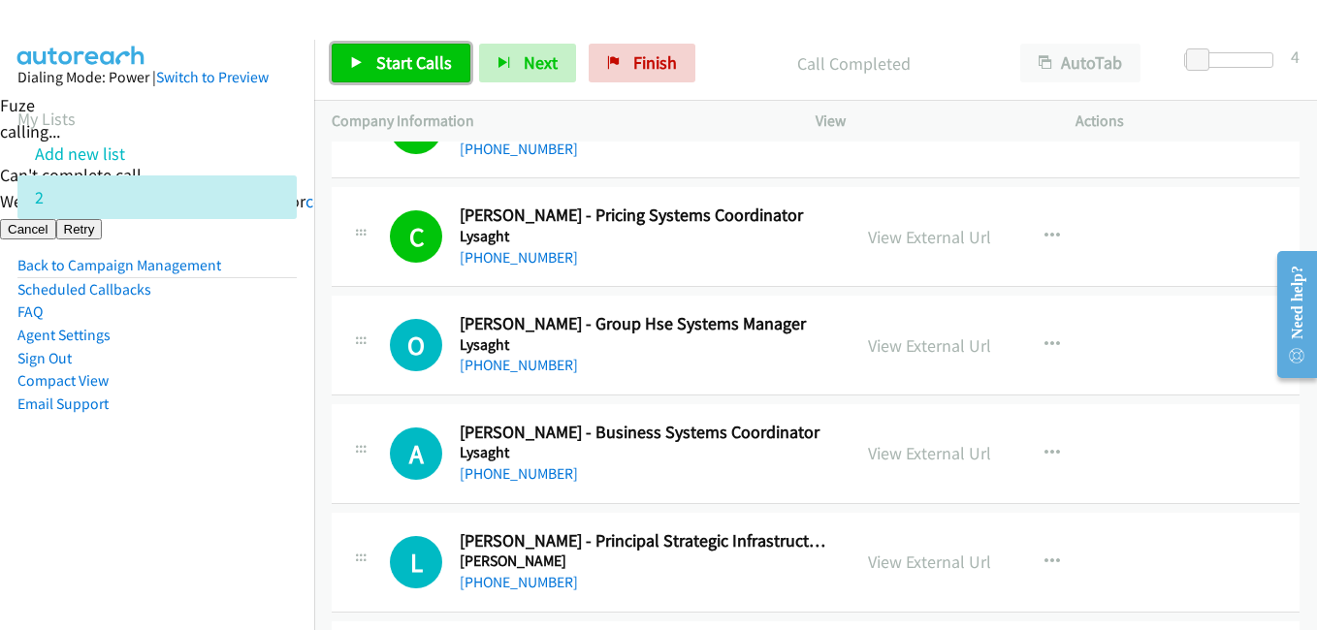
click at [385, 66] on span "Start Calls" at bounding box center [414, 62] width 76 height 22
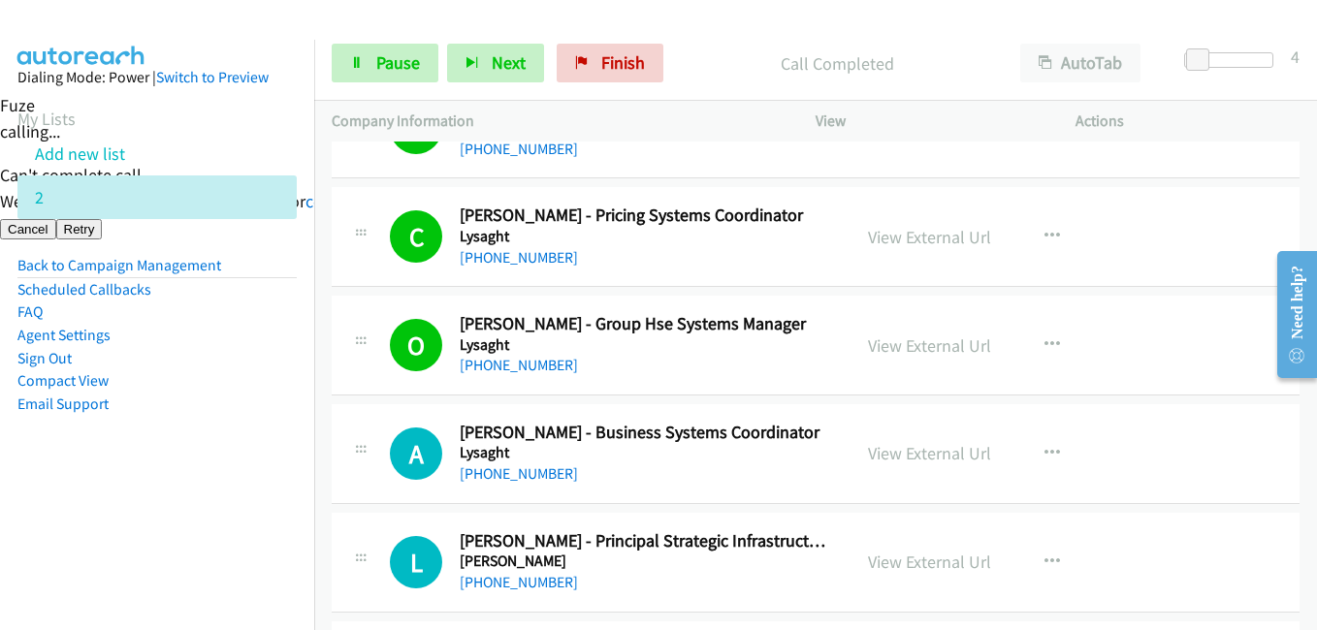
click at [256, 510] on nav "Dialing Mode: Power | Switch to Preview My Lists Add new list 2 Back to Campaig…" at bounding box center [157, 355] width 315 height 630
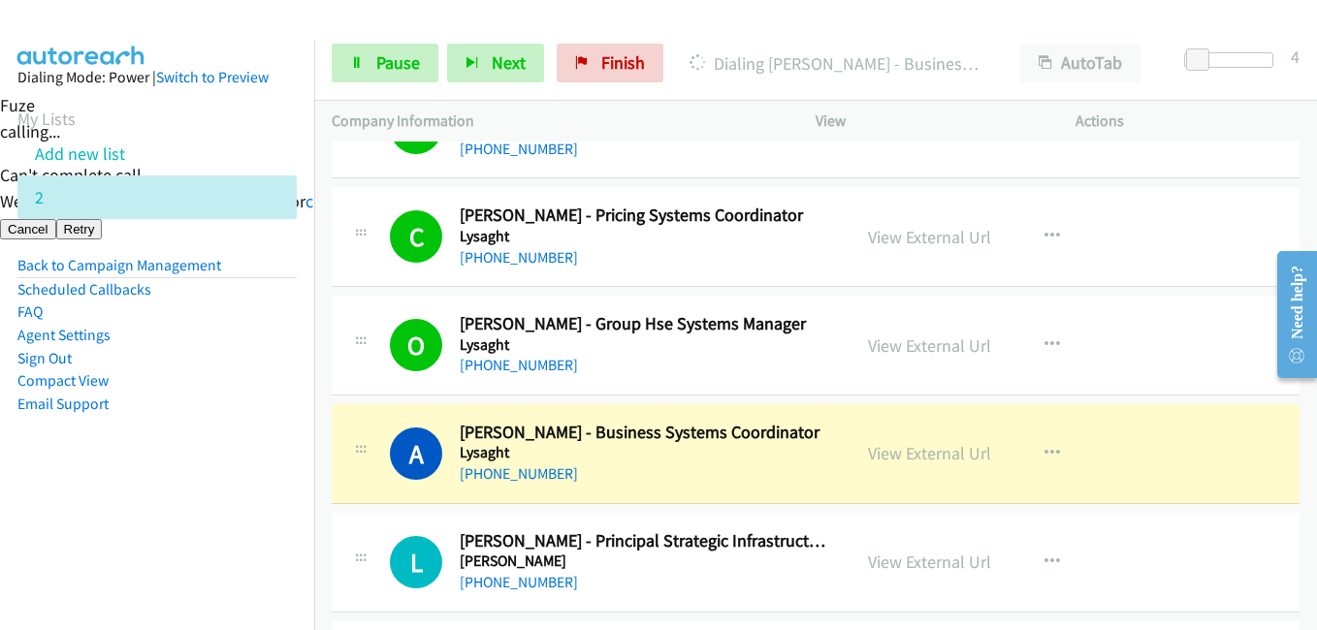
click at [194, 540] on nav "Dialing Mode: Power | Switch to Preview My Lists Add new list 2 Back to Campaig…" at bounding box center [157, 355] width 315 height 630
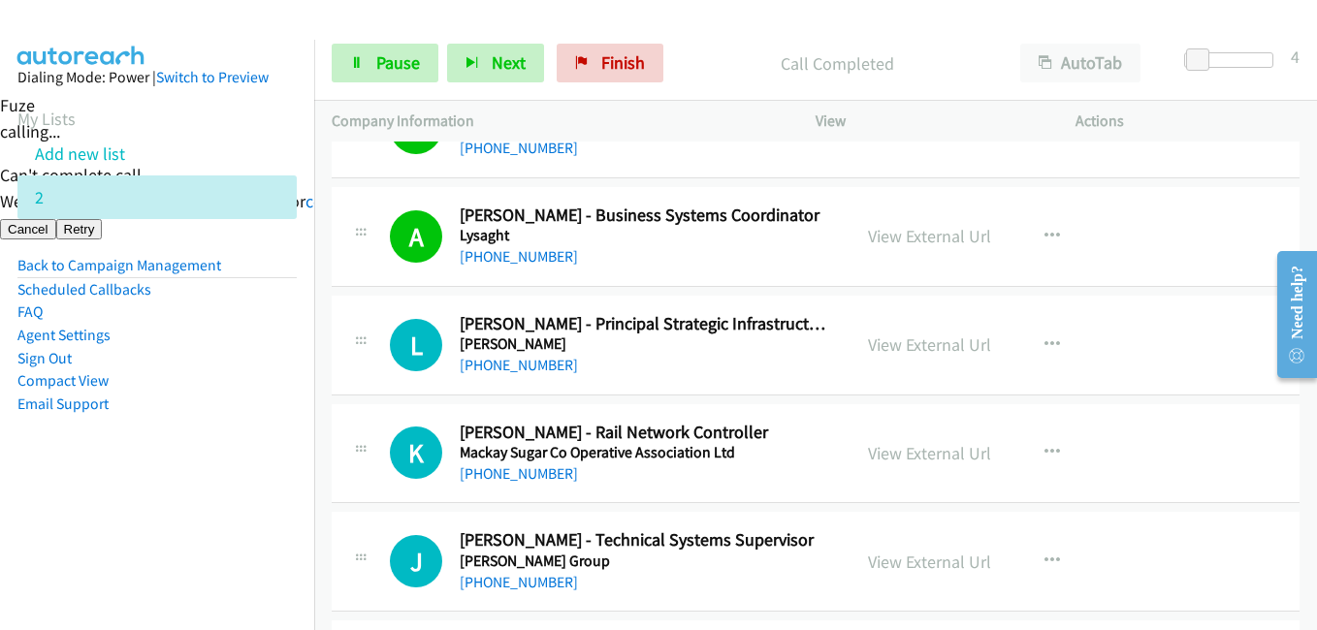
scroll to position [5624, 0]
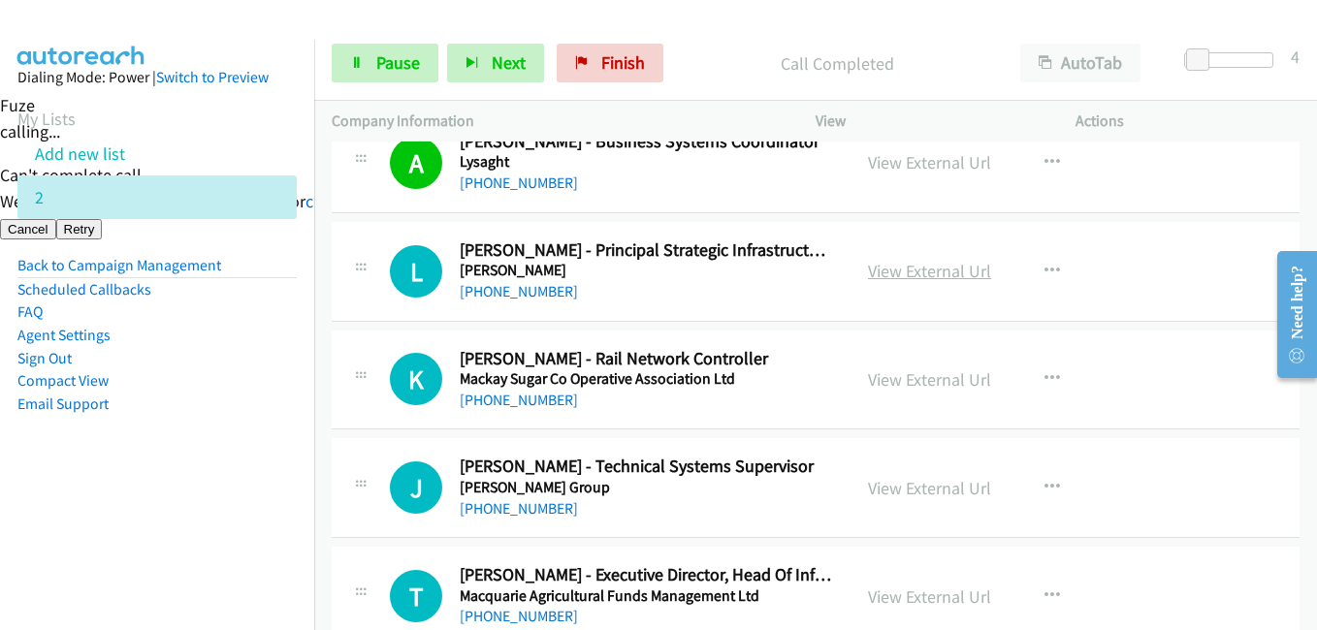
click at [921, 274] on link "View External Url" at bounding box center [929, 271] width 123 height 22
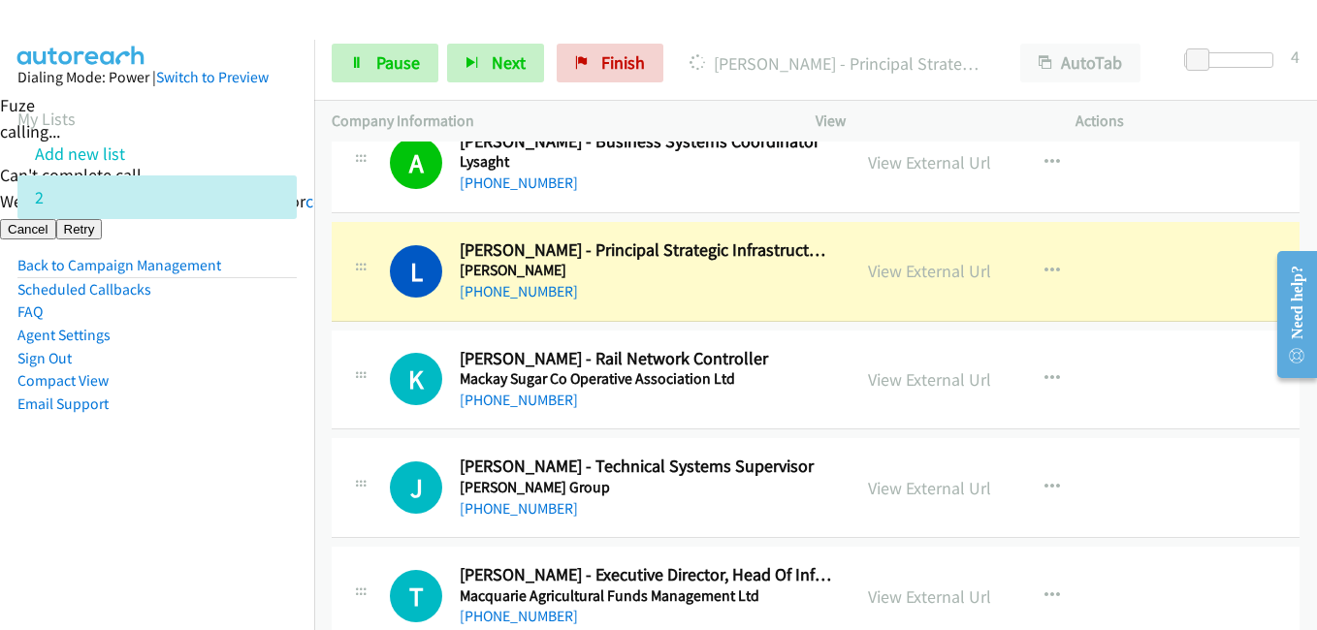
click at [240, 386] on li "Compact View" at bounding box center [156, 380] width 279 height 23
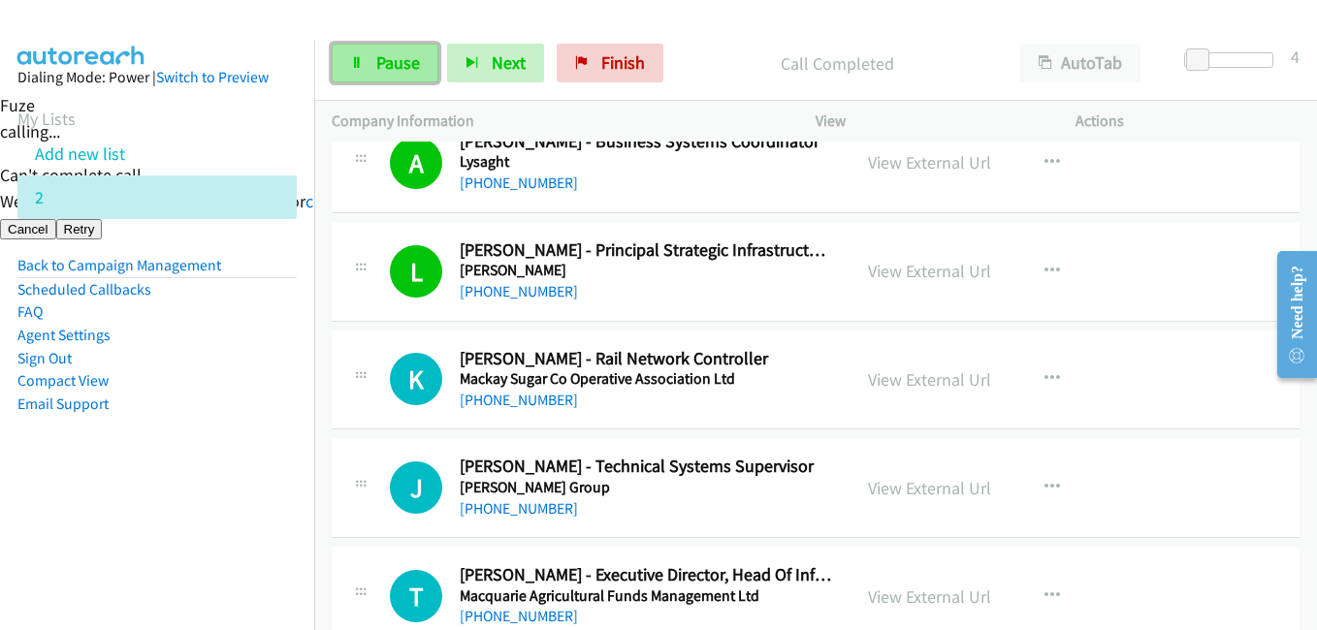
drag, startPoint x: 355, startPoint y: 71, endPoint x: 367, endPoint y: 60, distance: 15.8
click at [356, 70] on link "Pause" at bounding box center [385, 63] width 107 height 39
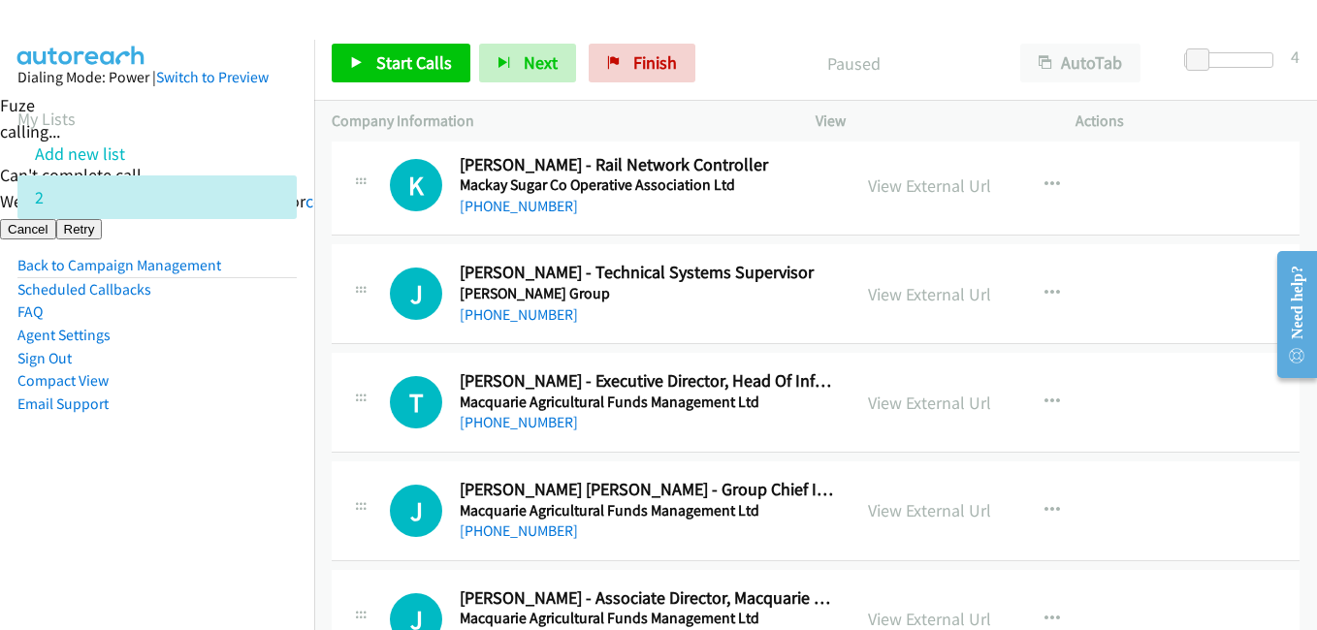
scroll to position [6206, 0]
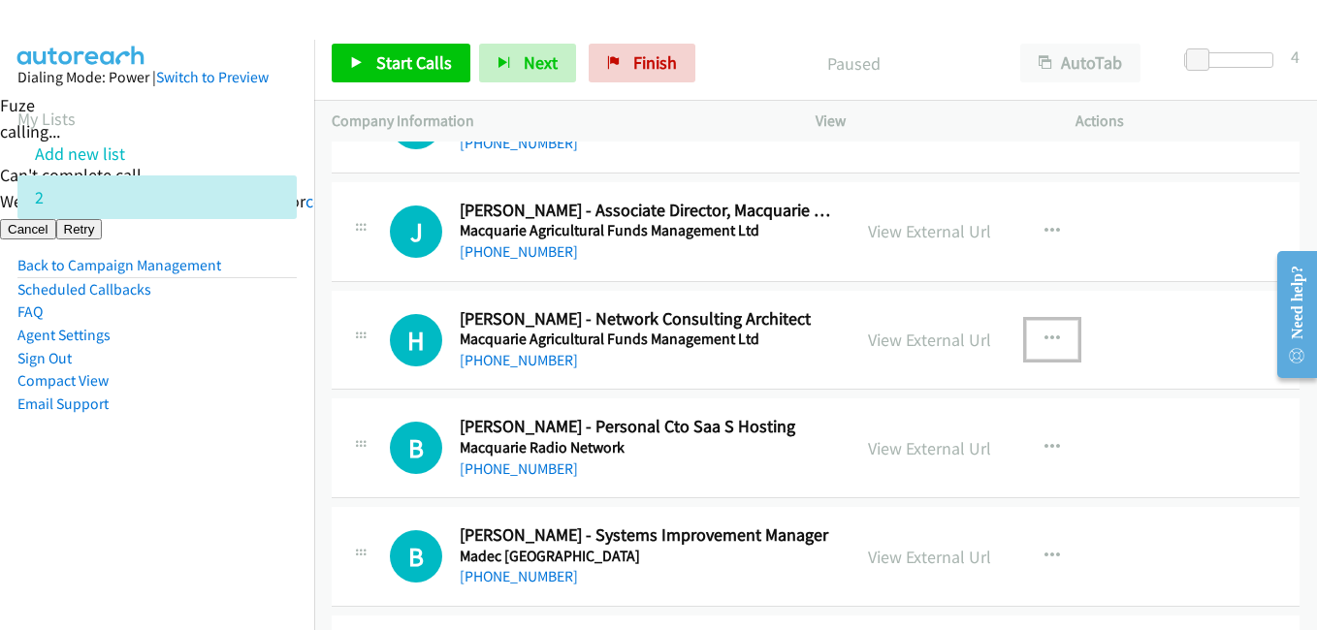
click at [1044, 338] on icon "button" at bounding box center [1052, 340] width 16 height 16
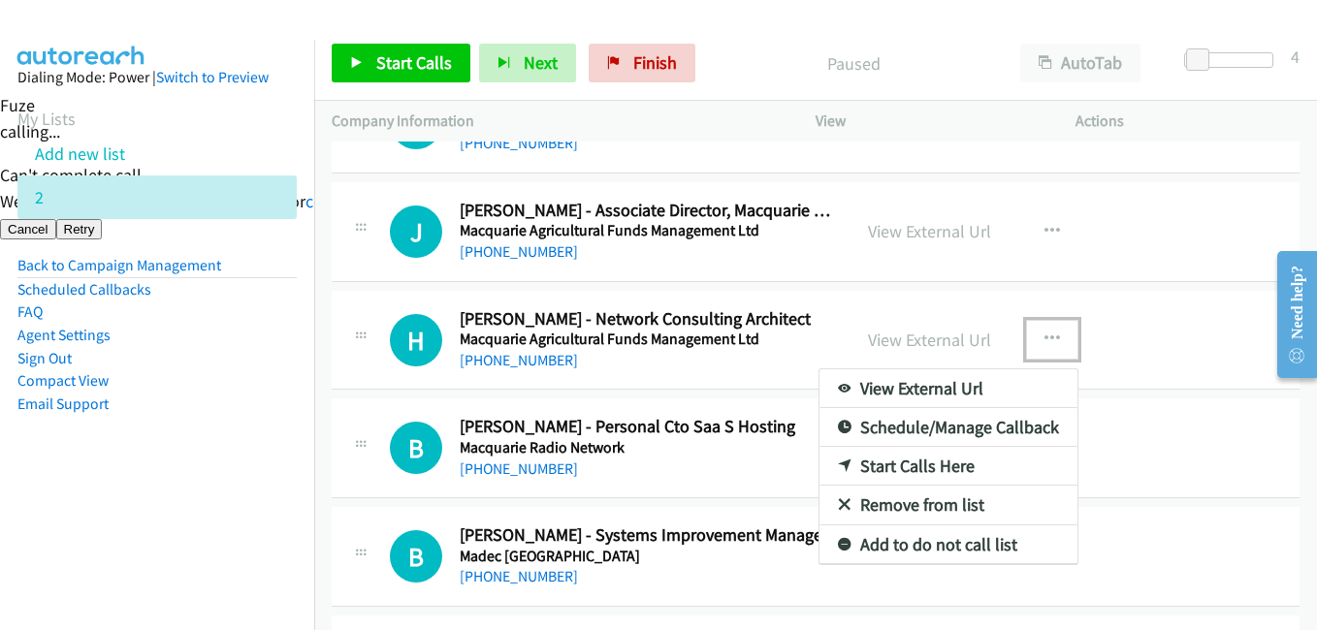
click at [908, 466] on link "Start Calls Here" at bounding box center [948, 466] width 258 height 39
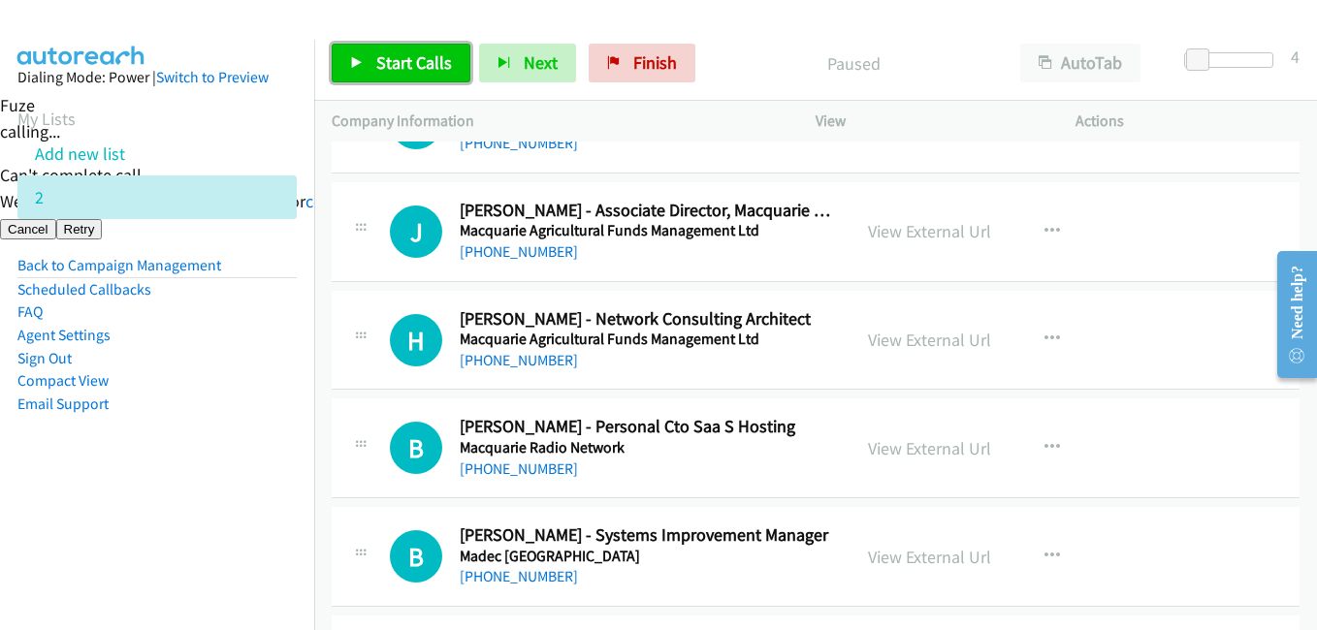
click at [401, 59] on span "Start Calls" at bounding box center [414, 62] width 76 height 22
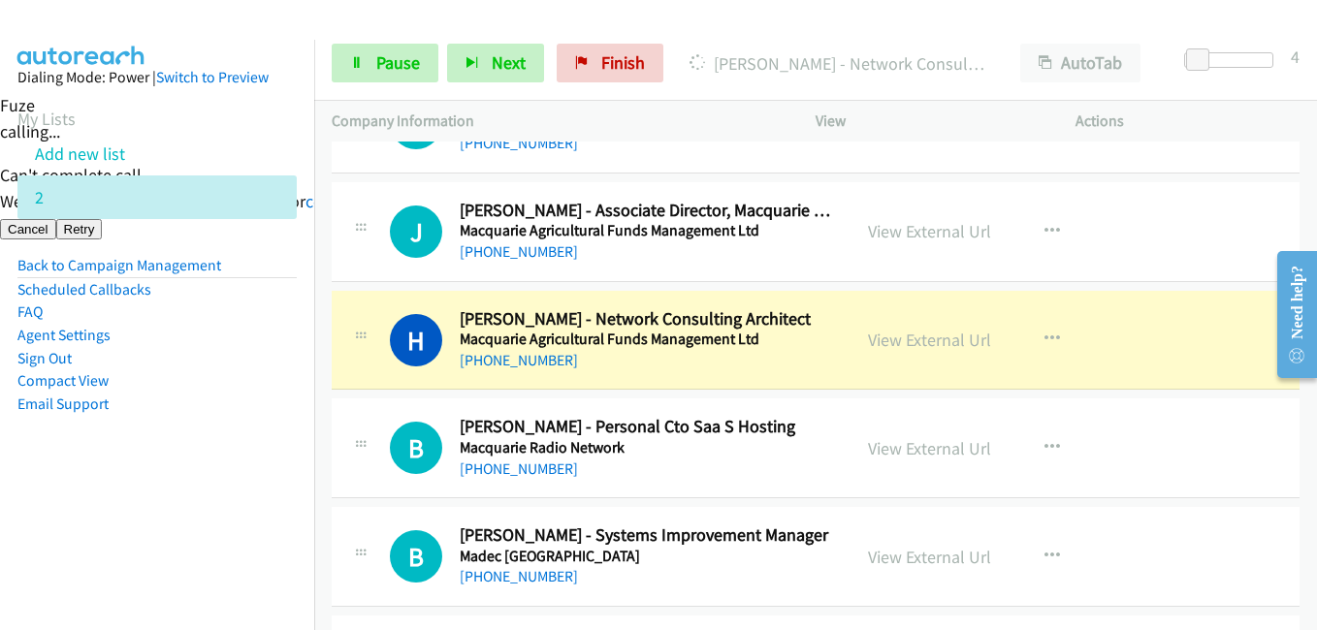
click at [186, 368] on li "Sign Out" at bounding box center [156, 358] width 279 height 23
click at [388, 52] on span "Pause" at bounding box center [398, 62] width 44 height 22
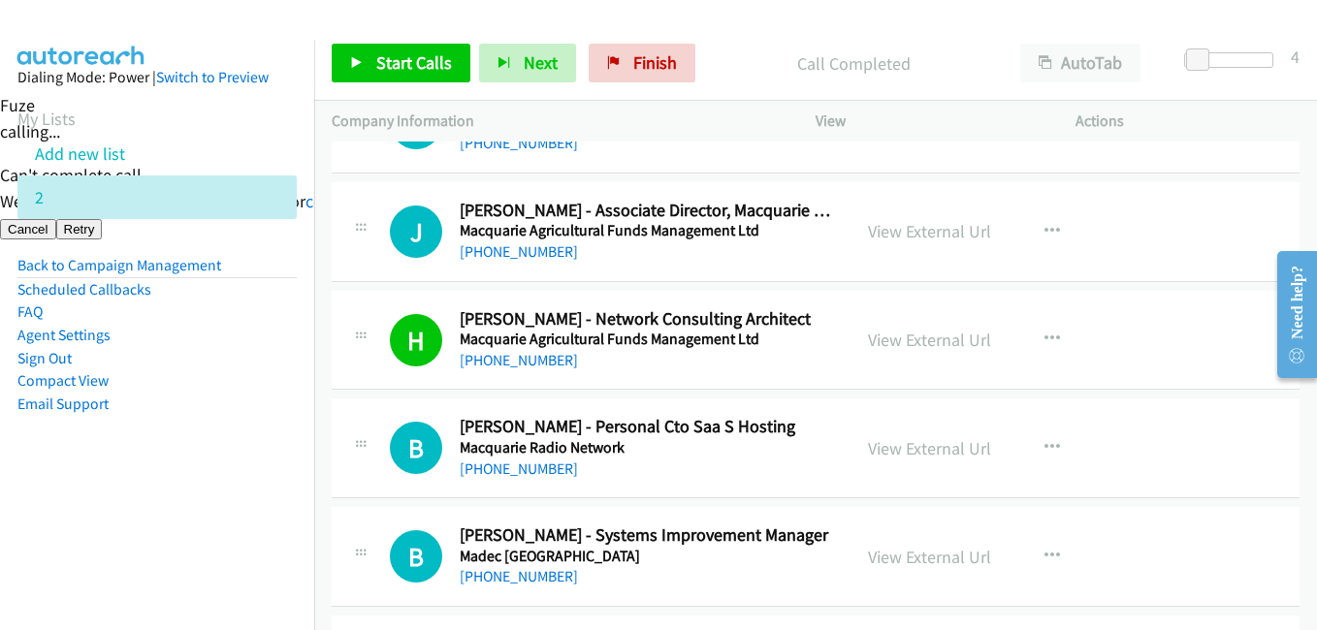
drag, startPoint x: 178, startPoint y: 468, endPoint x: 573, endPoint y: 451, distance: 395.1
click at [180, 466] on aside "Dialing Mode: Power | Switch to Preview My Lists Add new list 2 Back to Campaig…" at bounding box center [157, 272] width 314 height 464
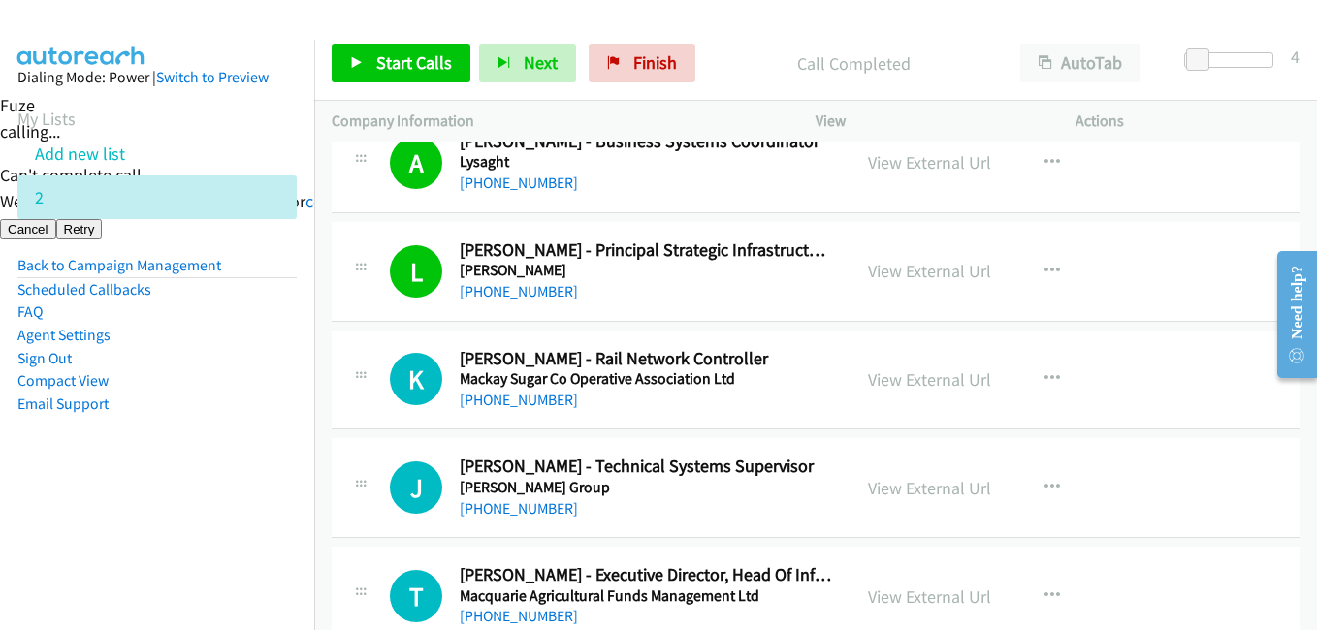
scroll to position [5527, 0]
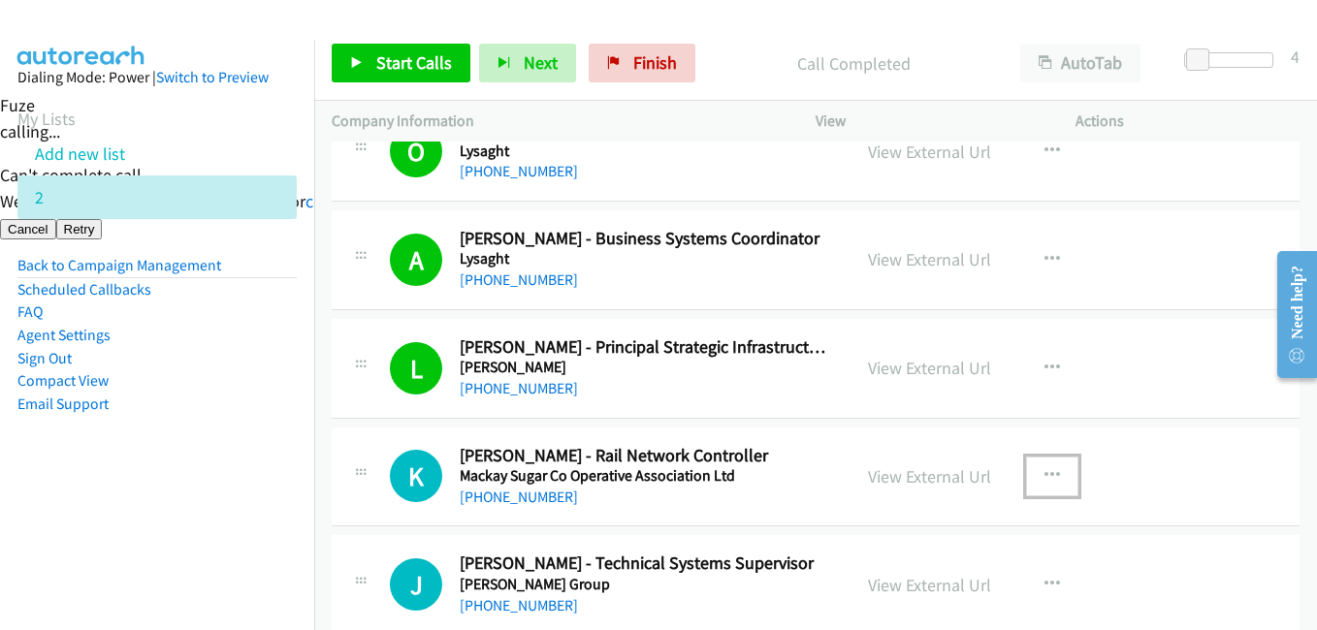
click at [1044, 473] on icon "button" at bounding box center [1052, 476] width 16 height 16
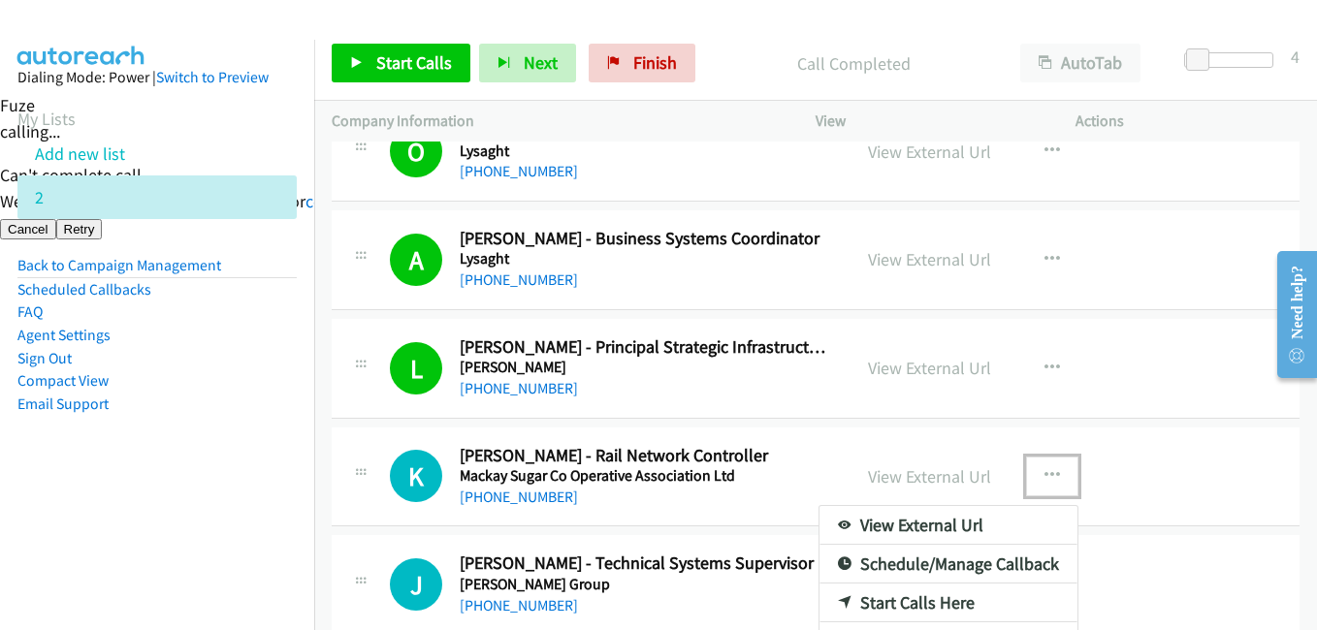
click at [924, 598] on link "Start Calls Here" at bounding box center [948, 603] width 258 height 39
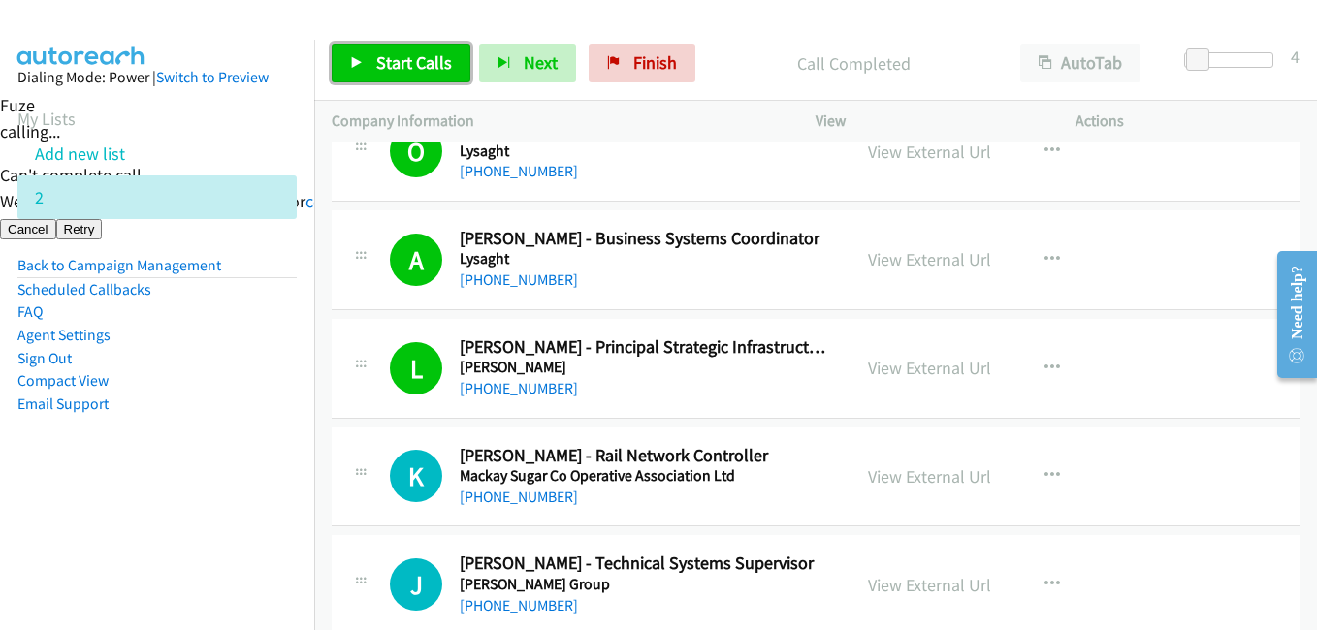
click at [414, 54] on span "Start Calls" at bounding box center [414, 62] width 76 height 22
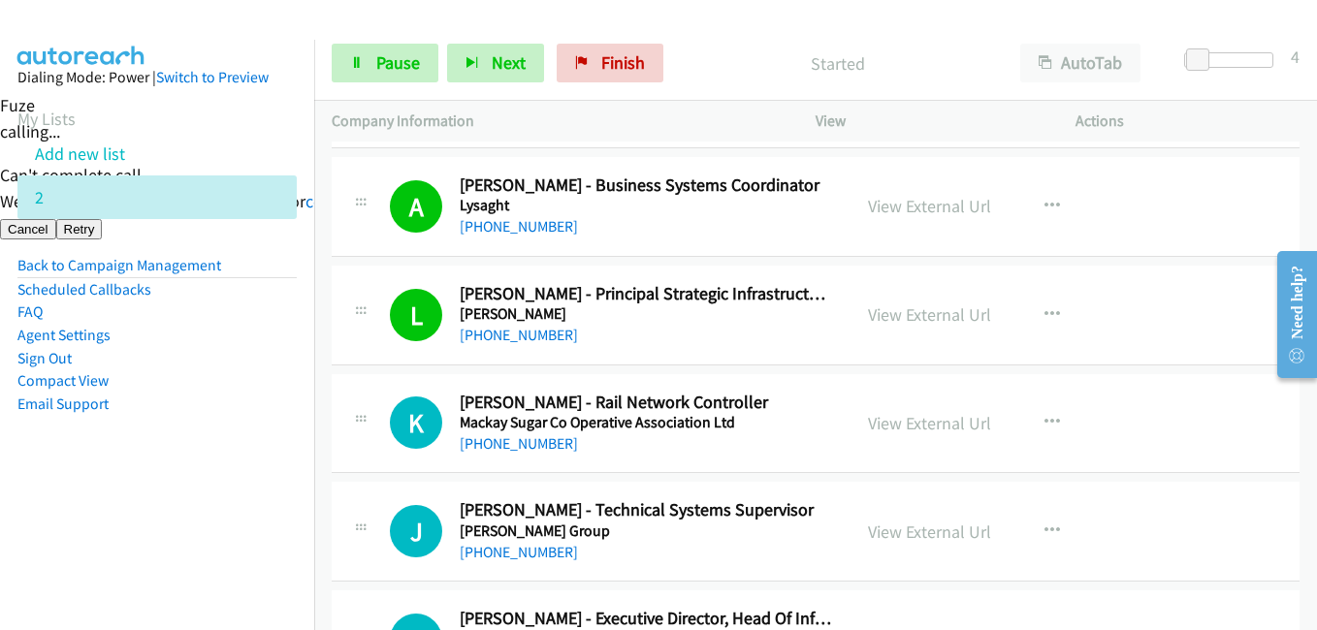
scroll to position [5624, 0]
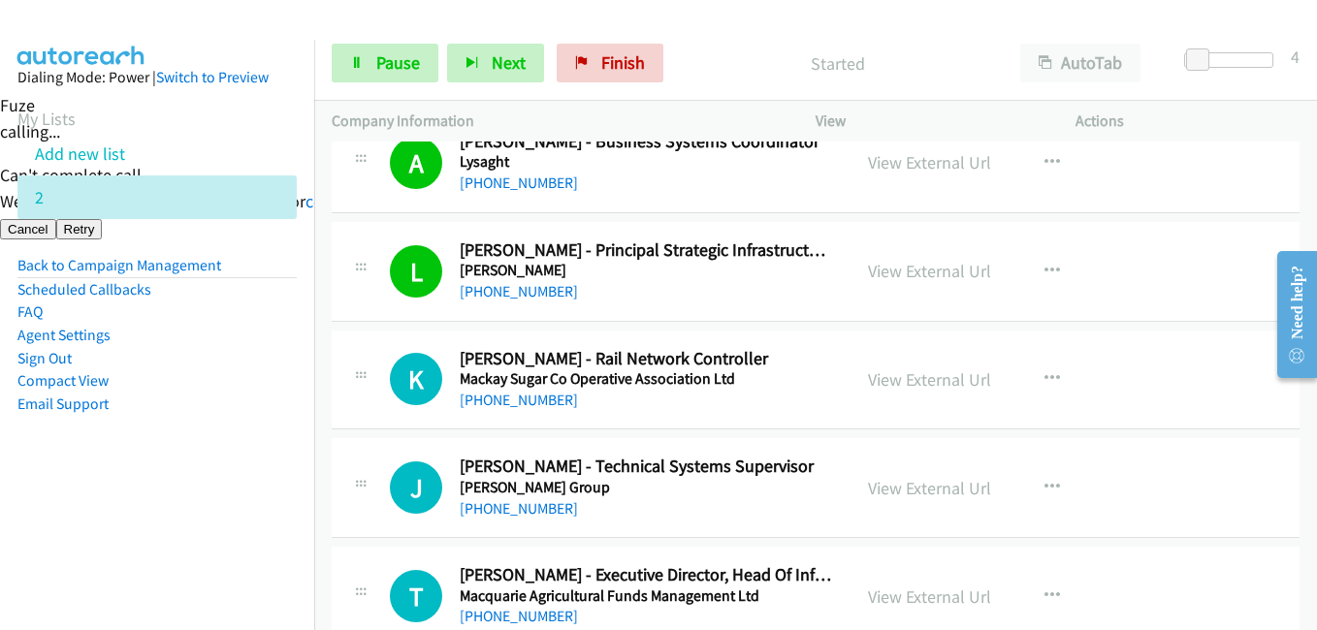
drag, startPoint x: 244, startPoint y: 534, endPoint x: 288, endPoint y: 519, distance: 46.3
click at [244, 534] on nav "Dialing Mode: Power | Switch to Preview My Lists Add new list 2 Back to Campaig…" at bounding box center [157, 355] width 315 height 630
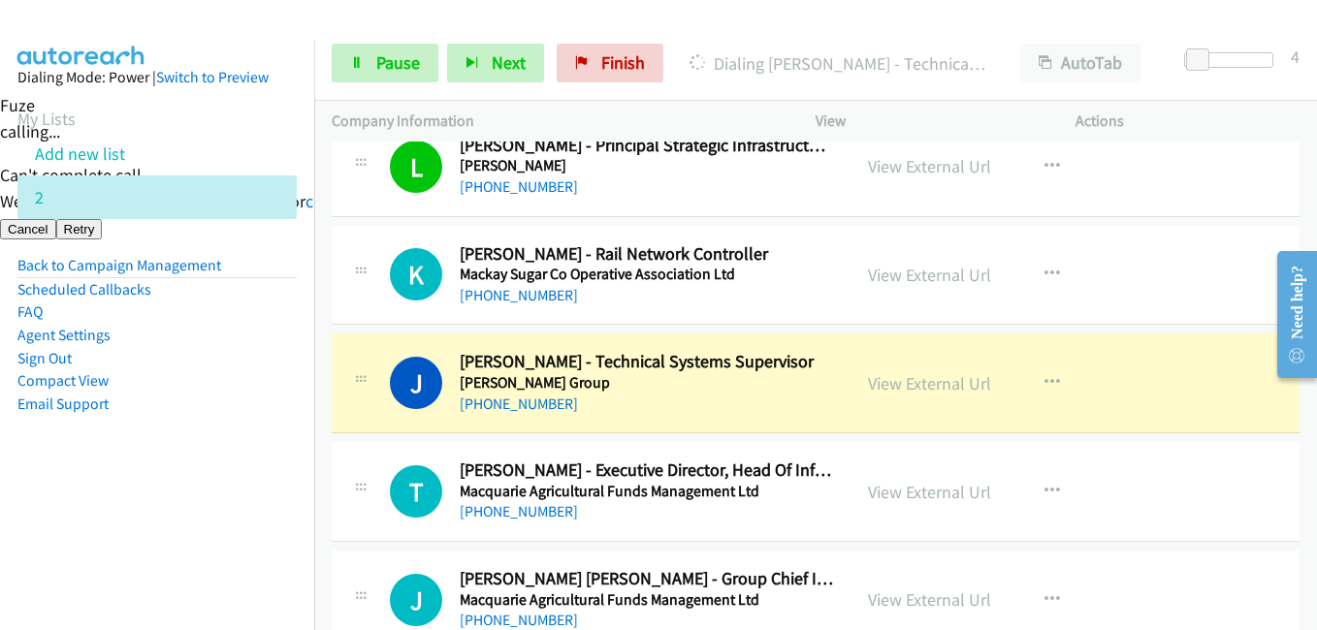
scroll to position [5818, 0]
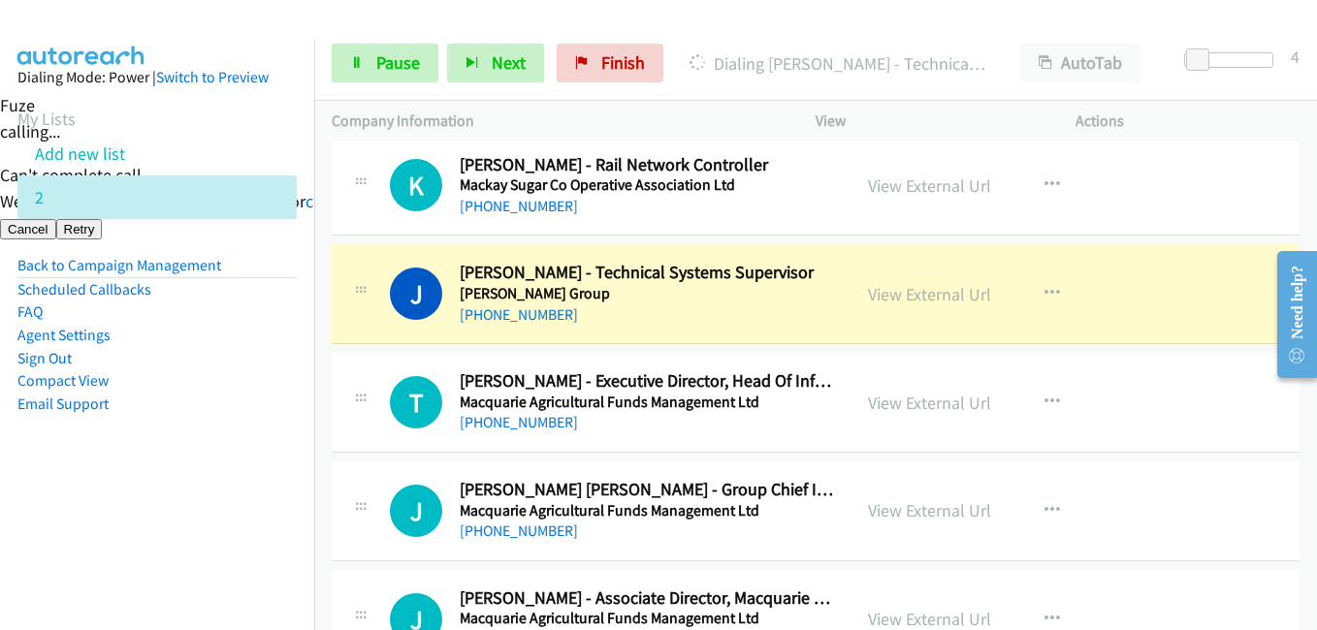
click at [240, 500] on aside "Dialing Mode: Power | Switch to Preview My Lists Add new list 2 Back to Campaig…" at bounding box center [157, 272] width 314 height 464
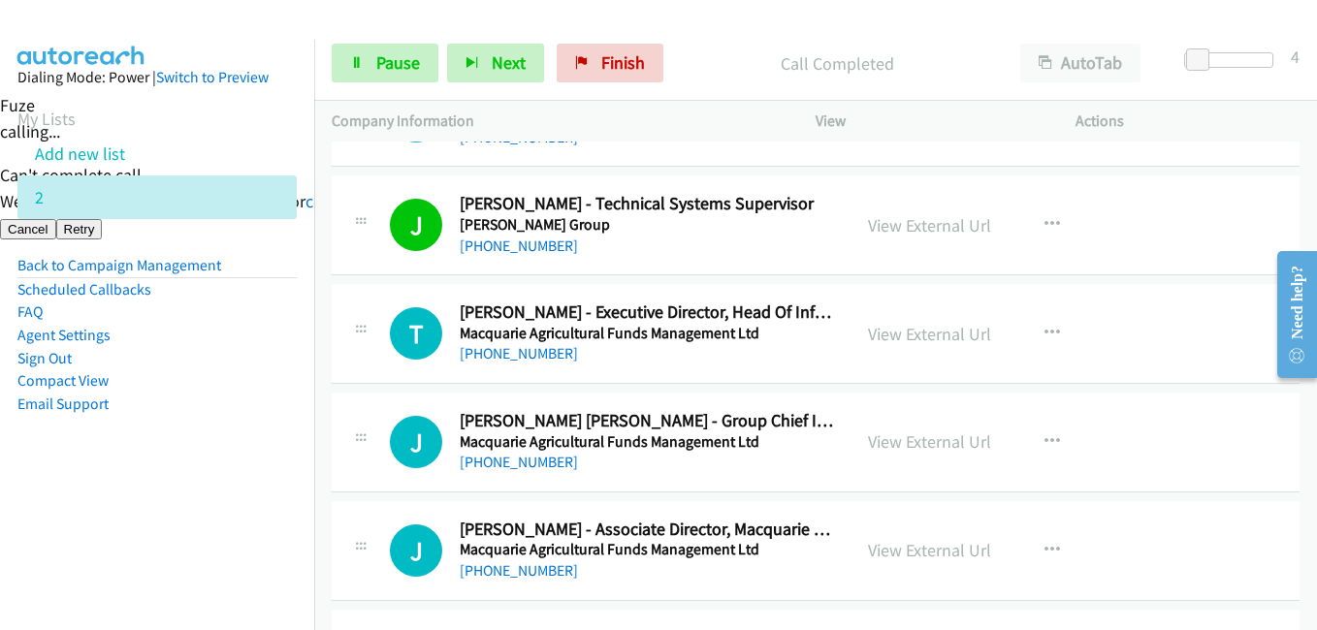
scroll to position [5915, 0]
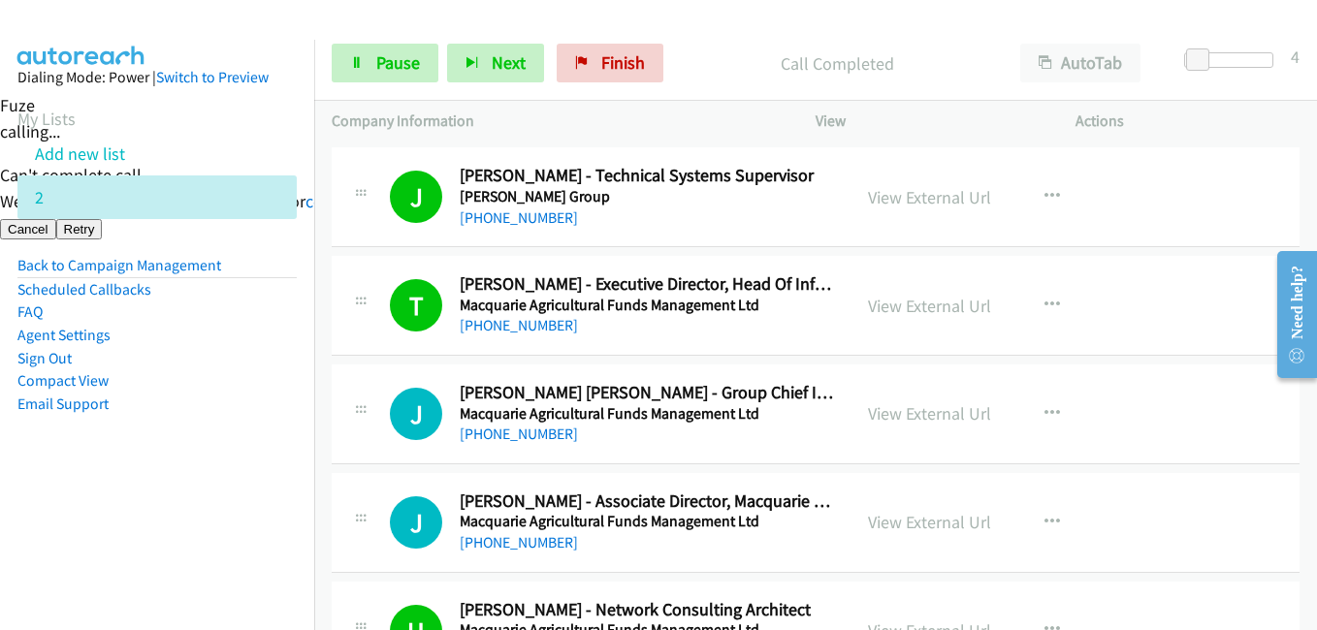
click at [241, 457] on aside "Dialing Mode: Power | Switch to Preview My Lists Add new list 2 Back to Campaig…" at bounding box center [157, 272] width 314 height 464
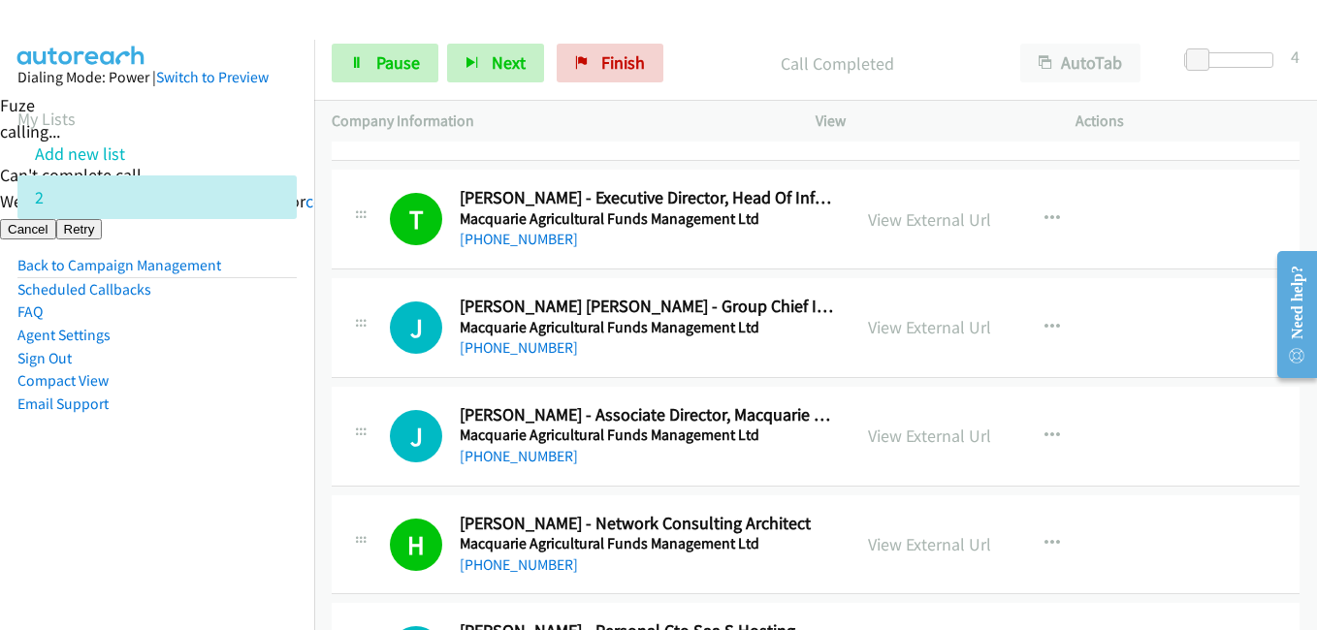
scroll to position [6109, 0]
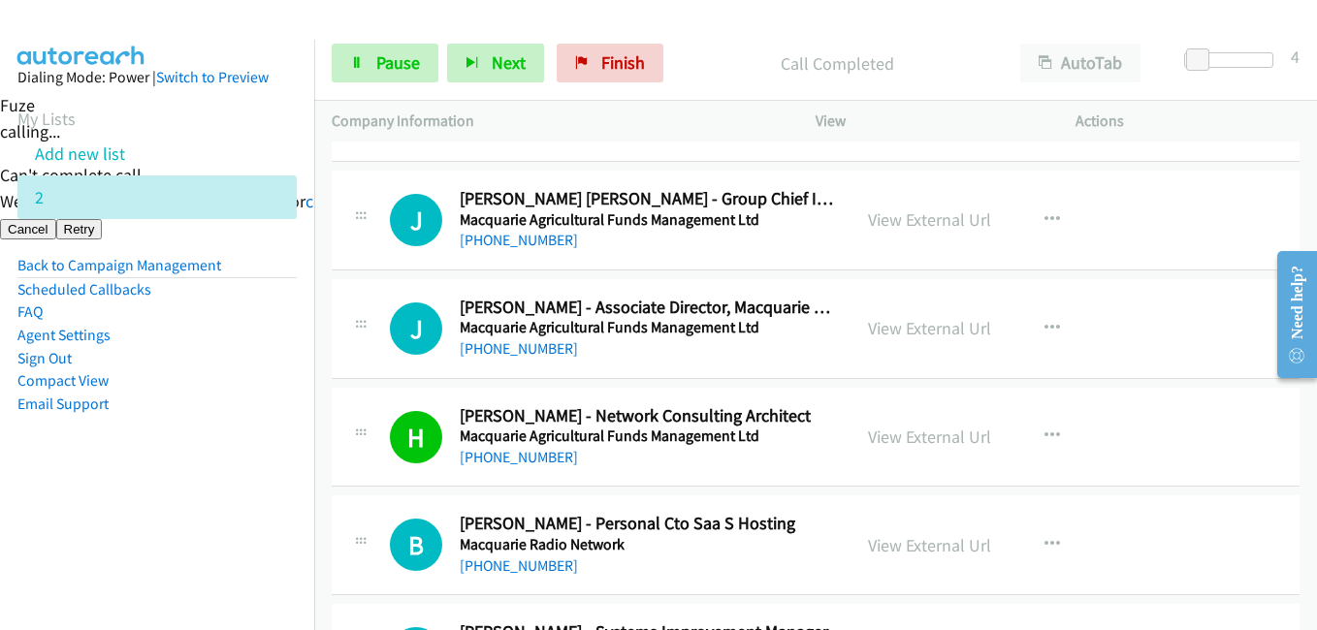
drag, startPoint x: 189, startPoint y: 485, endPoint x: 252, endPoint y: 480, distance: 63.2
click at [205, 485] on aside "Dialing Mode: Power | Switch to Preview My Lists Add new list 2 Back to Campaig…" at bounding box center [157, 272] width 314 height 464
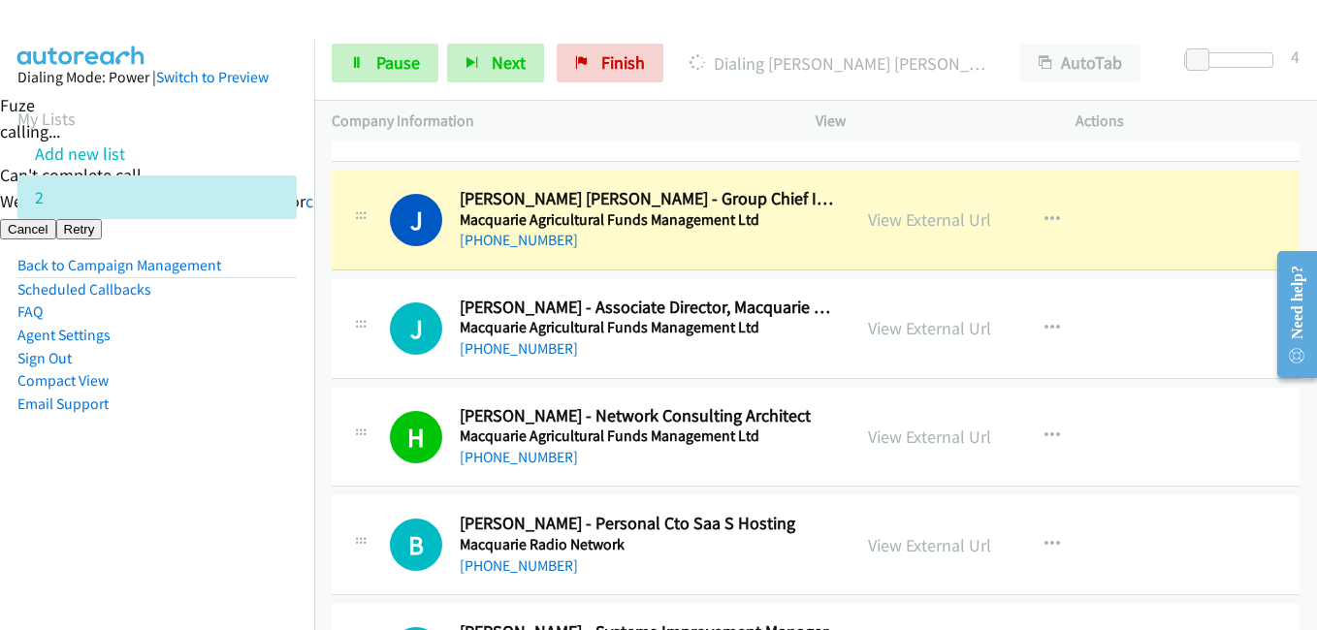
drag, startPoint x: 232, startPoint y: 472, endPoint x: 265, endPoint y: 441, distance: 45.3
click at [233, 472] on aside "Dialing Mode: Power | Switch to Preview My Lists Add new list 2 Back to Campaig…" at bounding box center [157, 272] width 314 height 464
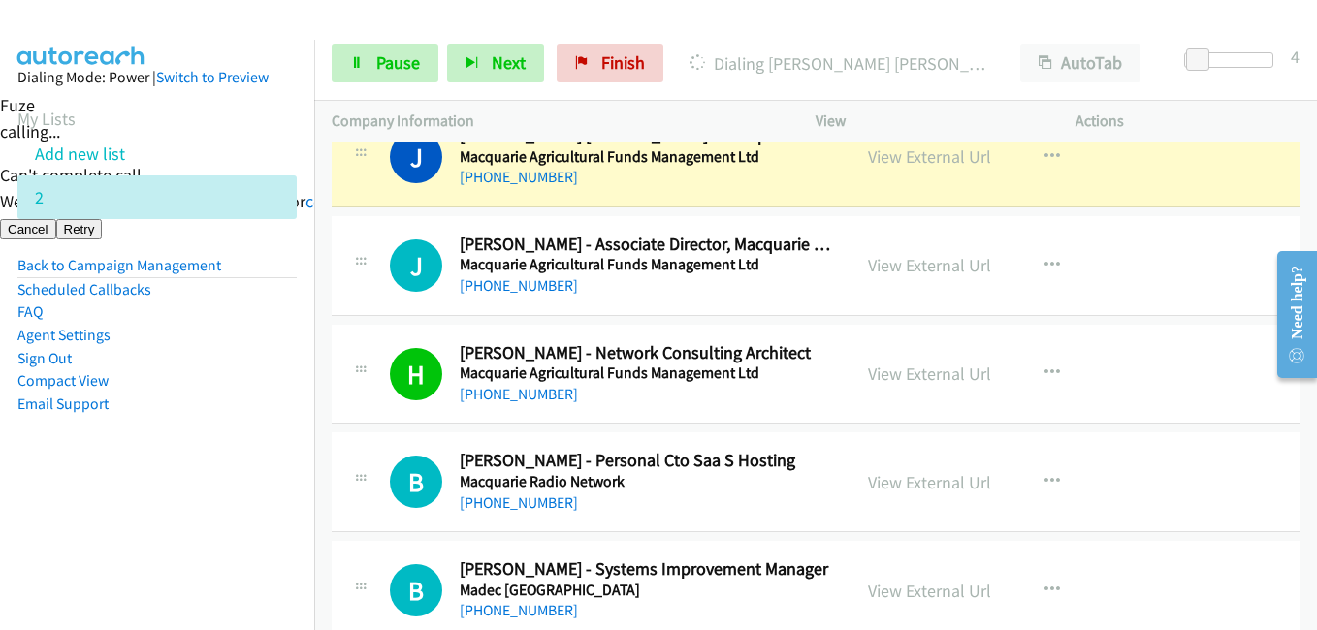
scroll to position [6206, 0]
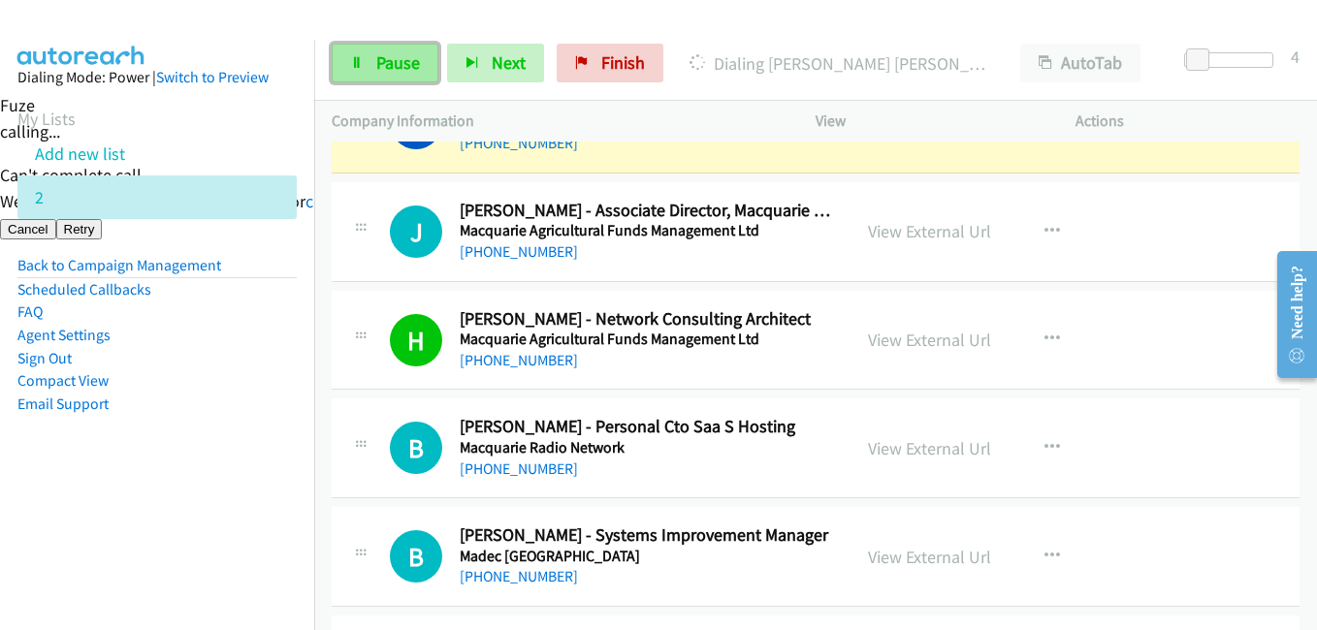
click at [417, 55] on span "Pause" at bounding box center [398, 62] width 44 height 22
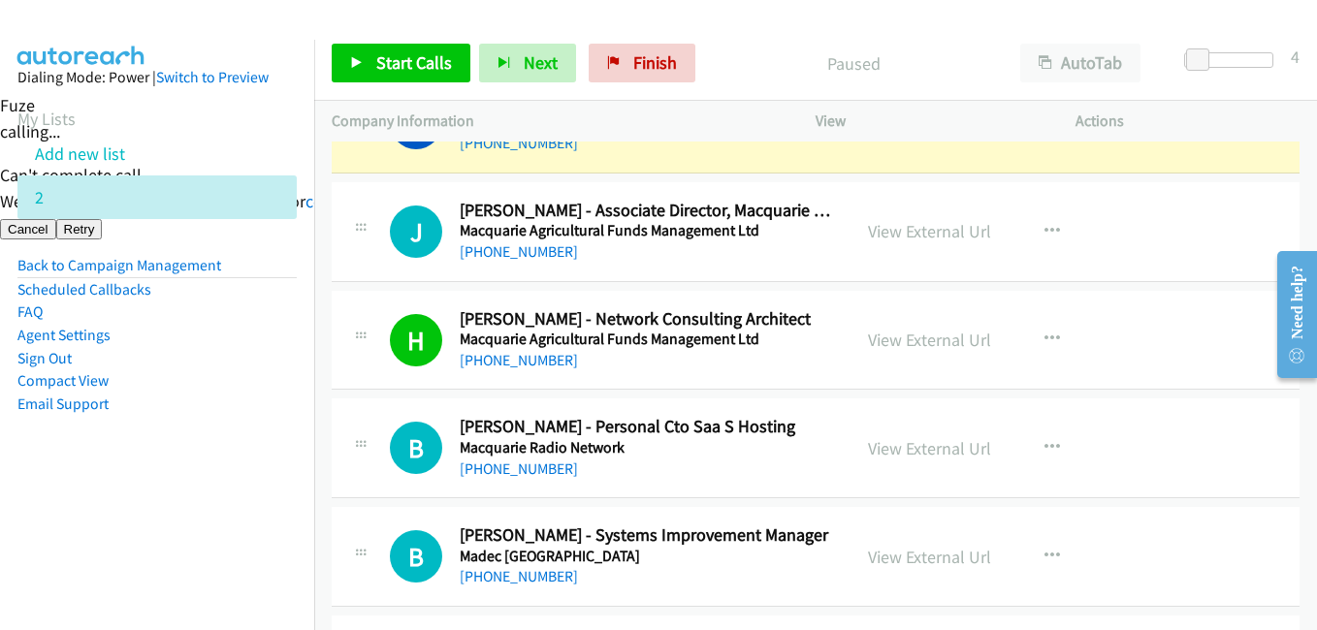
click at [219, 452] on aside "Dialing Mode: Power | Switch to Preview My Lists Add new list 2 Back to Campaig…" at bounding box center [157, 272] width 314 height 464
click at [1047, 224] on icon "button" at bounding box center [1052, 232] width 16 height 16
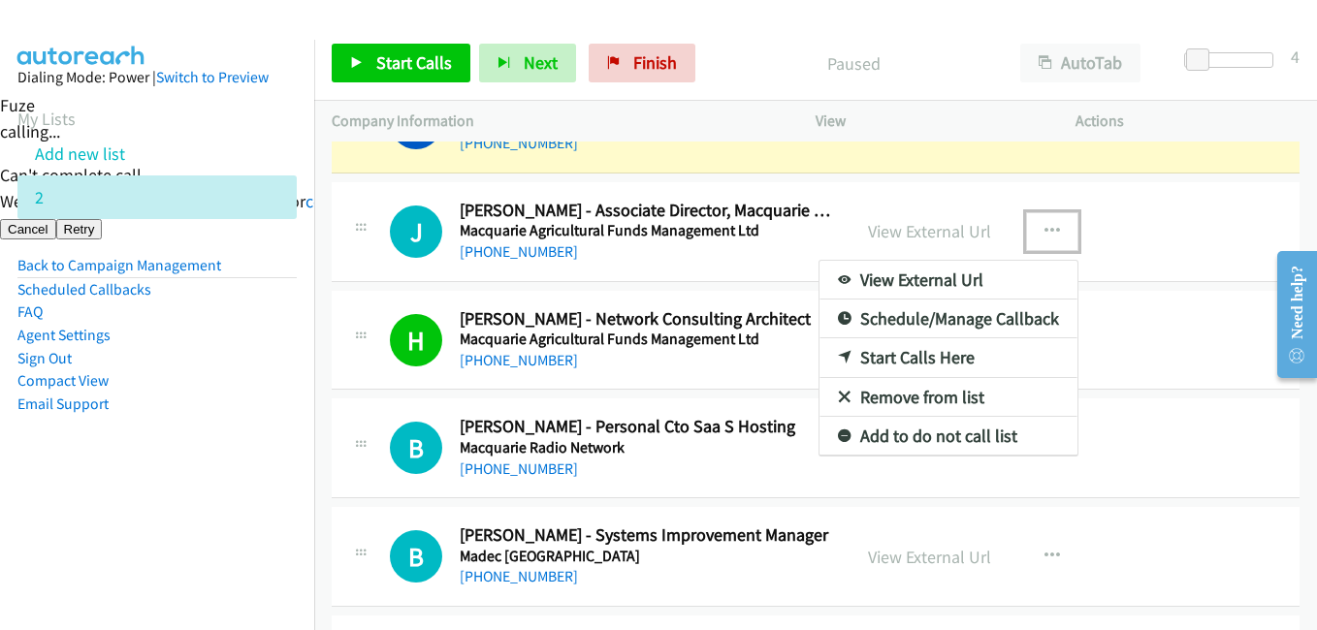
click at [901, 348] on link "Start Calls Here" at bounding box center [948, 357] width 258 height 39
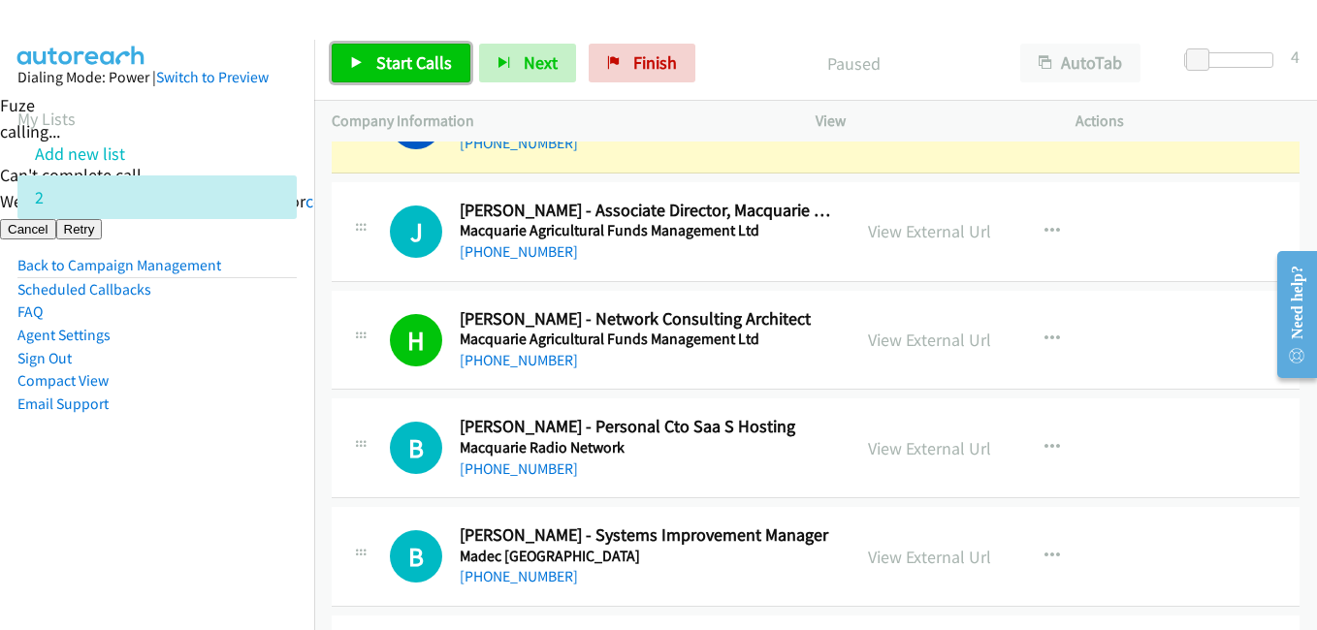
click at [412, 67] on span "Start Calls" at bounding box center [414, 62] width 76 height 22
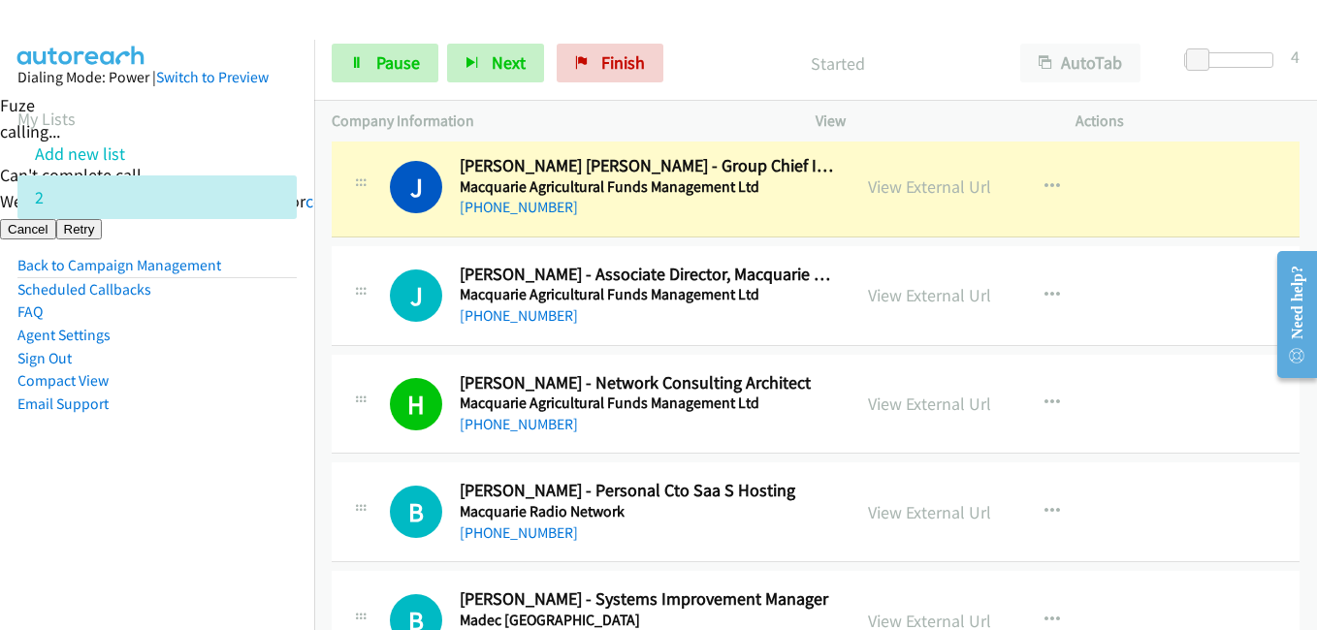
scroll to position [6109, 0]
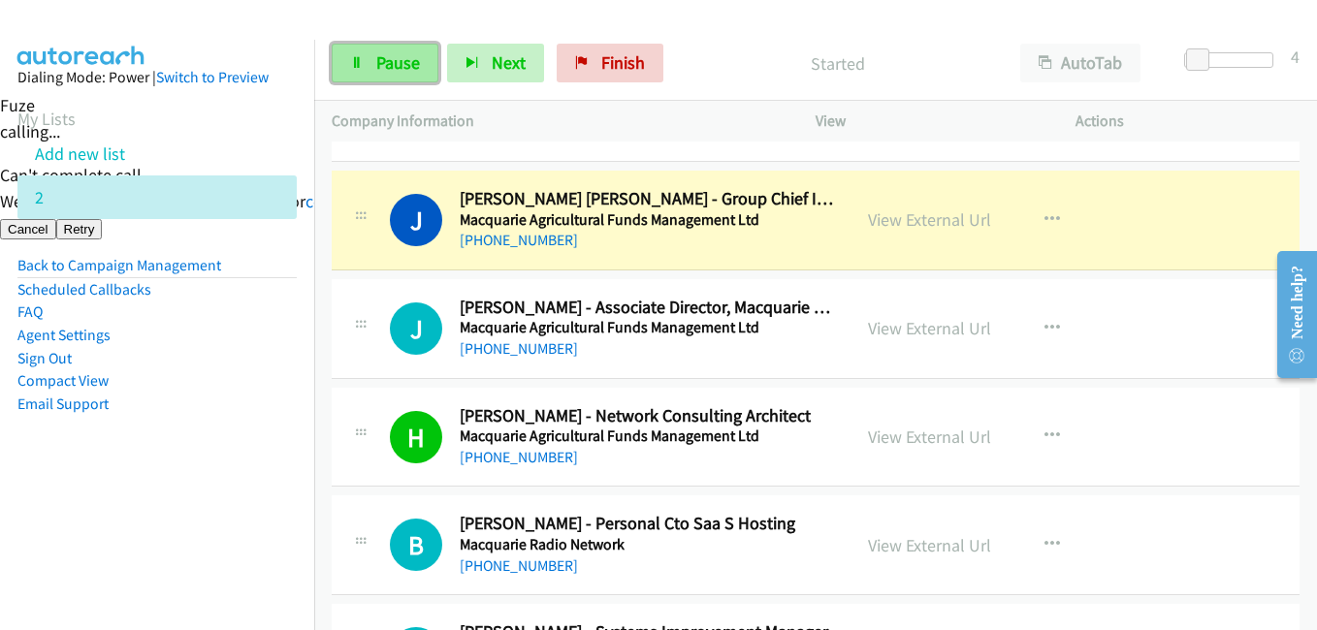
click at [400, 49] on link "Pause" at bounding box center [385, 63] width 107 height 39
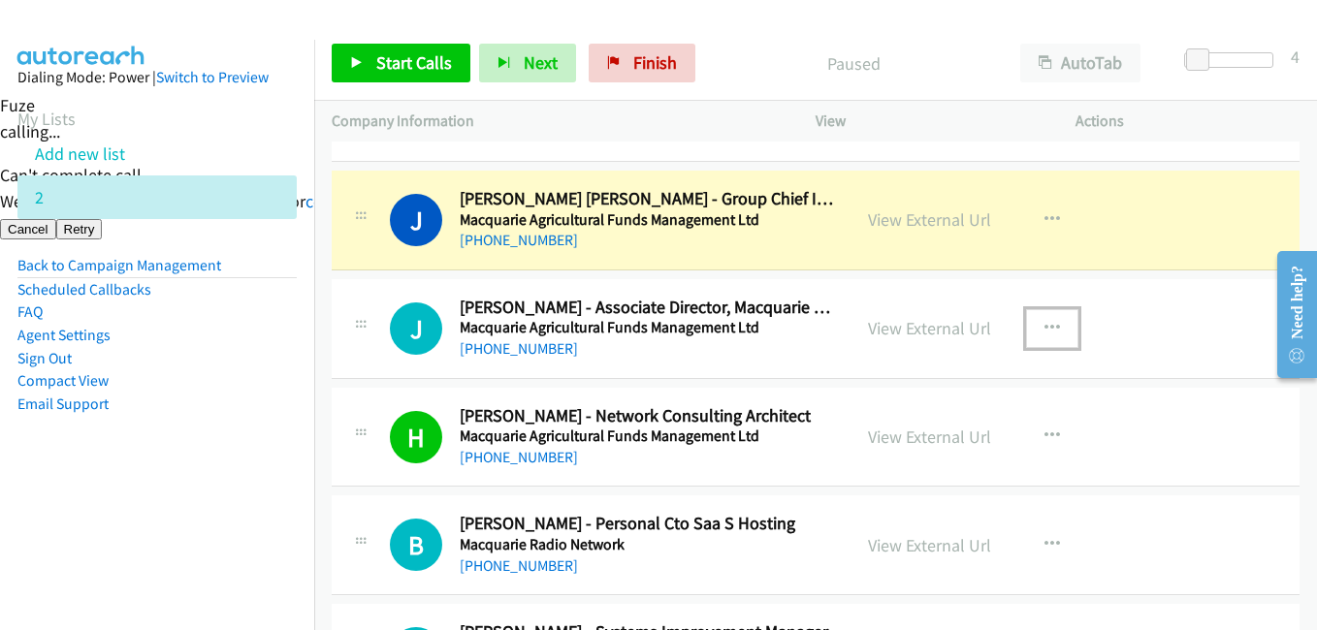
click at [1047, 328] on icon "button" at bounding box center [1052, 329] width 16 height 16
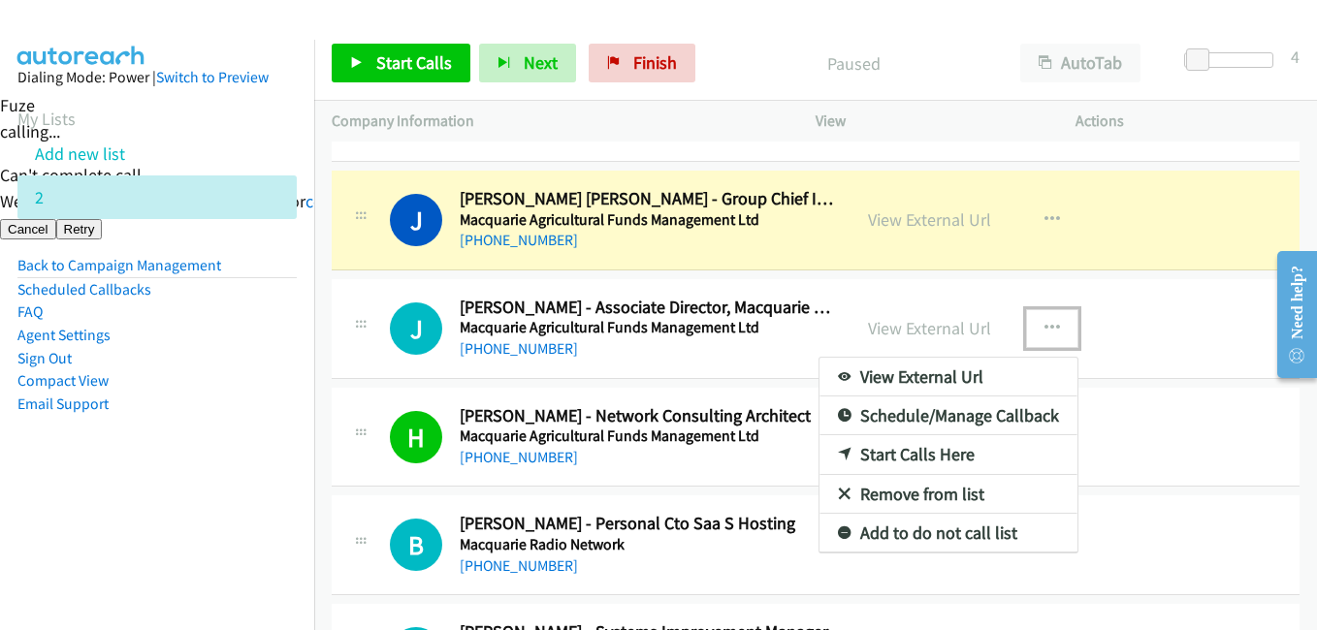
click at [960, 445] on link "Start Calls Here" at bounding box center [948, 454] width 258 height 39
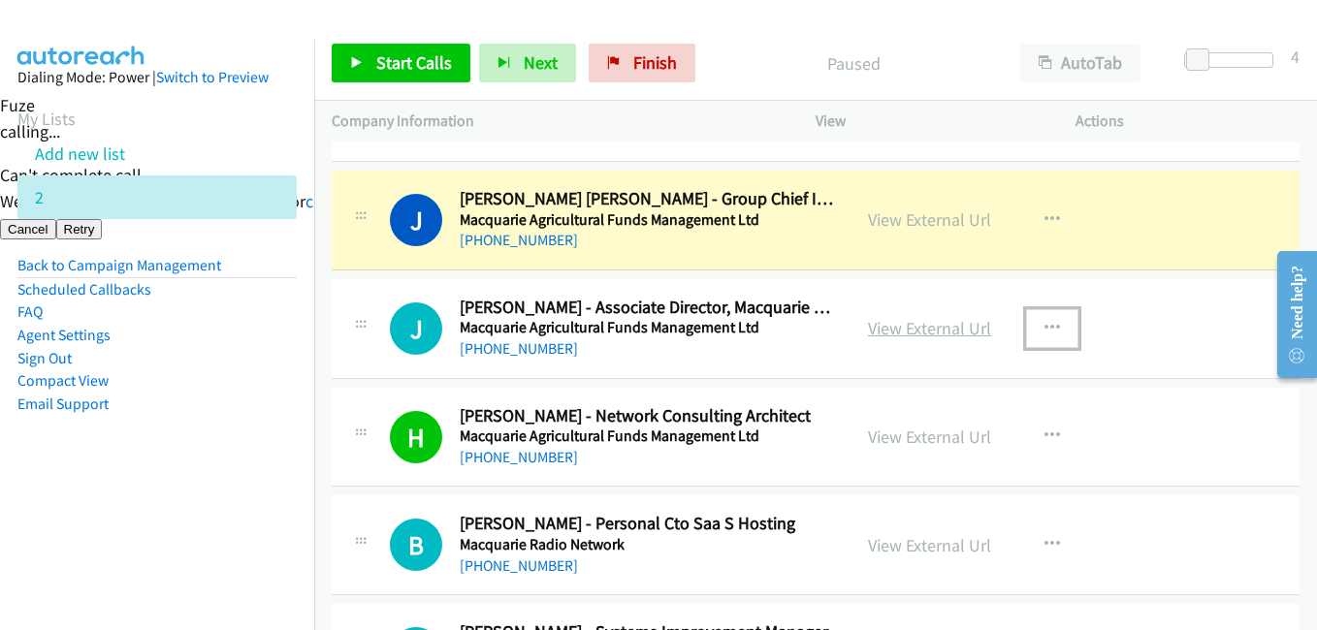
click at [942, 322] on link "View External Url" at bounding box center [929, 328] width 123 height 22
click at [431, 55] on span "Start Calls" at bounding box center [414, 62] width 76 height 22
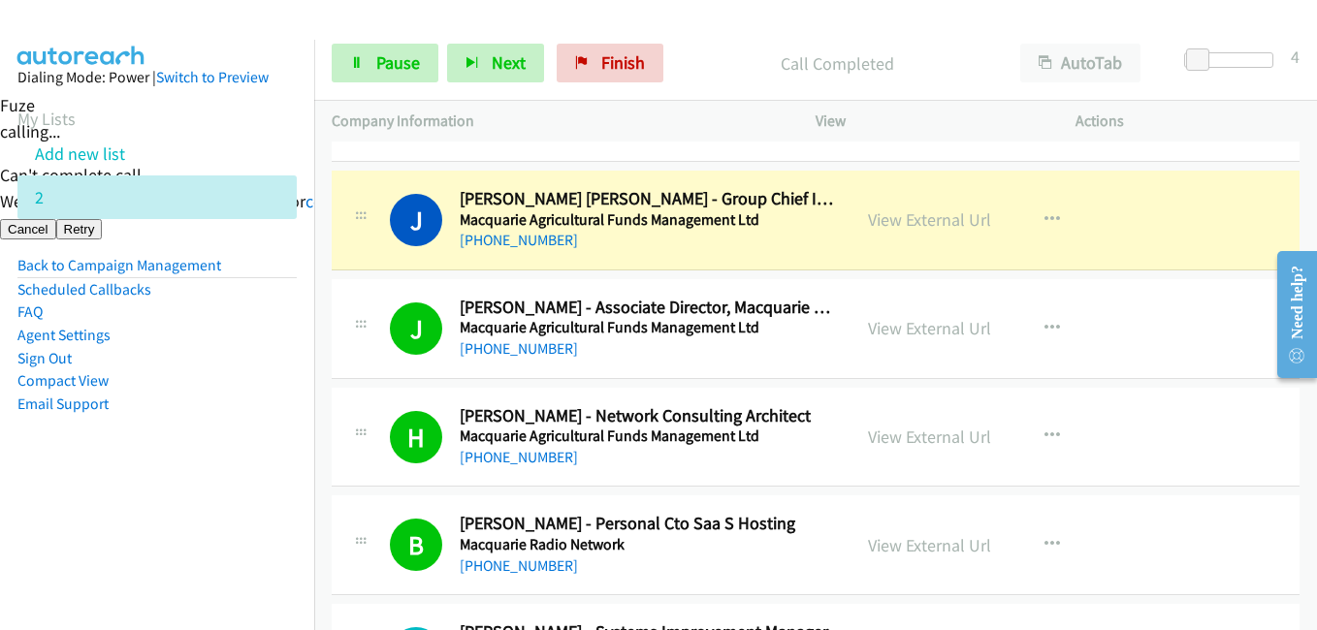
click at [240, 510] on nav "Dialing Mode: Power | Switch to Preview My Lists Add new list 2 Back to Campaig…" at bounding box center [157, 355] width 315 height 630
click at [217, 479] on aside "Dialing Mode: Power | Switch to Preview My Lists Add new list 2 Back to Campaig…" at bounding box center [157, 272] width 314 height 464
click at [224, 499] on aside "Dialing Mode: Power | Switch to Preview My Lists Add new list 2 Back to Campaig…" at bounding box center [157, 272] width 314 height 464
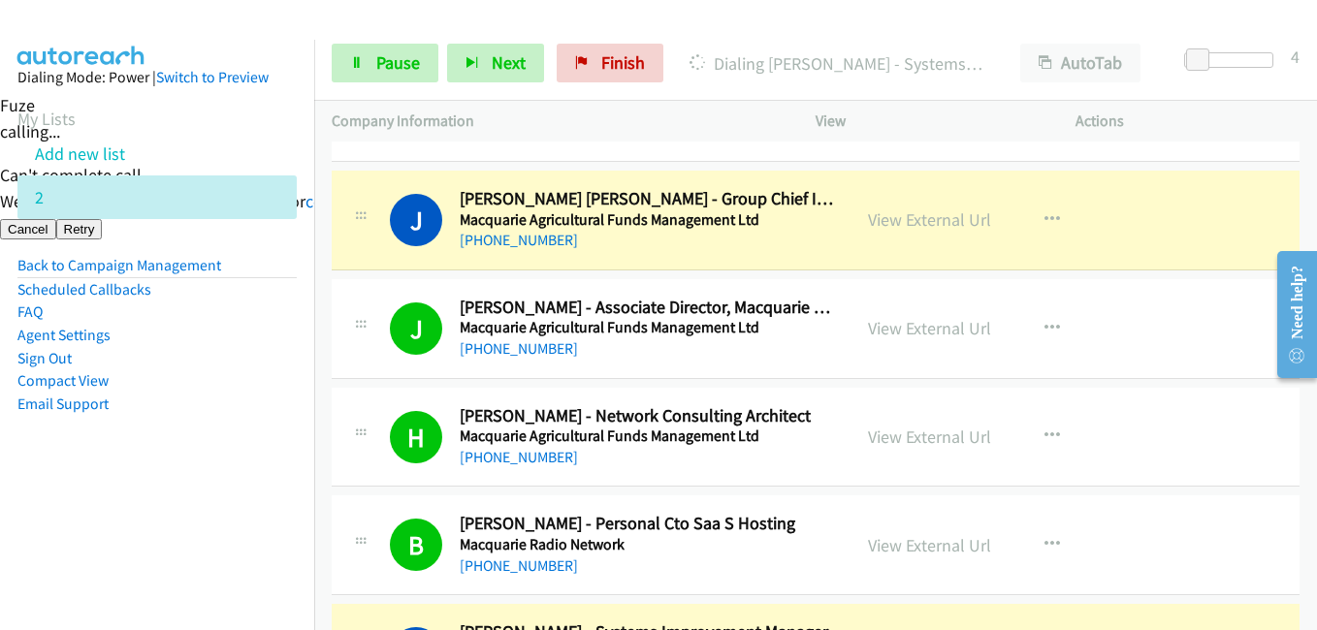
drag, startPoint x: 137, startPoint y: 487, endPoint x: 187, endPoint y: 442, distance: 67.3
click at [140, 486] on aside "Dialing Mode: Power | Switch to Preview My Lists Add new list 2 Back to Campaig…" at bounding box center [157, 272] width 314 height 464
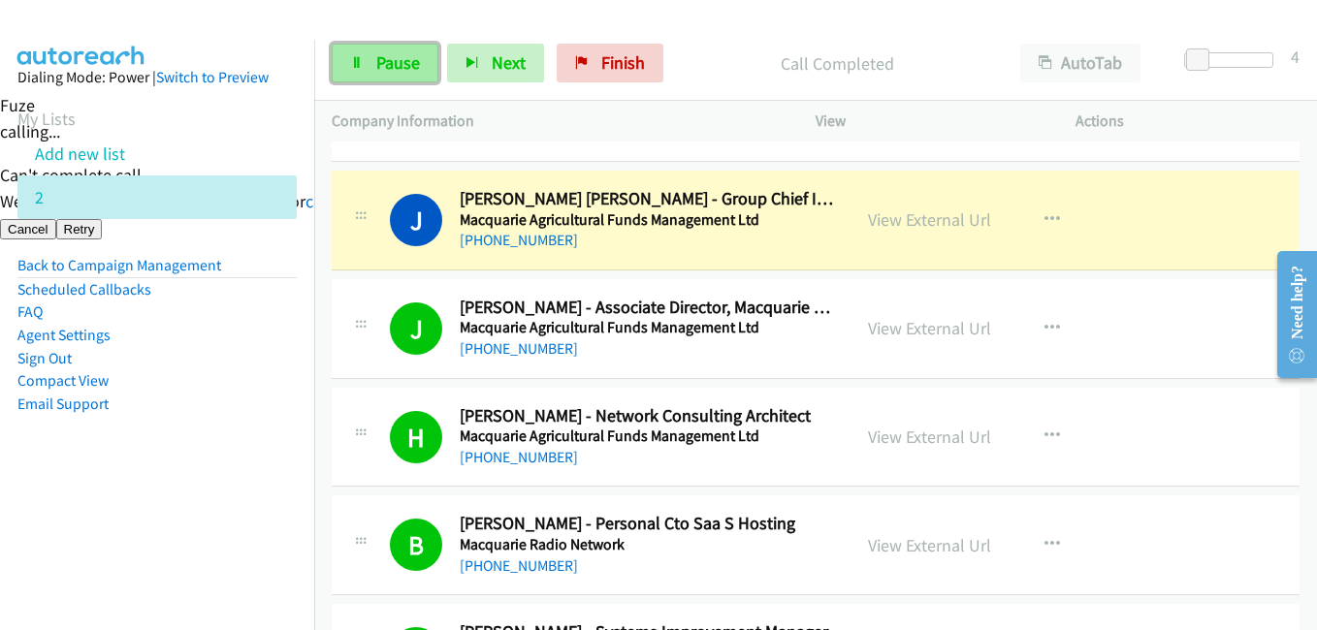
click at [402, 64] on span "Pause" at bounding box center [398, 62] width 44 height 22
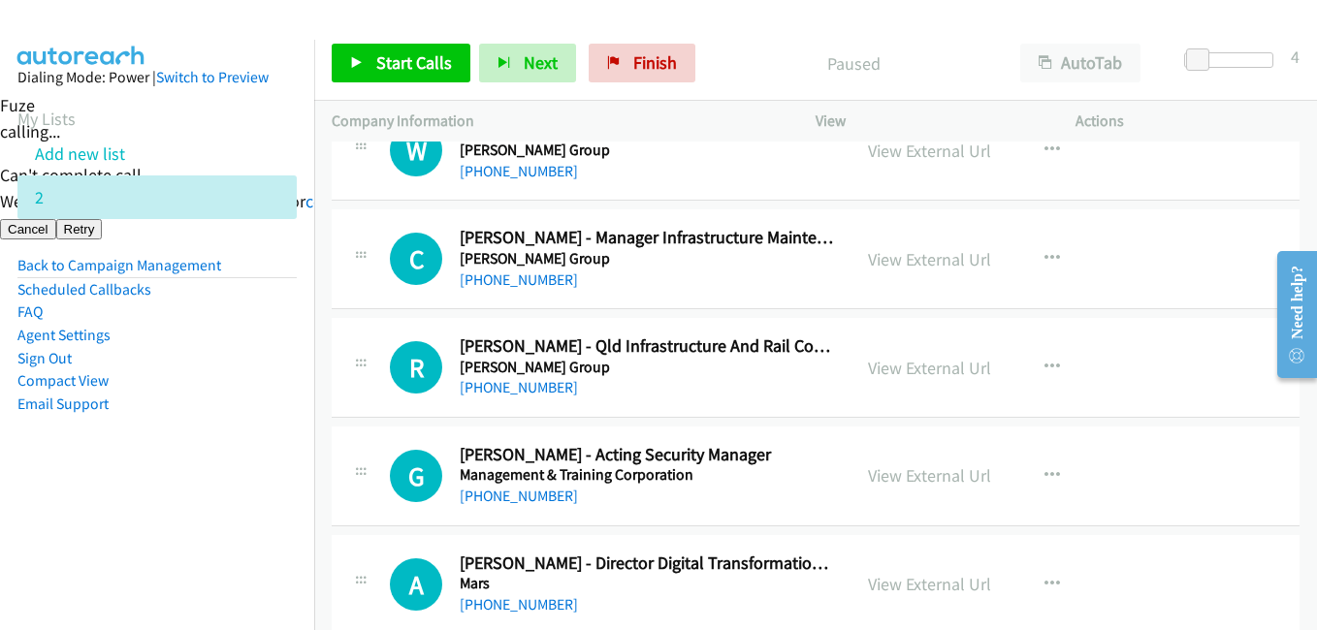
scroll to position [7079, 0]
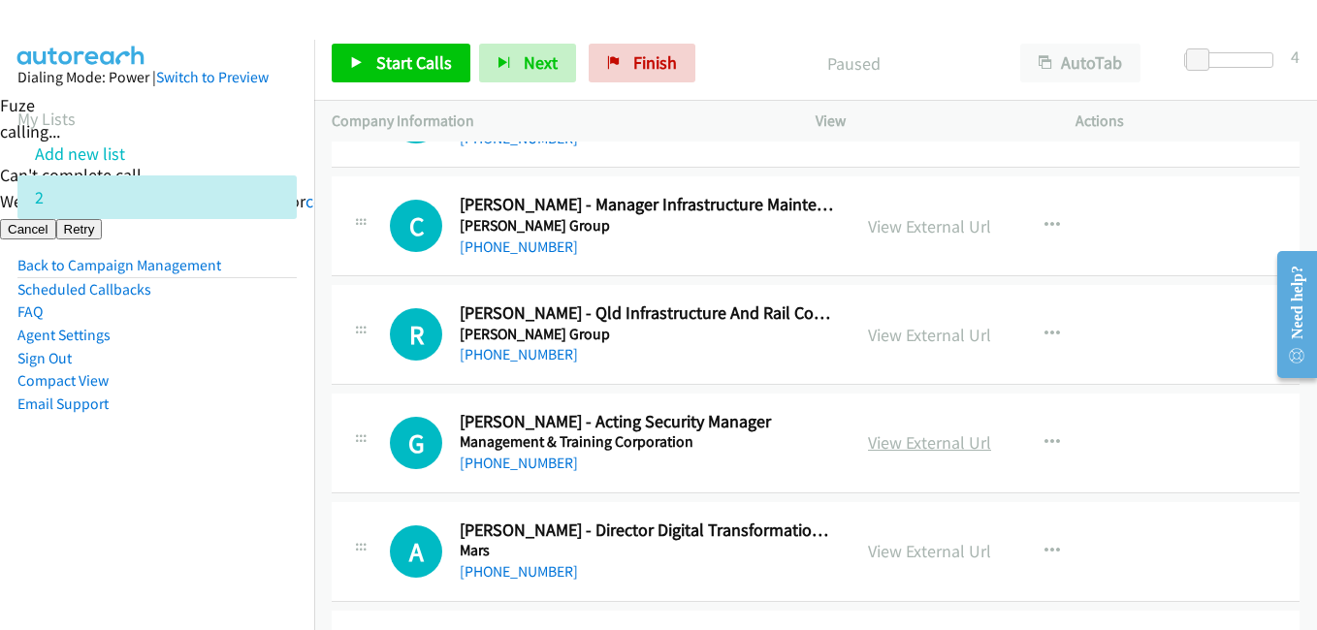
click at [960, 440] on link "View External Url" at bounding box center [929, 443] width 123 height 22
click at [947, 446] on link "View External Url" at bounding box center [929, 443] width 123 height 22
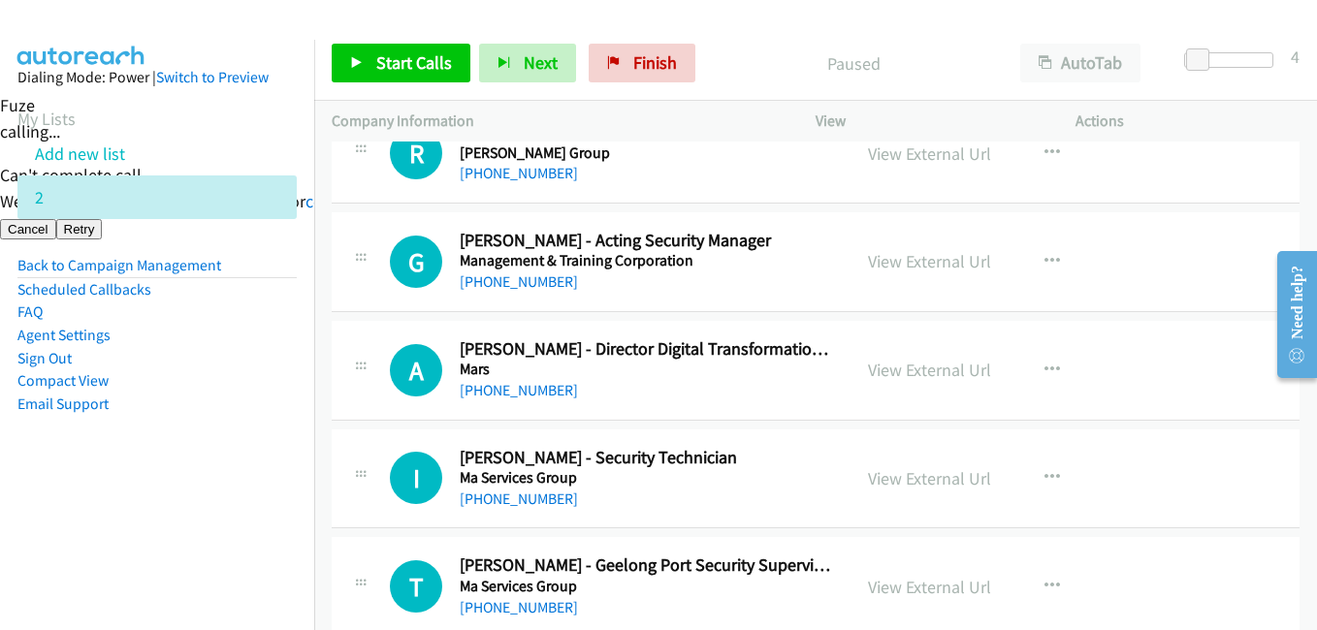
scroll to position [7370, 0]
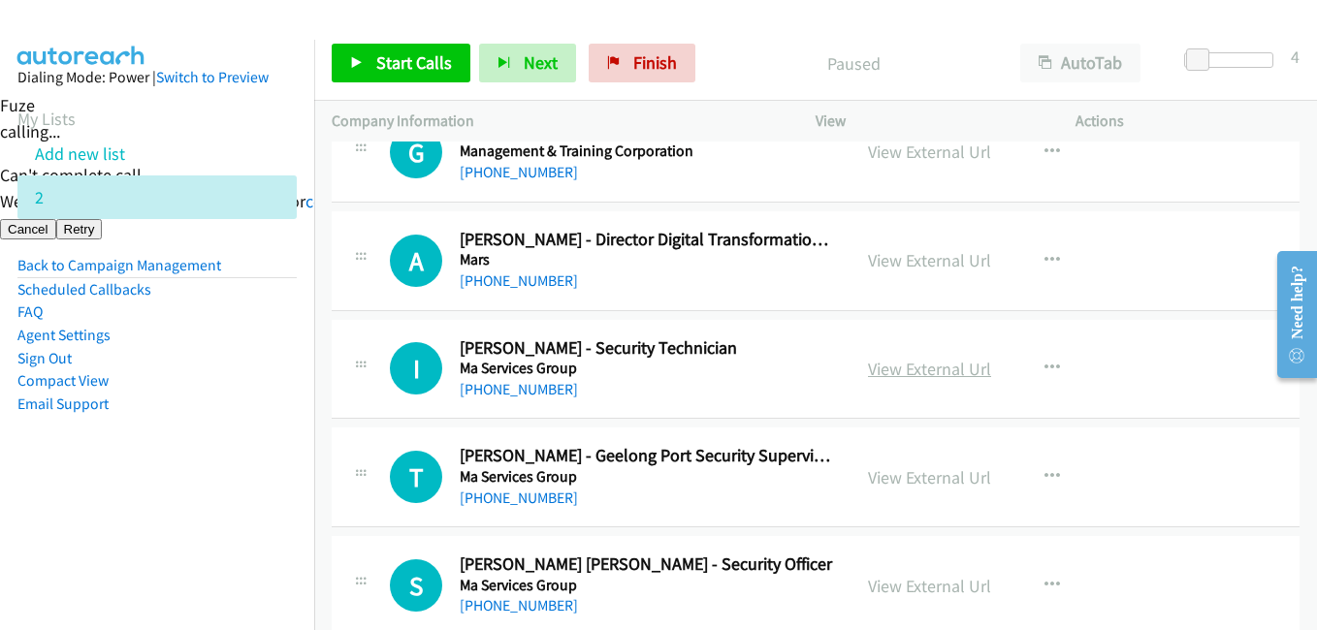
click at [925, 369] on link "View External Url" at bounding box center [929, 369] width 123 height 22
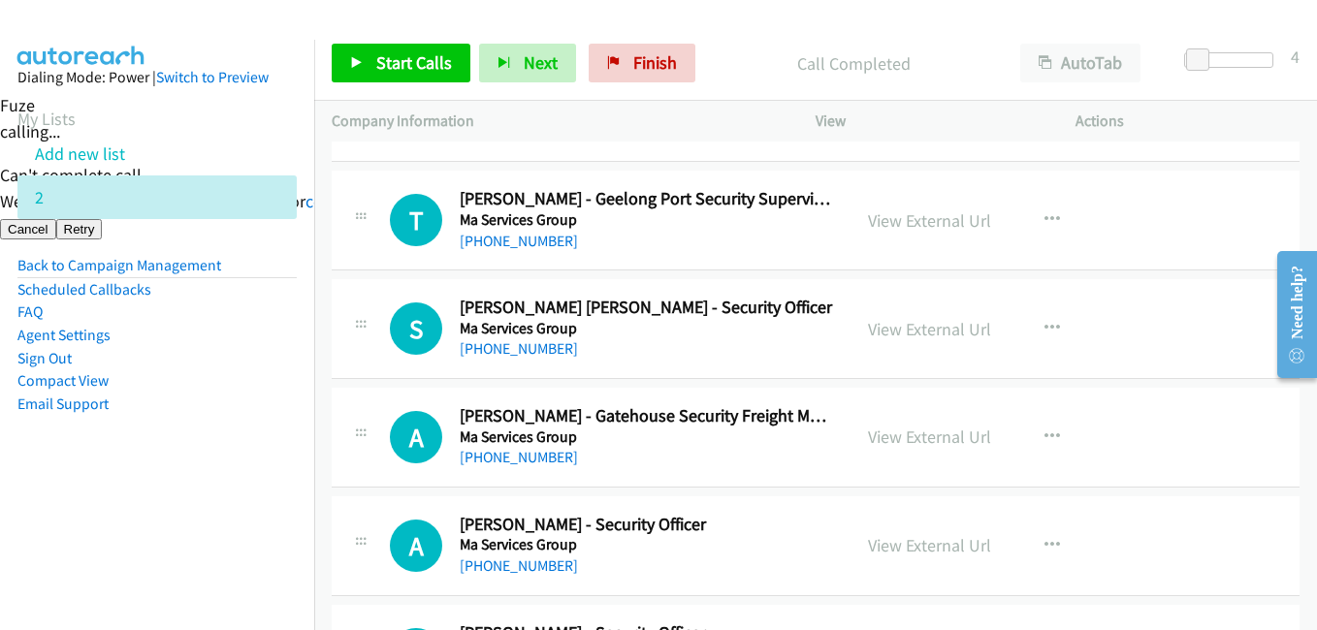
scroll to position [7661, 0]
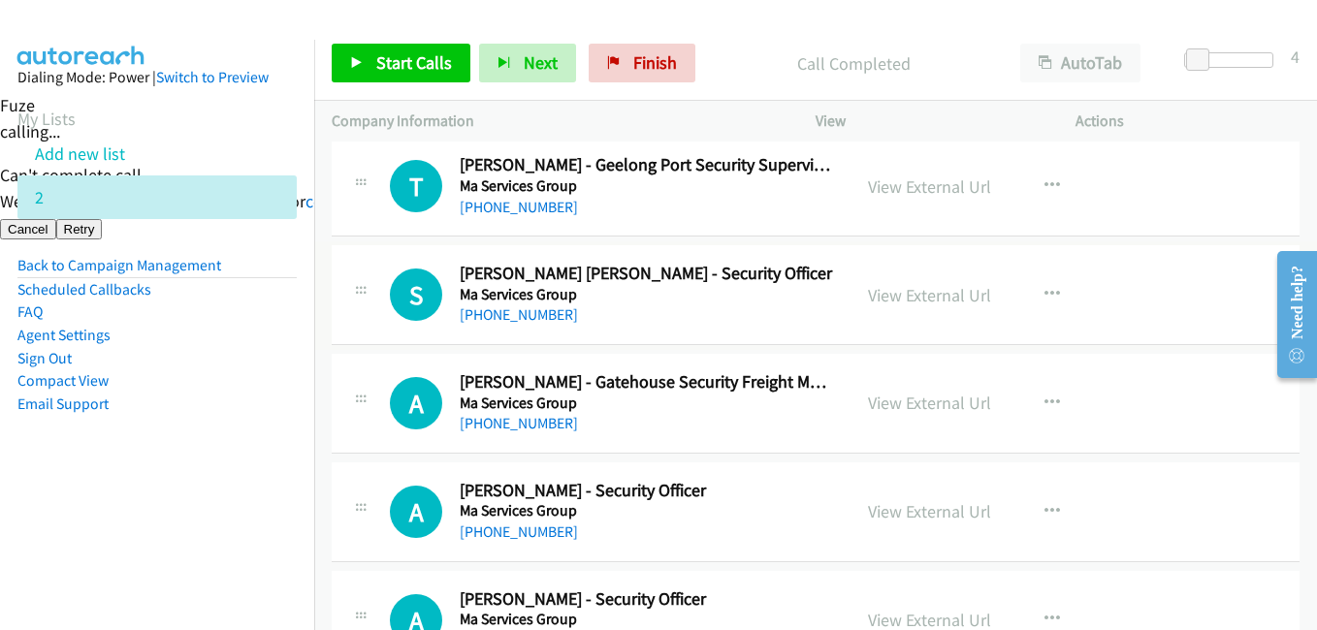
click at [931, 295] on link "View External Url" at bounding box center [929, 295] width 123 height 22
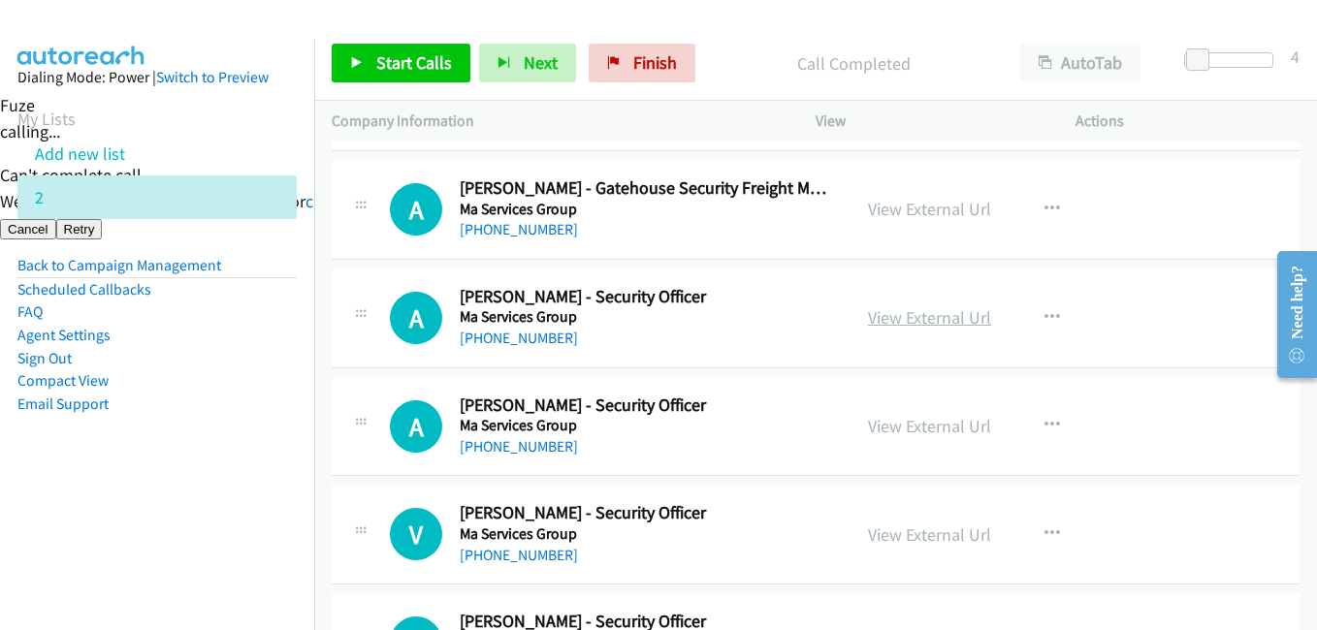
click at [934, 314] on link "View External Url" at bounding box center [929, 317] width 123 height 22
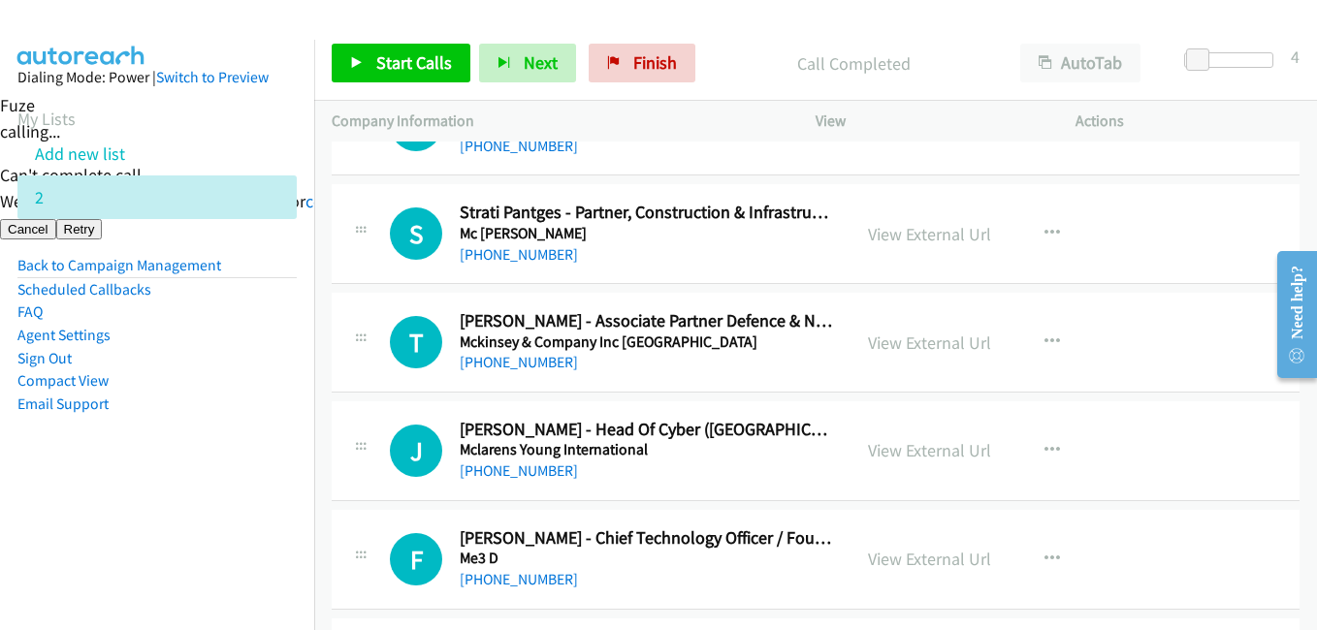
scroll to position [8921, 0]
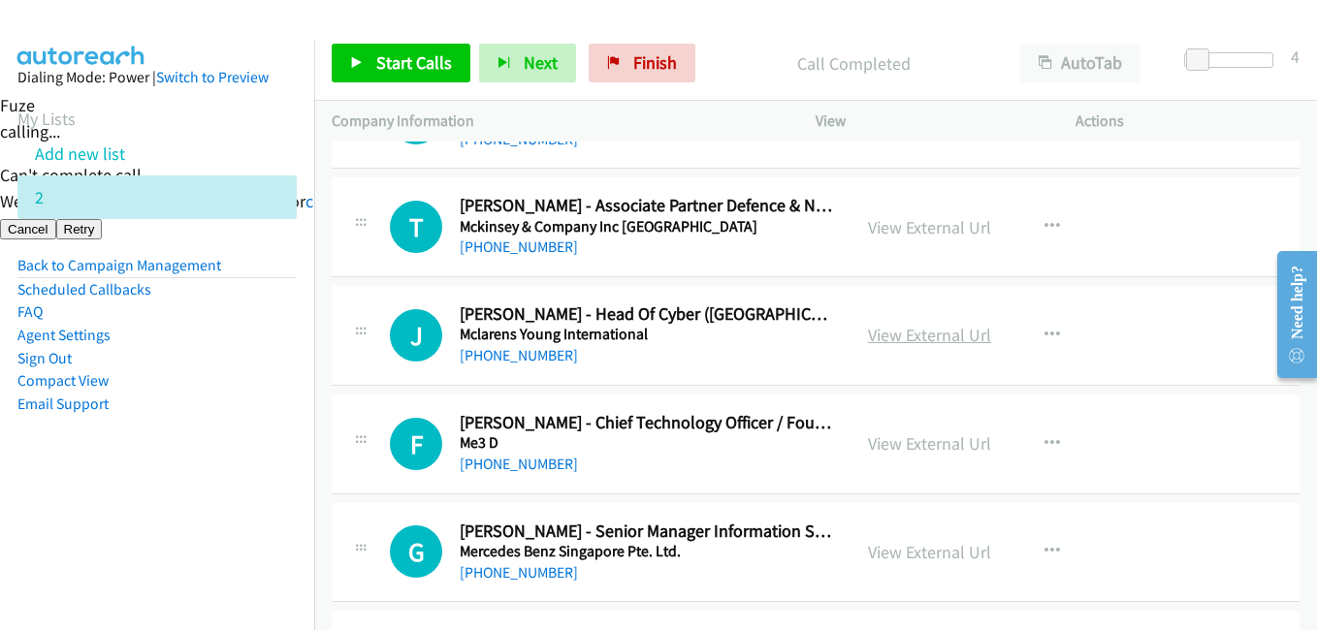
drag, startPoint x: 947, startPoint y: 331, endPoint x: 960, endPoint y: 327, distance: 13.2
click at [928, 340] on link "View External Url" at bounding box center [929, 335] width 123 height 22
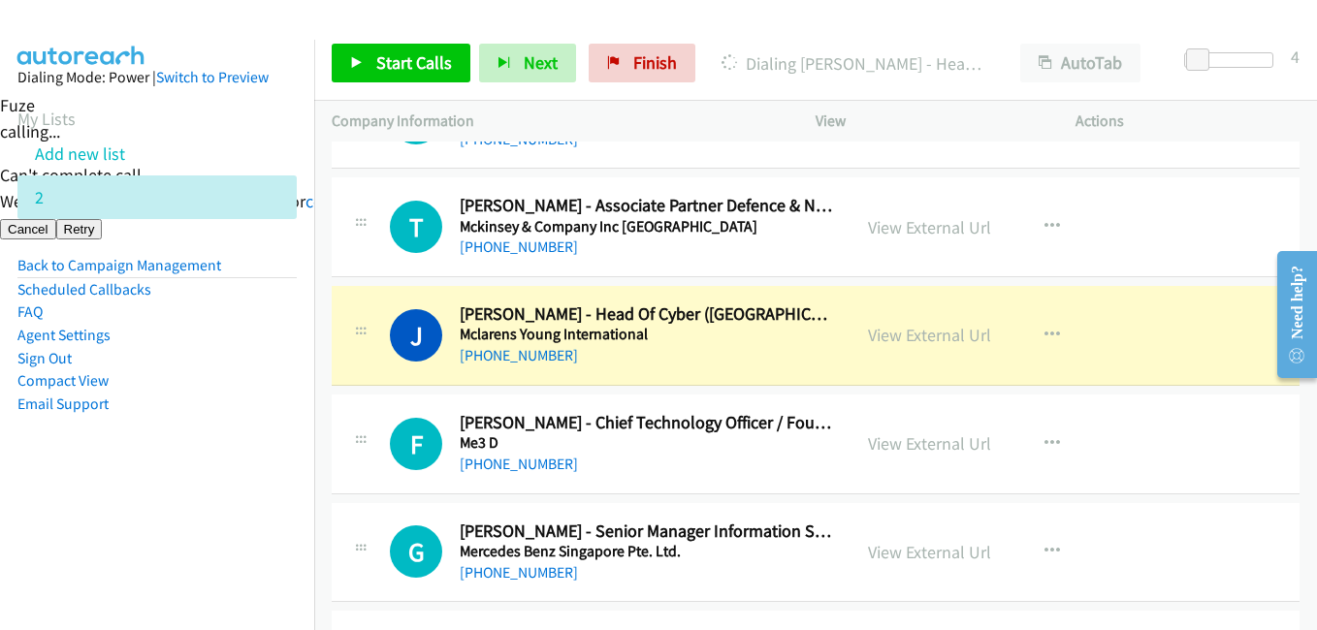
click at [687, 337] on h5 "Mclarens Young International" at bounding box center [646, 334] width 373 height 19
click at [942, 332] on link "View External Url" at bounding box center [929, 335] width 123 height 22
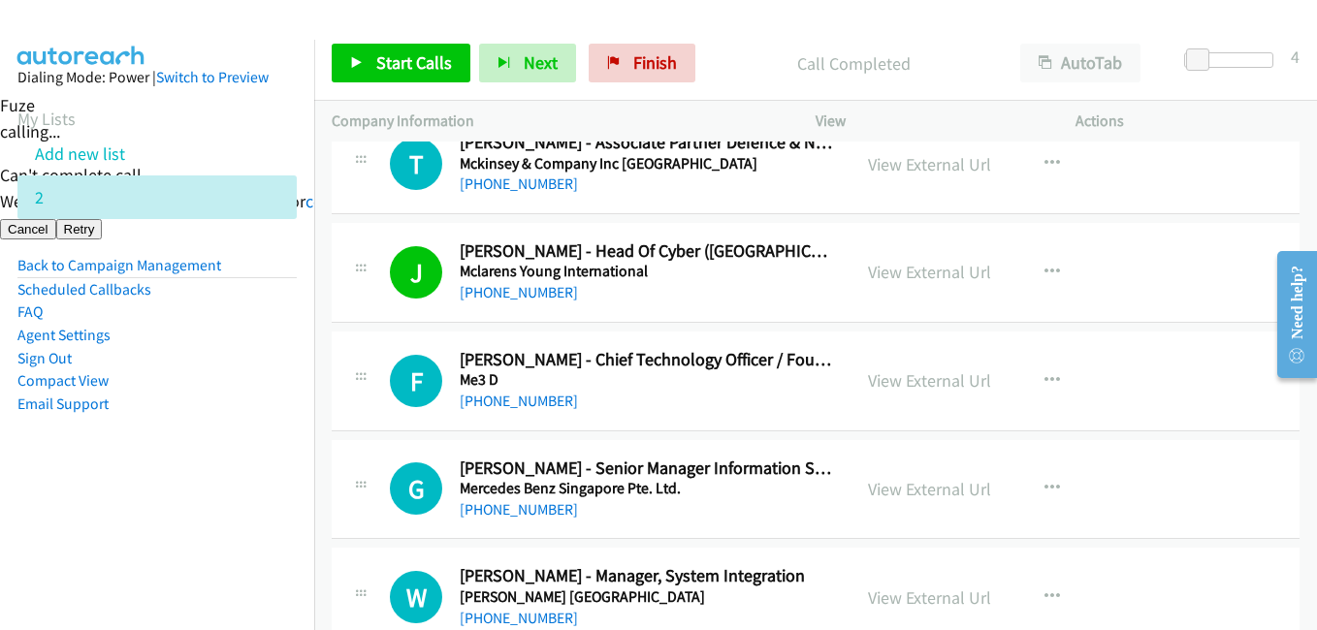
scroll to position [9018, 0]
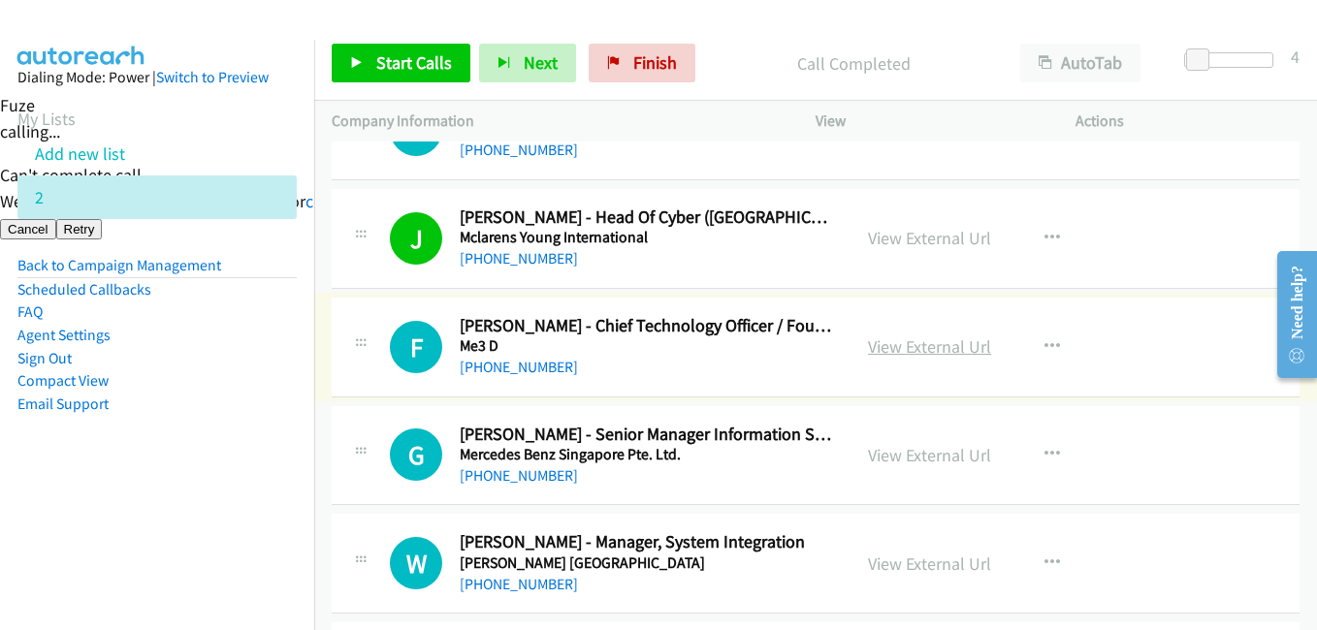
click at [931, 350] on link "View External Url" at bounding box center [929, 347] width 123 height 22
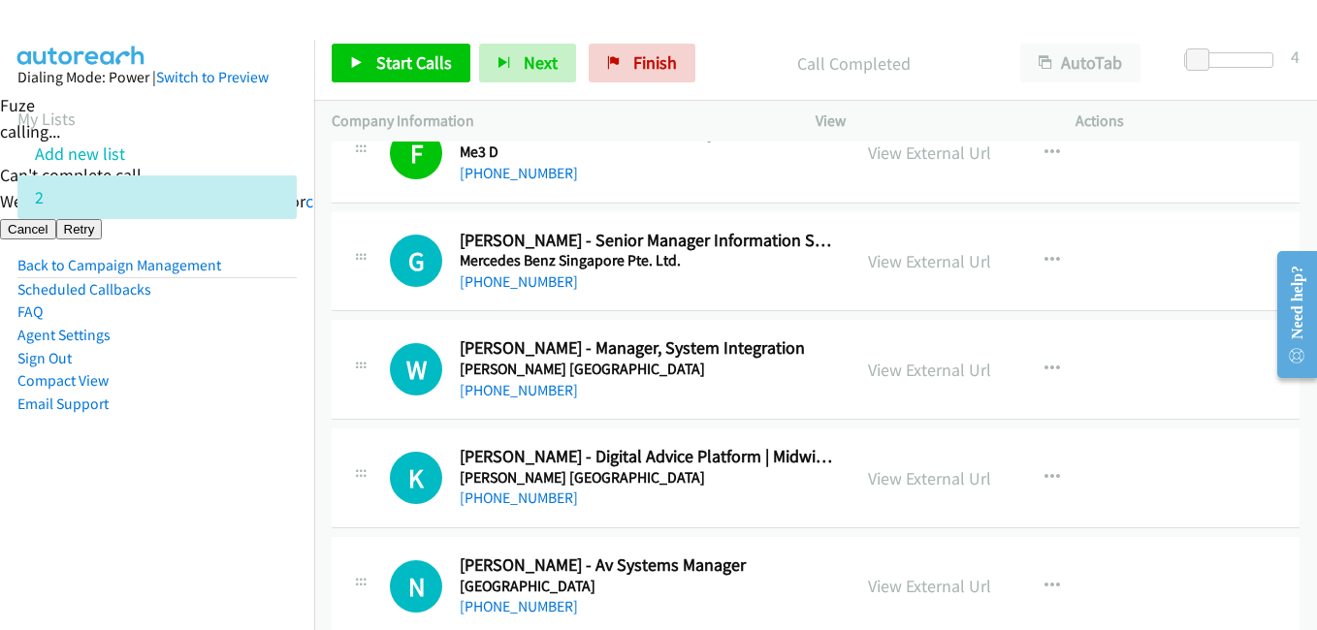
scroll to position [9309, 0]
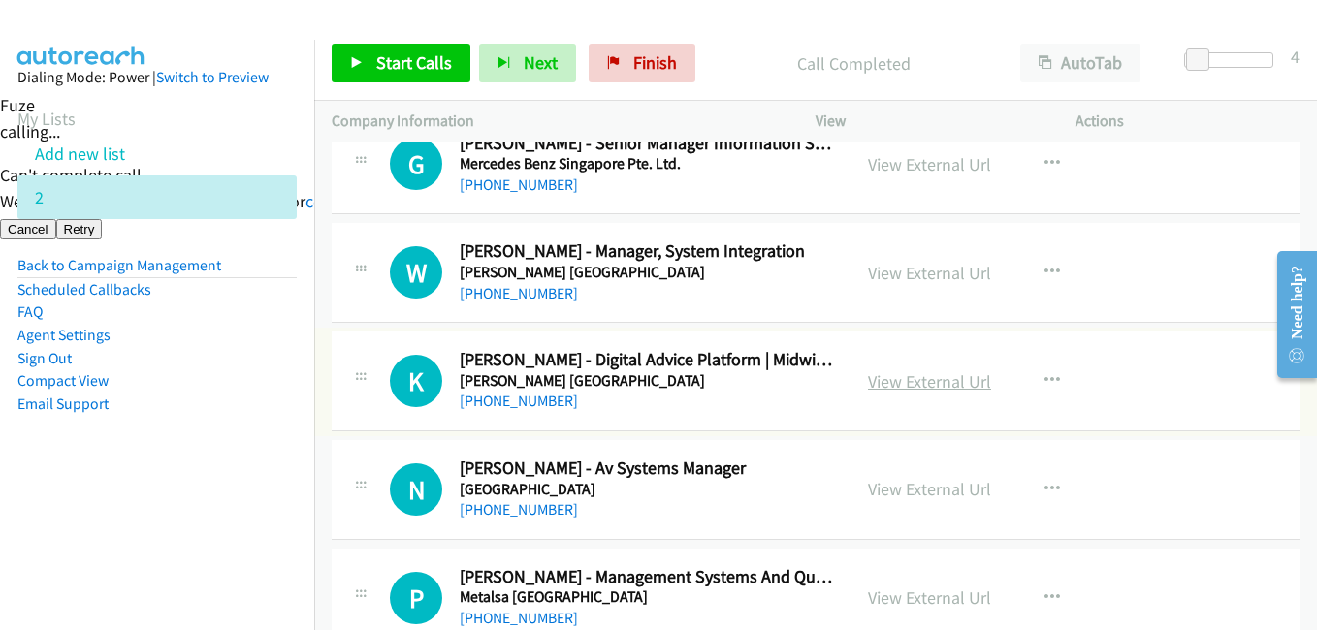
click at [948, 381] on link "View External Url" at bounding box center [929, 381] width 123 height 22
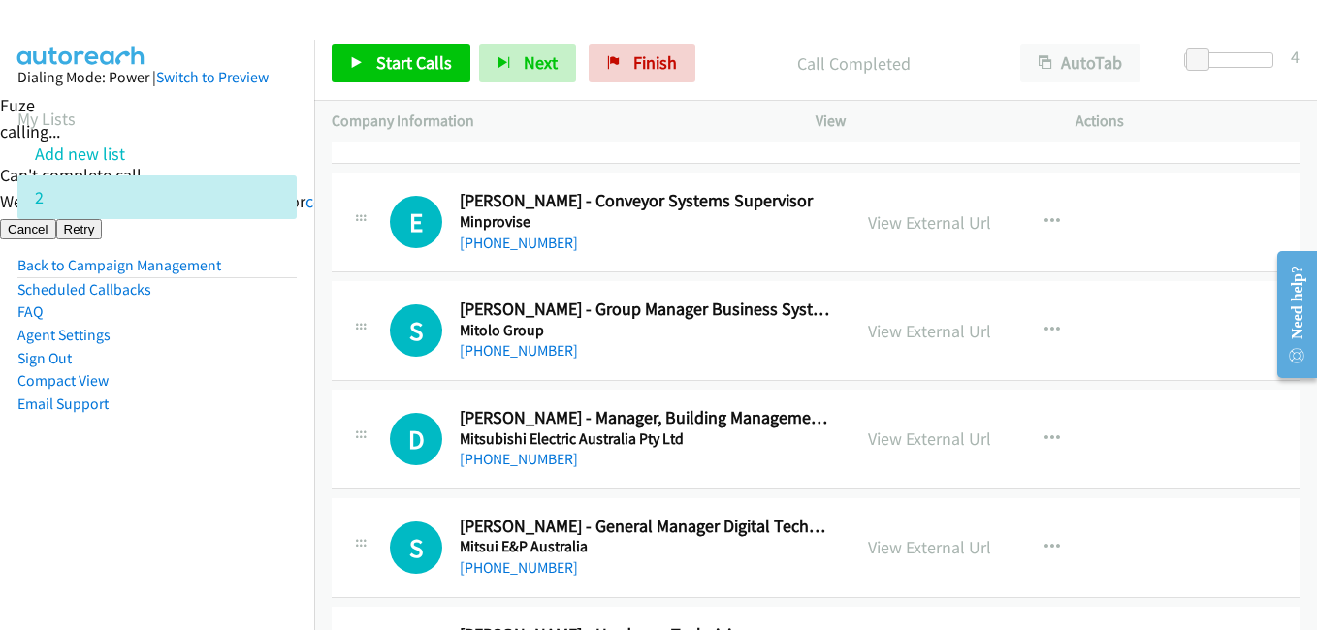
scroll to position [11830, 0]
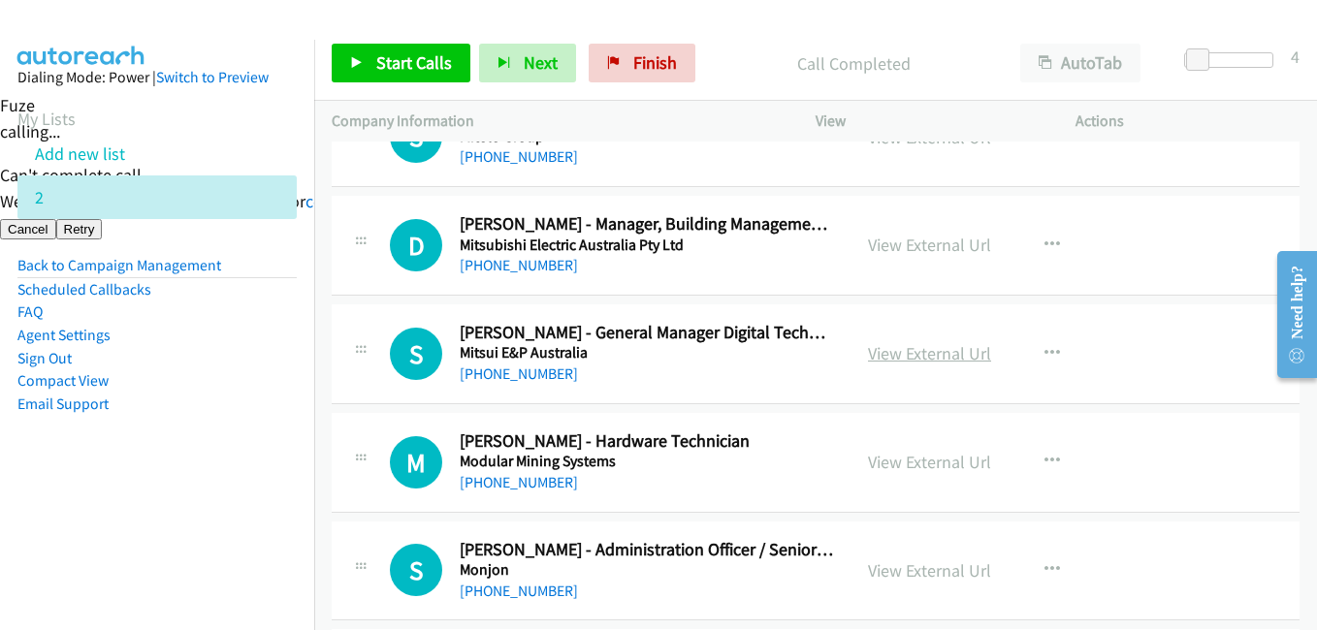
click at [933, 352] on link "View External Url" at bounding box center [929, 353] width 123 height 22
click at [957, 335] on div "View External Url View External Url Schedule/Manage Callback Start Calls Here R…" at bounding box center [988, 354] width 277 height 64
click at [936, 364] on link "View External Url" at bounding box center [929, 353] width 123 height 22
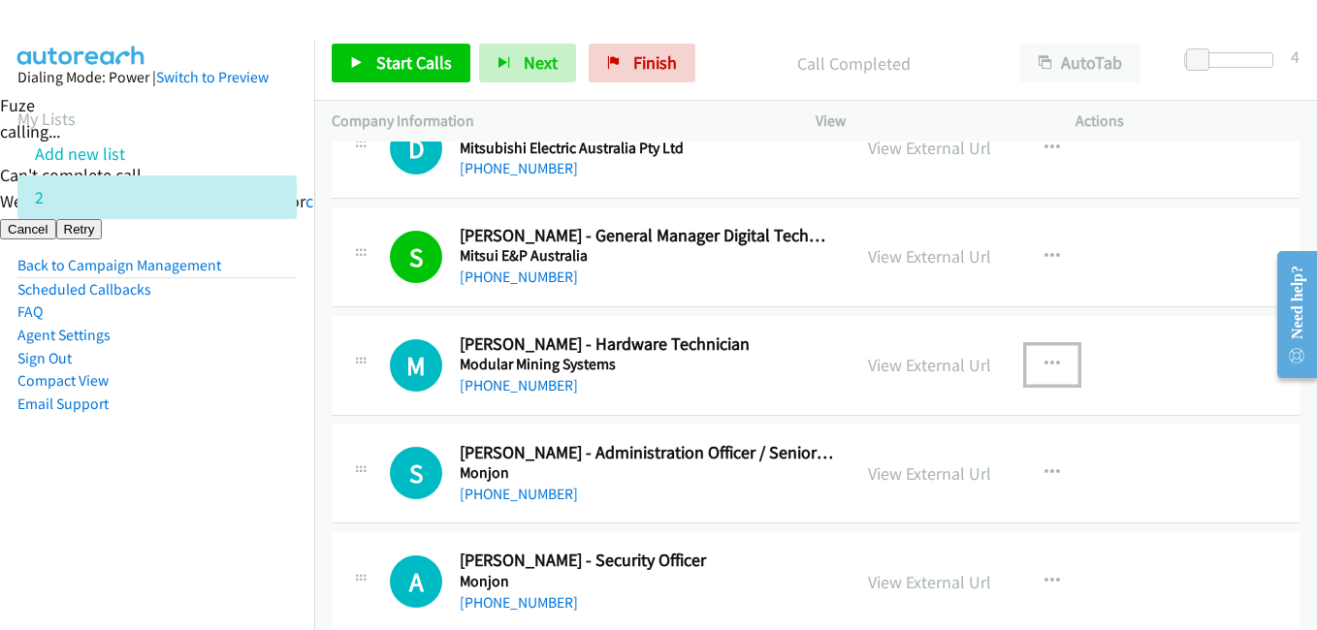
click at [1044, 357] on icon "button" at bounding box center [1052, 365] width 16 height 16
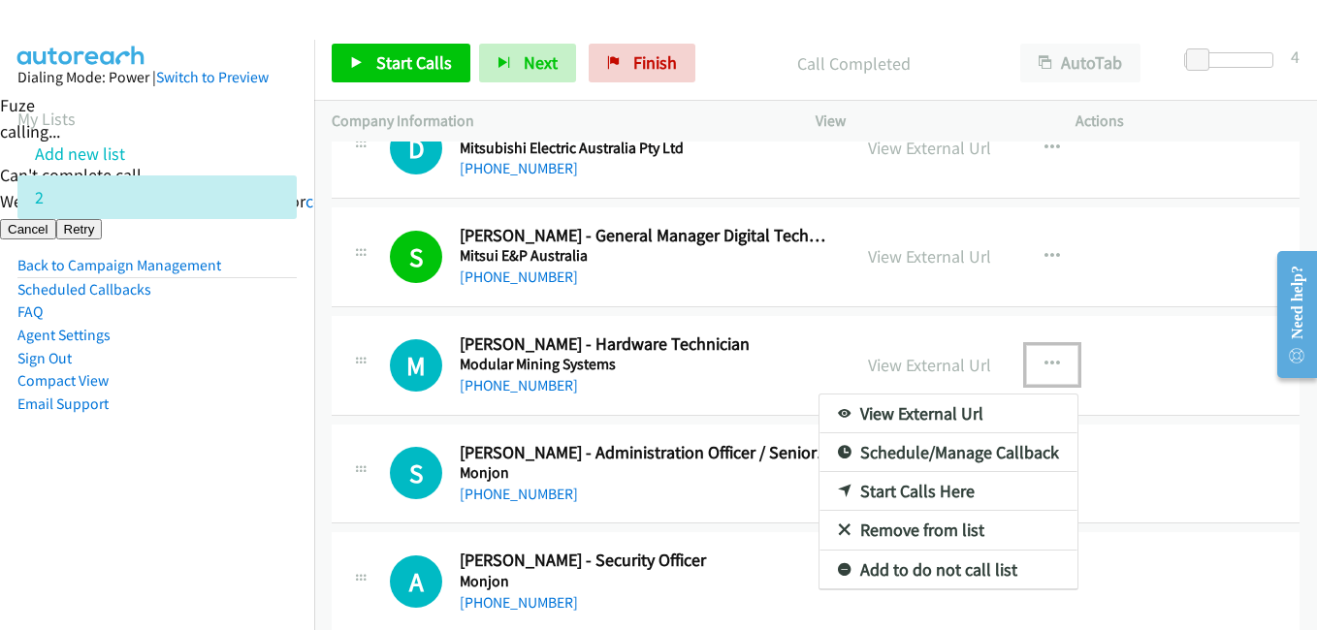
click at [912, 496] on link "Start Calls Here" at bounding box center [948, 491] width 258 height 39
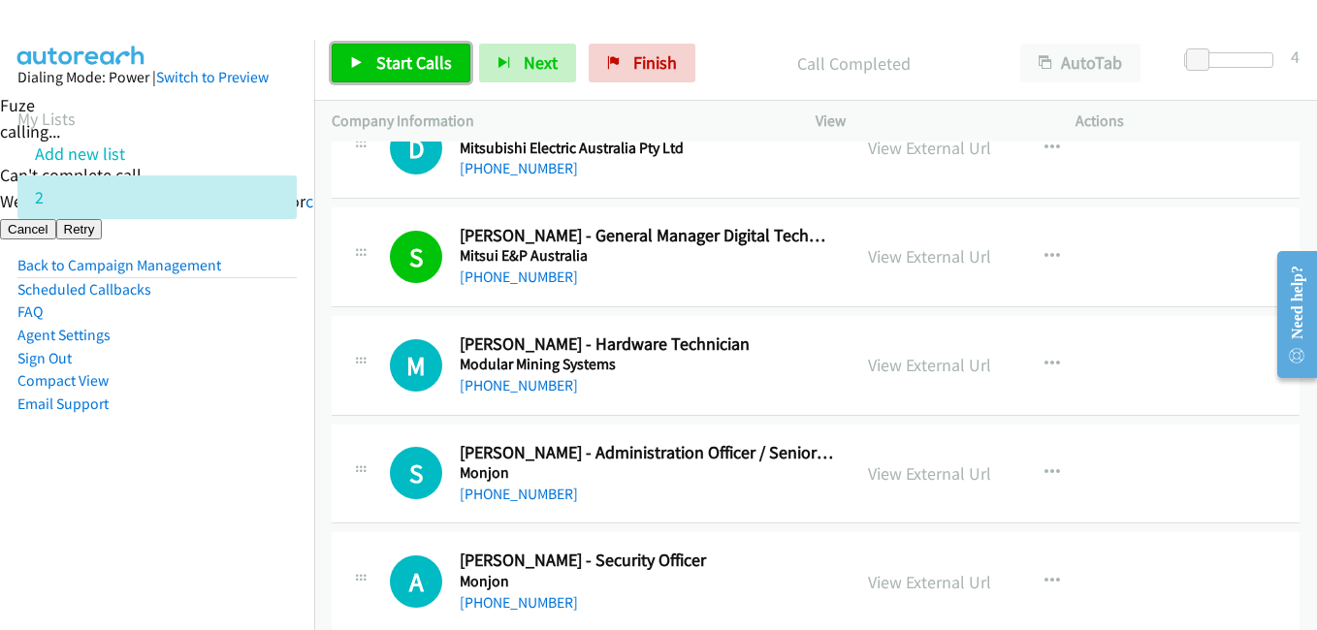
click at [433, 55] on span "Start Calls" at bounding box center [414, 62] width 76 height 22
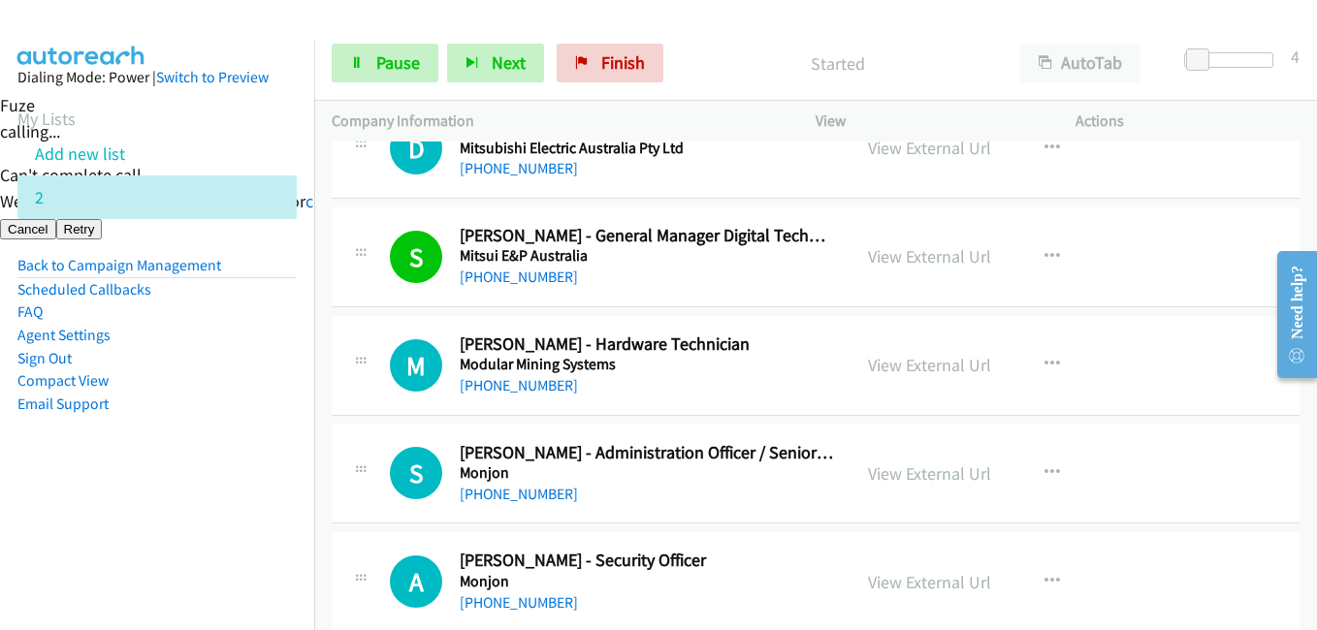
click at [278, 465] on aside "Dialing Mode: Power | Switch to Preview My Lists Add new list 2 Back to Campaig…" at bounding box center [157, 272] width 314 height 464
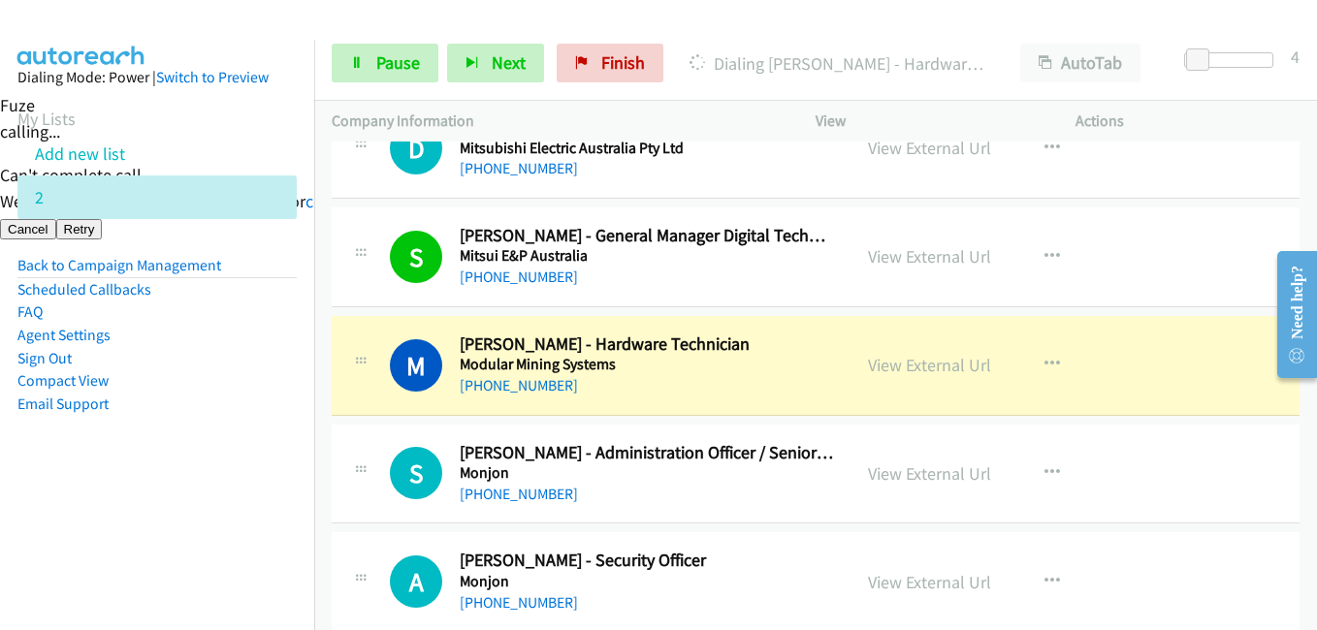
drag, startPoint x: 227, startPoint y: 476, endPoint x: 242, endPoint y: 464, distance: 20.0
click at [226, 476] on aside "Dialing Mode: Power | Switch to Preview My Lists Add new list 2 Back to Campaig…" at bounding box center [157, 272] width 314 height 464
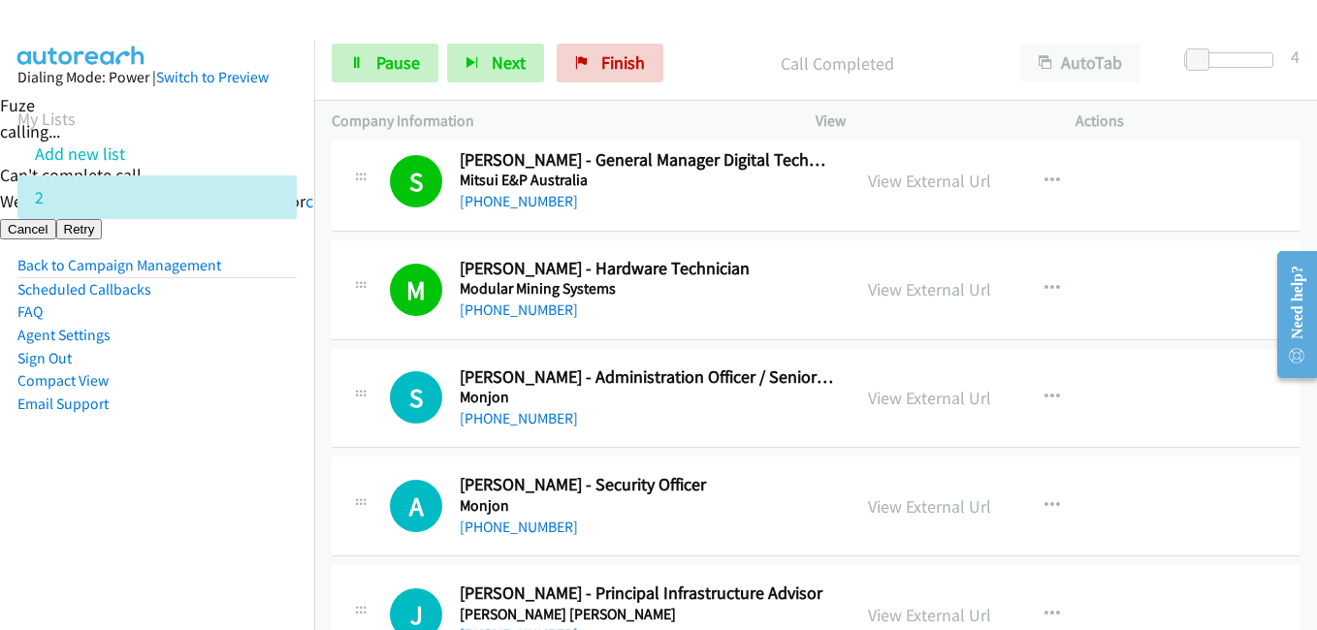
scroll to position [12024, 0]
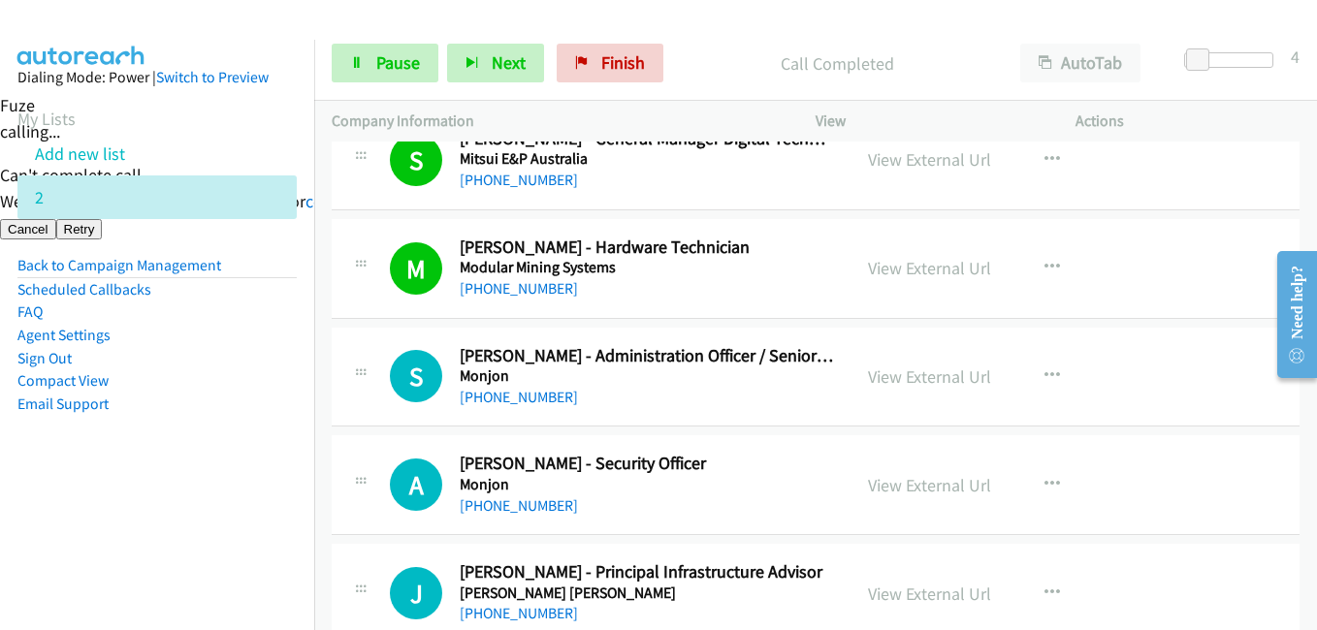
click at [296, 469] on aside "Dialing Mode: Power | Switch to Preview My Lists Add new list 2 Back to Campaig…" at bounding box center [157, 272] width 314 height 464
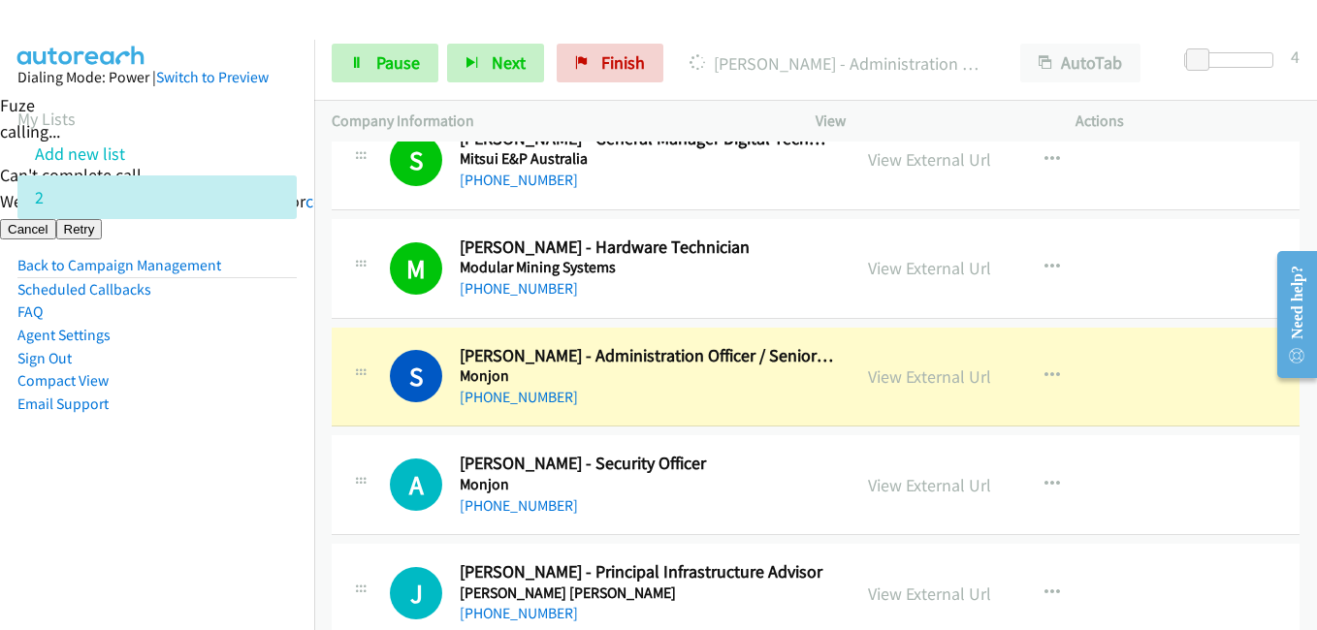
click at [210, 493] on aside "Dialing Mode: Power | Switch to Preview My Lists Add new list 2 Back to Campaig…" at bounding box center [157, 272] width 314 height 464
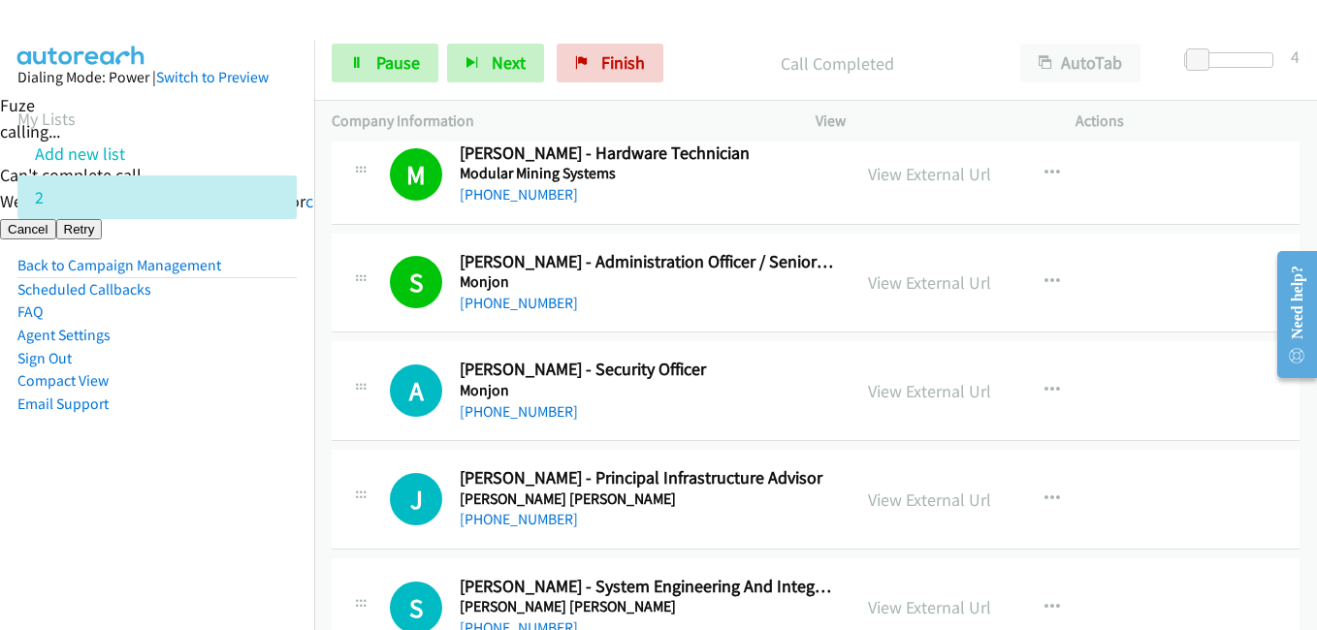
scroll to position [12218, 0]
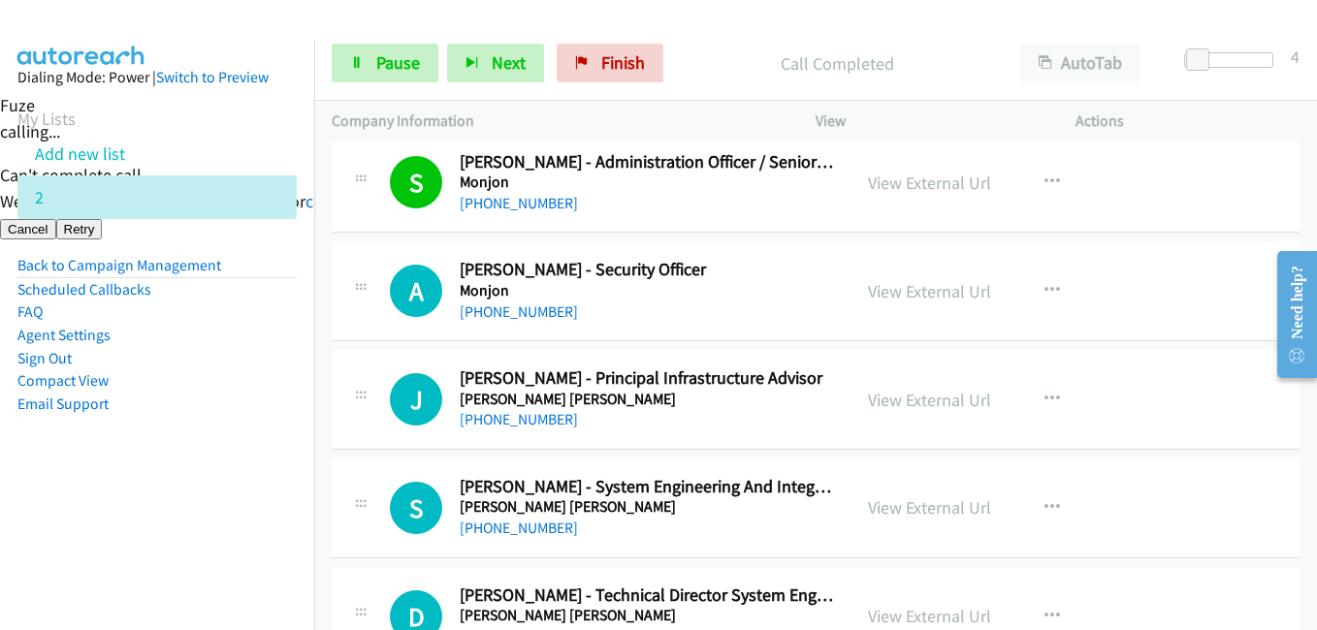
drag, startPoint x: 964, startPoint y: 290, endPoint x: 1025, endPoint y: 290, distance: 61.1
click at [938, 295] on link "View External Url" at bounding box center [929, 291] width 123 height 22
click at [188, 467] on aside "Dialing Mode: Power | Switch to Preview My Lists Add new list 2 Back to Campaig…" at bounding box center [157, 272] width 314 height 464
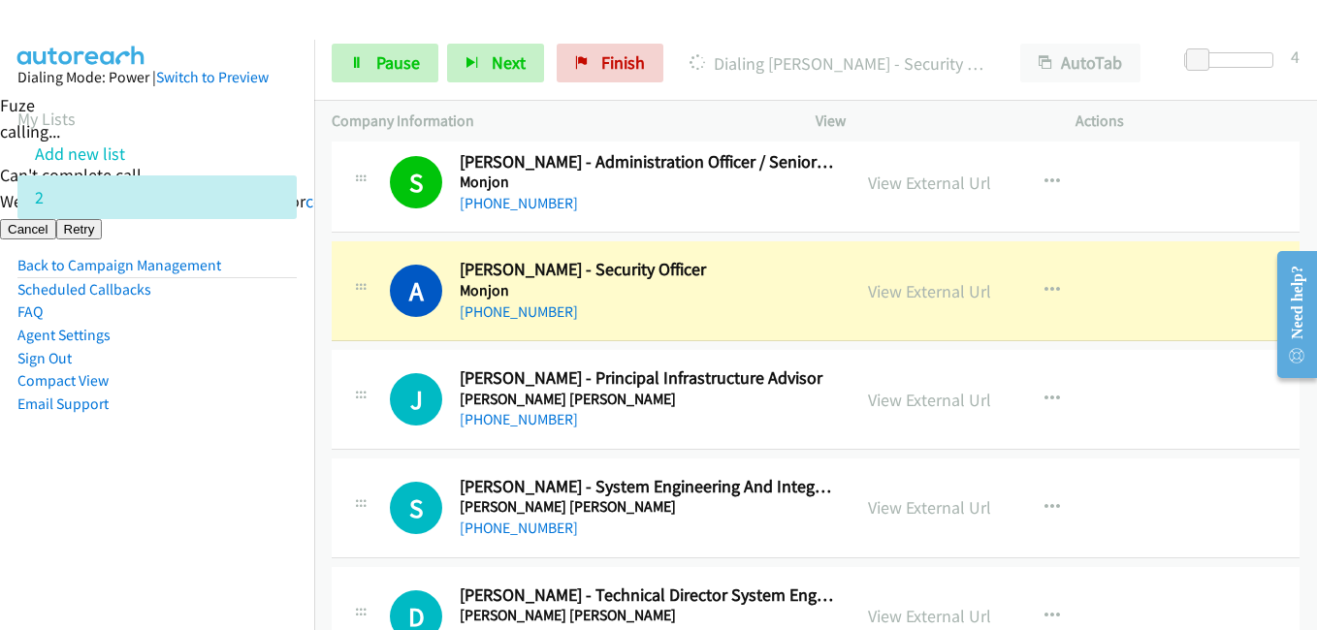
click at [217, 480] on aside "Dialing Mode: Power | Switch to Preview My Lists Add new list 2 Back to Campaig…" at bounding box center [157, 272] width 314 height 464
click at [397, 63] on span "Pause" at bounding box center [398, 62] width 44 height 22
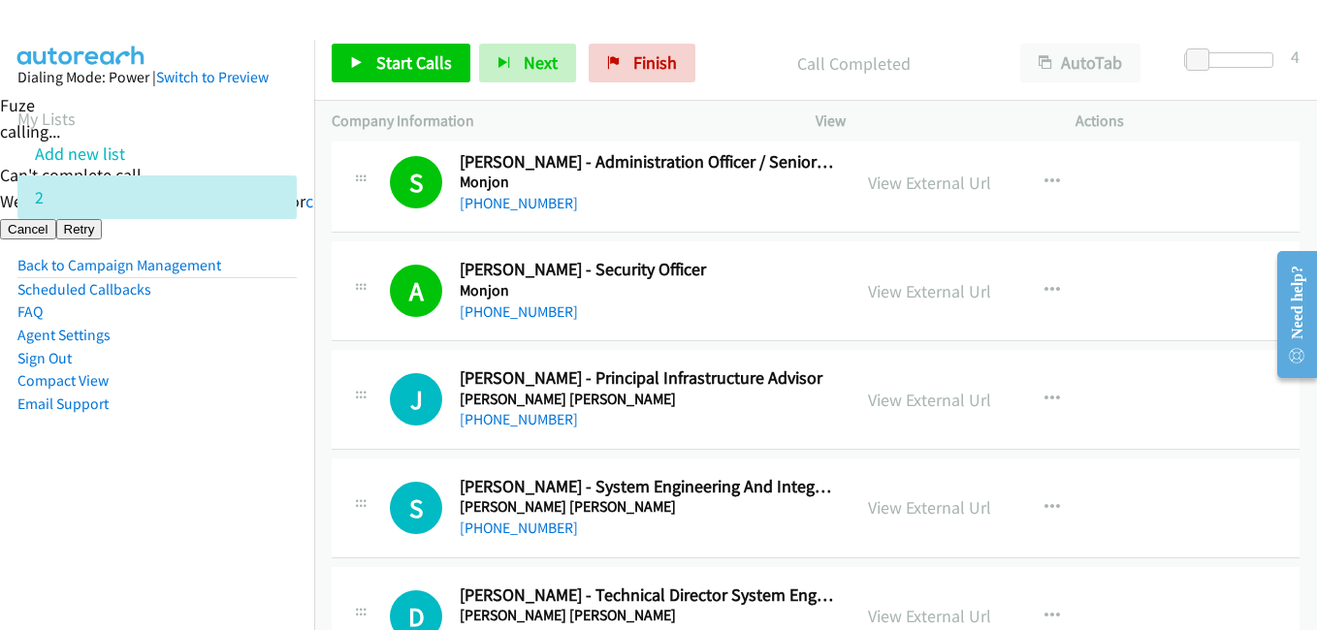
click at [258, 494] on aside "Dialing Mode: Power | Switch to Preview My Lists Add new list 2 Back to Campaig…" at bounding box center [157, 272] width 314 height 464
drag, startPoint x: 144, startPoint y: 539, endPoint x: 331, endPoint y: 550, distance: 187.5
click at [147, 537] on nav "Dialing Mode: Power | Switch to Preview My Lists Add new list 2 Back to Campaig…" at bounding box center [157, 355] width 315 height 630
click at [156, 509] on nav "Dialing Mode: Power | Switch to Preview My Lists Add new list 2 Back to Campaig…" at bounding box center [157, 355] width 315 height 630
click at [414, 59] on span "Start Calls" at bounding box center [414, 62] width 76 height 22
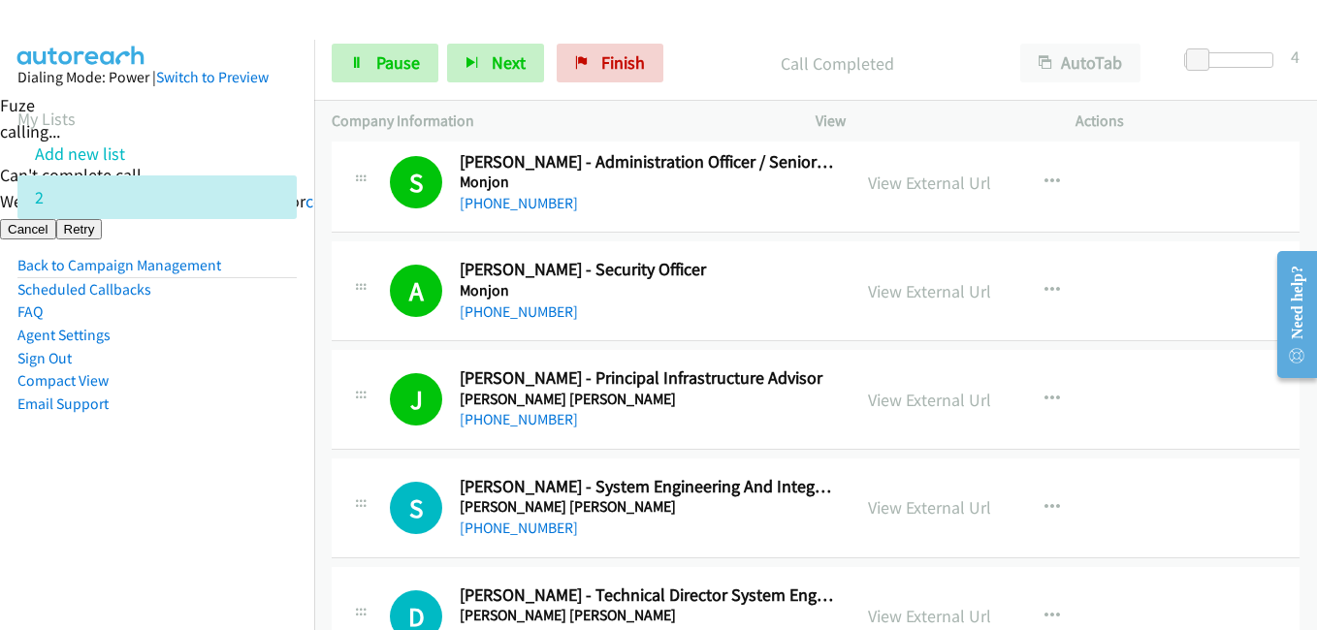
click at [141, 474] on aside "Dialing Mode: Power | Switch to Preview My Lists Add new list 2 Back to Campaig…" at bounding box center [157, 272] width 314 height 464
click at [378, 50] on link "Pause" at bounding box center [385, 63] width 107 height 39
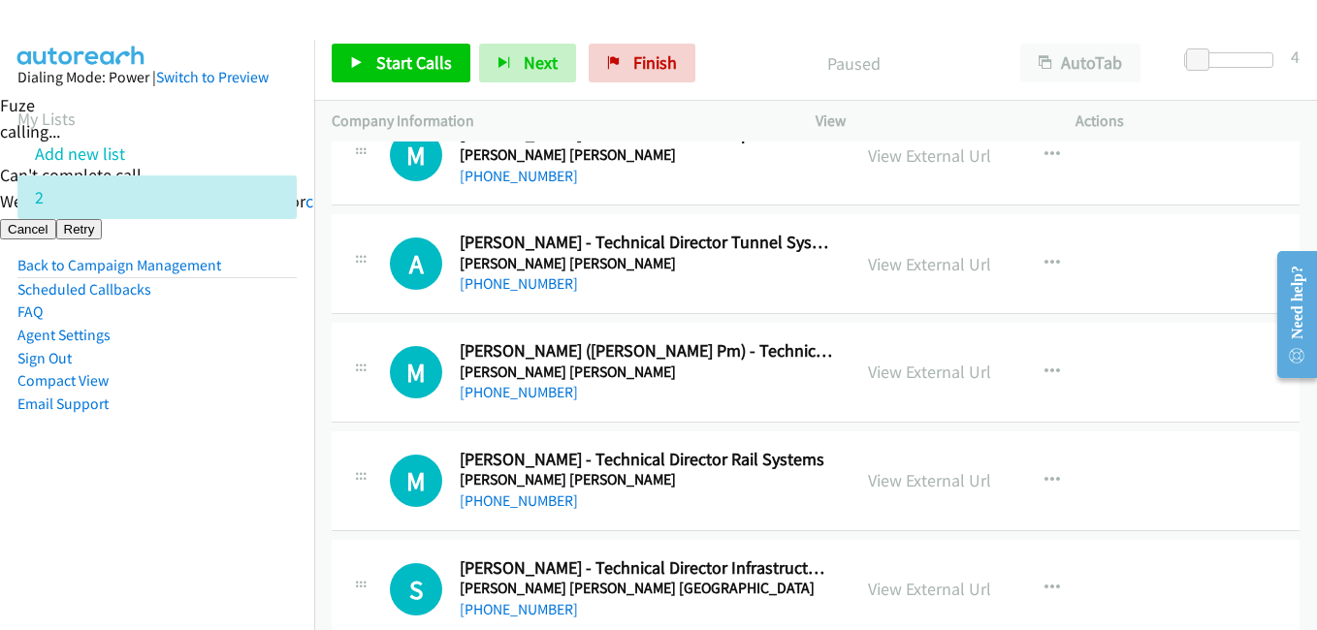
scroll to position [12897, 0]
click at [928, 368] on link "View External Url" at bounding box center [929, 371] width 123 height 22
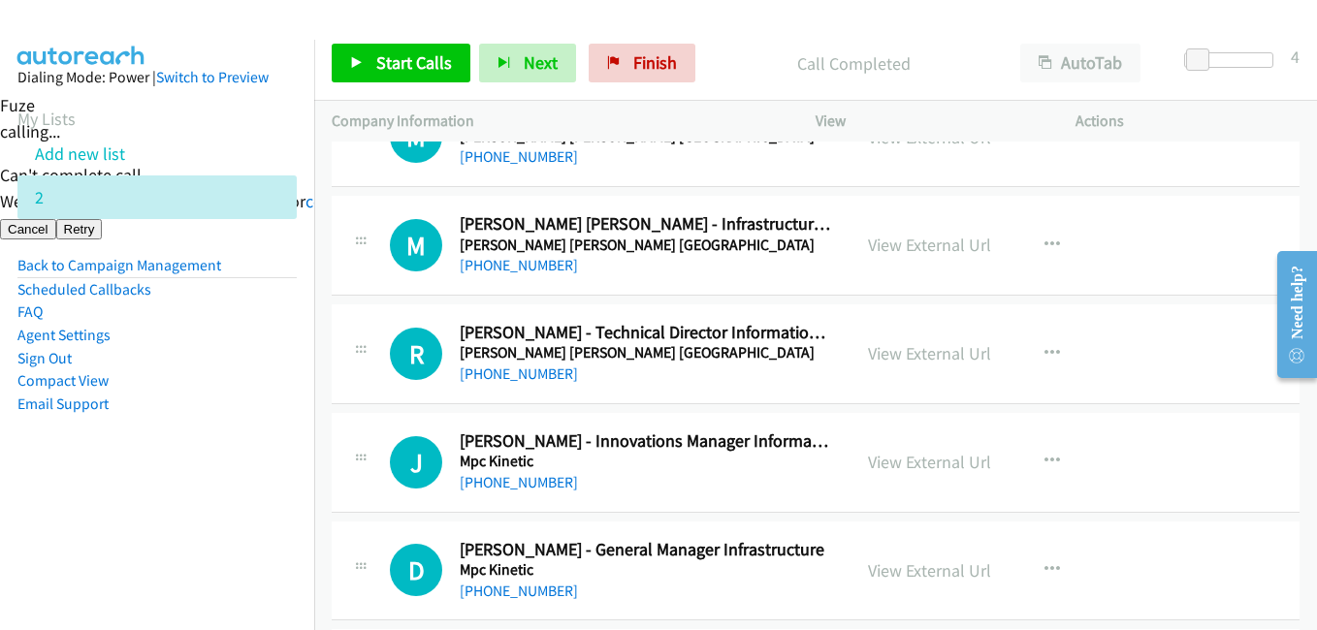
scroll to position [13576, 0]
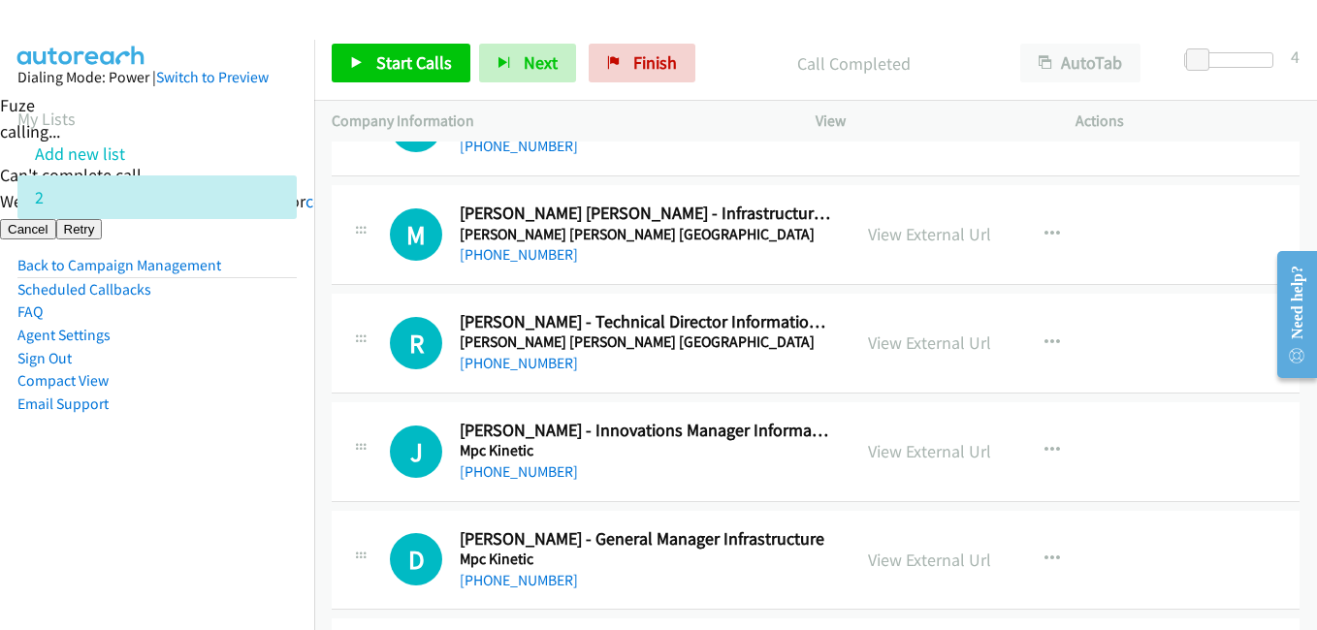
drag, startPoint x: 131, startPoint y: 580, endPoint x: 160, endPoint y: 560, distance: 35.0
click at [135, 579] on nav "Dialing Mode: Power | Switch to Preview My Lists Add new list 2 Back to Campaig…" at bounding box center [157, 355] width 315 height 630
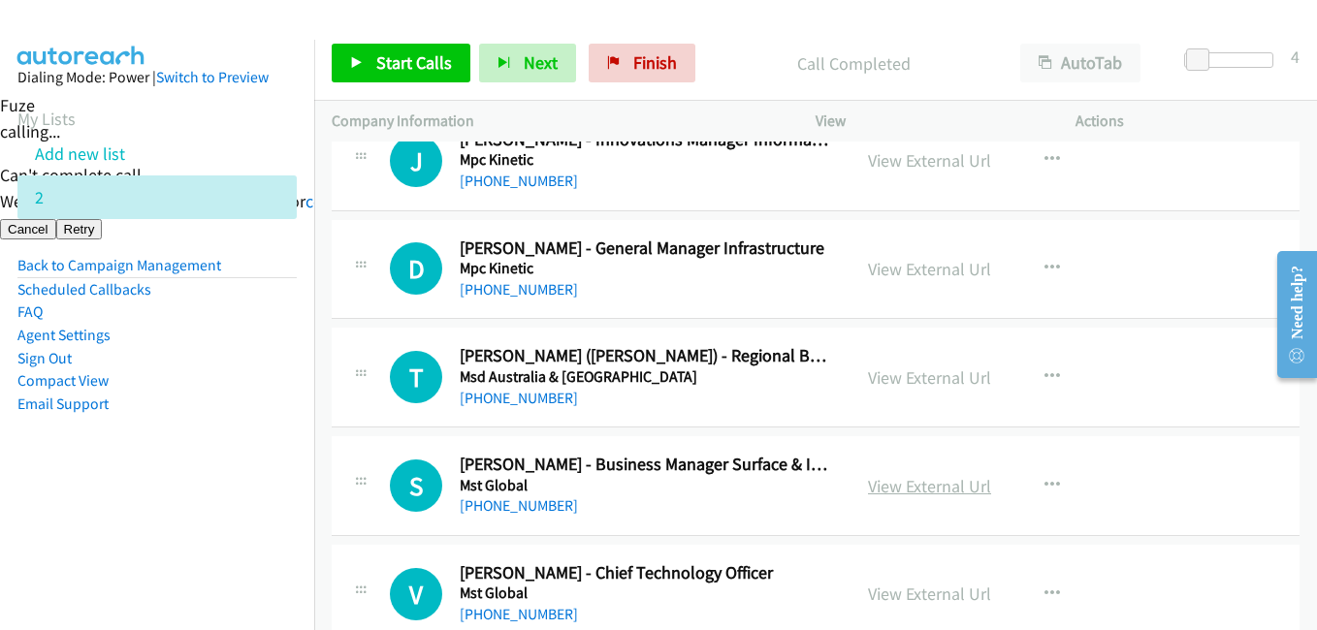
scroll to position [14061, 0]
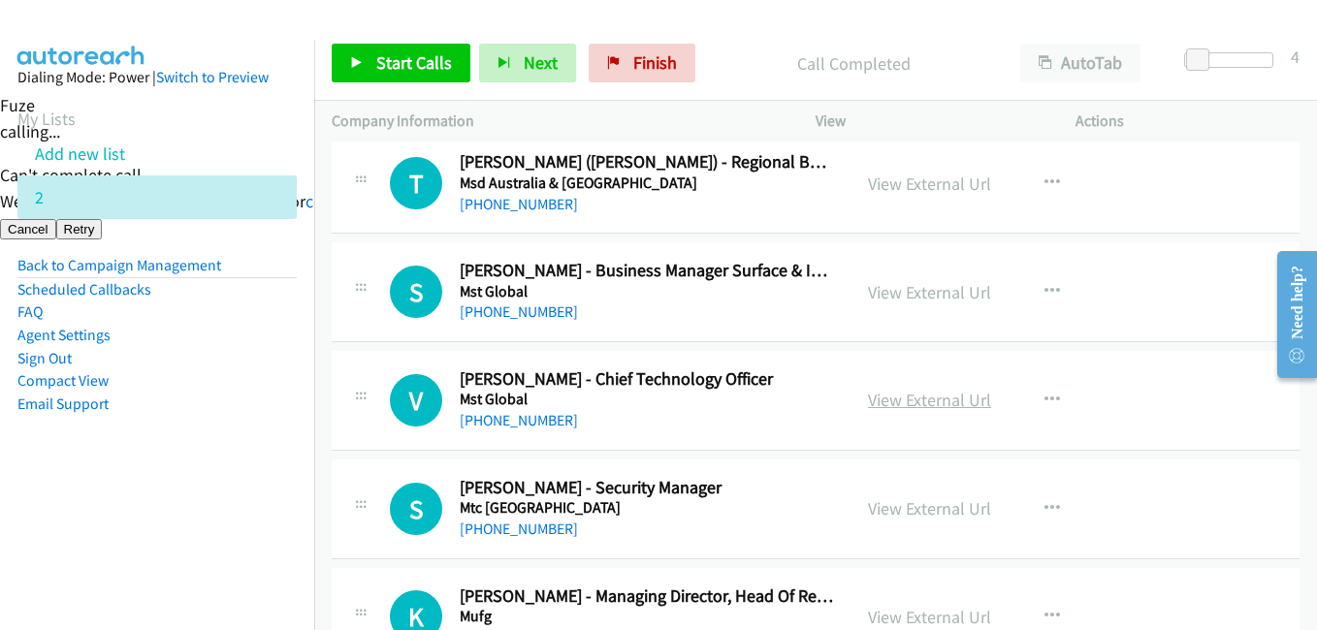
click at [970, 407] on link "View External Url" at bounding box center [929, 400] width 123 height 22
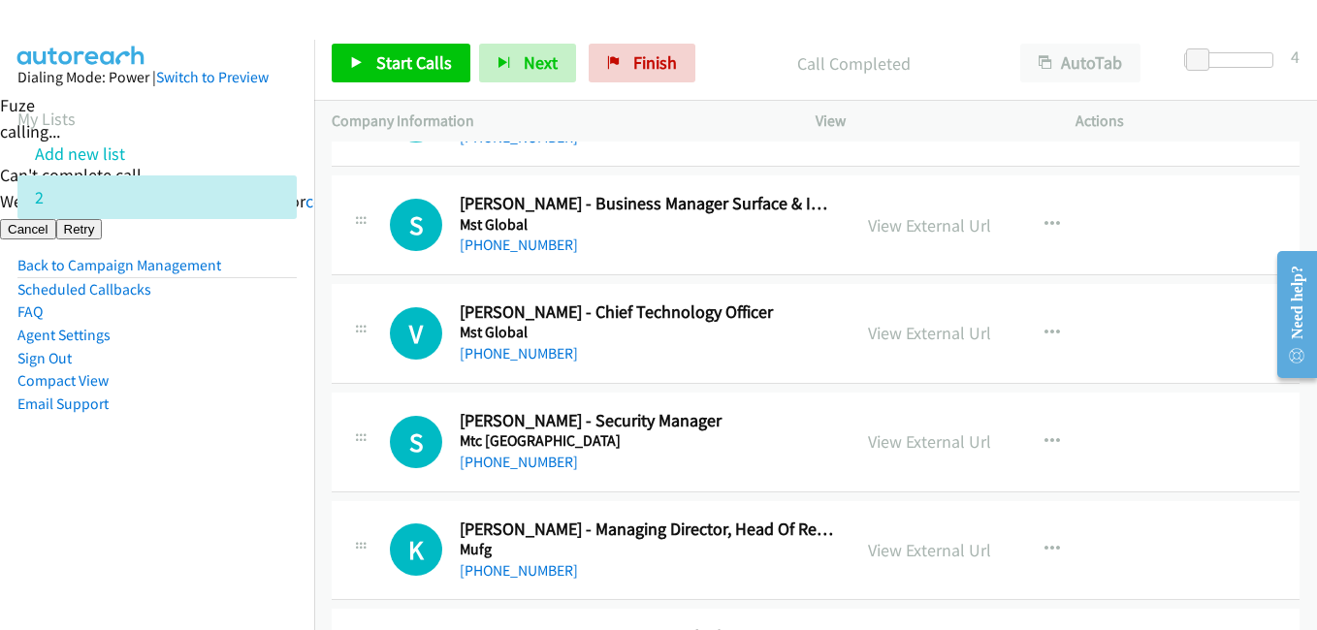
scroll to position [14158, 0]
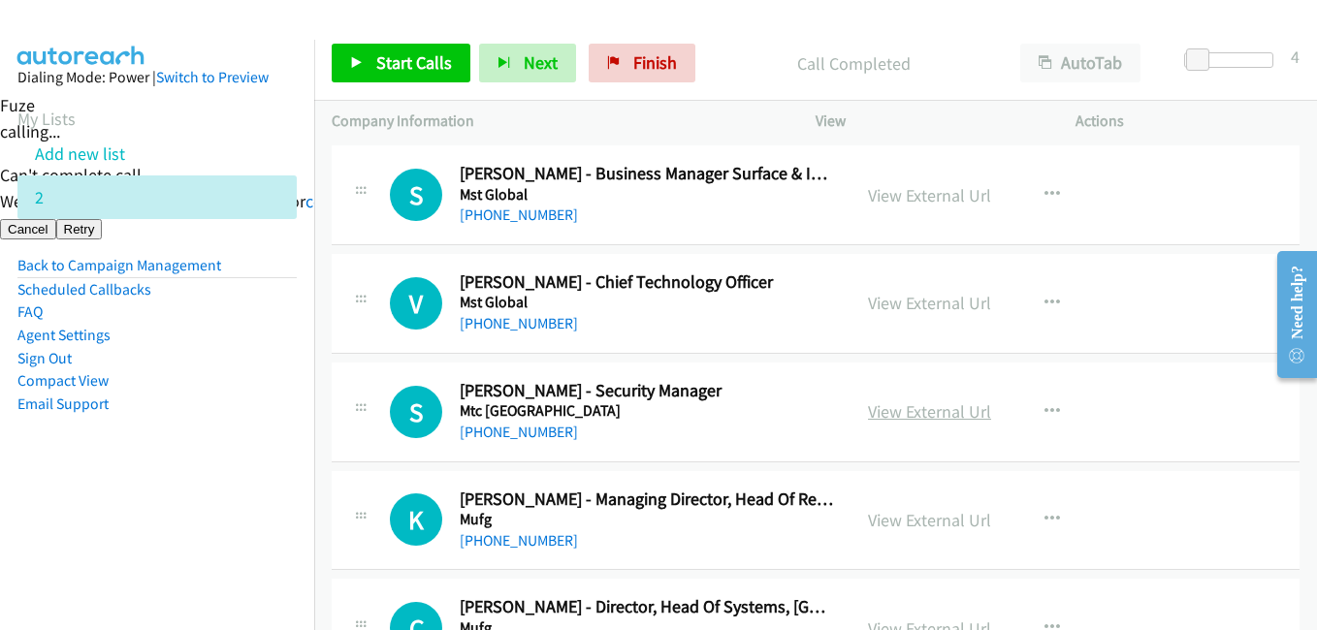
click at [933, 415] on link "View External Url" at bounding box center [929, 411] width 123 height 22
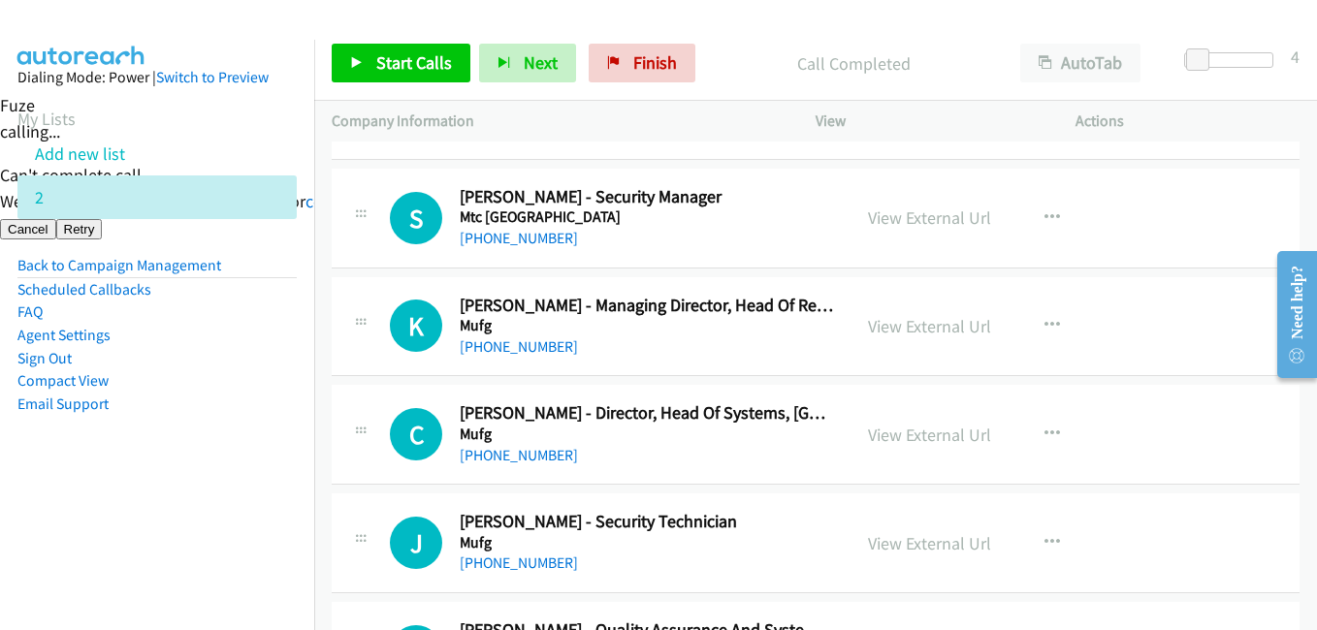
scroll to position [14643, 0]
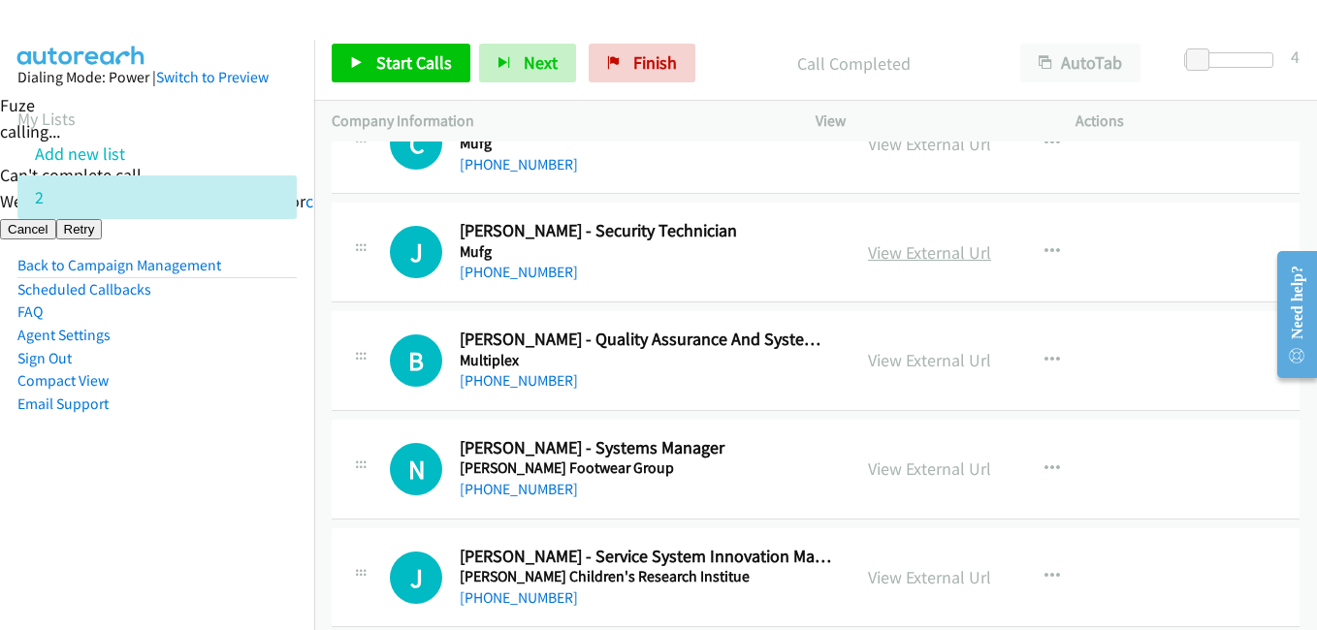
click at [922, 254] on link "View External Url" at bounding box center [929, 252] width 123 height 22
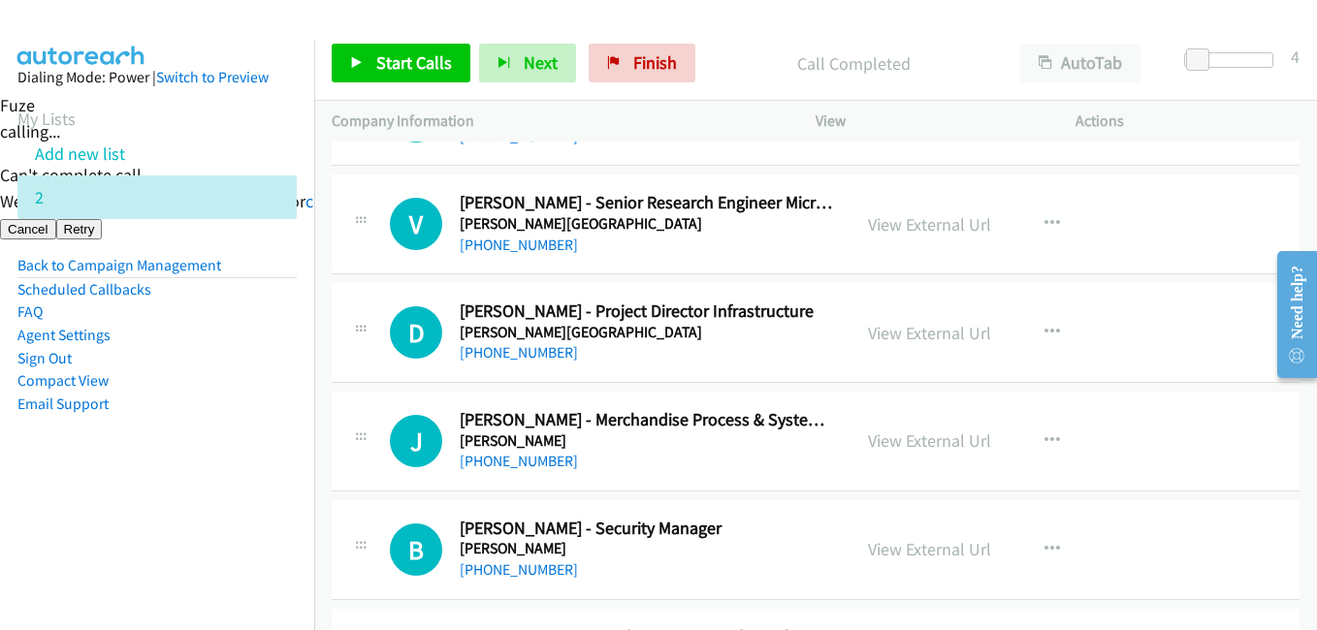
scroll to position [15224, 0]
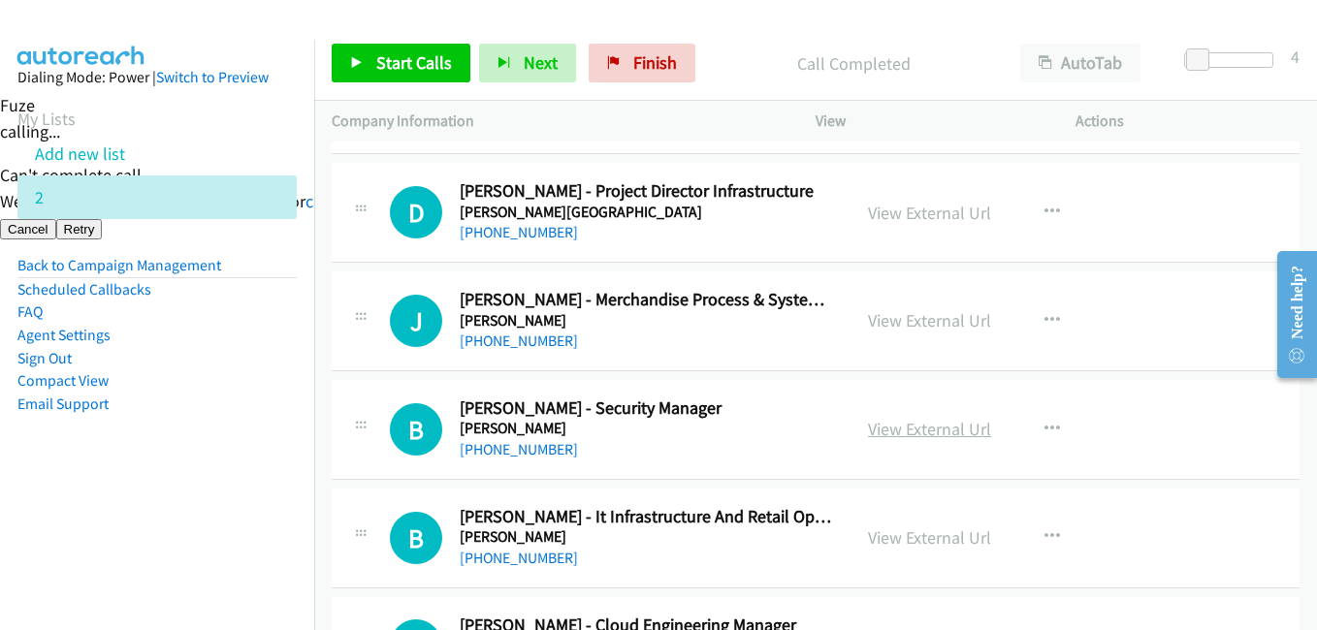
click at [914, 435] on link "View External Url" at bounding box center [929, 429] width 123 height 22
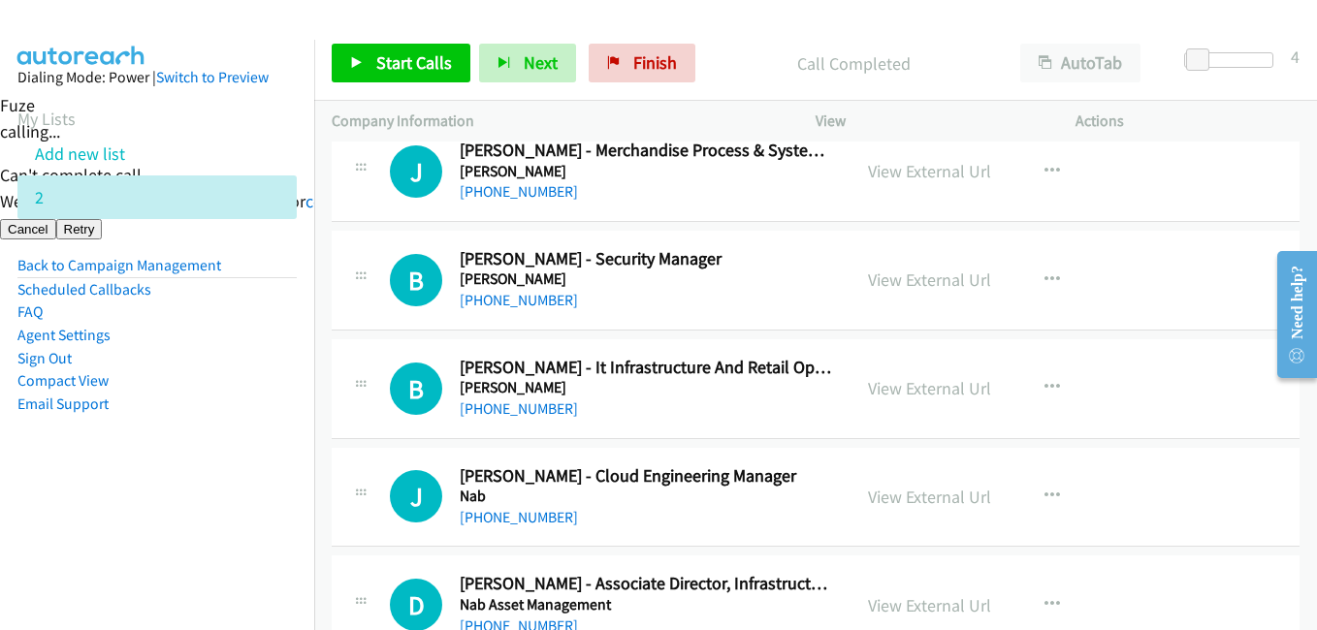
scroll to position [15515, 0]
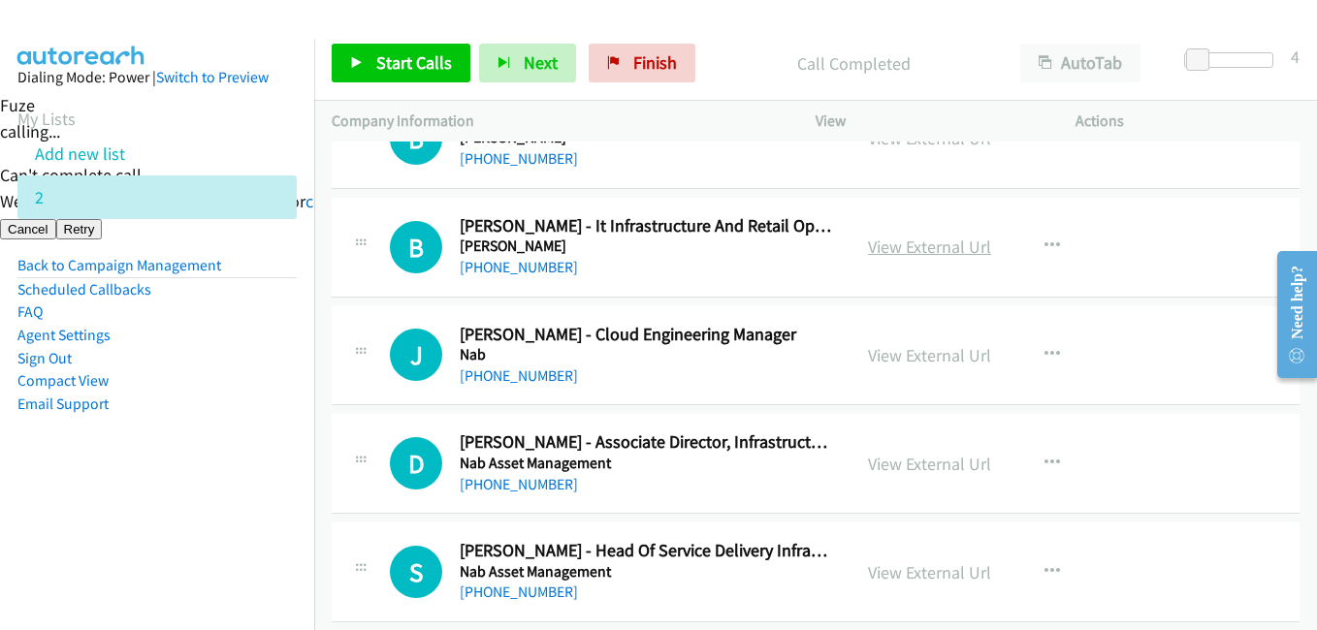
click at [932, 249] on link "View External Url" at bounding box center [929, 247] width 123 height 22
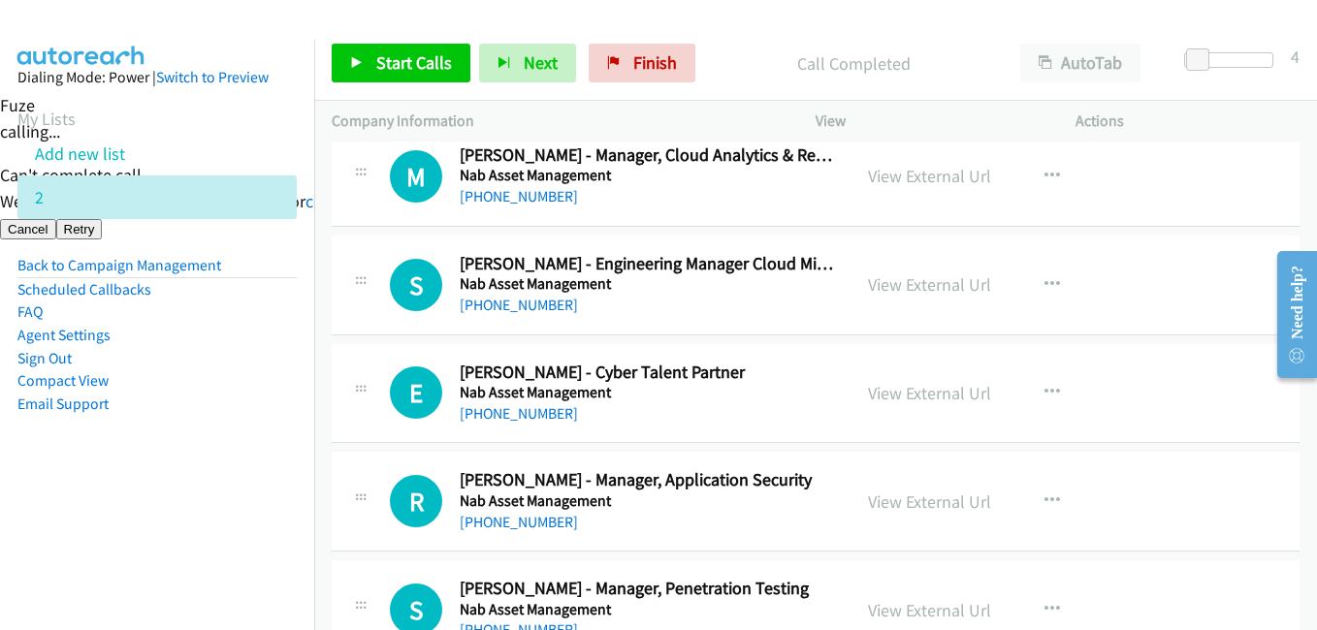
scroll to position [16097, 0]
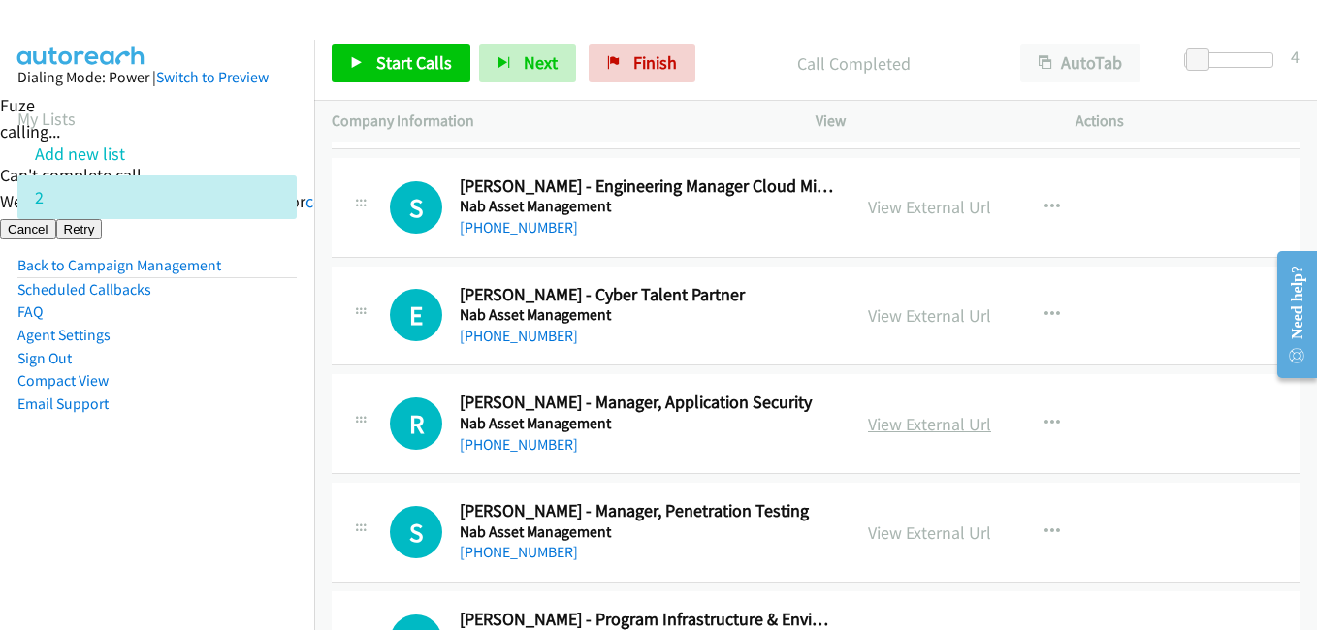
click at [944, 423] on link "View External Url" at bounding box center [929, 424] width 123 height 22
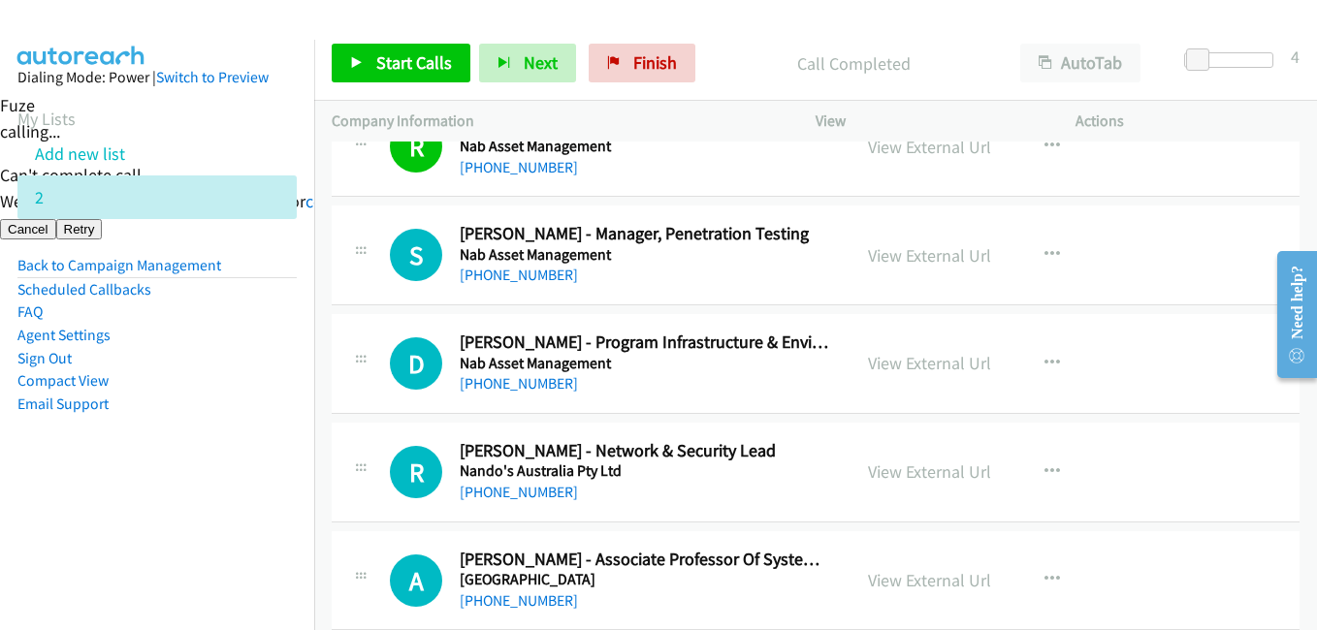
scroll to position [16485, 0]
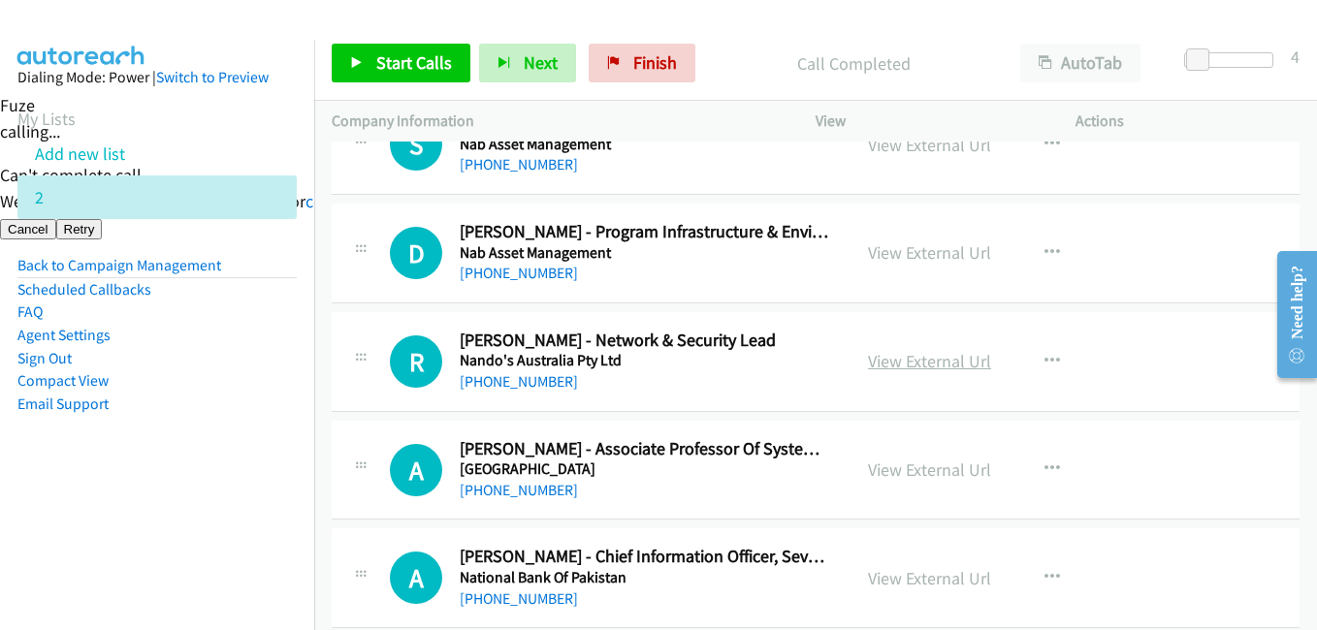
click at [939, 360] on link "View External Url" at bounding box center [929, 361] width 123 height 22
